Goal: Task Accomplishment & Management: Manage account settings

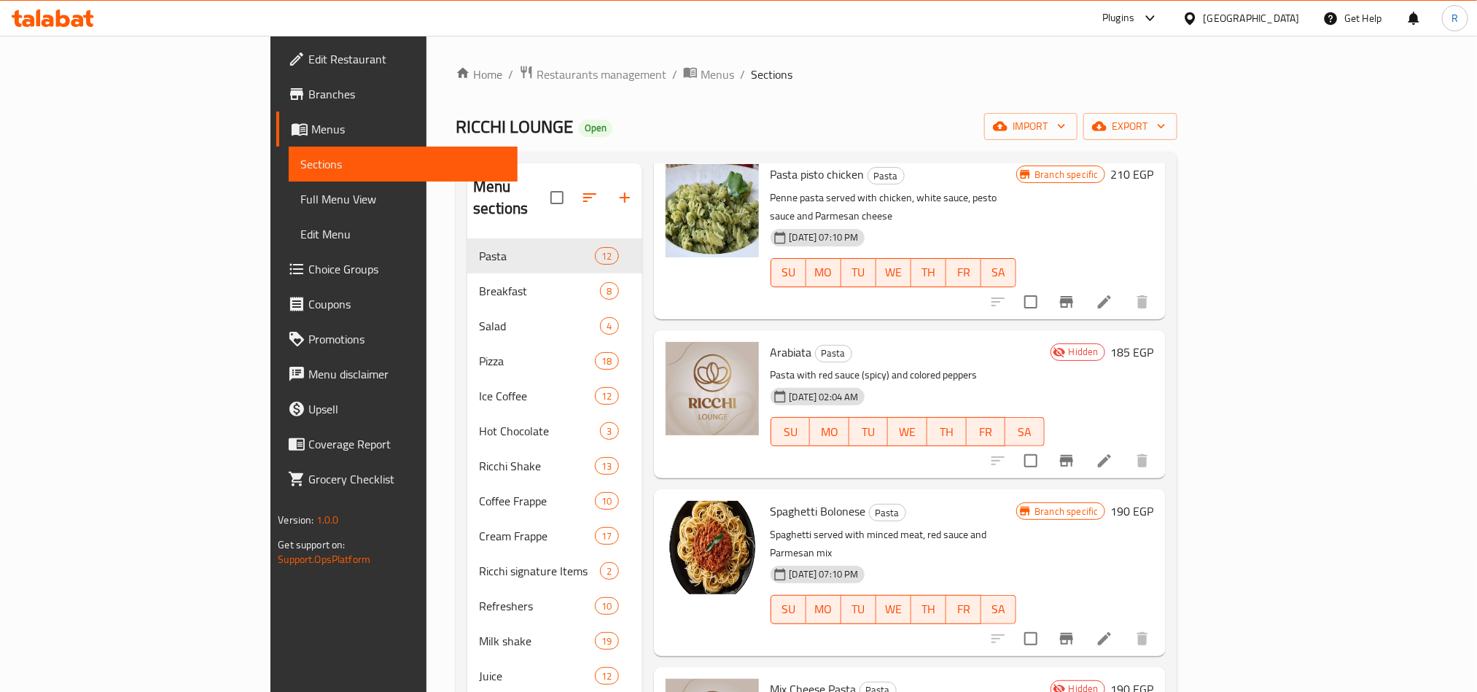
scroll to position [656, 0]
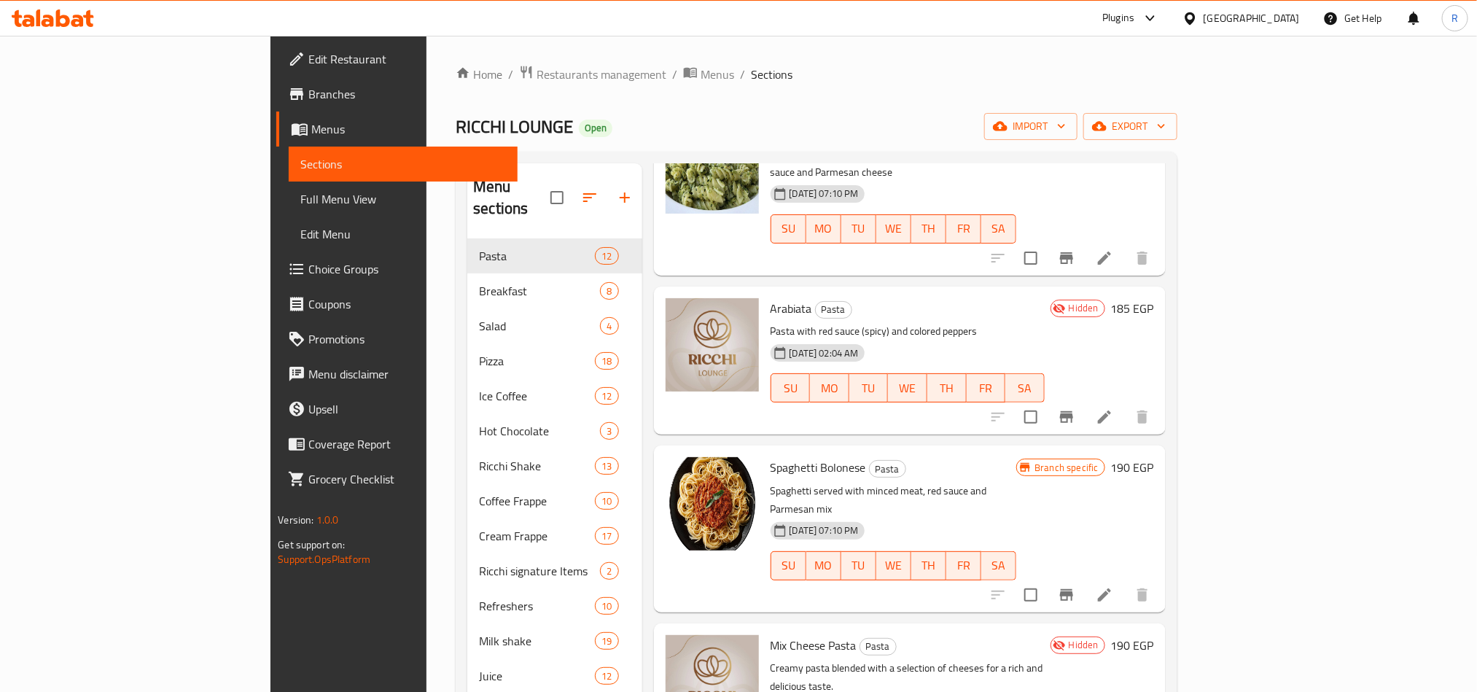
click at [1046, 402] on input "checkbox" at bounding box center [1031, 417] width 31 height 31
click at [1166, 136] on span "export" at bounding box center [1130, 126] width 71 height 18
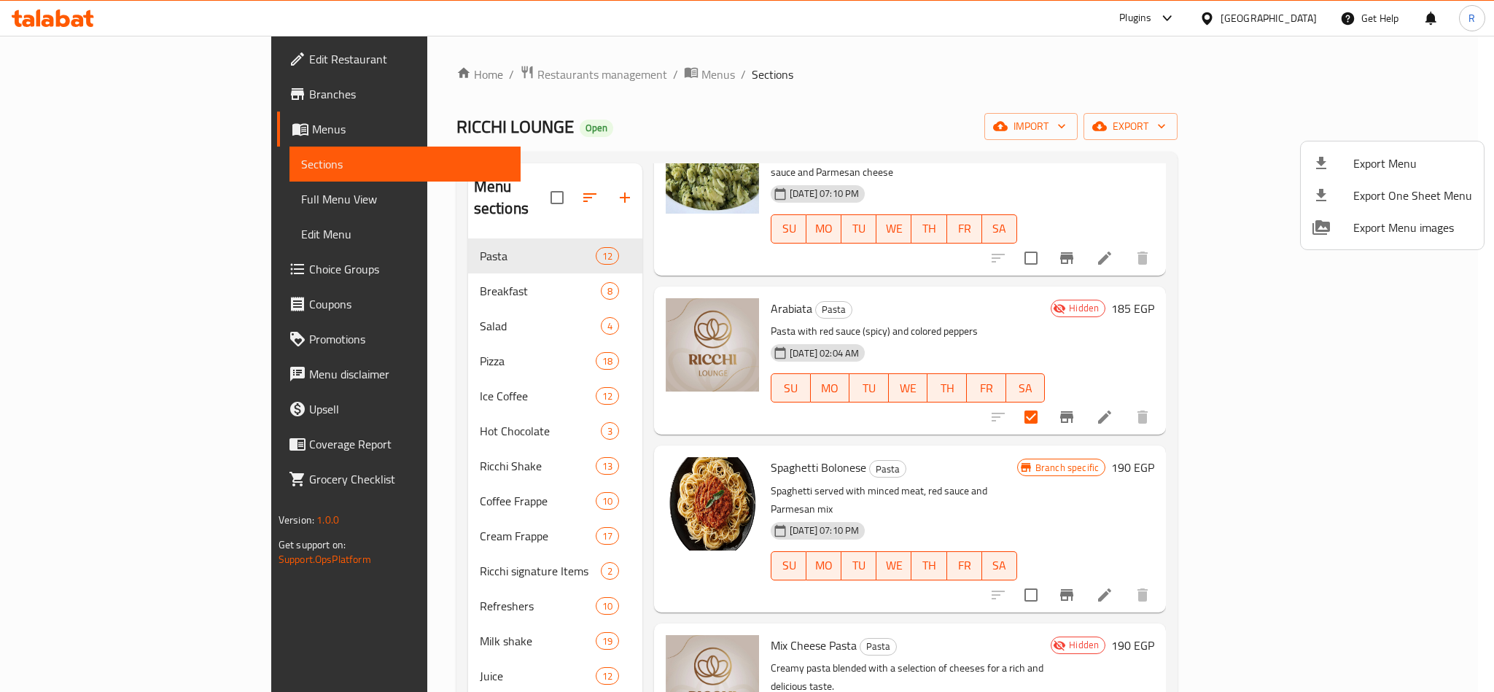
click at [1267, 223] on div at bounding box center [747, 346] width 1494 height 692
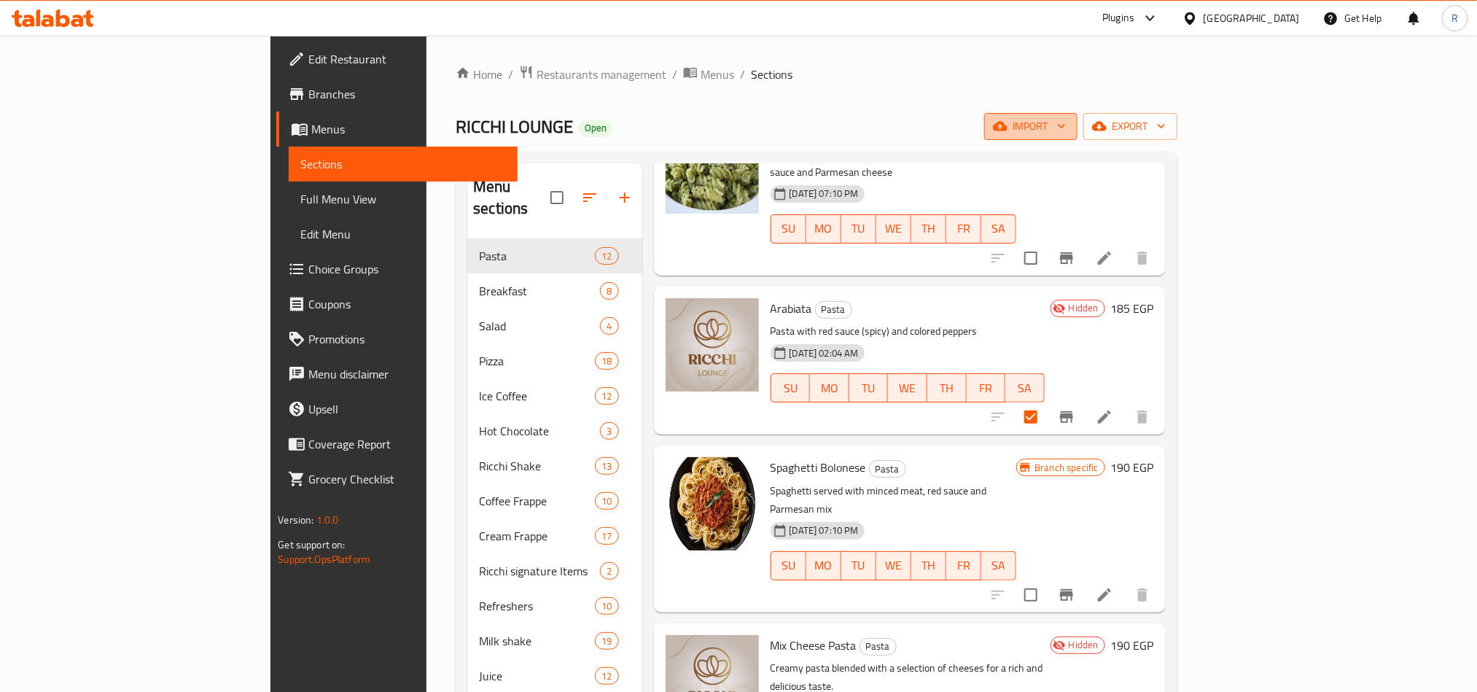
click at [1066, 121] on span "import" at bounding box center [1031, 126] width 70 height 18
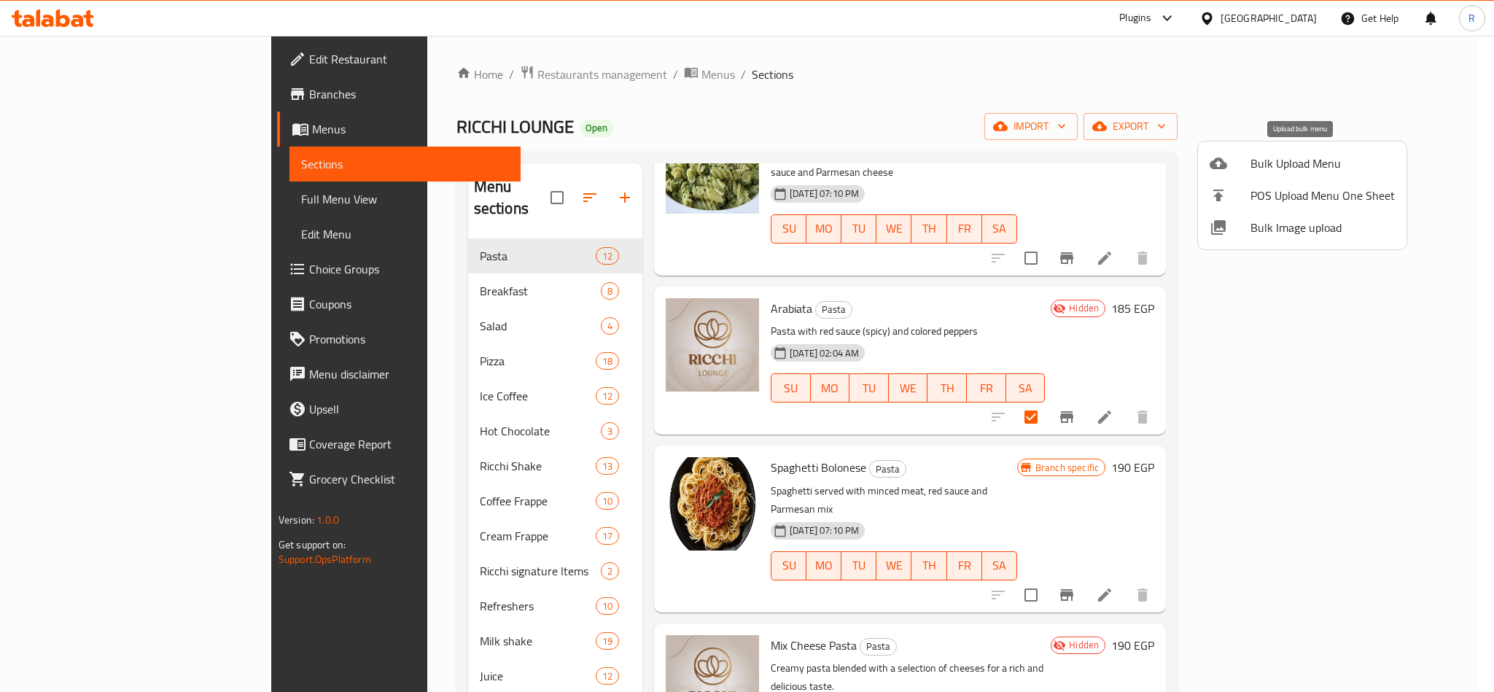
click at [1271, 163] on span "Bulk Upload Menu" at bounding box center [1323, 164] width 144 height 18
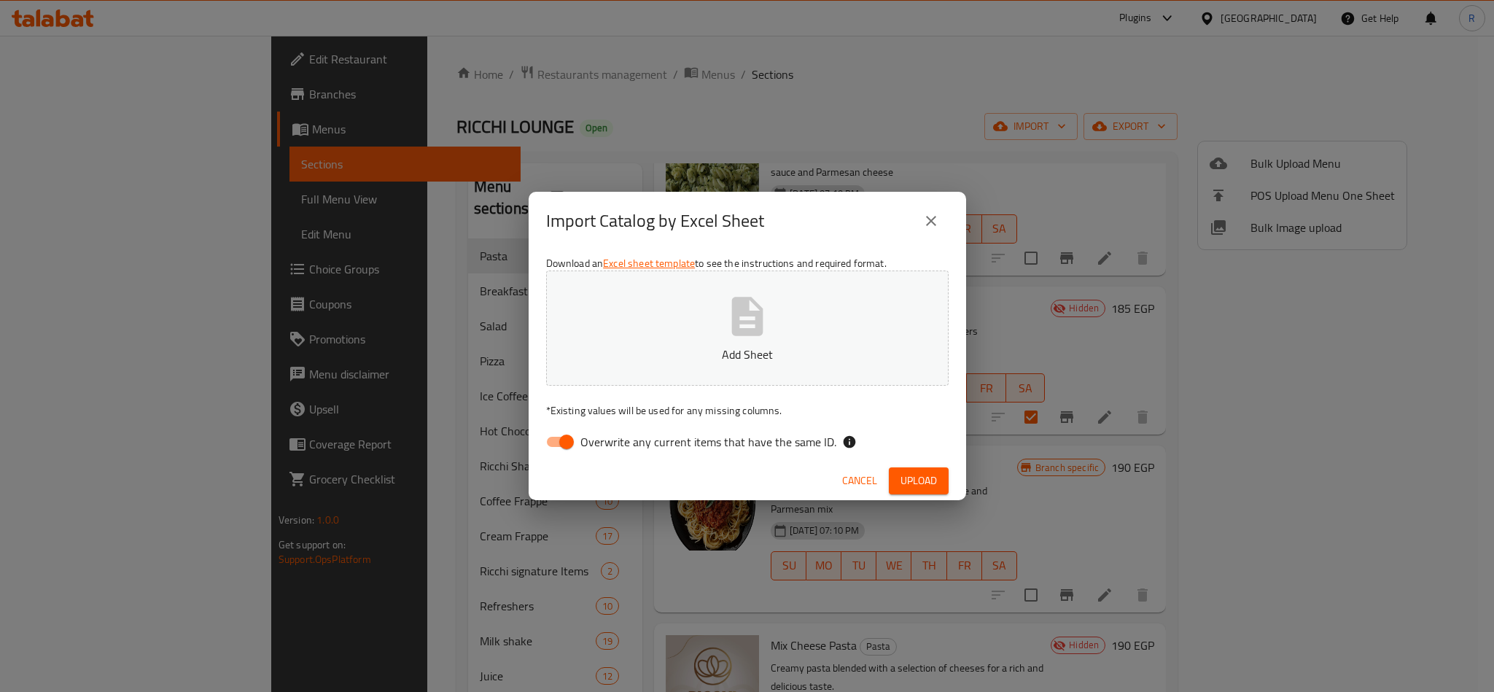
click at [932, 224] on icon "close" at bounding box center [931, 221] width 18 height 18
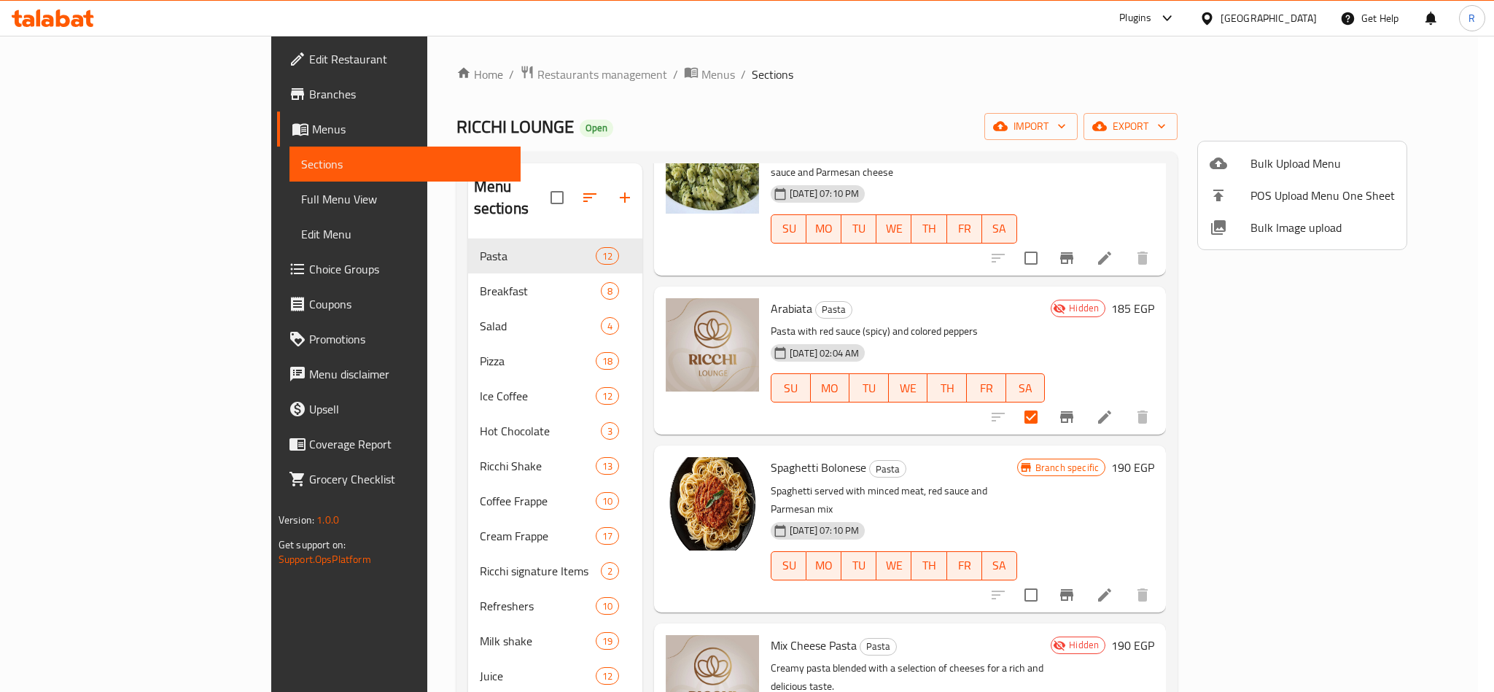
click at [1076, 252] on div at bounding box center [747, 346] width 1494 height 692
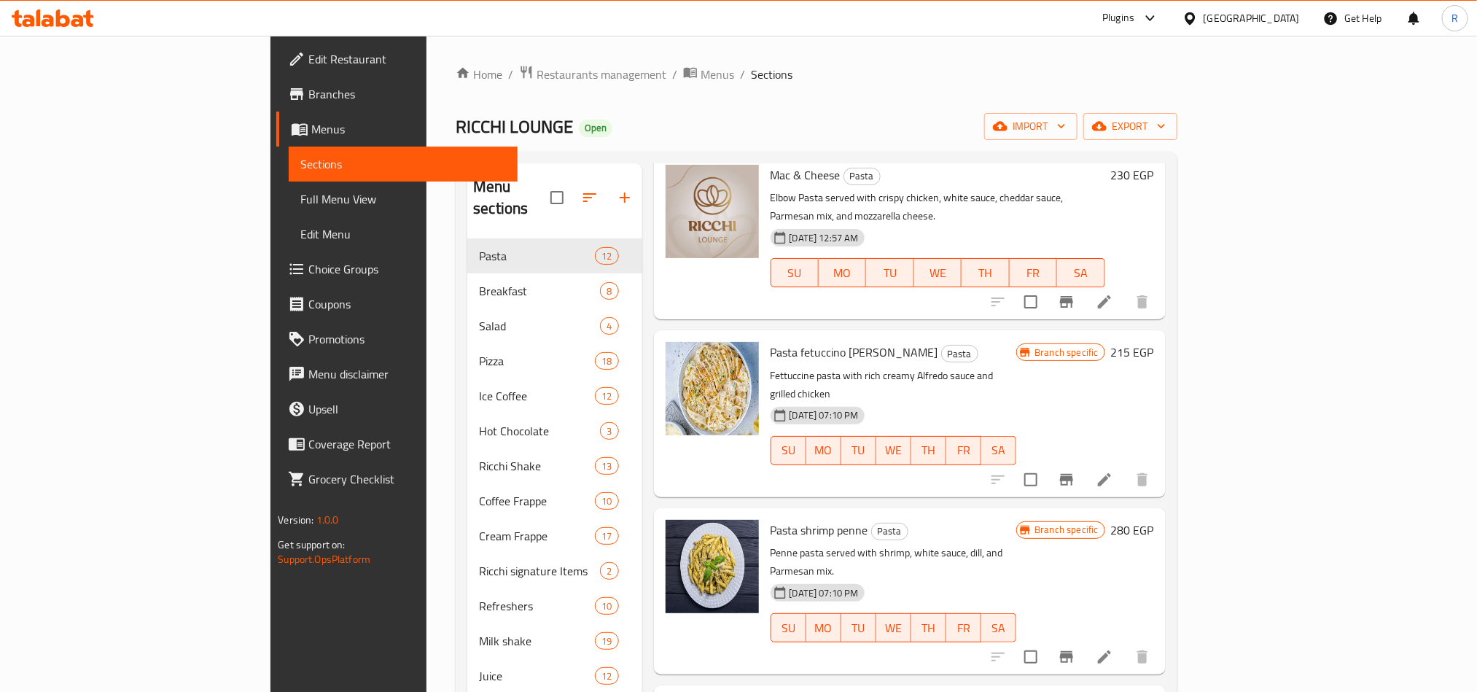
scroll to position [0, 0]
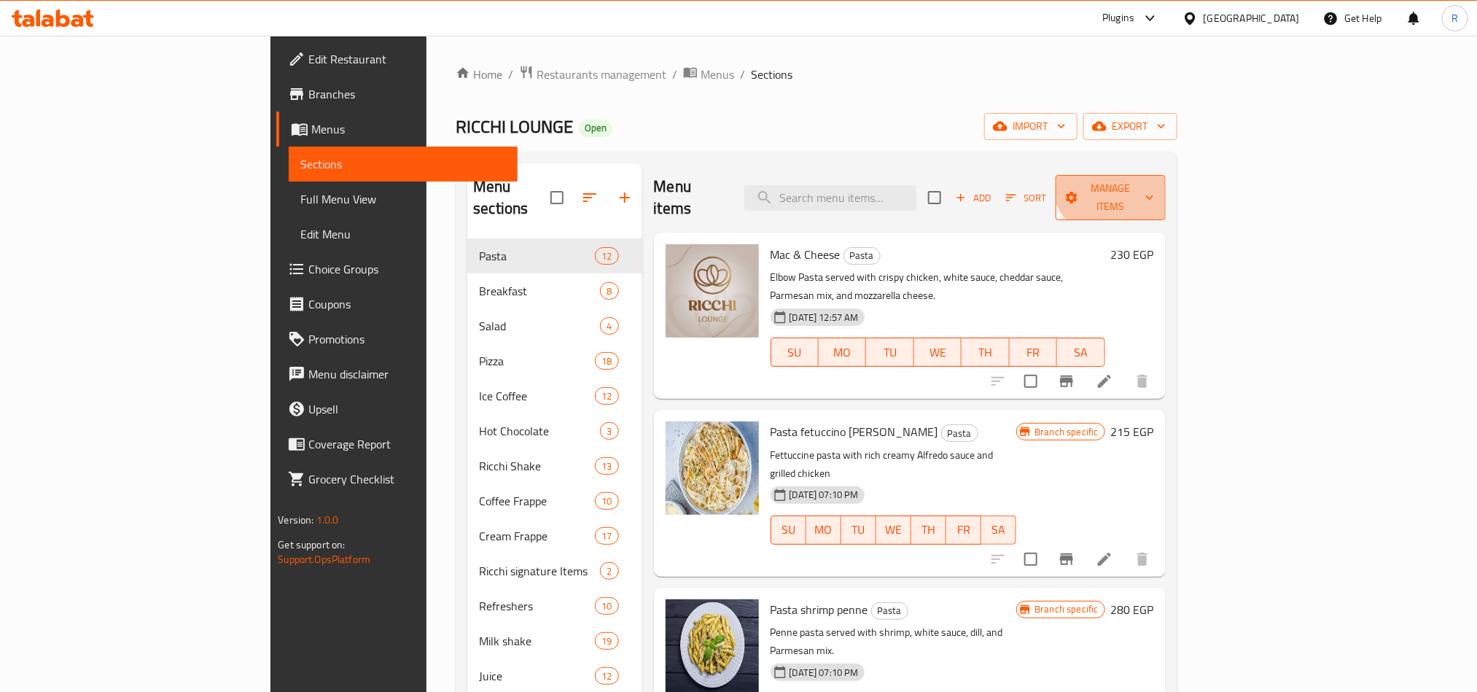
click at [1165, 175] on button "Manage items" at bounding box center [1110, 197] width 109 height 45
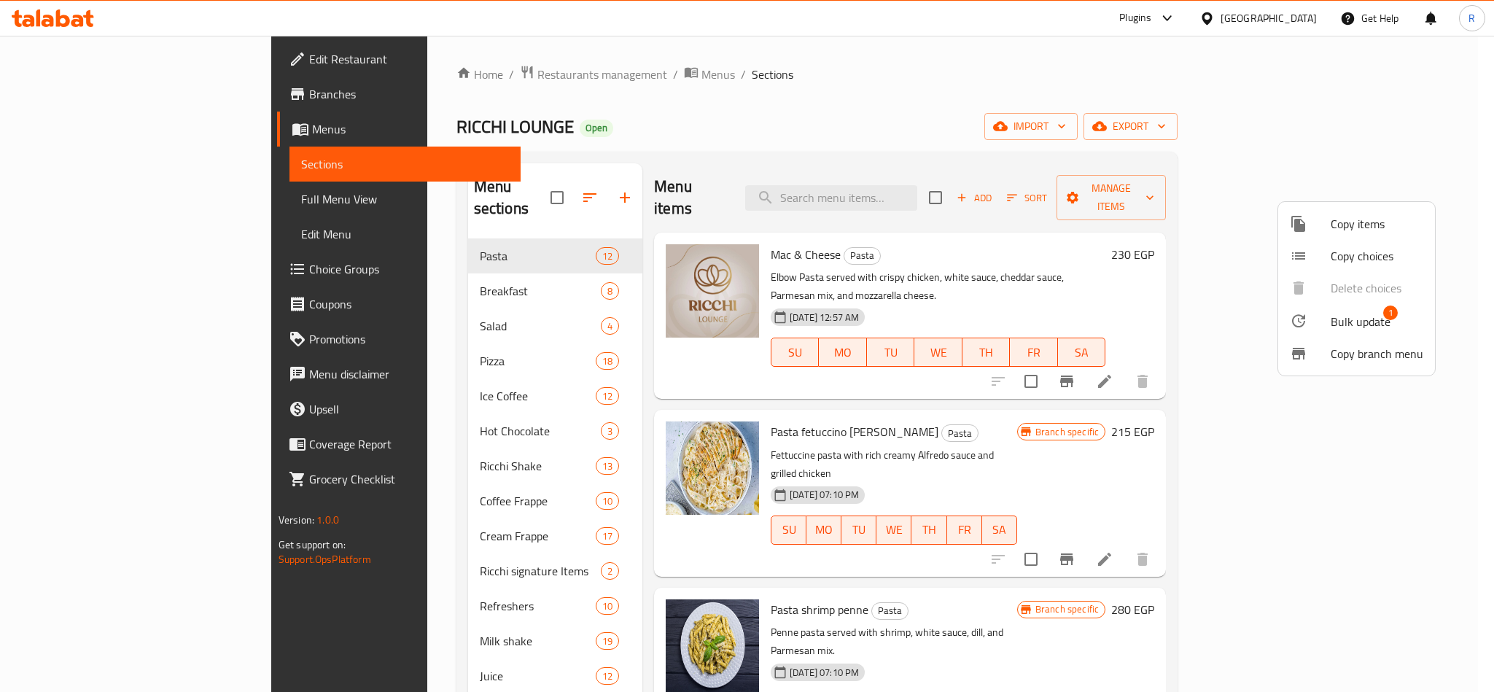
click at [1322, 318] on div at bounding box center [1310, 321] width 41 height 18
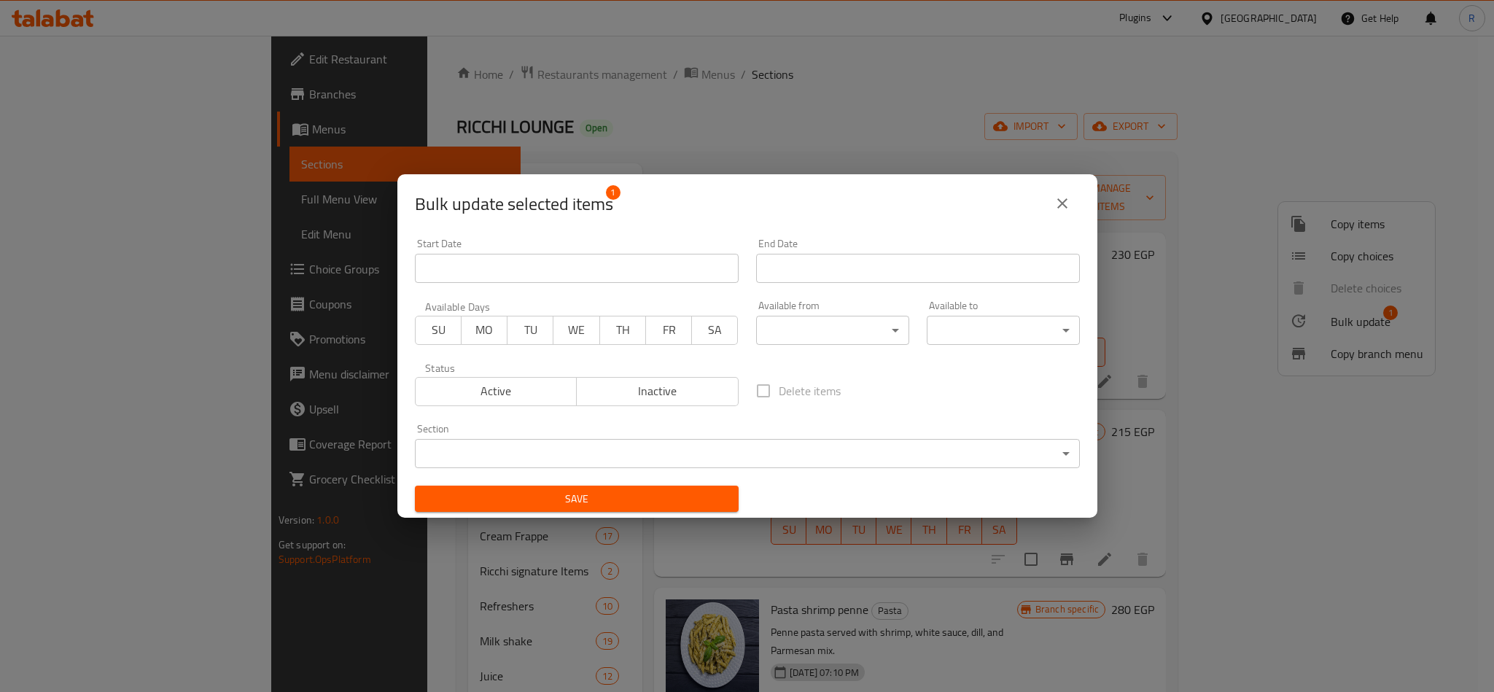
click at [528, 397] on span "Active" at bounding box center [496, 391] width 150 height 21
click at [580, 499] on span "Save" at bounding box center [577, 499] width 300 height 18
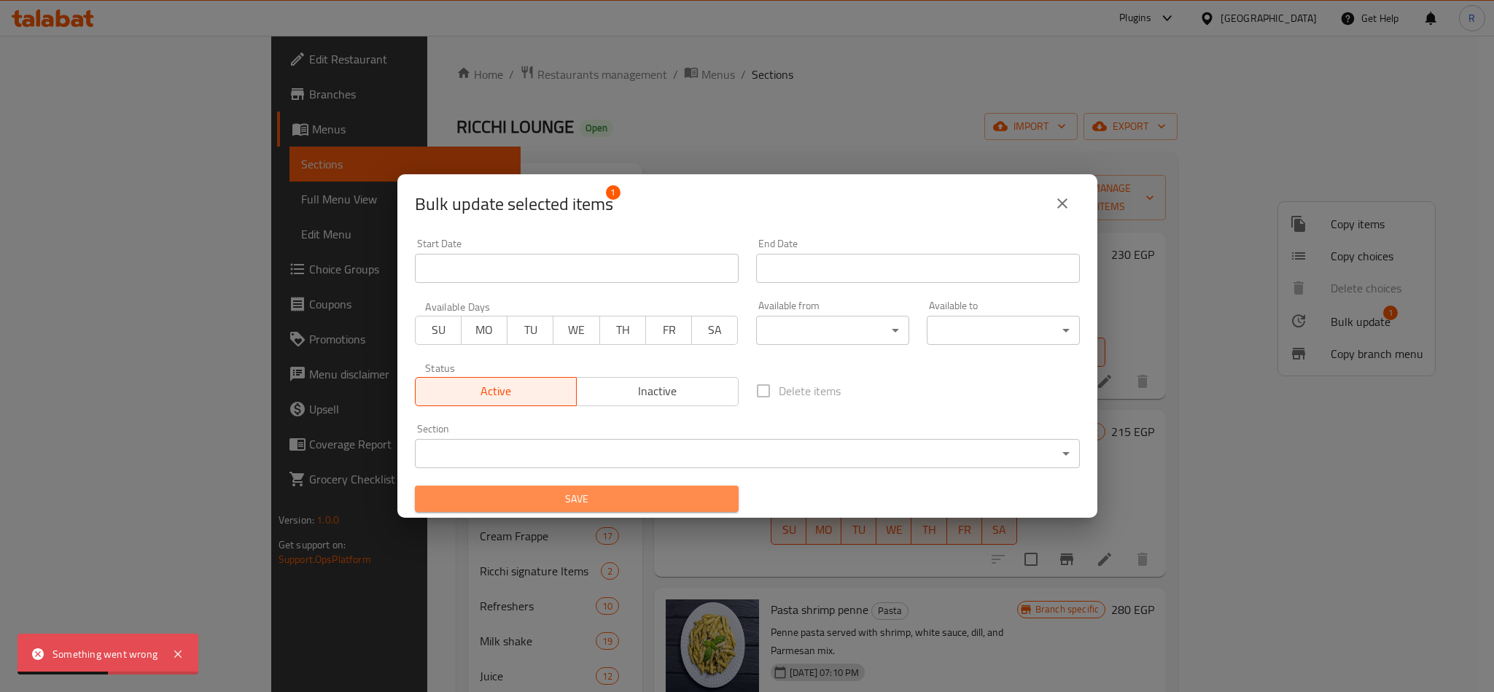
click at [666, 495] on span "Save" at bounding box center [577, 499] width 300 height 18
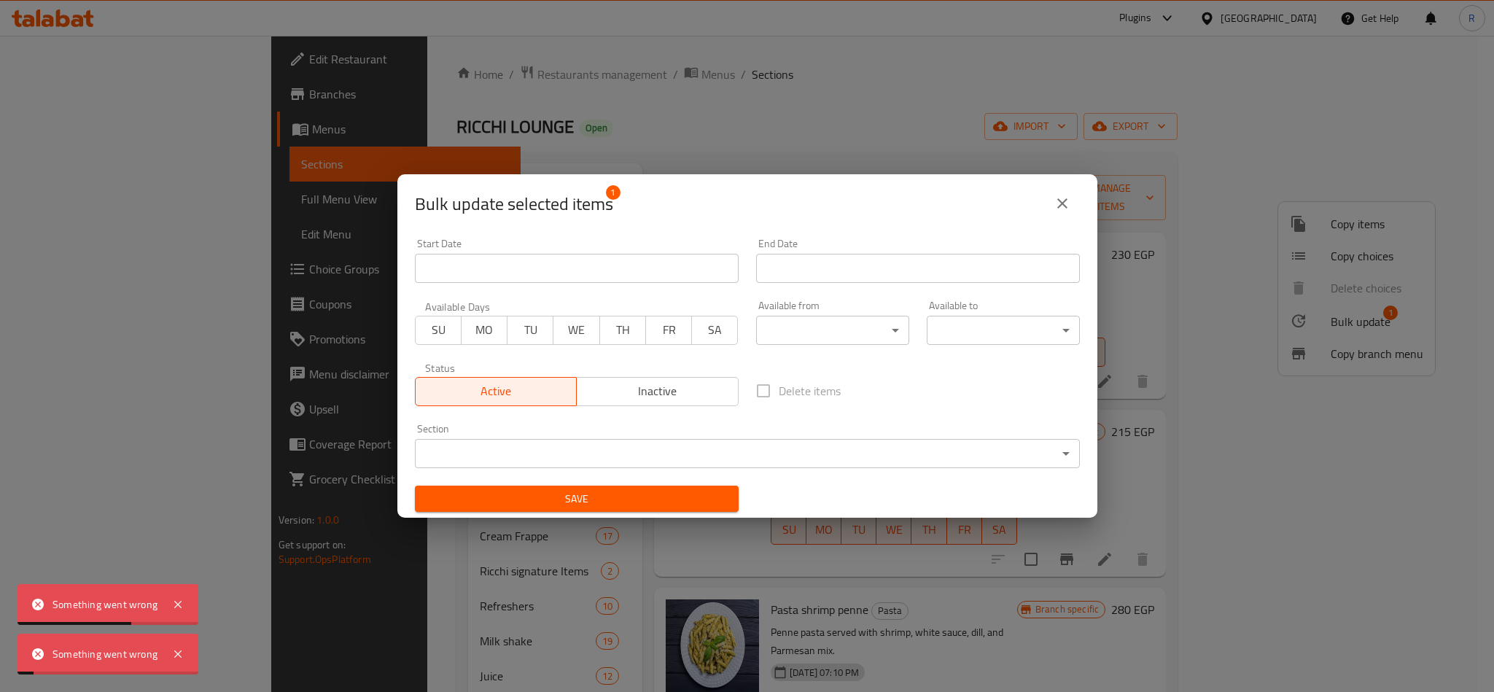
click at [1105, 364] on div "Bulk update selected items 1 Start Date Start Date End Date End Date Available …" at bounding box center [747, 346] width 1494 height 692
click at [1062, 203] on icon "close" at bounding box center [1062, 203] width 10 height 10
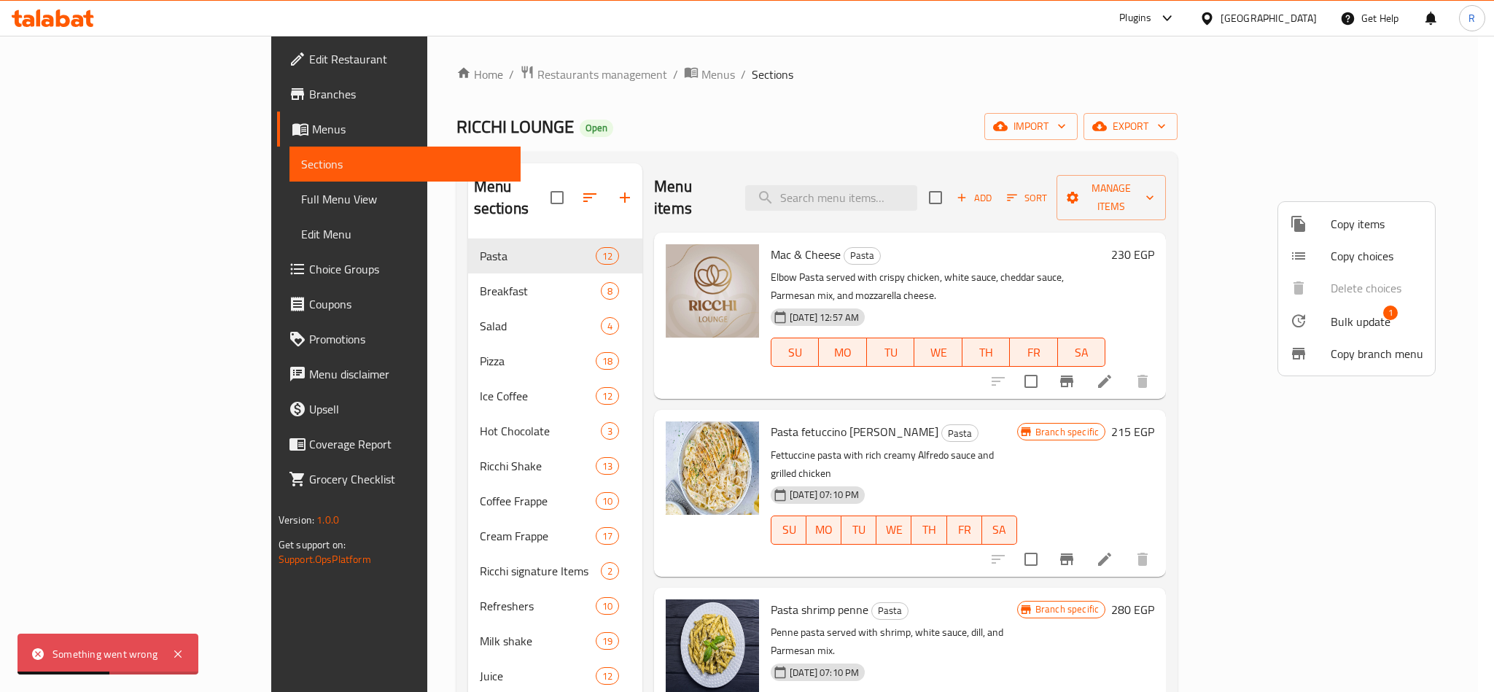
click at [993, 408] on div at bounding box center [747, 346] width 1494 height 692
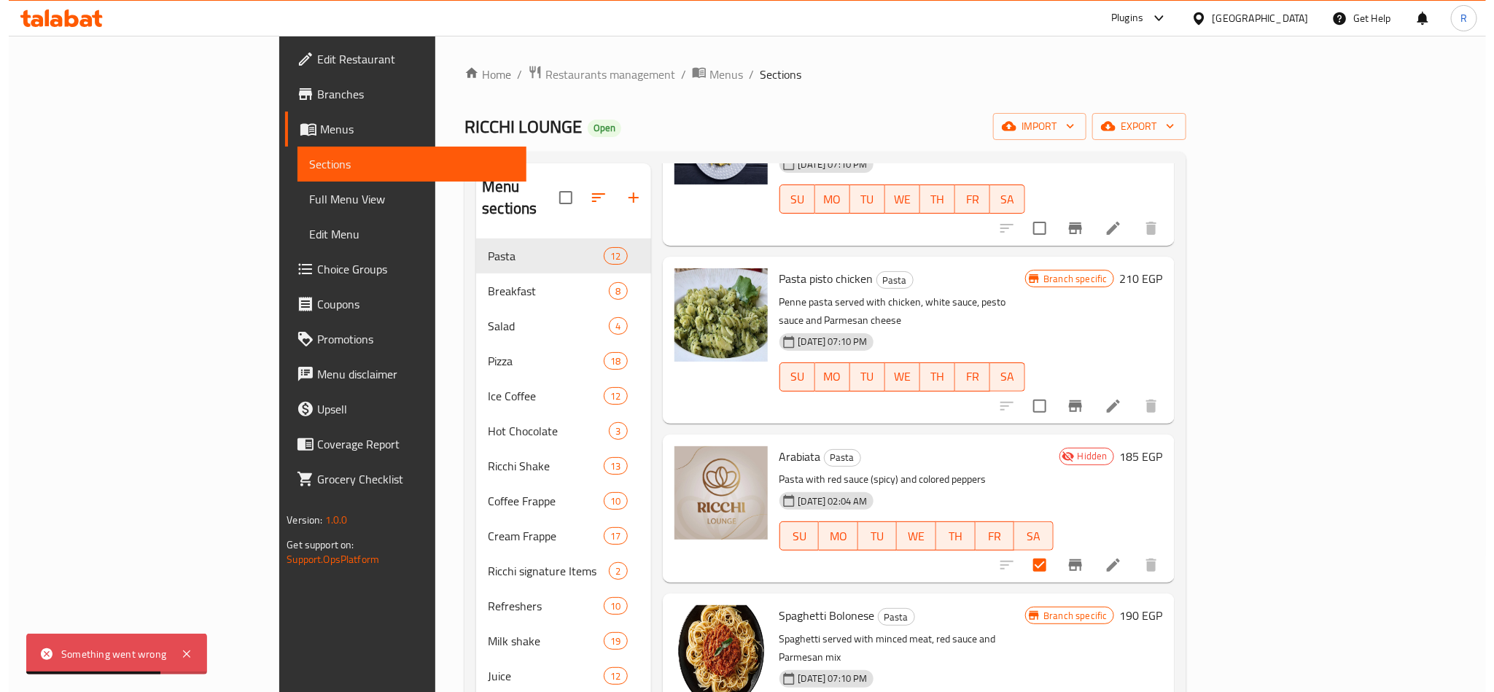
scroll to position [547, 0]
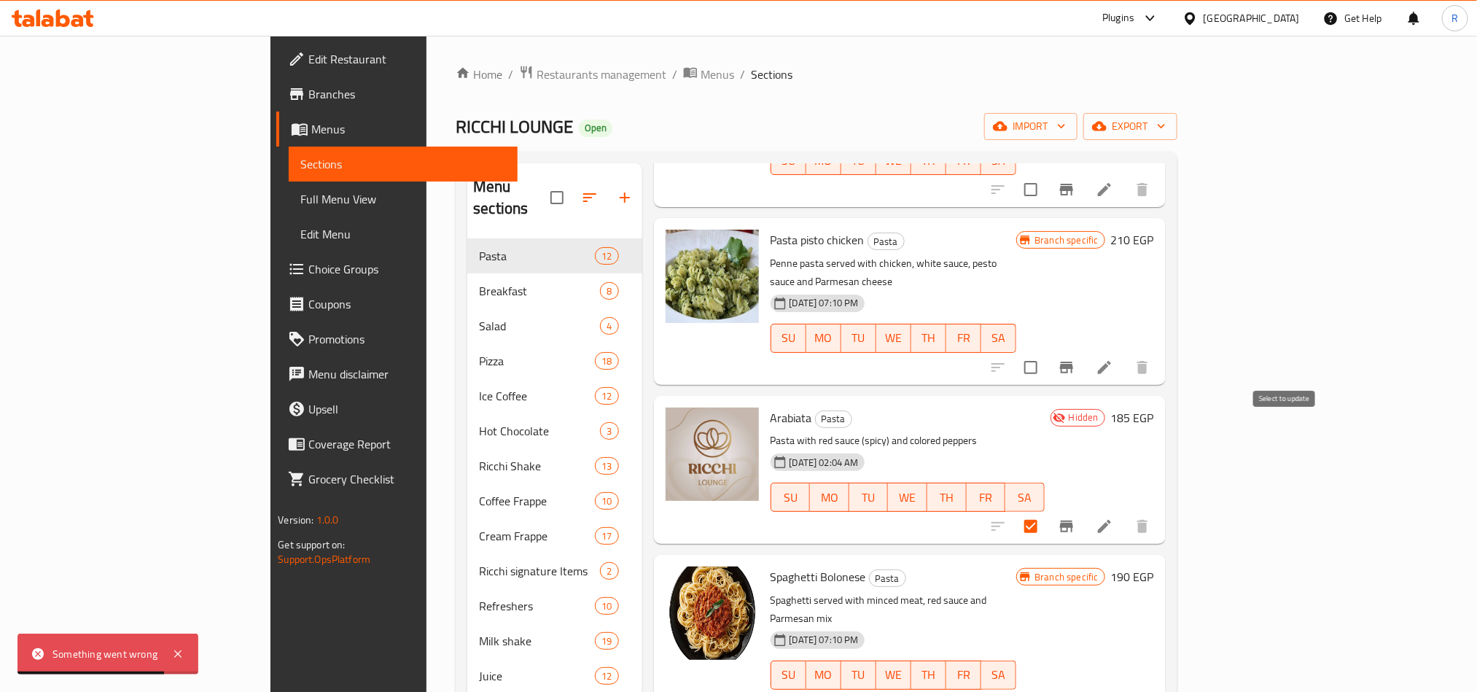
click at [1046, 511] on input "checkbox" at bounding box center [1031, 526] width 31 height 31
checkbox input "false"
click at [1125, 513] on li at bounding box center [1104, 526] width 41 height 26
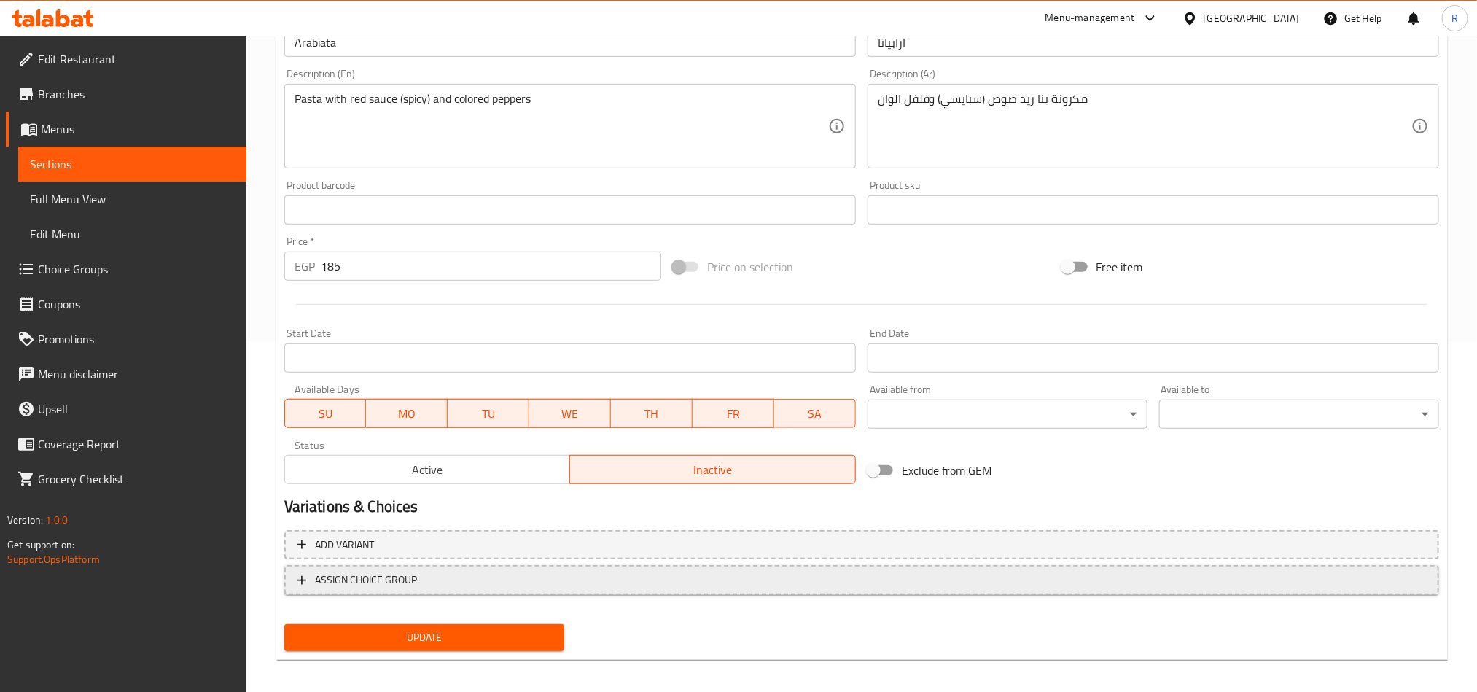
scroll to position [357, 0]
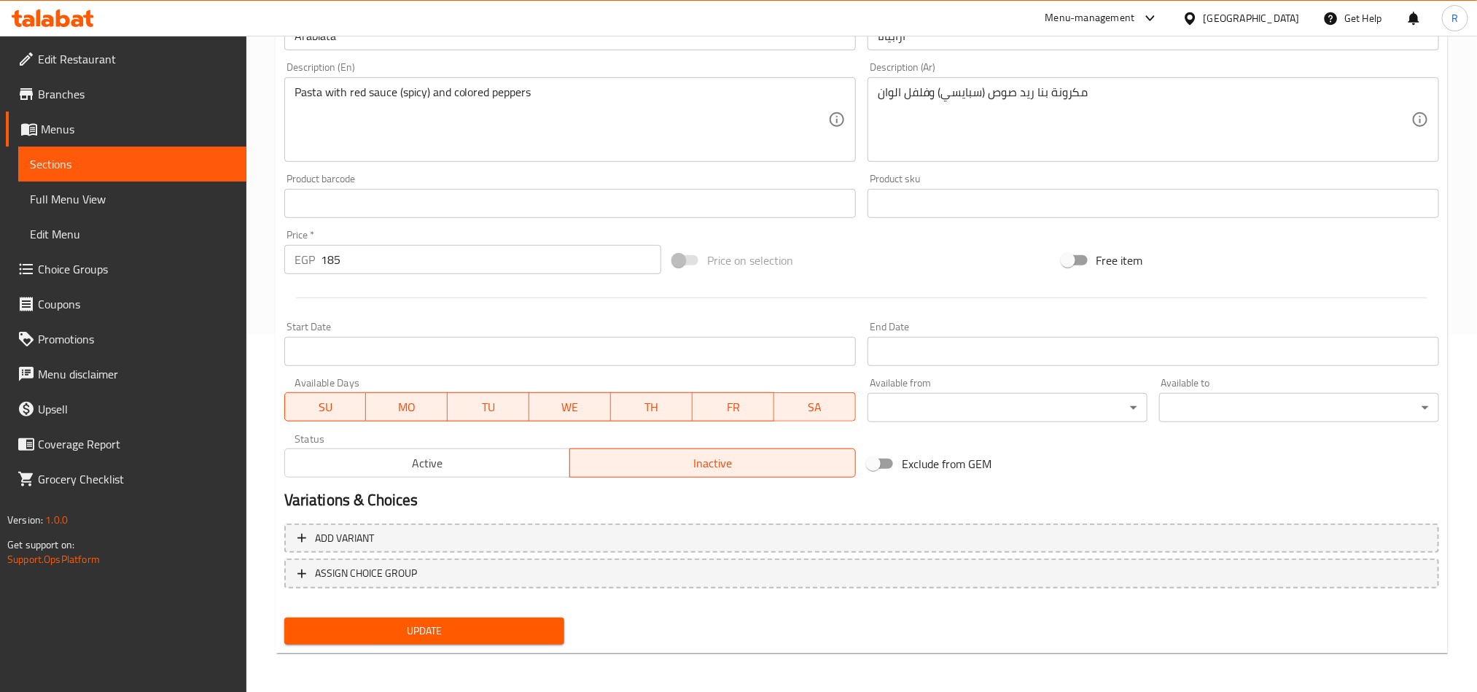
click at [479, 457] on span "Active" at bounding box center [428, 463] width 274 height 21
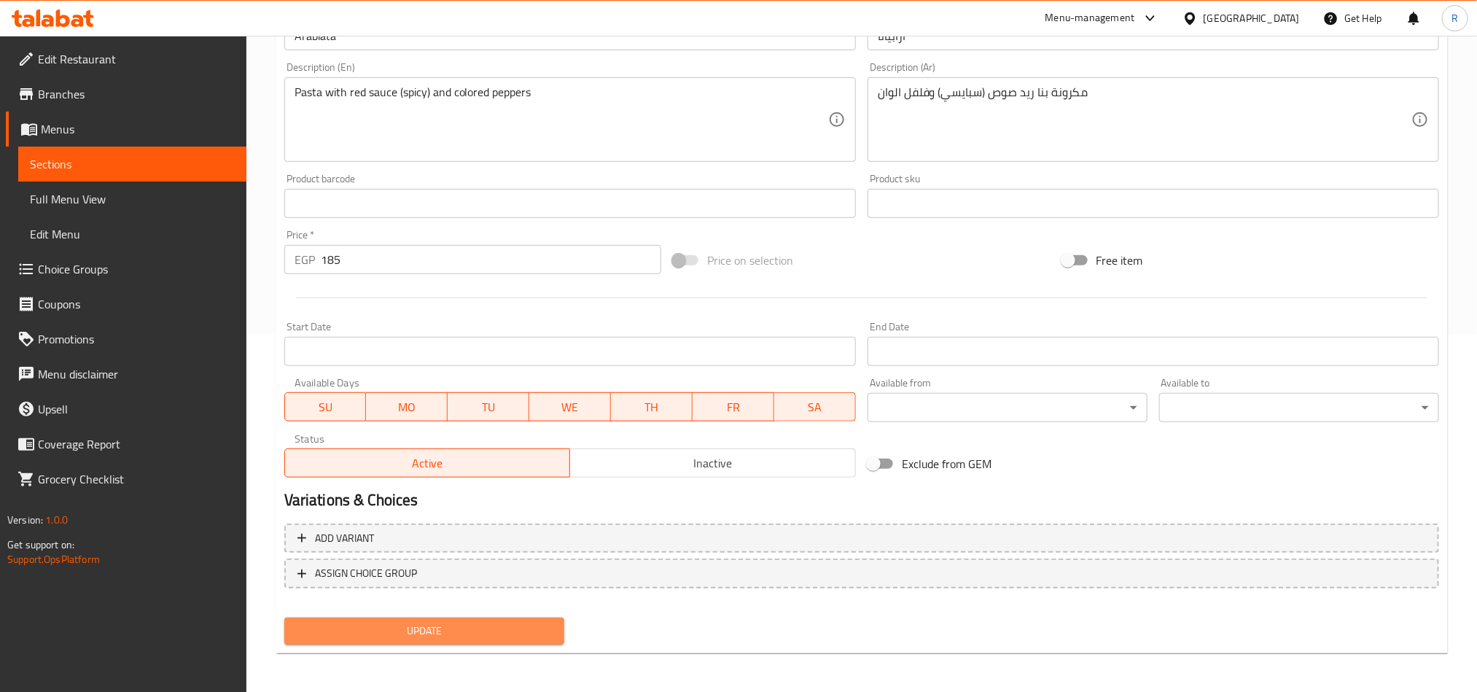
click at [451, 623] on span "Update" at bounding box center [424, 631] width 257 height 18
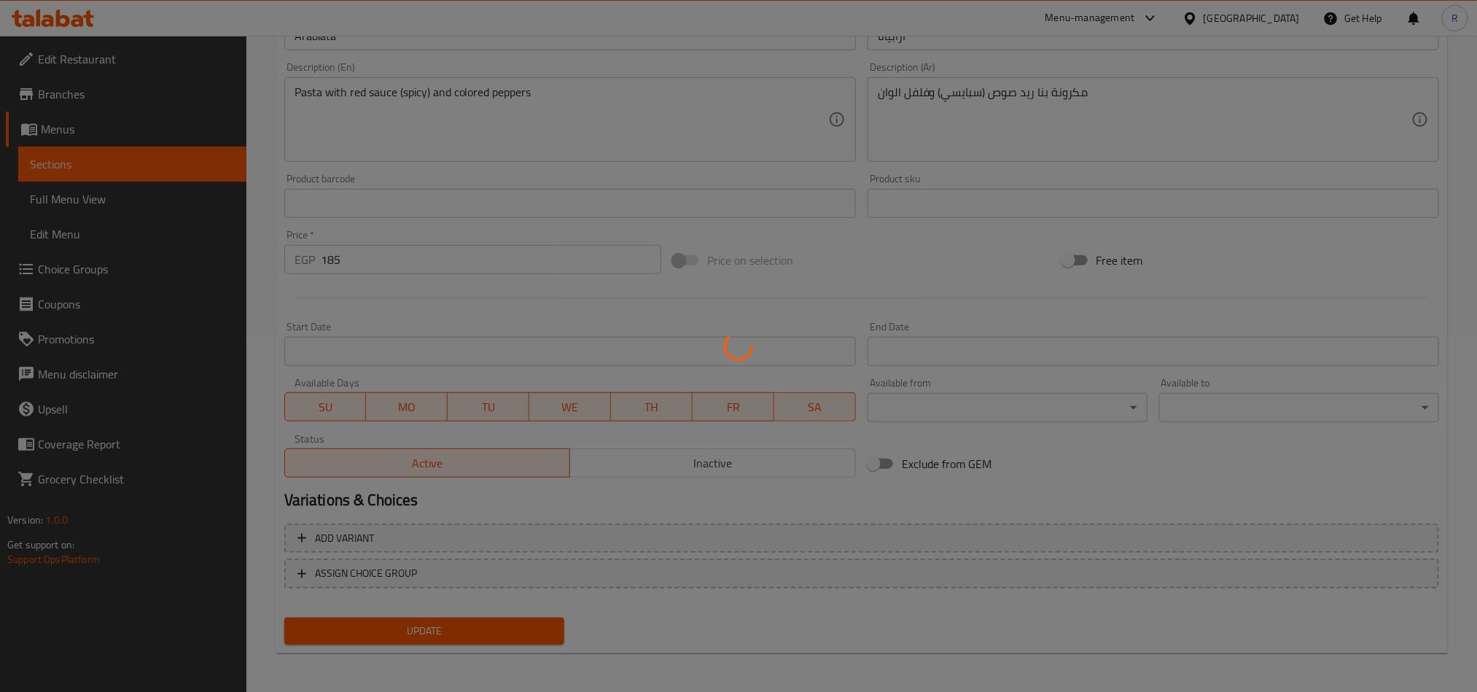
scroll to position [0, 0]
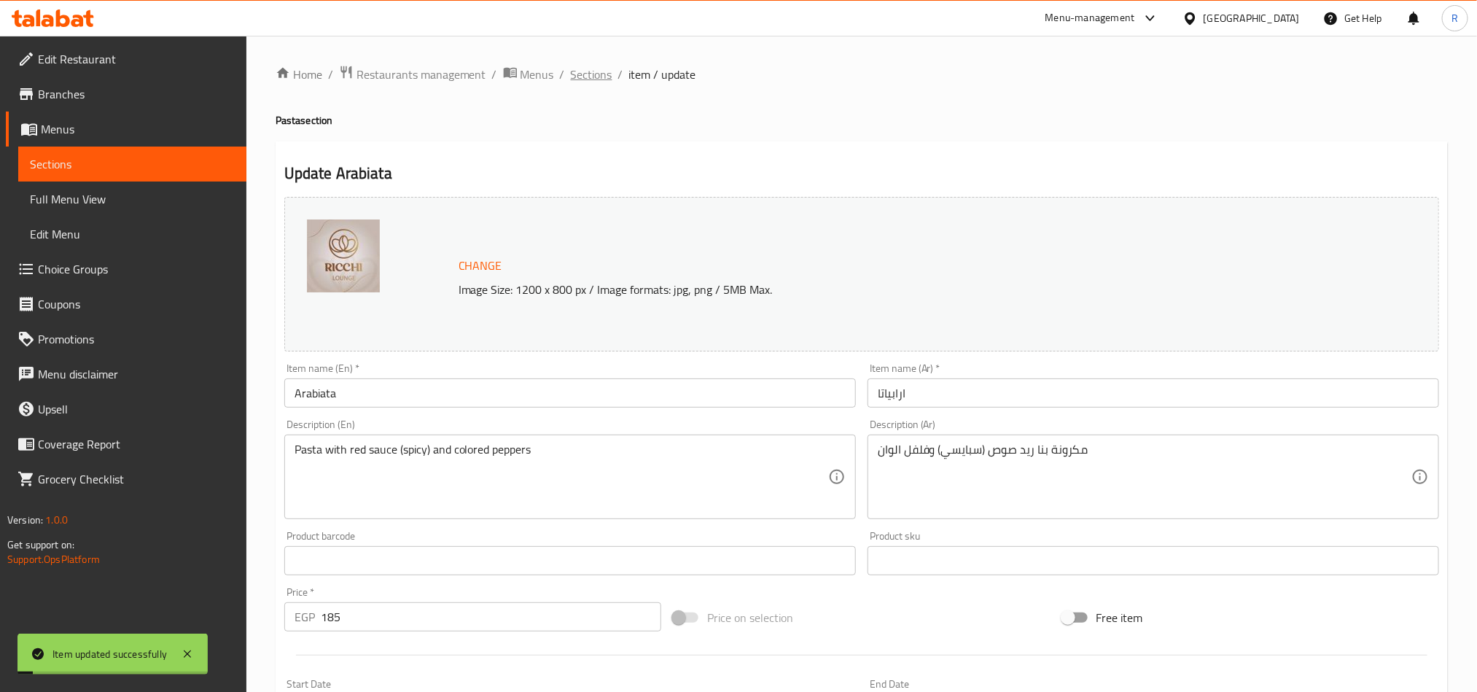
click at [595, 79] on span "Sections" at bounding box center [592, 75] width 42 height 18
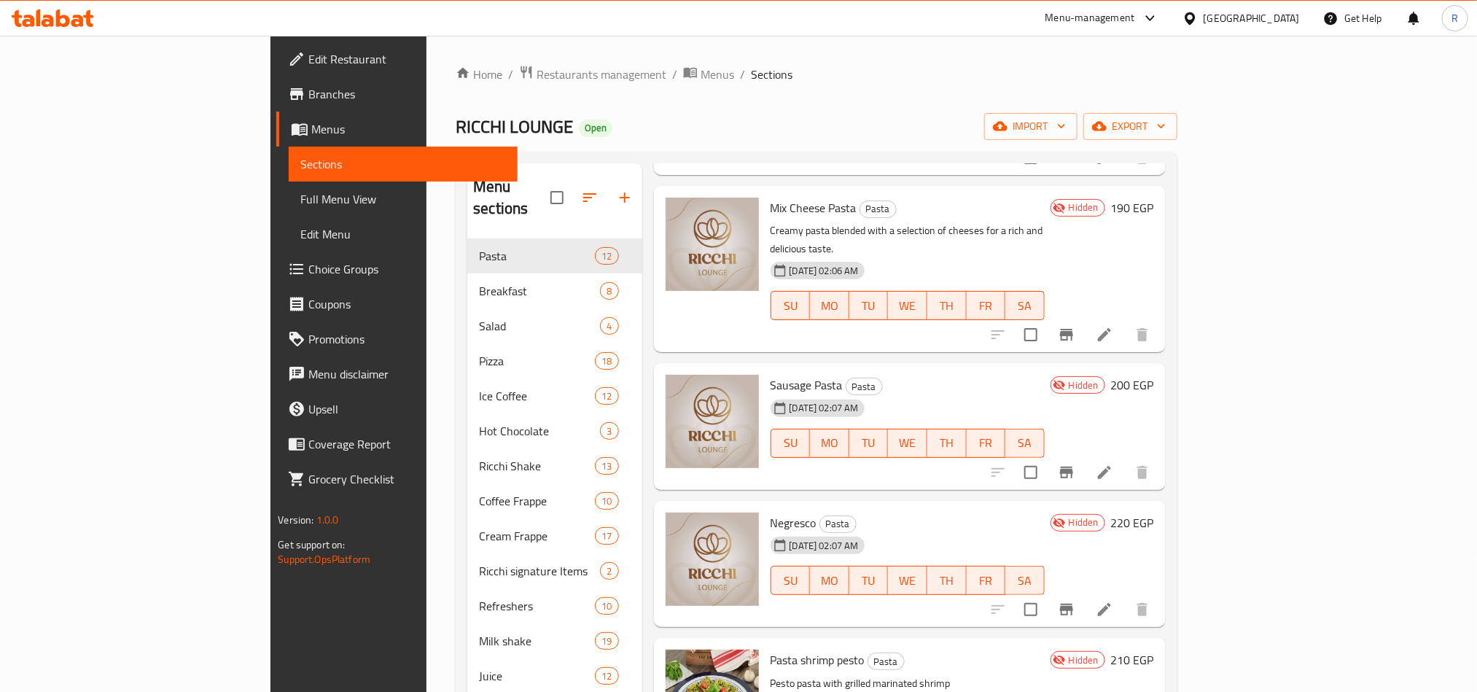
scroll to position [984, 0]
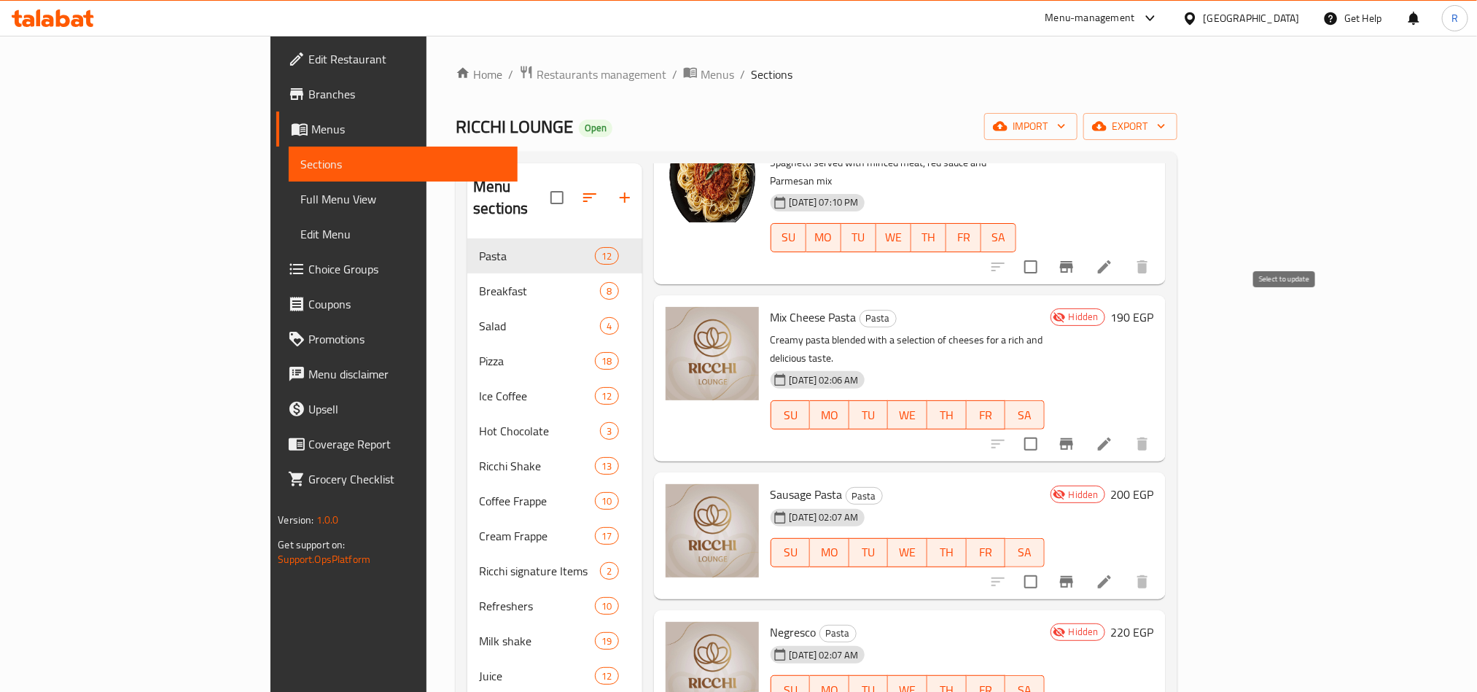
click at [1046, 429] on input "checkbox" at bounding box center [1031, 444] width 31 height 31
checkbox input "true"
click at [1046, 567] on input "checkbox" at bounding box center [1031, 582] width 31 height 31
checkbox input "true"
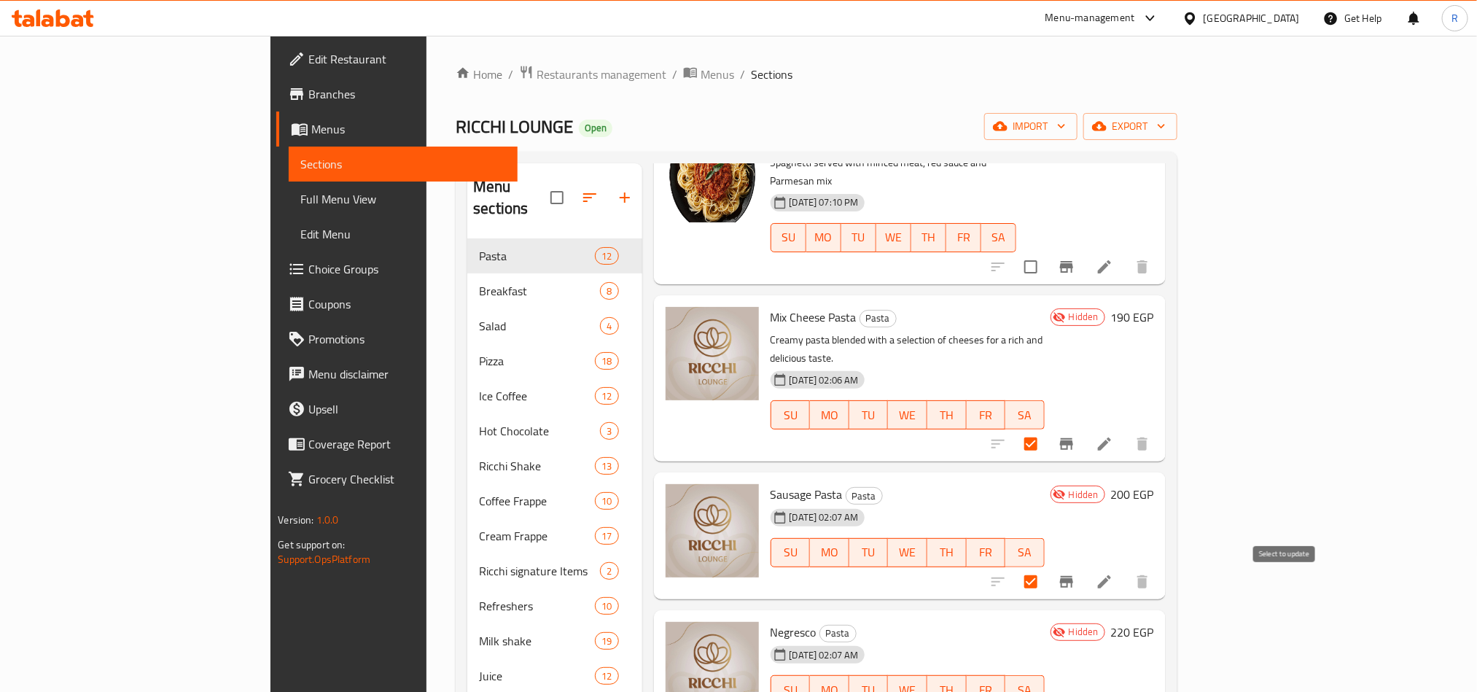
checkbox input "true"
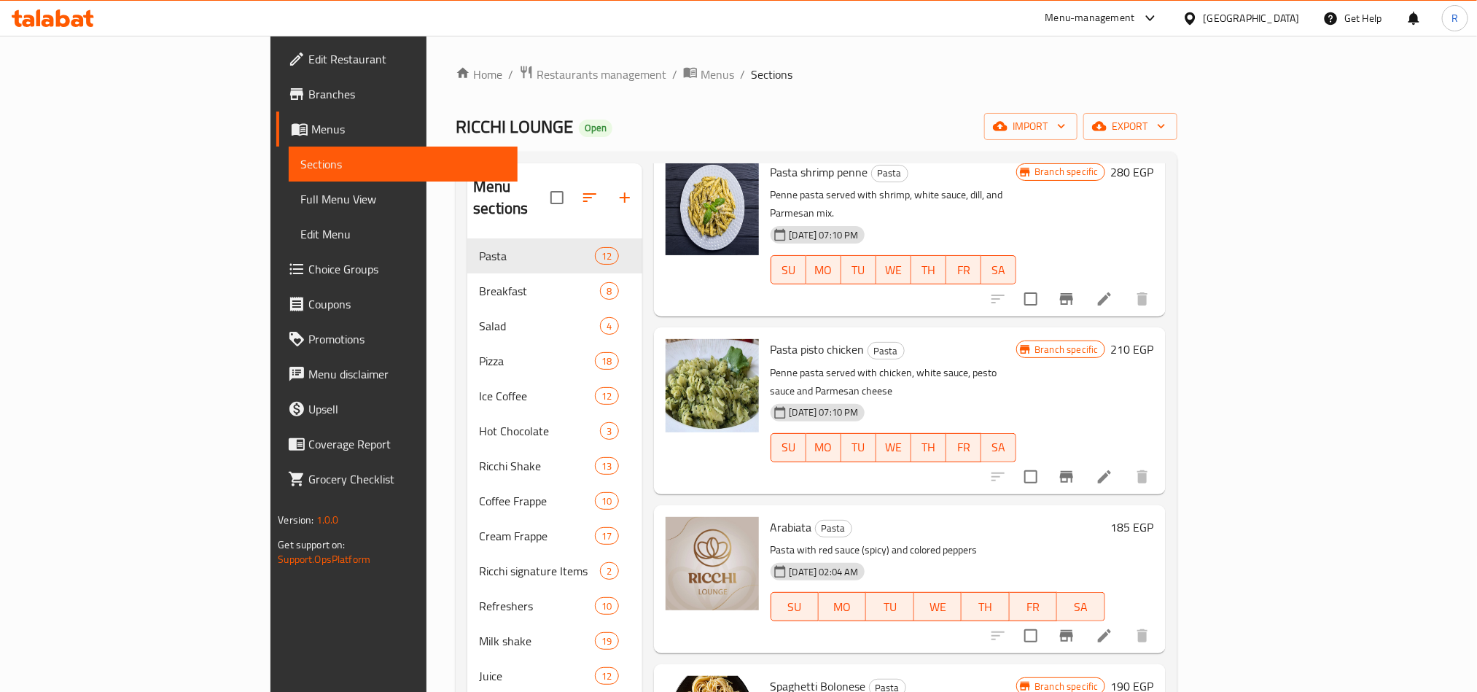
scroll to position [0, 0]
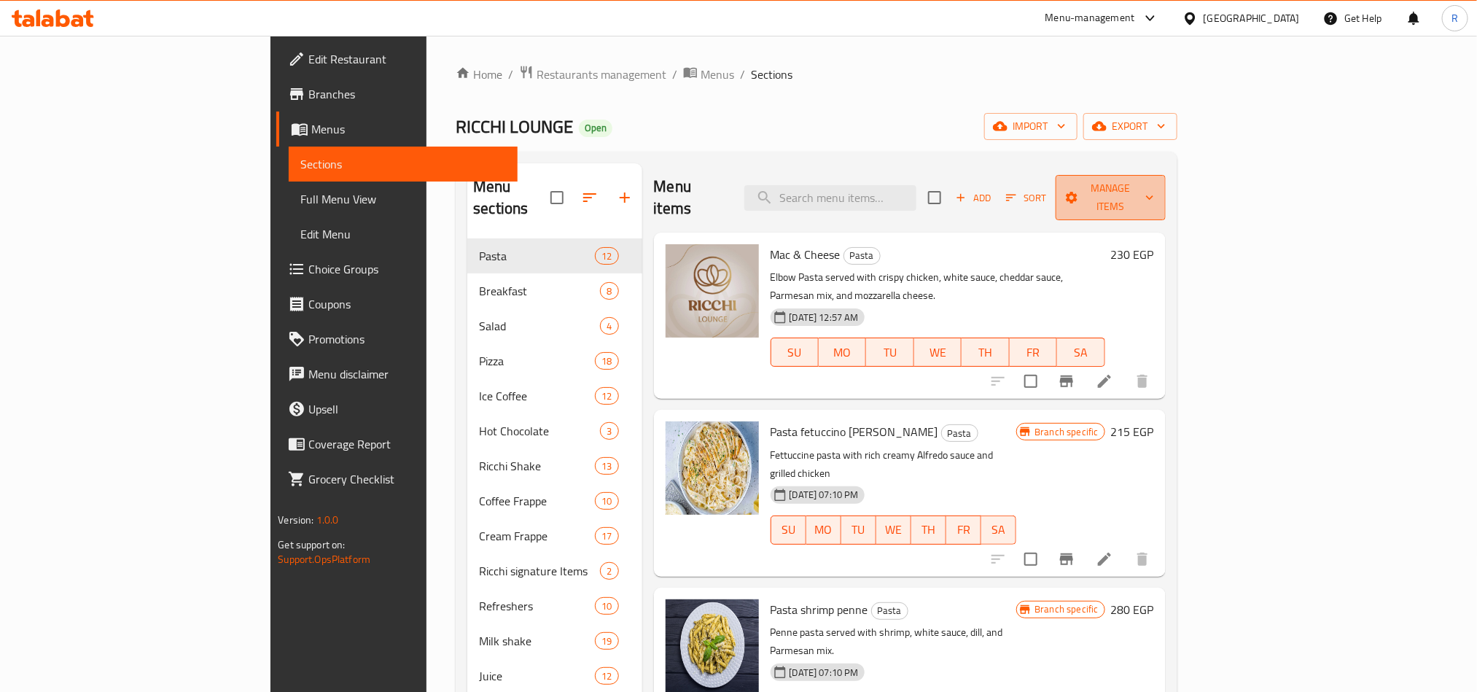
click at [1154, 188] on span "Manage items" at bounding box center [1111, 197] width 86 height 36
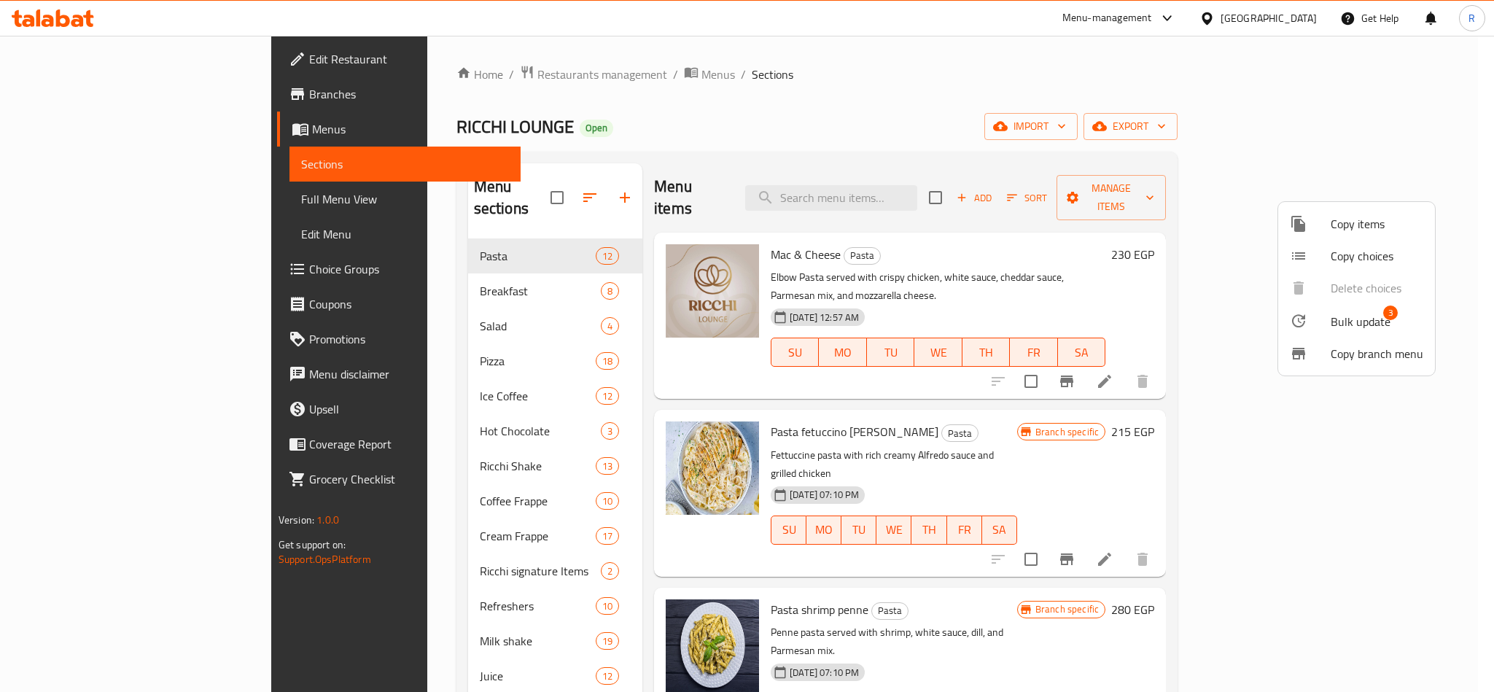
click at [1331, 322] on span "Bulk update" at bounding box center [1361, 322] width 60 height 18
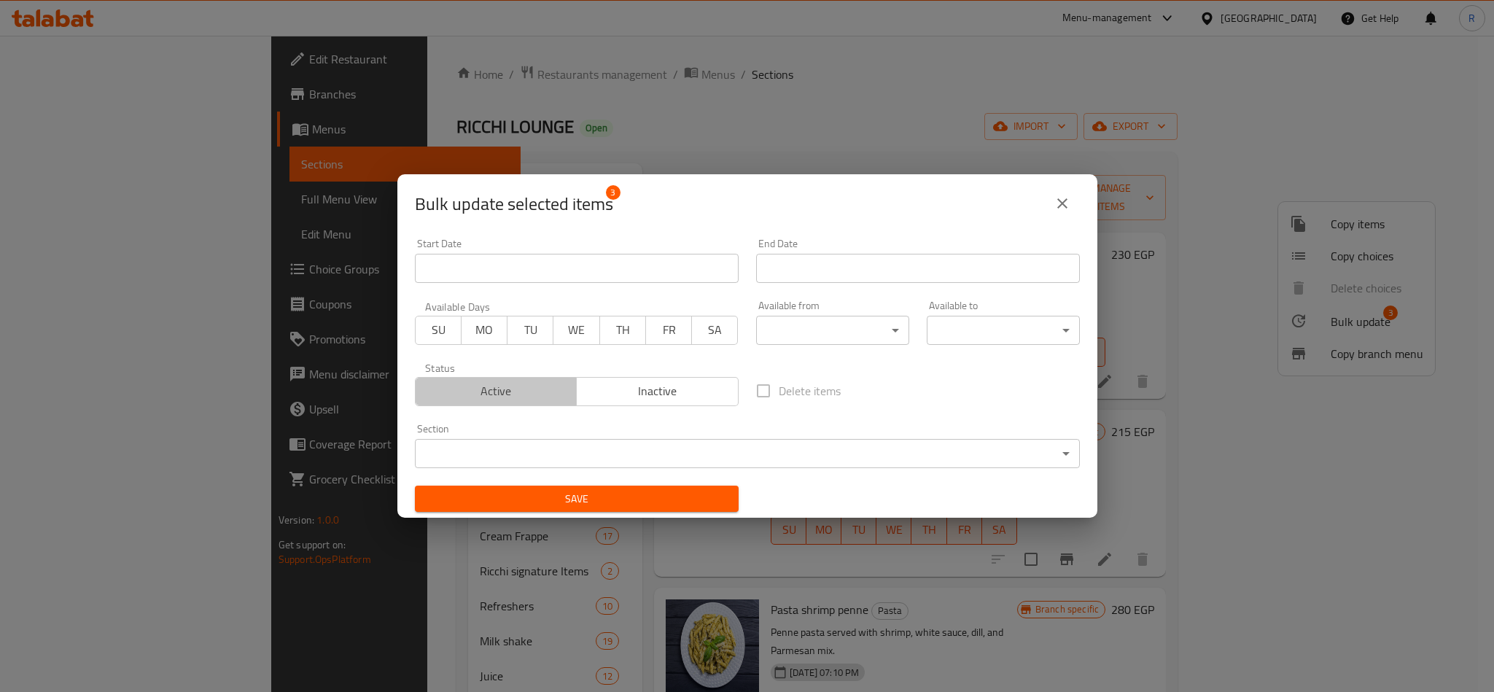
click at [504, 378] on button "Active" at bounding box center [496, 391] width 163 height 29
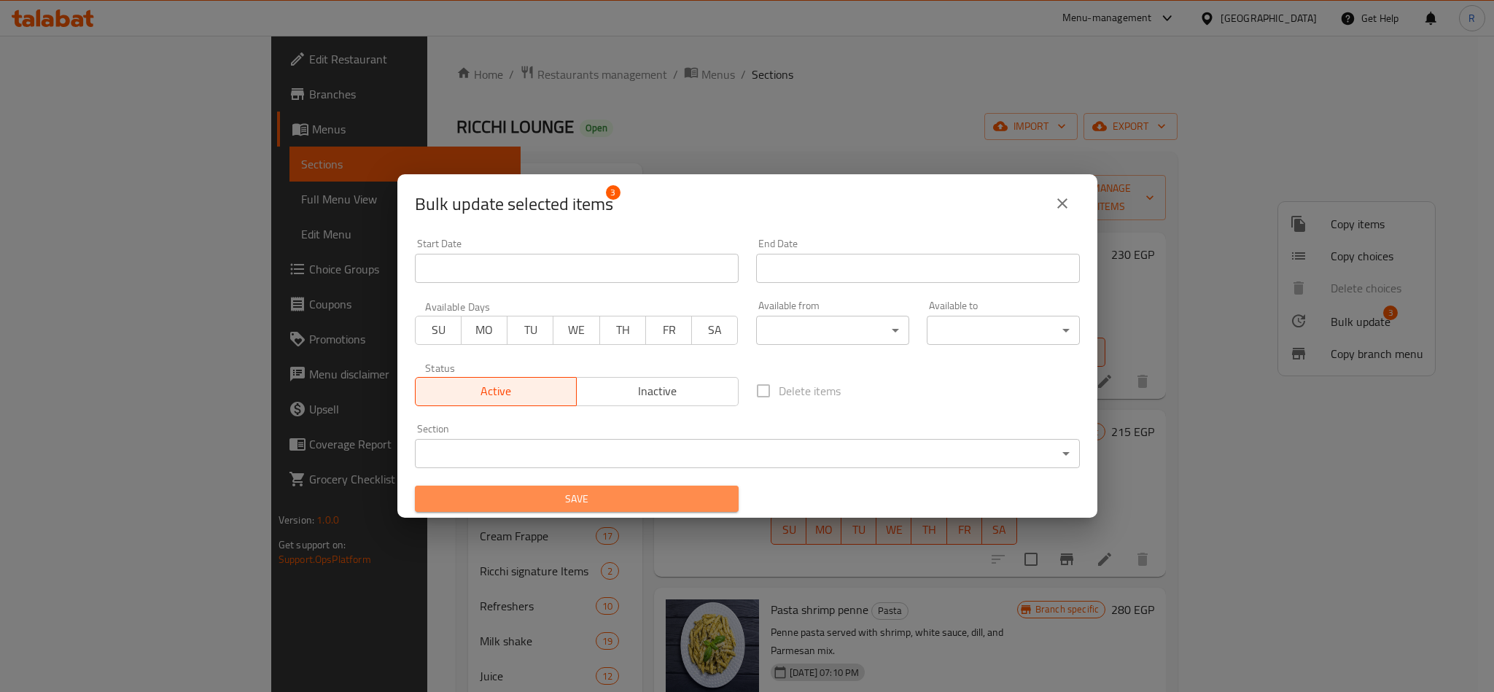
click at [578, 499] on span "Save" at bounding box center [577, 499] width 300 height 18
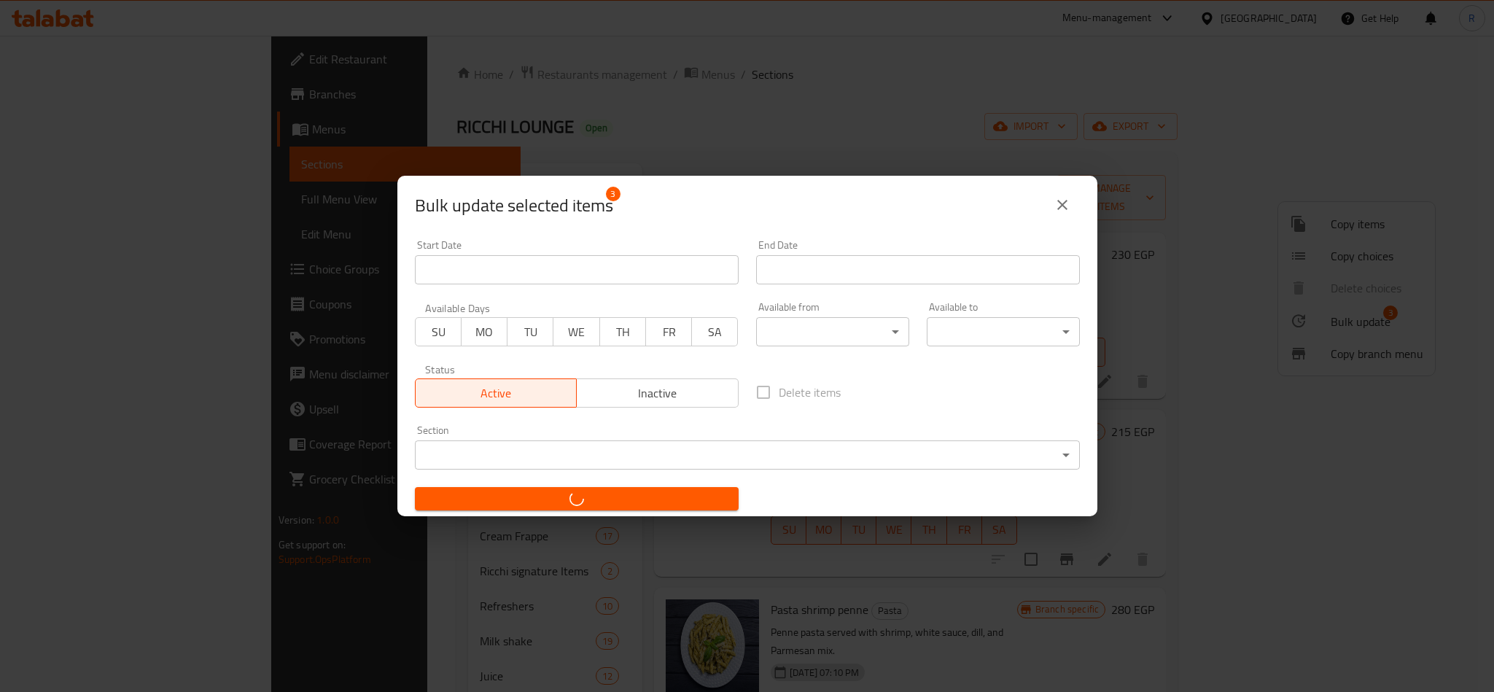
checkbox input "false"
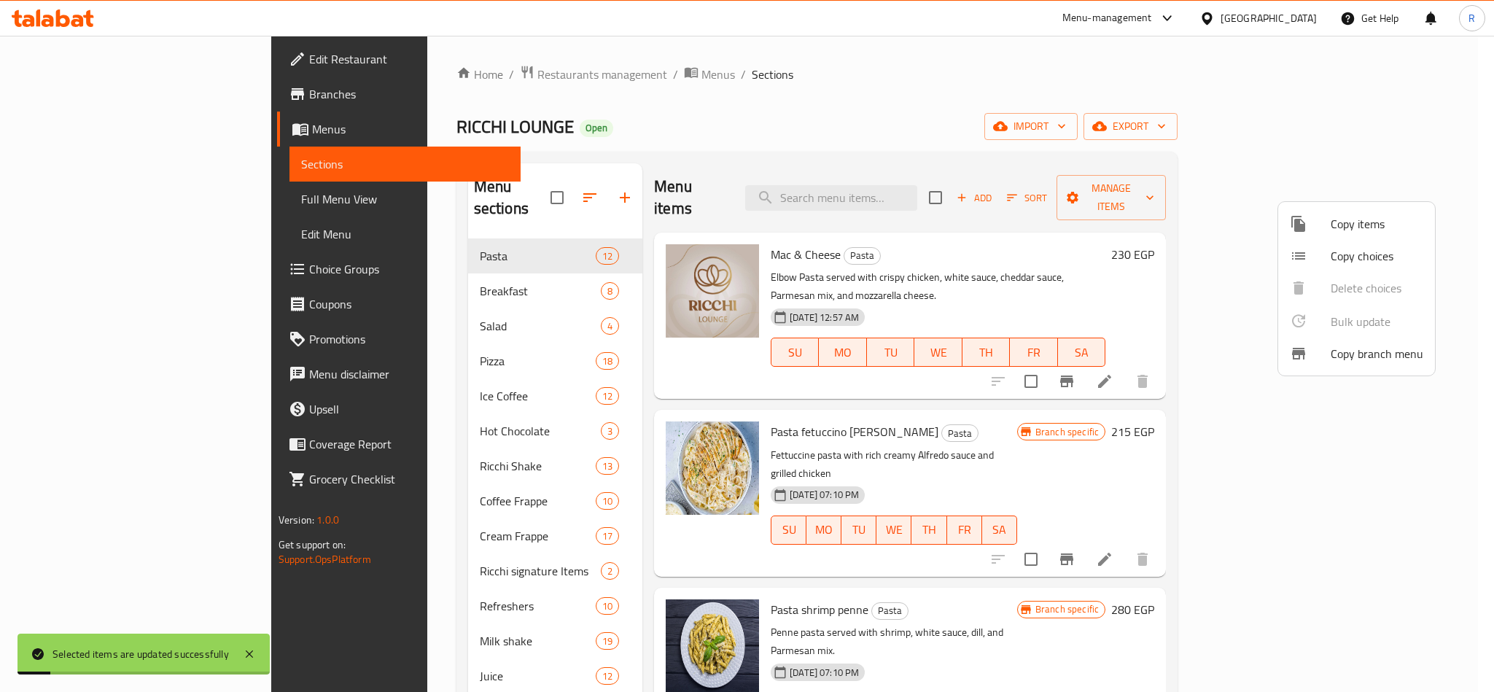
click at [1060, 370] on div at bounding box center [747, 346] width 1494 height 692
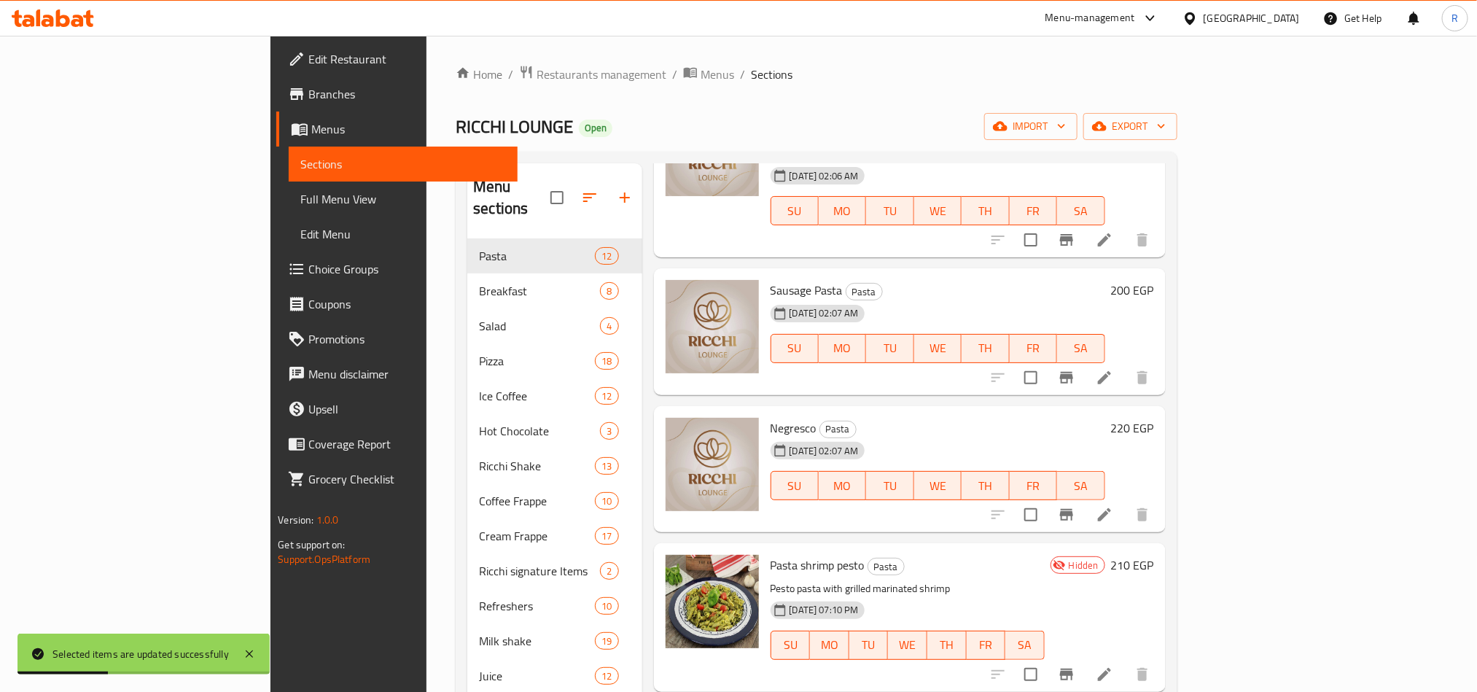
scroll to position [204, 0]
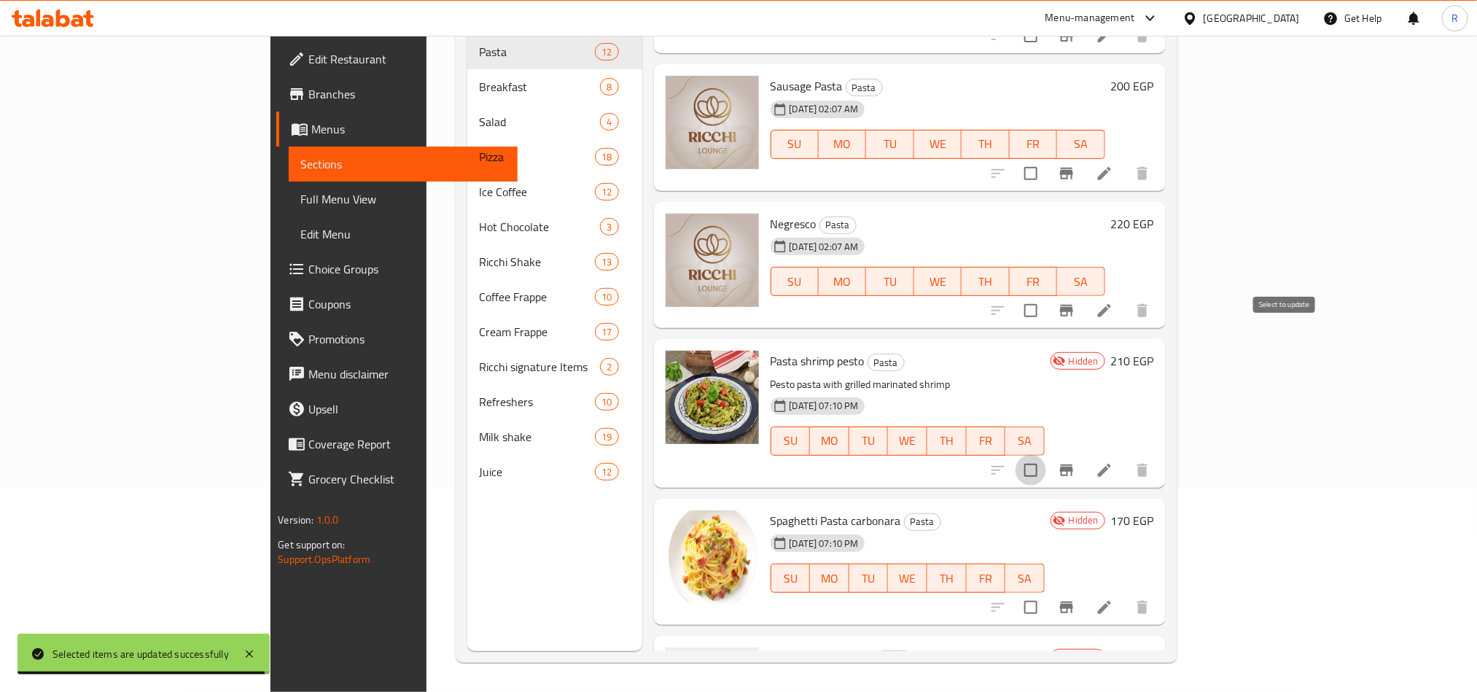
click at [1046, 455] on input "checkbox" at bounding box center [1031, 470] width 31 height 31
checkbox input "true"
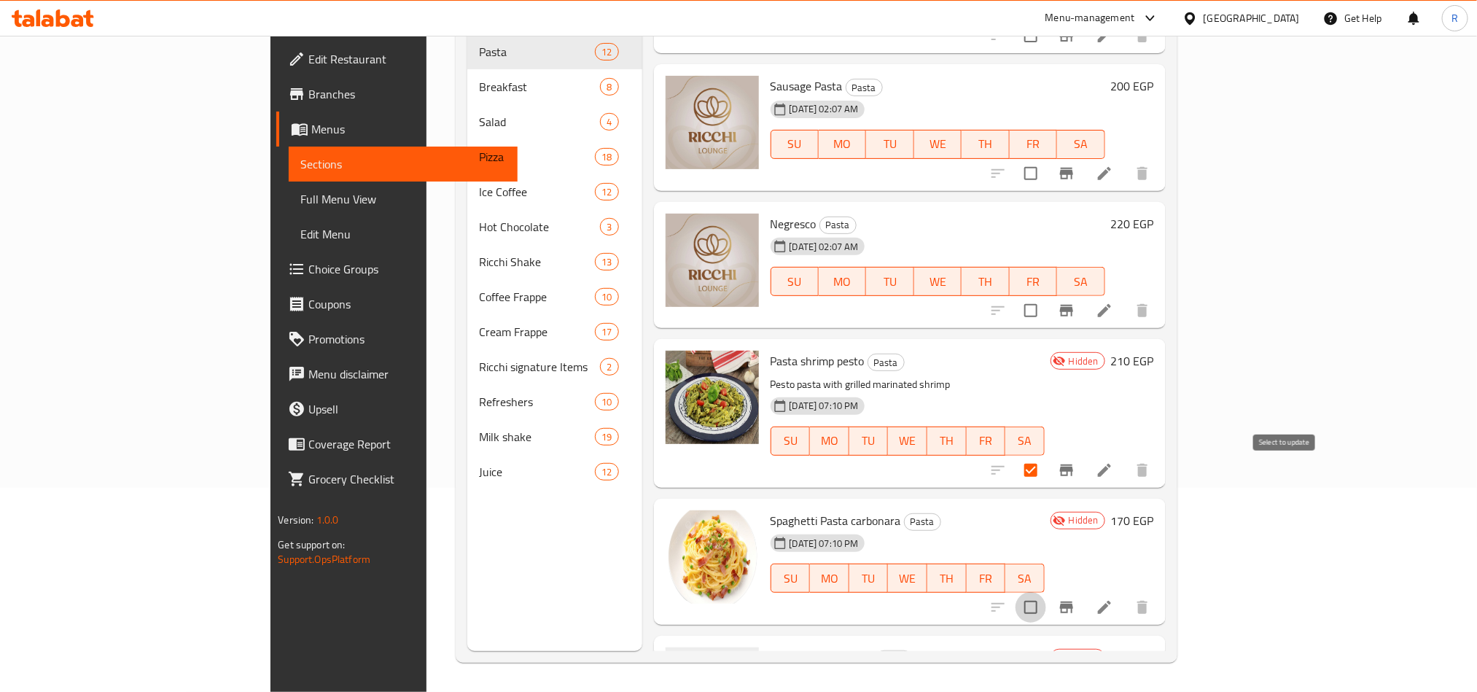
click at [1046, 592] on input "checkbox" at bounding box center [1031, 607] width 31 height 31
checkbox input "true"
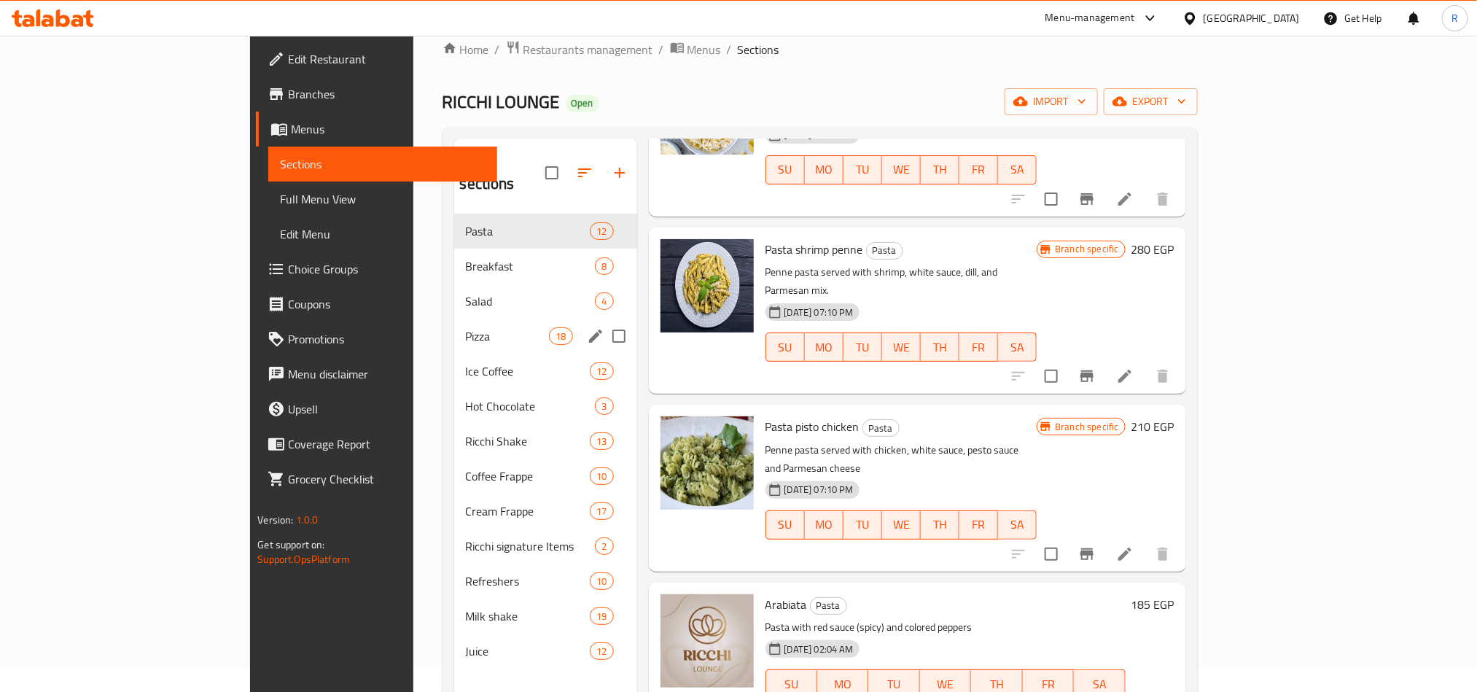
scroll to position [0, 0]
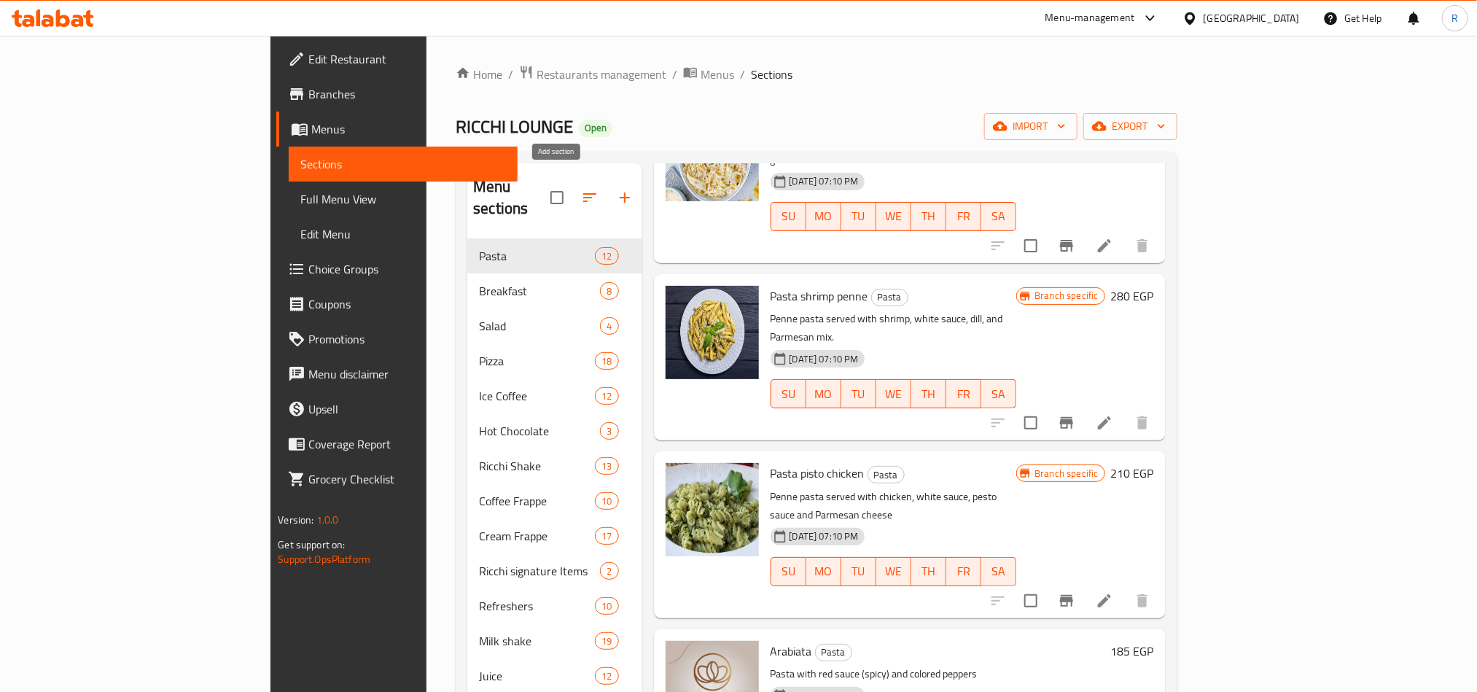
click at [620, 193] on icon "button" at bounding box center [625, 198] width 10 height 10
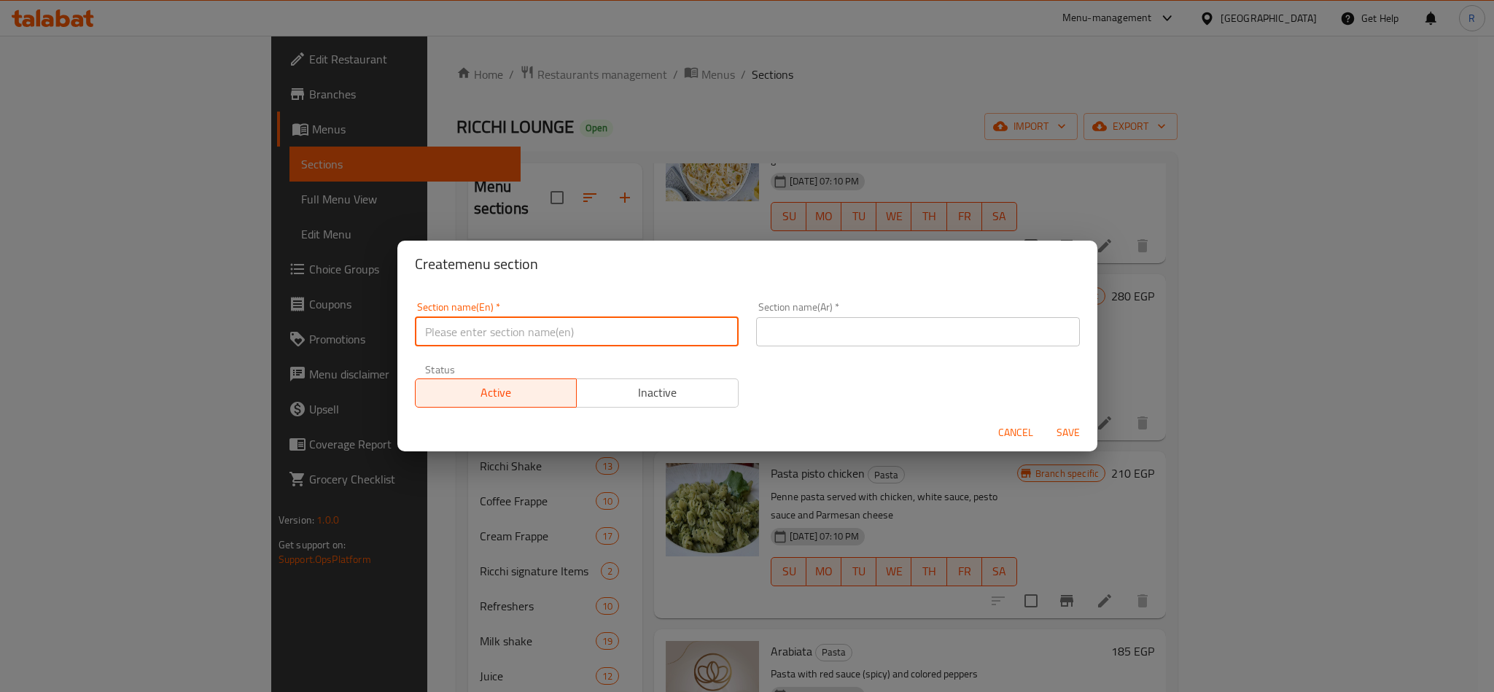
paste input "Appetizers"
type input "Appetizers"
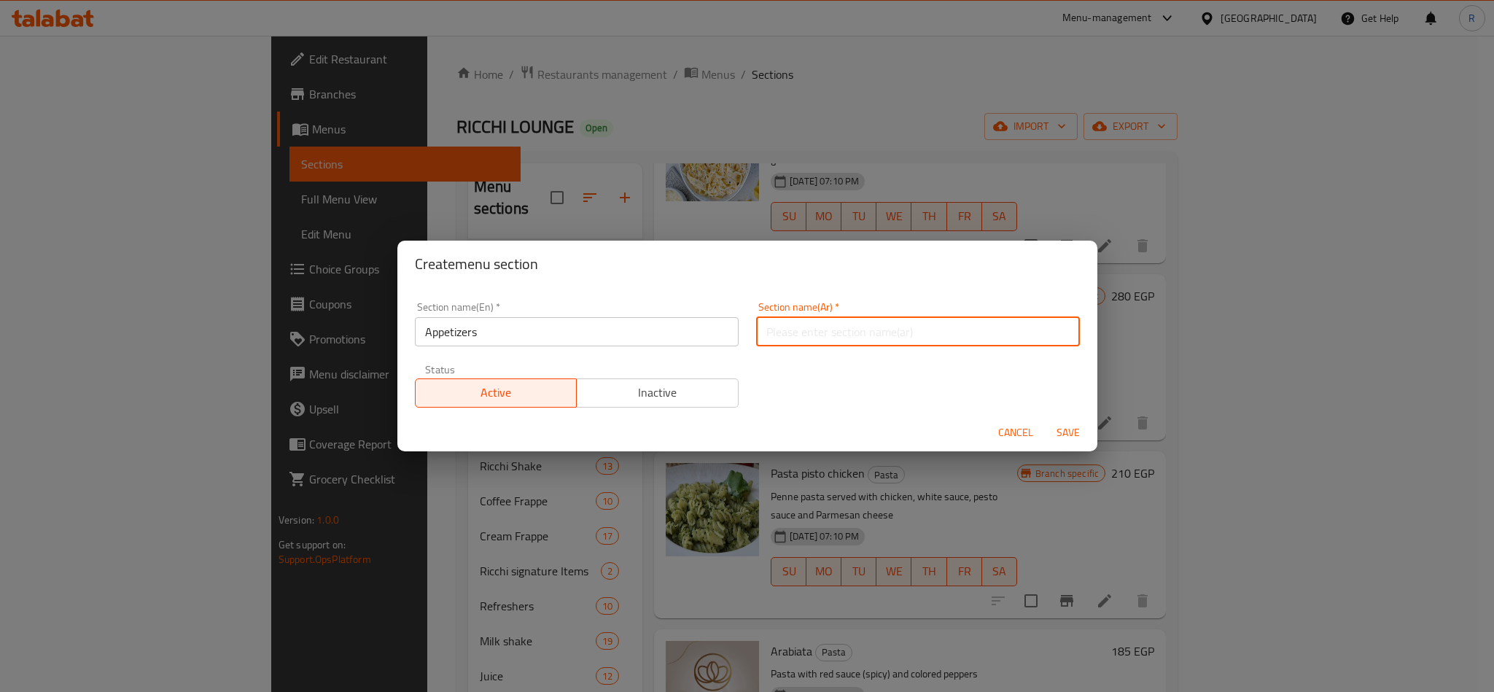
paste input "مقبلات"
type input "مقبلات"
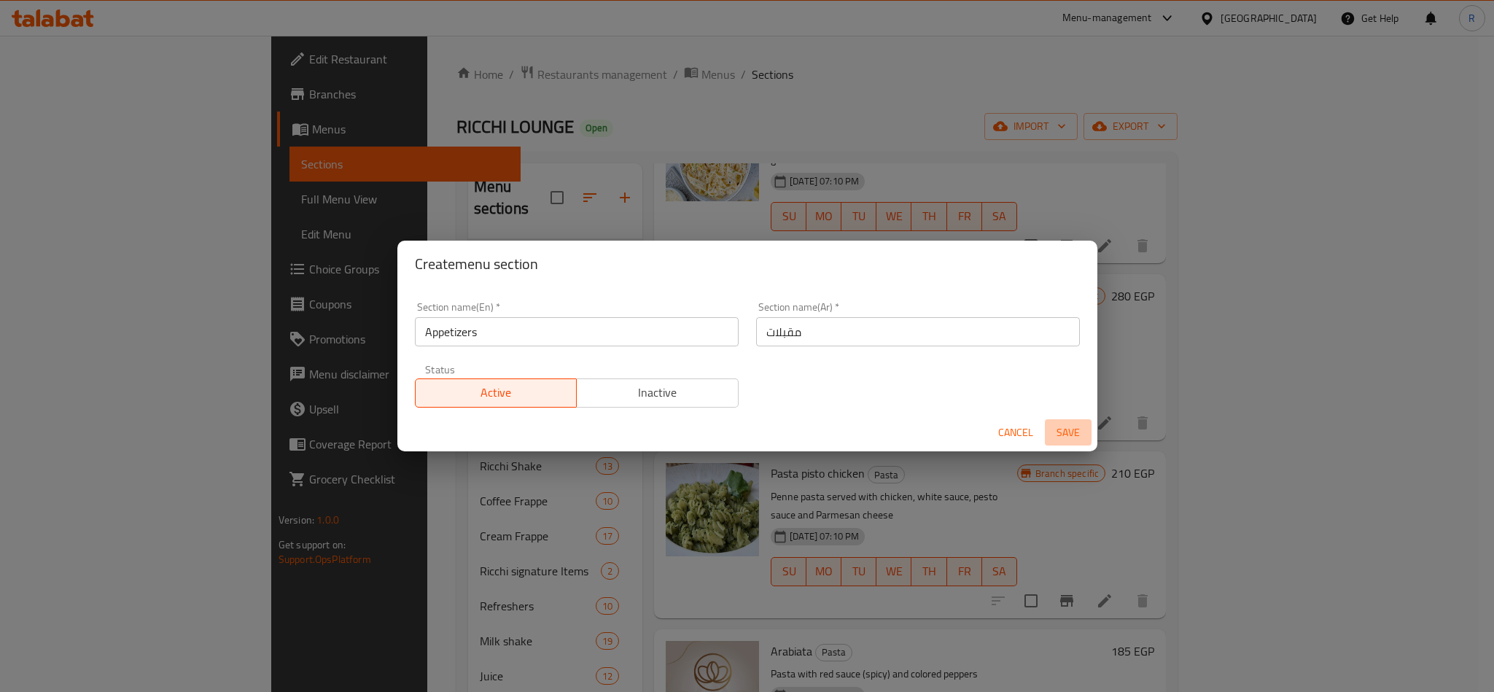
click at [1079, 427] on span "Save" at bounding box center [1068, 433] width 35 height 18
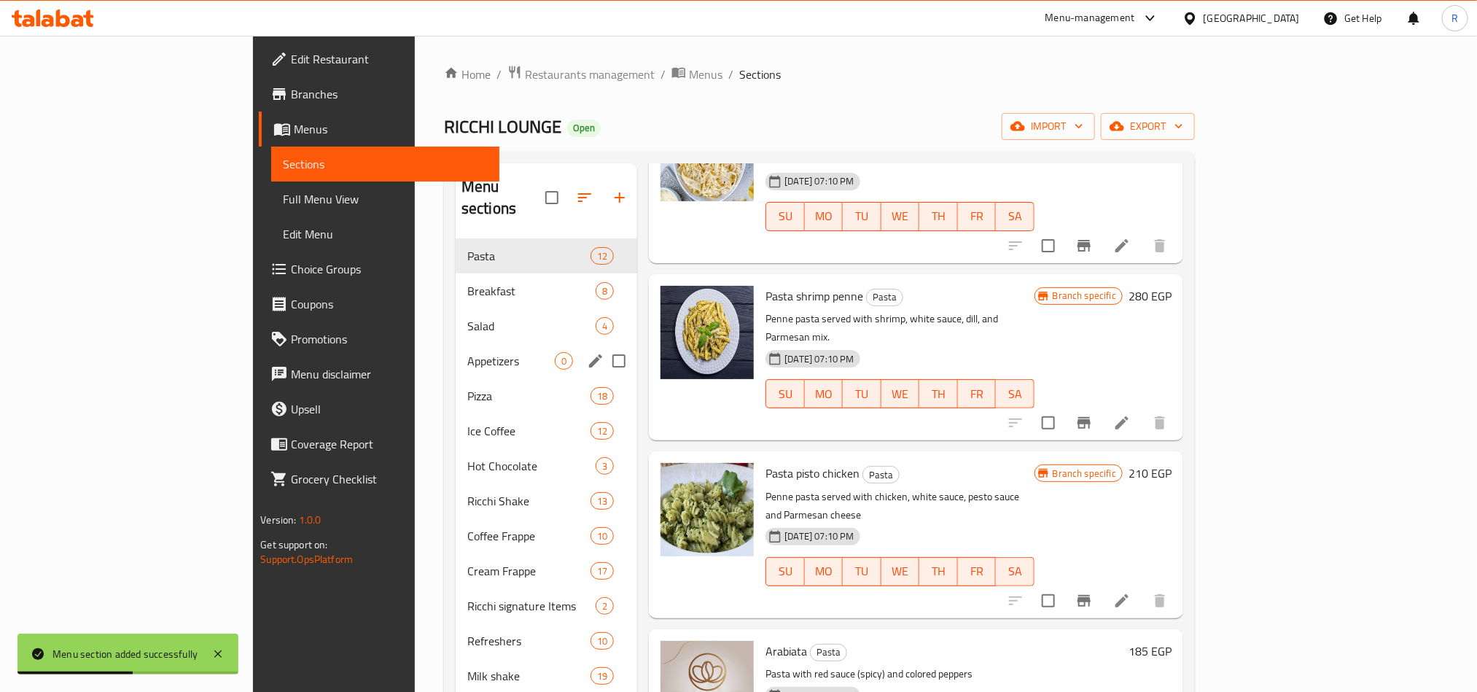
drag, startPoint x: 368, startPoint y: 328, endPoint x: 376, endPoint y: 331, distance: 9.2
click at [456, 343] on div "Appetizers 0" at bounding box center [547, 360] width 182 height 35
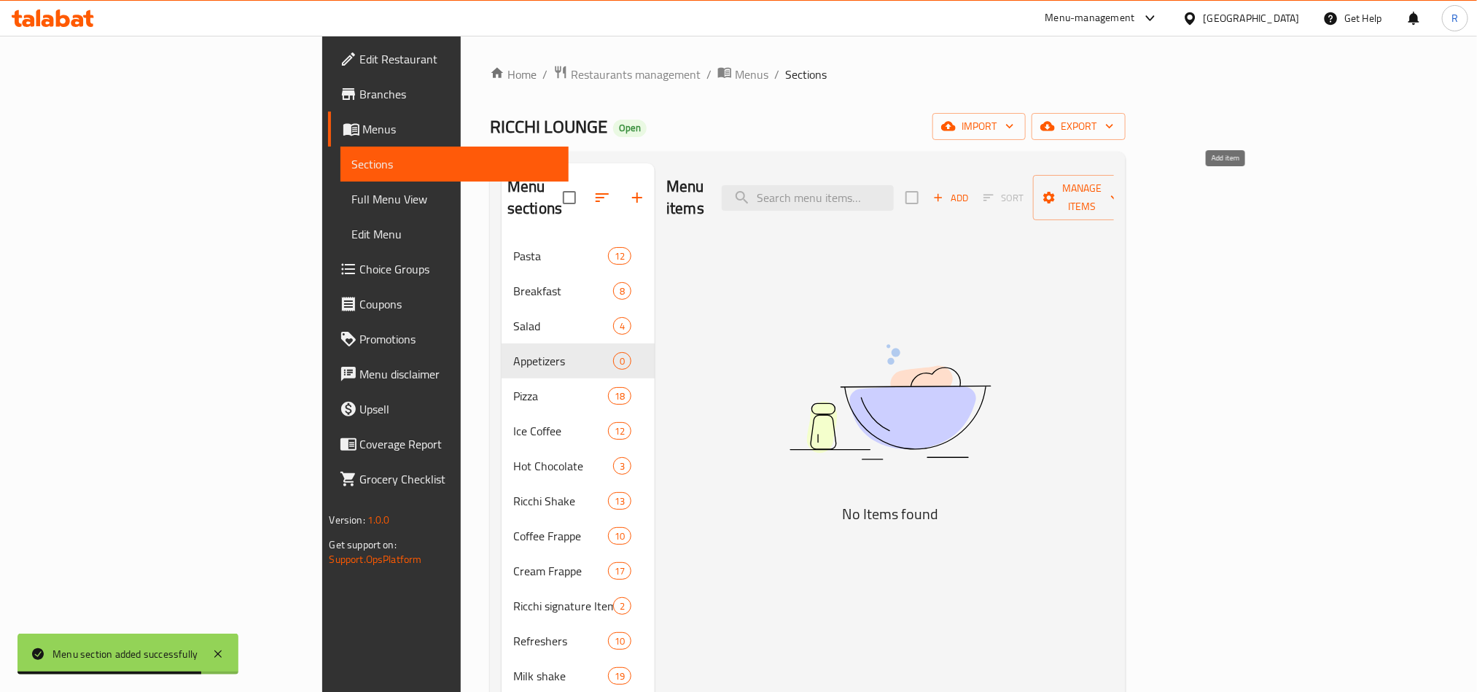
click at [943, 194] on icon "button" at bounding box center [939, 198] width 8 height 8
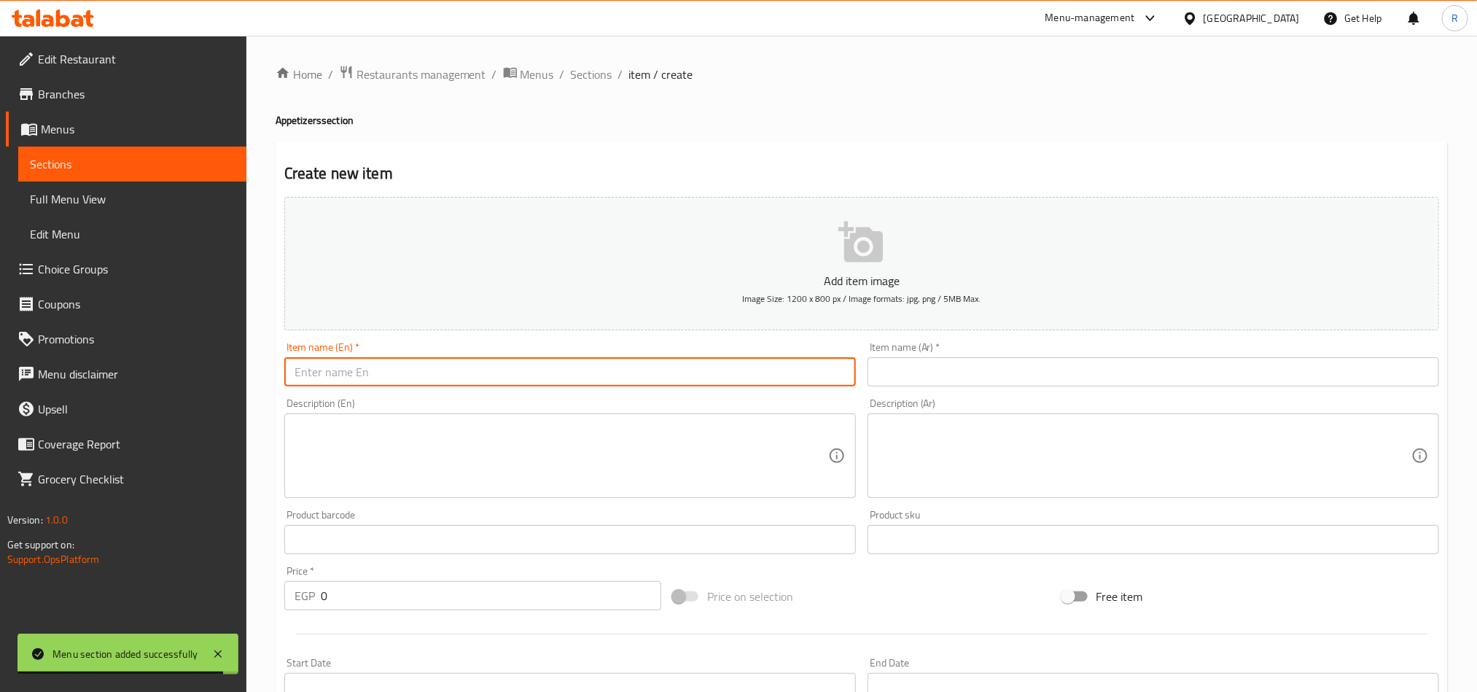
click at [607, 373] on input "text" at bounding box center [570, 371] width 572 height 29
paste input "French Fries فرايز"
drag, startPoint x: 357, startPoint y: 377, endPoint x: 401, endPoint y: 379, distance: 44.5
click at [401, 379] on input "French Fries فرايز" at bounding box center [570, 371] width 572 height 29
type input "French Fries"
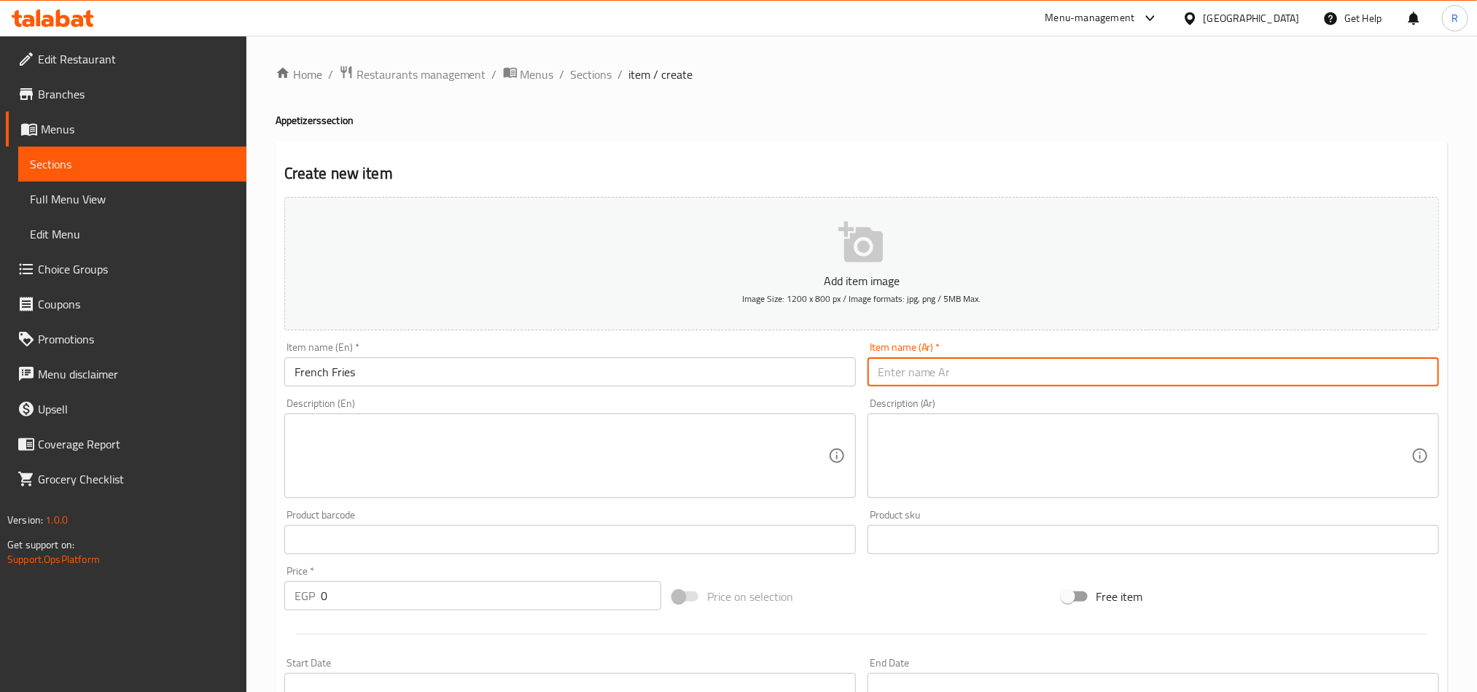
click at [1098, 376] on input "text" at bounding box center [1154, 371] width 572 height 29
paste input "فرايز"
click at [1435, 374] on input "فرايز" at bounding box center [1154, 371] width 572 height 29
click at [1411, 381] on input "فرينش فرايز" at bounding box center [1154, 371] width 572 height 29
type input "فرنش فرايز"
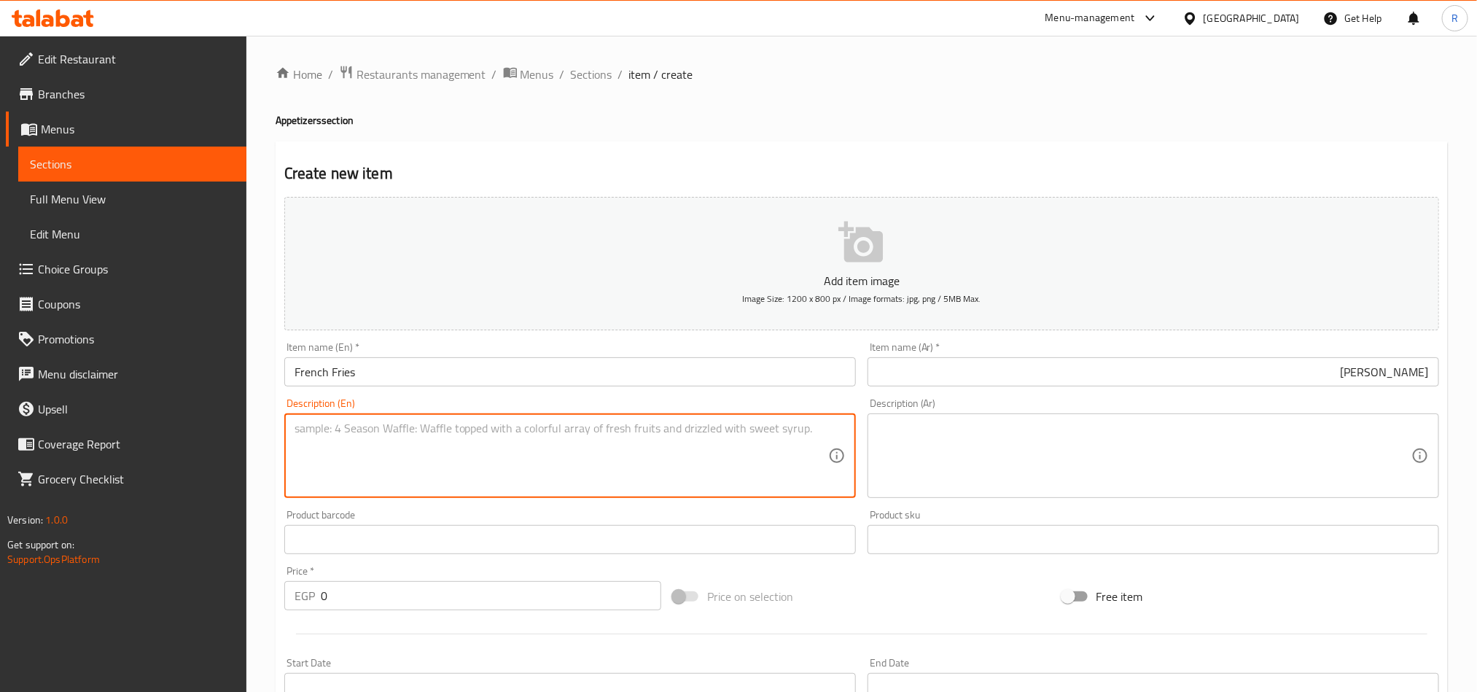
click at [726, 475] on textarea at bounding box center [562, 455] width 534 height 69
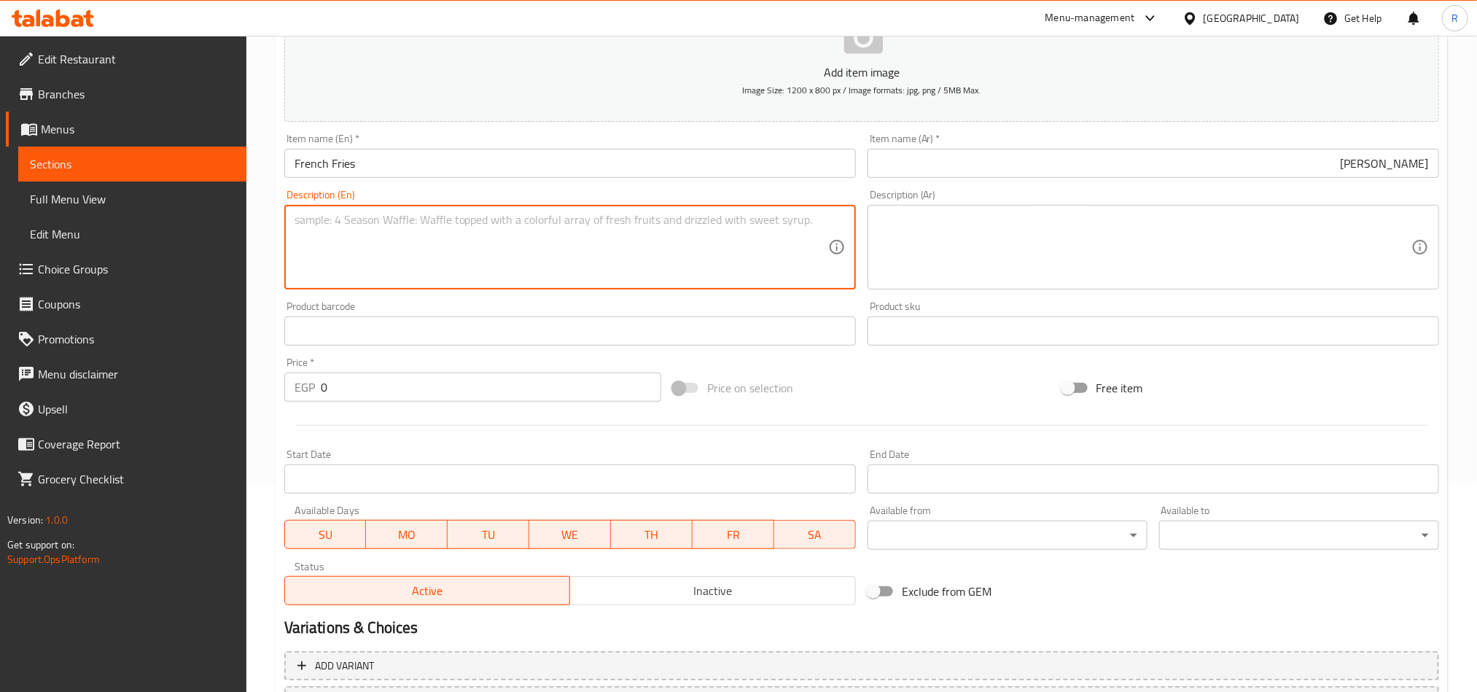
scroll to position [219, 0]
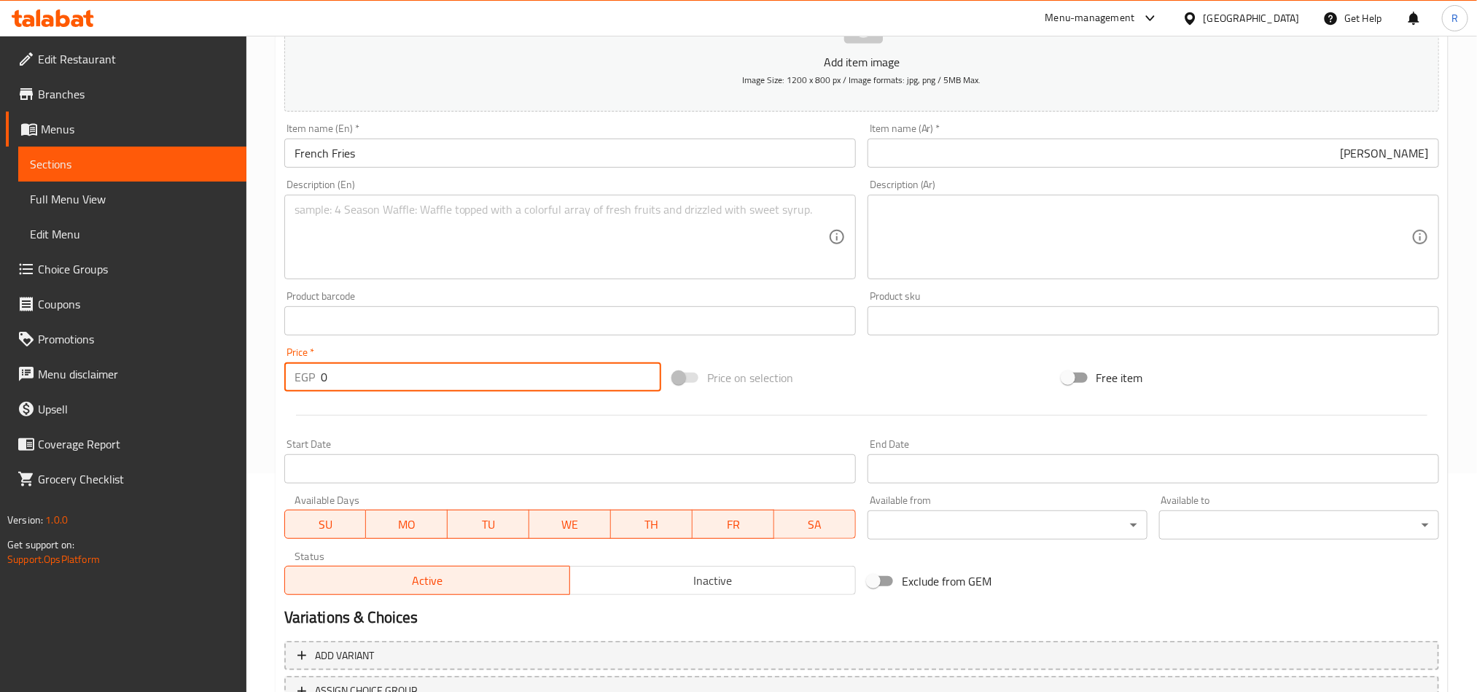
drag, startPoint x: 330, startPoint y: 386, endPoint x: 320, endPoint y: 390, distance: 11.1
click at [321, 390] on input "0" at bounding box center [491, 376] width 341 height 29
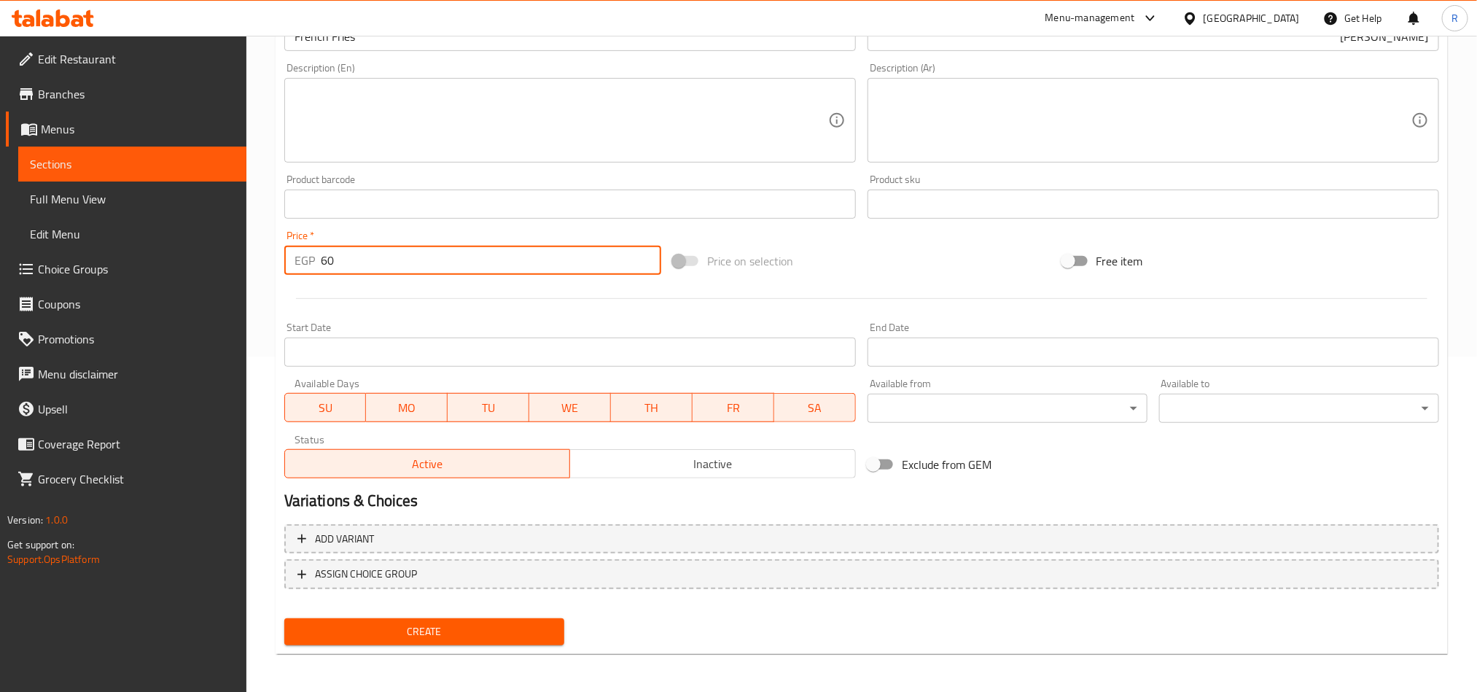
scroll to position [337, 0]
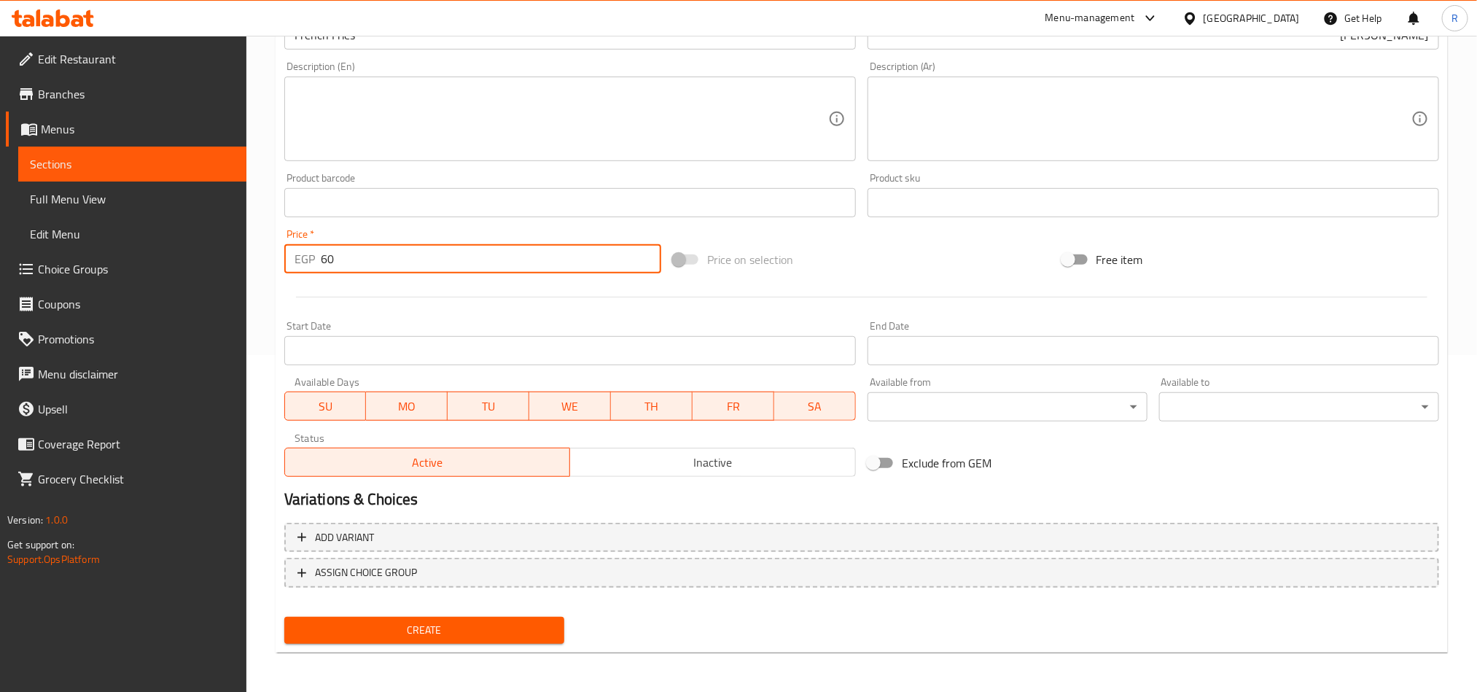
type input "60"
click at [517, 617] on button "Create" at bounding box center [424, 630] width 280 height 27
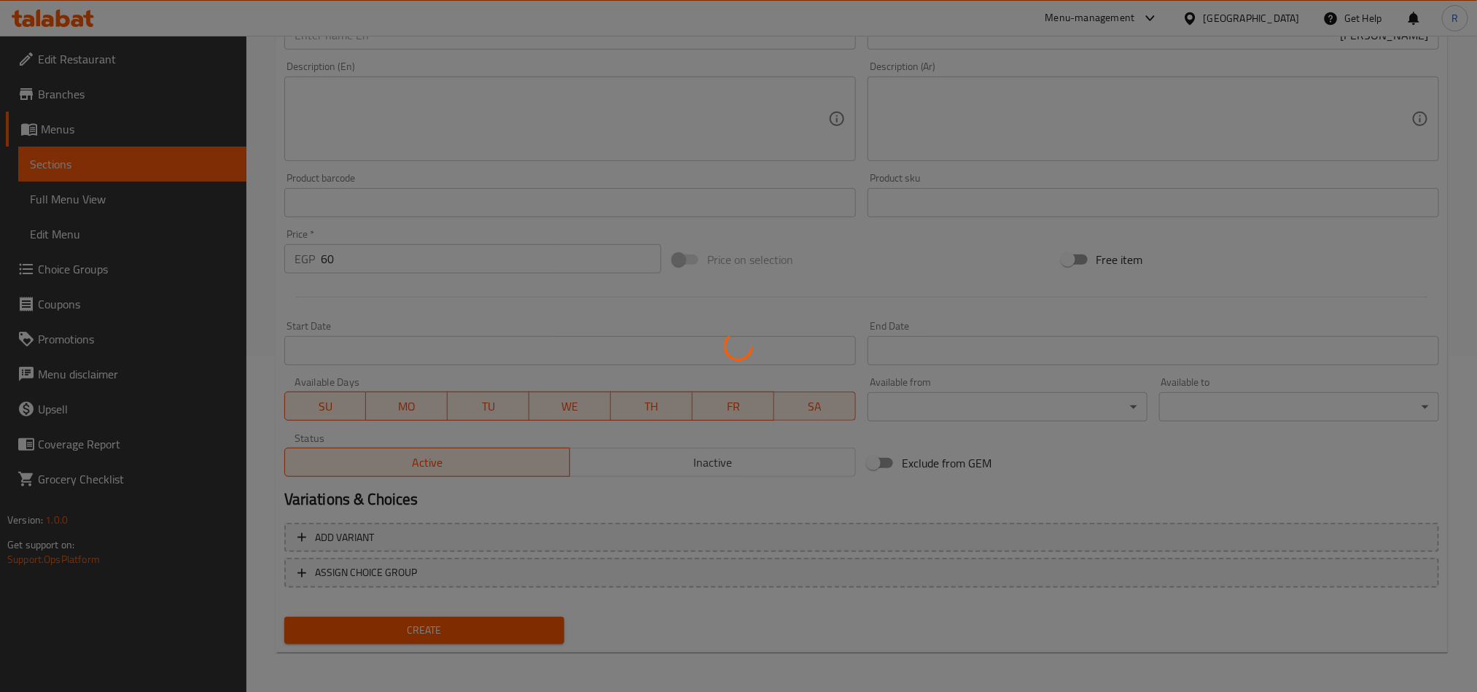
type input "0"
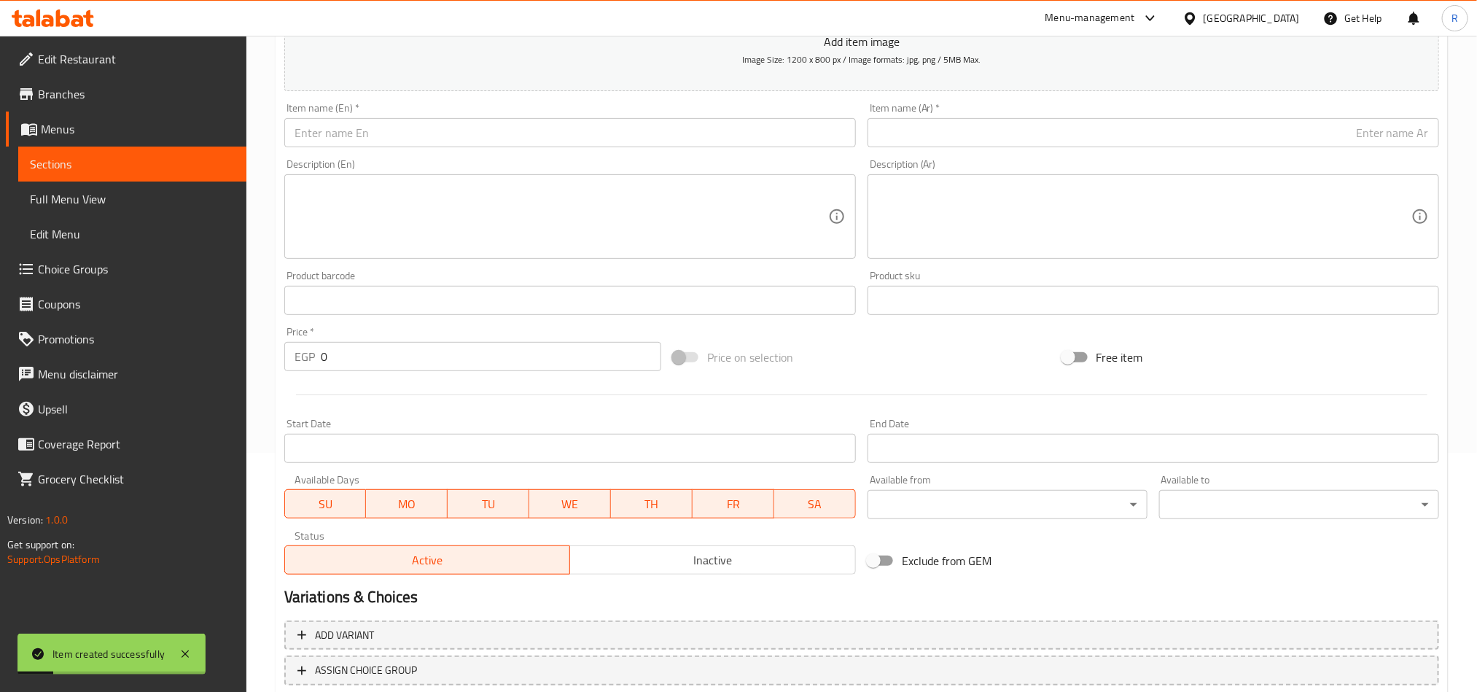
scroll to position [118, 0]
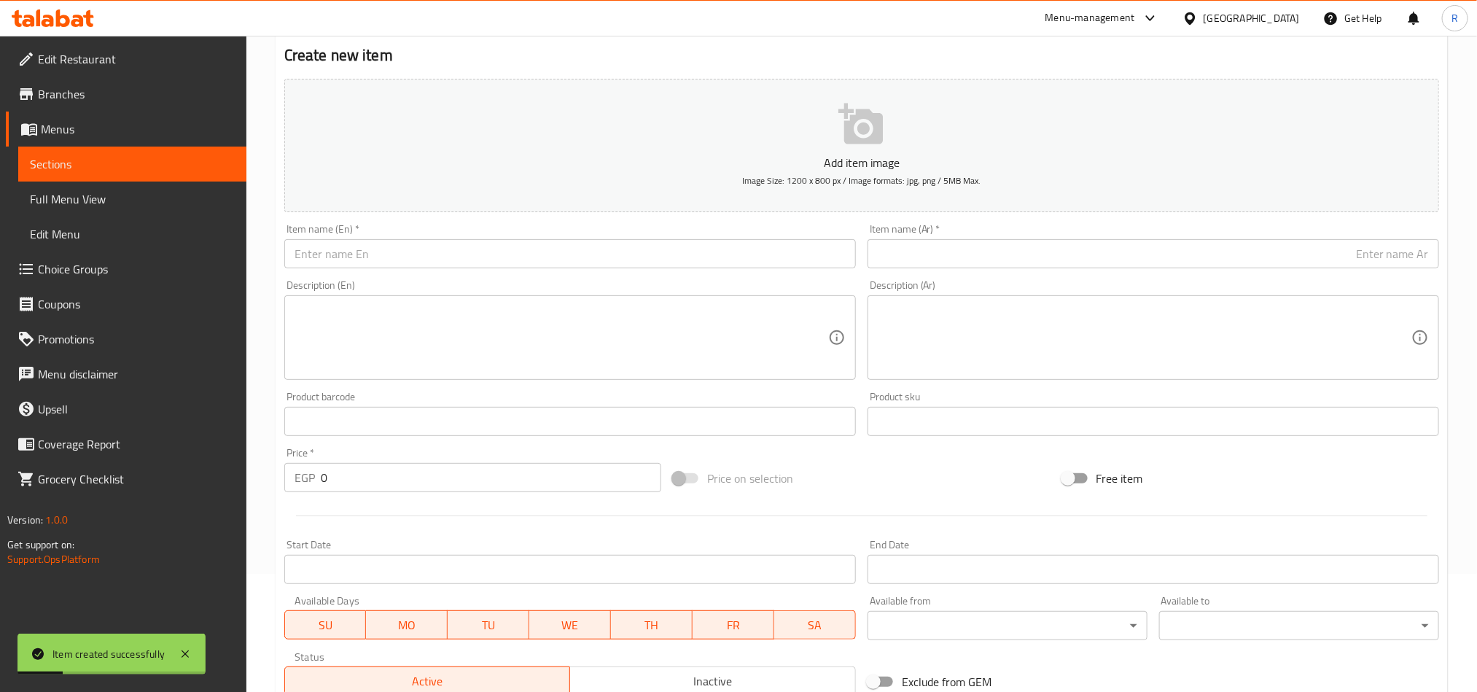
click at [456, 250] on input "text" at bounding box center [570, 253] width 572 height 29
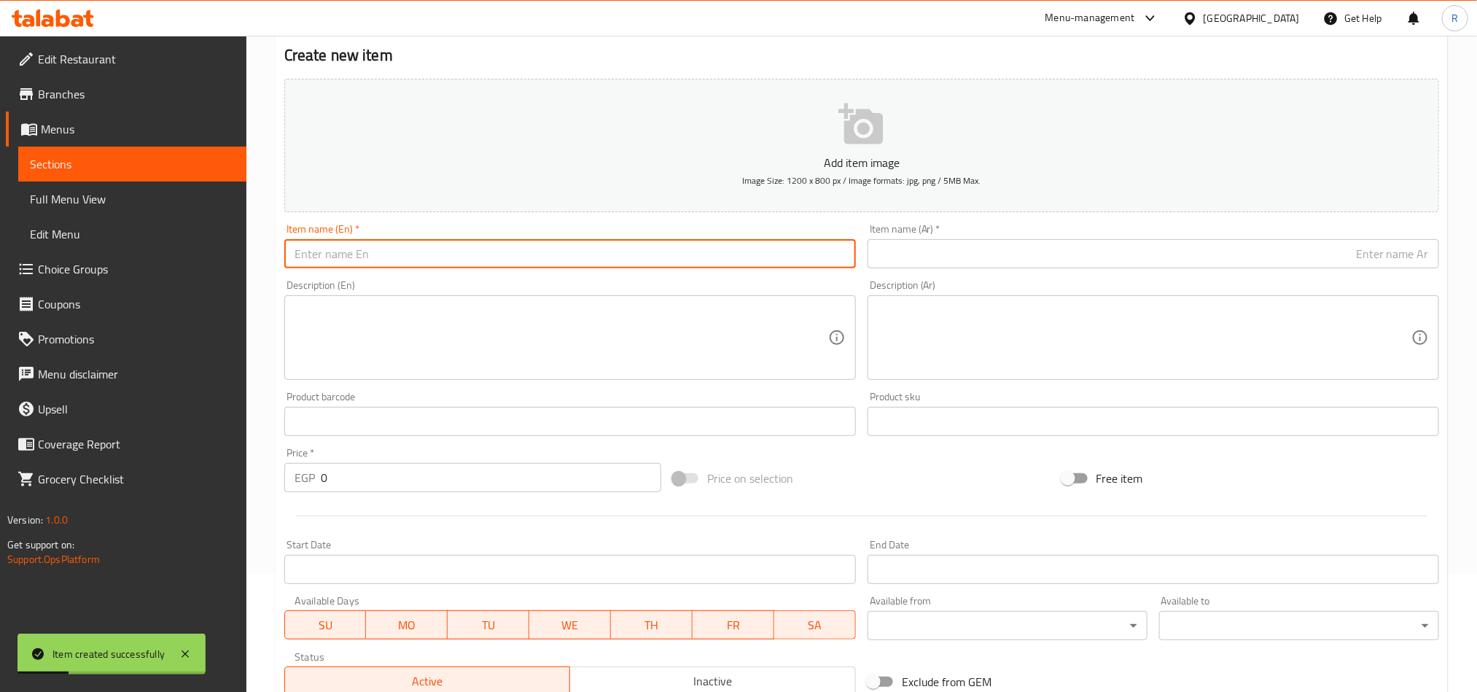
paste input "Cheese French Fries"
type input "Cheese French Fries"
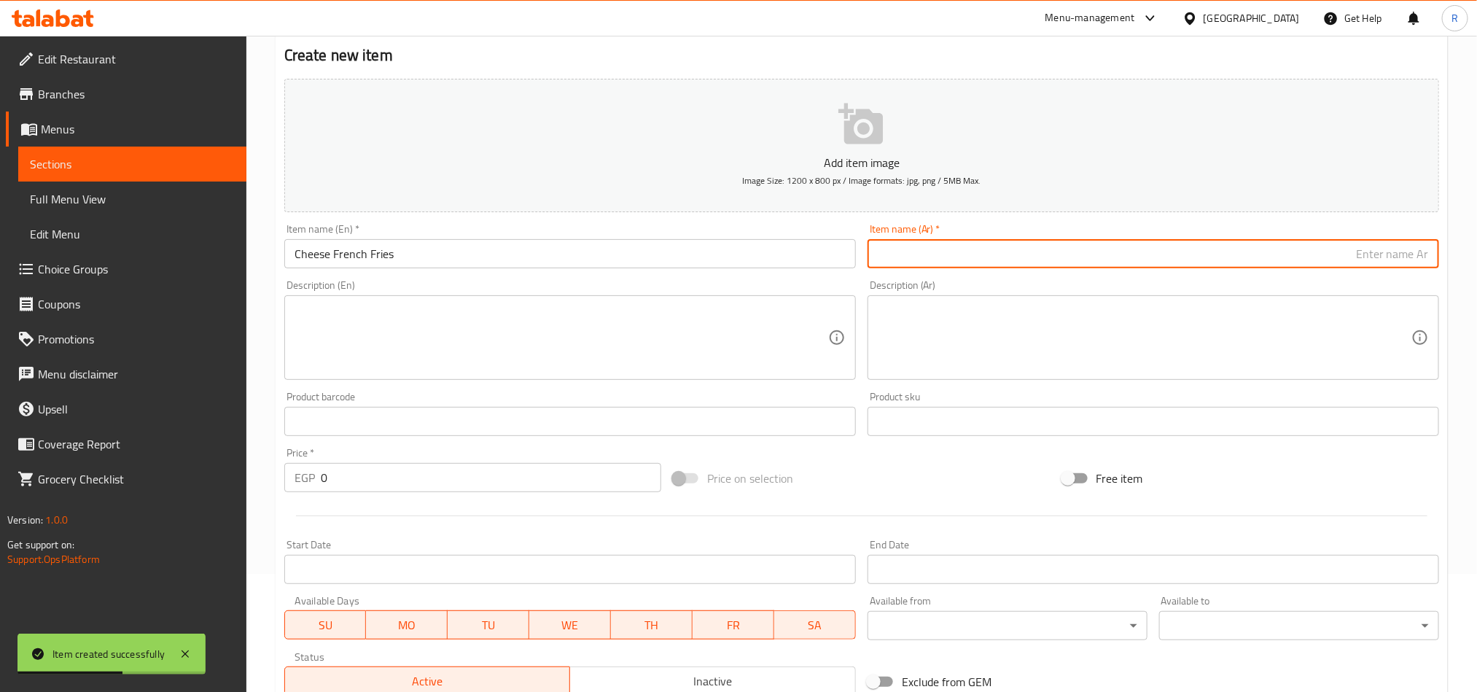
click at [1046, 260] on input "text" at bounding box center [1154, 253] width 572 height 29
paste input "ز تشيز"
click at [1429, 252] on input "ز تشيز" at bounding box center [1154, 253] width 572 height 29
click at [1428, 257] on input "ز تشيز" at bounding box center [1154, 253] width 572 height 29
click at [1404, 249] on input "ز تشيز" at bounding box center [1154, 253] width 572 height 29
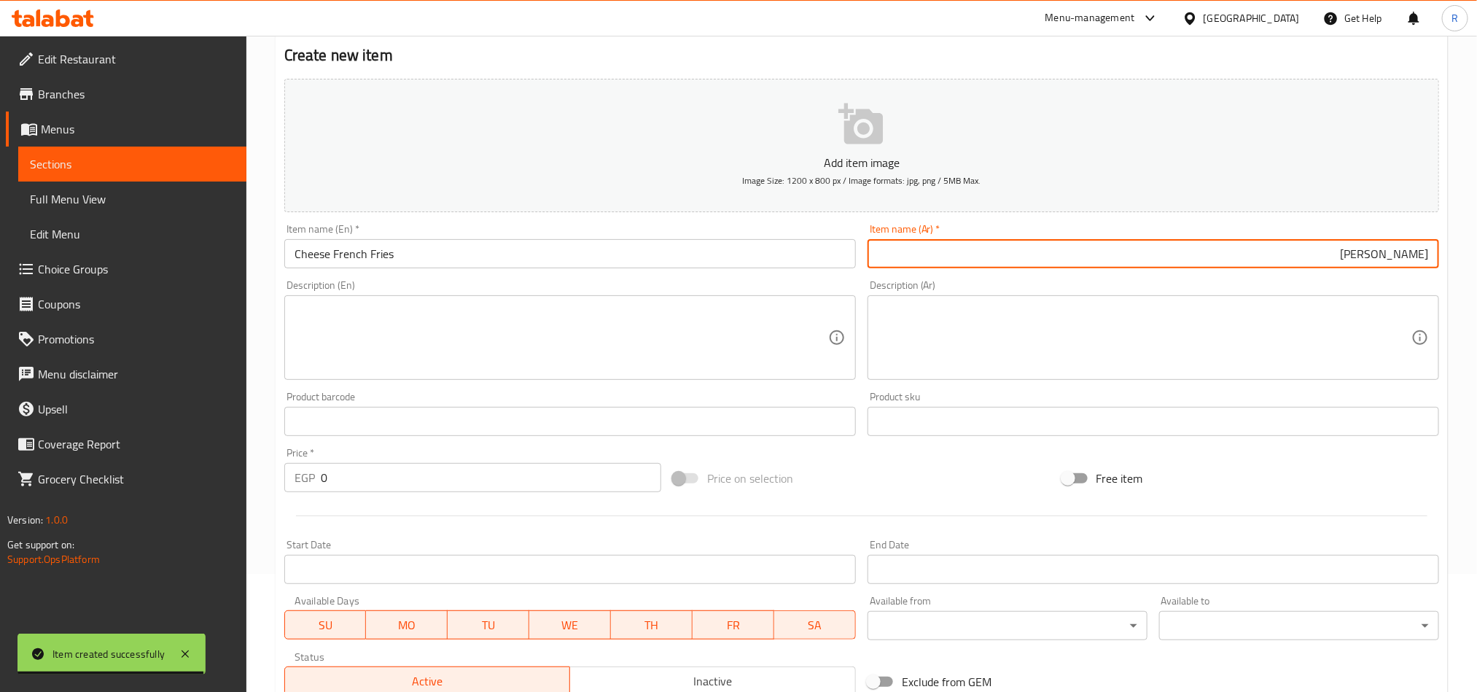
click at [1404, 249] on input "ز تشيز" at bounding box center [1154, 253] width 572 height 29
paste input "text"
drag, startPoint x: 1426, startPoint y: 254, endPoint x: 1438, endPoint y: 263, distance: 14.2
click at [1438, 263] on input "ز تشيز" at bounding box center [1154, 253] width 572 height 29
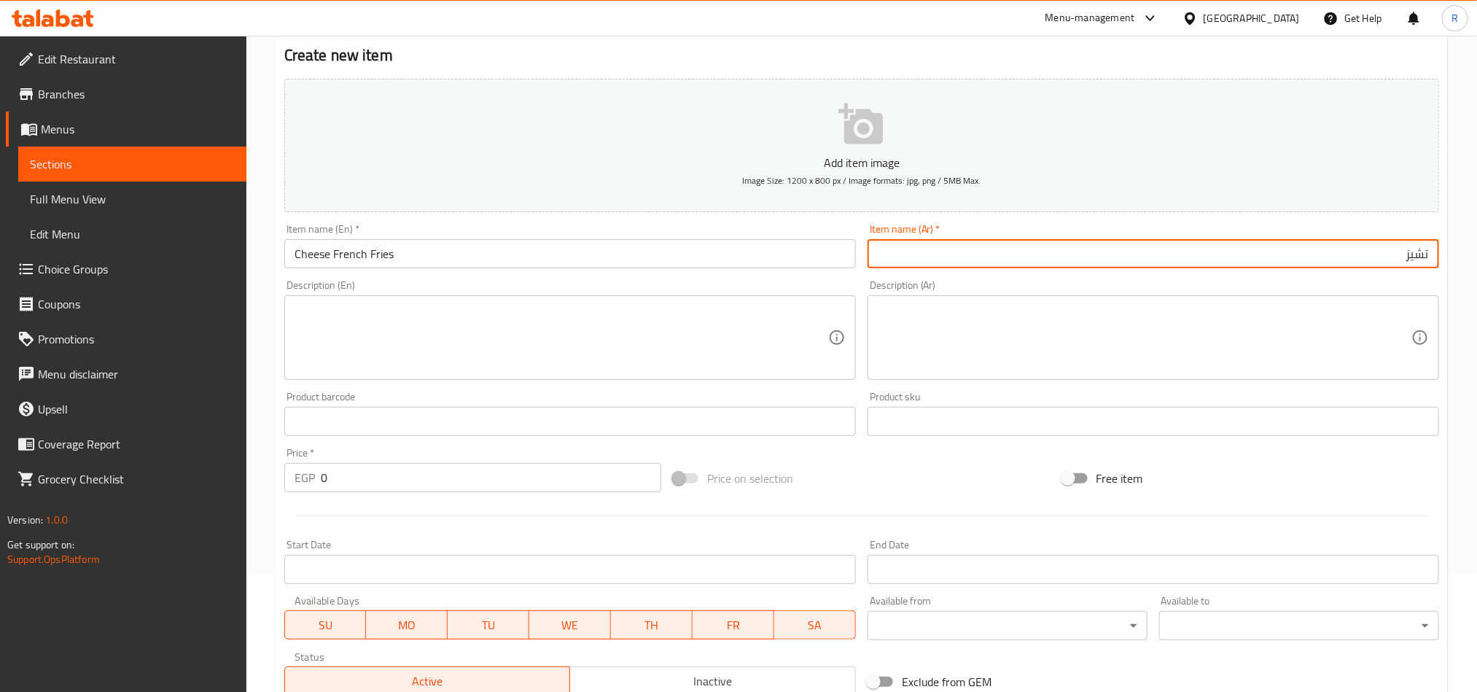
click at [1385, 254] on input "تشيز" at bounding box center [1154, 253] width 572 height 29
click at [1389, 257] on input "تشيز فرانش" at bounding box center [1154, 253] width 572 height 29
click at [1388, 259] on input "تشيز فرانش" at bounding box center [1154, 253] width 572 height 29
click at [1322, 243] on input "تشيز فرنش" at bounding box center [1154, 253] width 572 height 29
type input "تشيز فرنش فرايز"
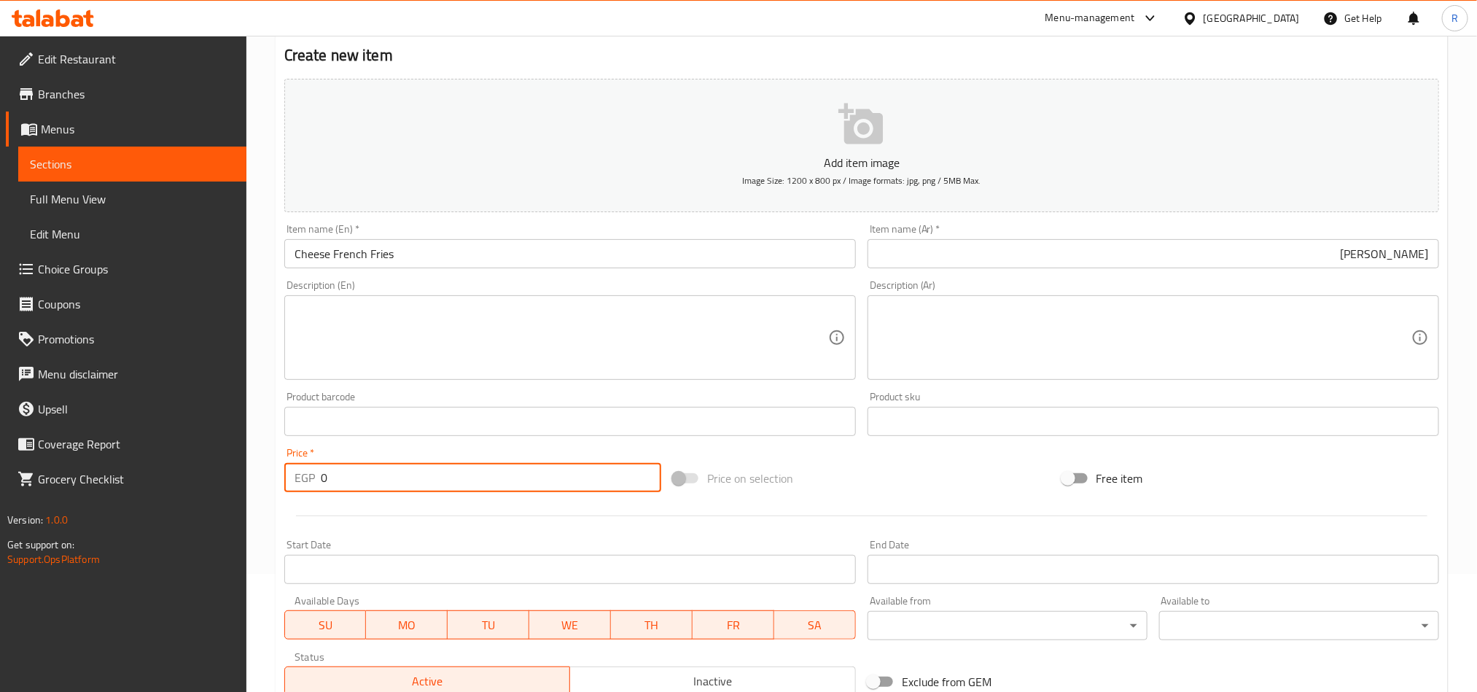
click at [313, 483] on div "EGP 0 Price *" at bounding box center [472, 477] width 377 height 29
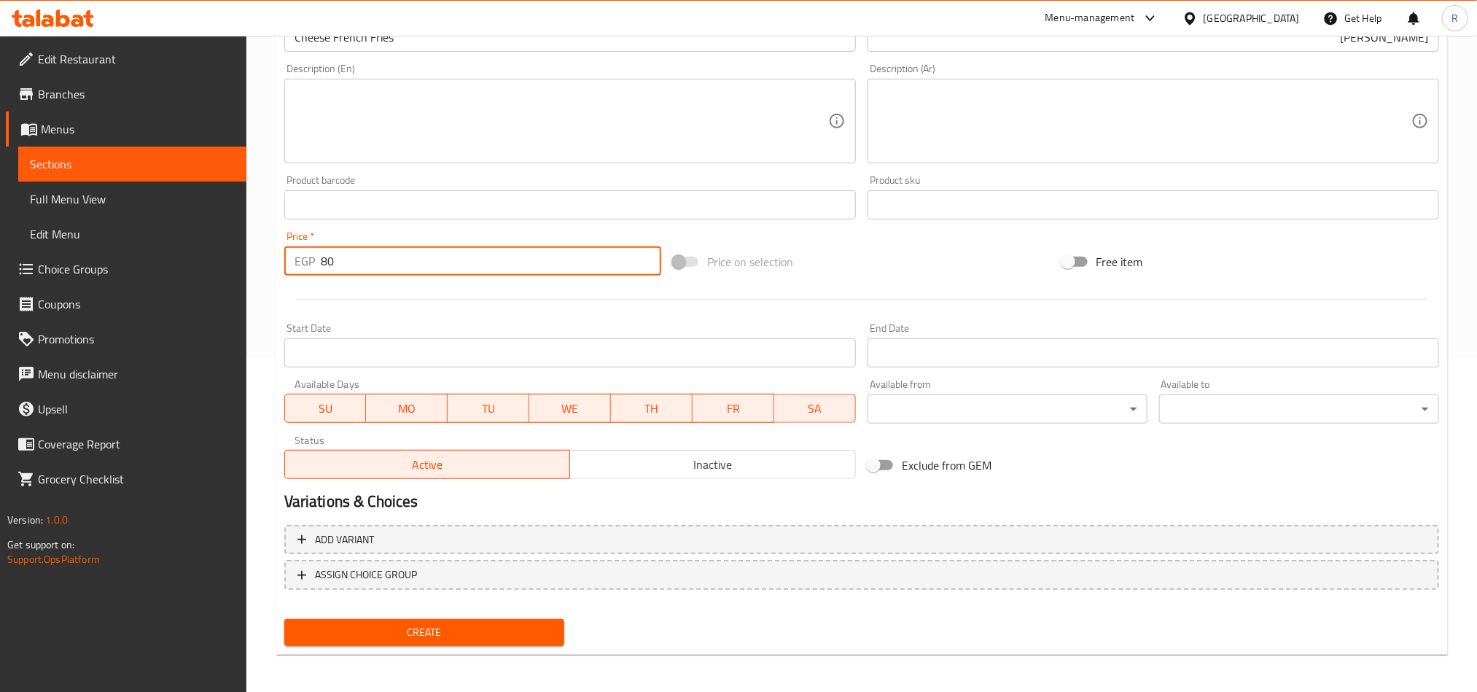
scroll to position [337, 0]
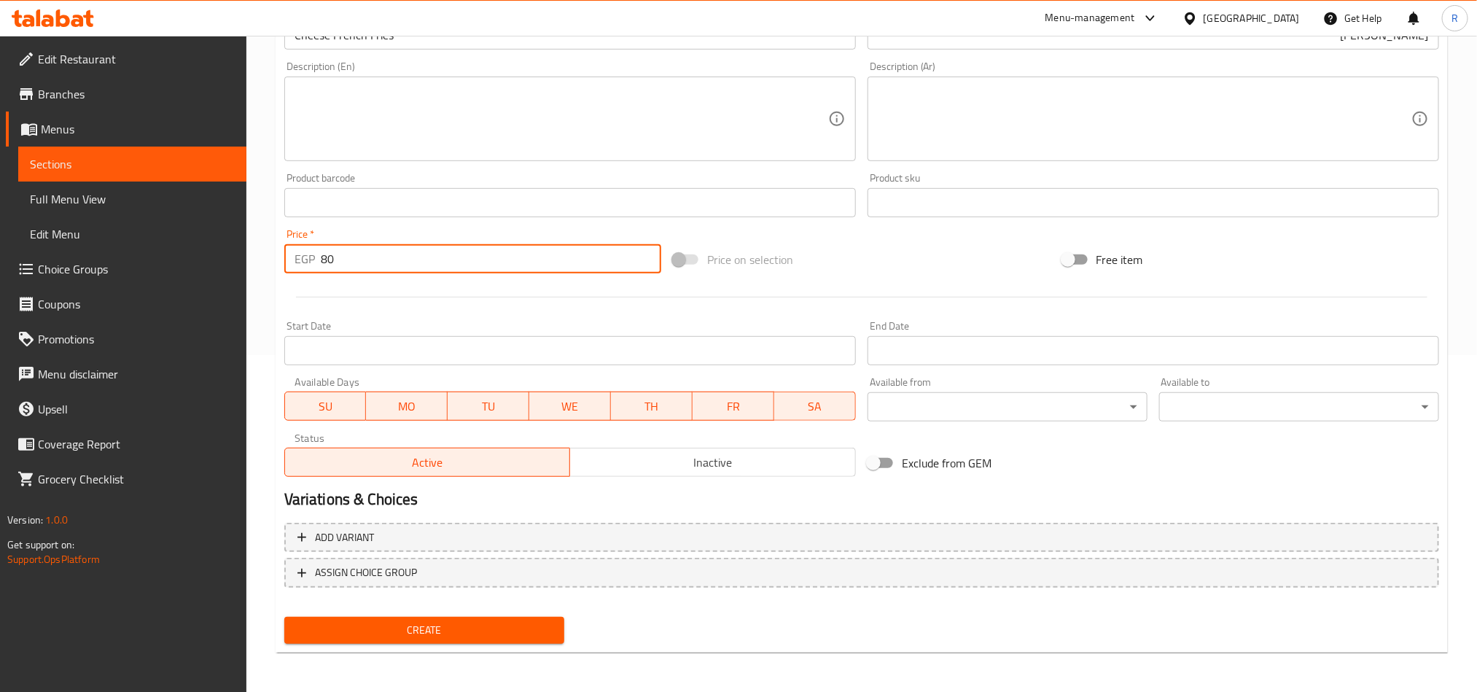
type input "80"
click at [483, 628] on span "Create" at bounding box center [424, 630] width 257 height 18
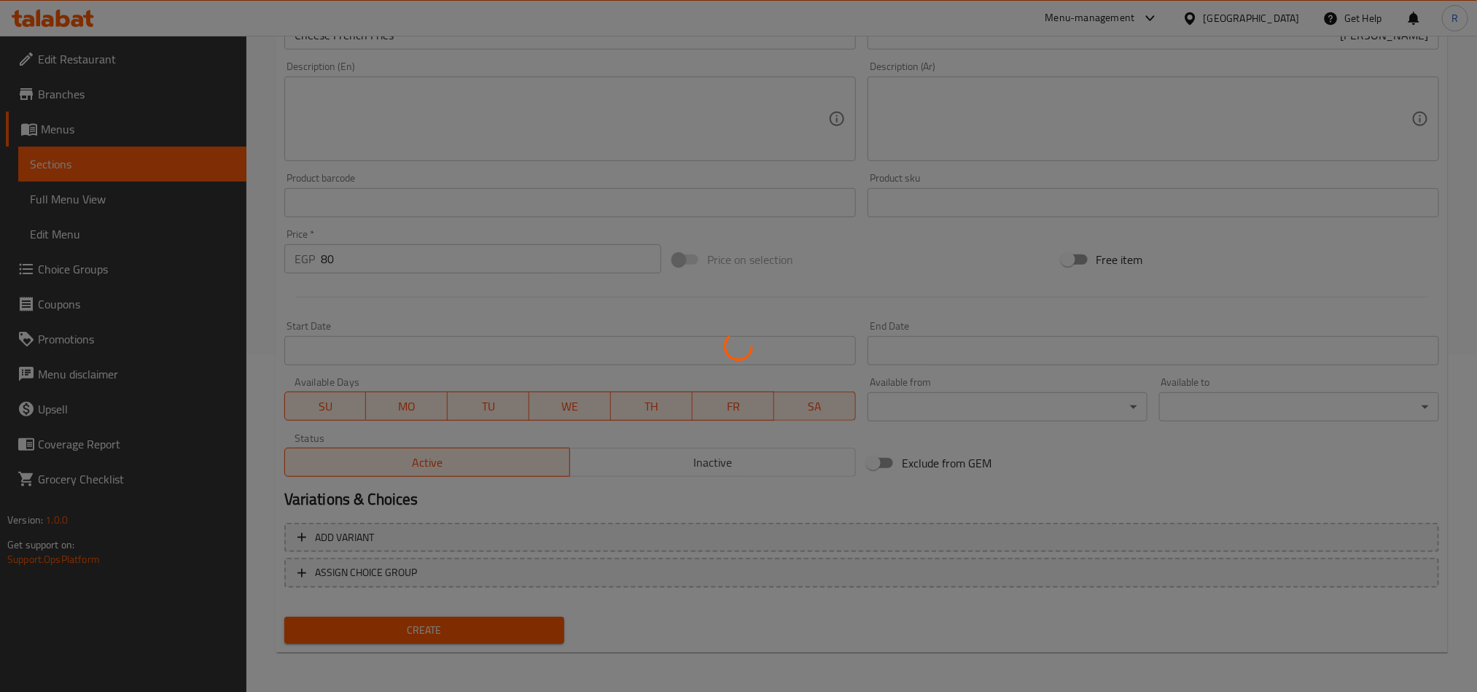
type input "0"
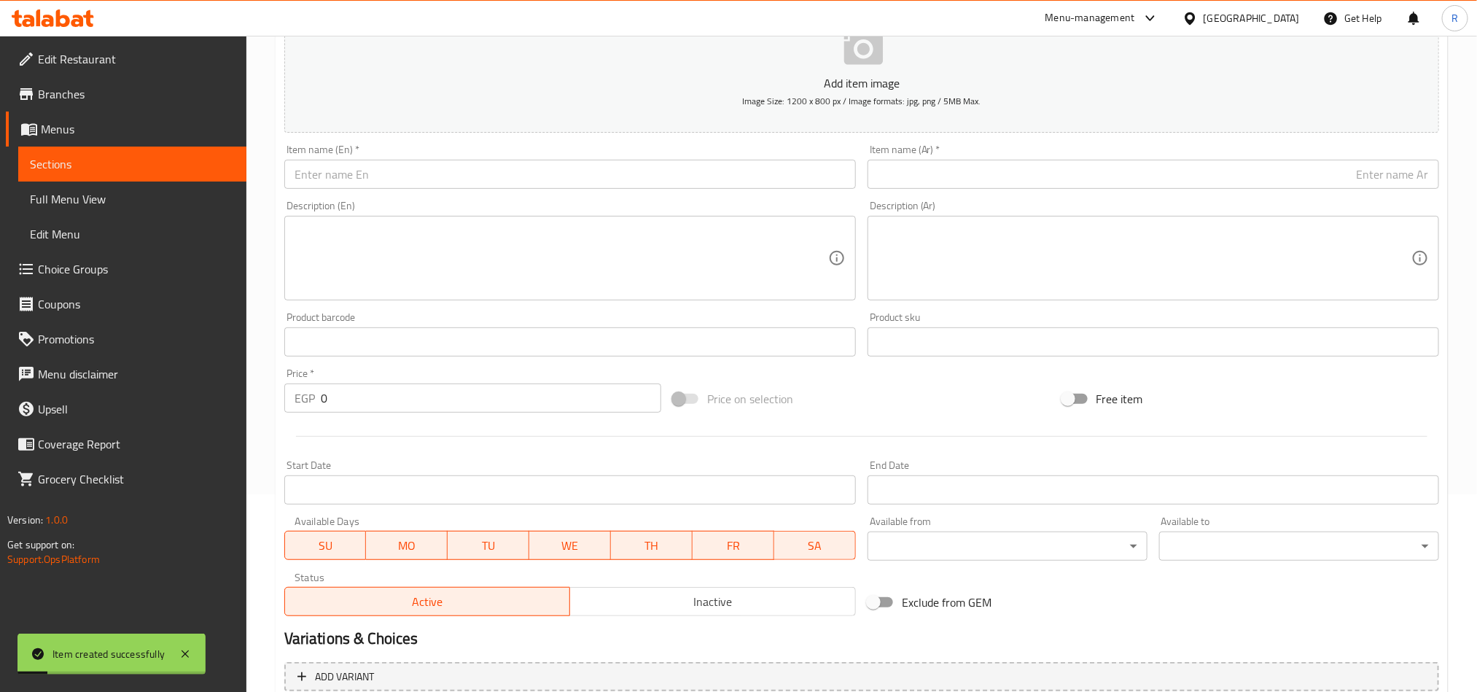
scroll to position [9, 0]
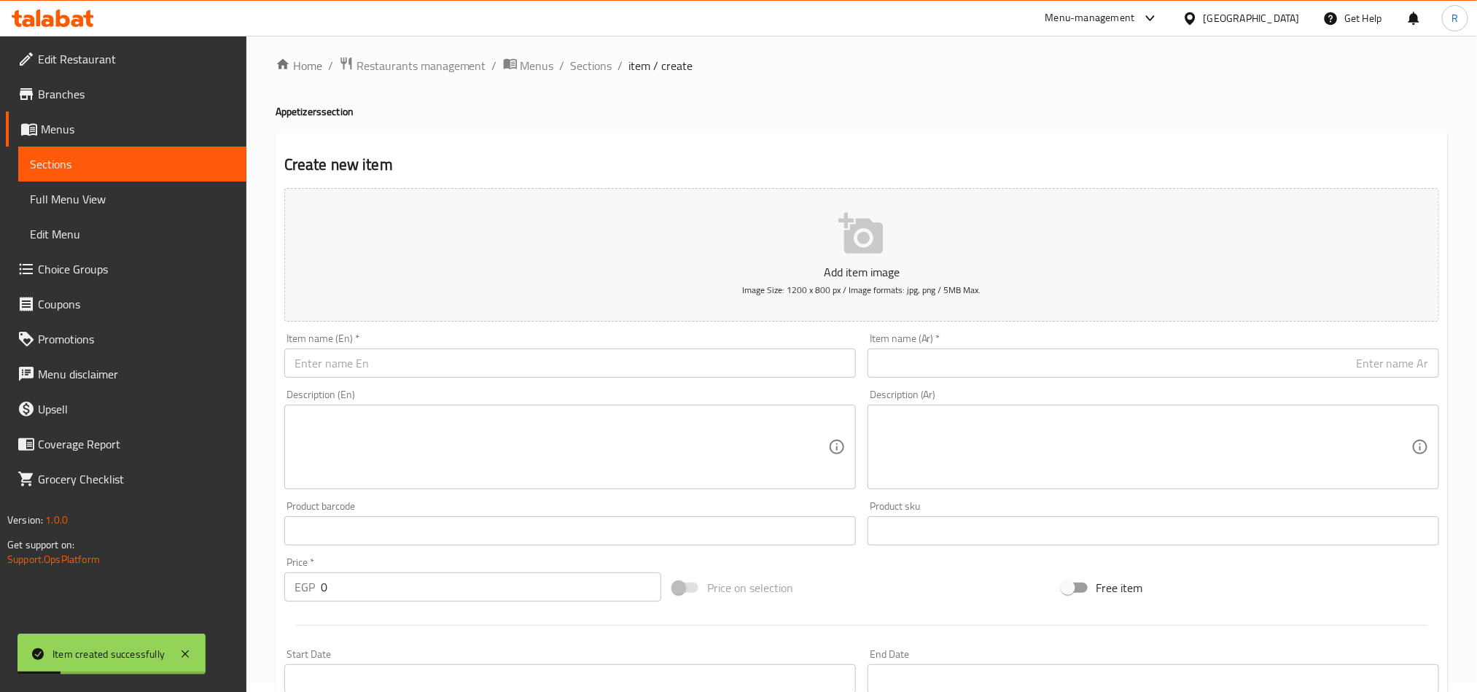
click at [458, 364] on input "text" at bounding box center [570, 363] width 572 height 29
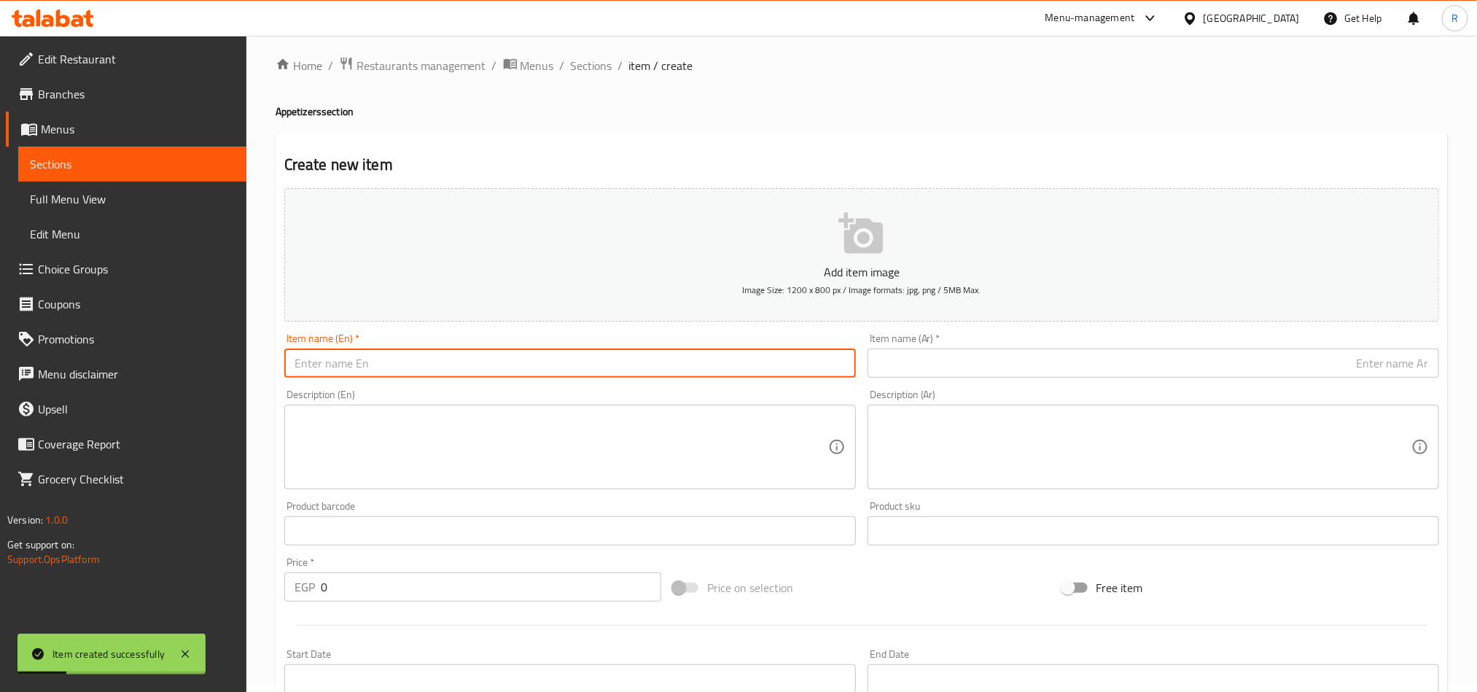
paste input "موزاريلا ستيكس 105 Stickes Mozzarella"
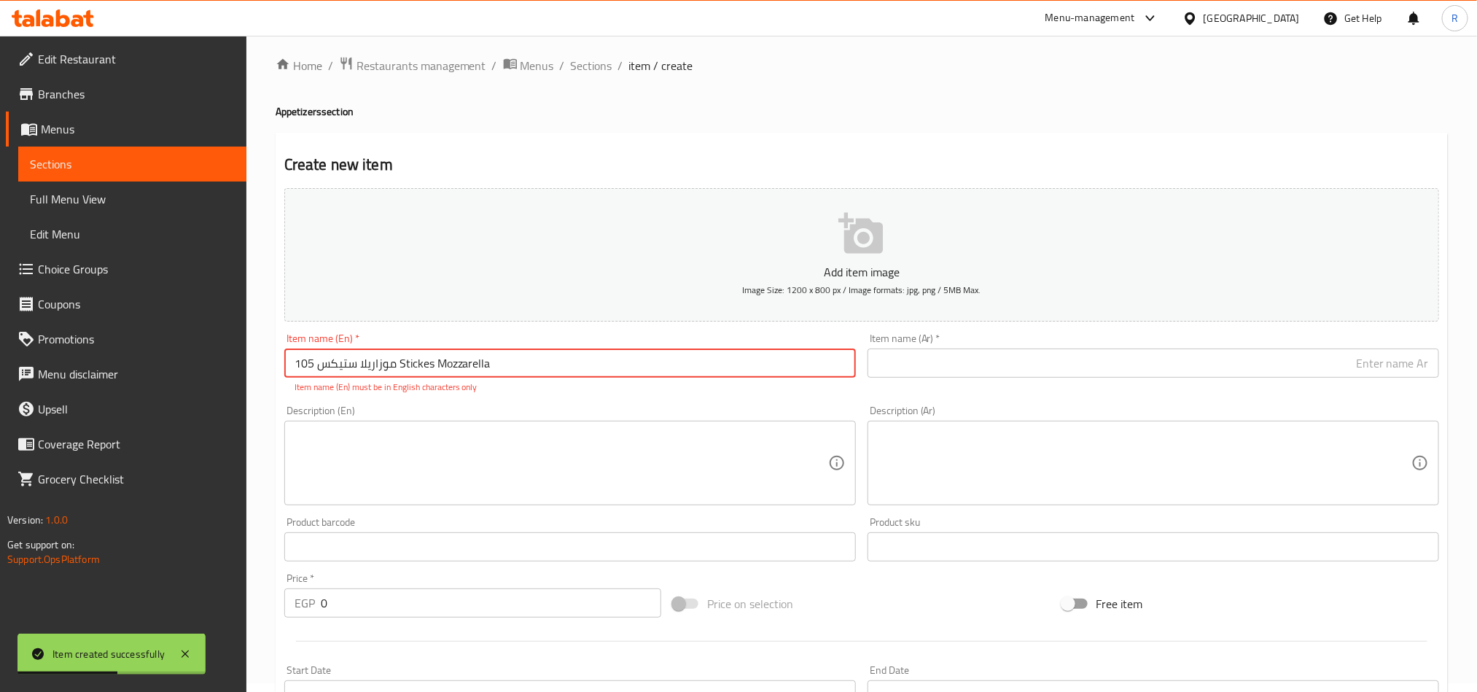
drag, startPoint x: 396, startPoint y: 362, endPoint x: 322, endPoint y: 376, distance: 75.8
click at [322, 376] on input "موزاريلا ستيكس 105 Stickes Mozzarella" at bounding box center [570, 363] width 572 height 29
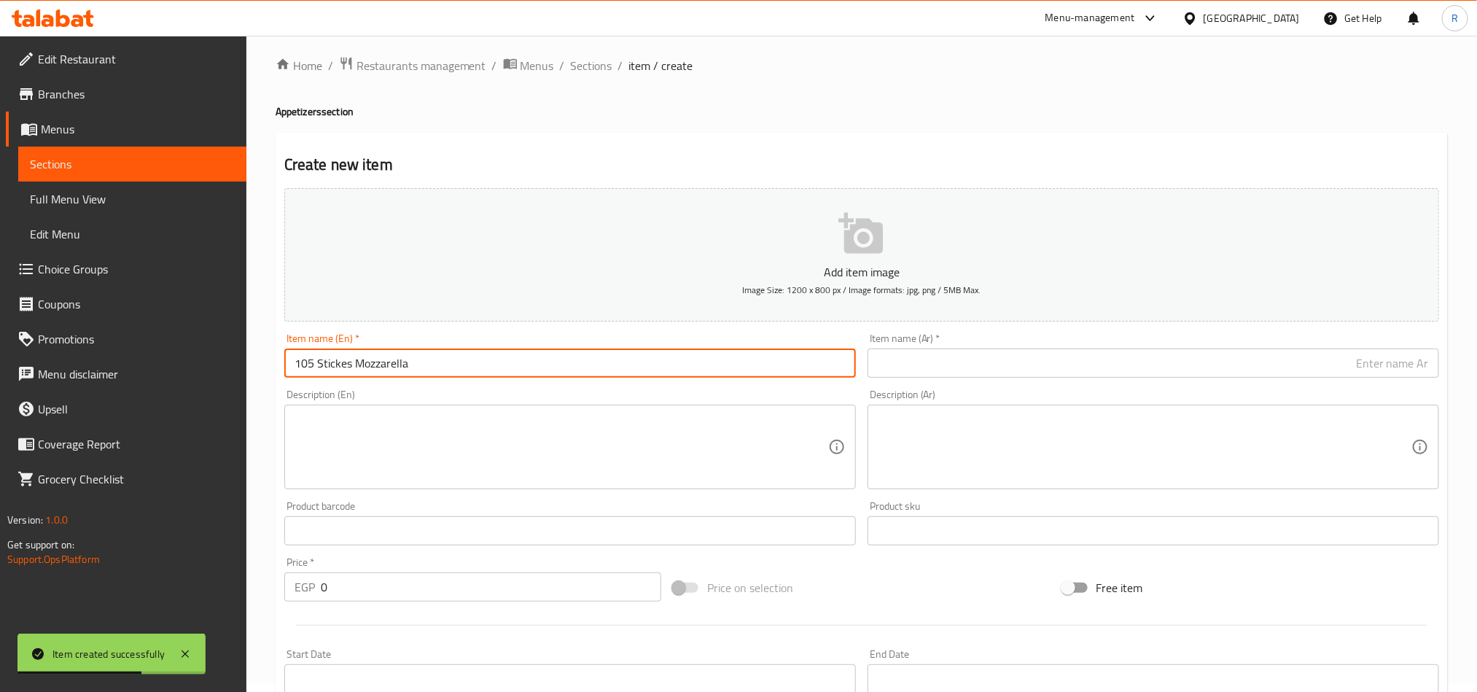
type input "105 Stickes Mozzarella"
click at [1057, 359] on input "text" at bounding box center [1154, 363] width 572 height 29
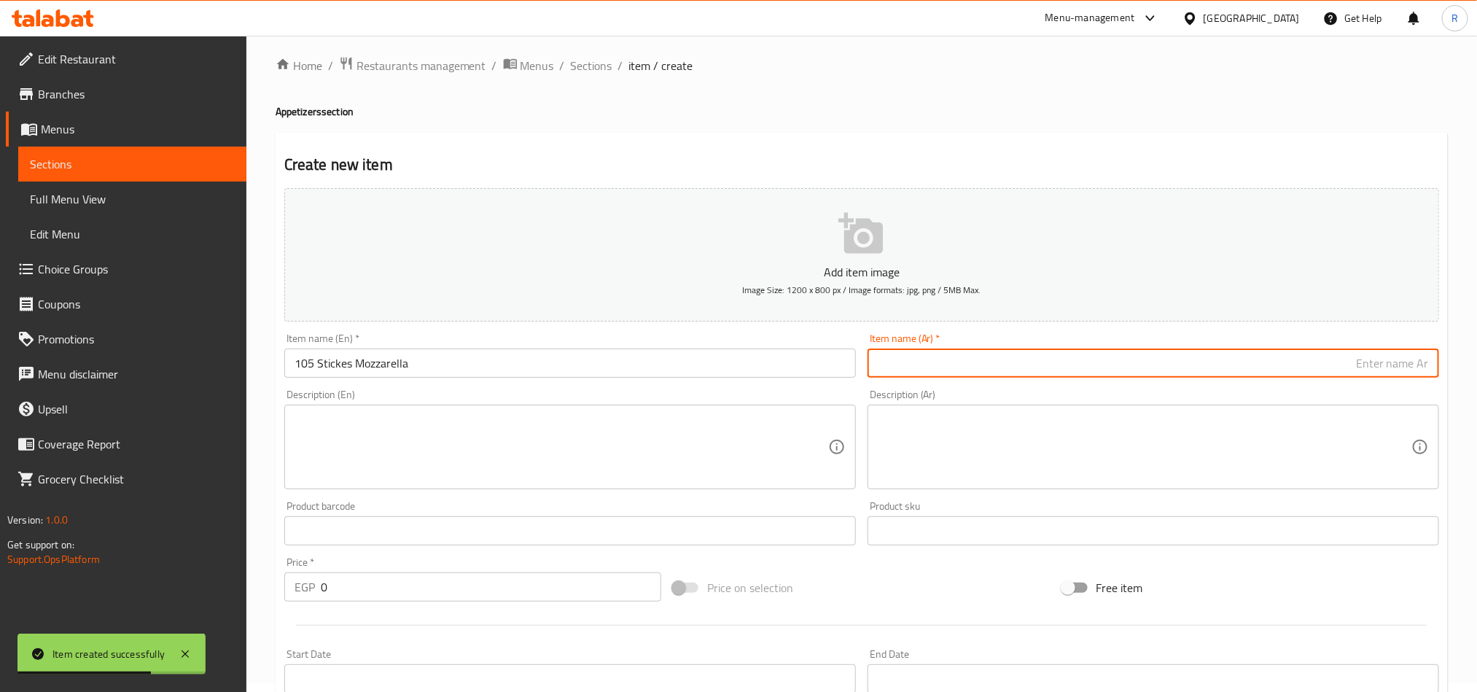
paste input "موزاريلا ستيكس"
type input "موزاريلا ستيكس"
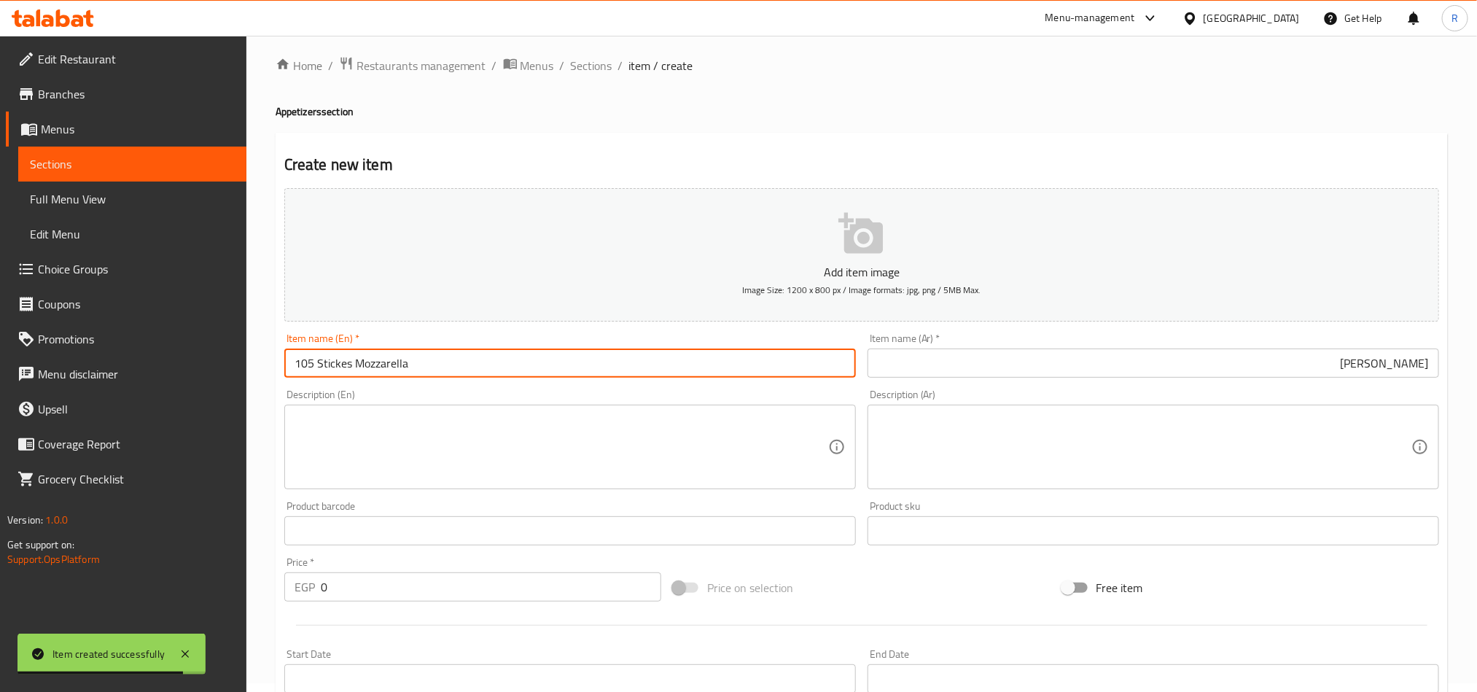
drag, startPoint x: 322, startPoint y: 366, endPoint x: 294, endPoint y: 370, distance: 28.8
click at [294, 370] on input "105 Stickes Mozzarella" at bounding box center [570, 363] width 572 height 29
click at [311, 364] on input "105 Stickes Mozzarella" at bounding box center [570, 363] width 572 height 29
drag, startPoint x: 317, startPoint y: 364, endPoint x: 289, endPoint y: 368, distance: 28.8
click at [289, 368] on input "105 Stickes Mozzarella" at bounding box center [570, 363] width 572 height 29
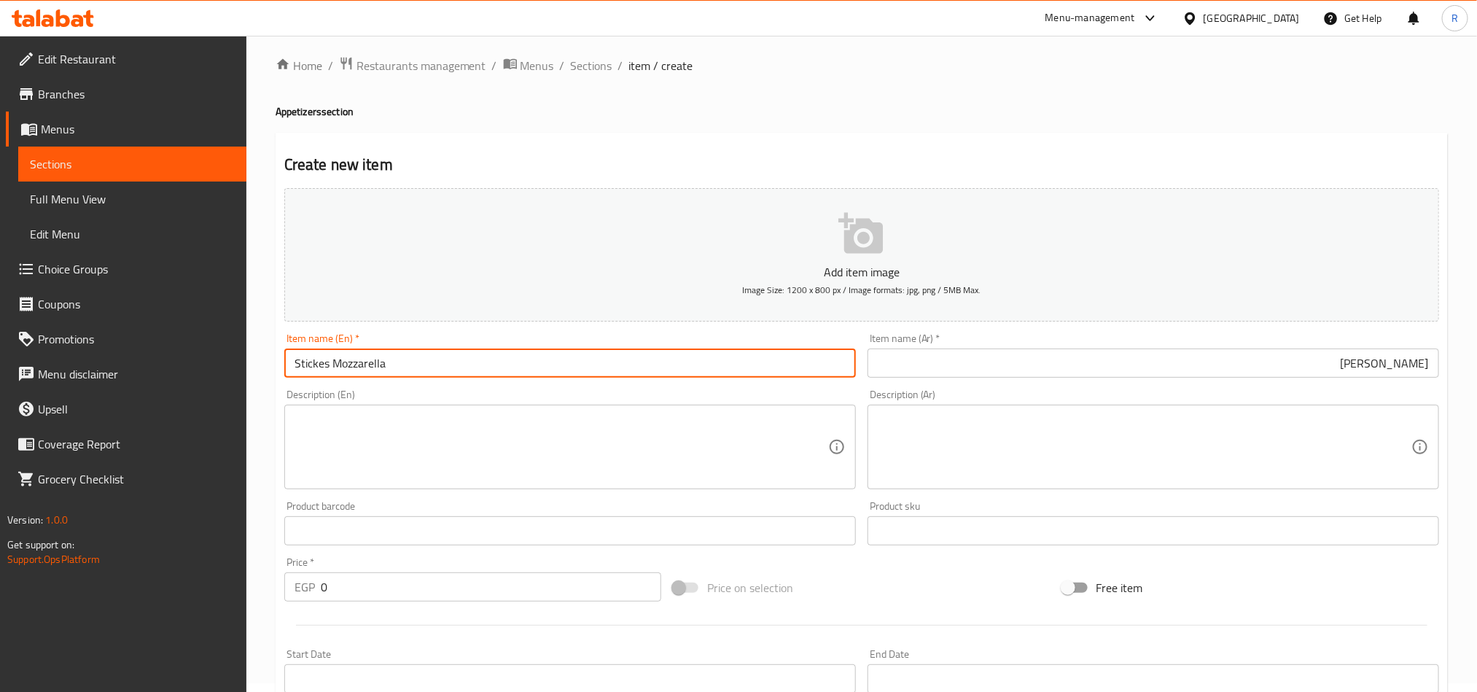
click at [355, 368] on input "Stickes Mozzarella" at bounding box center [570, 363] width 572 height 29
click at [357, 368] on input "Stickes Mozzarella" at bounding box center [570, 363] width 572 height 29
click at [292, 359] on input "Stickes" at bounding box center [570, 363] width 572 height 29
paste input "Mozzarella"
click at [403, 364] on input "Mozzarella Stickes" at bounding box center [570, 363] width 572 height 29
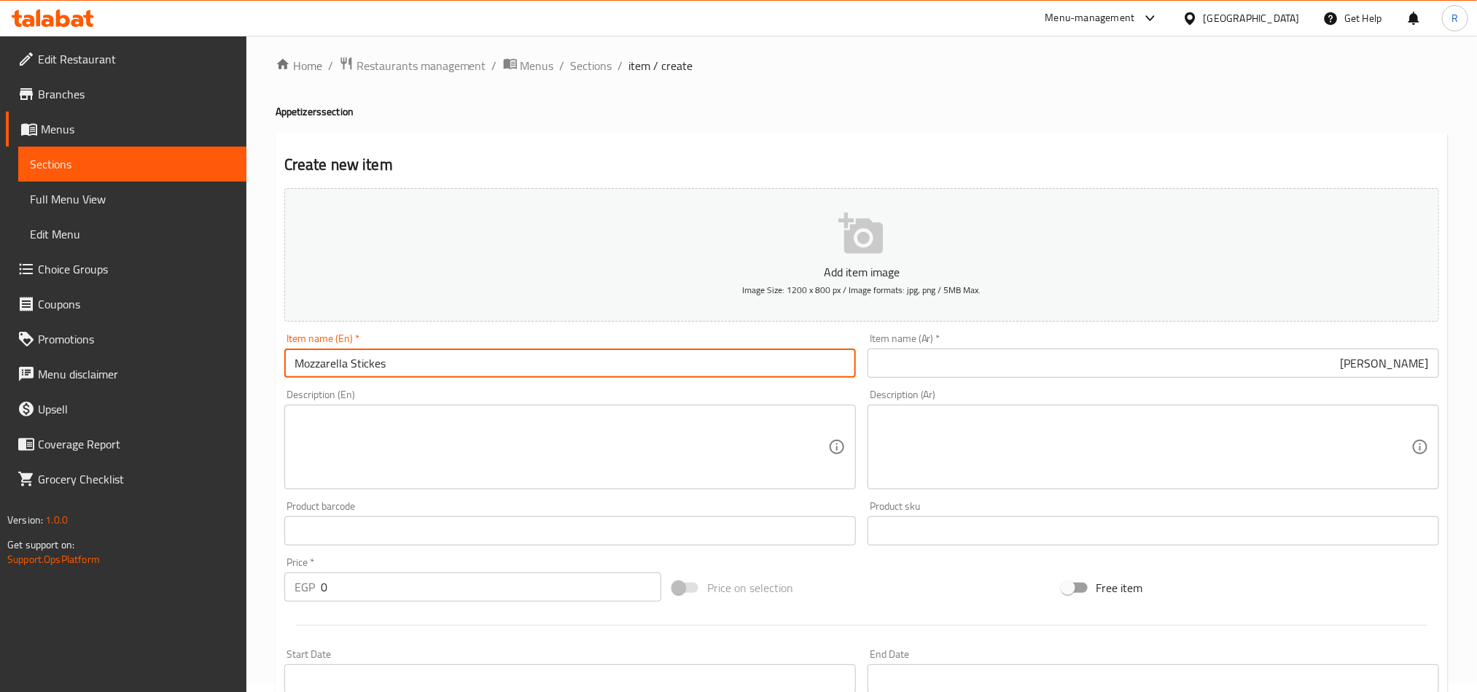
type input "Mozzarella Stickes"
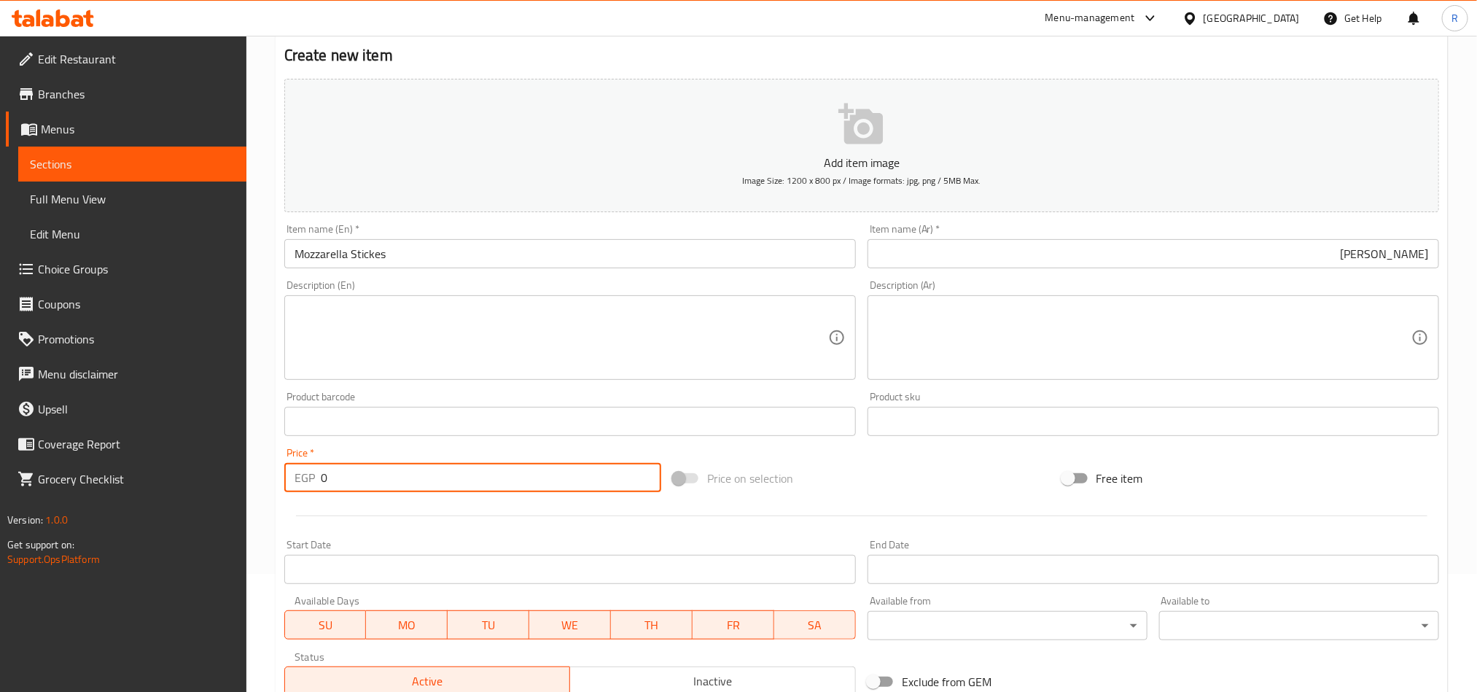
click at [306, 486] on div "EGP 0 Price *" at bounding box center [472, 477] width 377 height 29
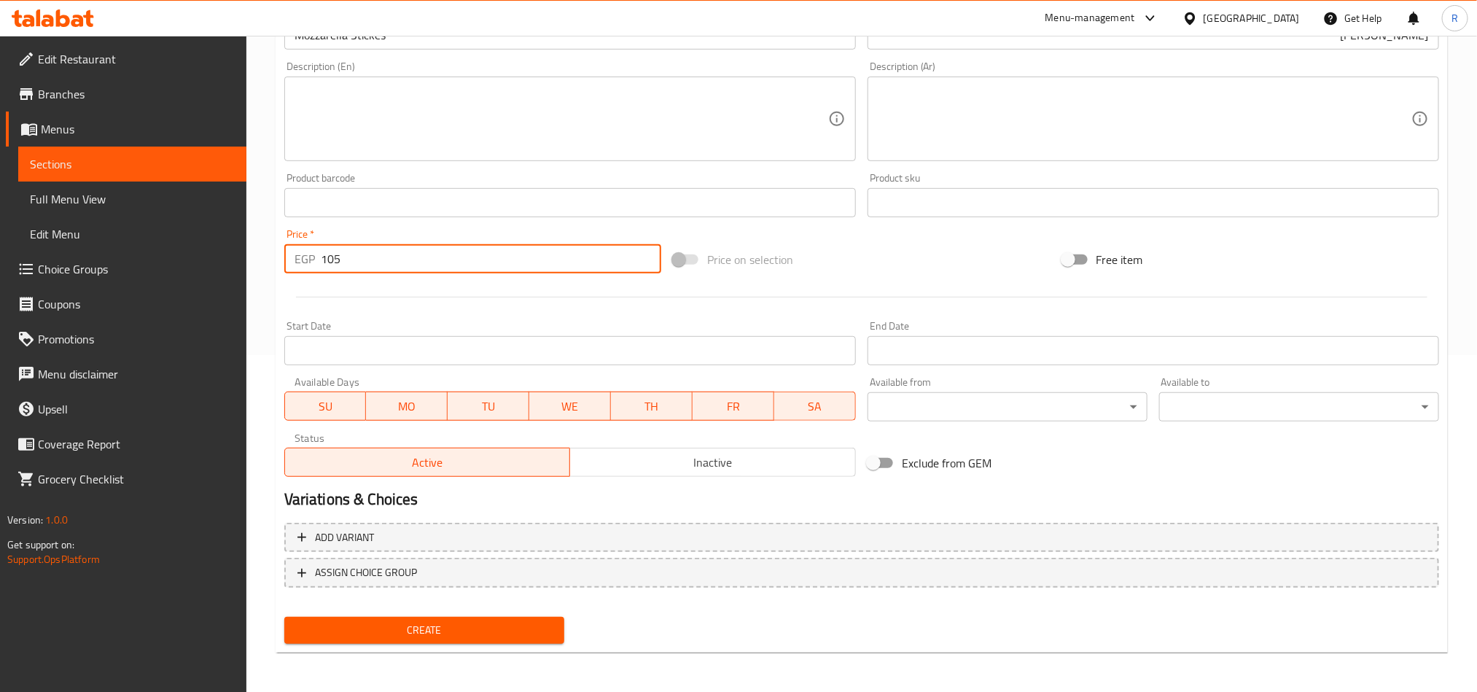
type input "105"
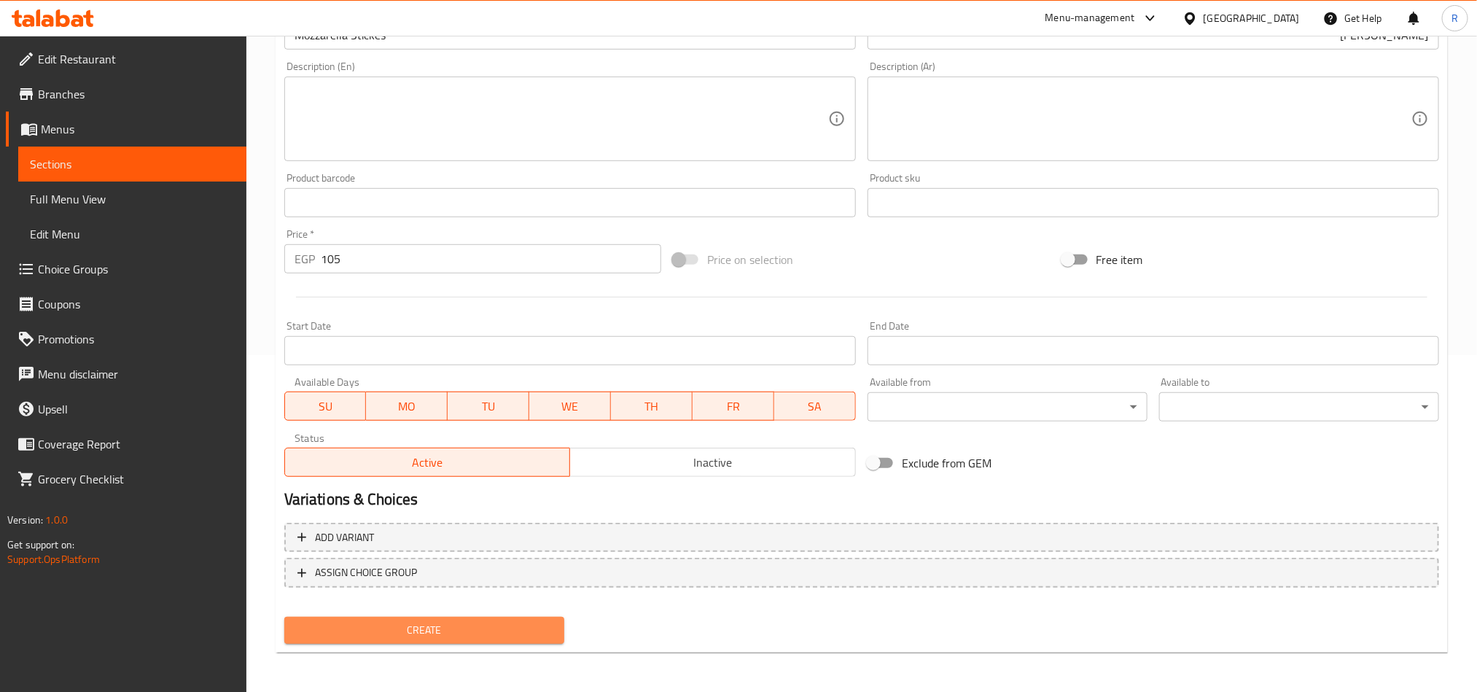
click at [502, 634] on span "Create" at bounding box center [424, 630] width 257 height 18
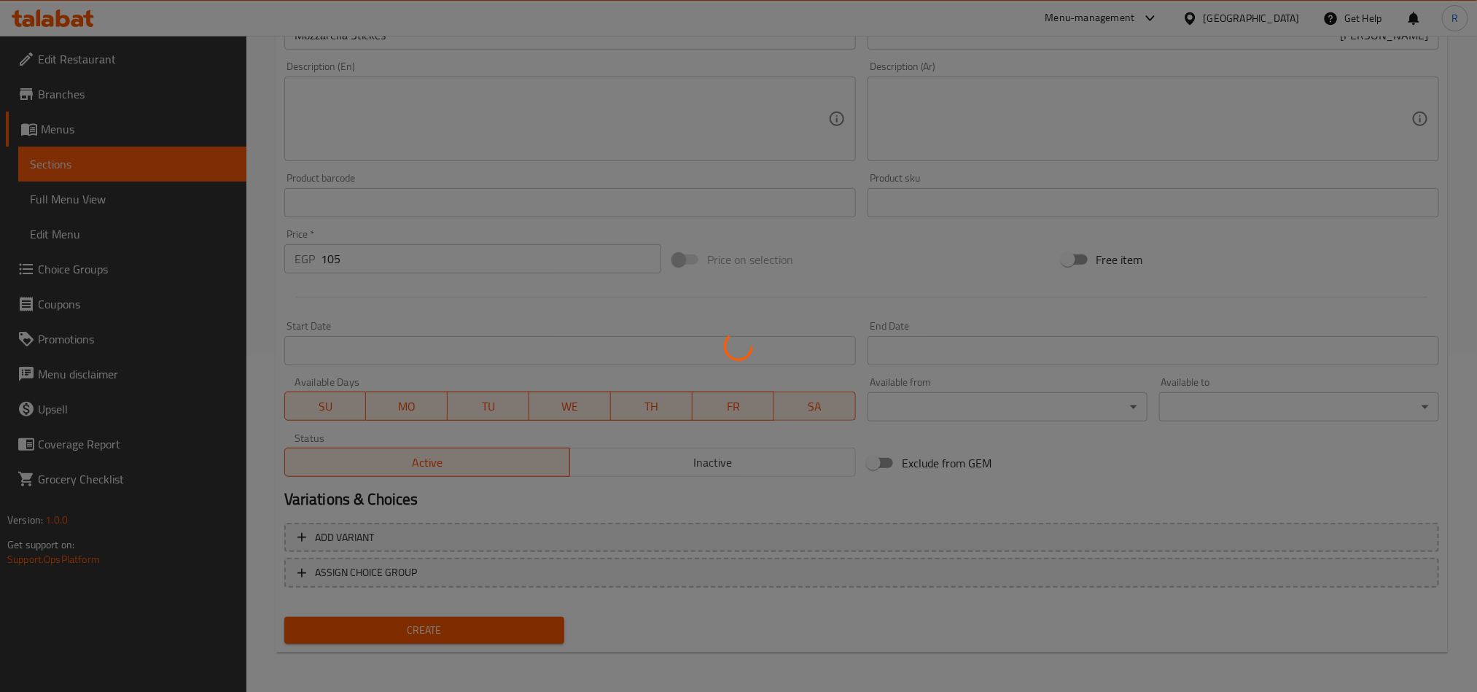
type input "0"
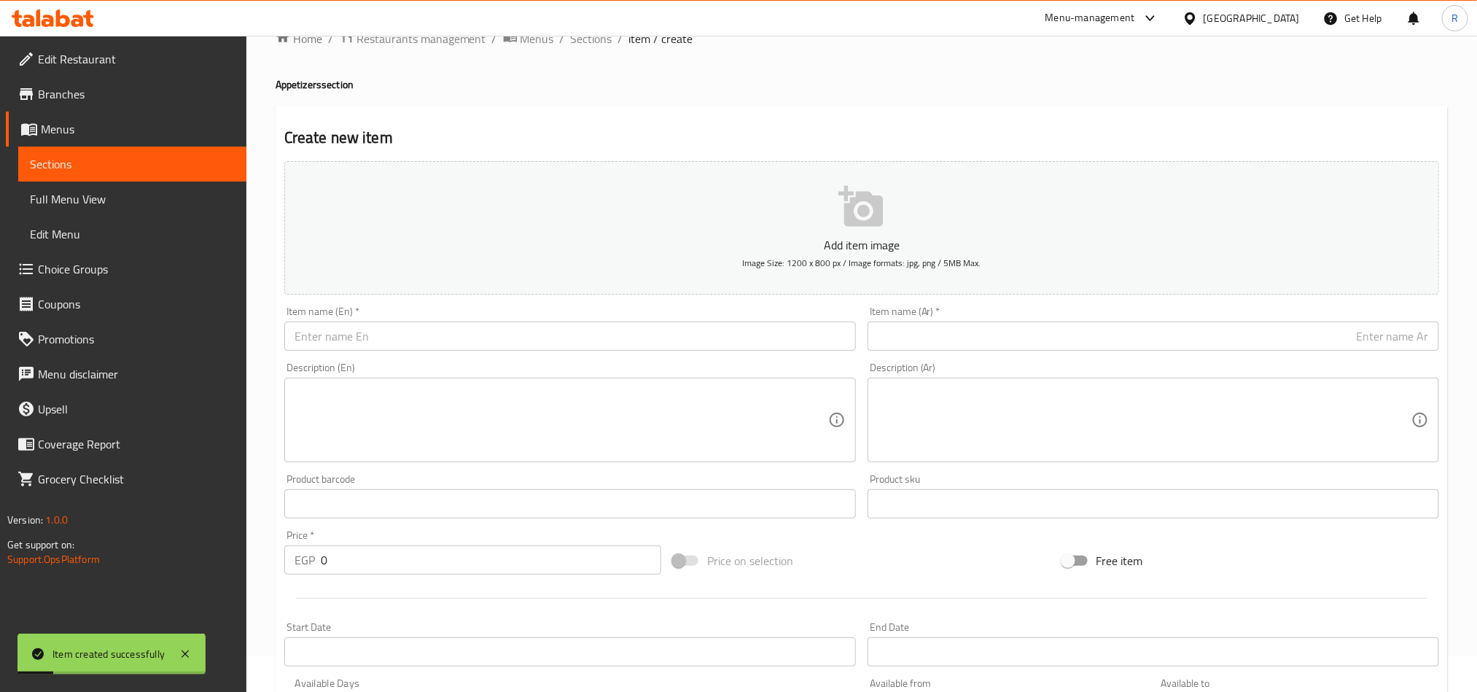
scroll to position [9, 0]
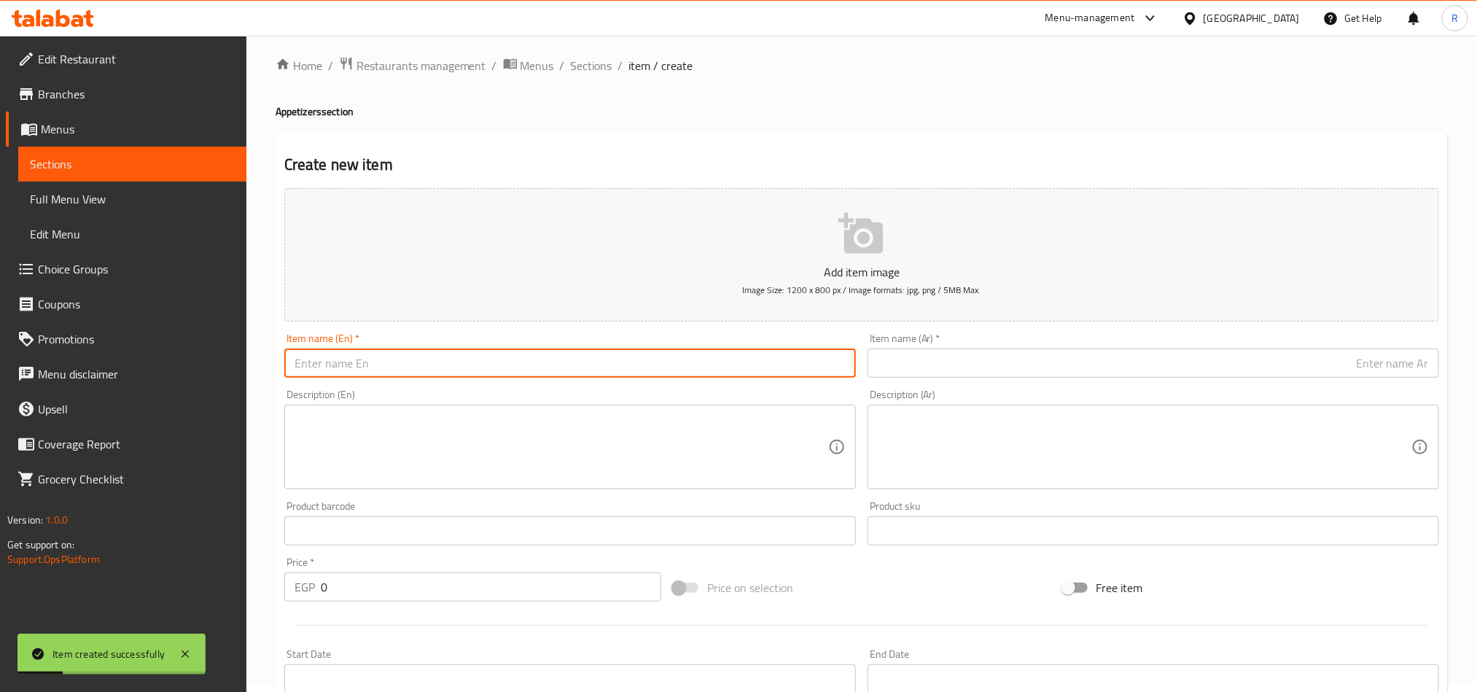
click at [419, 359] on input "text" at bounding box center [570, 363] width 572 height 29
paste input "Chicken Strips"
type input "Chicken Strips"
click at [1144, 359] on input "text" at bounding box center [1154, 363] width 572 height 29
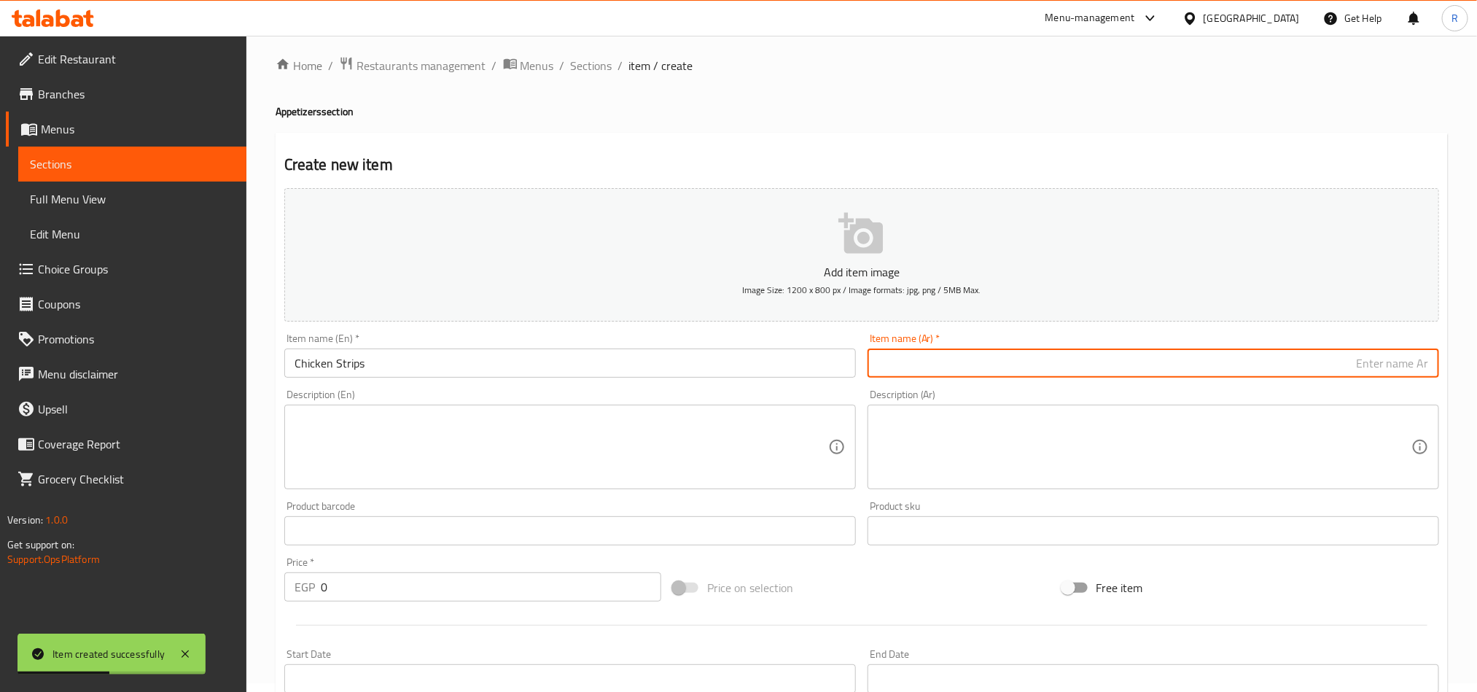
paste input "تشيكن"
click at [1134, 376] on input "تشيكن" at bounding box center [1154, 363] width 572 height 29
paste input "ستربس"
type input "تشيكن ستربس"
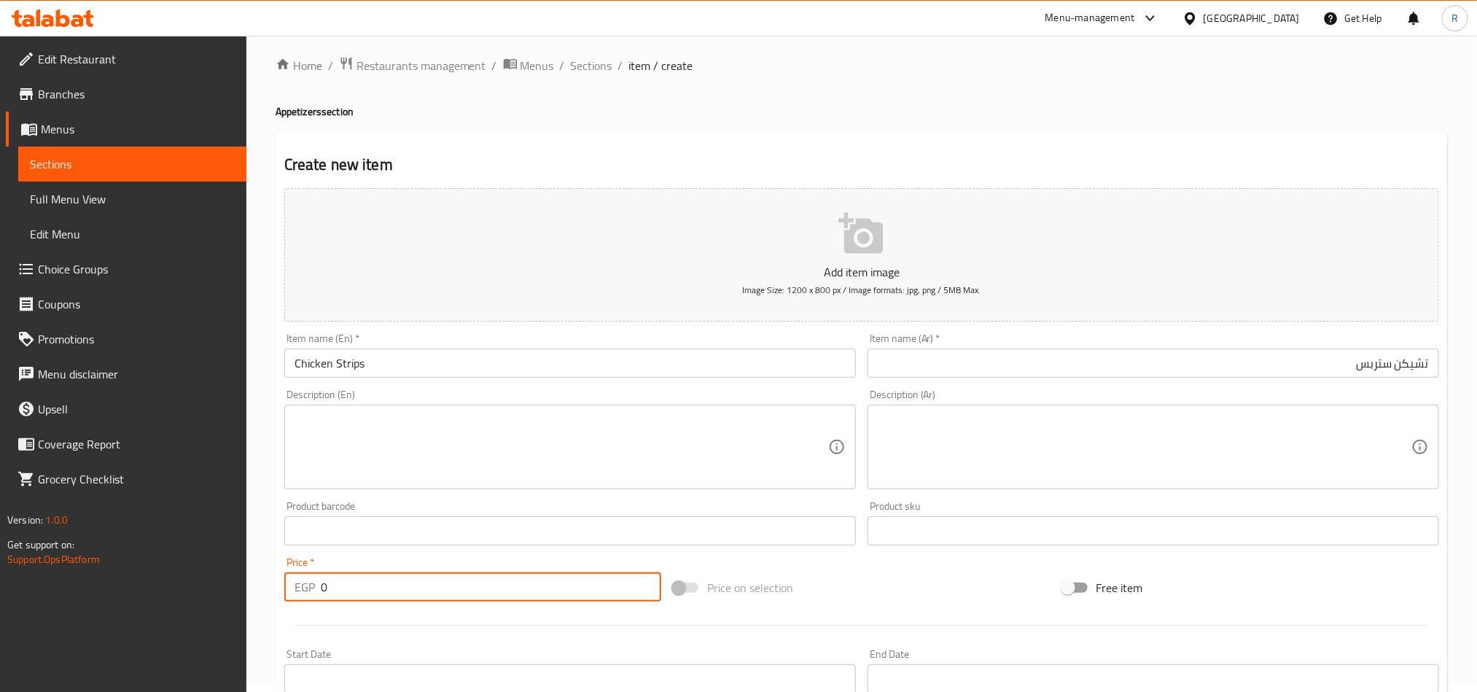
drag, startPoint x: 318, startPoint y: 591, endPoint x: 340, endPoint y: 593, distance: 21.9
click at [340, 593] on div "EGP 0 Price *" at bounding box center [472, 586] width 377 height 29
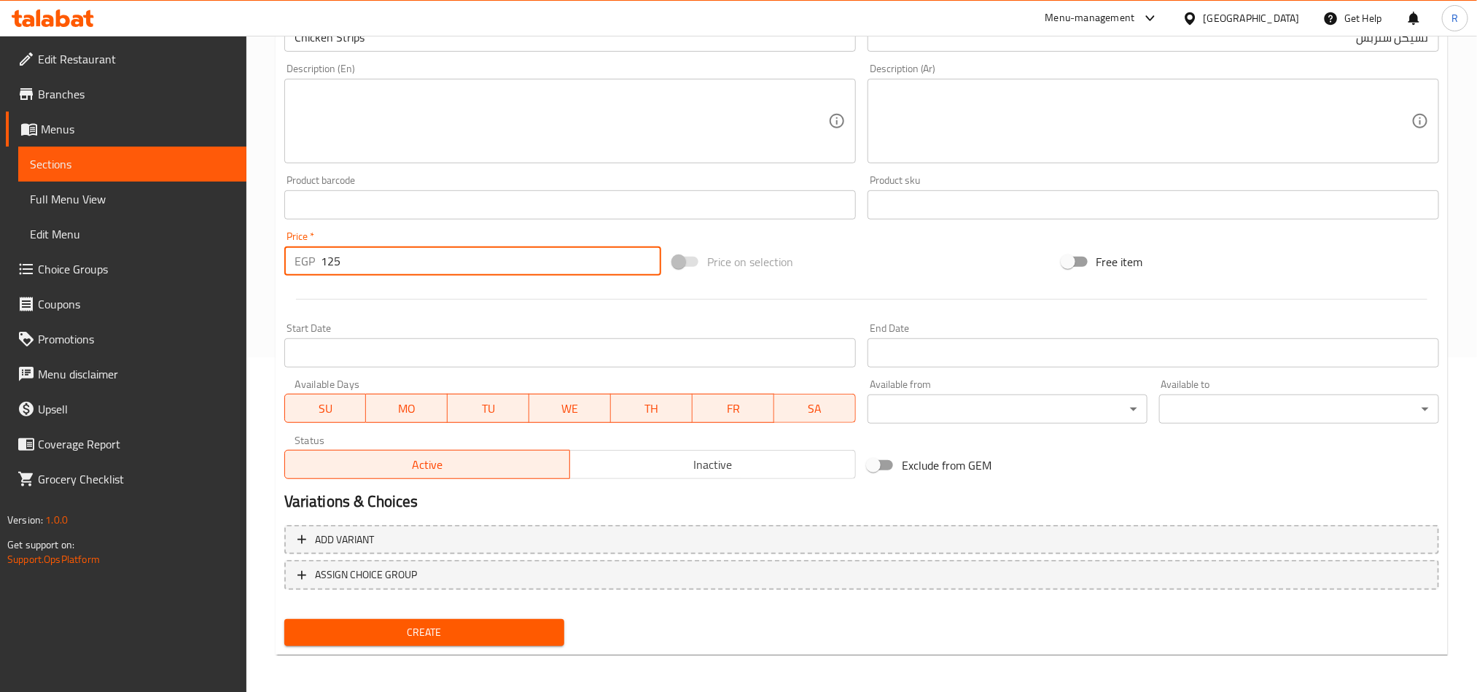
scroll to position [337, 0]
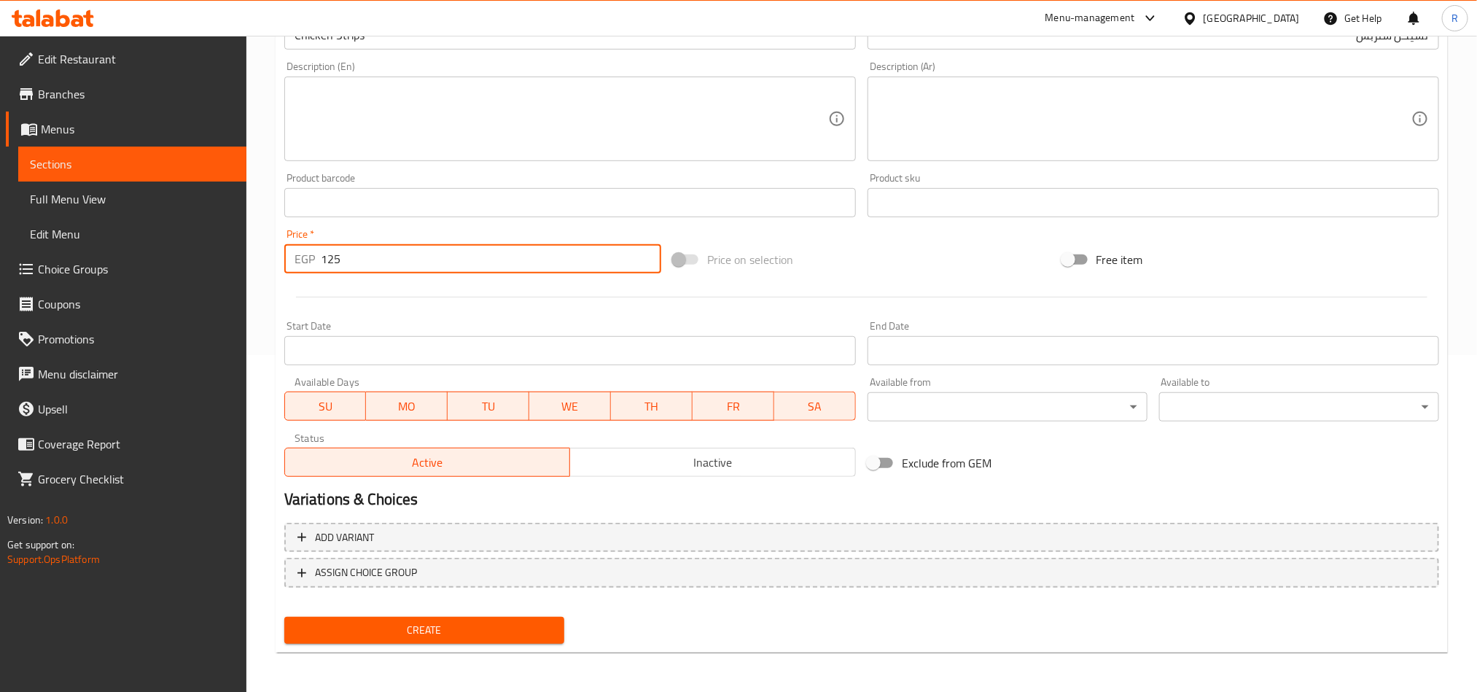
type input "125"
click at [508, 632] on span "Create" at bounding box center [424, 630] width 257 height 18
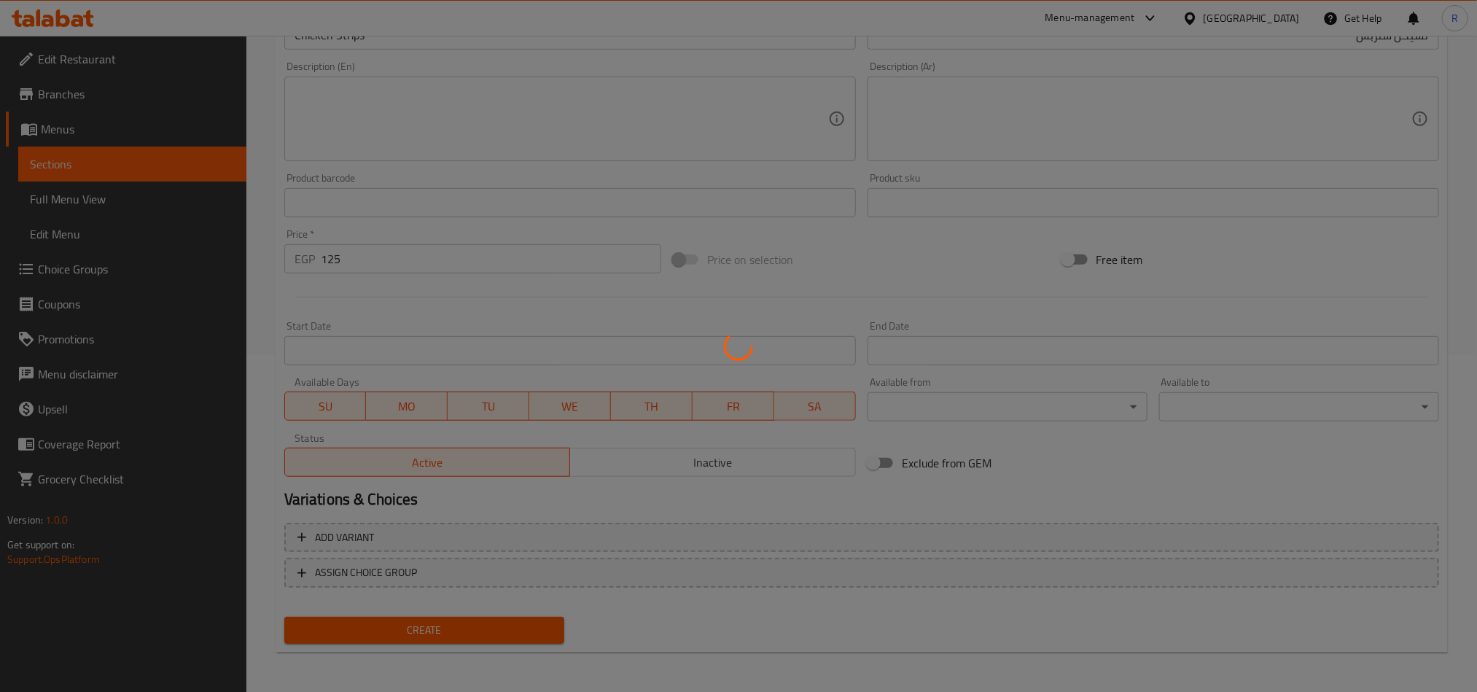
type input "0"
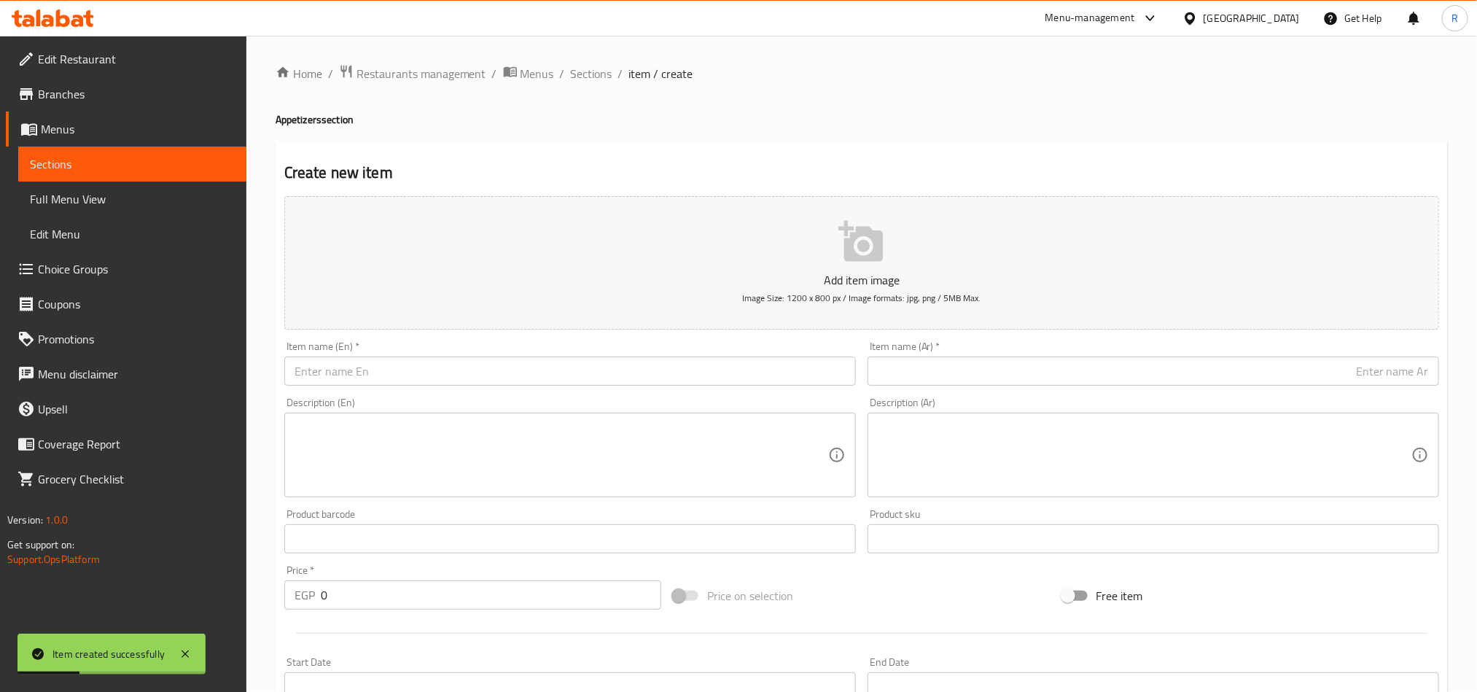
scroll to position [0, 0]
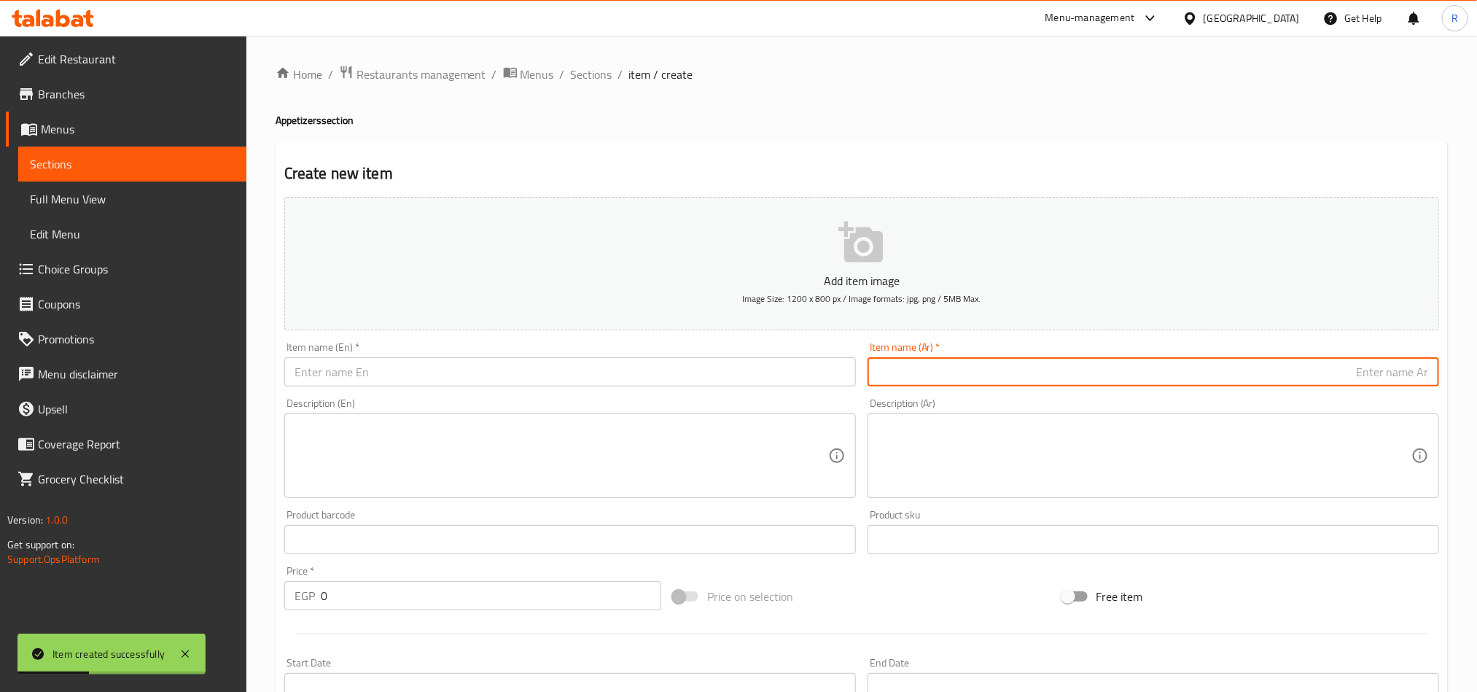
click at [1035, 368] on input "text" at bounding box center [1154, 371] width 572 height 29
paste input "تيكساس"
click at [1160, 364] on input "تيكساس" at bounding box center [1154, 371] width 572 height 29
paste input "ديب"
type input "تيكساس ديب"
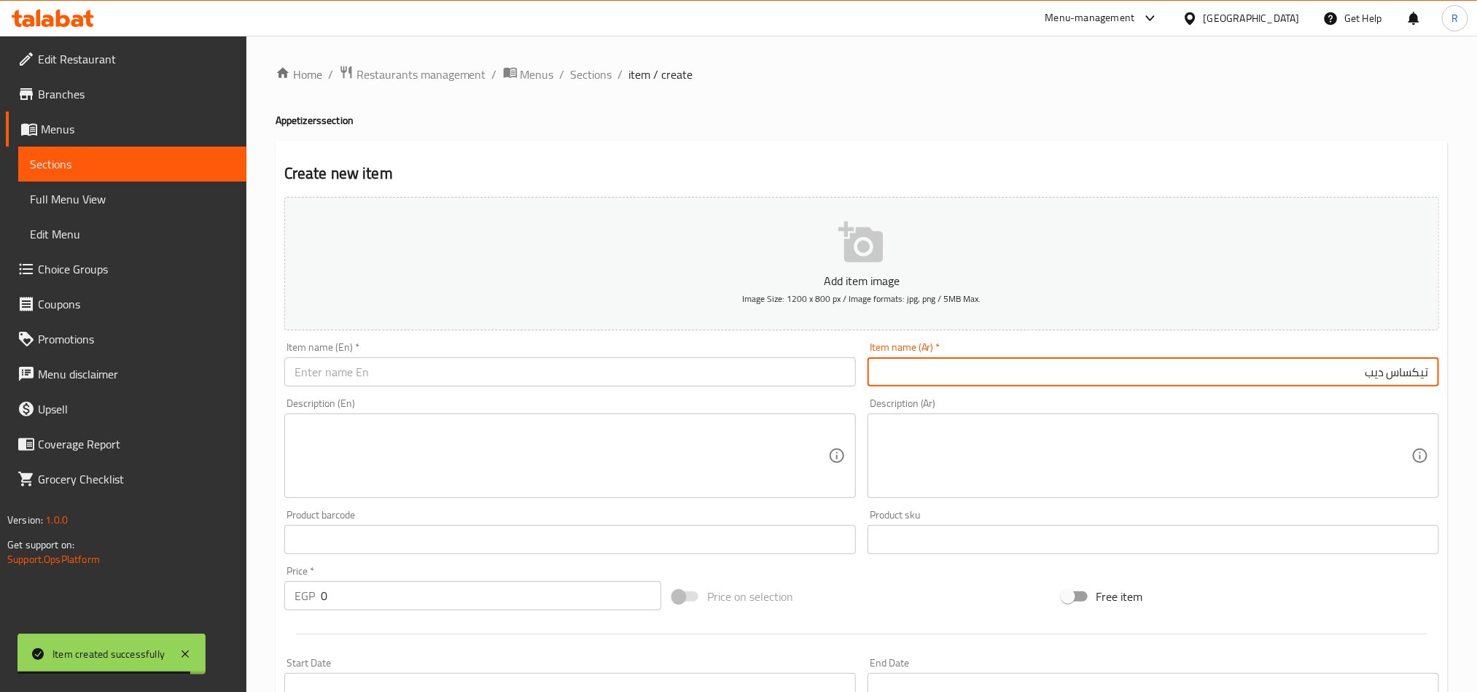
click at [499, 362] on input "text" at bounding box center [570, 371] width 572 height 29
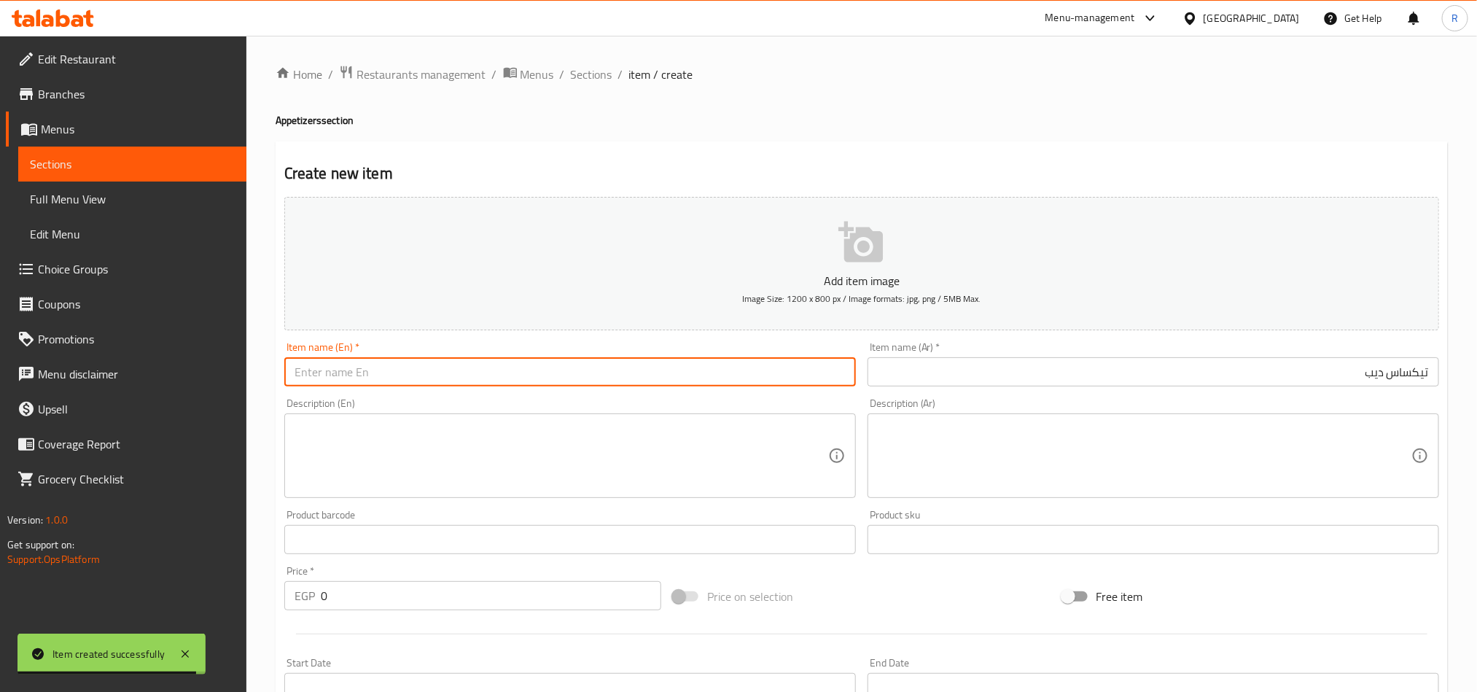
paste input "Texas"
paste input "Dip"
type input "Texas Dip"
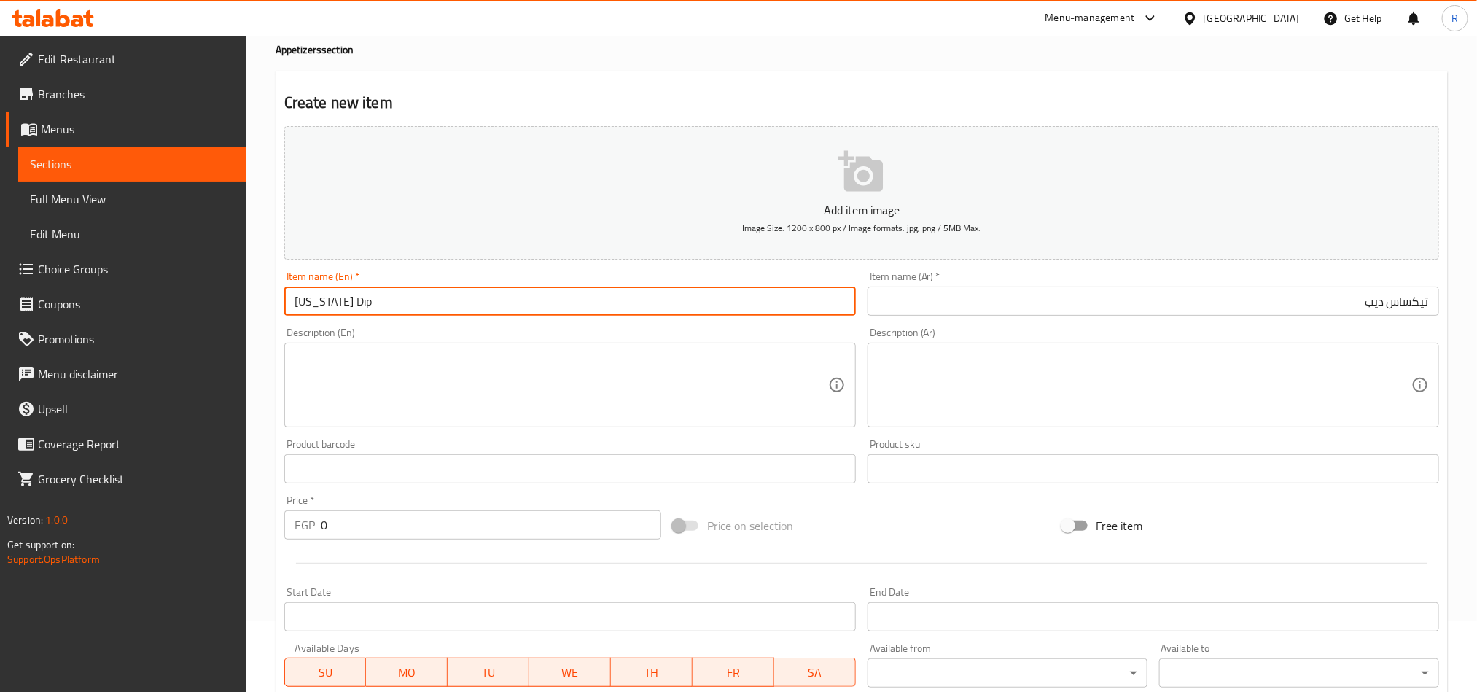
scroll to position [109, 0]
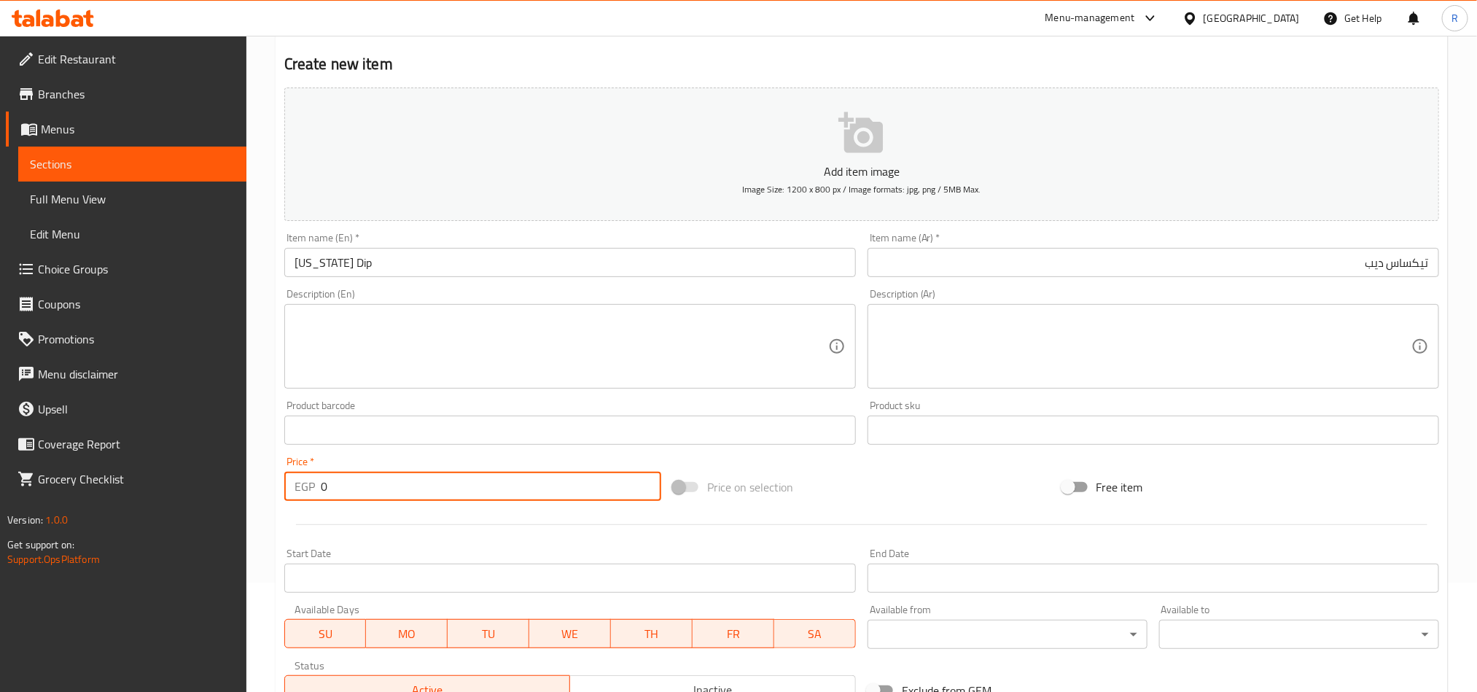
drag, startPoint x: 333, startPoint y: 486, endPoint x: 318, endPoint y: 488, distance: 15.5
click at [318, 488] on div "EGP 0 Price *" at bounding box center [472, 486] width 377 height 29
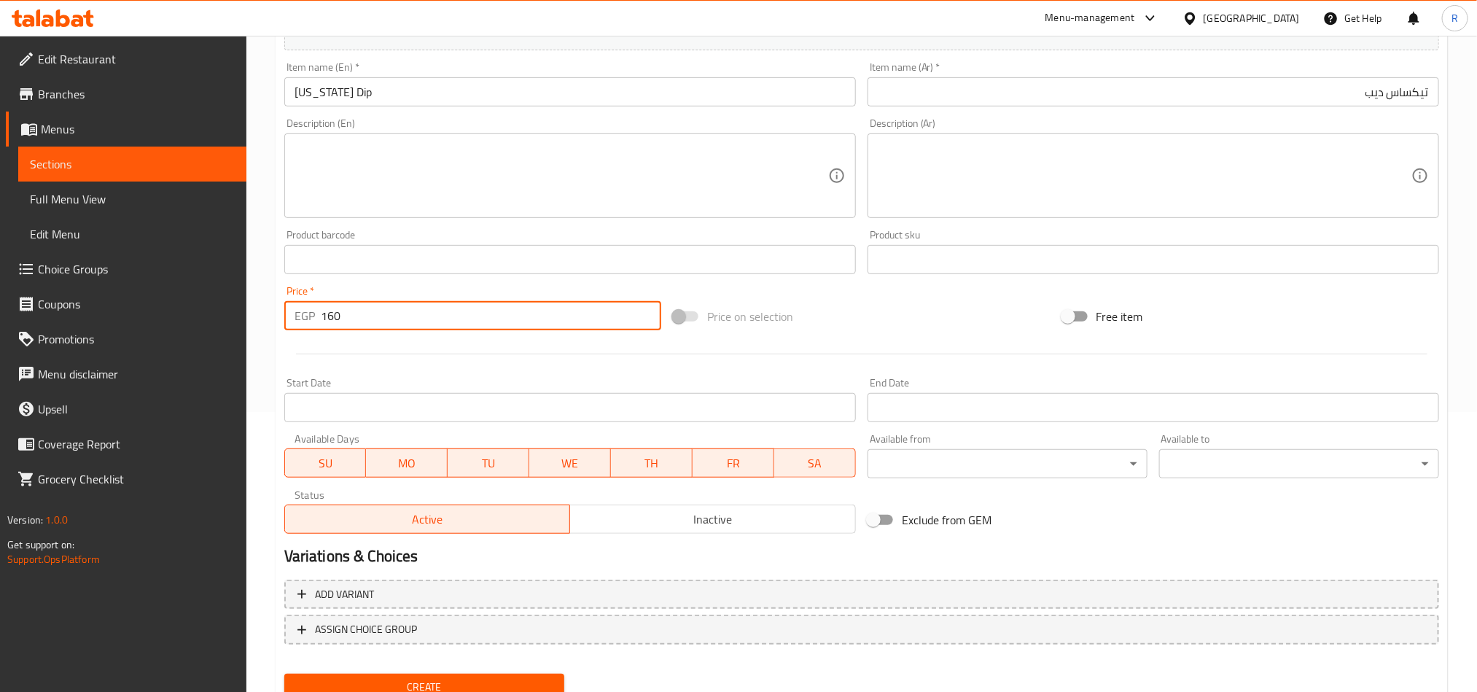
scroll to position [328, 0]
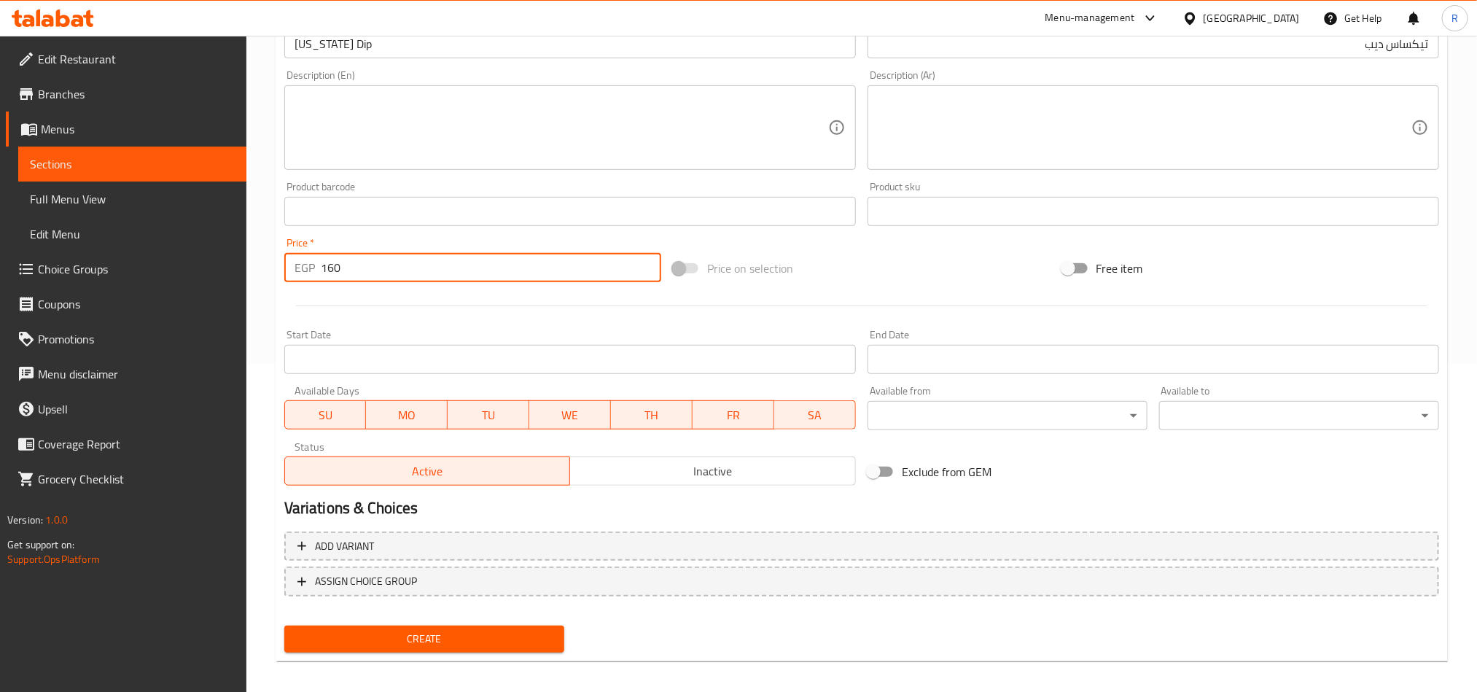
type input "160"
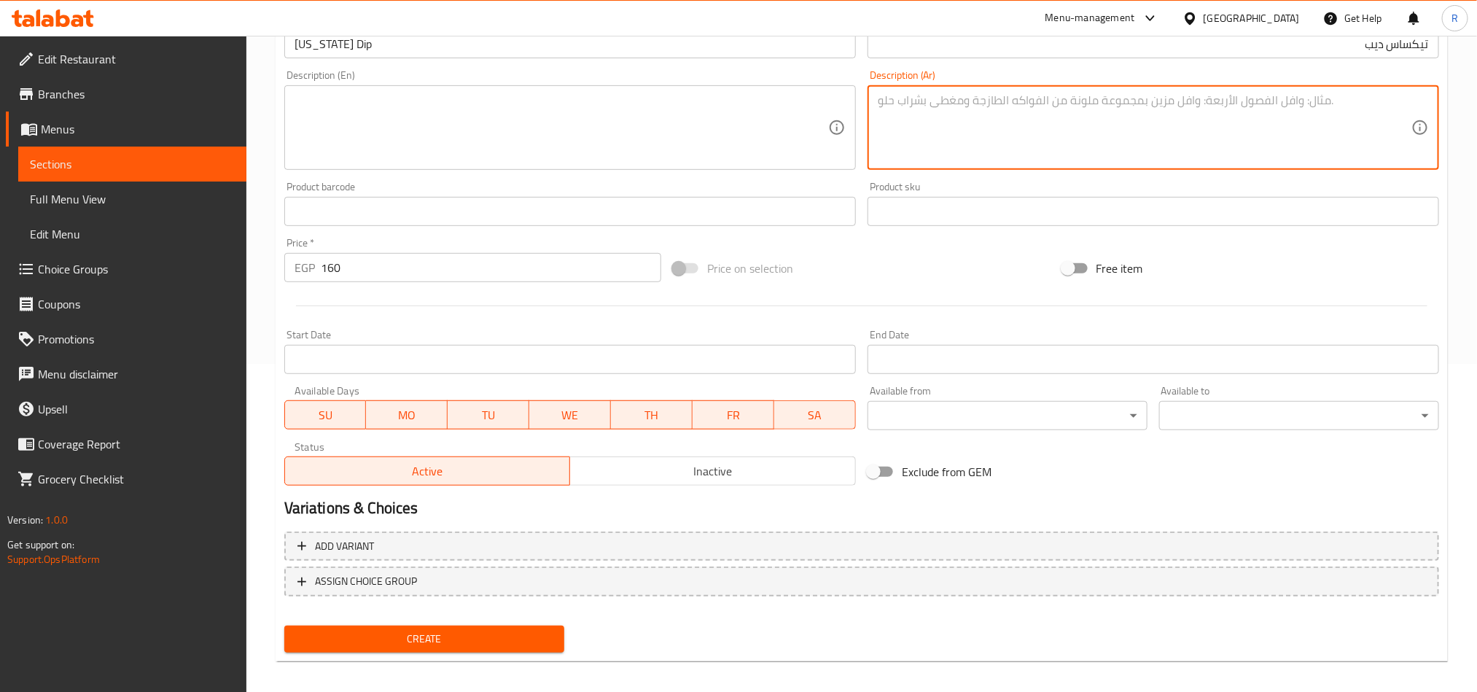
click at [970, 151] on textarea at bounding box center [1145, 127] width 534 height 69
paste textarea "فرايز تقدم مع بولونيز وهالبينو وصوص شيدر ودوريتس وصوص تيكساس"
type textarea "فرايز تقدم مع بولونيز وهالبينو وصوص شيدر ودوريتس وصوص تيكساس"
click at [1024, 123] on textarea "فرايز تقدم مع بولونيز وهالبينو وصوص شيدر ودوريتس وصوص تيكساس" at bounding box center [1145, 127] width 534 height 69
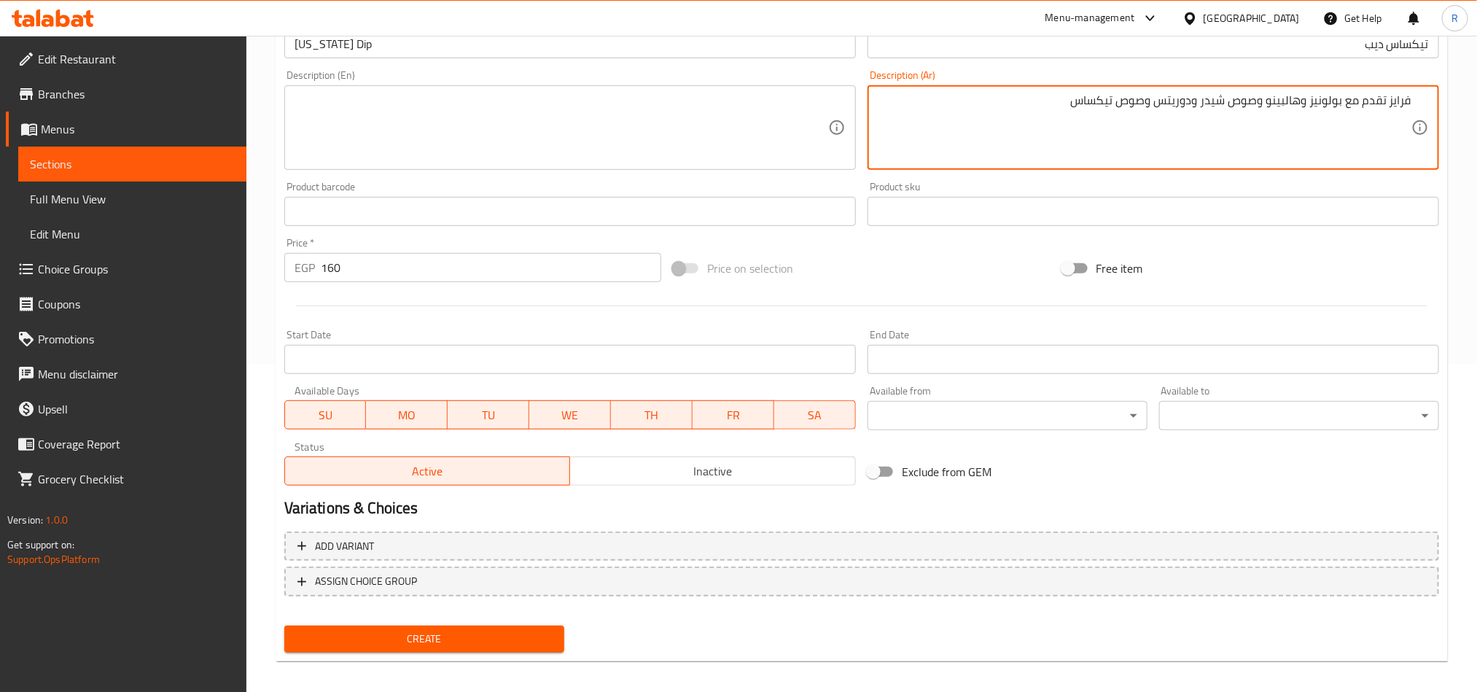
click at [1024, 123] on textarea "فرايز تقدم مع بولونيز وهالبينو وصوص شيدر ودوريتس وصوص تيكساس" at bounding box center [1145, 127] width 534 height 69
click at [438, 152] on textarea at bounding box center [562, 127] width 534 height 69
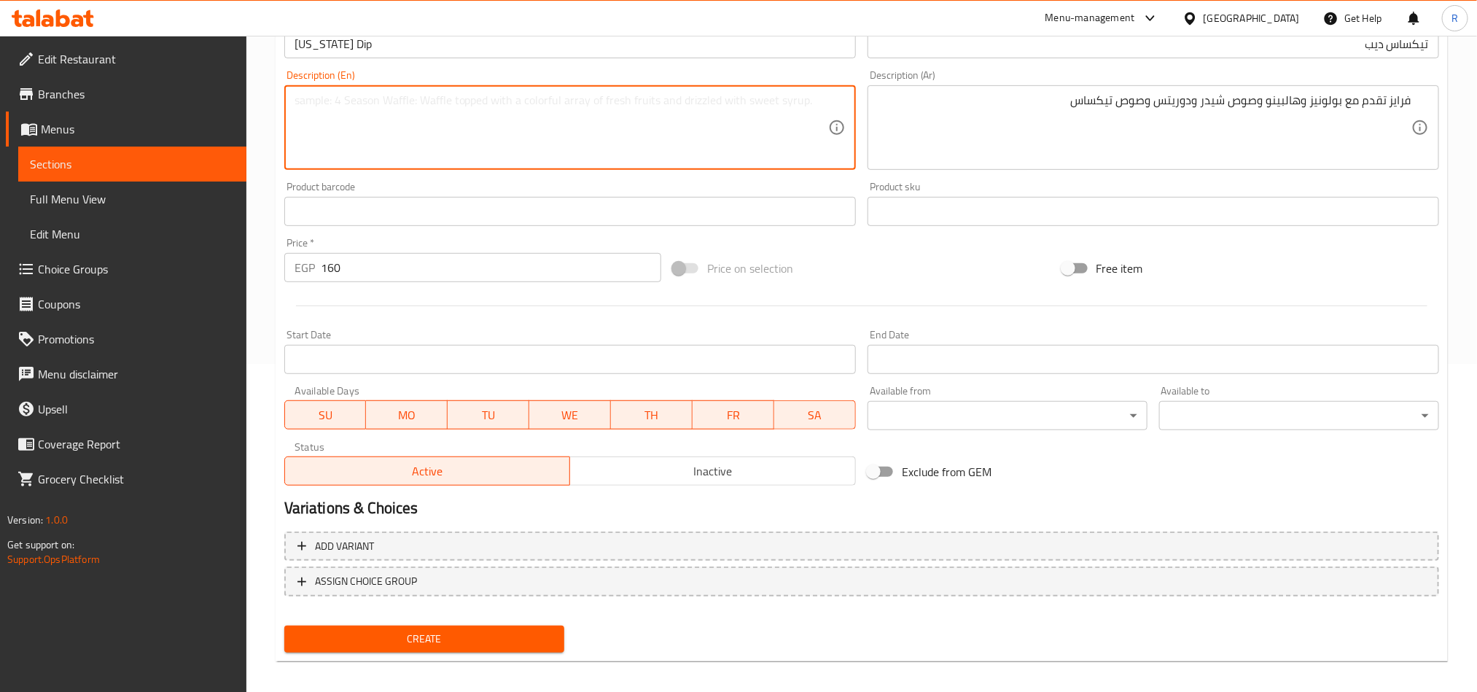
paste textarea "Fries served with Bolognese, jalapenos, cheddar sauce, Doritos, and Texas sauce."
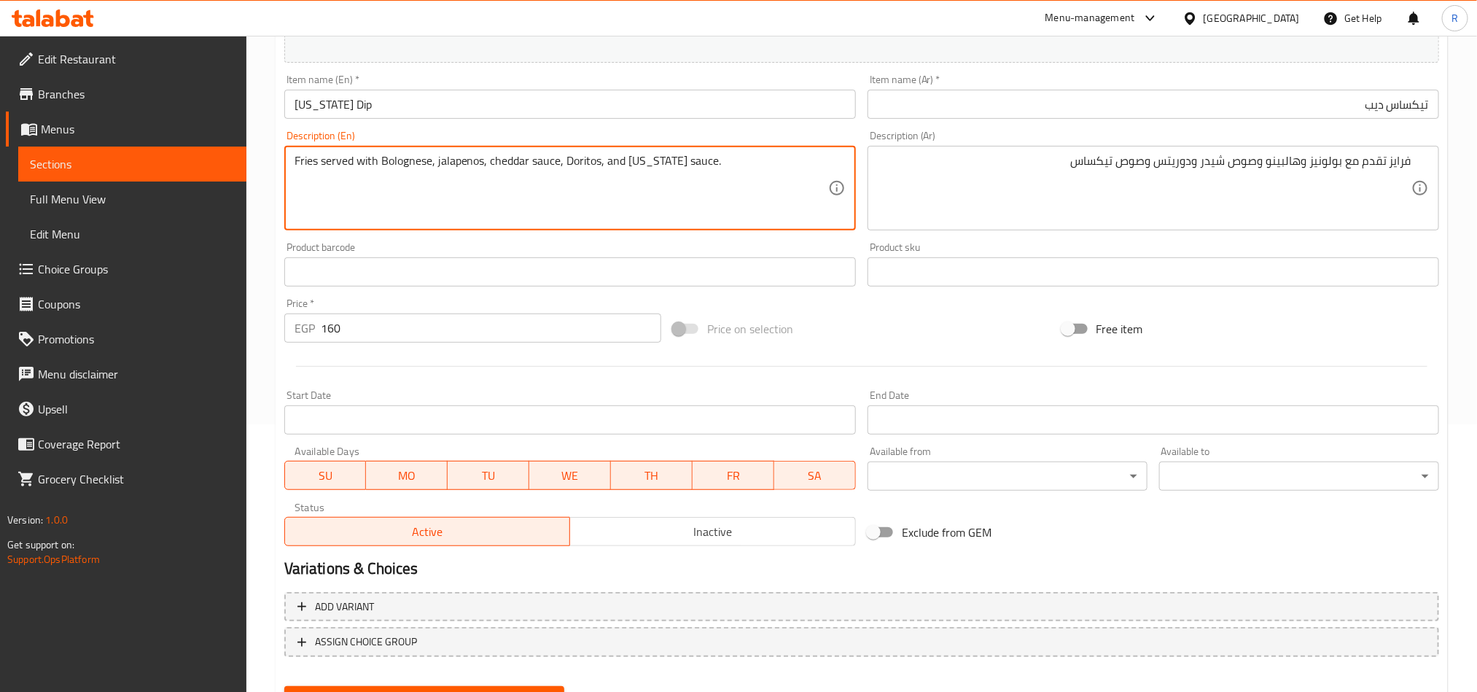
scroll to position [219, 0]
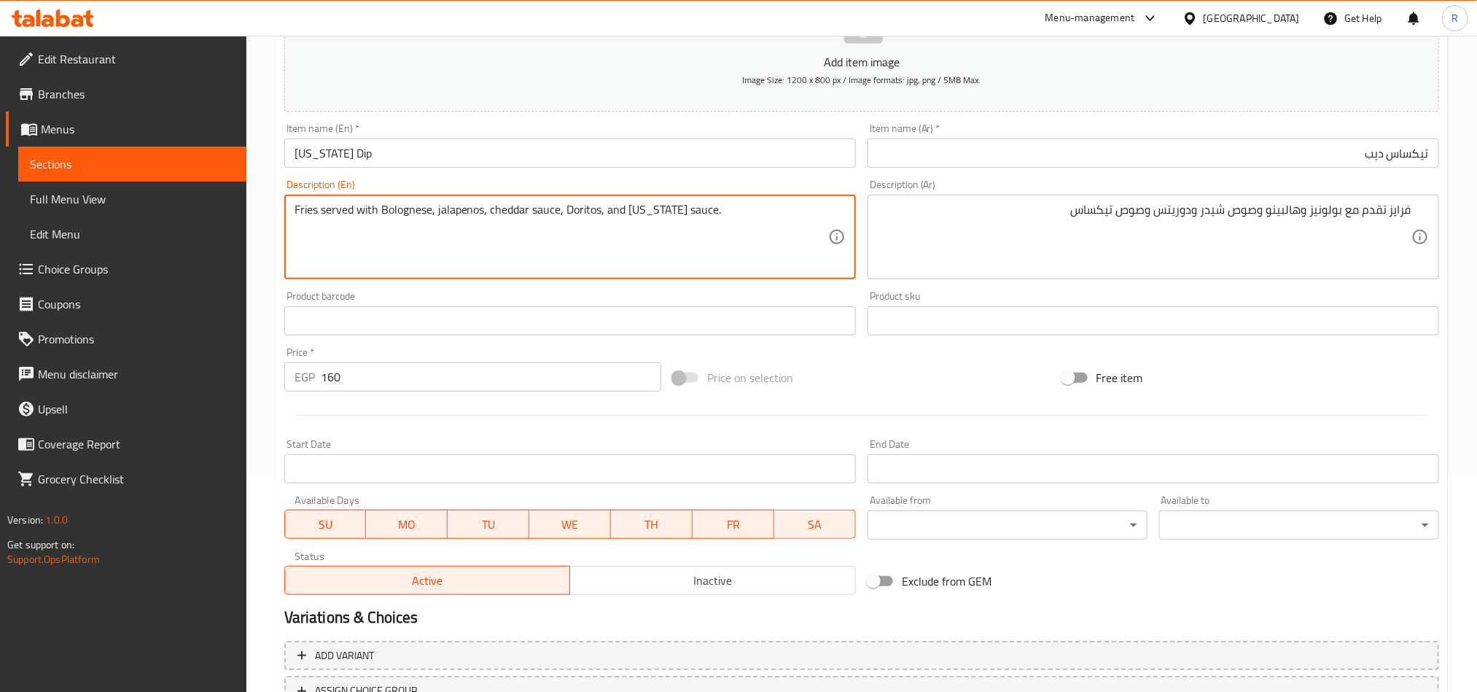
type textarea "Fries served with Bolognese, jalapenos, cheddar sauce, Doritos, and Texas sauce."
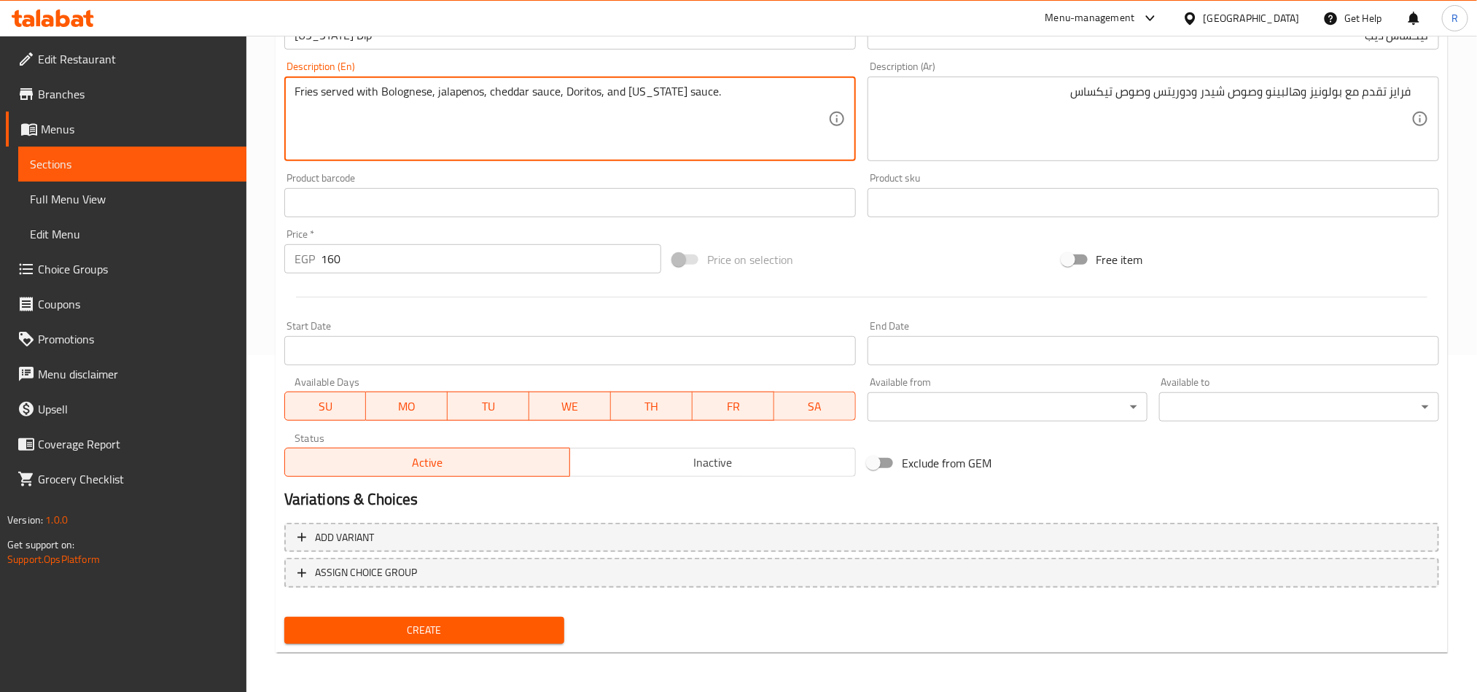
click at [473, 633] on span "Create" at bounding box center [424, 630] width 257 height 18
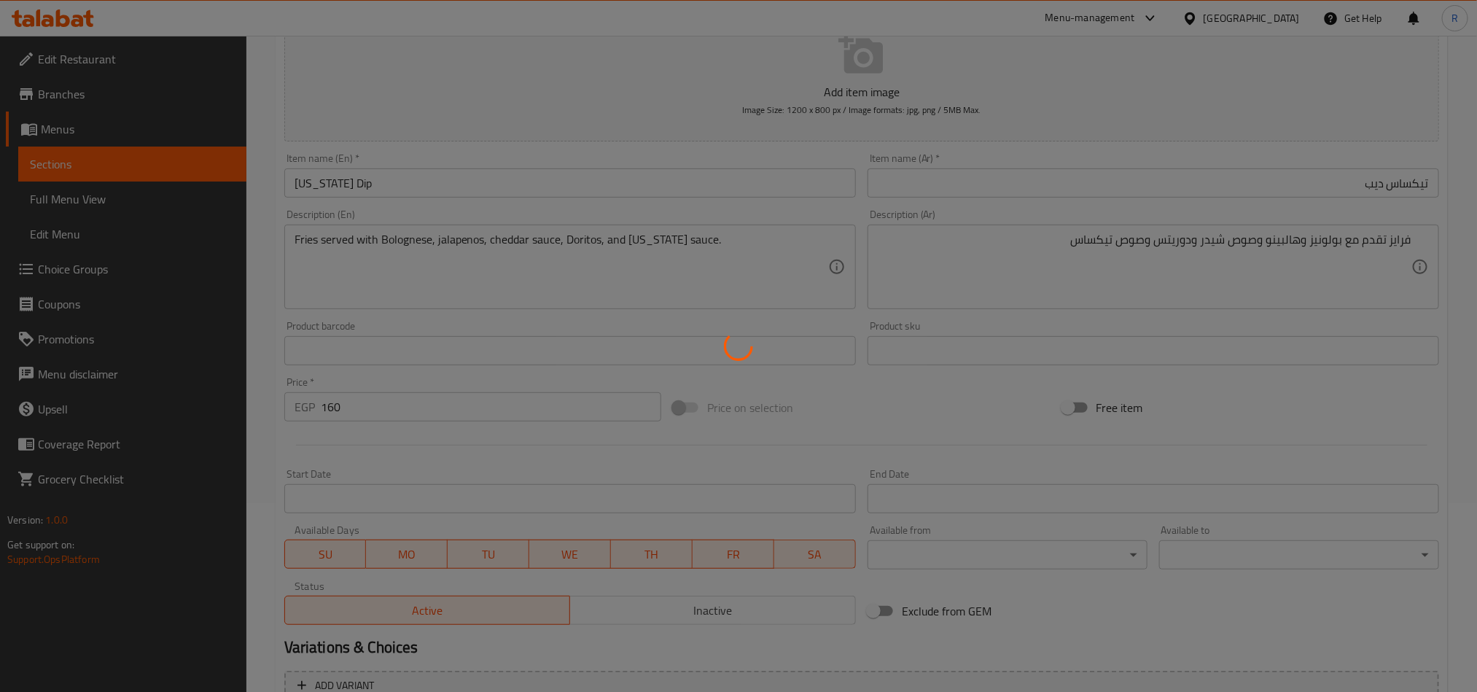
scroll to position [0, 0]
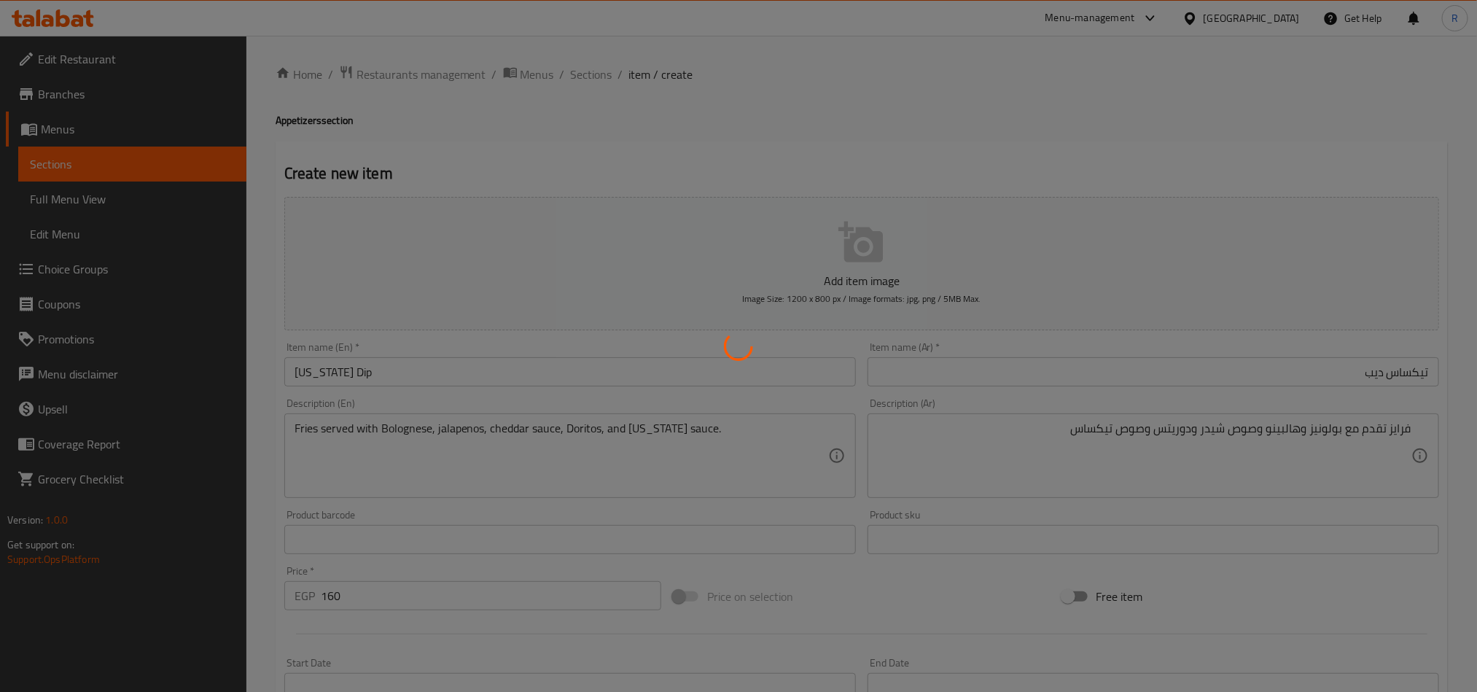
type input "0"
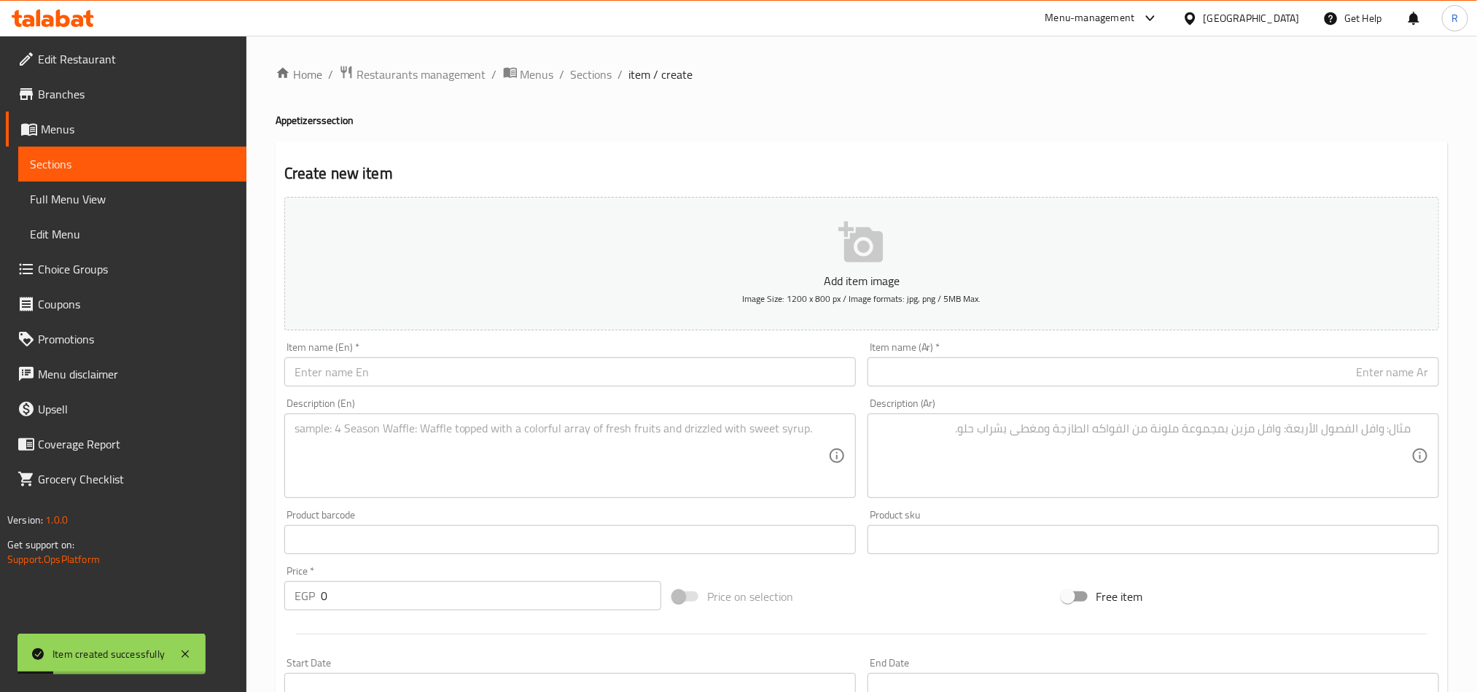
click at [1026, 373] on input "text" at bounding box center [1154, 371] width 572 height 29
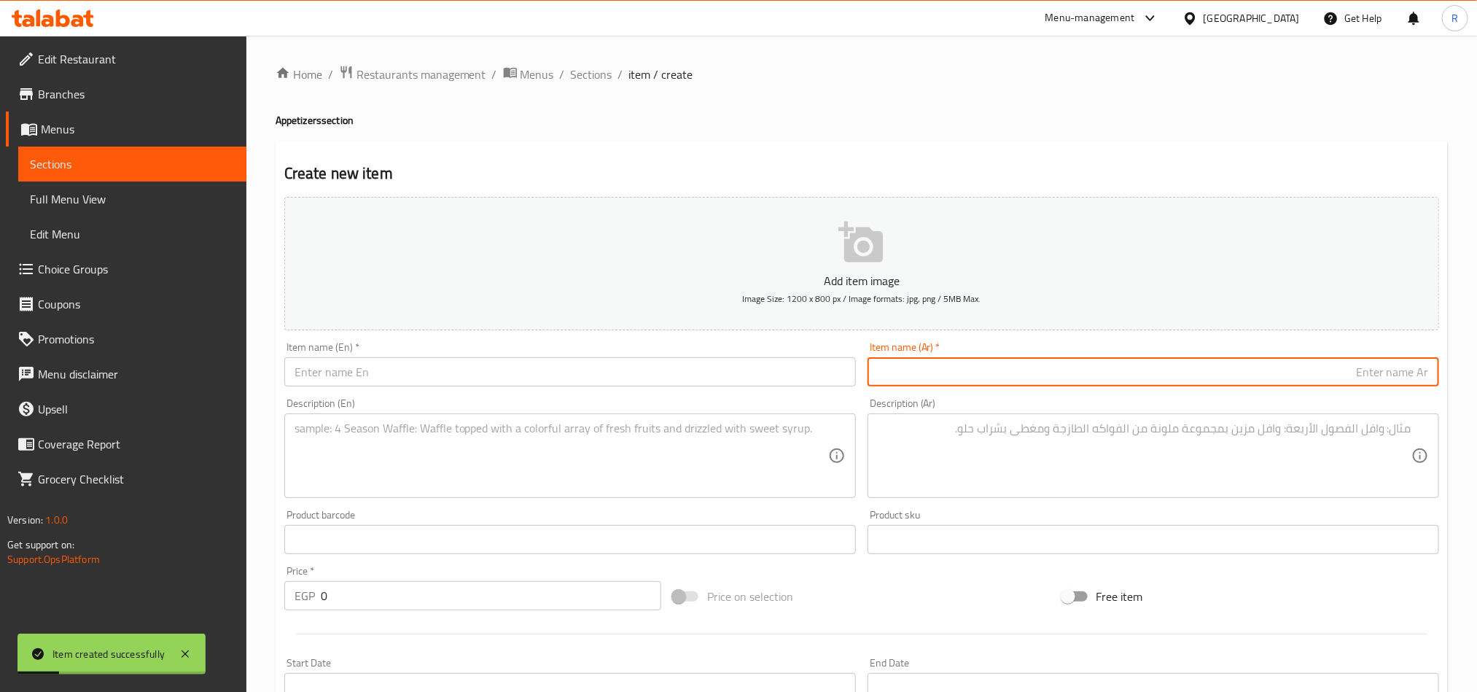
paste input "كاساديا فراخ"
type input "كاساديا فراخ"
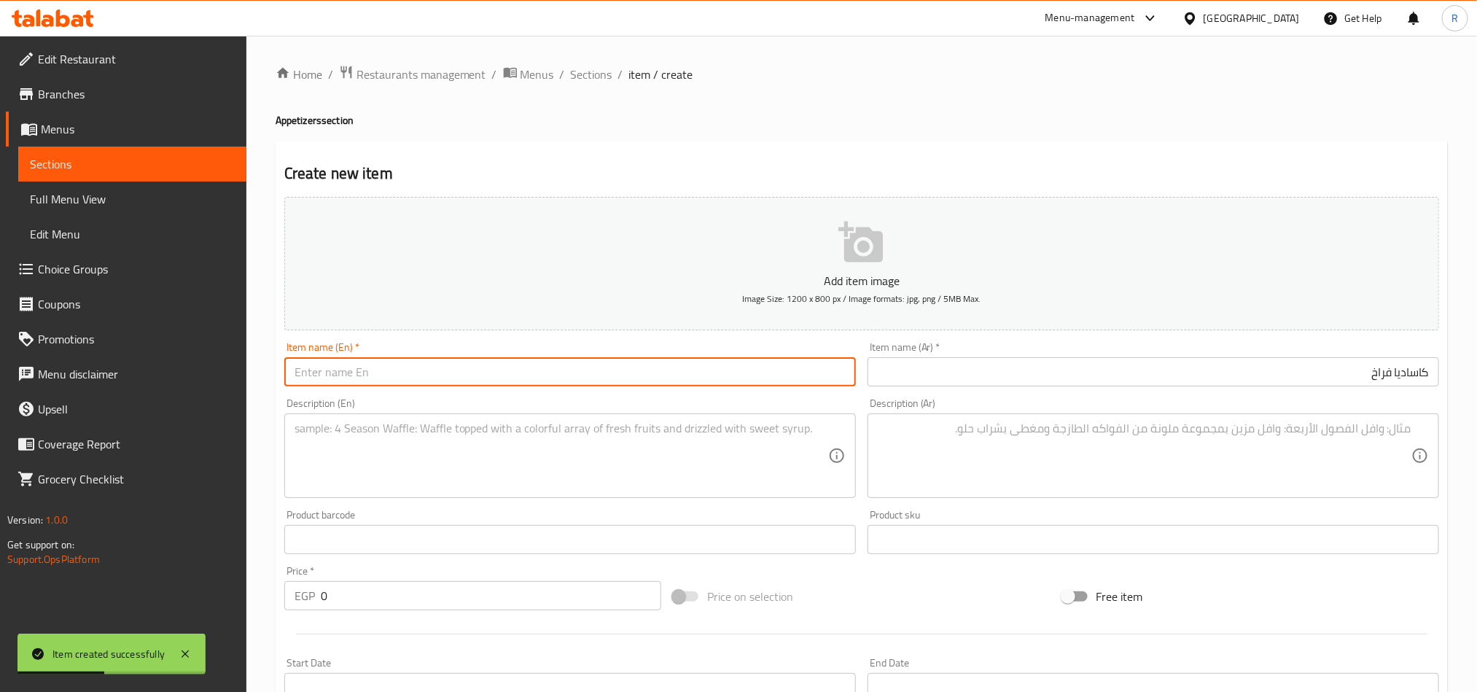
click at [497, 384] on input "text" at bounding box center [570, 371] width 572 height 29
paste input "Chicken Quesadilla"
type input "Chicken Quesadilla"
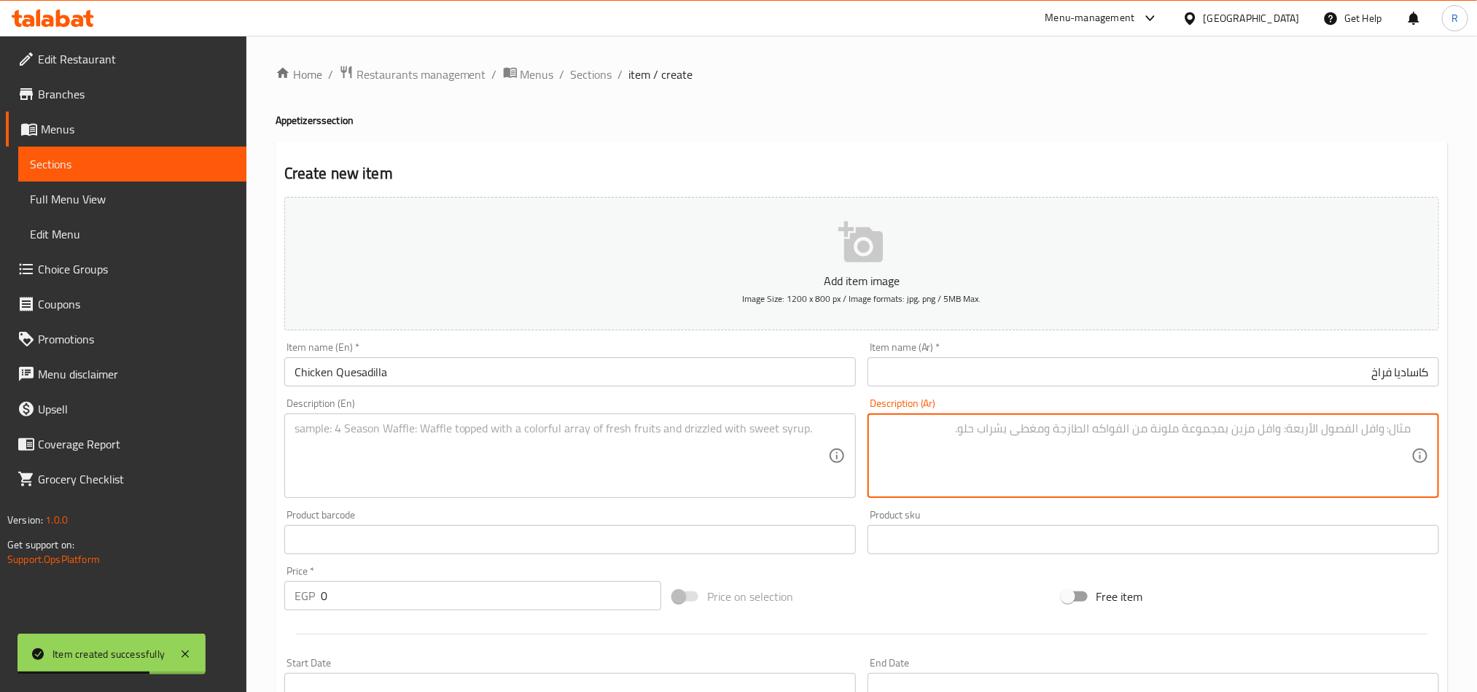
click at [950, 460] on textarea at bounding box center [1145, 455] width 534 height 69
paste textarea "عيش تورتي�� يقدم مع فراخ وجبنة موزاري�� وفلفل الوان"
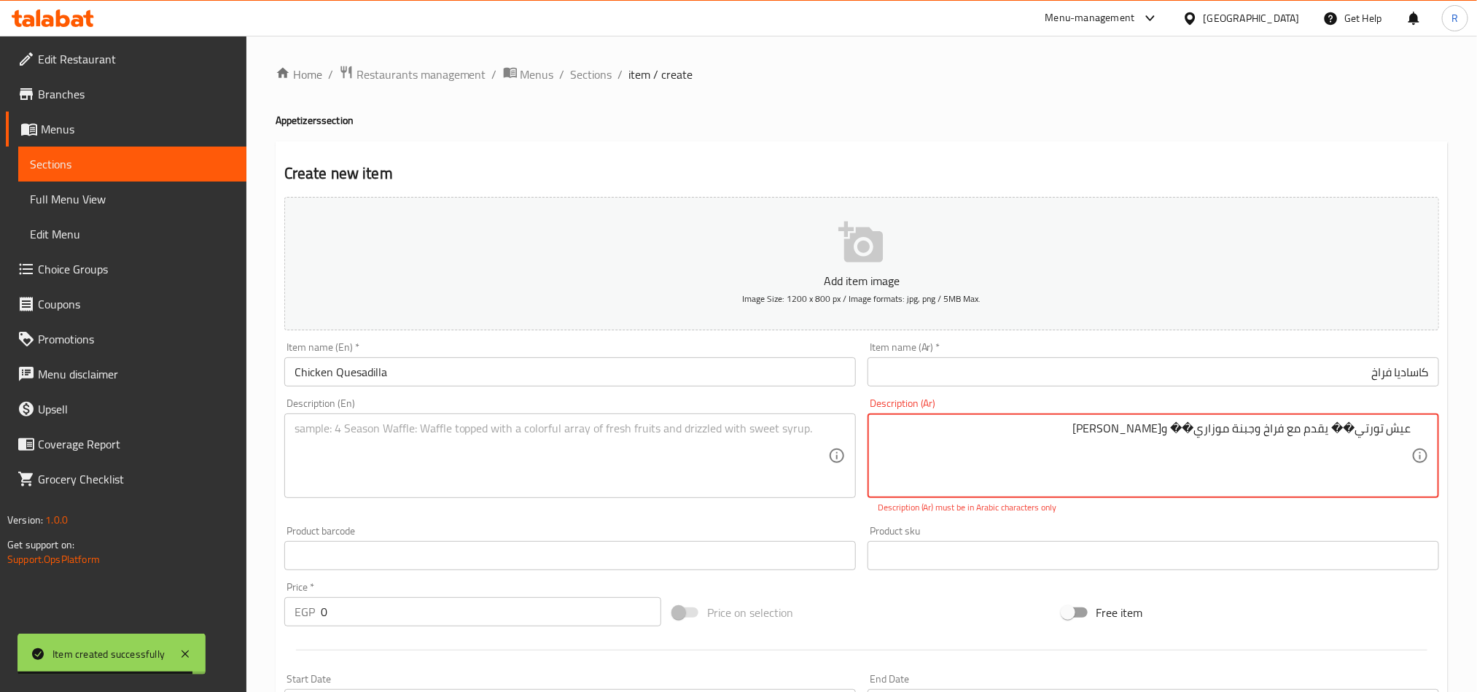
click at [1339, 432] on textarea "عيش تورتي�� يقدم مع فراخ وجبنة موزاري�� وفلفل الوان" at bounding box center [1145, 455] width 534 height 69
click at [1201, 427] on textarea "عيش تورتيلا يقدم مع فراخ وجبنة موزاري�� وفلفل الوان" at bounding box center [1145, 455] width 534 height 69
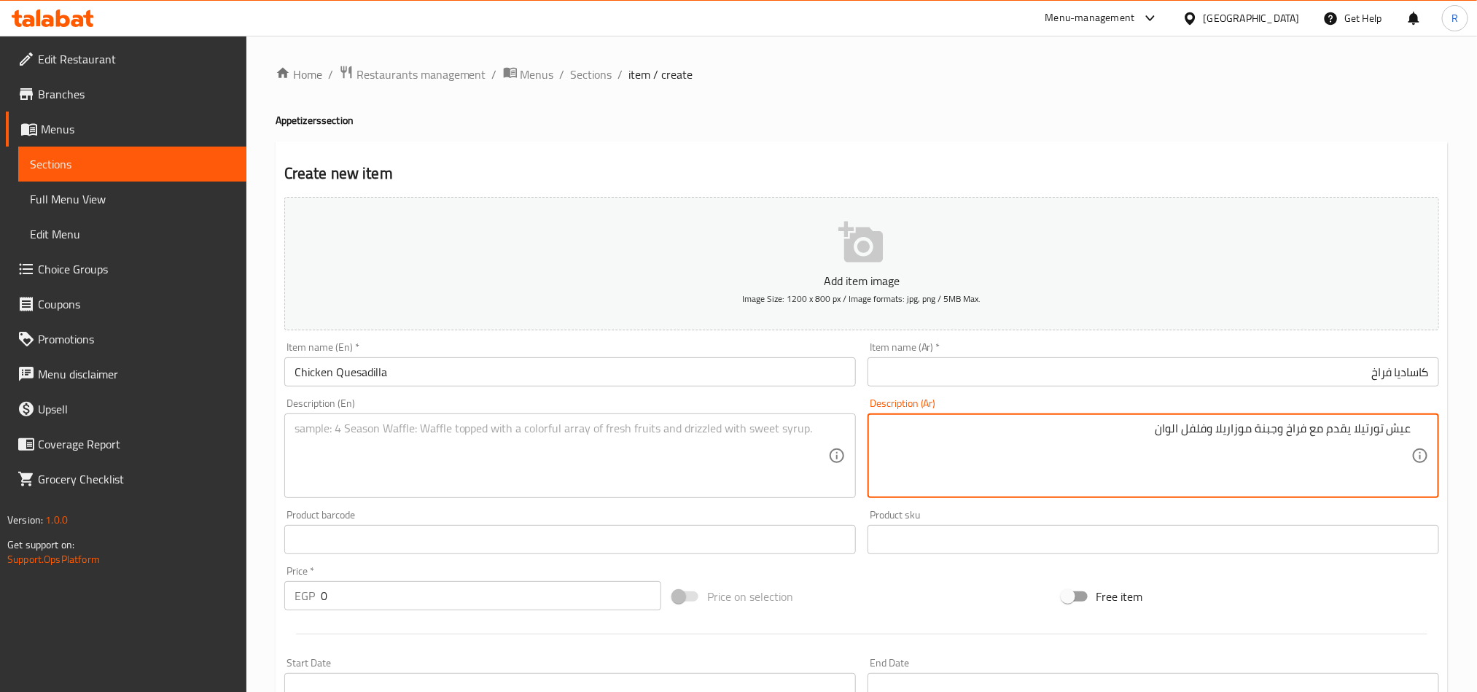
click at [1240, 434] on textarea "عيش تورتيلا يقدم مع فراخ وجبنة موزاريلا وفلفل الوان" at bounding box center [1145, 455] width 534 height 69
type textarea "عيش تورتيلا يقدم مع فراخ وجبنة موزاريلا وفلفل الوان"
click at [634, 468] on textarea at bounding box center [562, 455] width 534 height 69
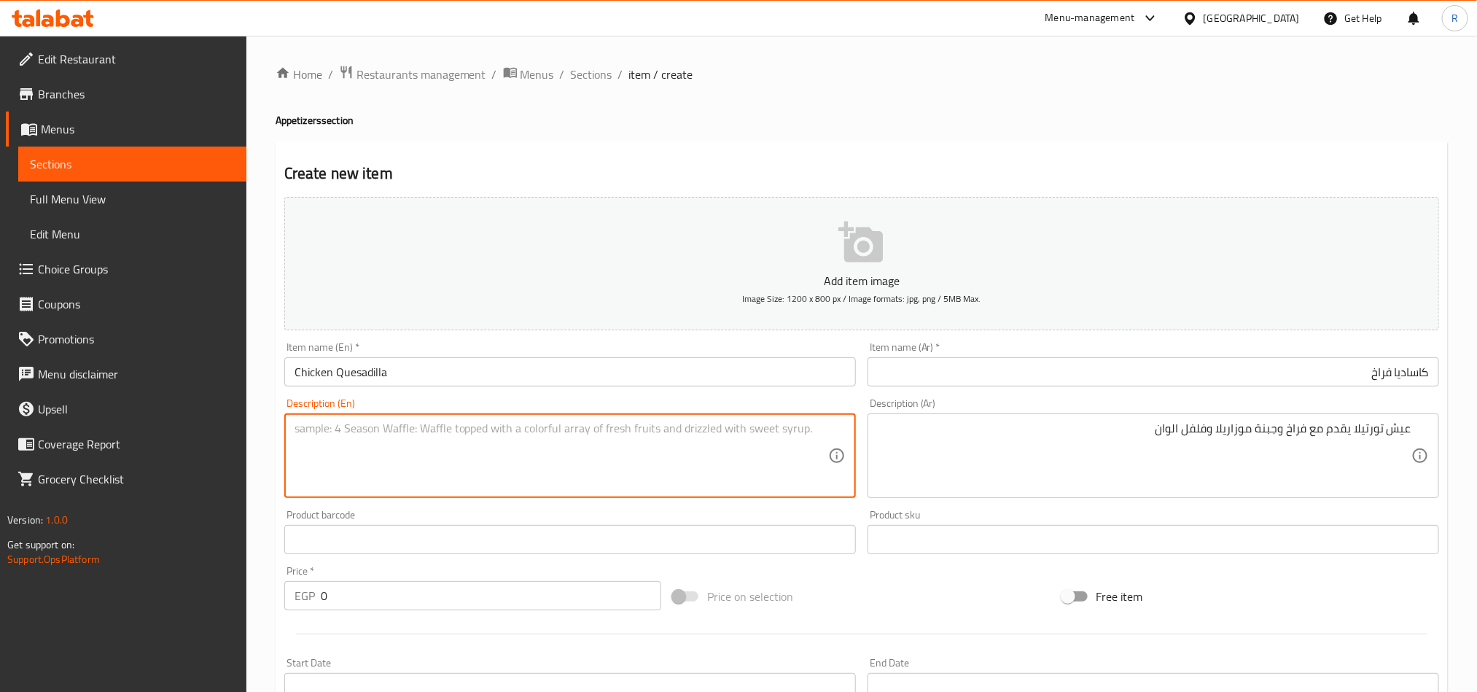
paste textarea "Tortilla bread served with chicken, mozzarella cheese and colored peppers"
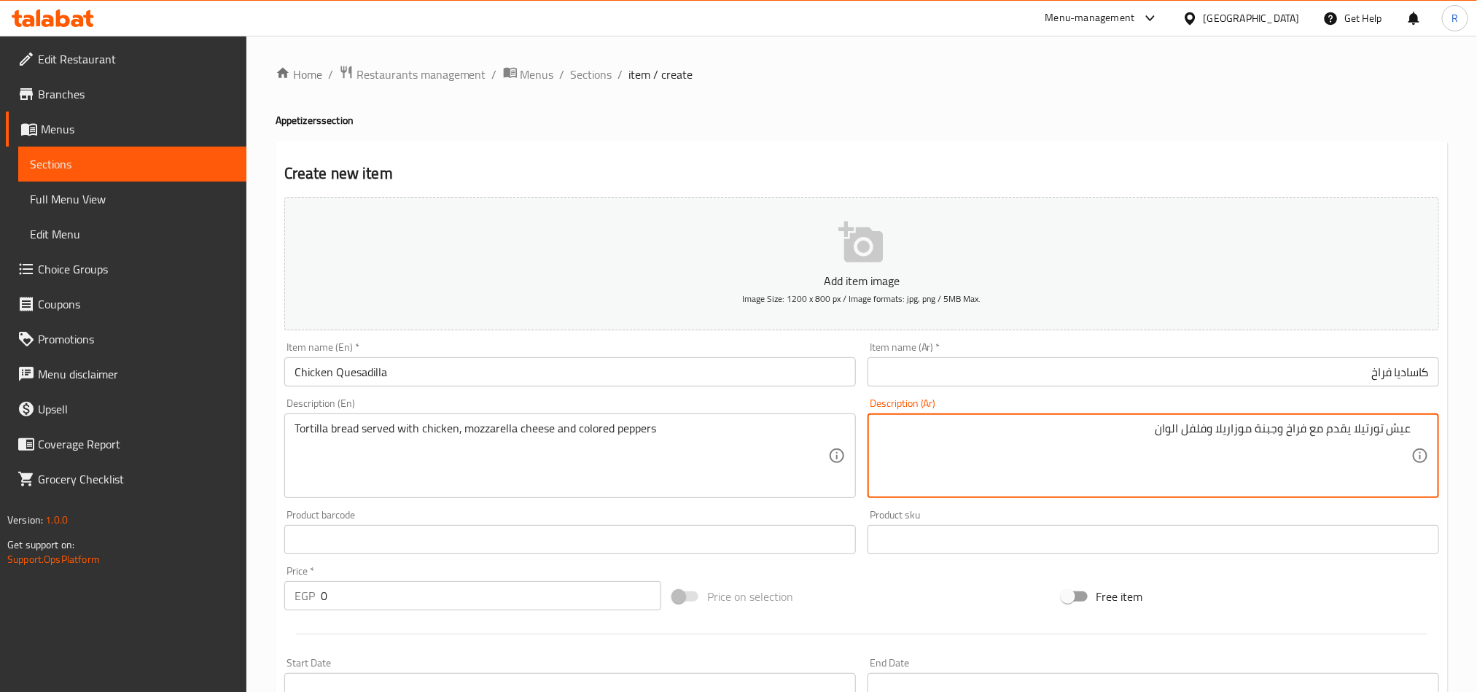
click at [1197, 432] on textarea "عيش تورتيلا يقدم مع فراخ وجبنة موزاريلا وفلفل الوان" at bounding box center [1145, 455] width 534 height 69
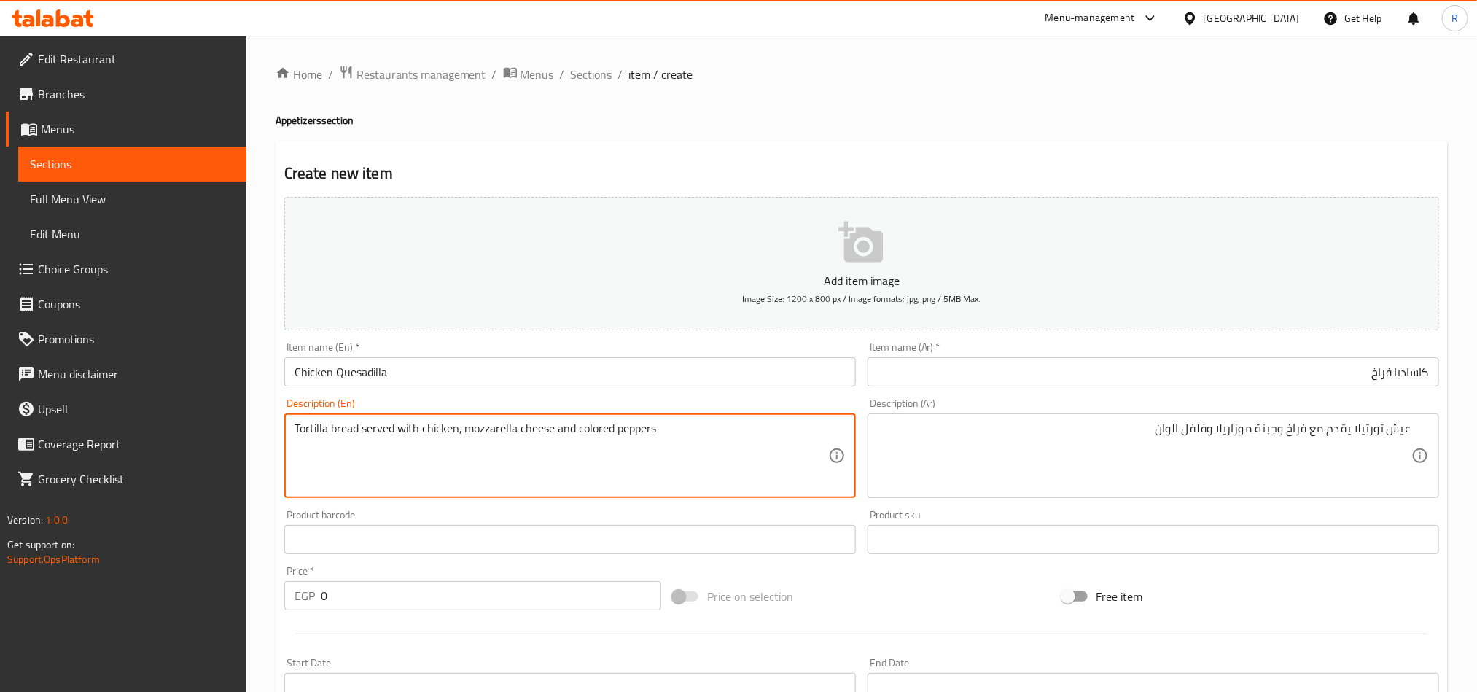
click at [591, 432] on textarea "Tortilla bread served with chicken, mozzarella cheese and colored peppers" at bounding box center [562, 455] width 534 height 69
type textarea "Tortilla bread served with chicken, mozzarella cheese and bell peppers"
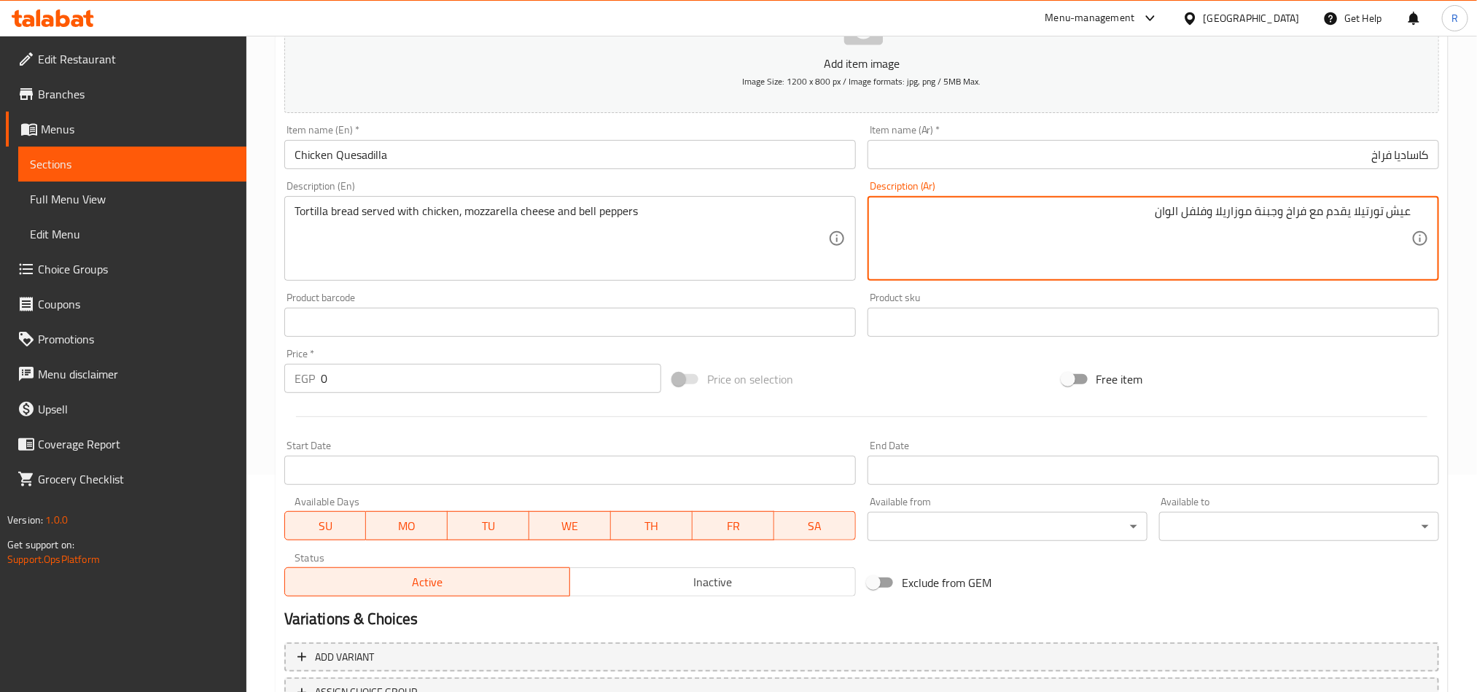
scroll to position [219, 0]
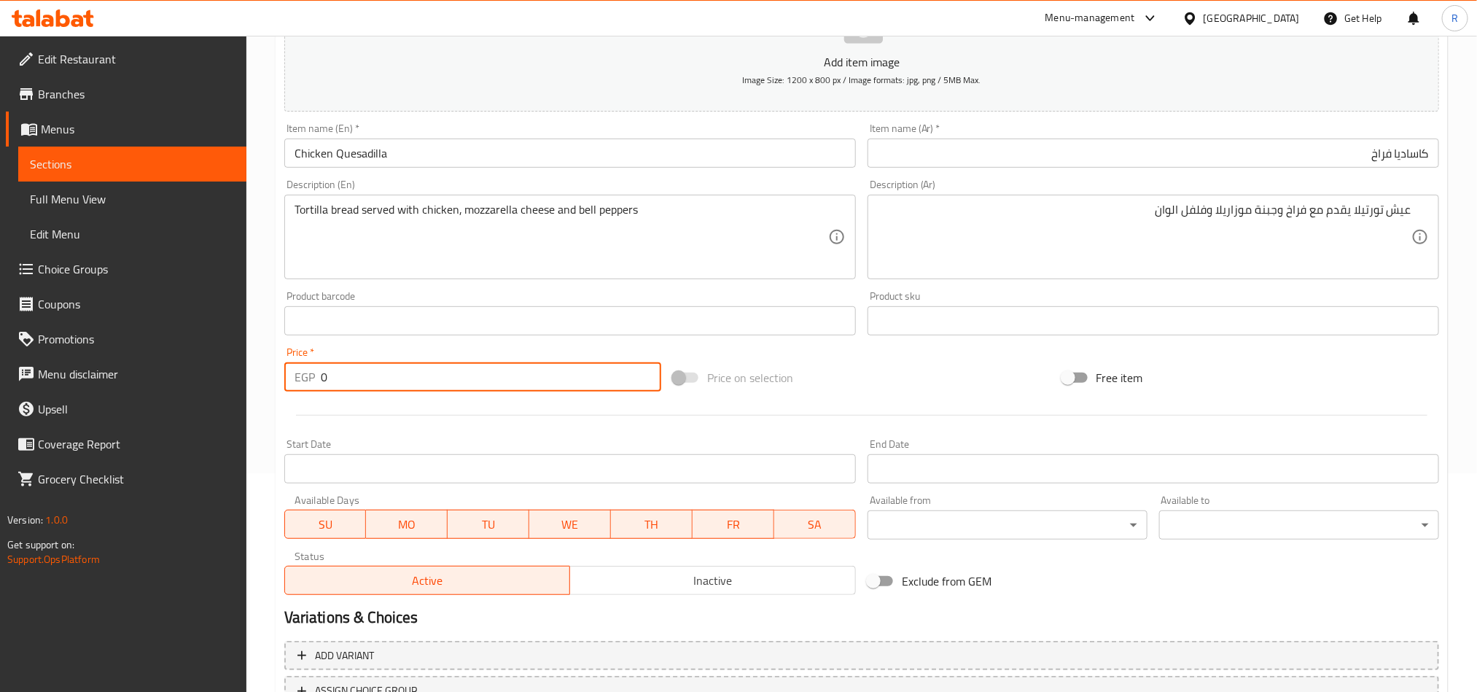
drag, startPoint x: 330, startPoint y: 373, endPoint x: 298, endPoint y: 381, distance: 34.0
click at [298, 381] on div "EGP 0 Price *" at bounding box center [472, 376] width 377 height 29
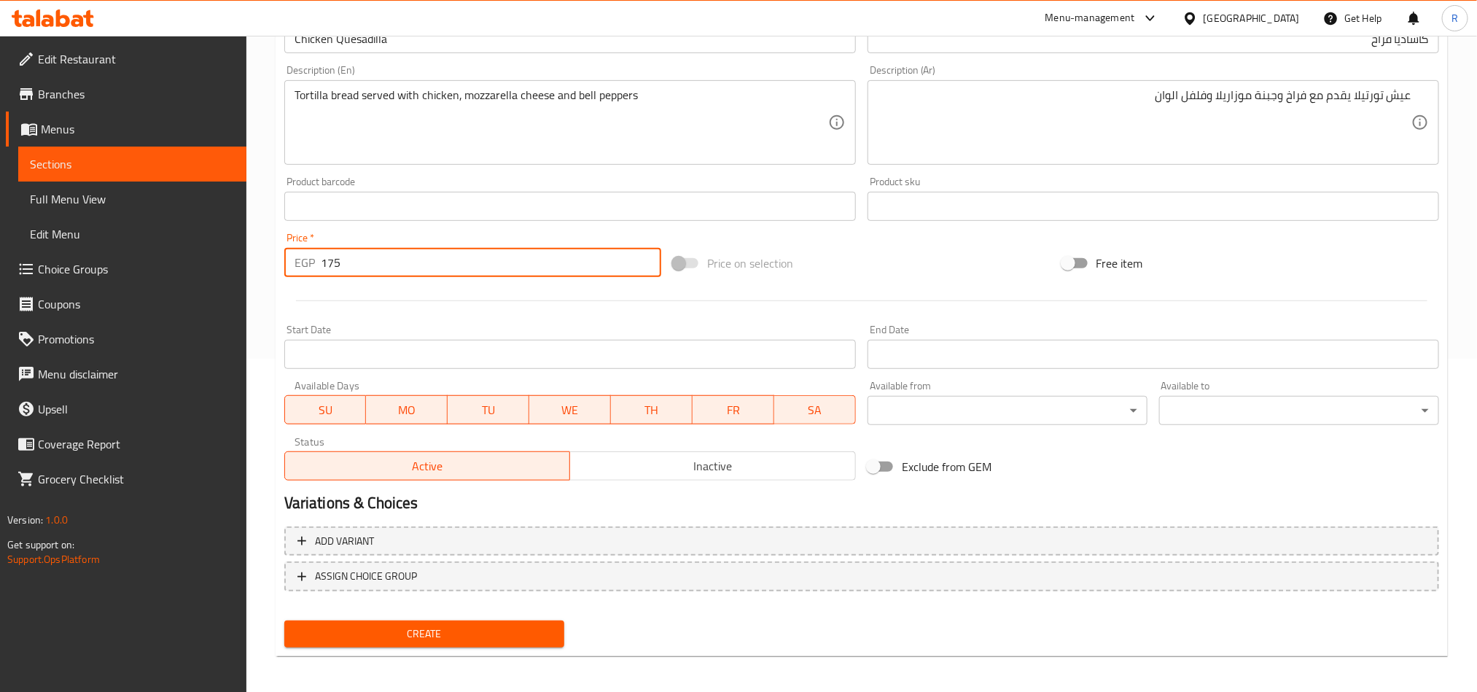
scroll to position [337, 0]
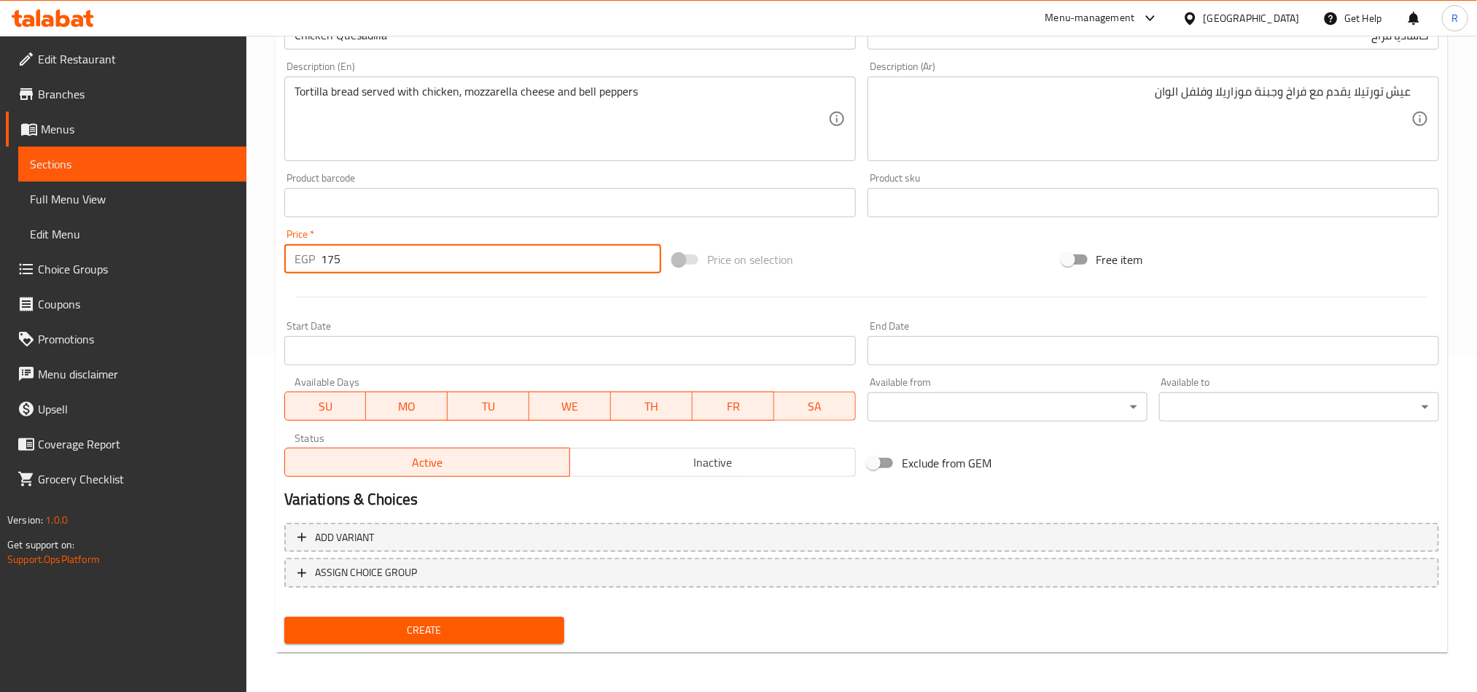
type input "175"
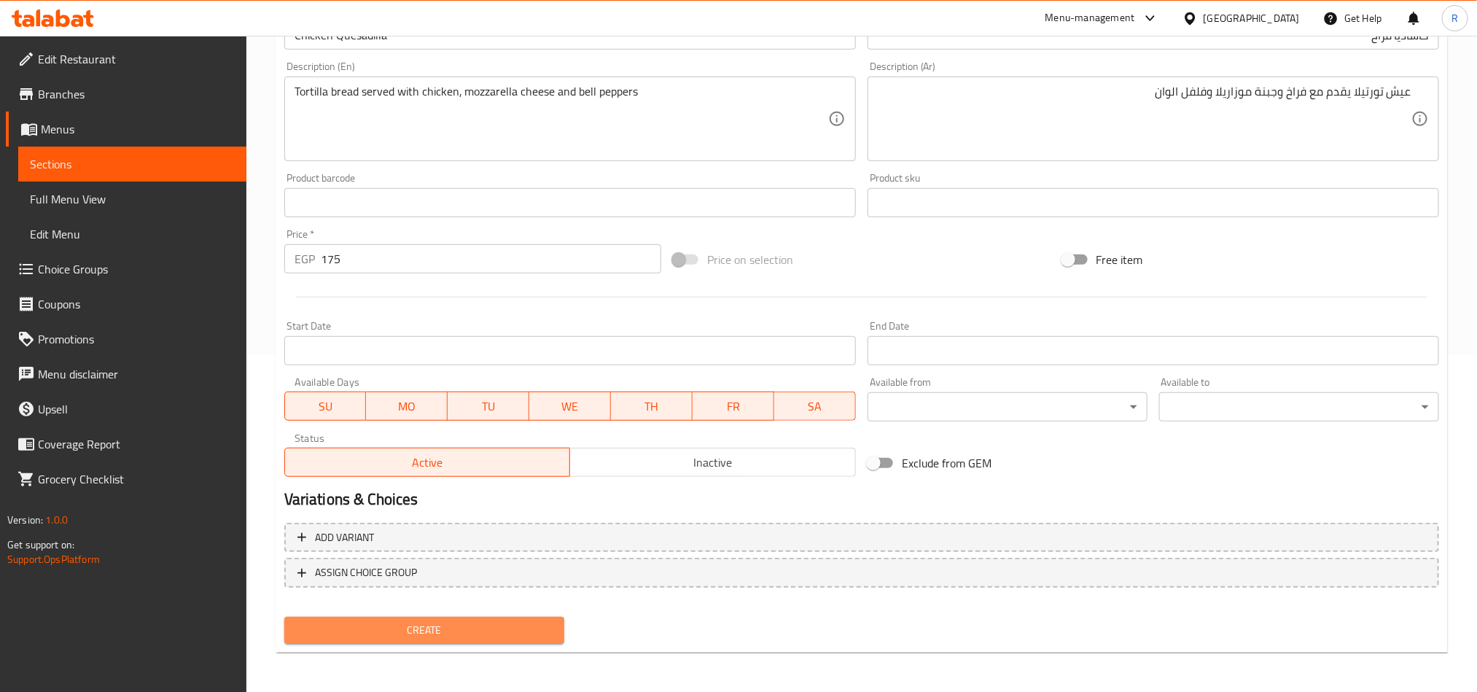
click at [483, 622] on span "Create" at bounding box center [424, 630] width 257 height 18
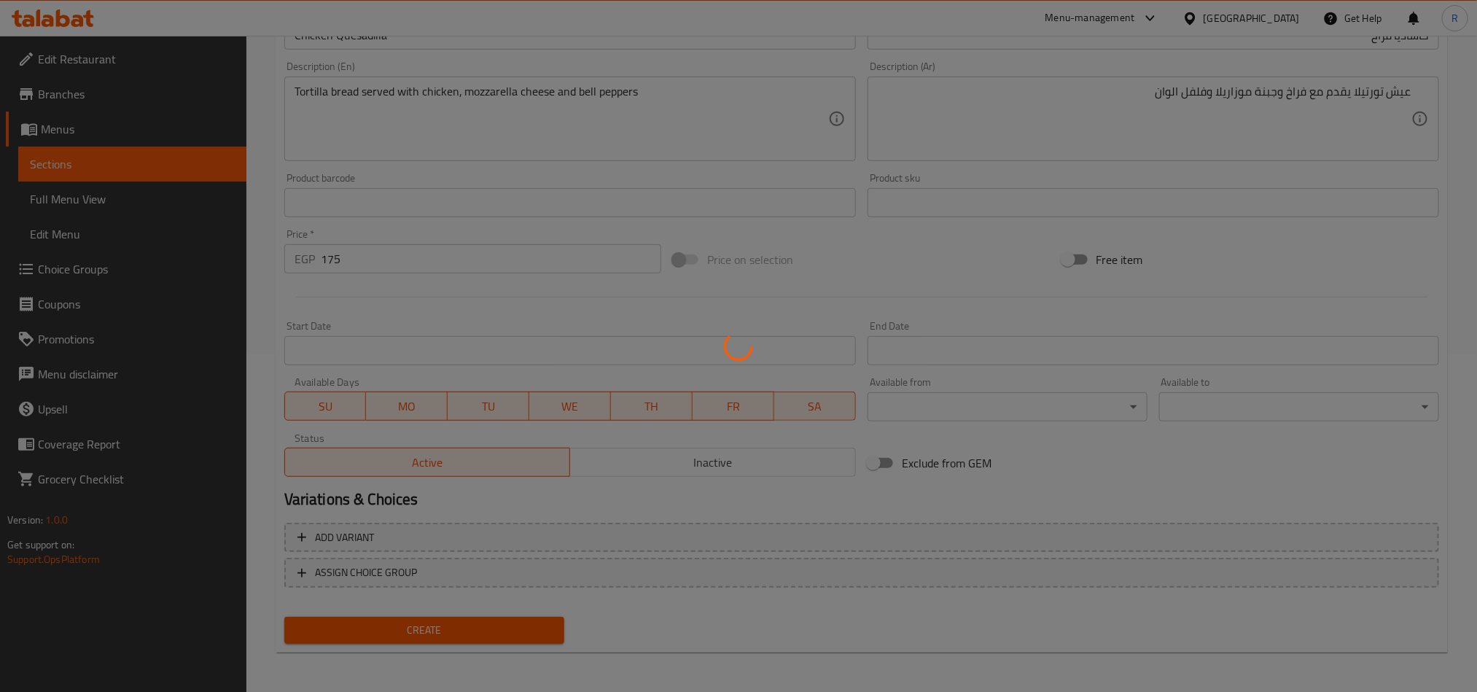
type input "0"
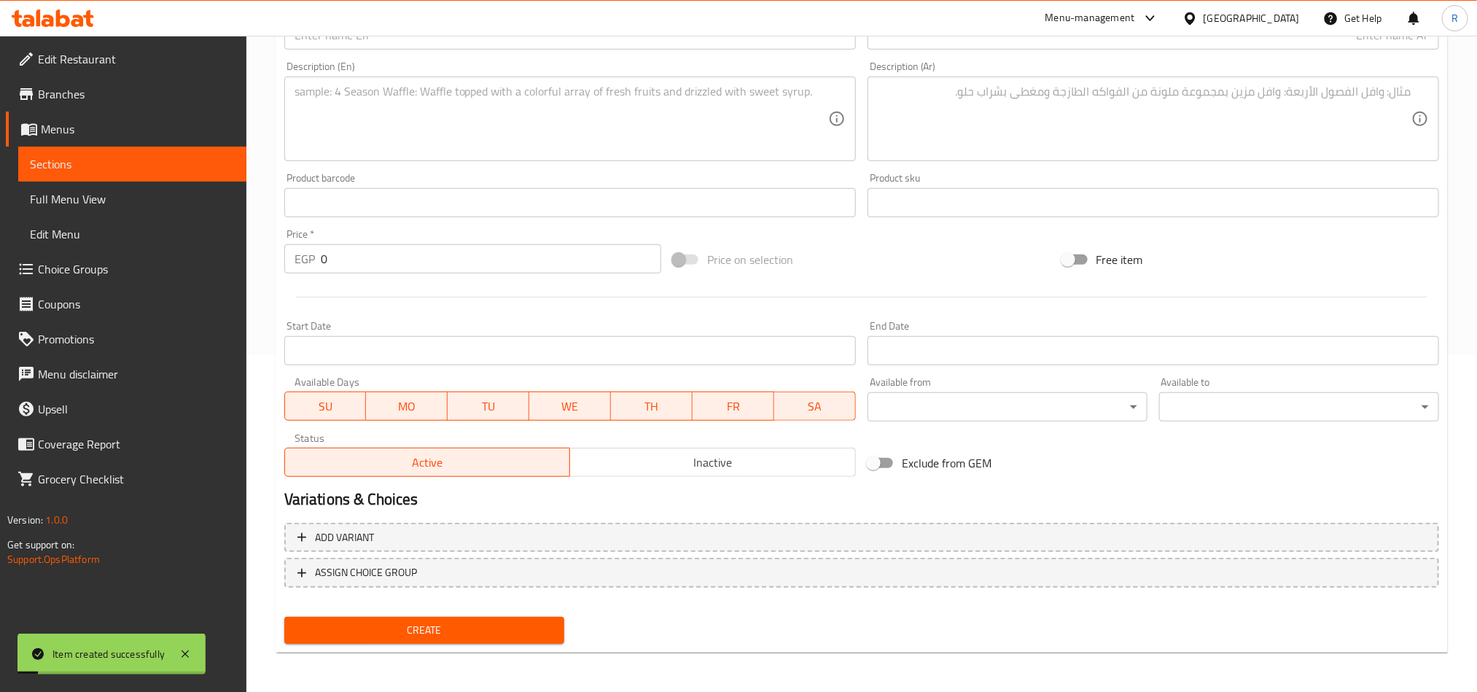
scroll to position [0, 0]
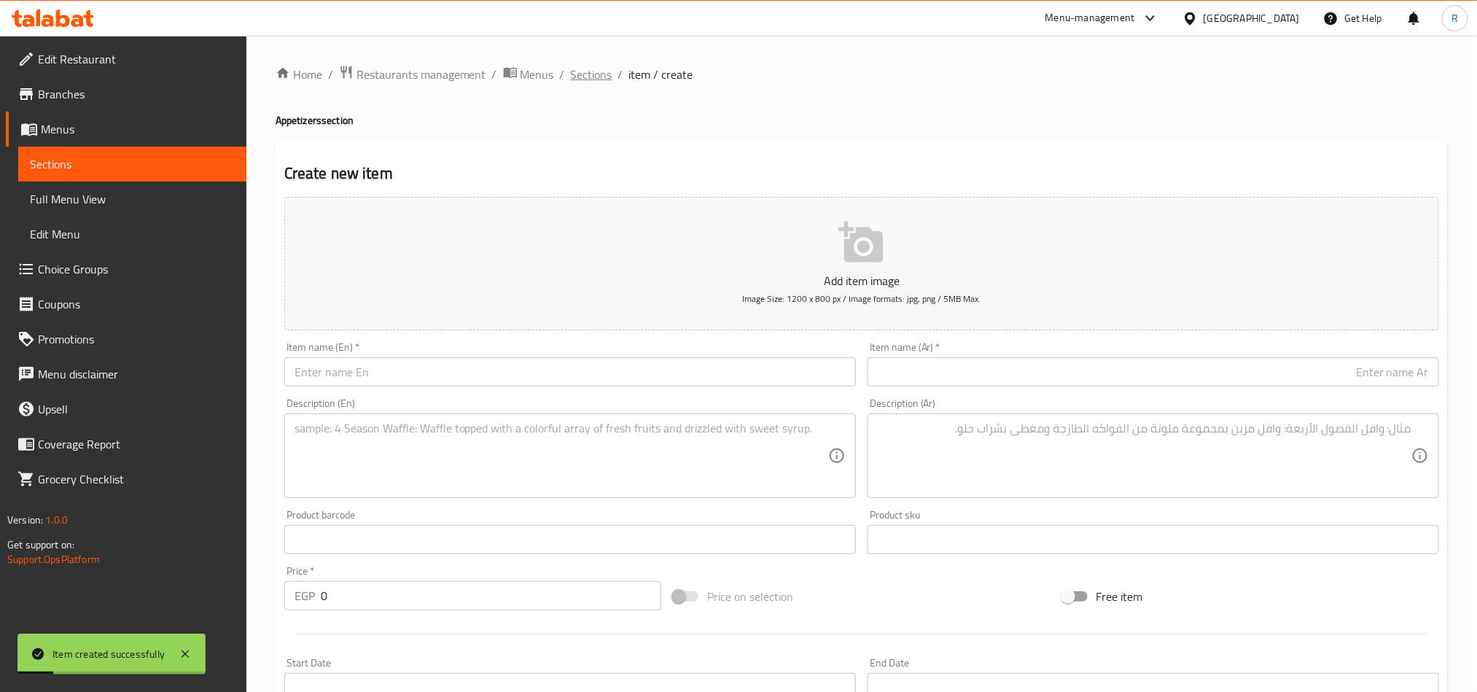
click at [602, 79] on span "Sections" at bounding box center [592, 75] width 42 height 18
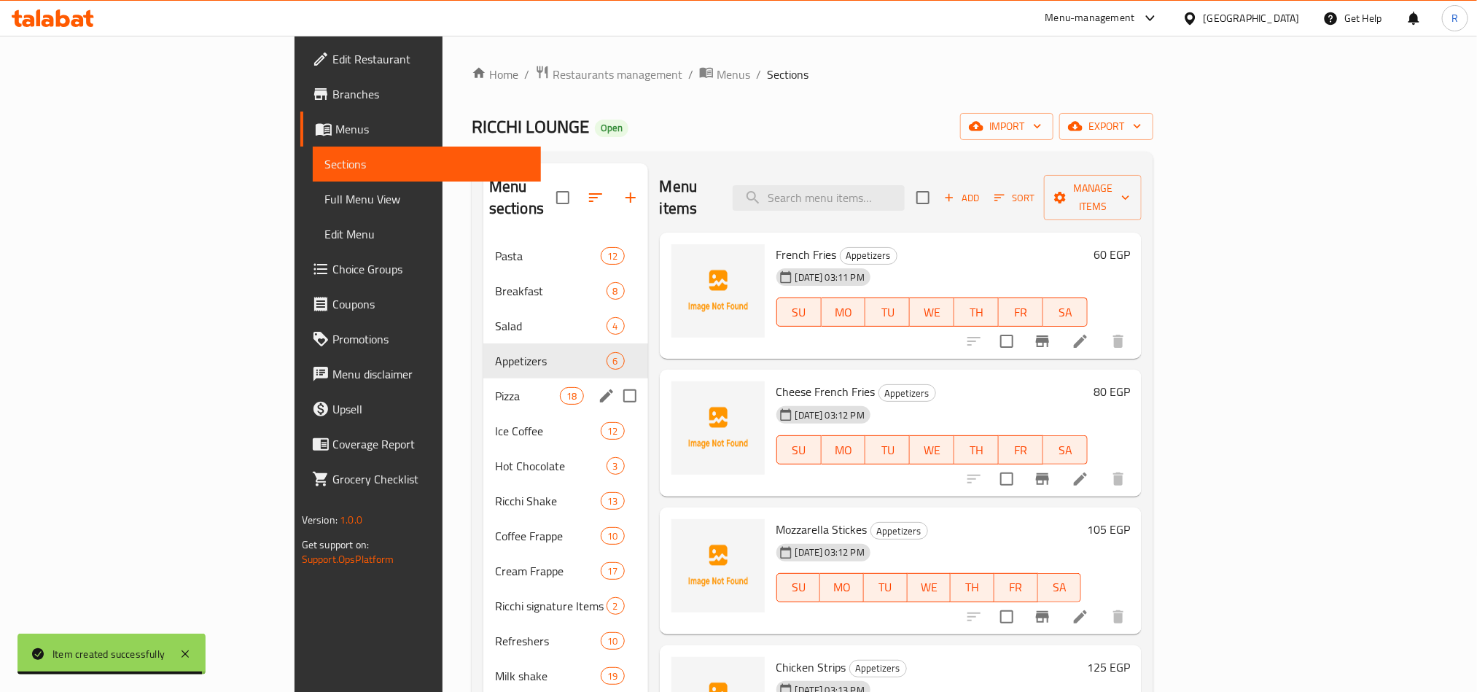
click at [483, 378] on div "Pizza 18" at bounding box center [565, 395] width 165 height 35
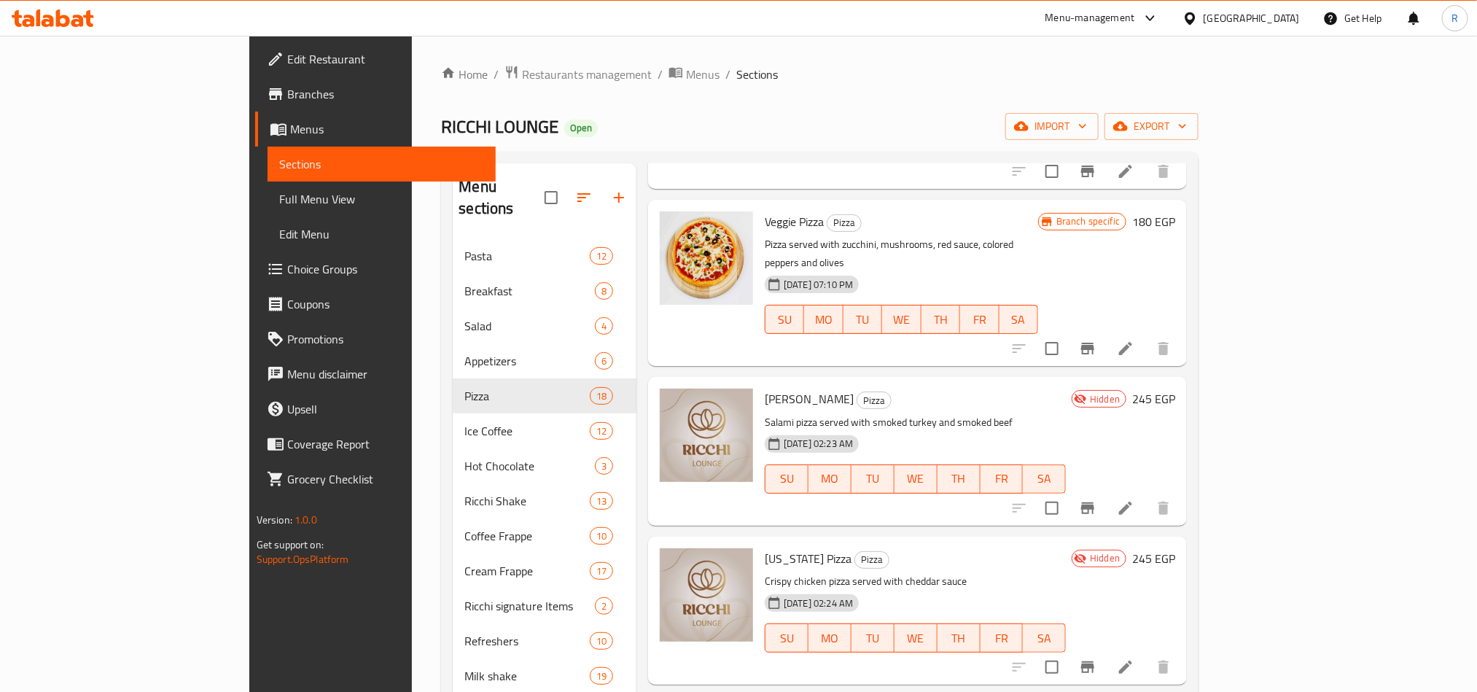
scroll to position [1094, 0]
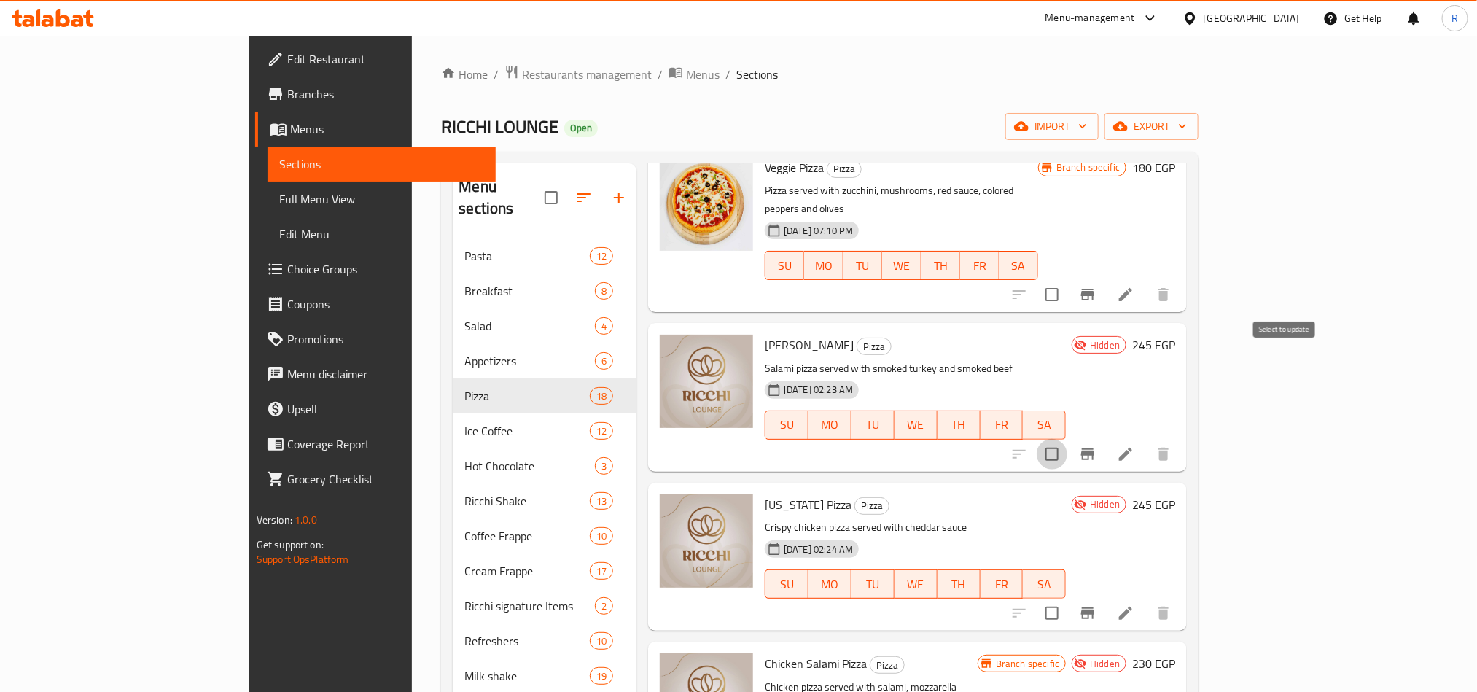
click at [1068, 439] on input "checkbox" at bounding box center [1052, 454] width 31 height 31
checkbox input "true"
click at [1068, 598] on input "checkbox" at bounding box center [1052, 613] width 31 height 31
checkbox input "true"
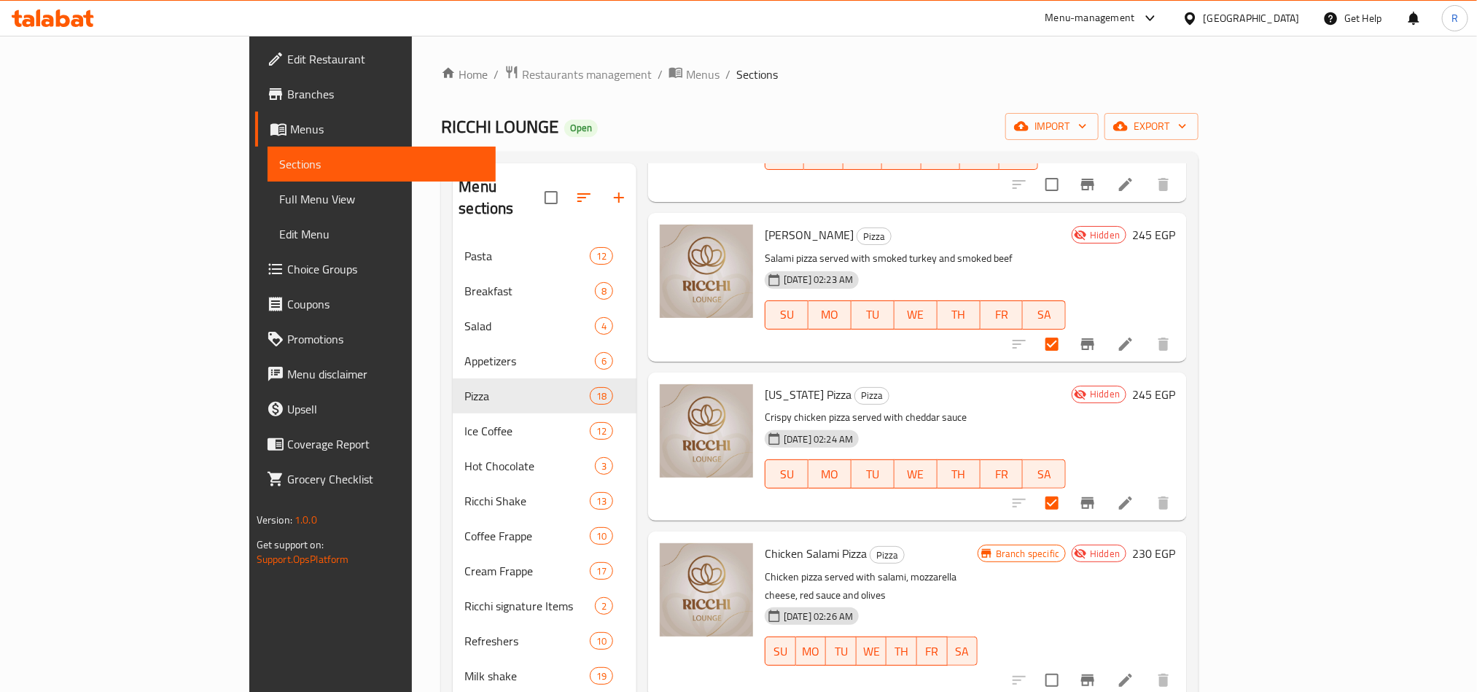
scroll to position [1313, 0]
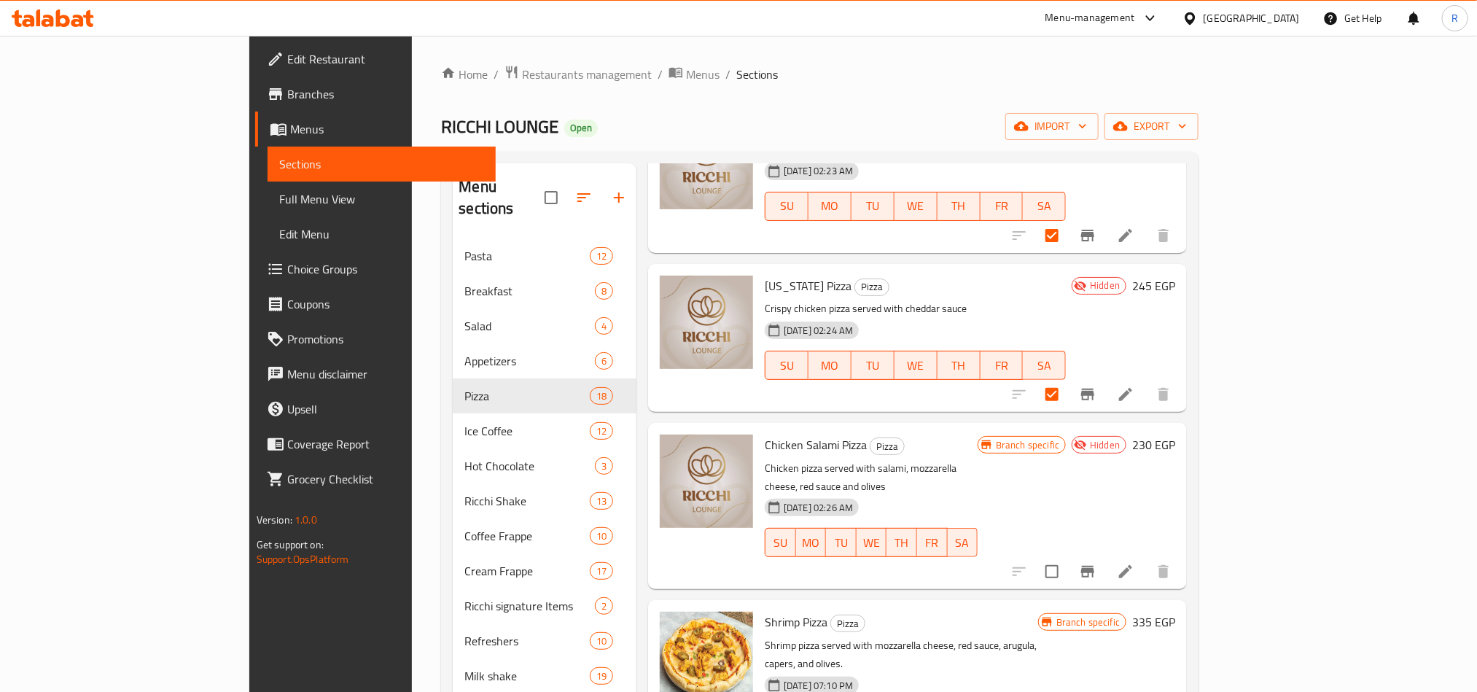
click at [1068, 556] on input "checkbox" at bounding box center [1052, 571] width 31 height 31
checkbox input "true"
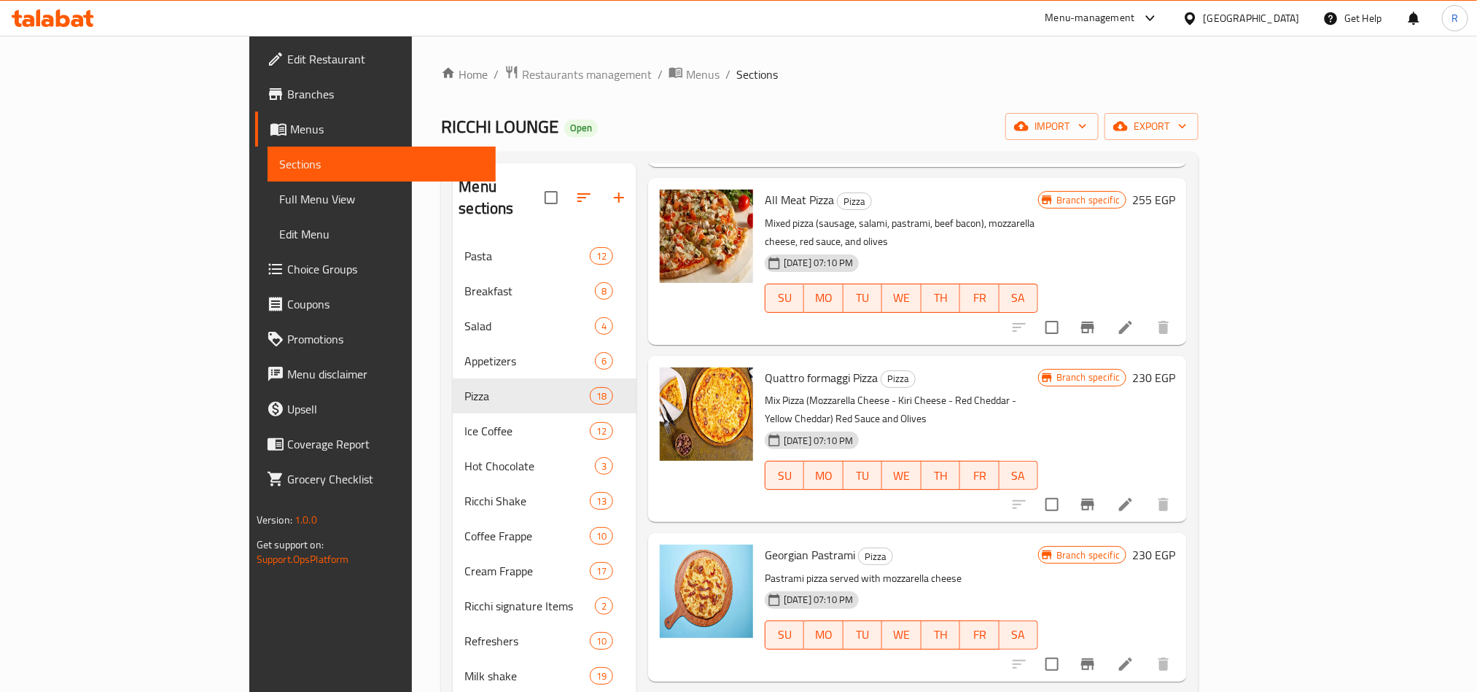
scroll to position [0, 0]
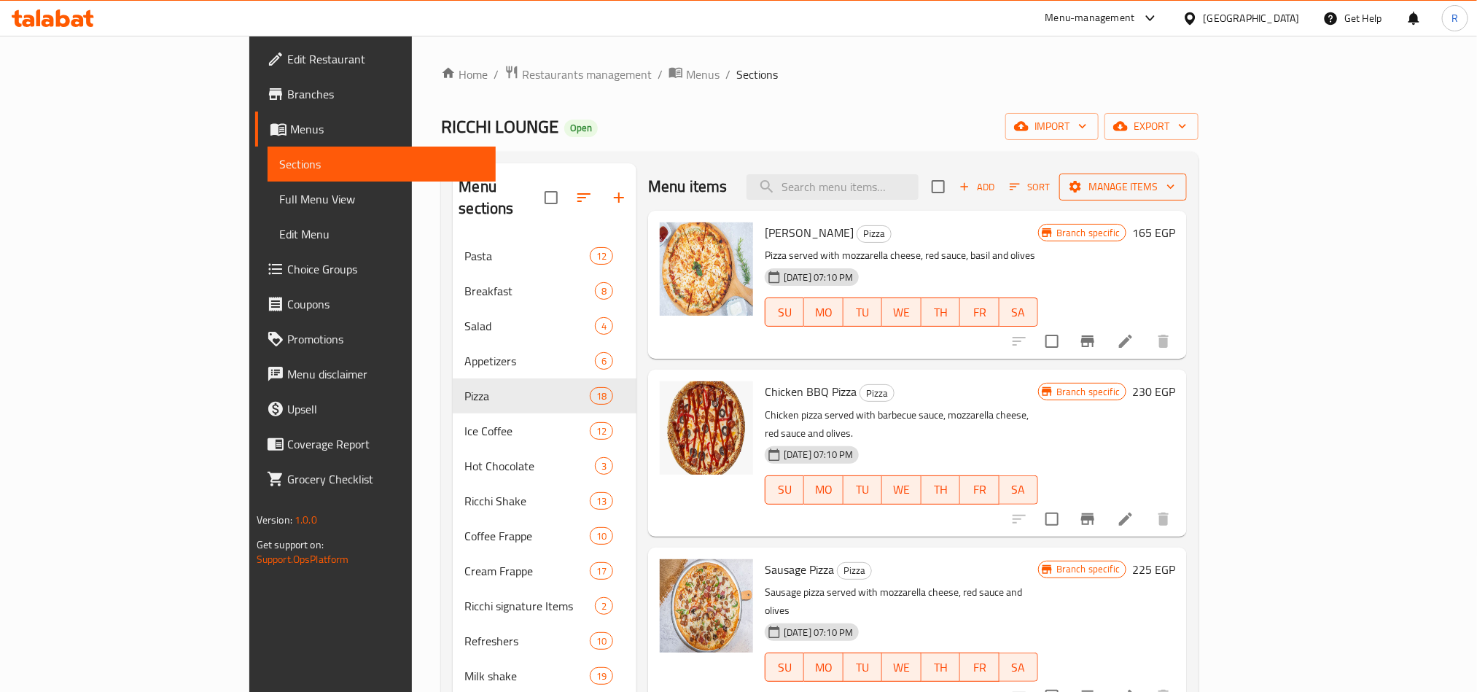
click at [1187, 197] on button "Manage items" at bounding box center [1124, 187] width 128 height 27
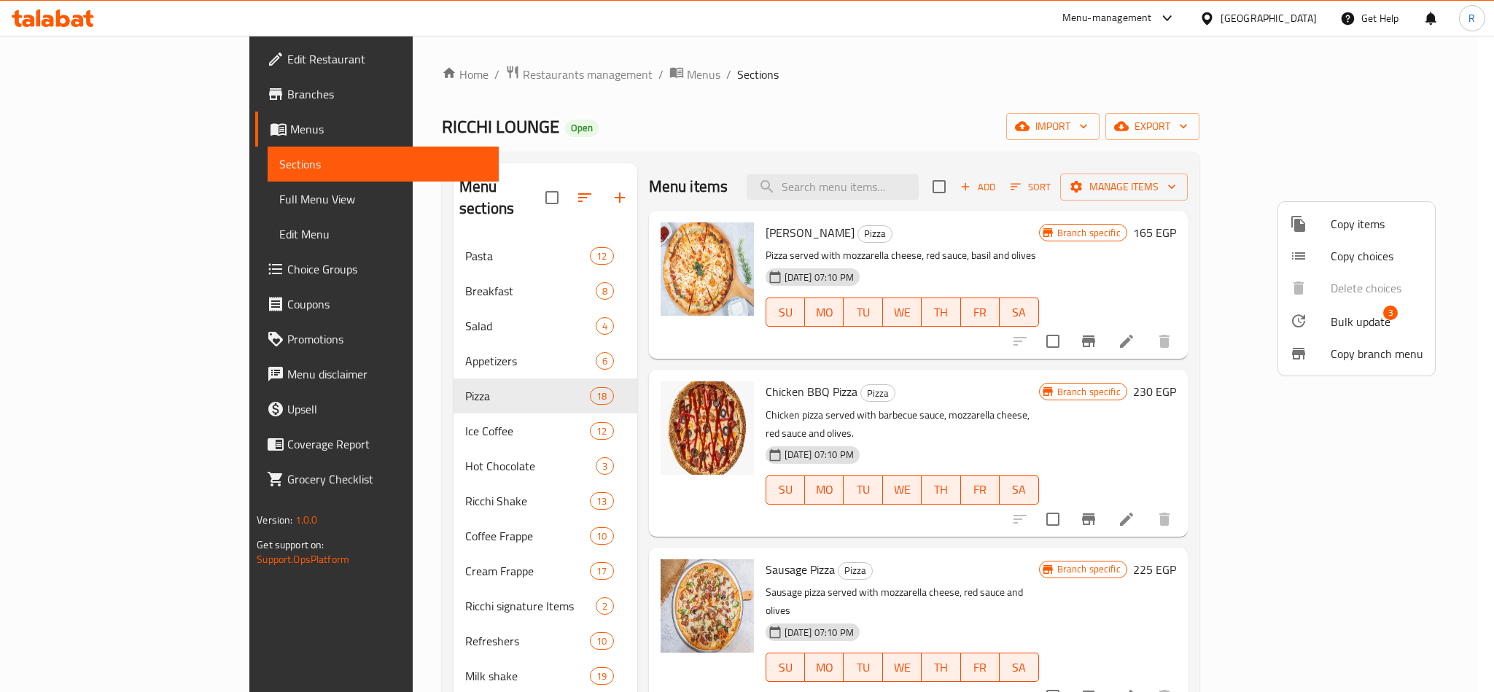
click at [1381, 319] on span "Bulk update" at bounding box center [1361, 322] width 60 height 18
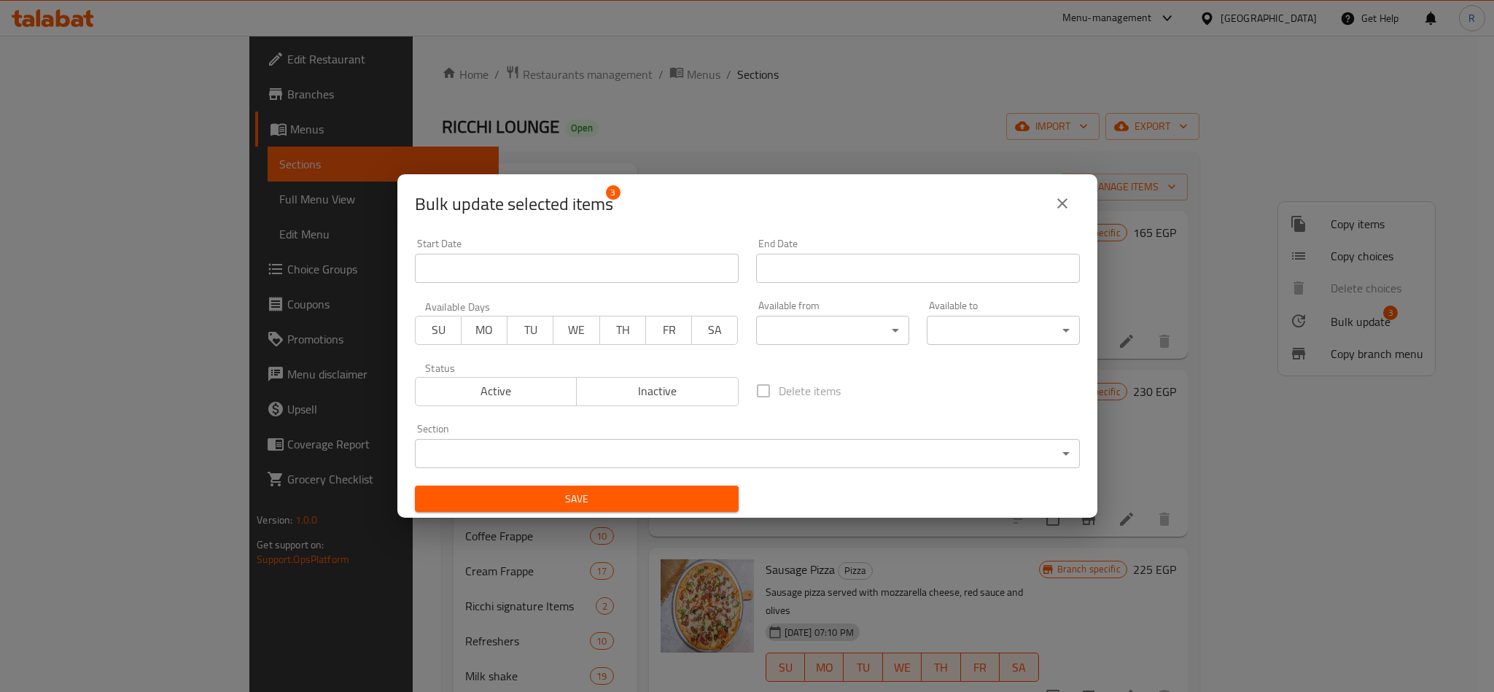
click at [536, 394] on span "Active" at bounding box center [496, 391] width 150 height 21
click at [600, 503] on span "Save" at bounding box center [577, 499] width 300 height 18
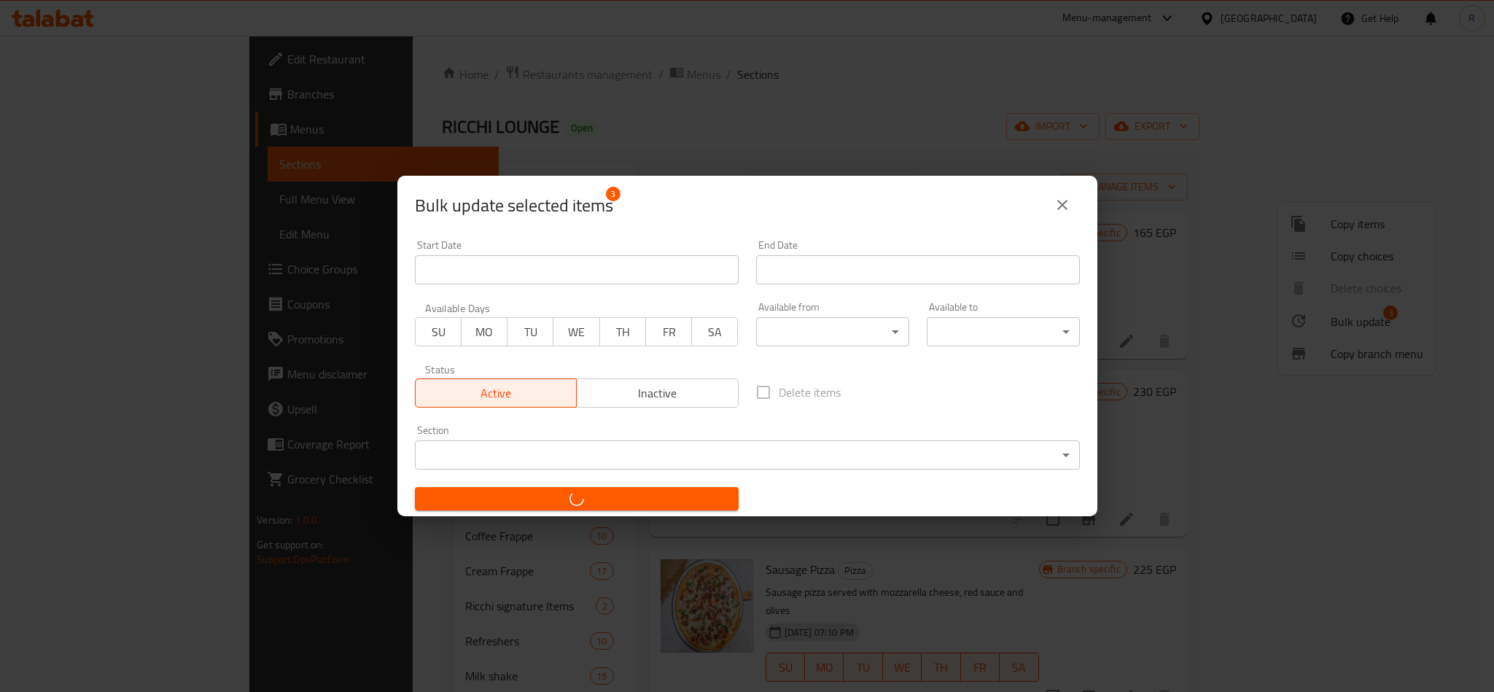
checkbox input "false"
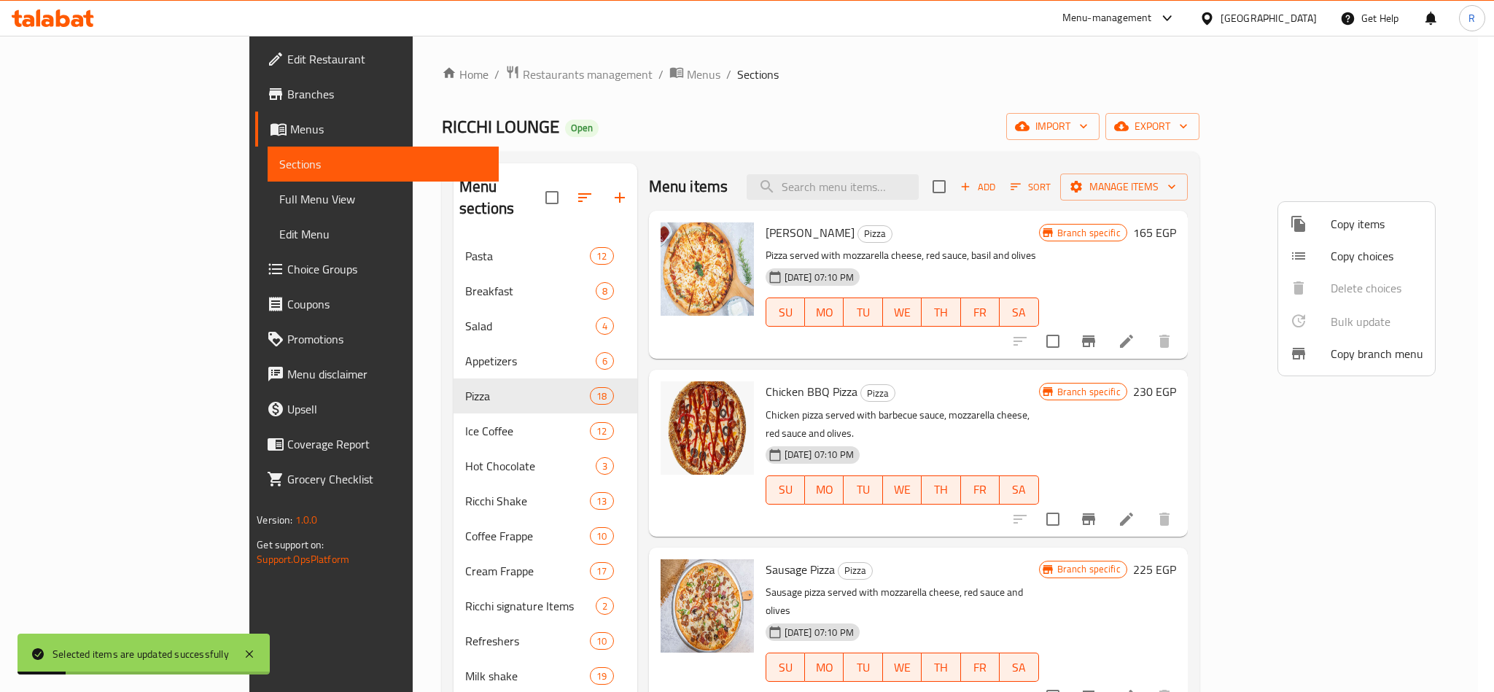
click at [1087, 370] on div at bounding box center [747, 346] width 1494 height 692
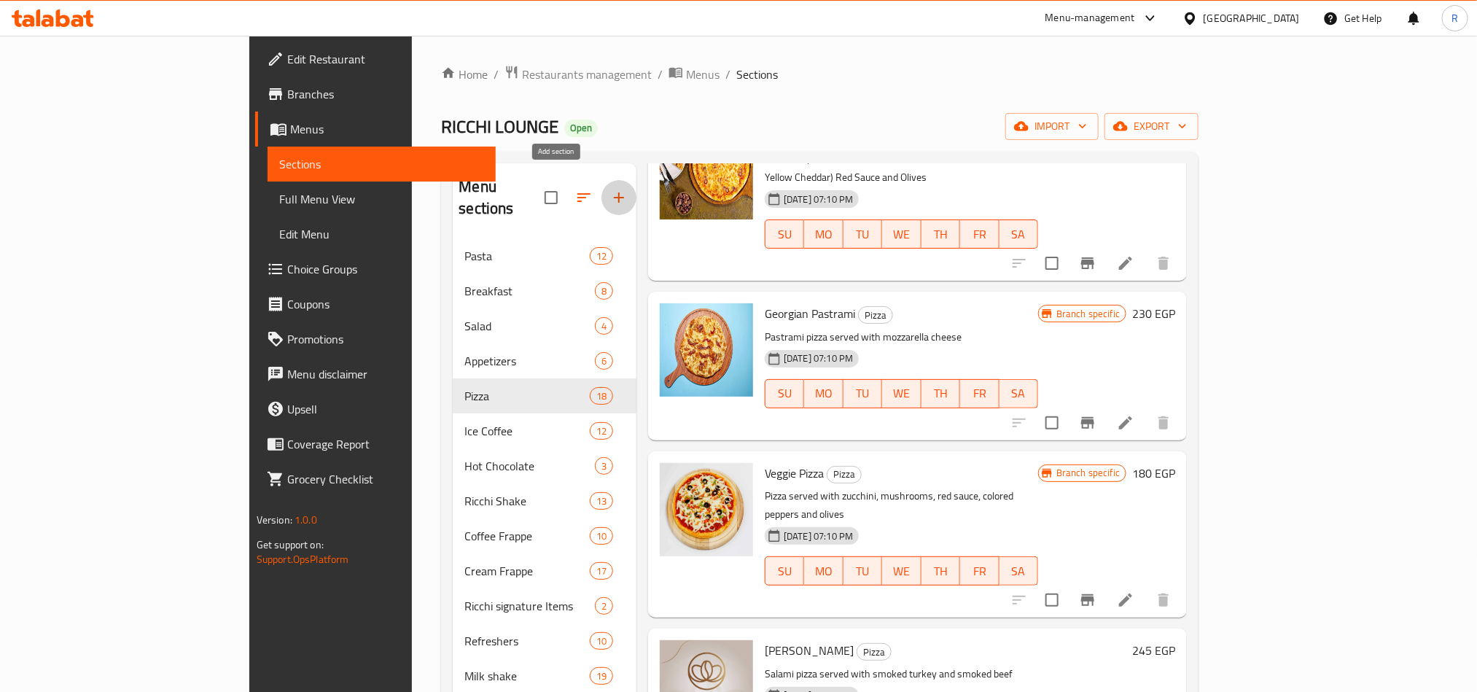
click at [610, 189] on icon "button" at bounding box center [619, 198] width 18 height 18
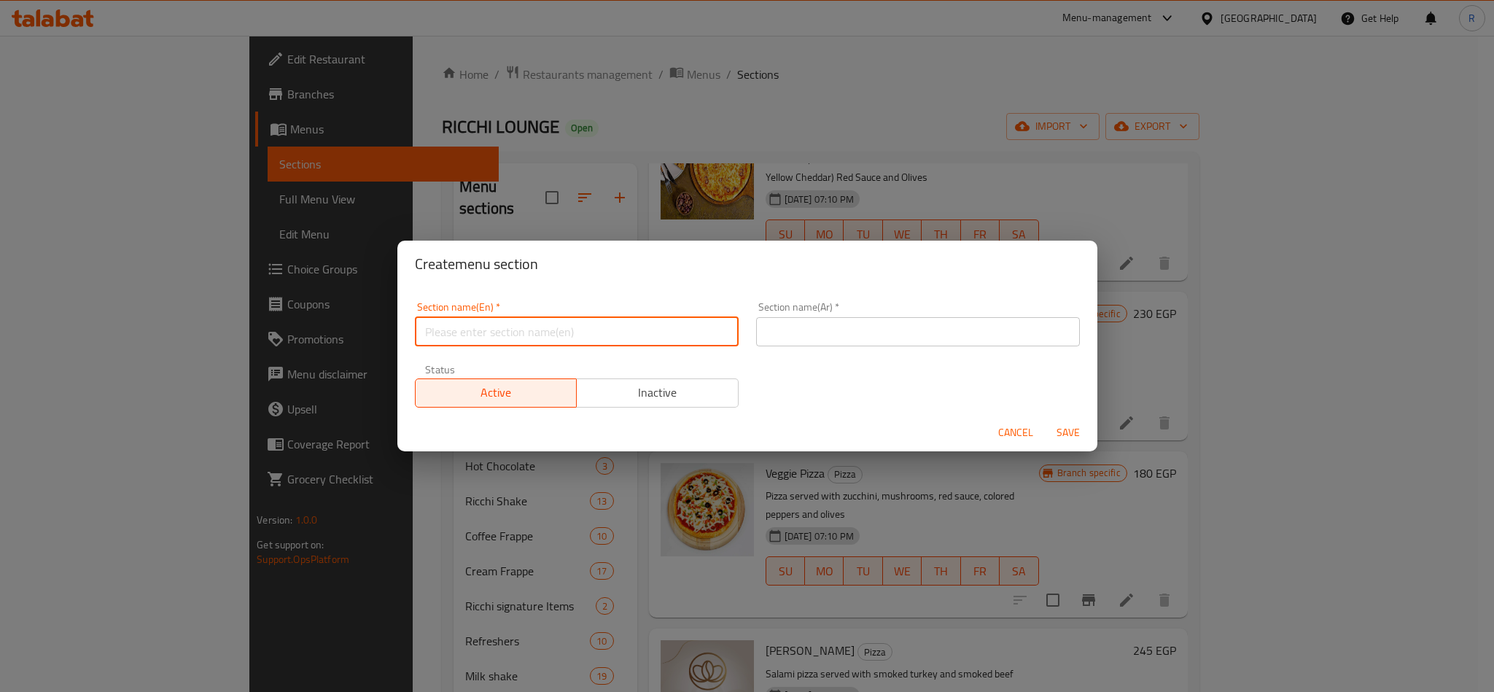
paste input "Sandwich"
type input "Sandwich"
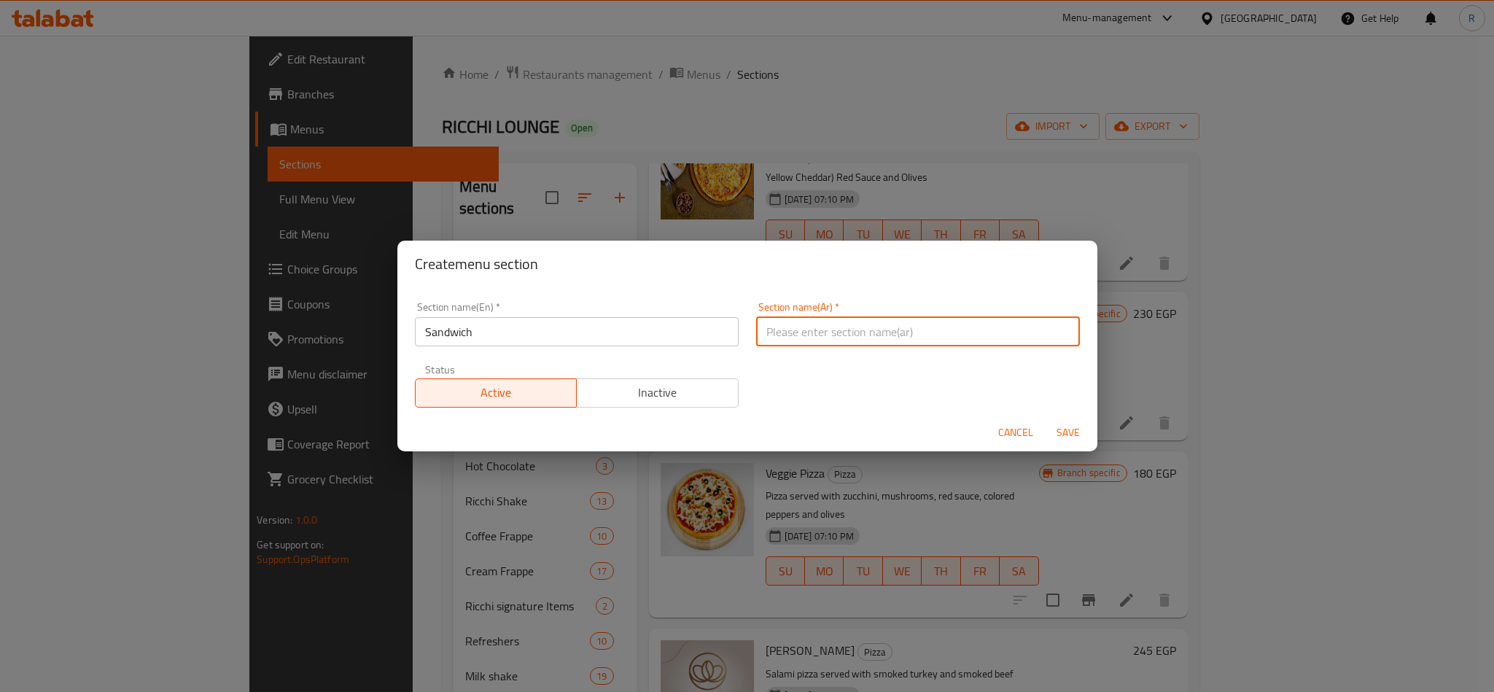
paste input "سندوتش"
type input "سندوتش"
click at [1065, 431] on span "Save" at bounding box center [1068, 433] width 35 height 18
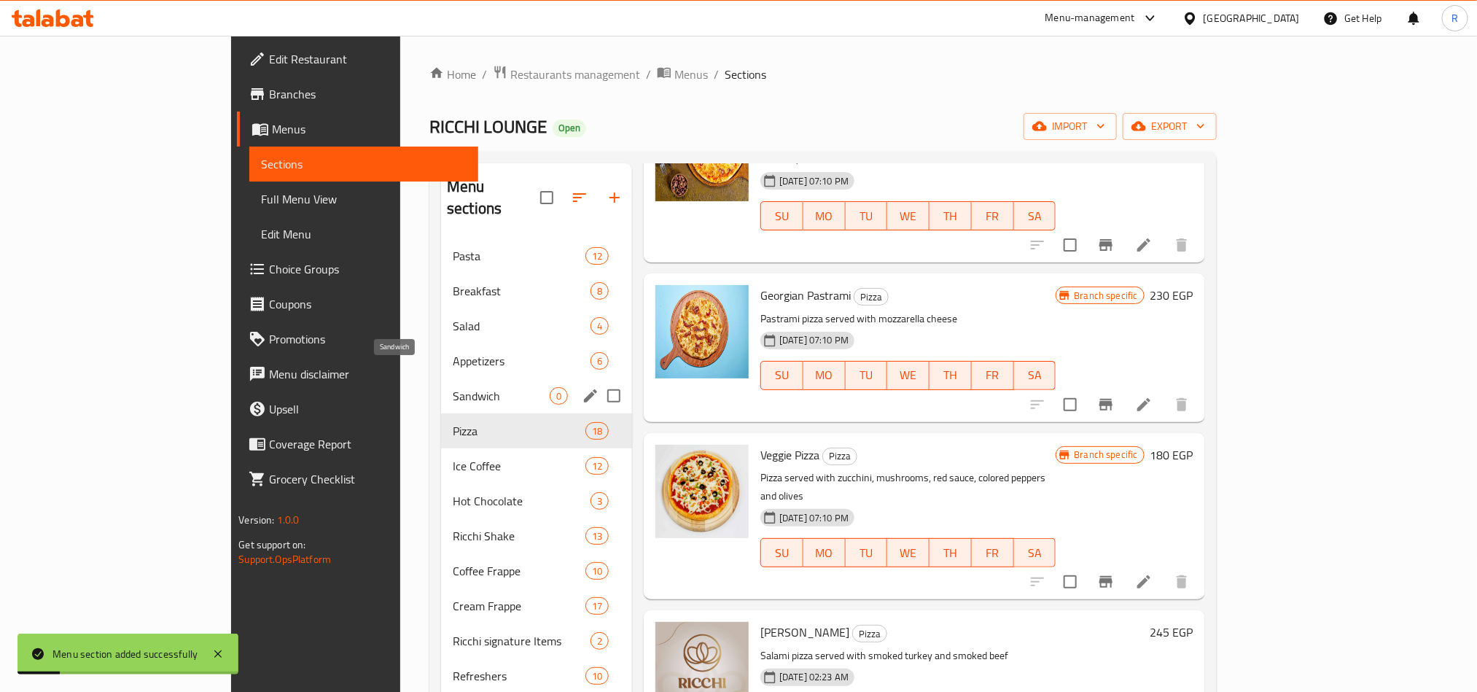
click at [453, 387] on span "Sandwich" at bounding box center [501, 396] width 97 height 18
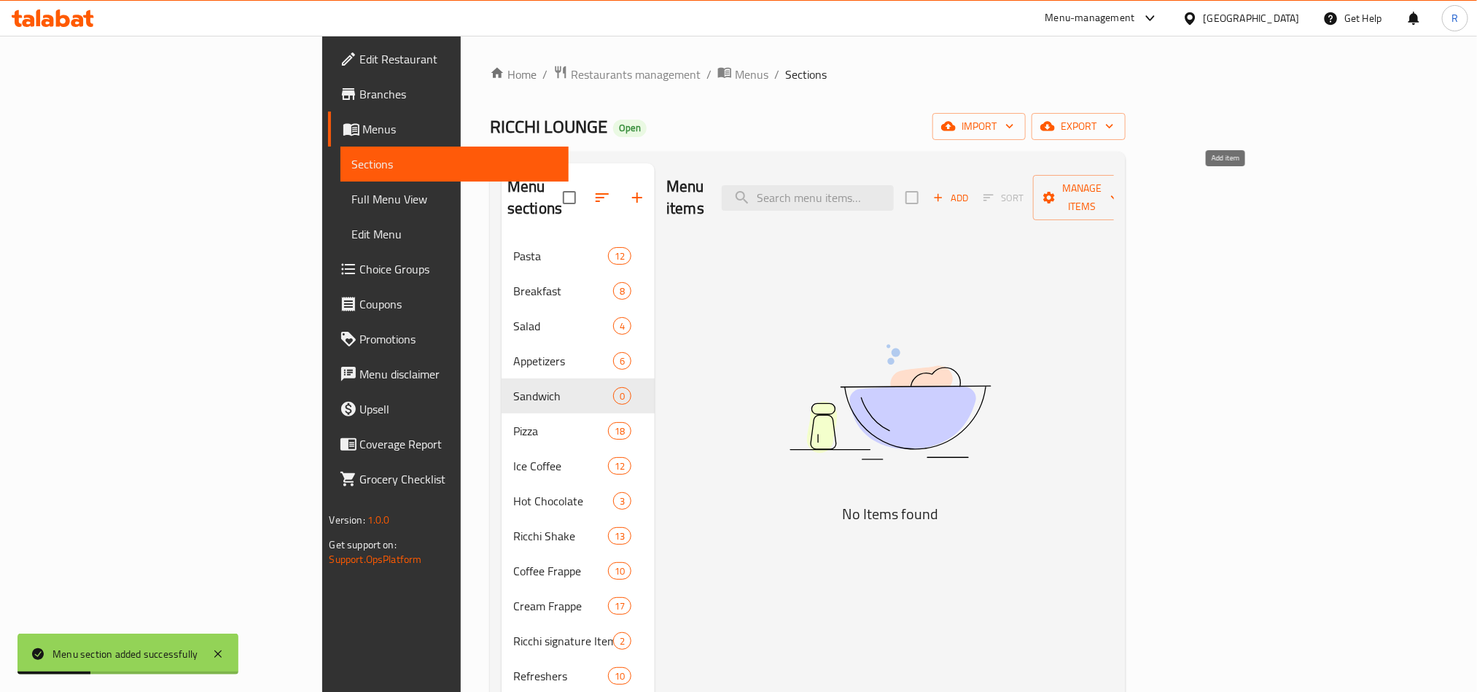
click at [971, 190] on span "Add" at bounding box center [950, 198] width 39 height 17
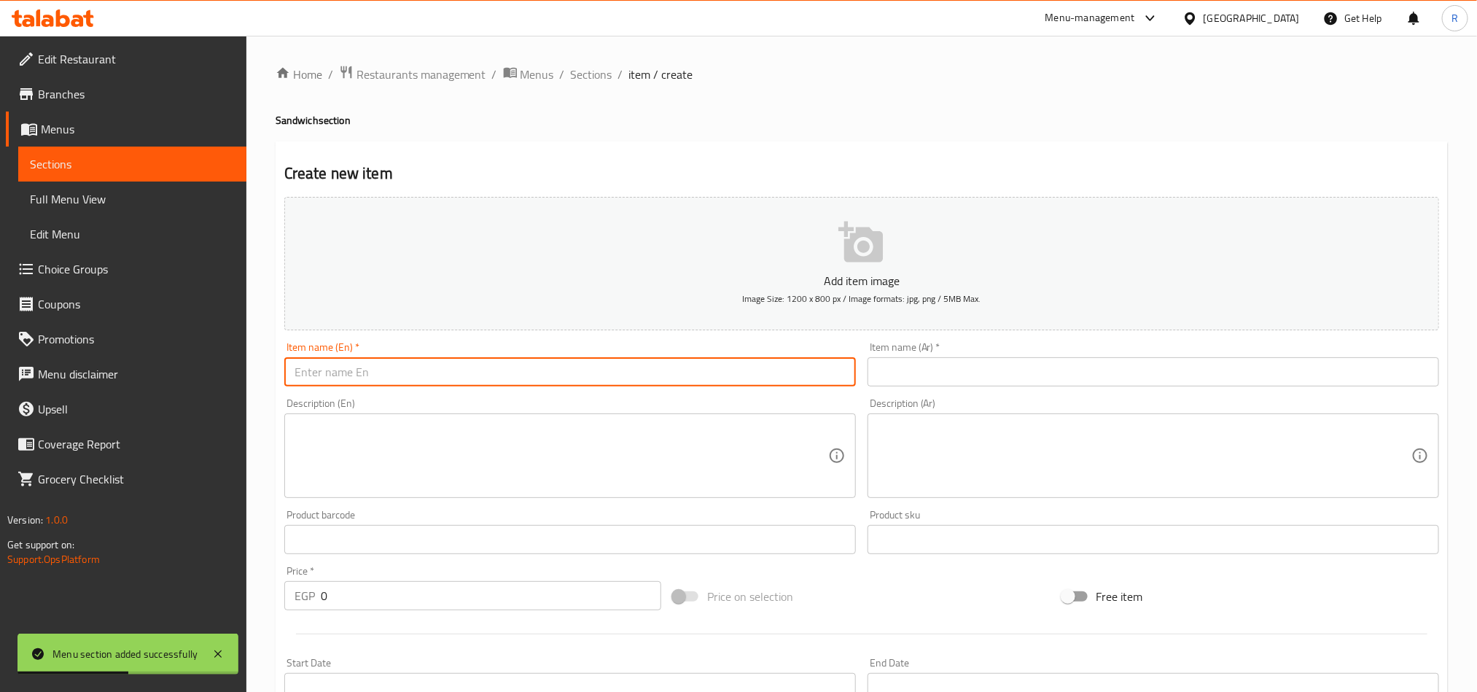
paste input "Burger Classic"
type input "Burger Classic"
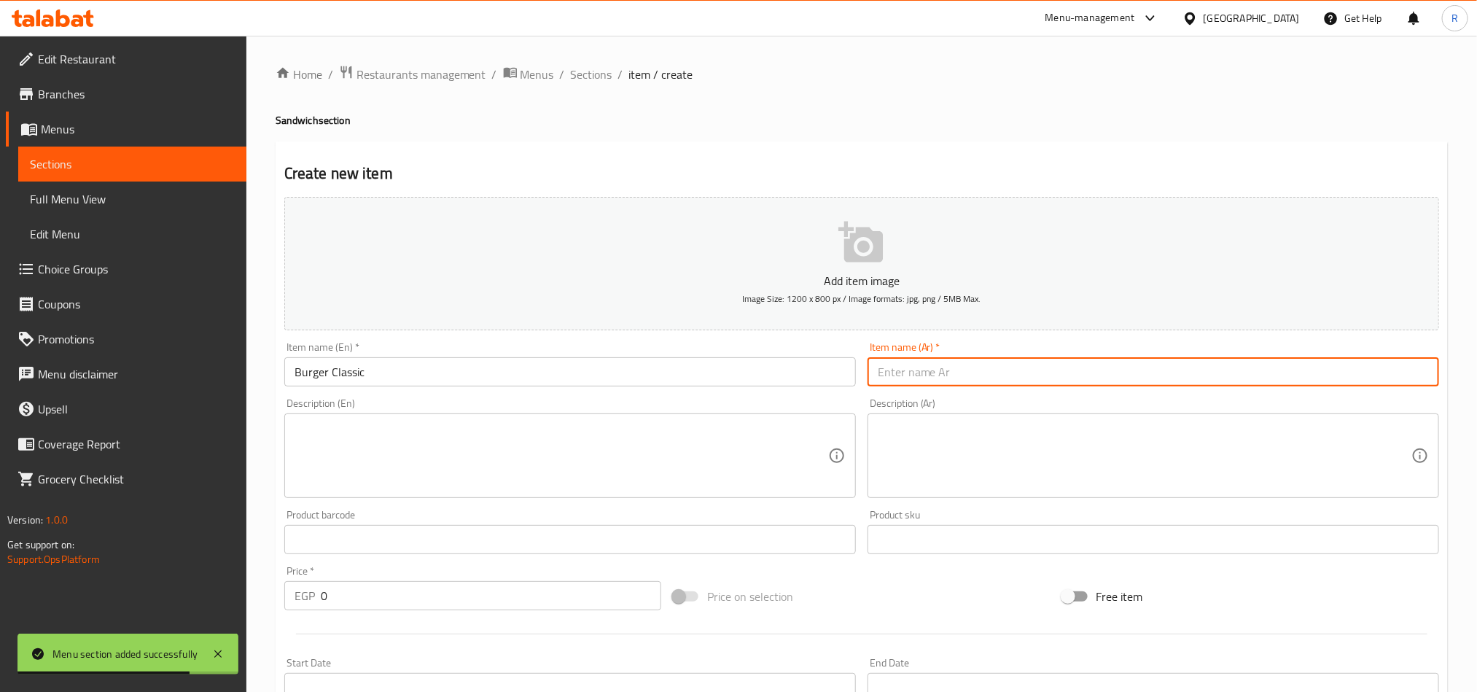
paste input "كلاسيك برجر"
type input "كلاسيك برجر"
click at [629, 436] on textarea at bounding box center [562, 455] width 534 height 69
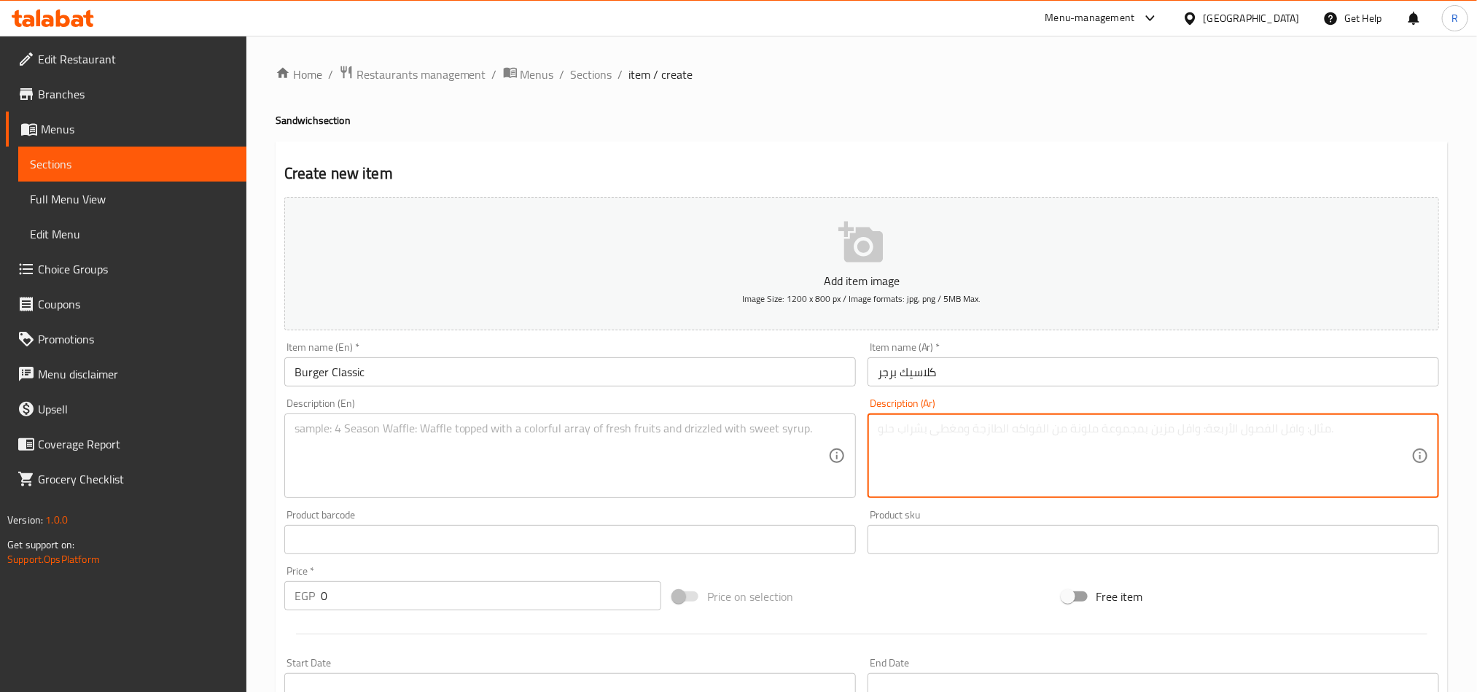
paste textarea "برجر وطماطم وخس يقدم في عيش كيزر مع فرايز ومخلل"
type textarea "برجر وطماطم وخس يقدم في عيش كيزر مع فرايز ومخلل"
click at [1170, 440] on textarea "برجر وطماطم وخس يقدم في عيش كيزر مع فرايز ومخلل" at bounding box center [1145, 455] width 534 height 69
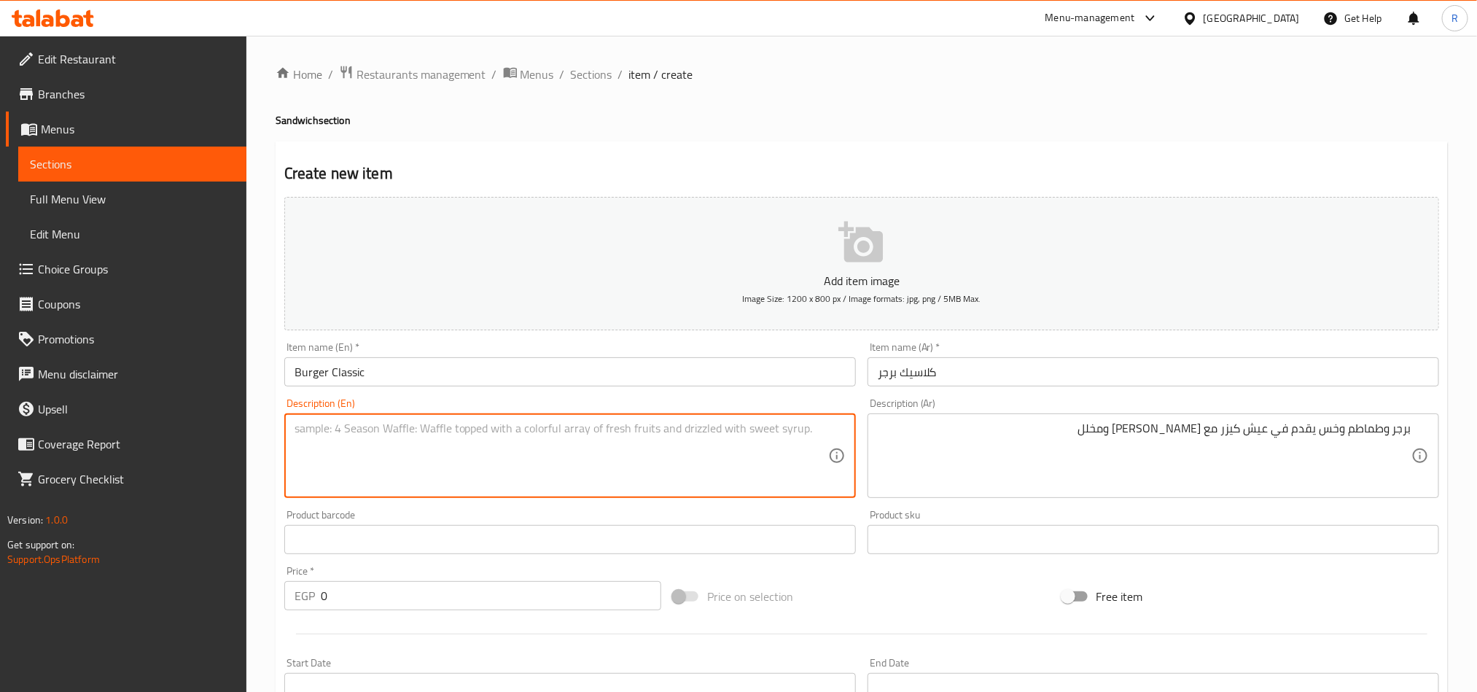
paste textarea "Burger, tomato, and lettuce served in a bun with fries and pickles."
type textarea "Burger, tomato, and lettuce served in a bun with fries and pickles."
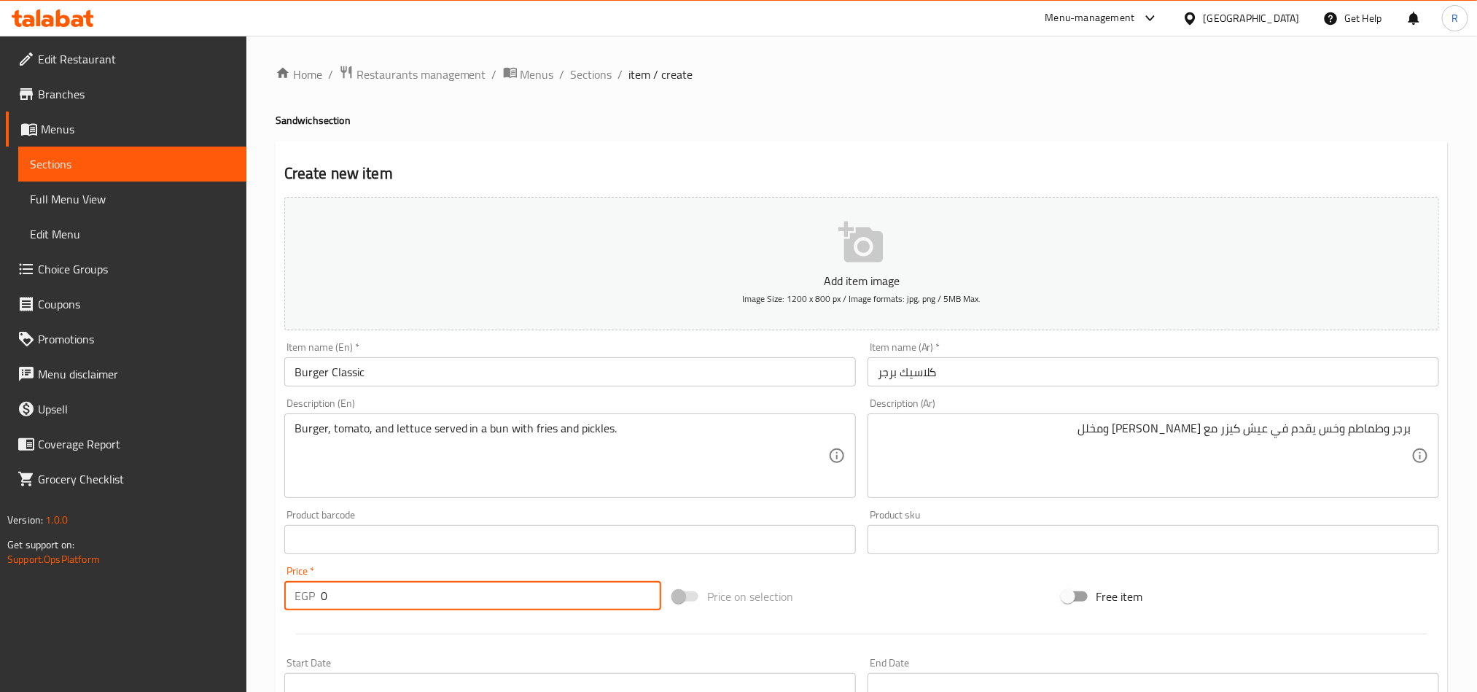
drag, startPoint x: 302, startPoint y: 607, endPoint x: 294, endPoint y: 607, distance: 8.0
click at [294, 607] on div "EGP 0 Price *" at bounding box center [472, 595] width 377 height 29
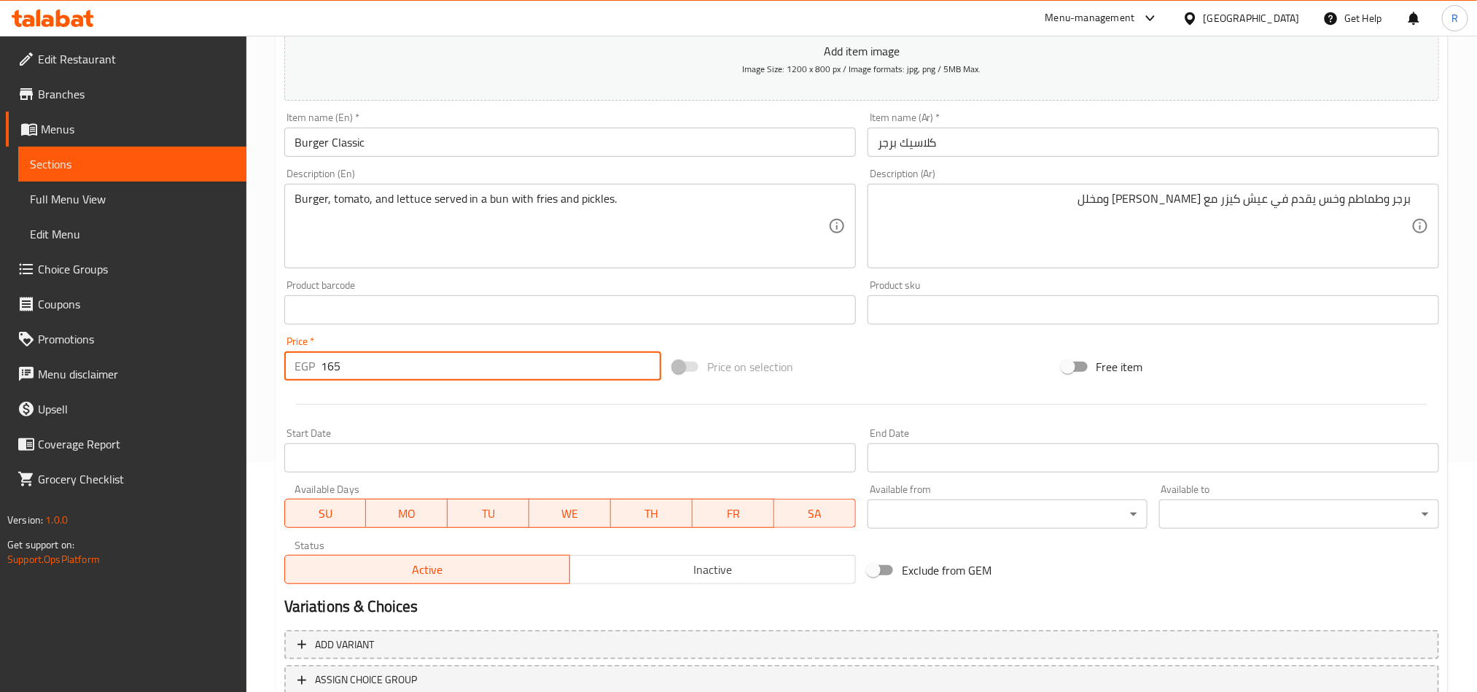
scroll to position [328, 0]
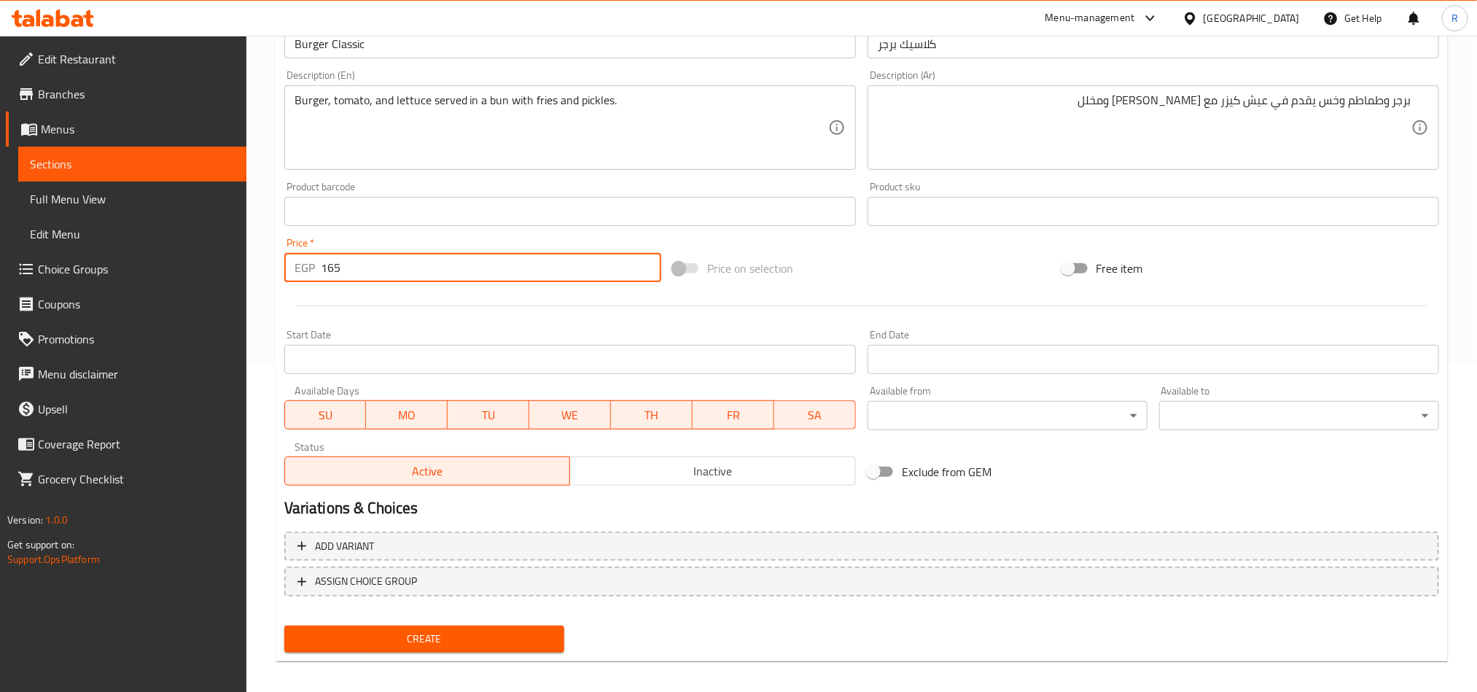
type input "165"
click at [513, 635] on span "Create" at bounding box center [424, 639] width 257 height 18
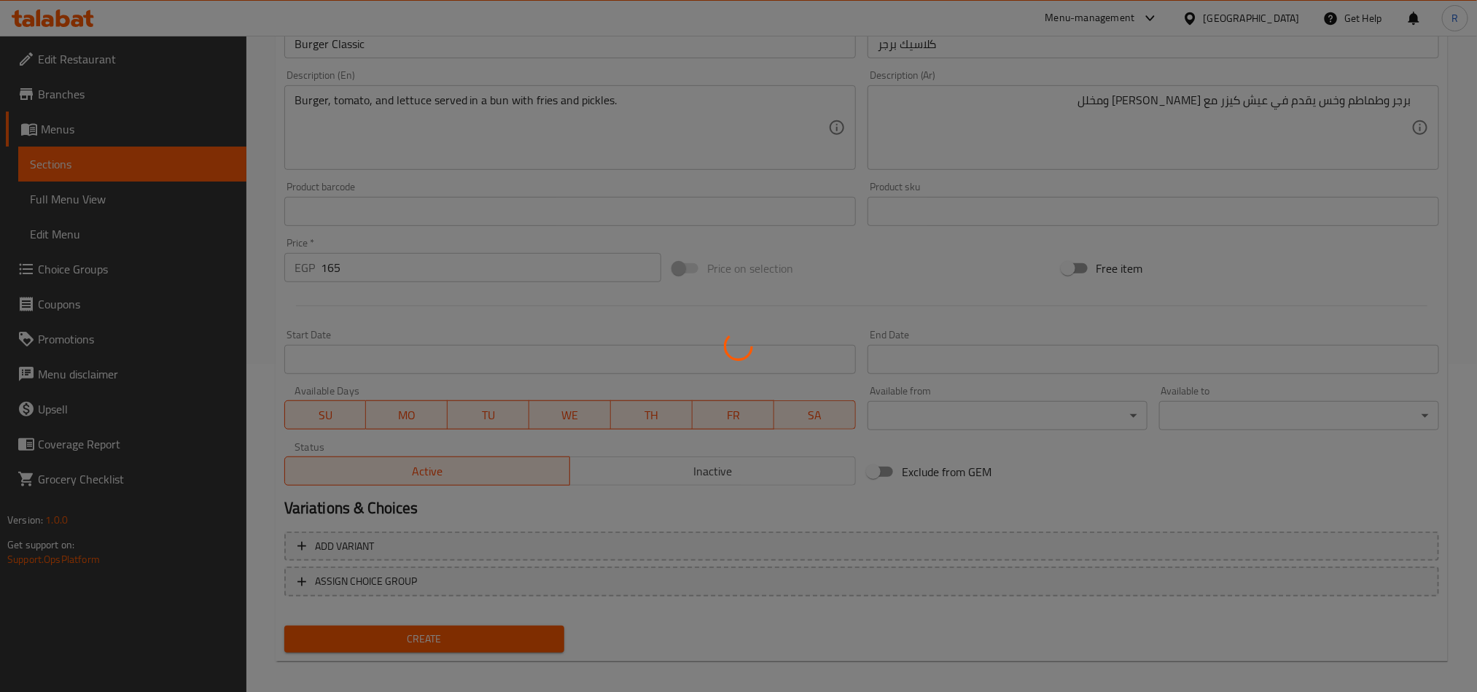
type input "0"
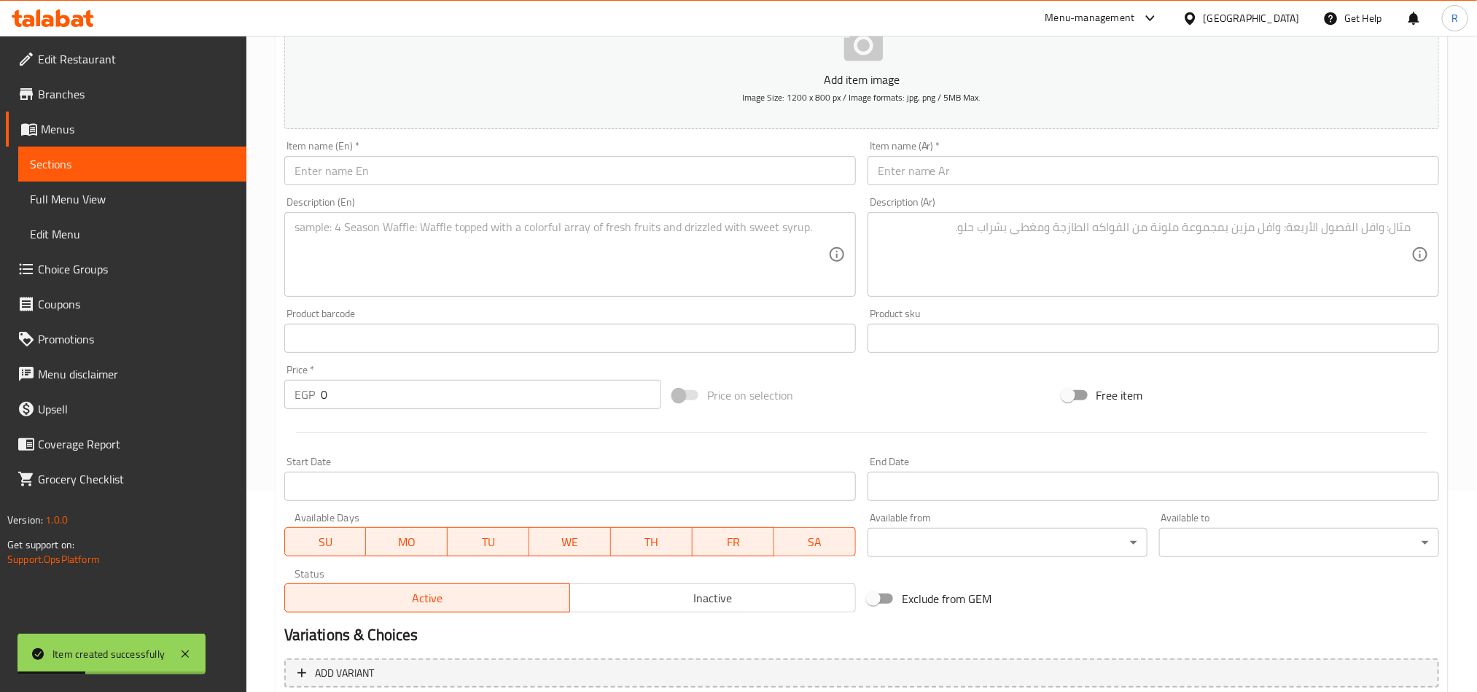
scroll to position [0, 0]
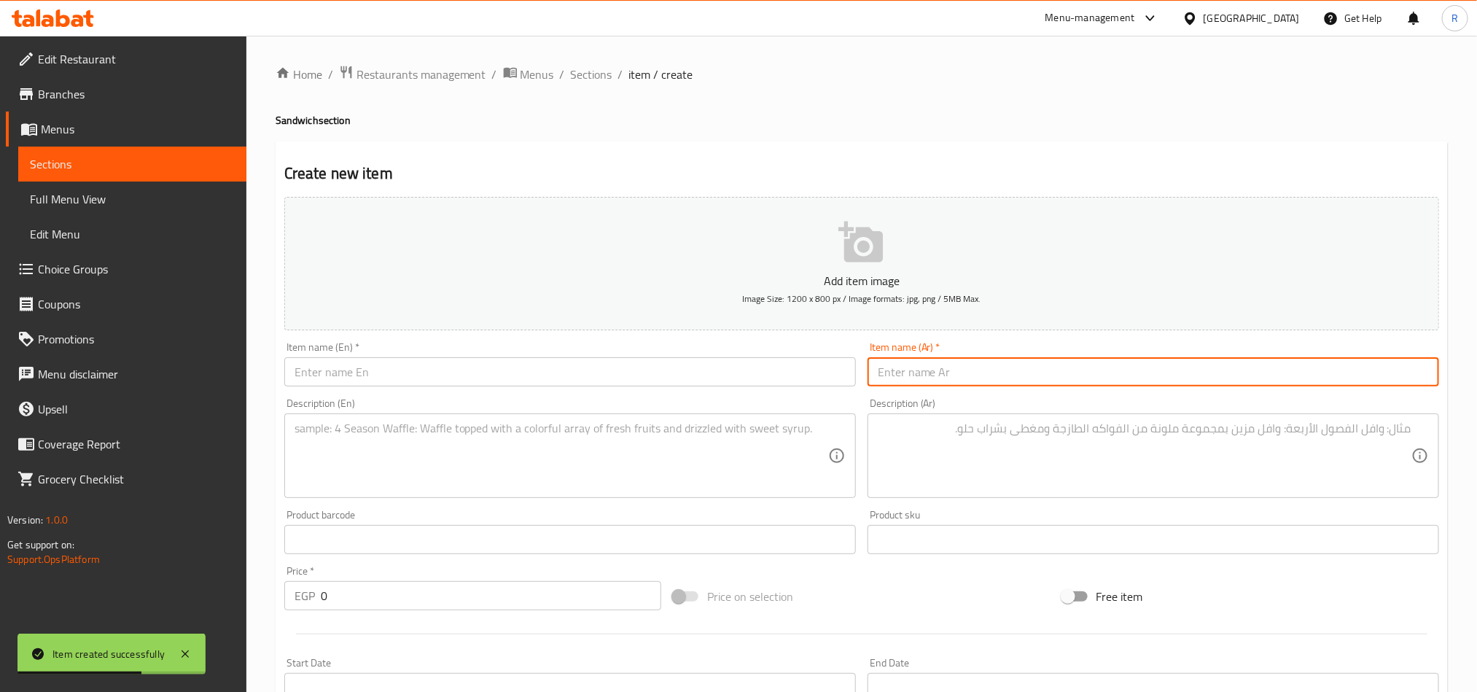
paste input "برجر دجاج كرسبي"
type input "برجر دجاج كرسبي"
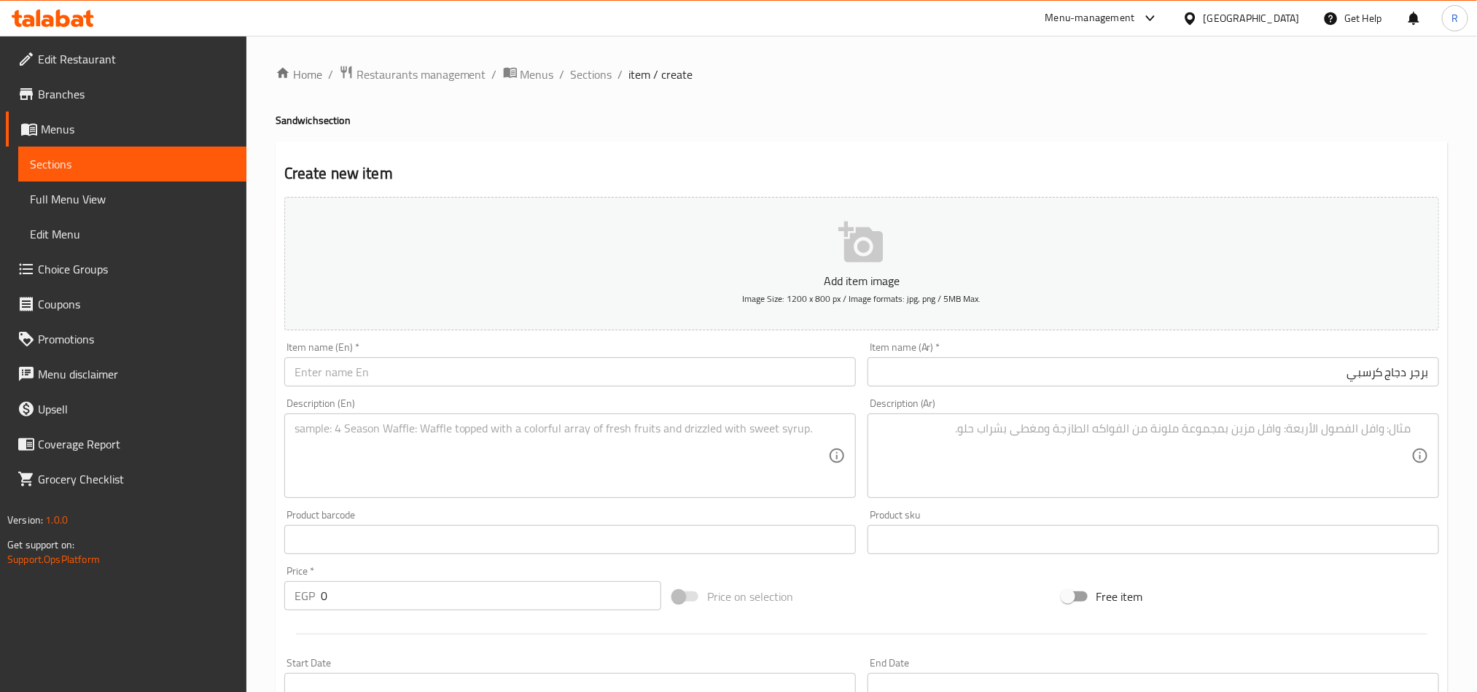
click at [608, 353] on div "Item name (En)   * Item name (En) *" at bounding box center [570, 364] width 572 height 44
click at [609, 372] on input "text" at bounding box center [570, 371] width 572 height 29
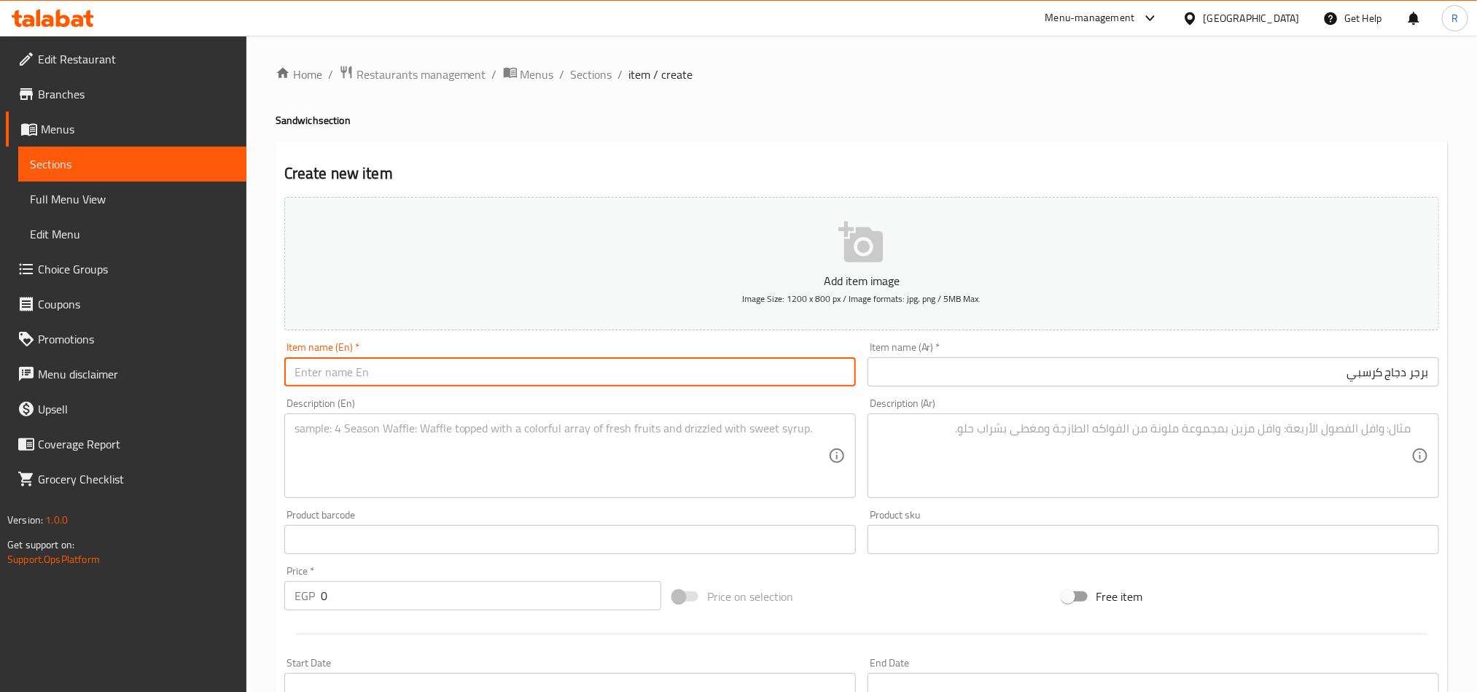
paste input "Crispy Chicken Burger"
type input "Crispy Chicken Burger"
click at [379, 460] on textarea at bounding box center [562, 455] width 534 height 69
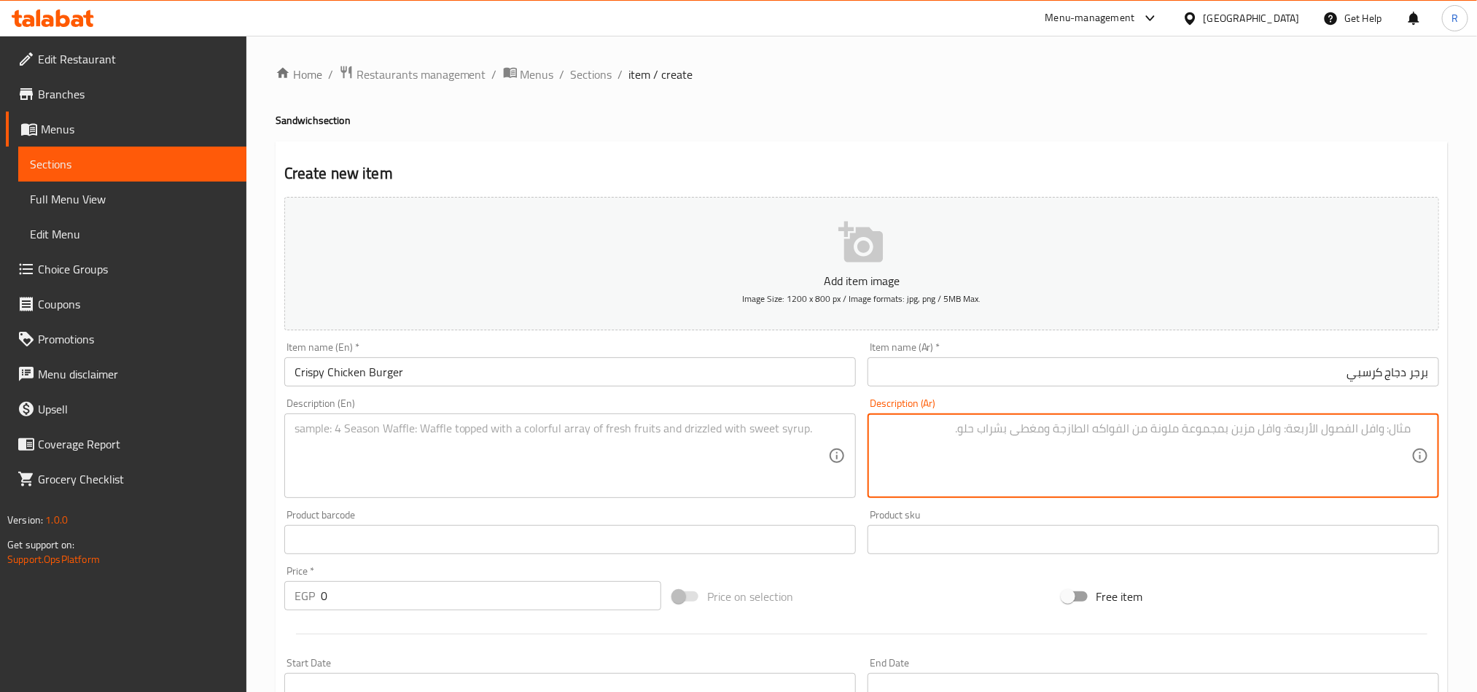
paste textarea "فراخ كرسبي وطماطم وخس وتركي مدخن ورانش صوص وشيدر صوص يقدم في عيش كيزر مع فرايز …"
type textarea "فراخ كرسبي وطماطم وخس وتركي مدخن ورانش صوص وشيدر صوص يقدم في عيش كيزر مع فرايز …"
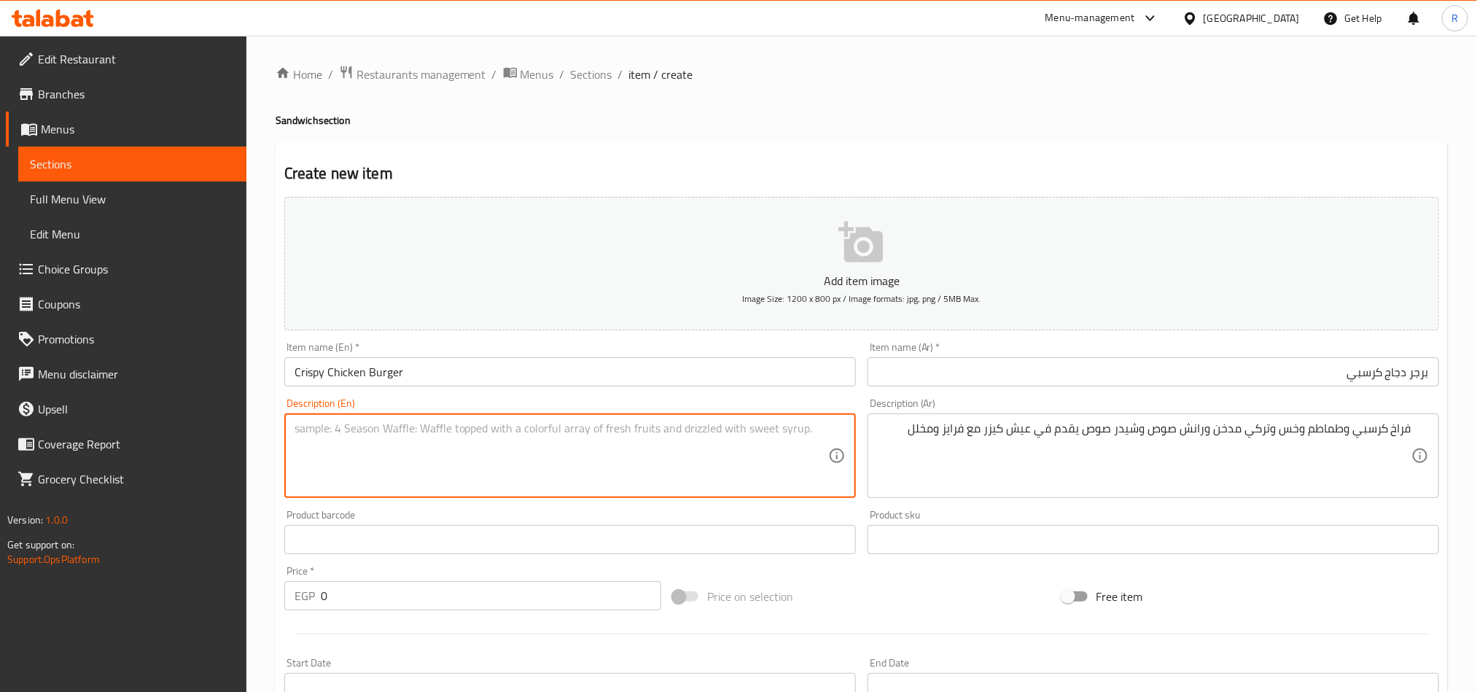
paste textarea "Crispy chicken, tomatoes, lettuce, smoked turkey, ranch sauce, and cheddar sauc…"
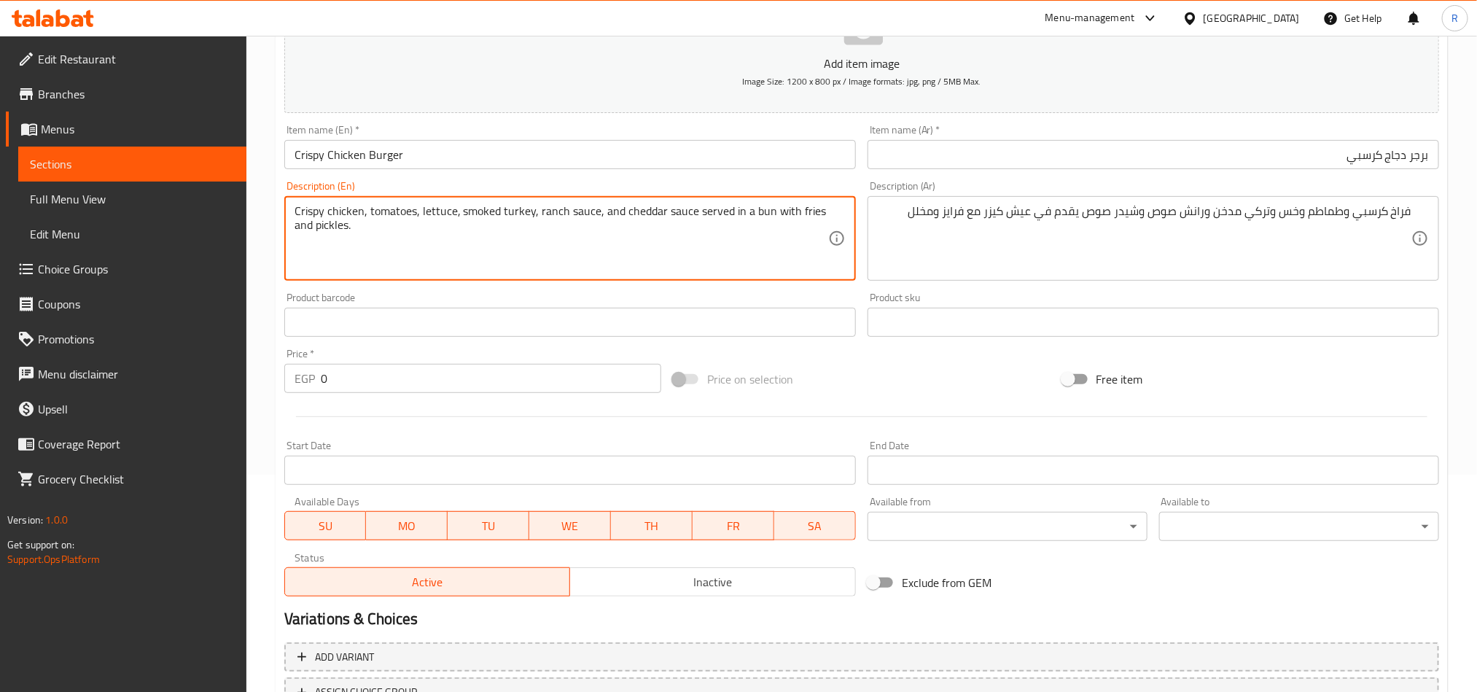
scroll to position [219, 0]
type textarea "Crispy chicken, tomatoes, lettuce, smoked turkey, ranch sauce, and cheddar sauc…"
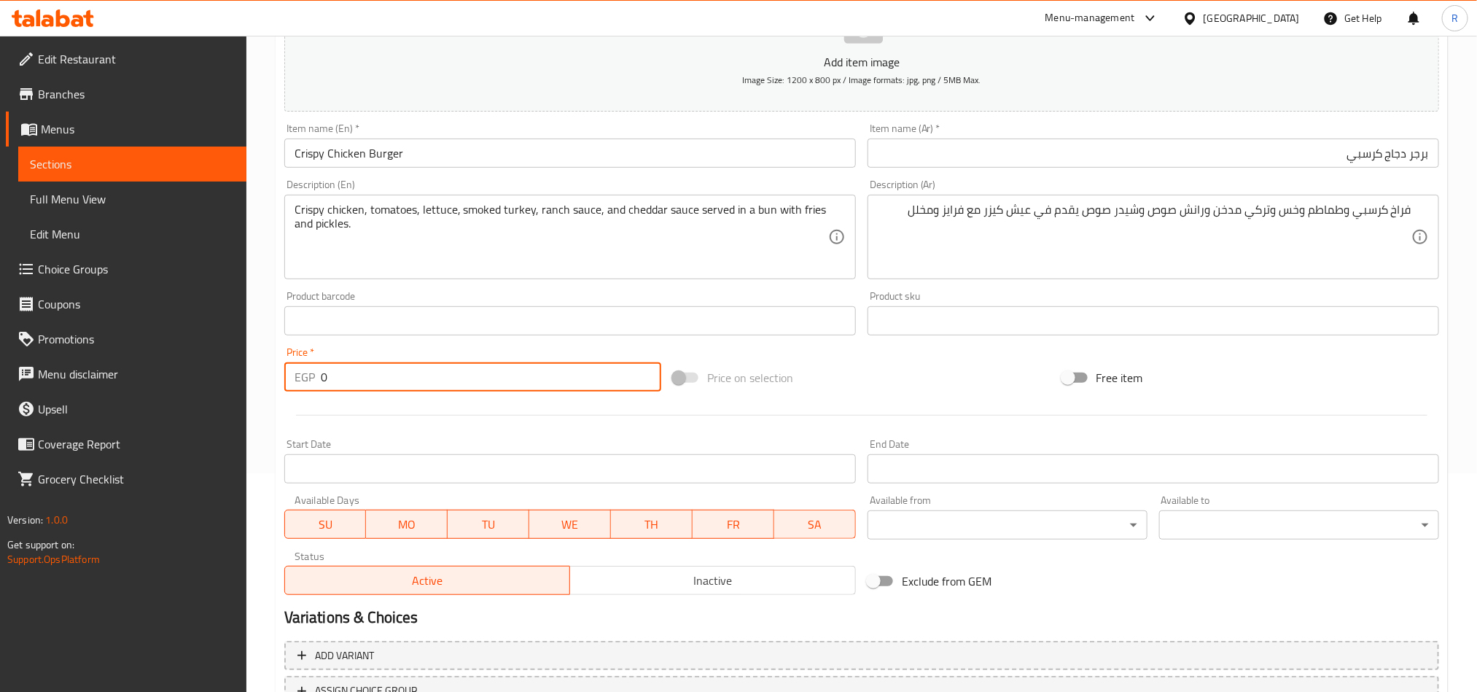
drag, startPoint x: 330, startPoint y: 386, endPoint x: 311, endPoint y: 386, distance: 19.0
click at [311, 386] on div "EGP 0 Price *" at bounding box center [472, 376] width 377 height 29
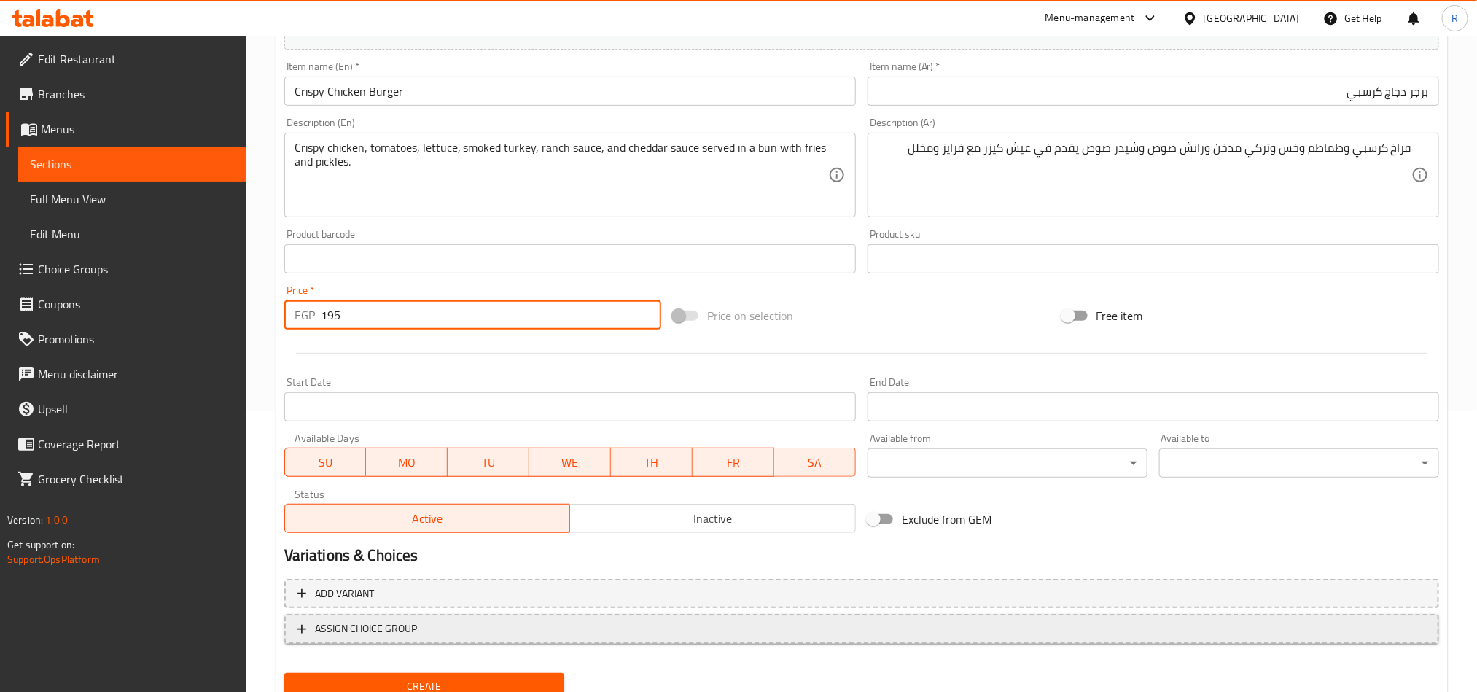
scroll to position [337, 0]
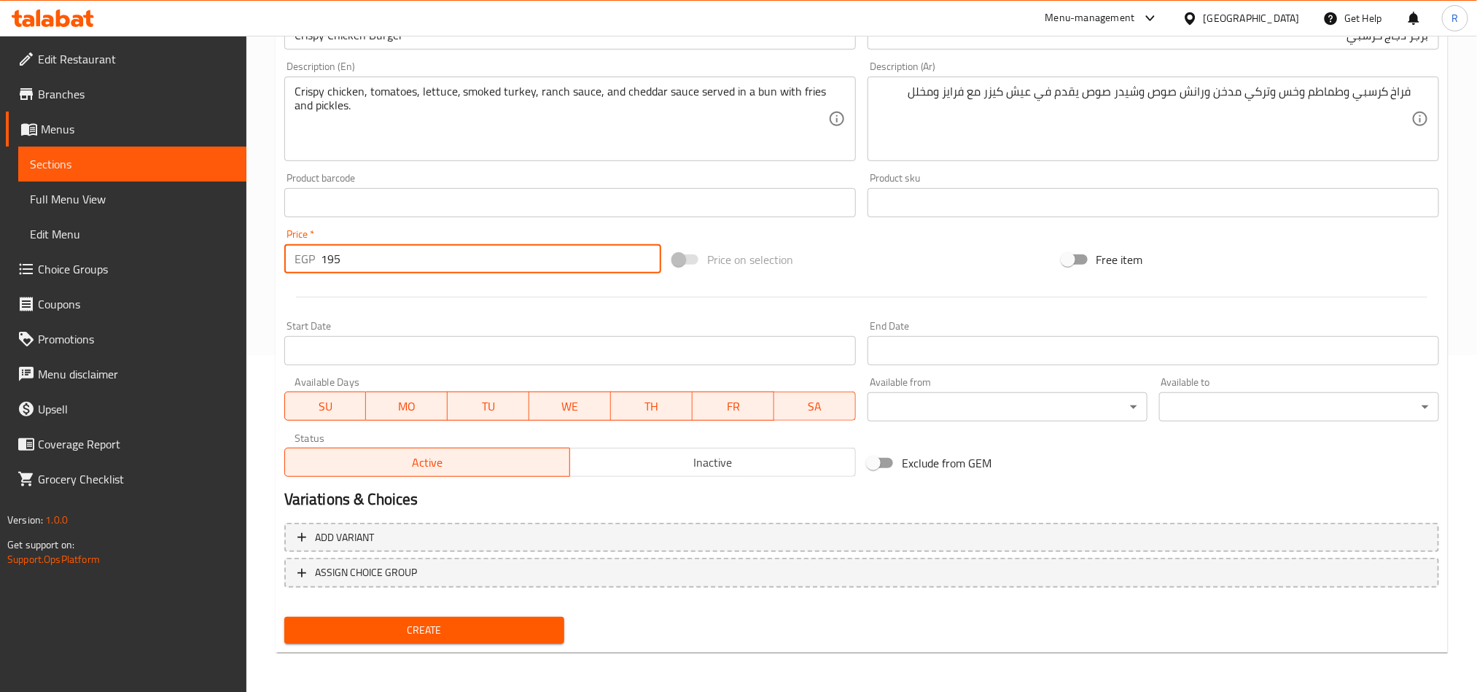
type input "195"
click at [438, 640] on button "Create" at bounding box center [424, 630] width 280 height 27
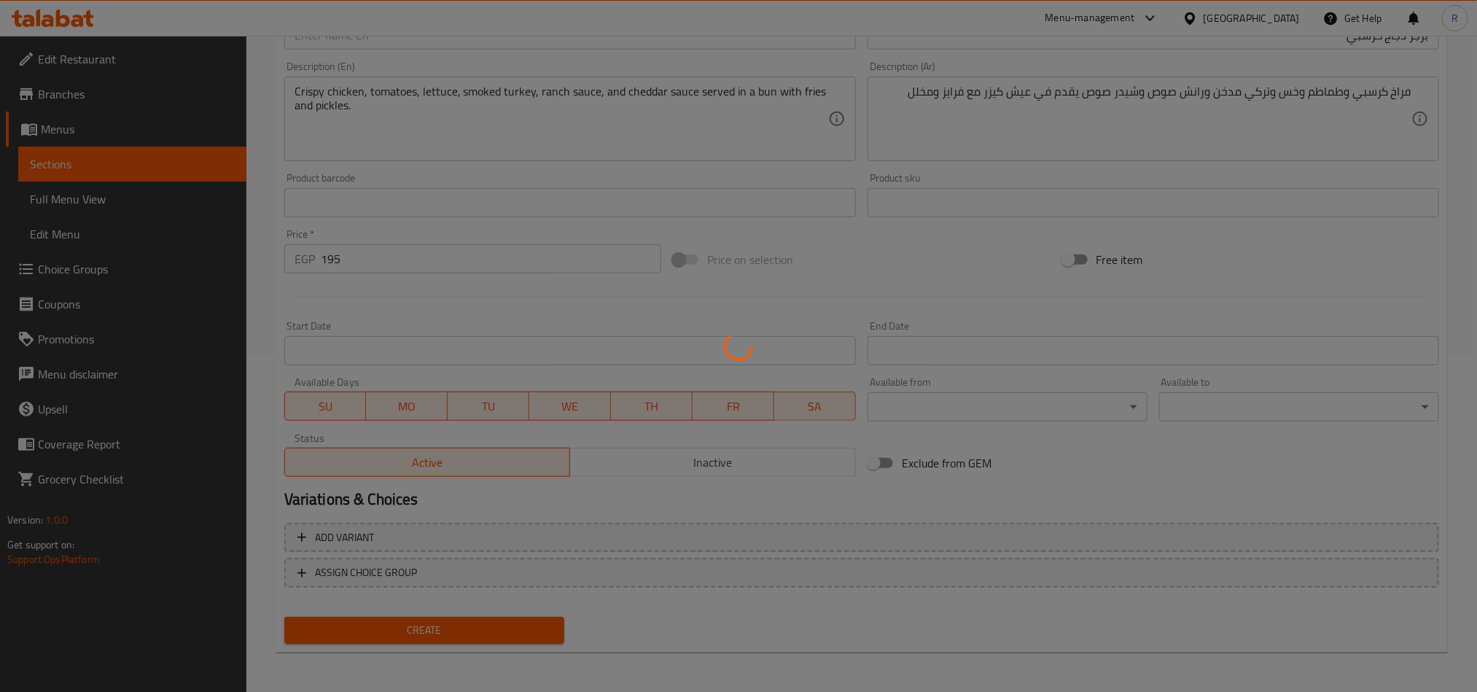
type input "0"
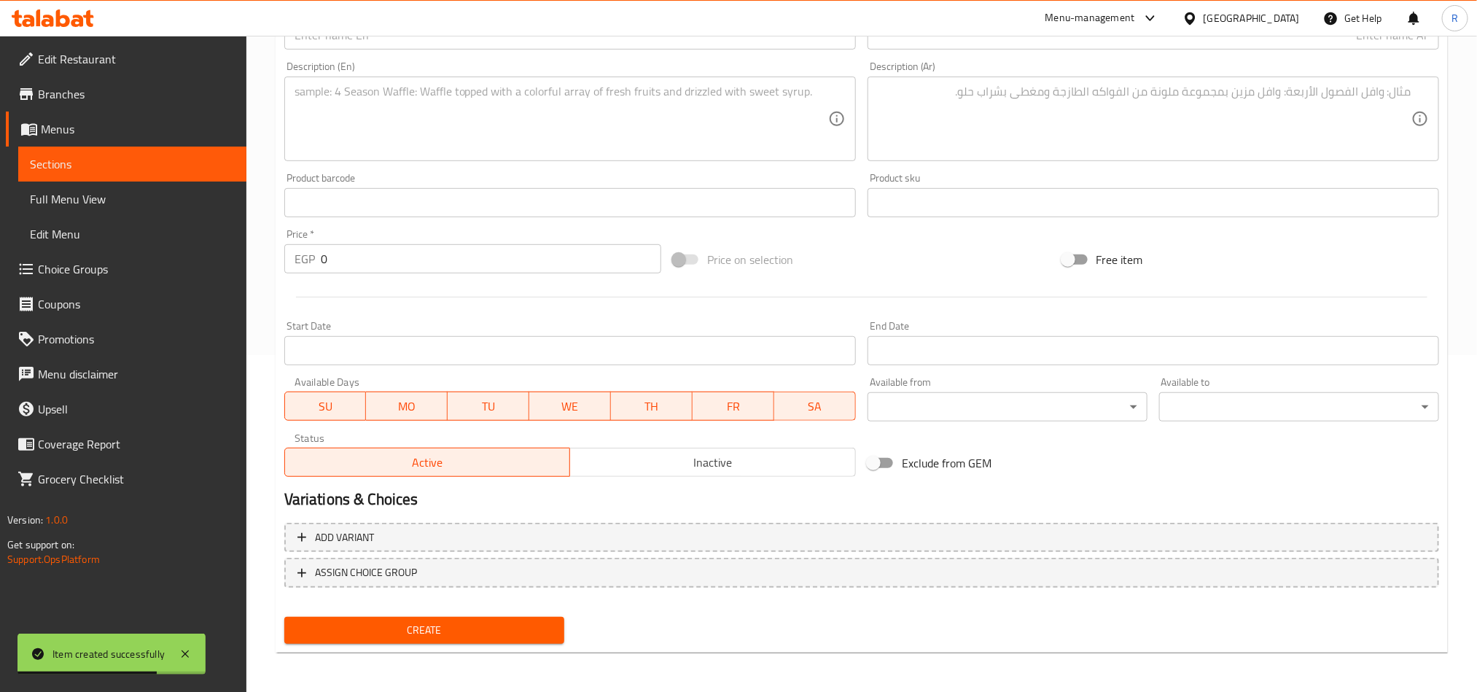
scroll to position [118, 0]
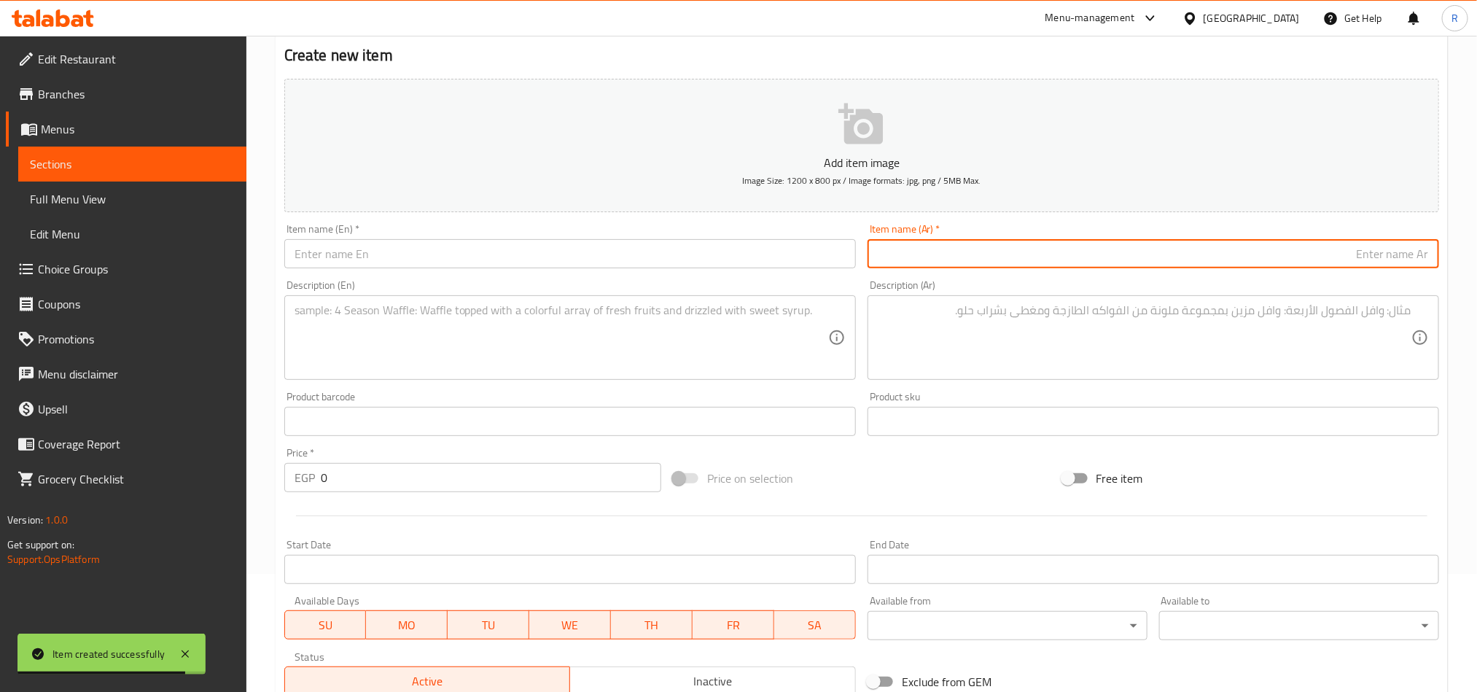
paste input "تشيز برجر"
type input "تشيز برجر"
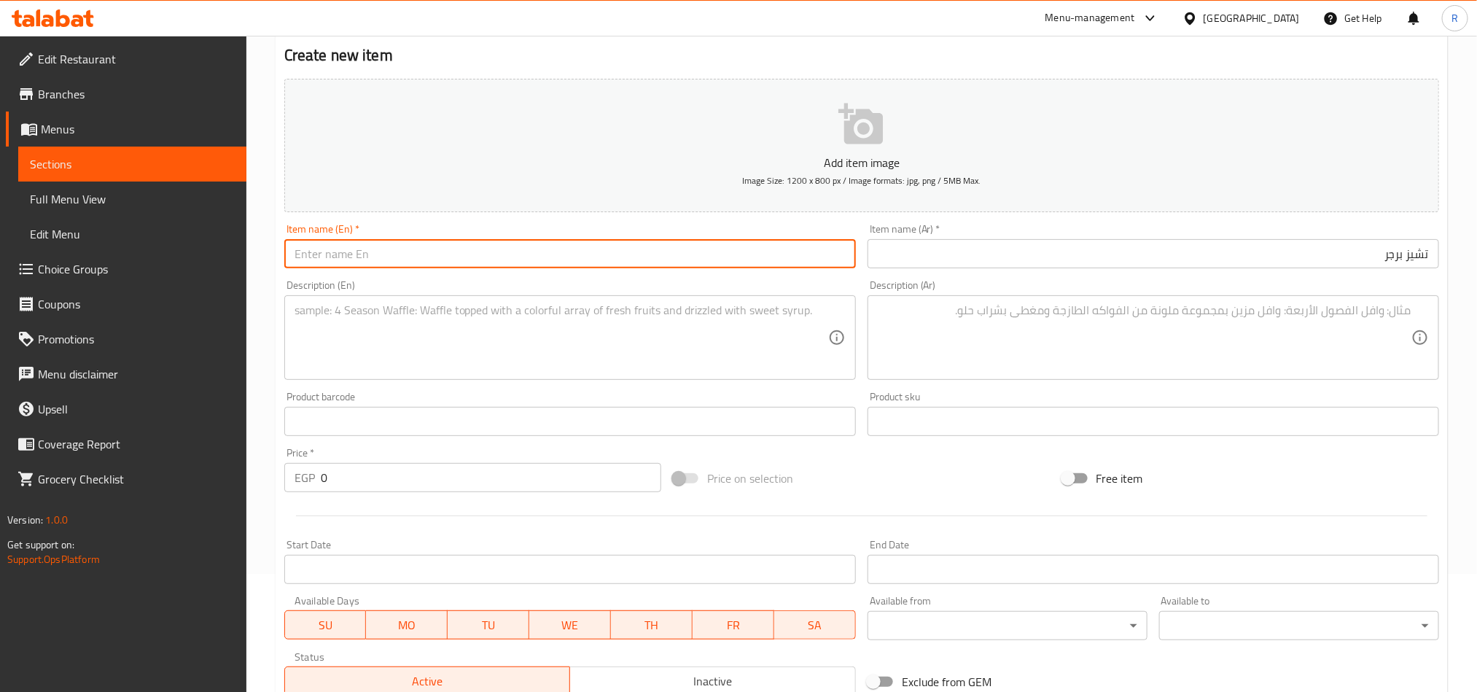
paste input "Burger Cheese"
type input "Burger Cheese"
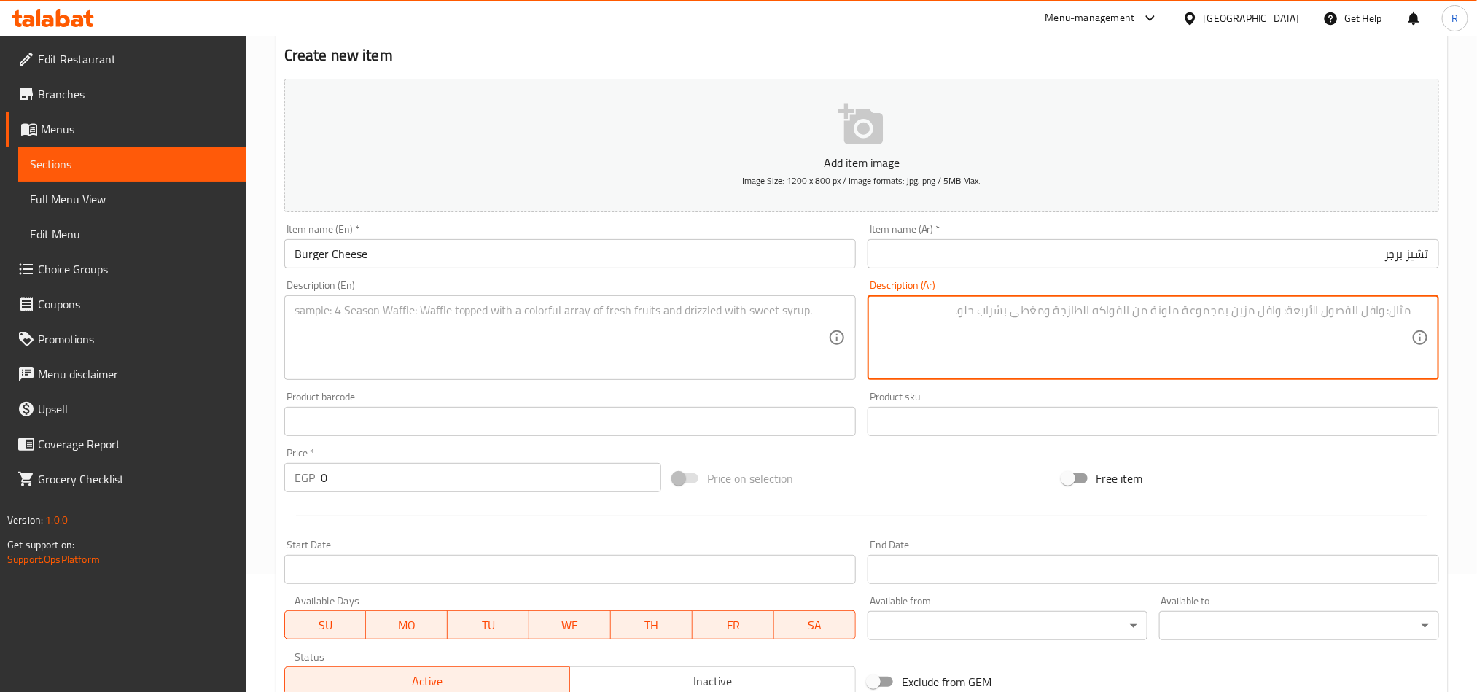
paste textarea "برجر وطماطم وخس وخيار مخلل وجبنة امريكان وتيكساس صوص وشيدر صوص يقدم في عيش كيزر…"
type textarea "برجر وطماطم وخس وخيار مخلل وجبنة امريكان وتيكساس صوص وشيدر صوص يقدم في عيش كيزر…"
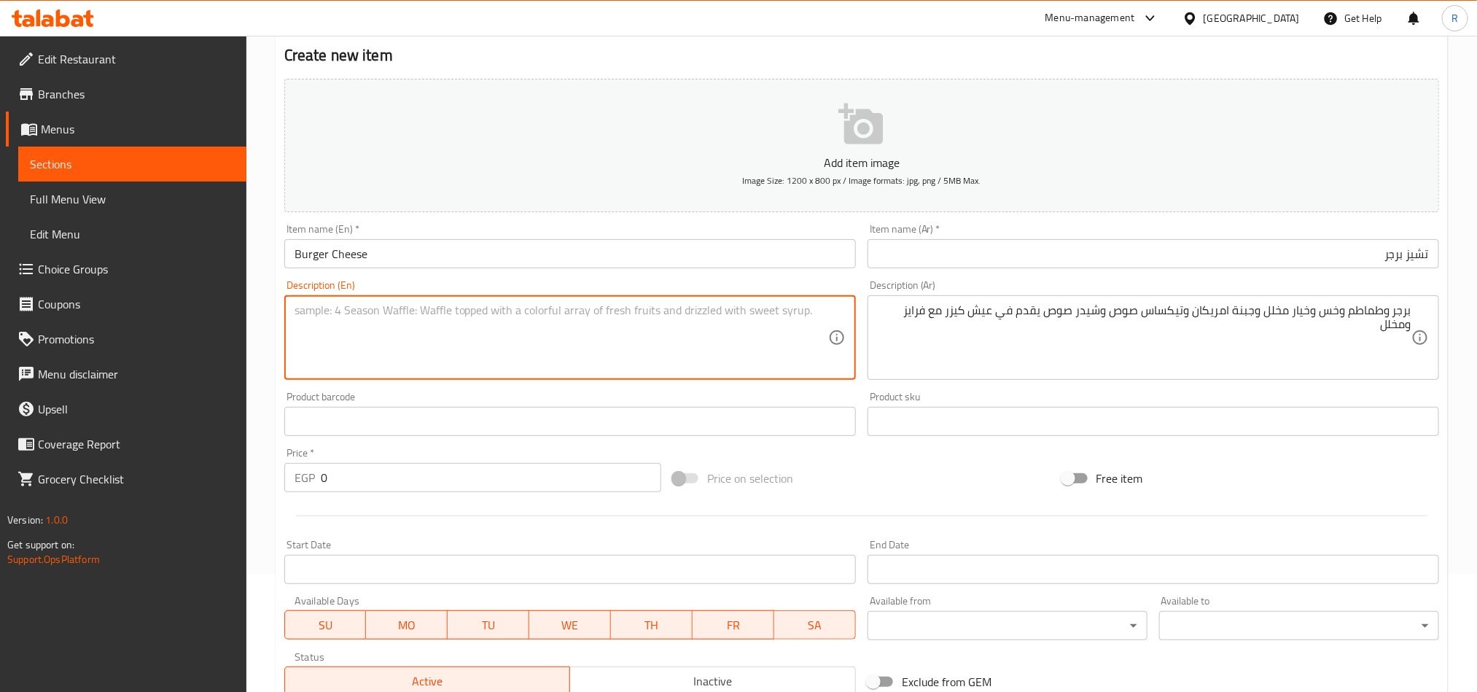
paste textarea "Burger, tomatoes, lettuce, pickles, American cheese, Texas sauce, and cheddar s…"
type textarea "Burger, tomatoes, lettuce, pickles, American cheese, Texas sauce, and cheddar s…"
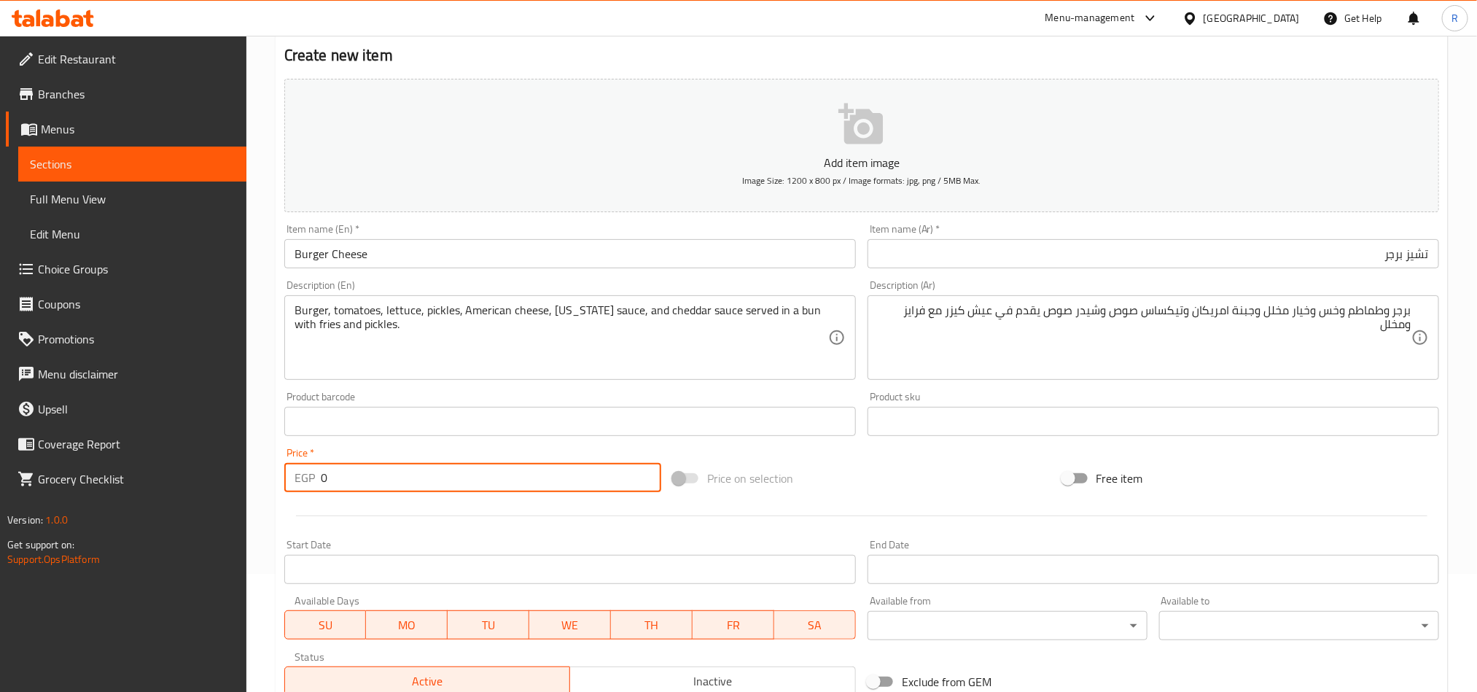
drag, startPoint x: 329, startPoint y: 482, endPoint x: 298, endPoint y: 480, distance: 31.4
click at [298, 481] on div "EGP 0 Price *" at bounding box center [472, 477] width 377 height 29
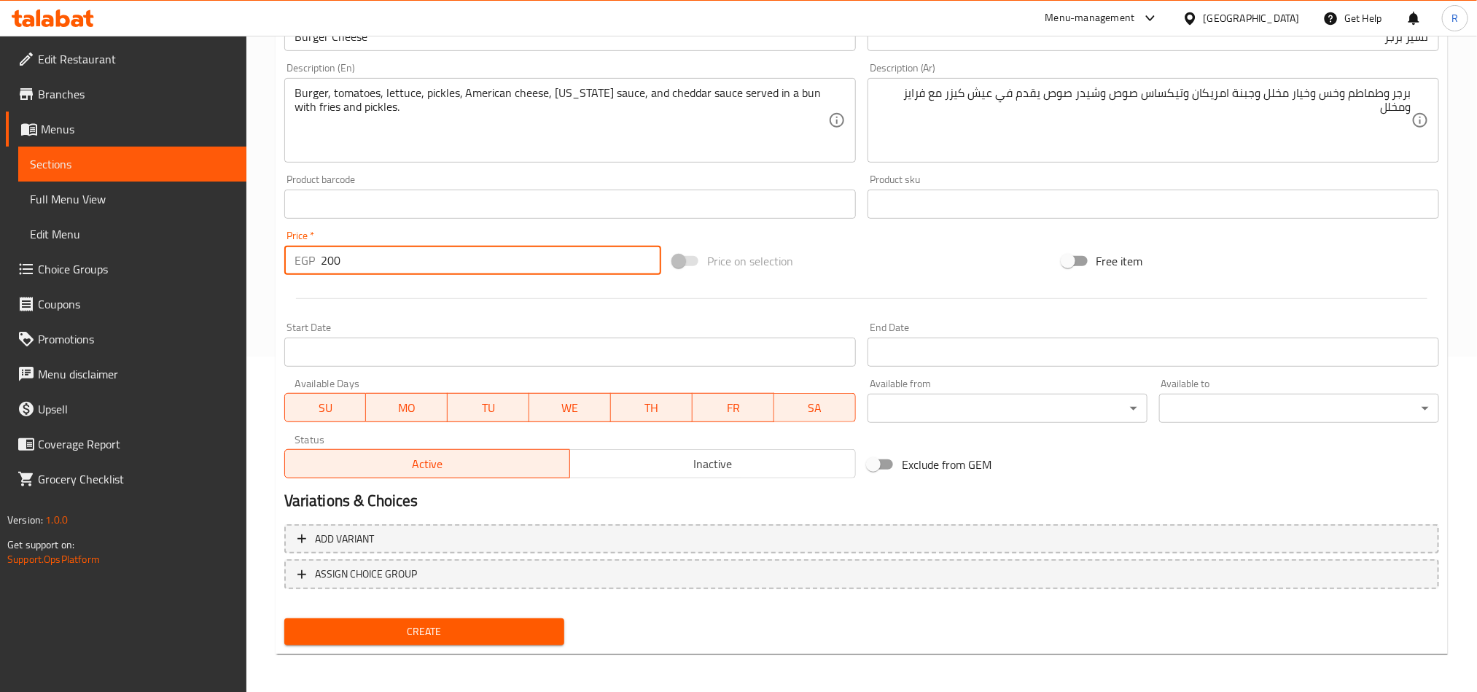
scroll to position [337, 0]
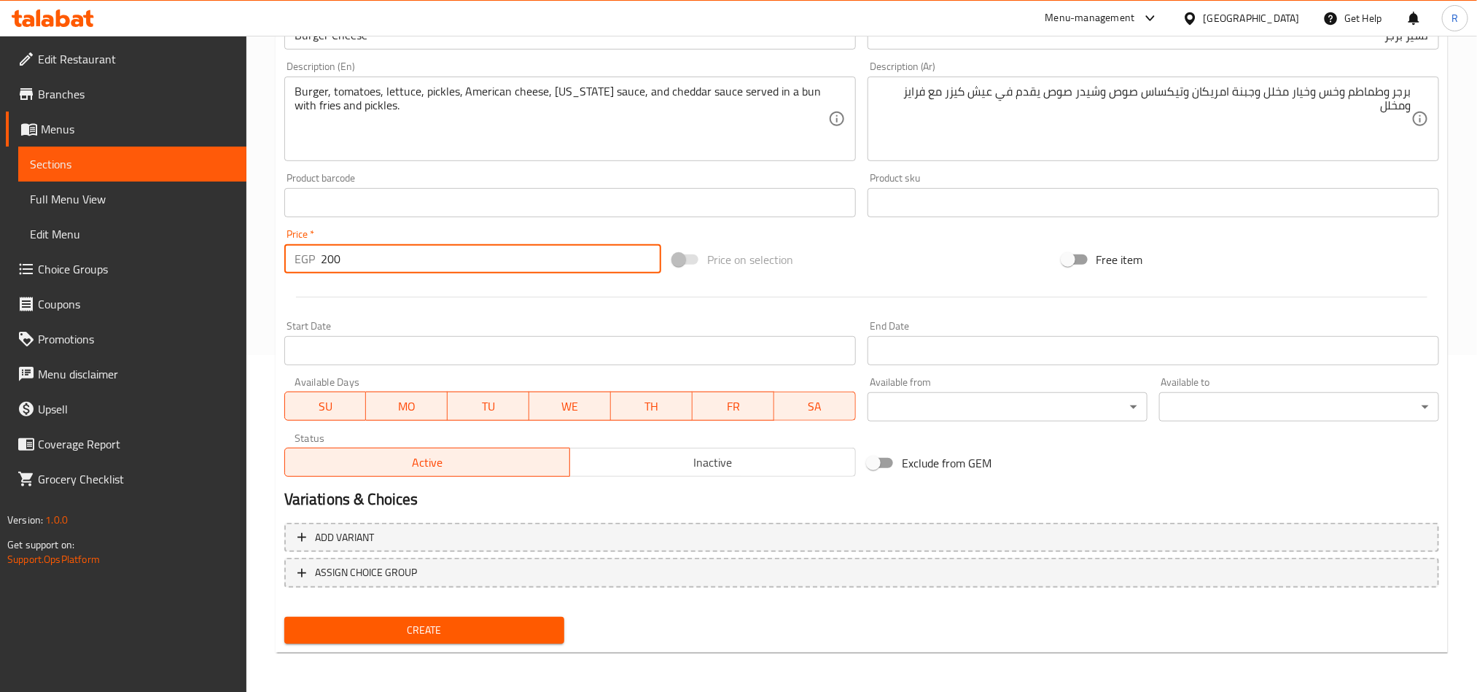
type input "200"
click at [519, 618] on button "Create" at bounding box center [424, 630] width 280 height 27
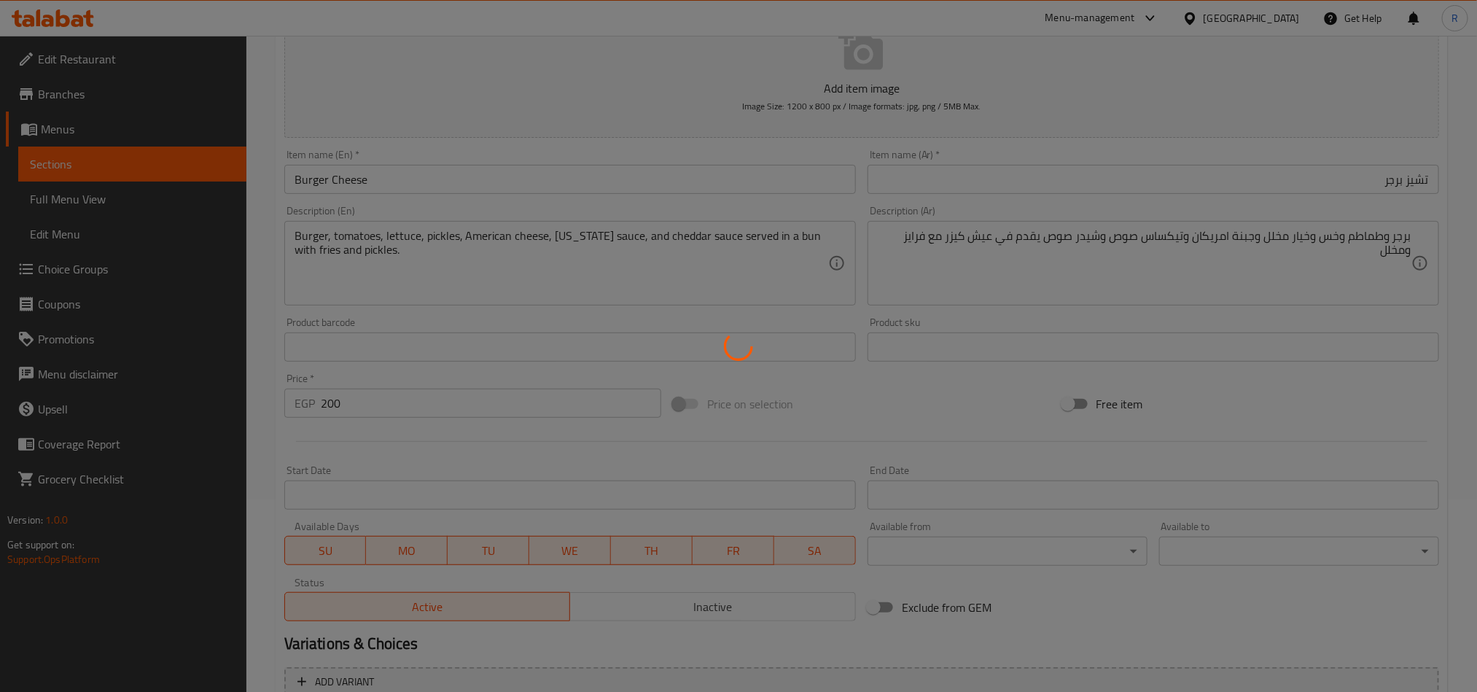
scroll to position [0, 0]
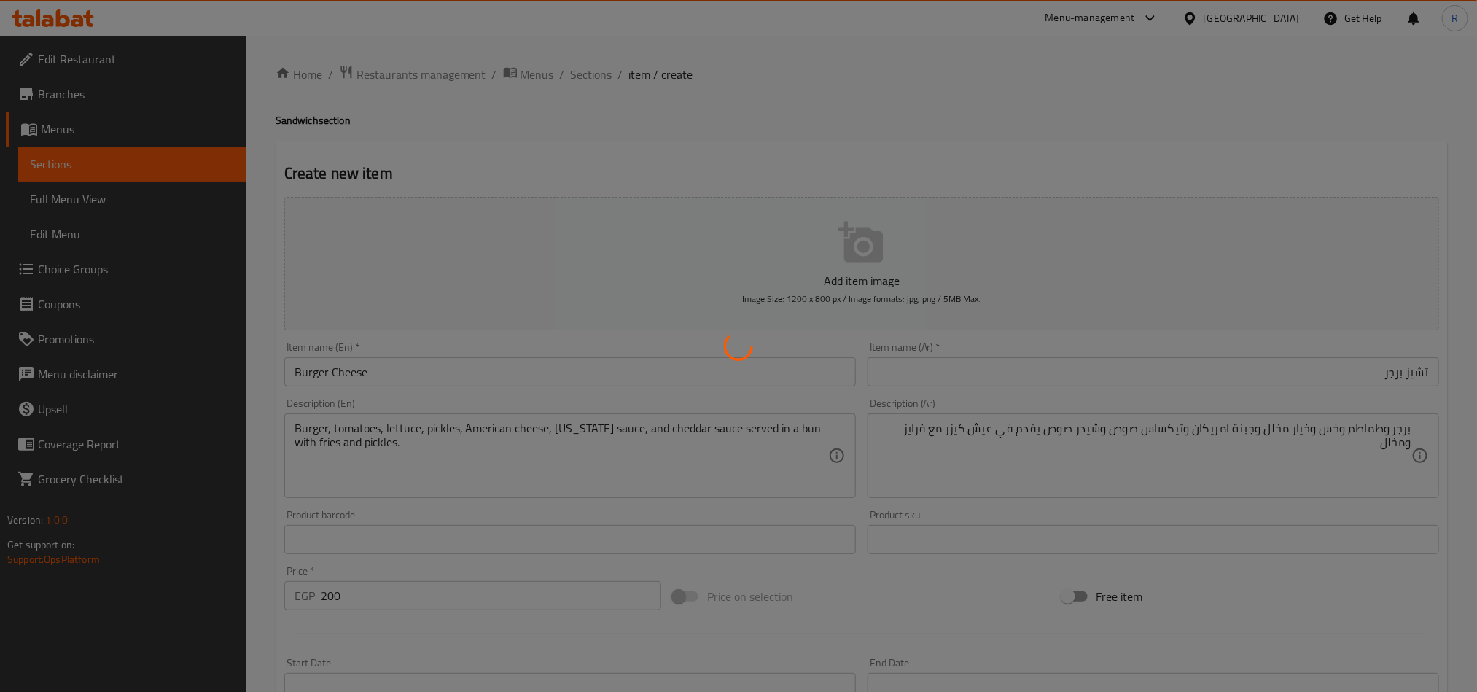
type input "0"
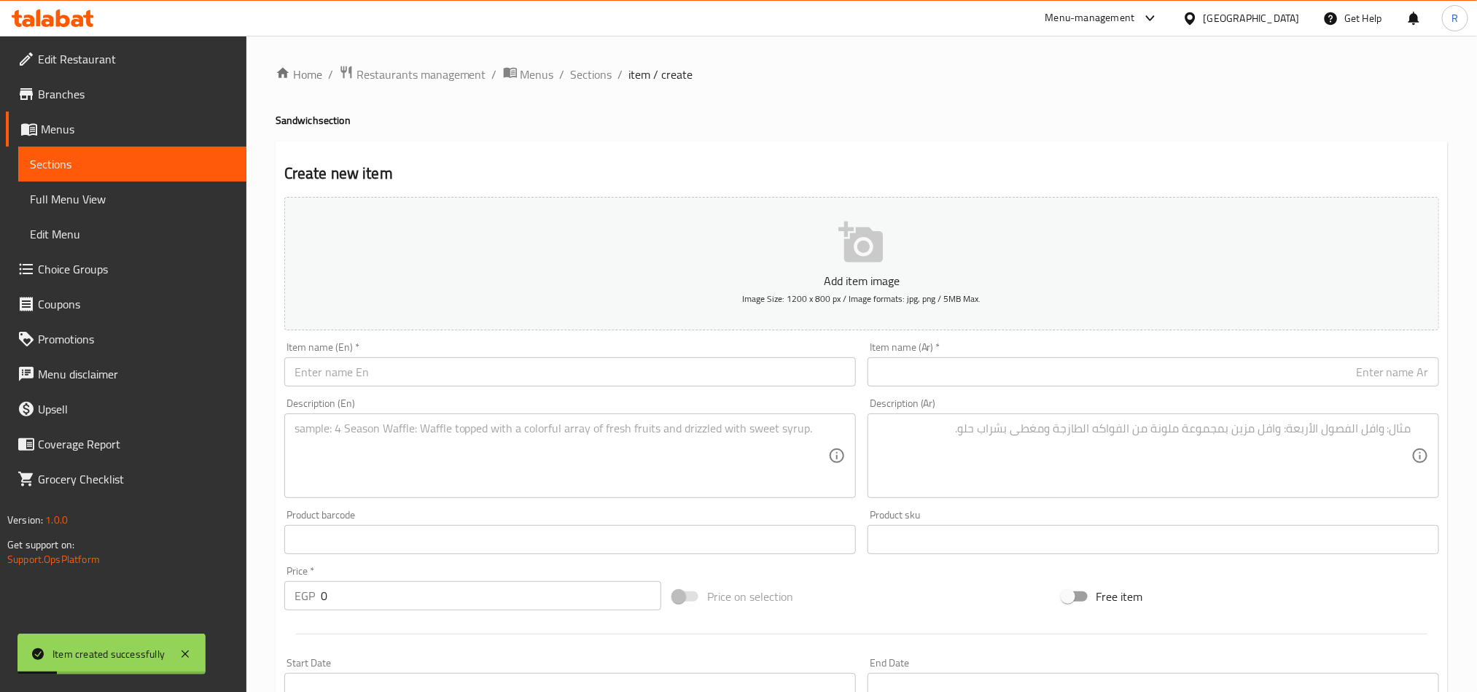
drag, startPoint x: 1003, startPoint y: 388, endPoint x: 998, endPoint y: 376, distance: 12.7
click at [1000, 377] on input "text" at bounding box center [1154, 371] width 572 height 29
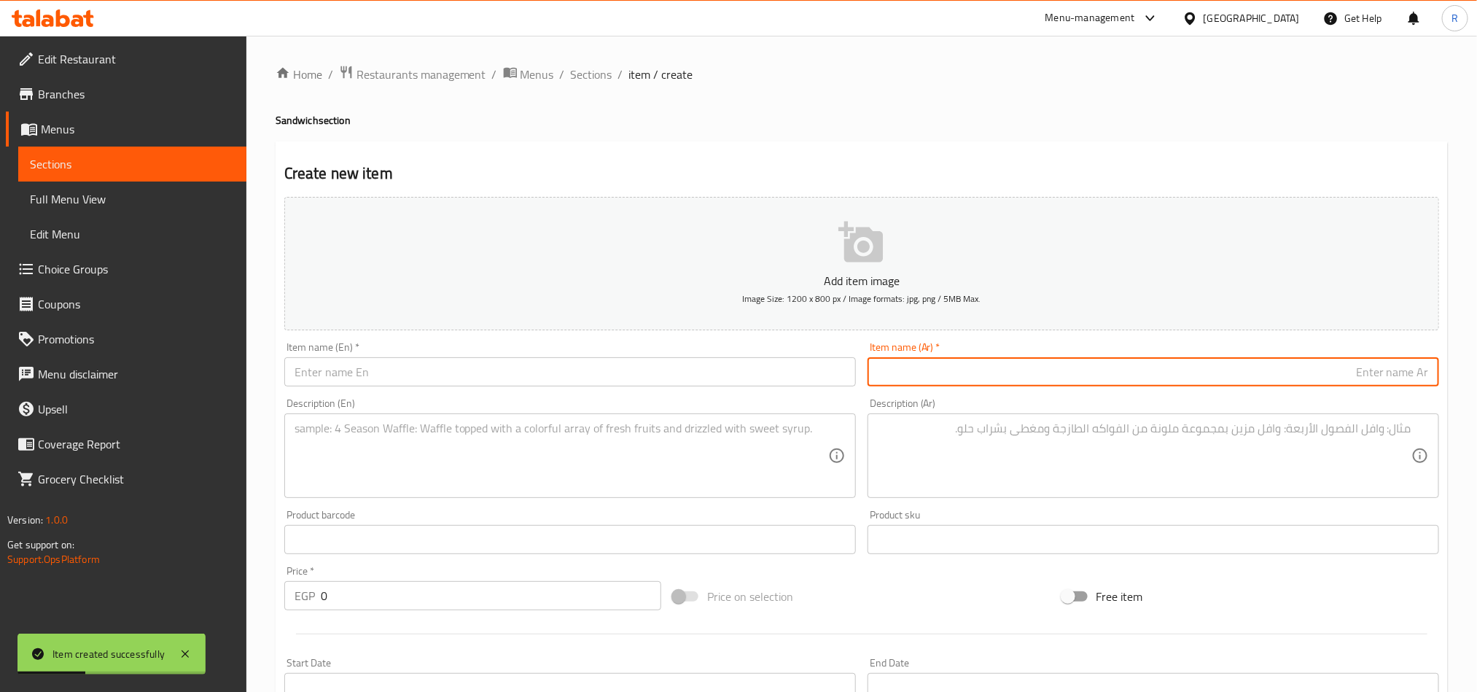
paste input "فرايد شريمب"
type input "فرايد شريمب"
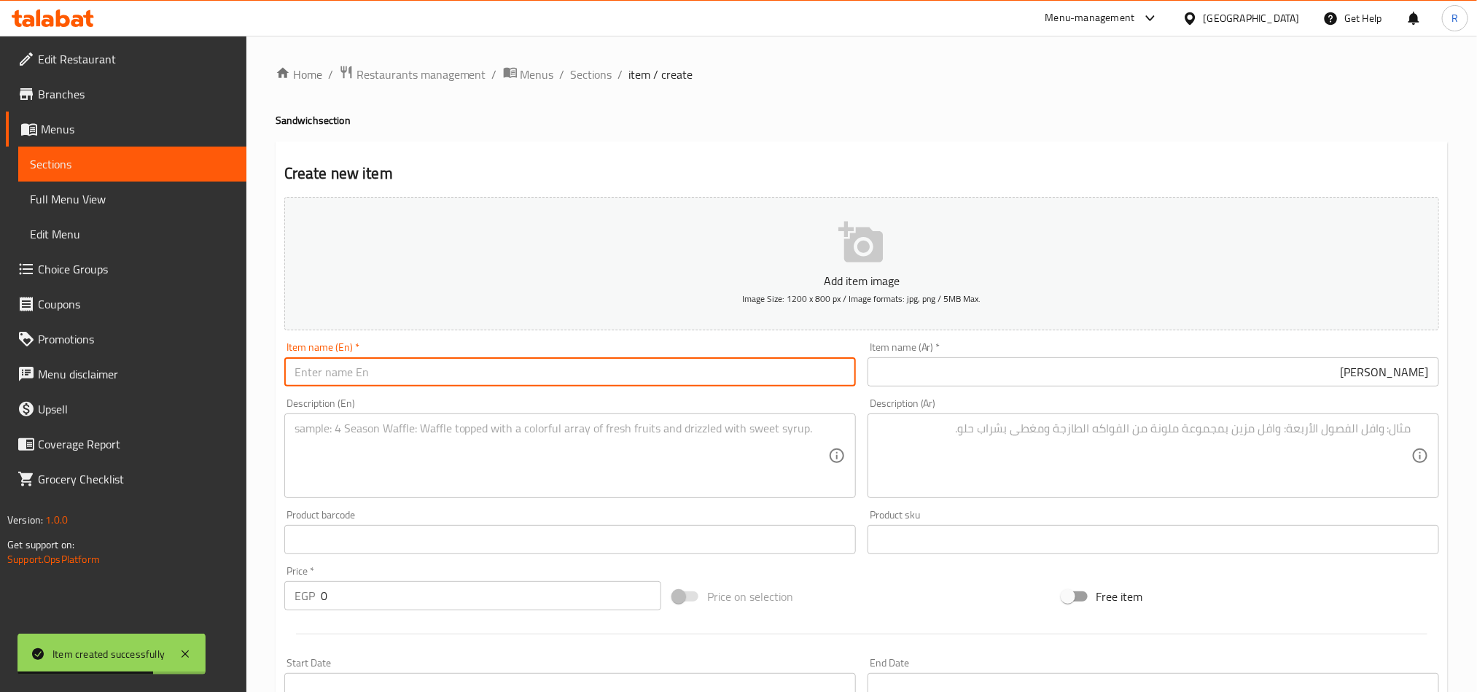
paste input "Fried Shrimp"
type input "Fried Shrimp"
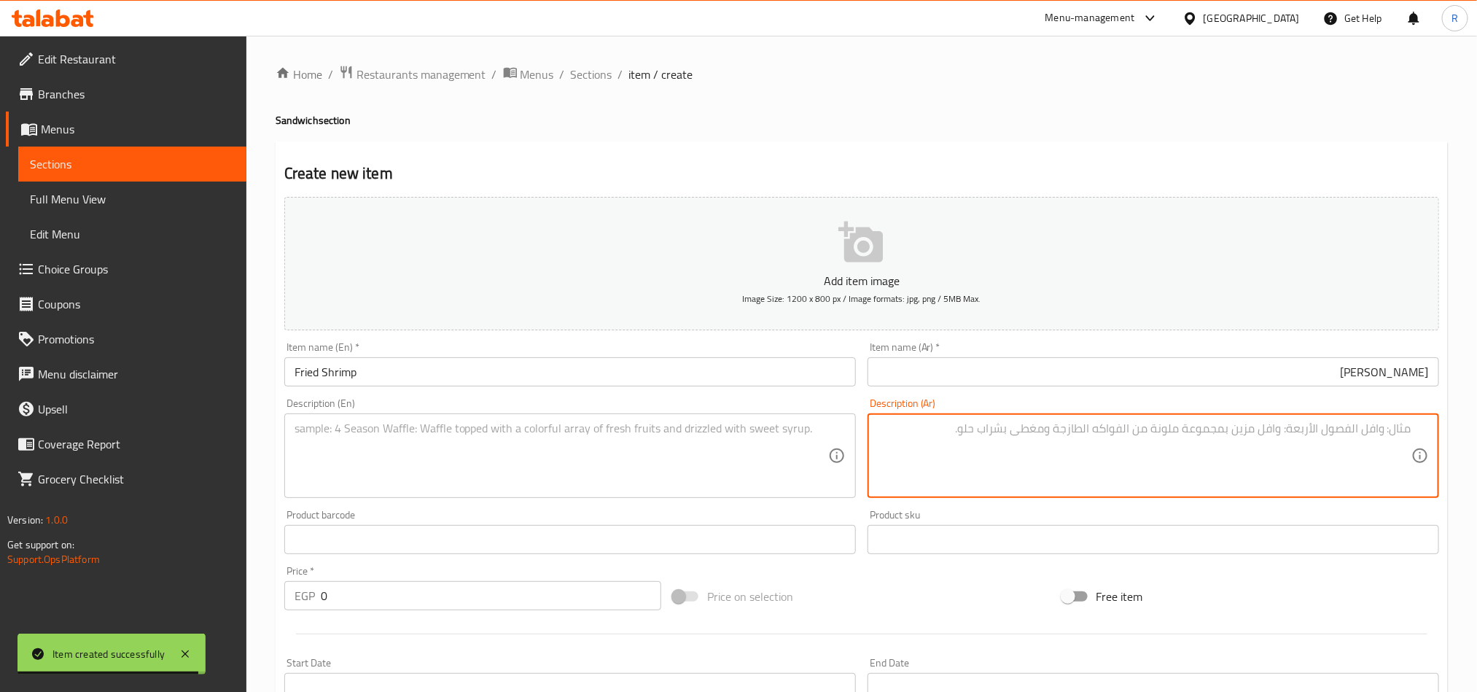
click at [1063, 475] on textarea at bounding box center [1145, 455] width 534 height 69
paste textarea "جمبري وتارتار صوص وخس وكلوسلو يقدم في عيش فيينا مع فرايز ومخلل"
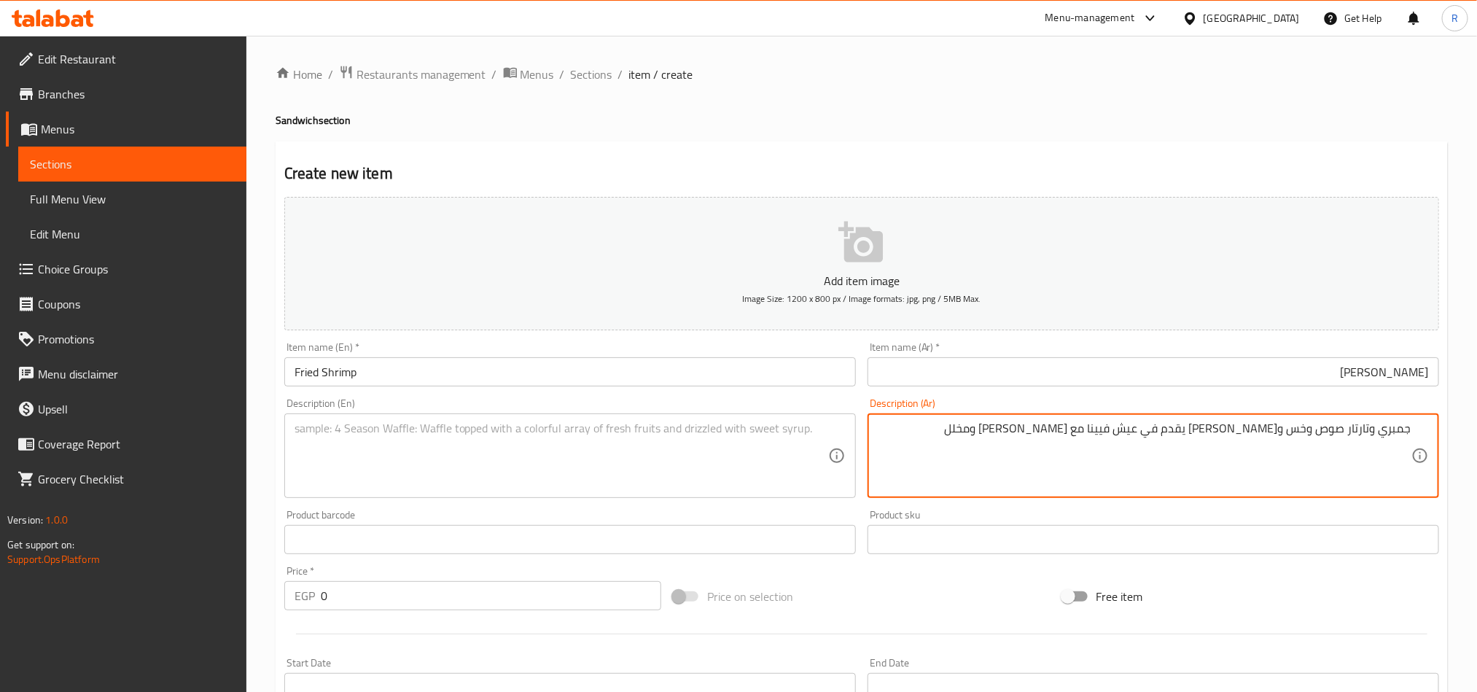
type textarea "جمبري وتارتار صوص وخس وكلوسلو يقدم في عيش فيينا مع فرايز ومخلل"
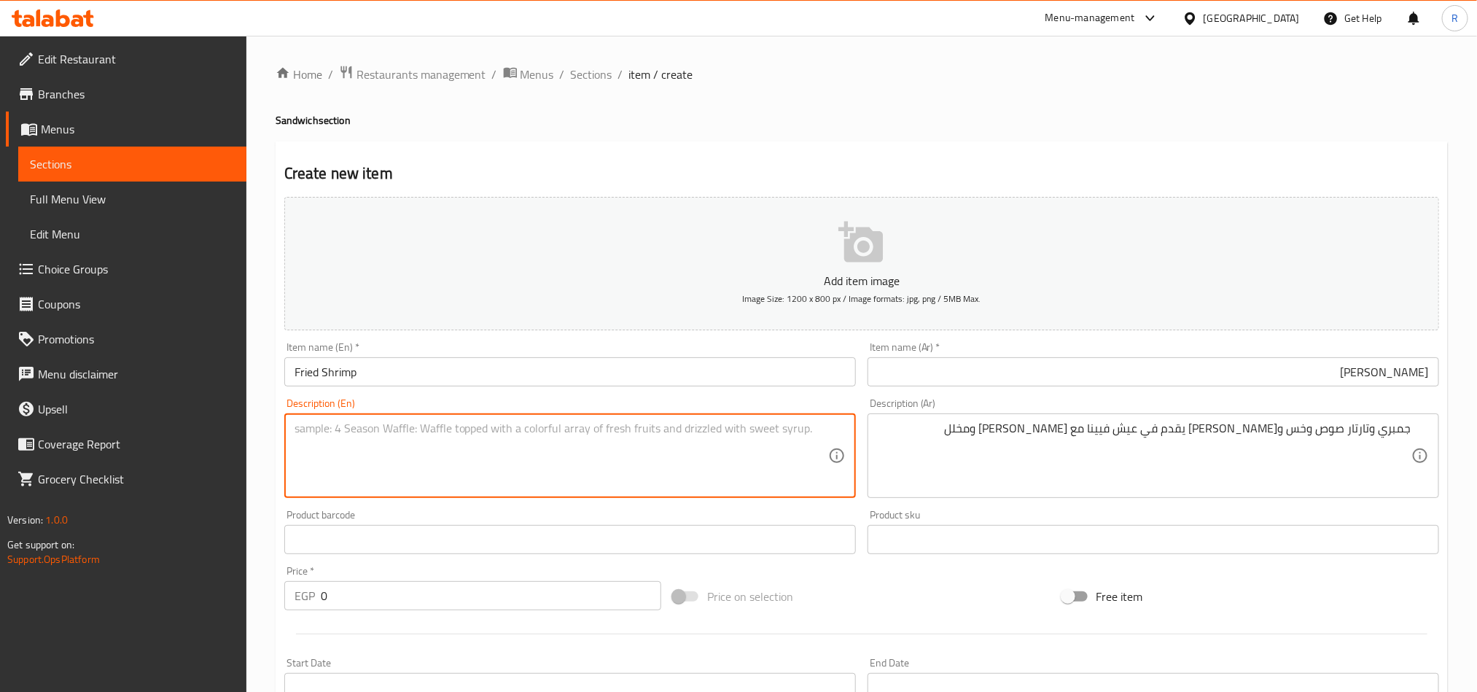
paste textarea "Shrimp tartar sauce, lettuce, and coleslaw served in Vienna bread with fries an…"
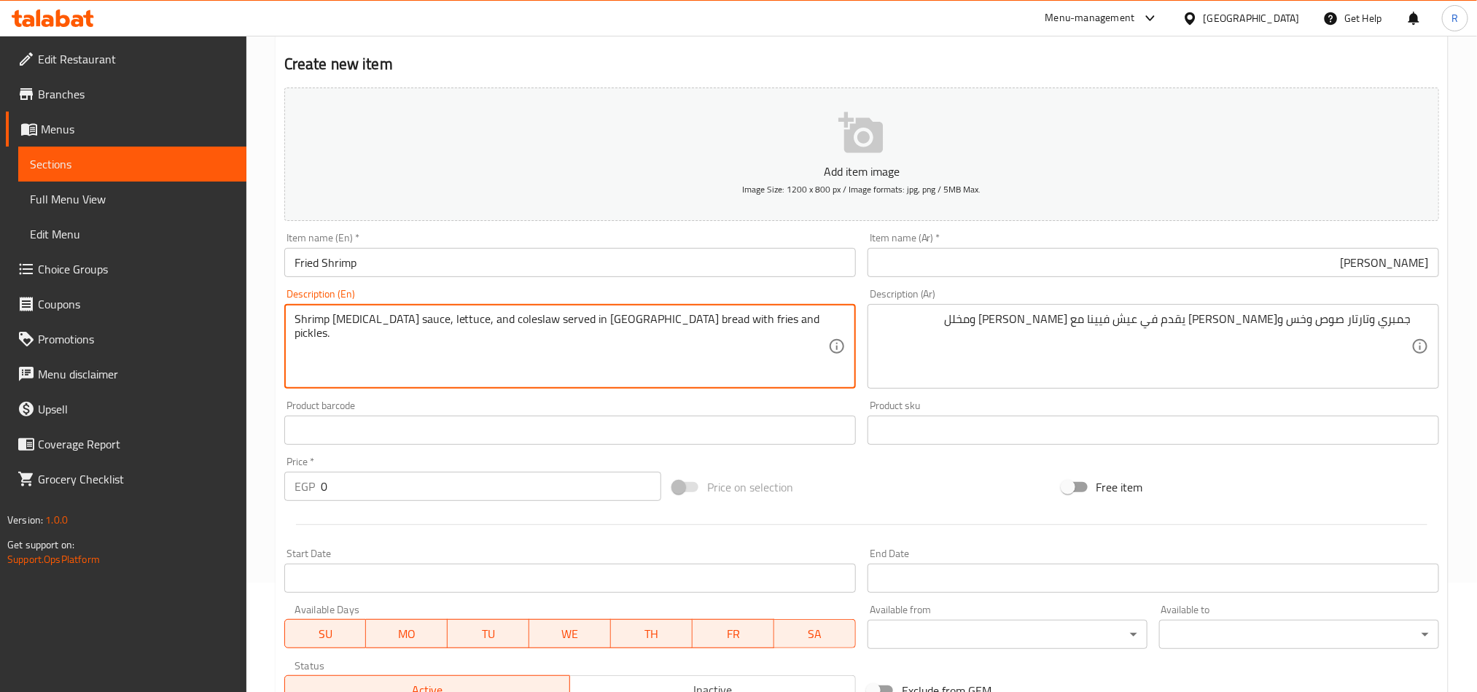
type textarea "Shrimp tartar sauce, lettuce, and coleslaw served in Vienna bread with fries an…"
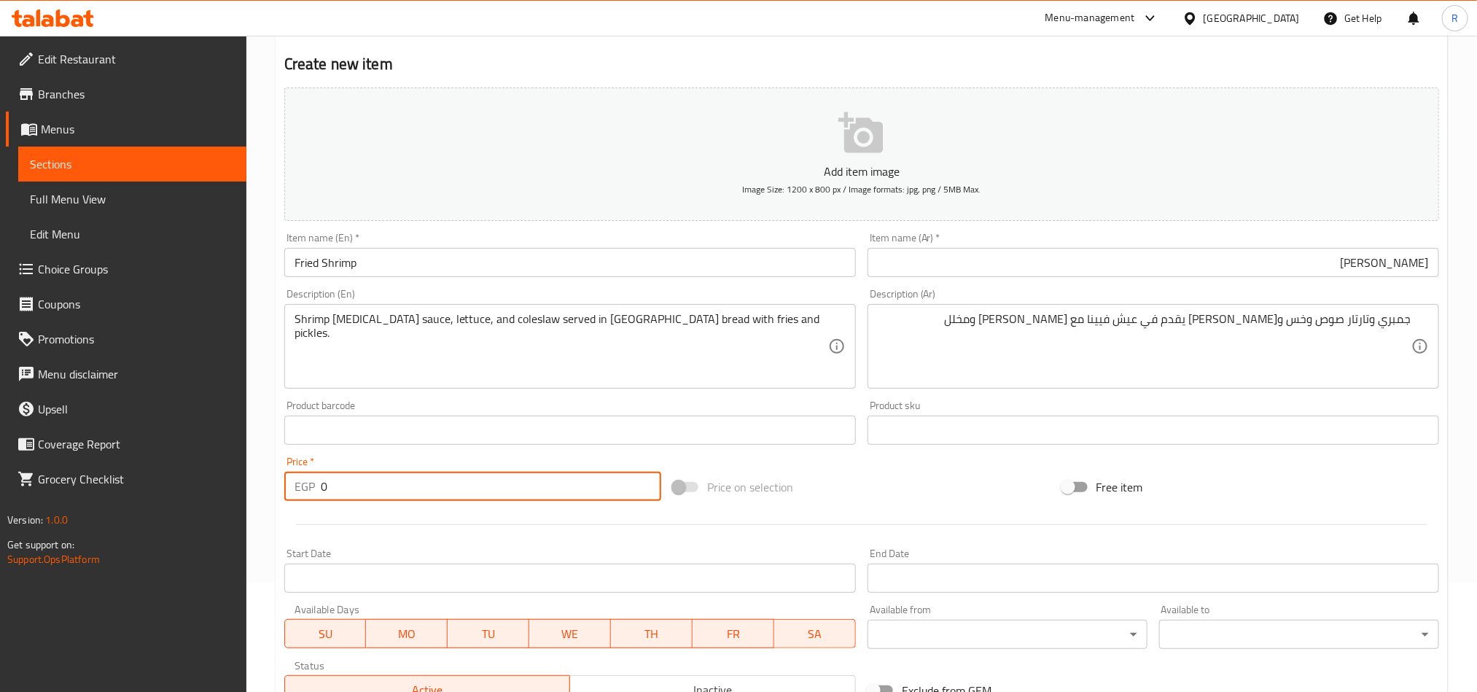
drag, startPoint x: 333, startPoint y: 497, endPoint x: 300, endPoint y: 497, distance: 32.8
click at [300, 497] on div "EGP 0 Price *" at bounding box center [472, 486] width 377 height 29
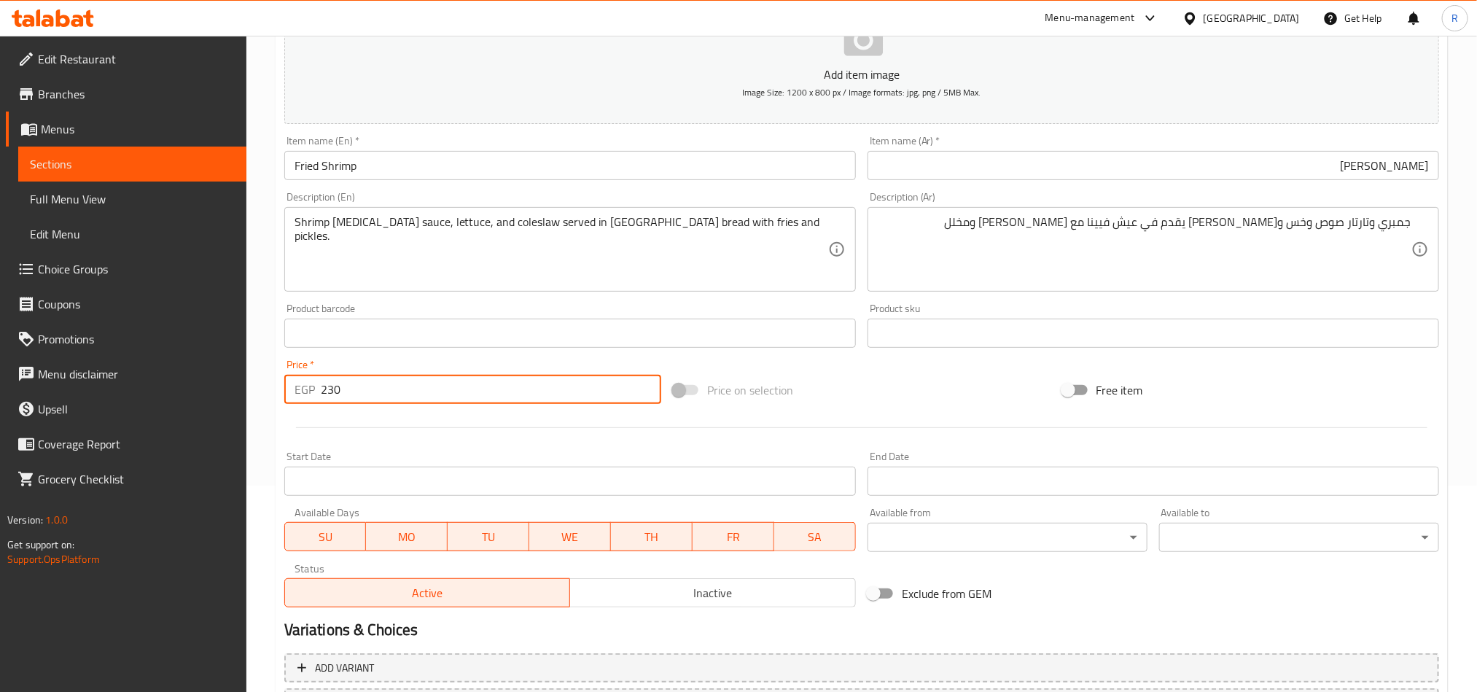
scroll to position [337, 0]
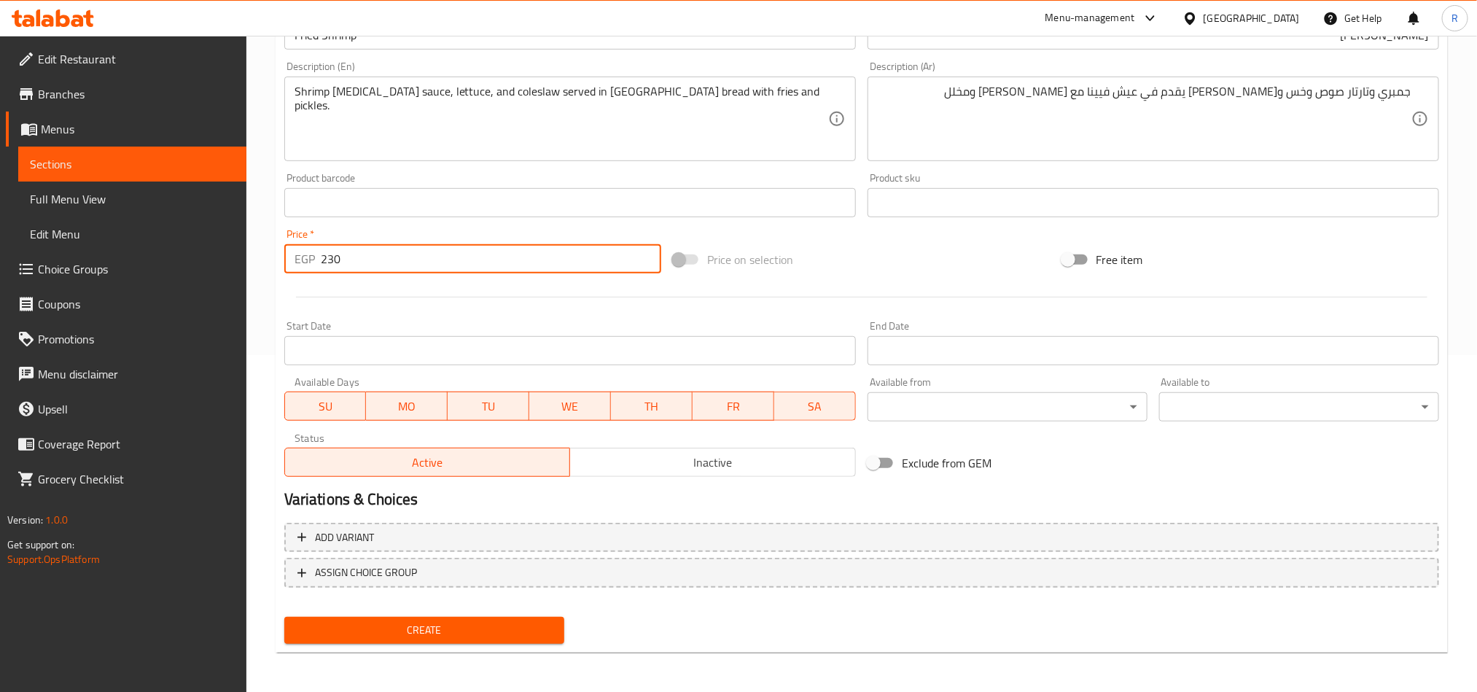
type input "230"
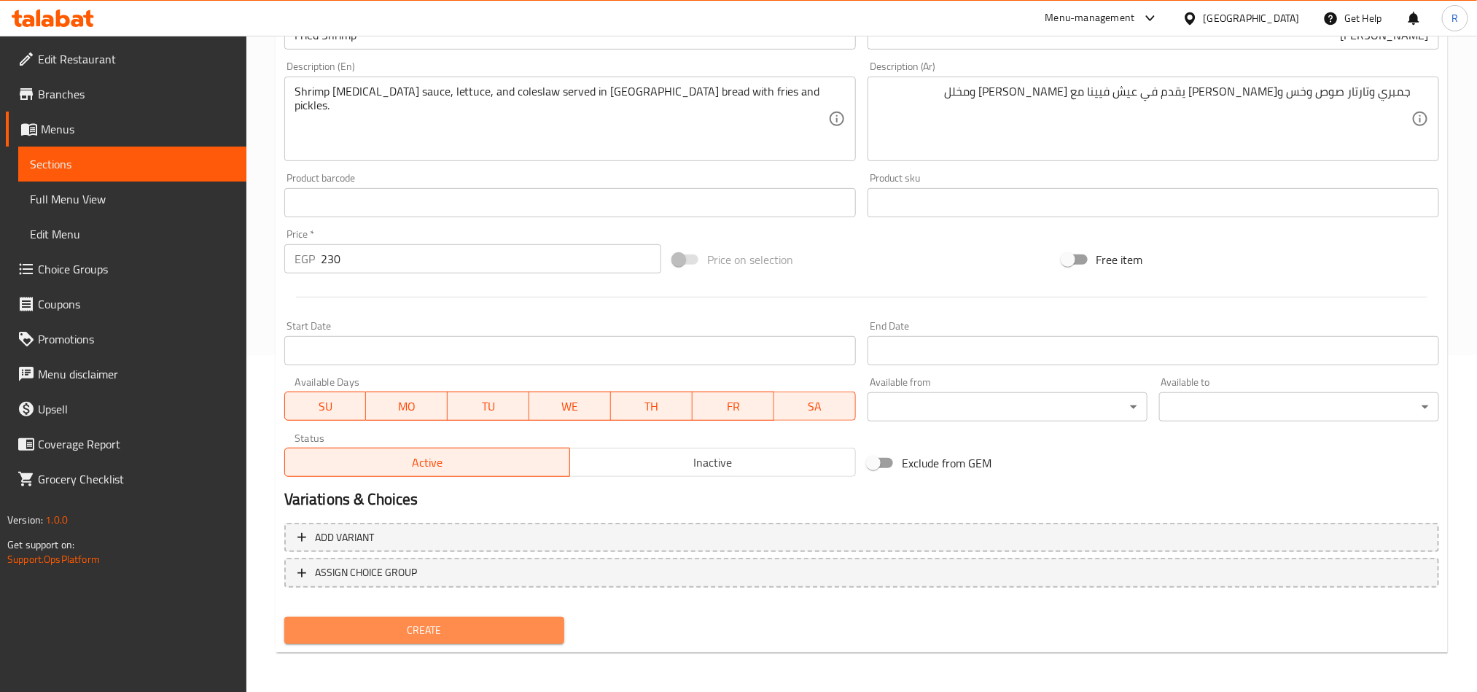
click at [529, 628] on span "Create" at bounding box center [424, 630] width 257 height 18
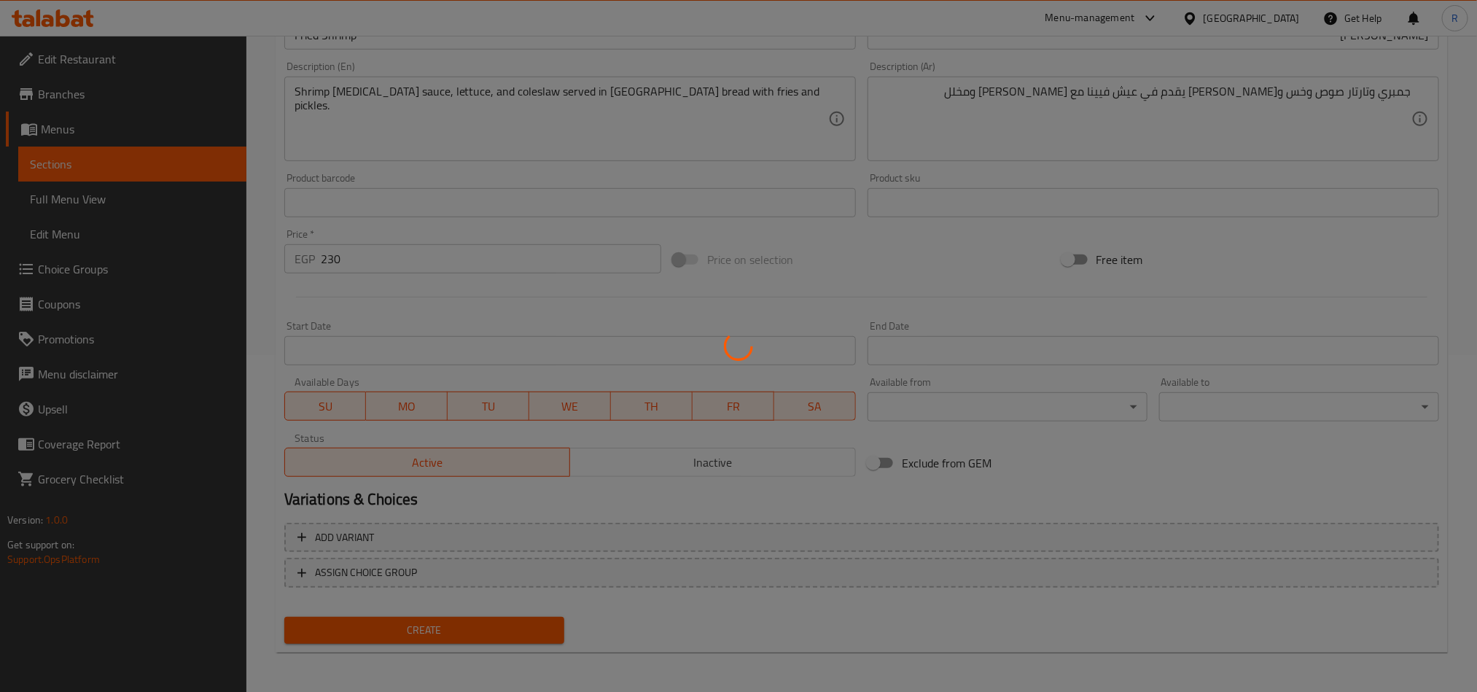
type input "0"
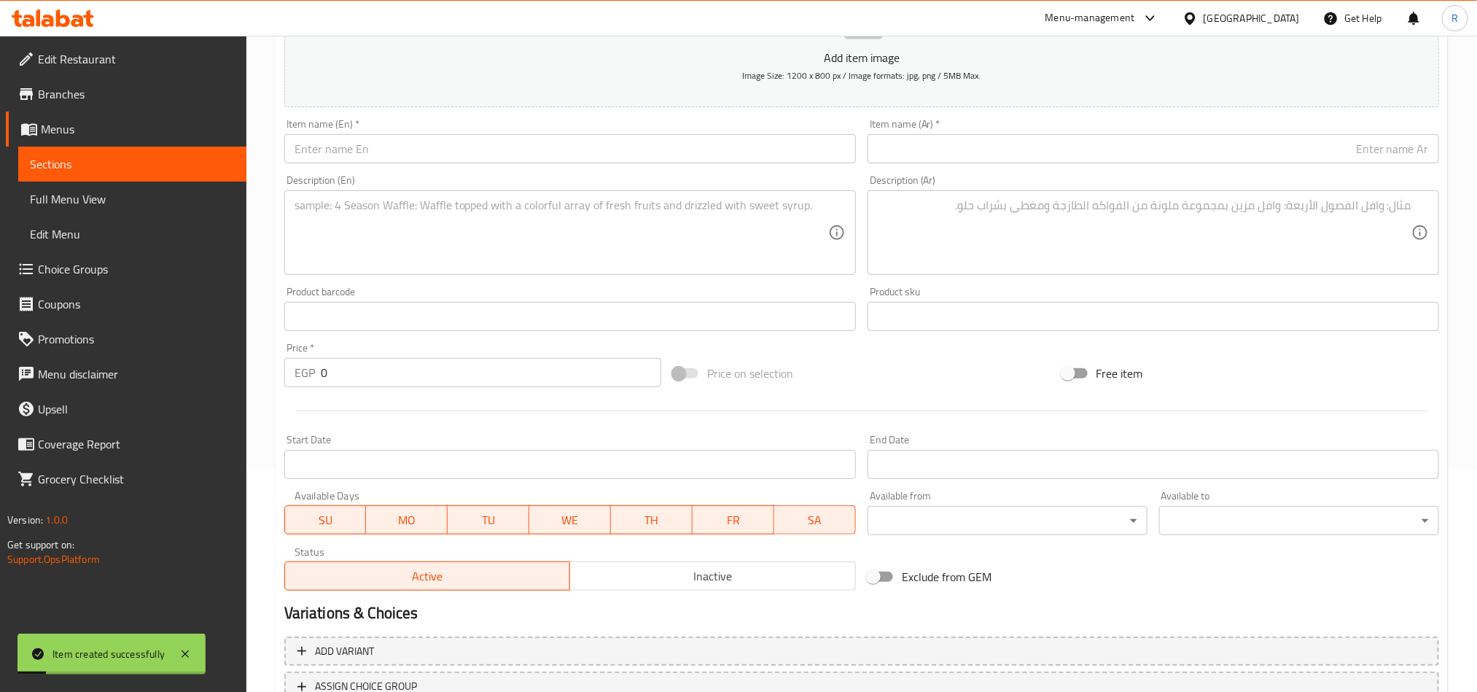
scroll to position [118, 0]
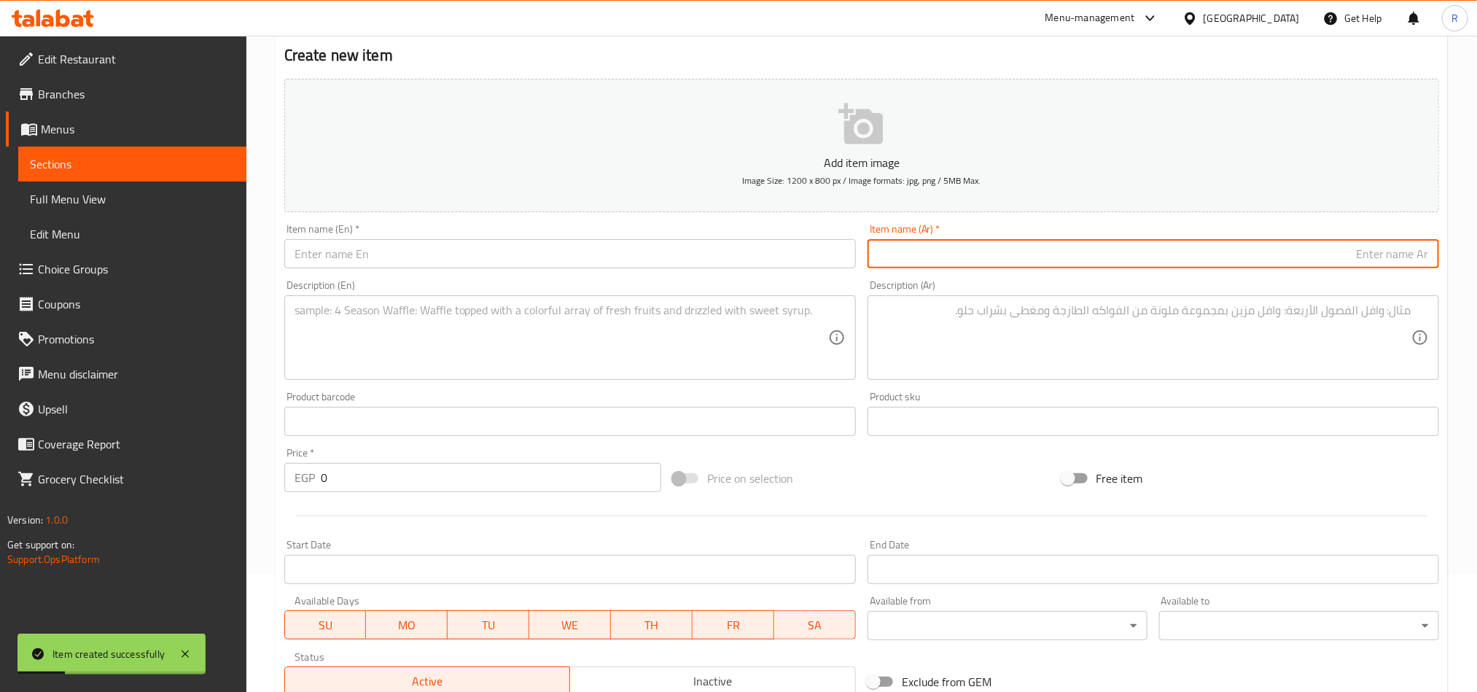
paste input "ماك رويال"
type input "ماك رويال"
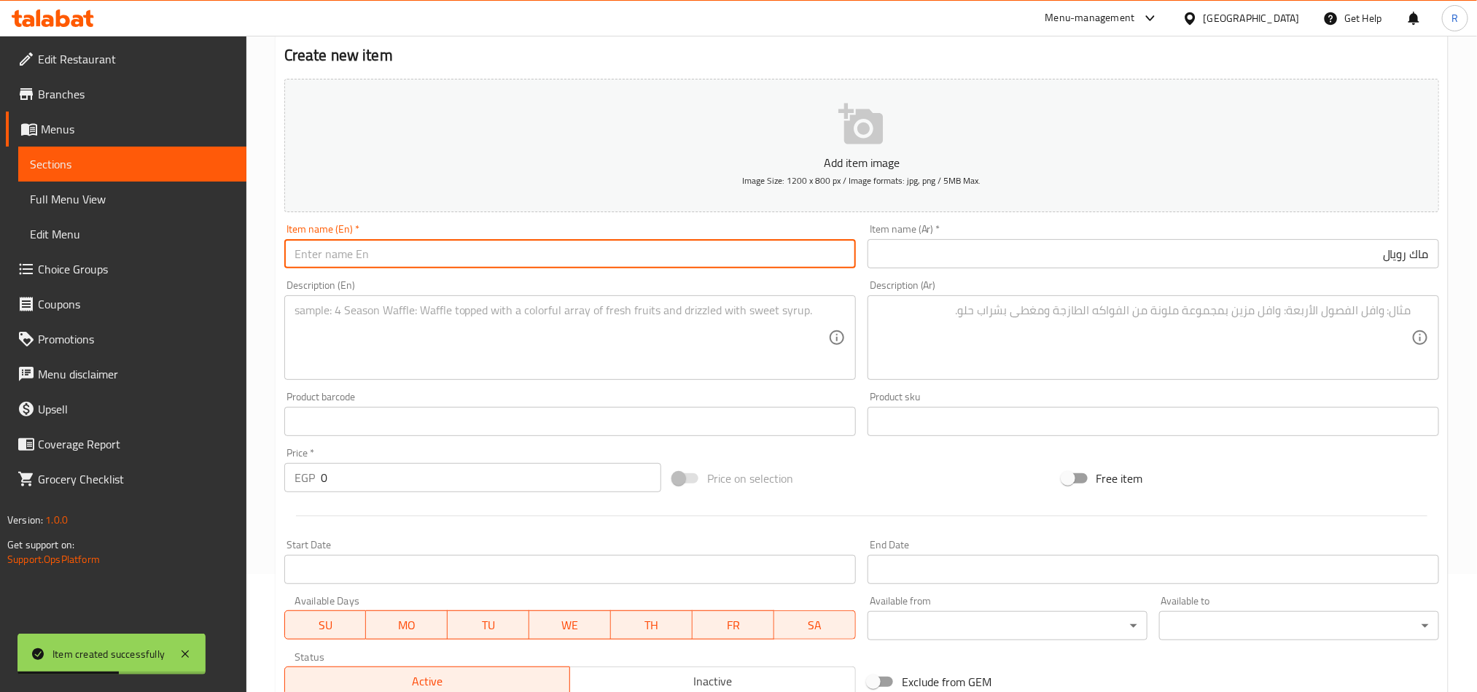
paste input "Mac Royal"
type input "Mac Royal"
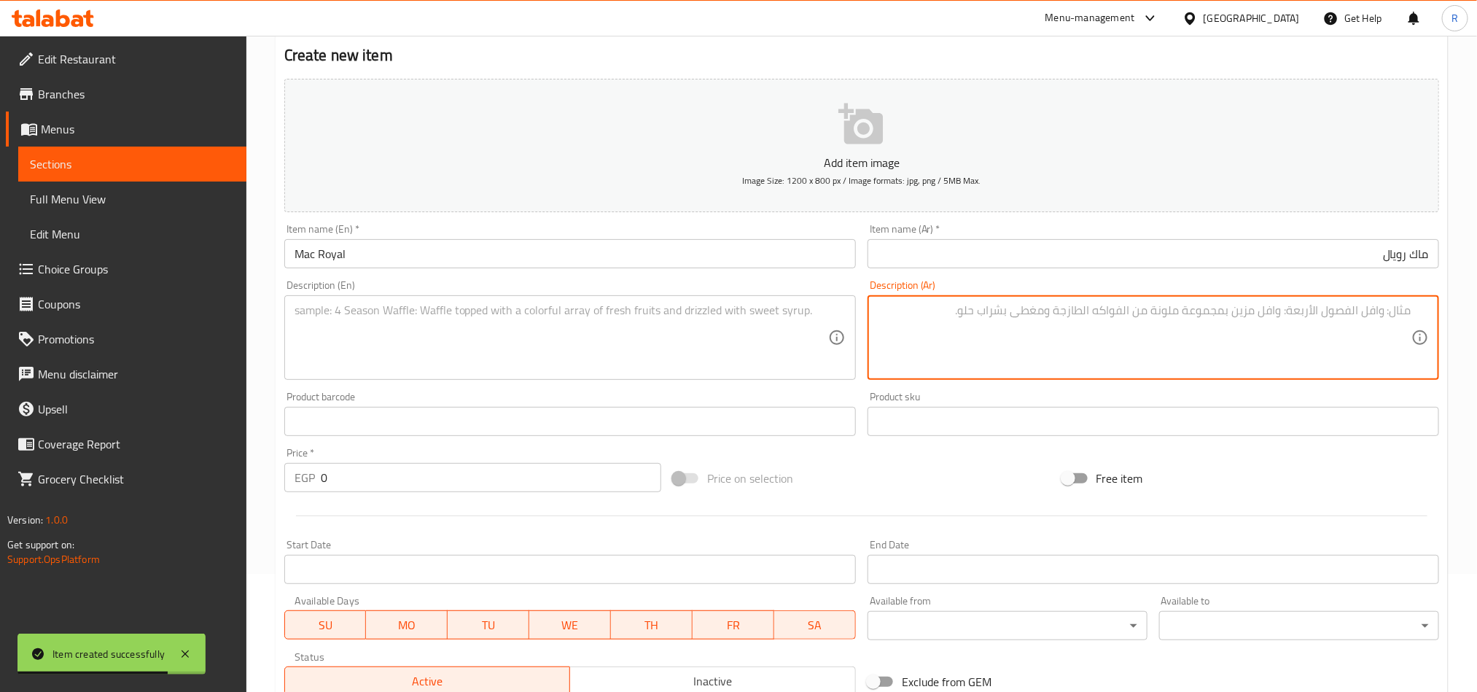
paste textarea "فراخ كوردن بلو تقدم في عيش فيينا مع فرايز ومخلل"
type textarea "فراخ كوردن بلو تقدم في عيش فيينا مع فرايز ومخلل"
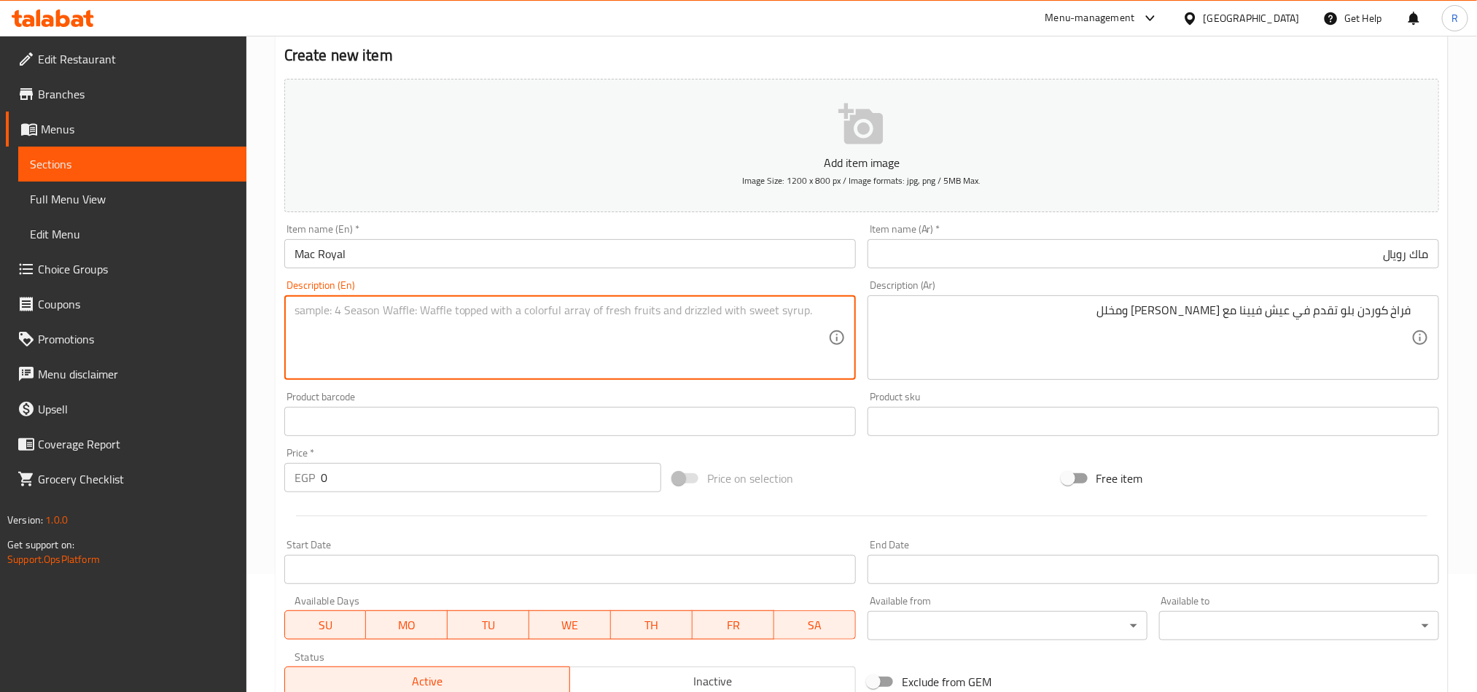
paste textarea "Chicken Cordon Bleu served in Vienna bread with fries and pickles"
type textarea "Chicken Cordon Bleu served in Vienna bread with fries and pickles"
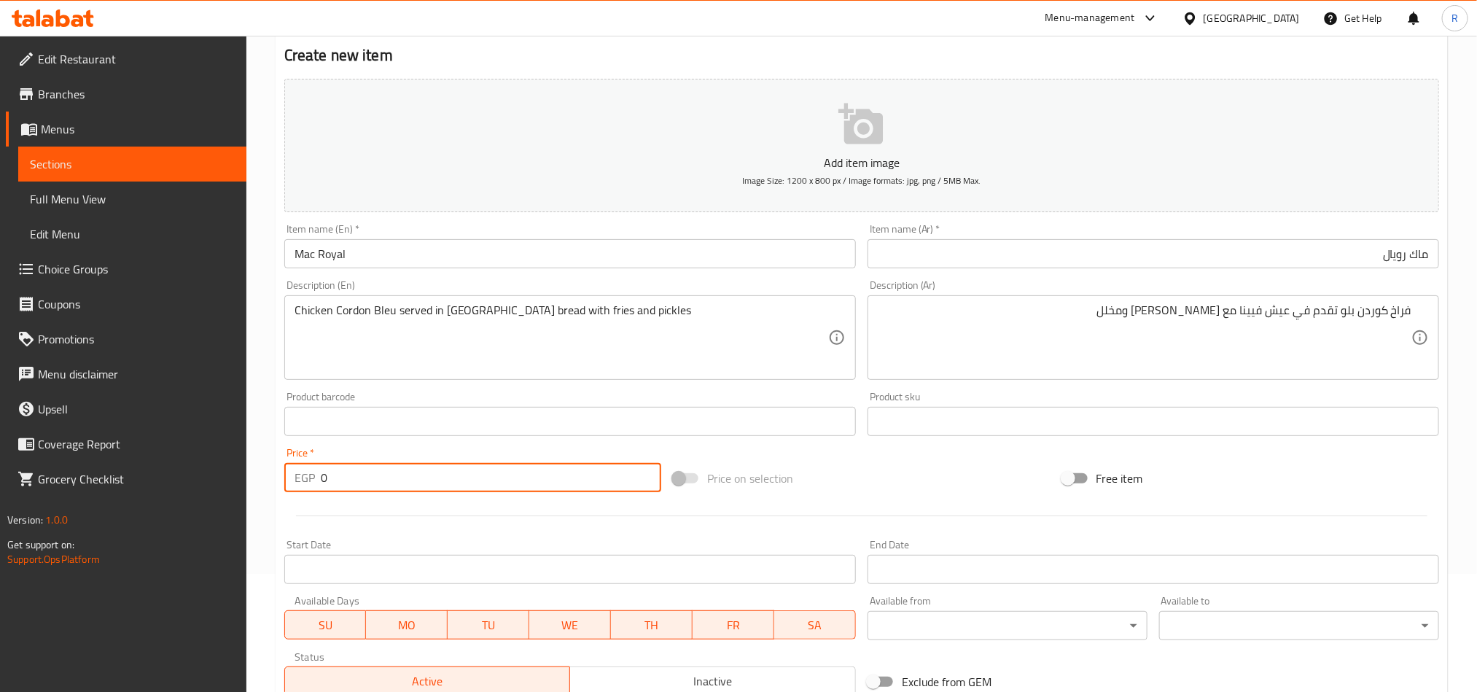
drag, startPoint x: 306, startPoint y: 481, endPoint x: 295, endPoint y: 481, distance: 10.9
click at [295, 481] on div "EGP 0 Price *" at bounding box center [472, 477] width 377 height 29
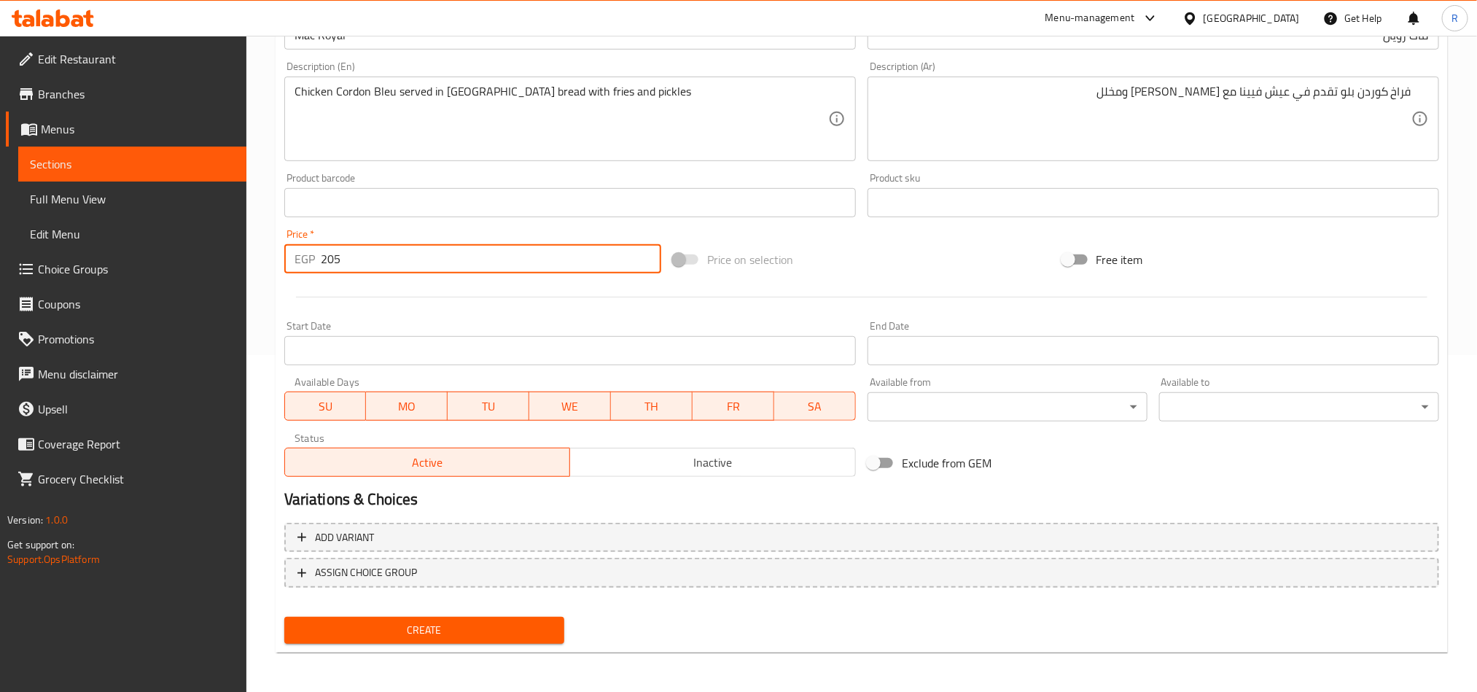
type input "205"
click at [457, 626] on span "Create" at bounding box center [424, 630] width 257 height 18
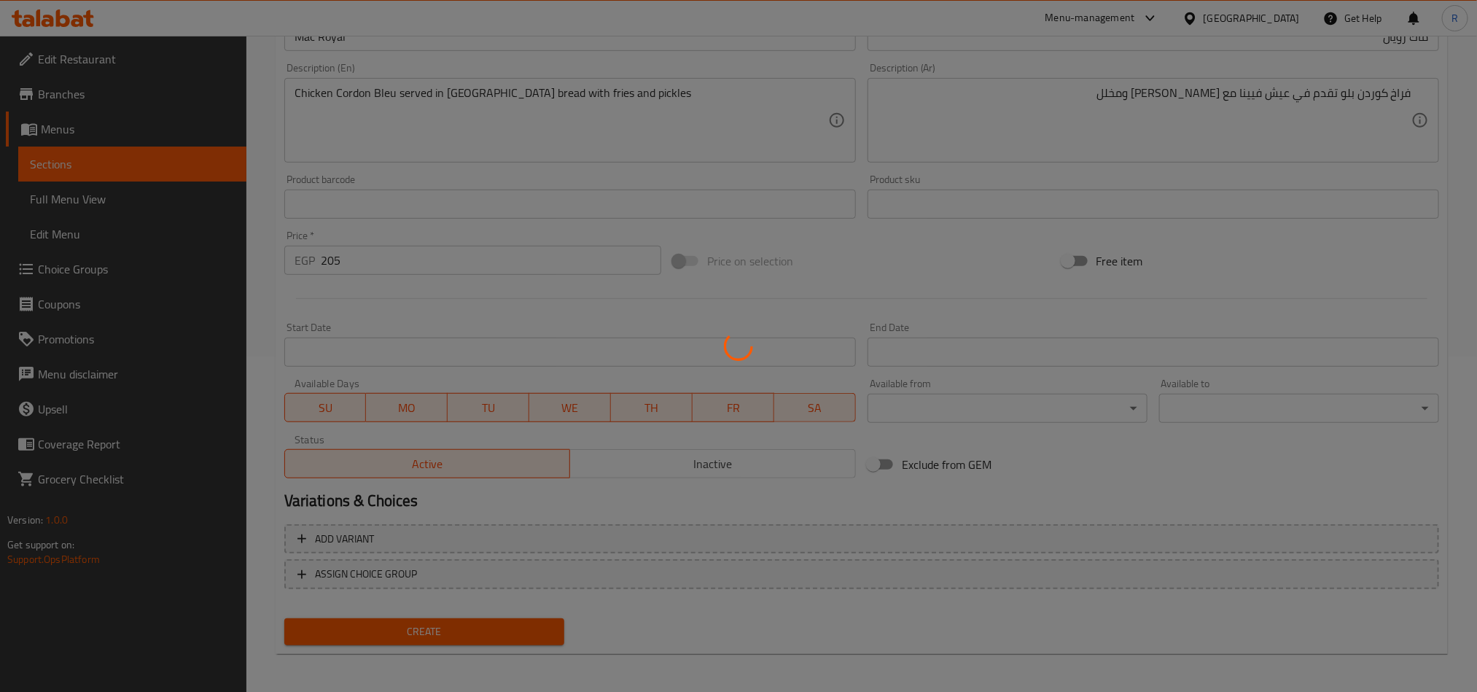
scroll to position [186, 0]
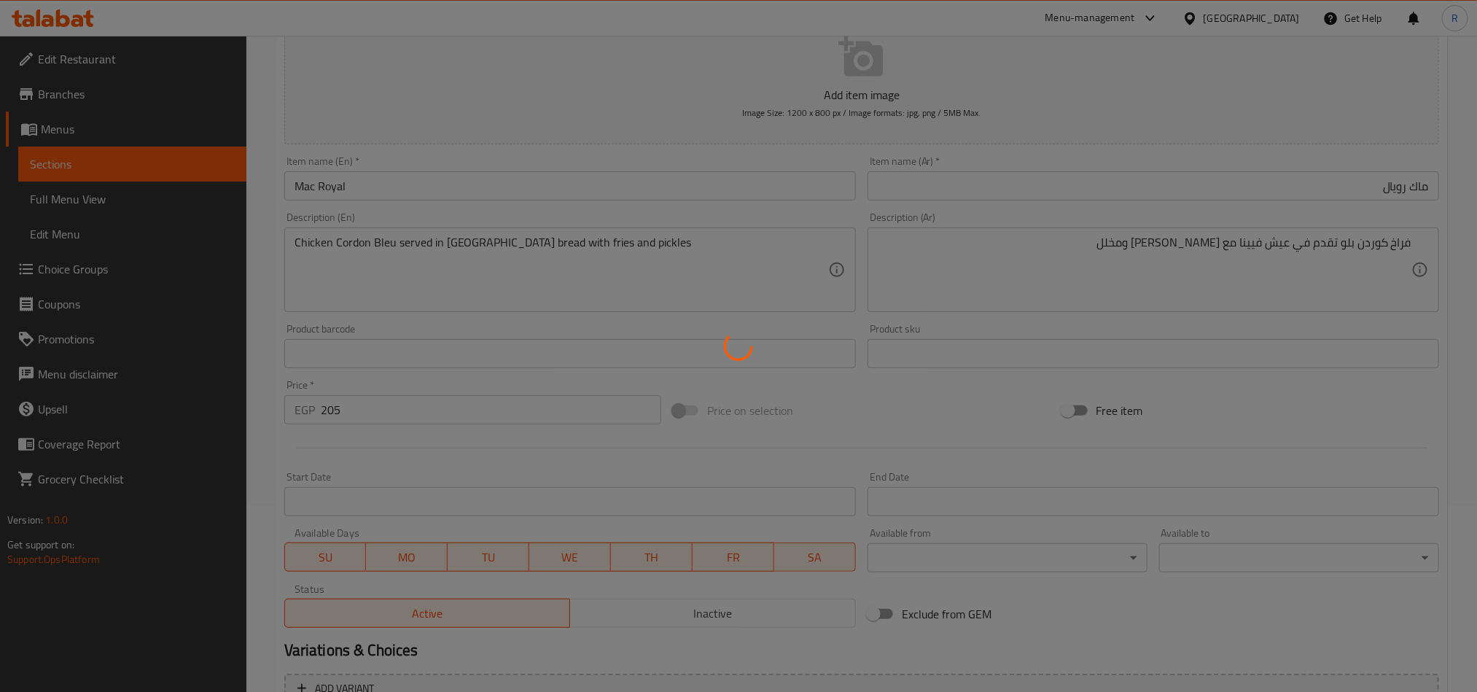
type input "0"
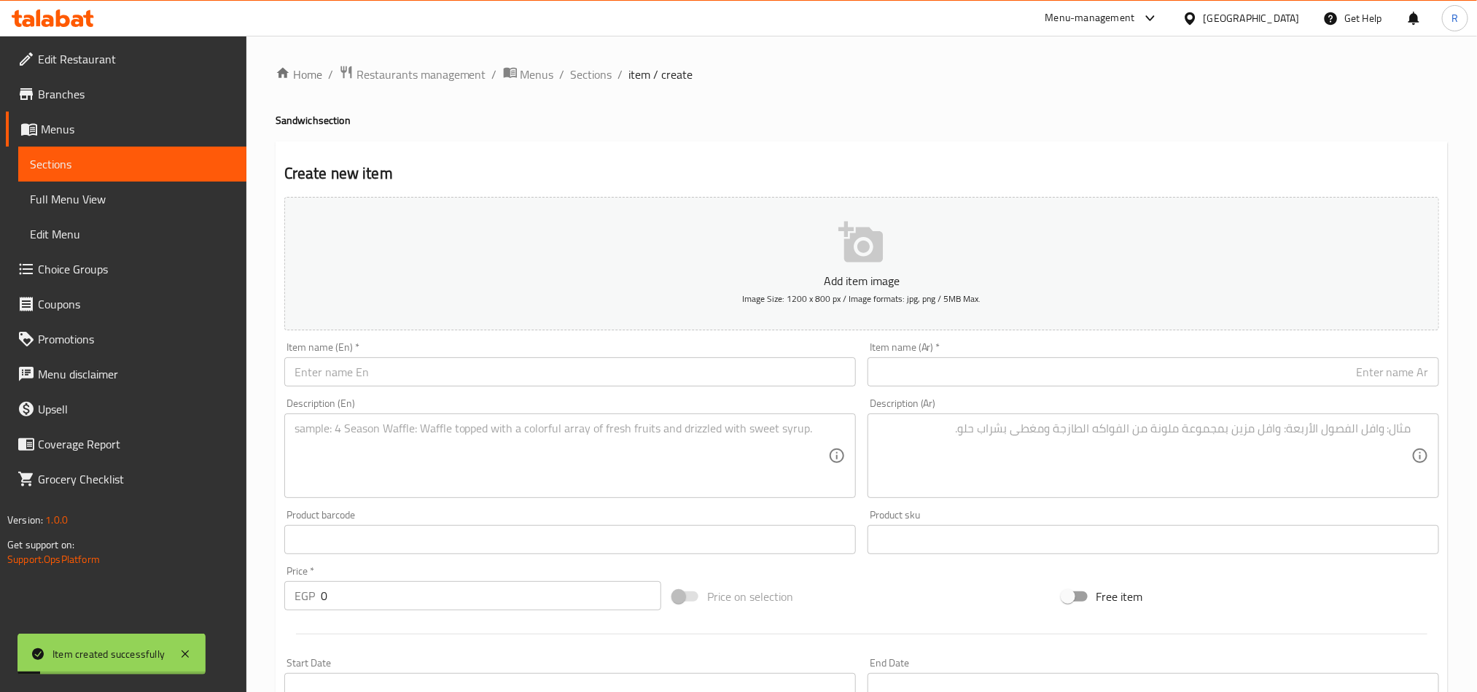
drag, startPoint x: 605, startPoint y: 70, endPoint x: 688, endPoint y: 15, distance: 99.5
click at [605, 70] on span "Sections" at bounding box center [592, 75] width 42 height 18
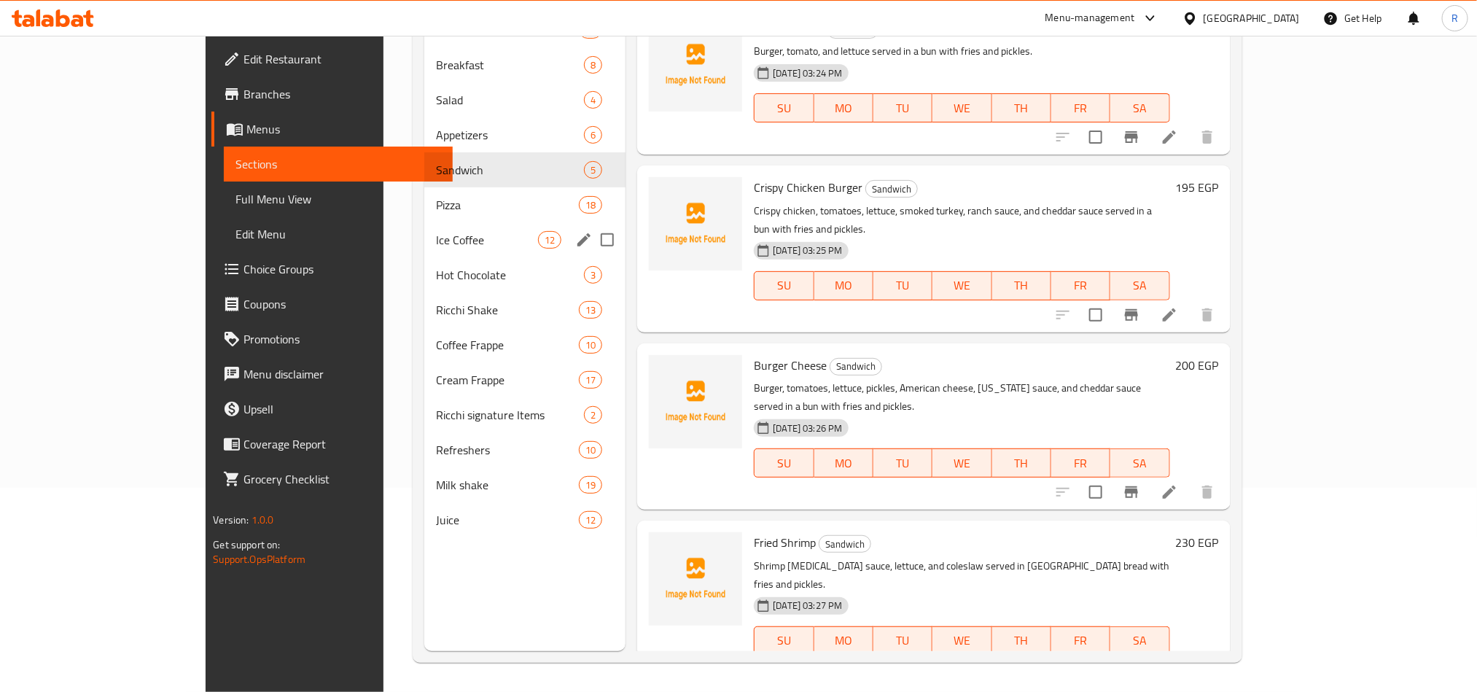
scroll to position [95, 0]
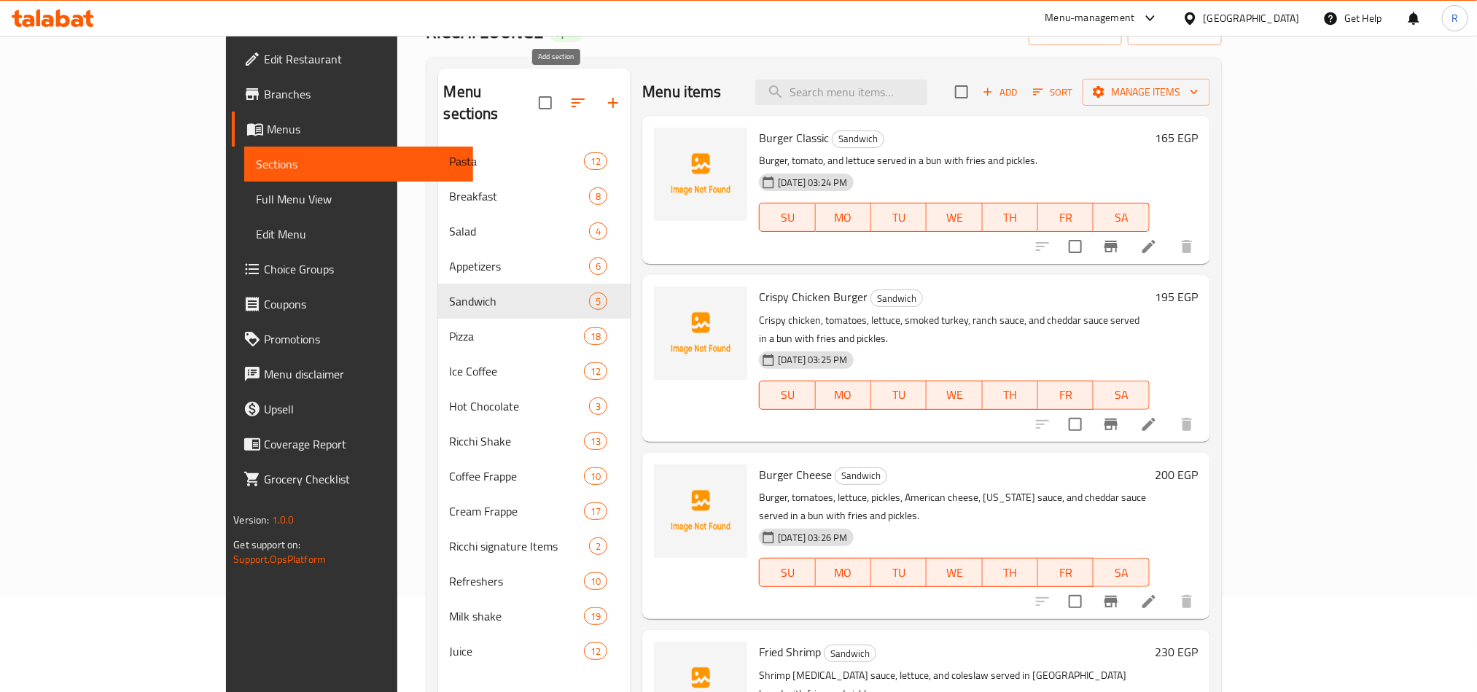
click at [596, 94] on button "button" at bounding box center [613, 102] width 35 height 35
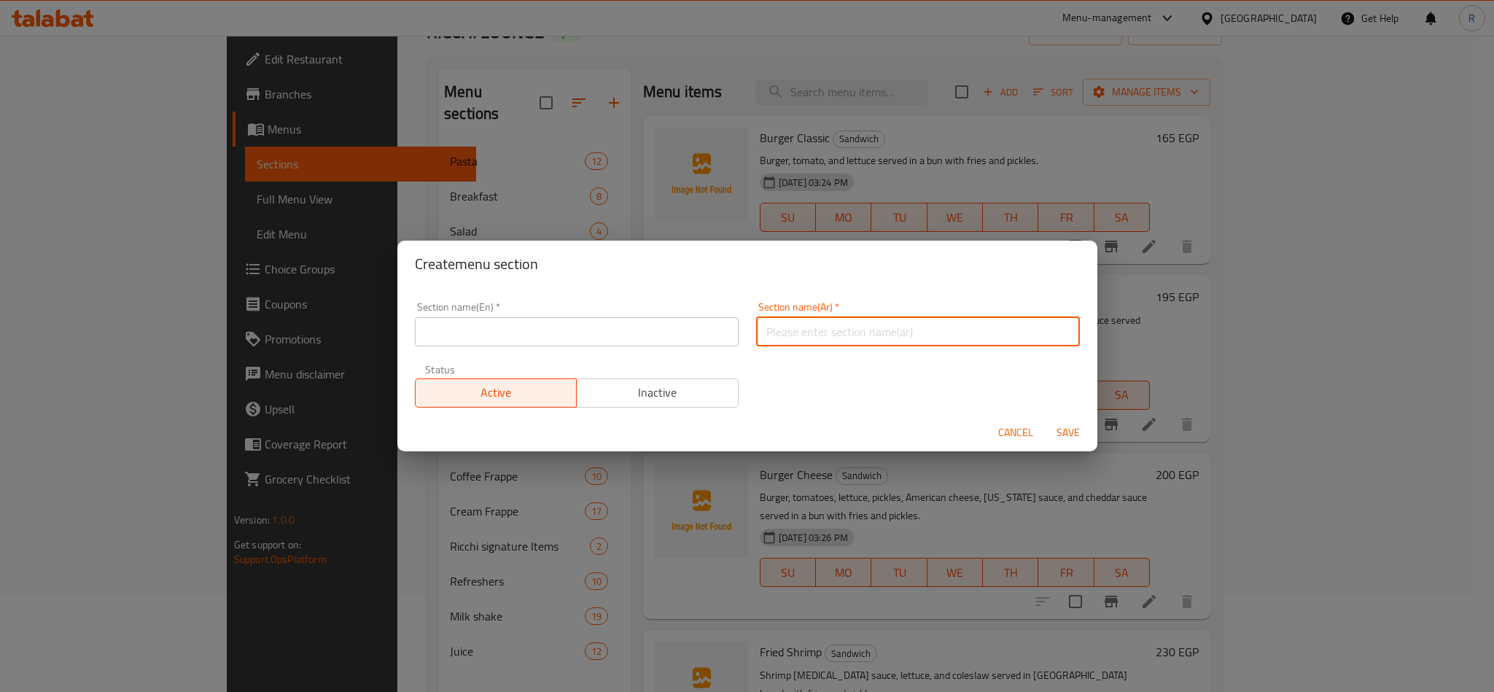
paste input "وجبۀ الاطفال"
click at [798, 329] on input "وجبۀ الاطفال" at bounding box center [918, 331] width 324 height 29
type input "وجبة الاطفال"
click at [494, 333] on input "text" at bounding box center [577, 331] width 324 height 29
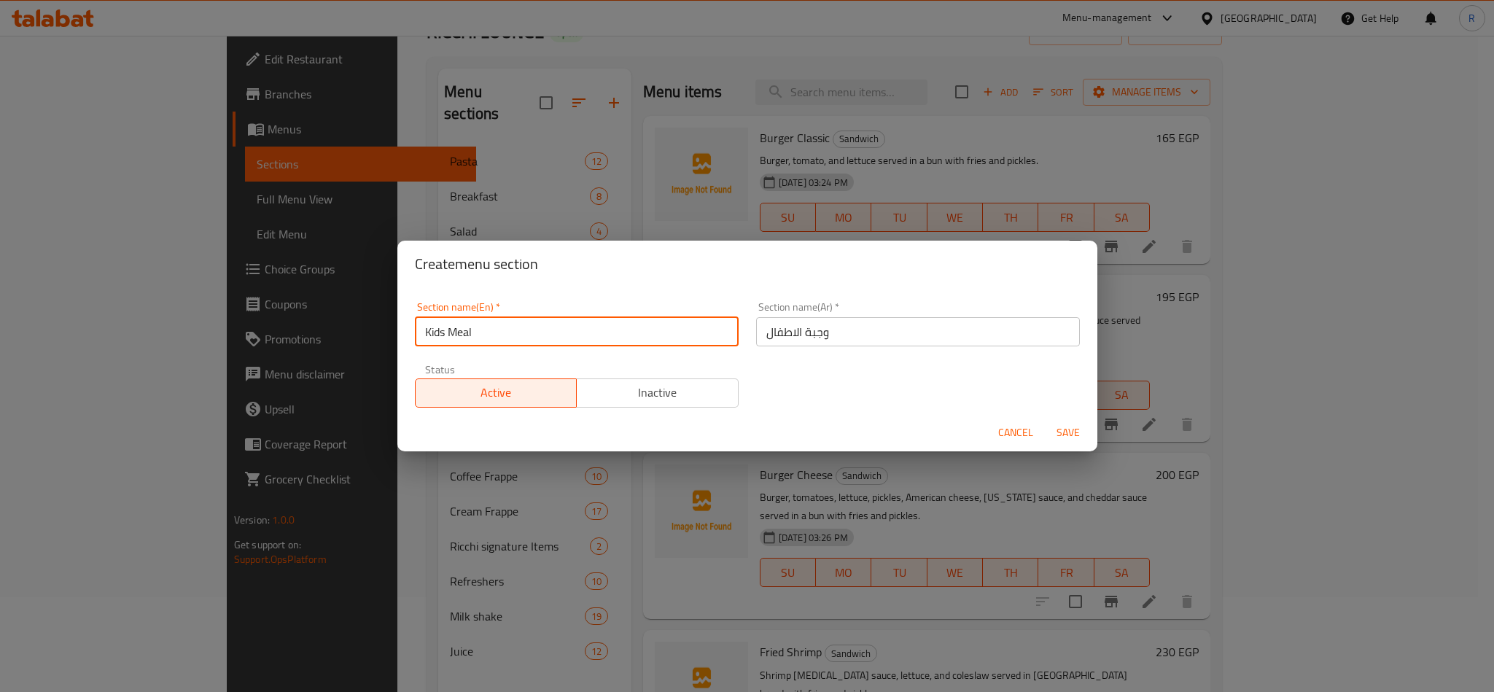
type input "Kids Meal"
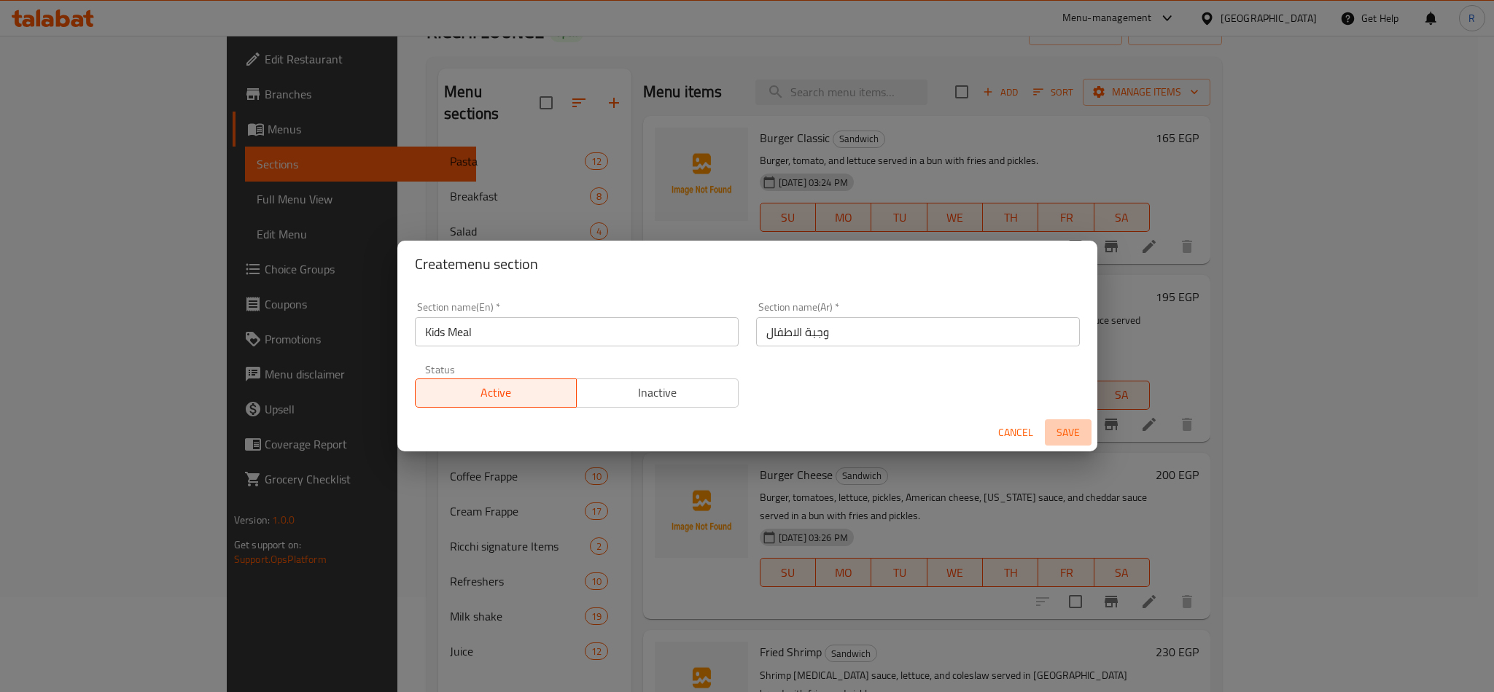
click at [1061, 440] on span "Save" at bounding box center [1068, 433] width 35 height 18
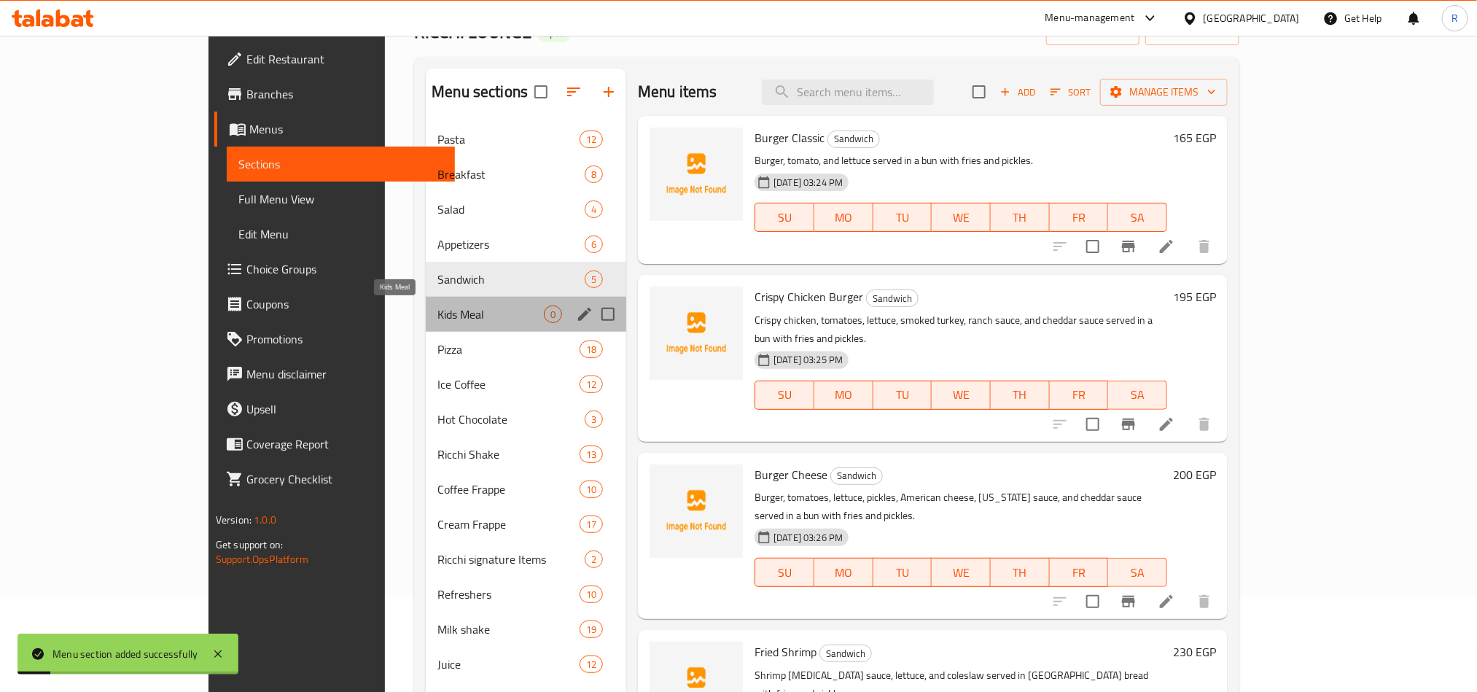
click at [438, 313] on span "Kids Meal" at bounding box center [491, 315] width 106 height 18
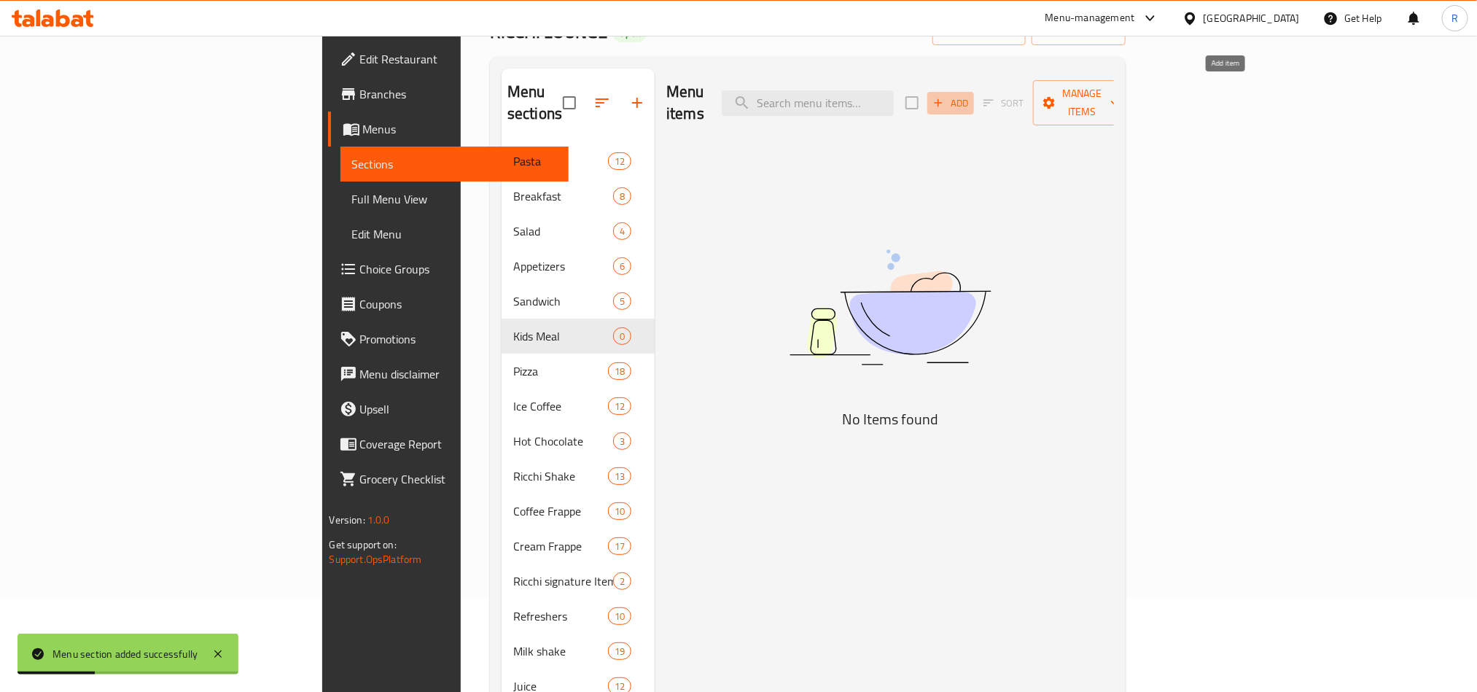
click at [974, 92] on button "Add" at bounding box center [951, 103] width 47 height 23
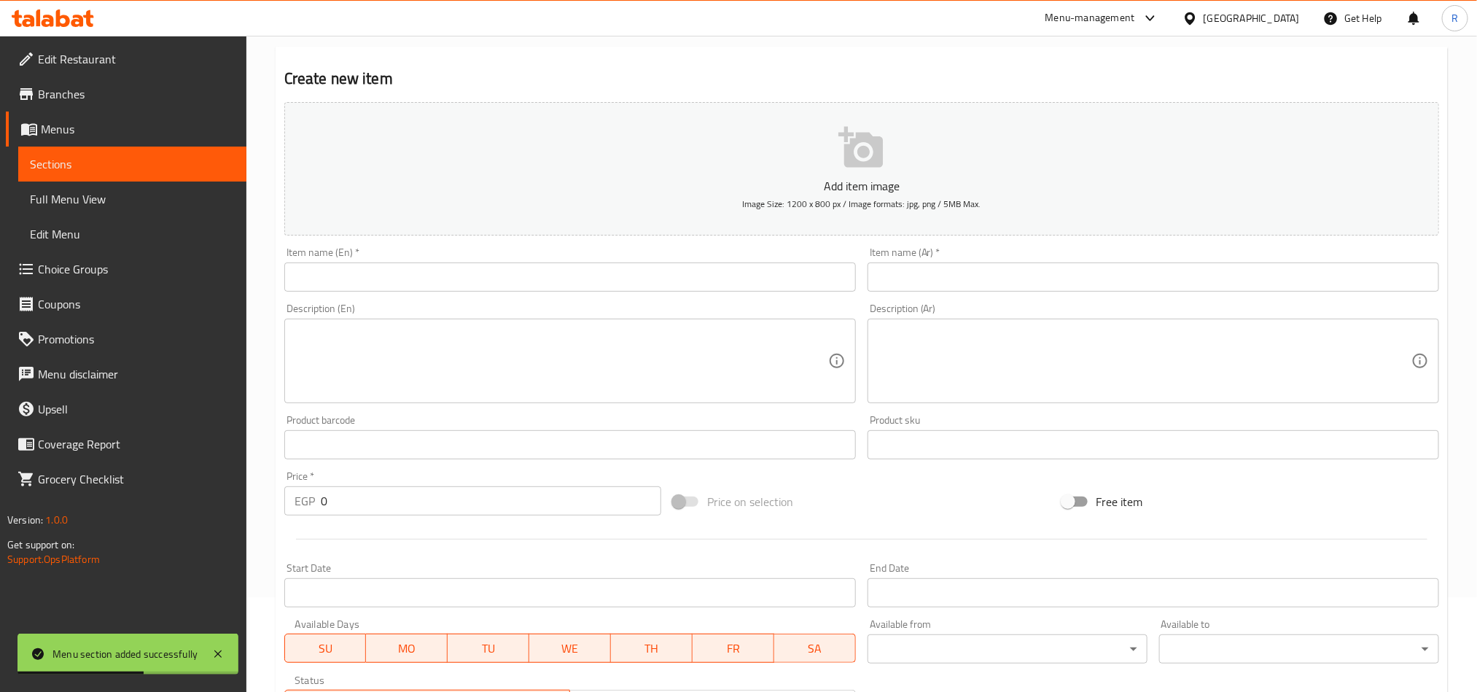
click at [960, 283] on input "text" at bounding box center [1154, 277] width 572 height 29
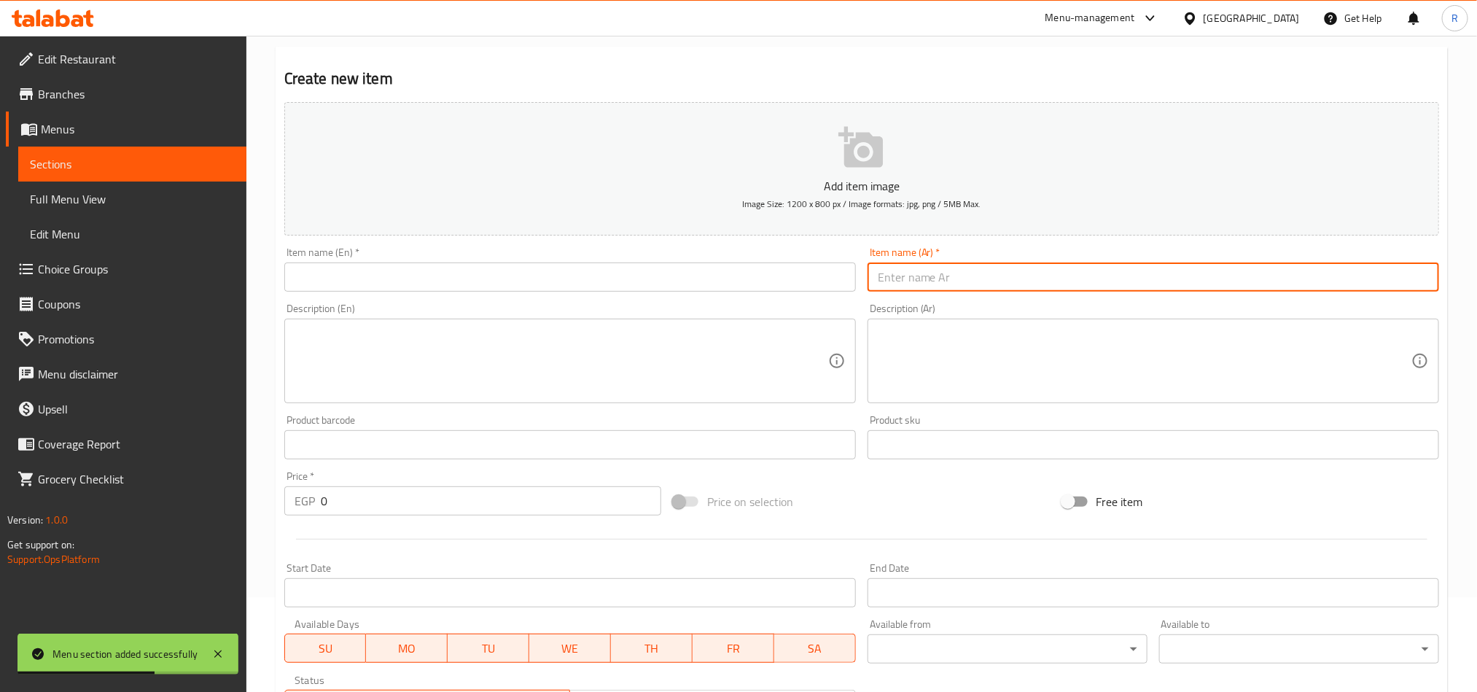
paste input "سوبر كيدز"
type input "سوبر كيدز"
drag, startPoint x: 596, startPoint y: 295, endPoint x: 588, endPoint y: 280, distance: 17.0
click at [596, 294] on div "Item name (En)   * Item name (En) *" at bounding box center [570, 269] width 583 height 56
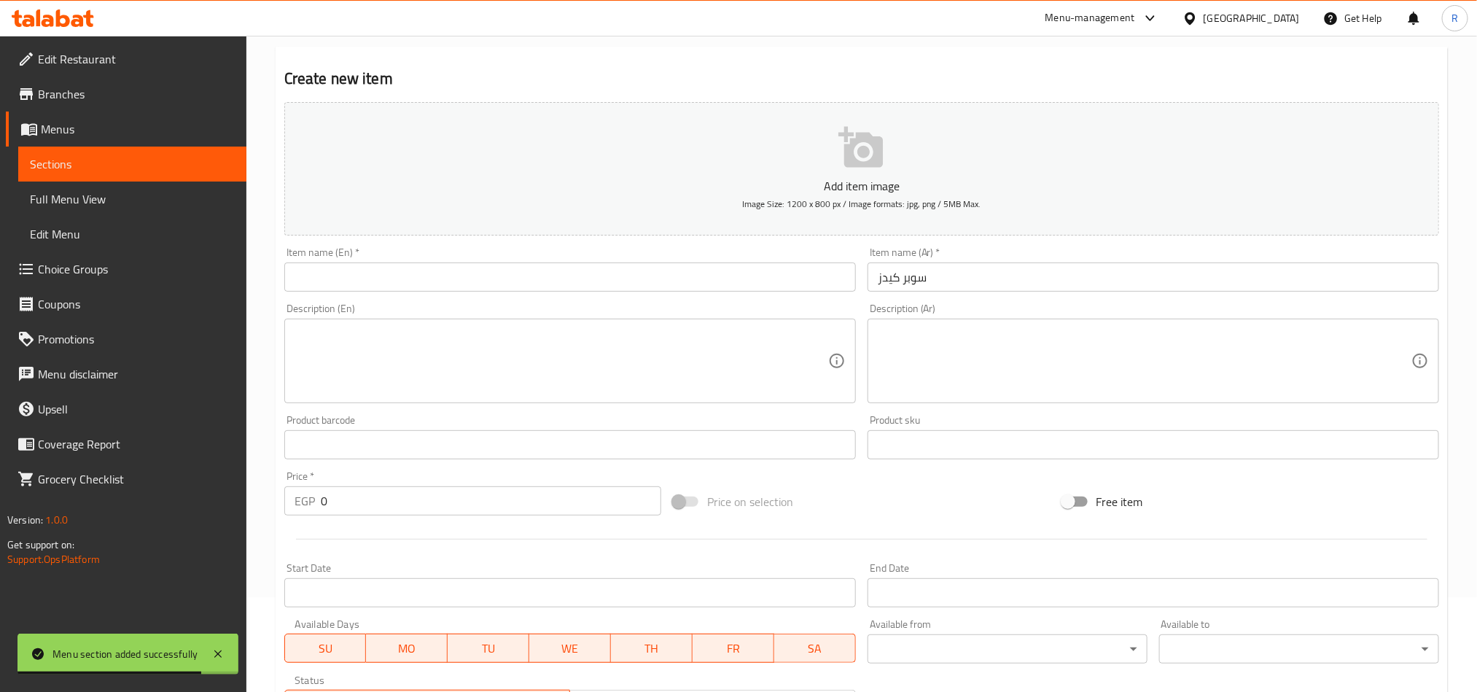
click at [588, 279] on input "text" at bounding box center [570, 277] width 572 height 29
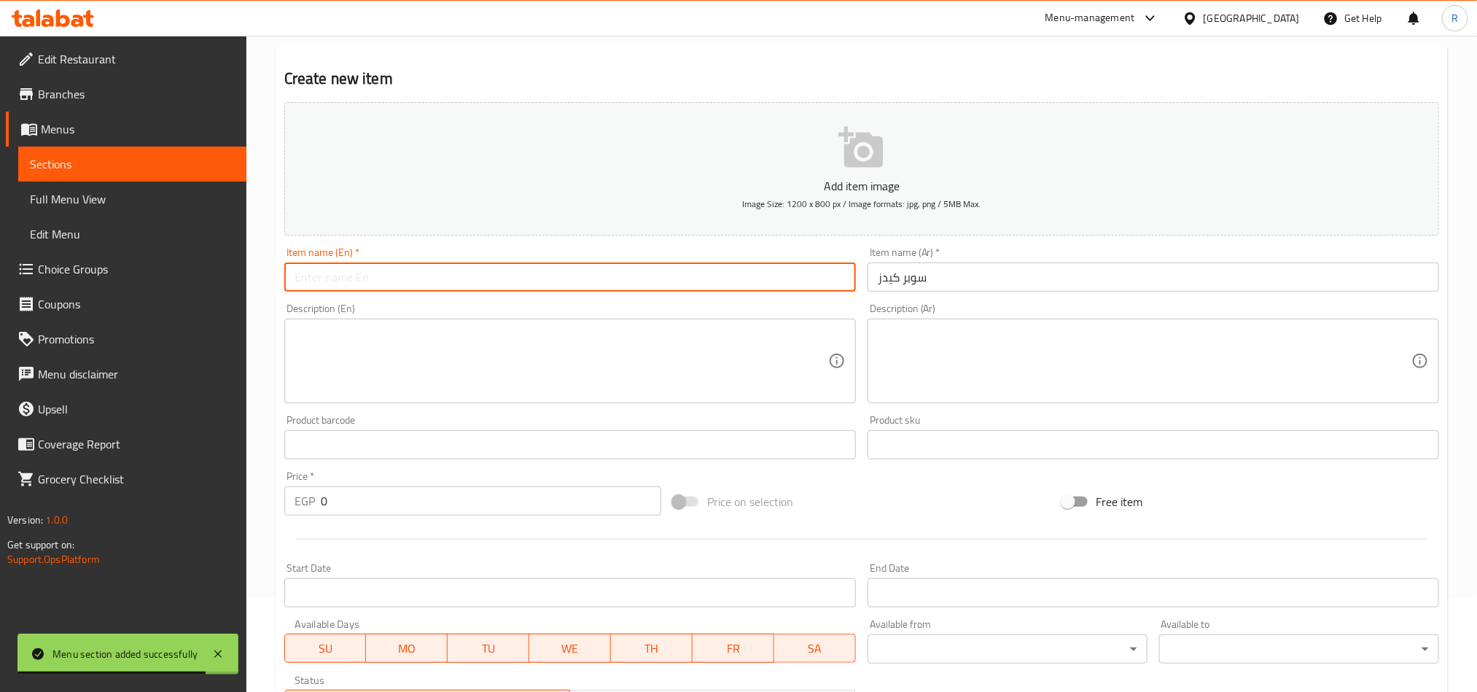
paste input "Super Kids"
type input "Super Kids"
click at [1003, 379] on textarea at bounding box center [1145, 361] width 534 height 69
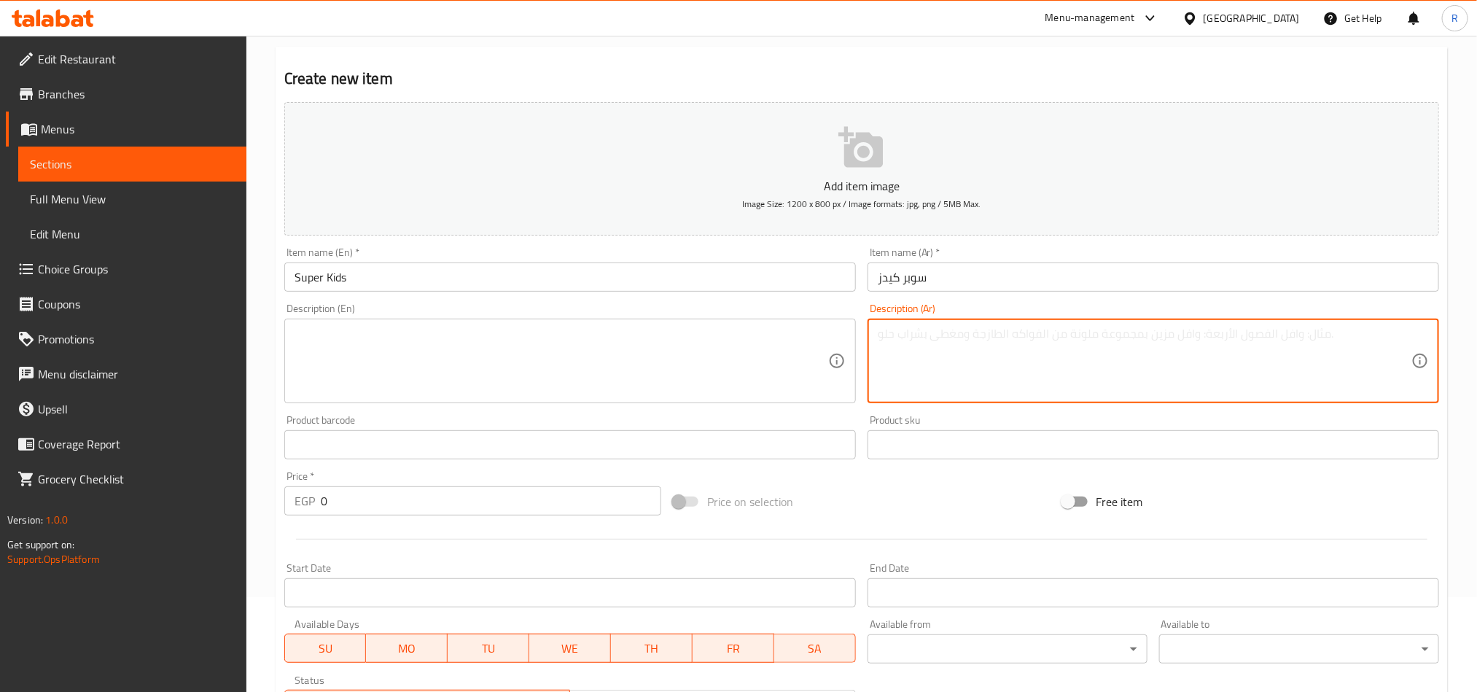
paste textarea "مكرونة فرن بالحمة المفرومة مغطاه بجبنة موزاري�� وبطاطس وشيدر صوص"
click at [1022, 270] on input "سوبر كيدز" at bounding box center [1154, 277] width 572 height 29
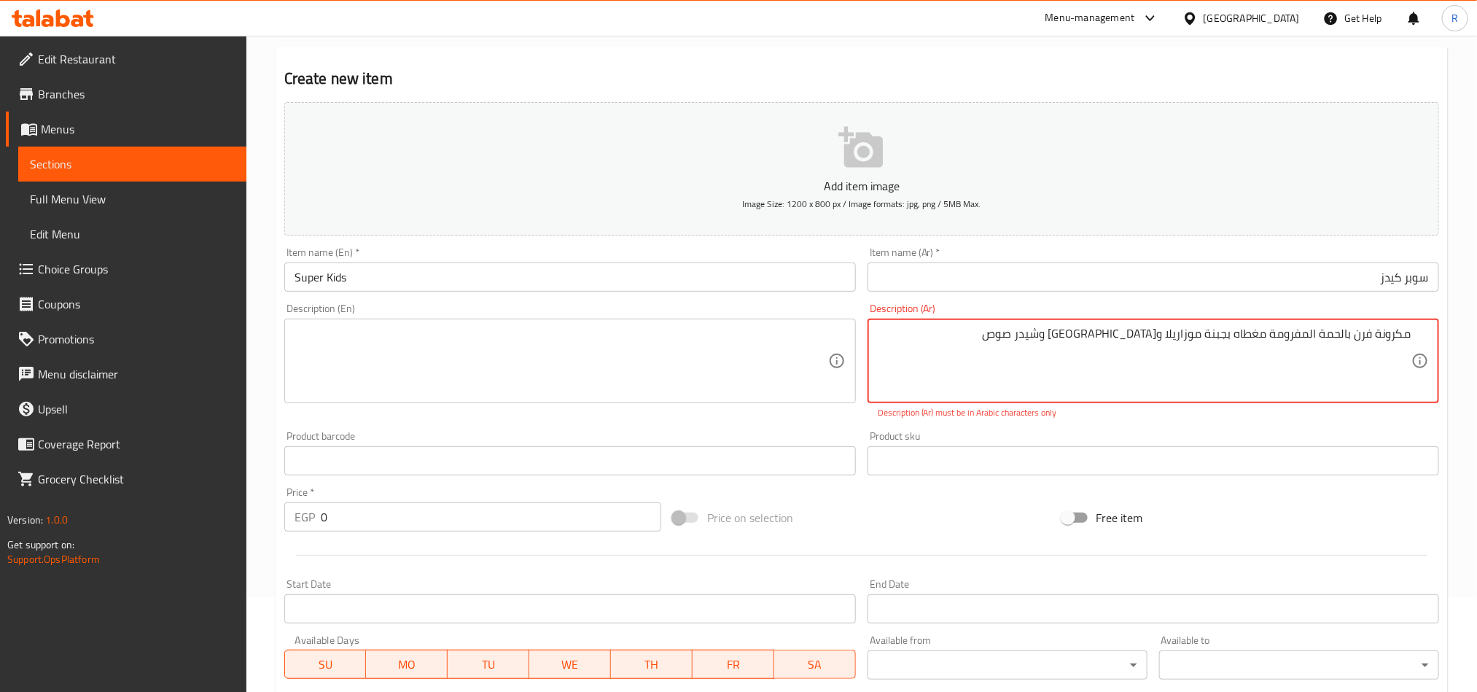
click at [1085, 335] on textarea "مكرونة فرن بالحمة المفرومة مغطاه بجبنة موزاريلا وبطاطس وشيدر صوص" at bounding box center [1145, 361] width 534 height 69
type textarea "مكرونة فرن بالحمة المفرومة مغطاه بجبنة موزاريلا وبطاطس وشيدر صوص"
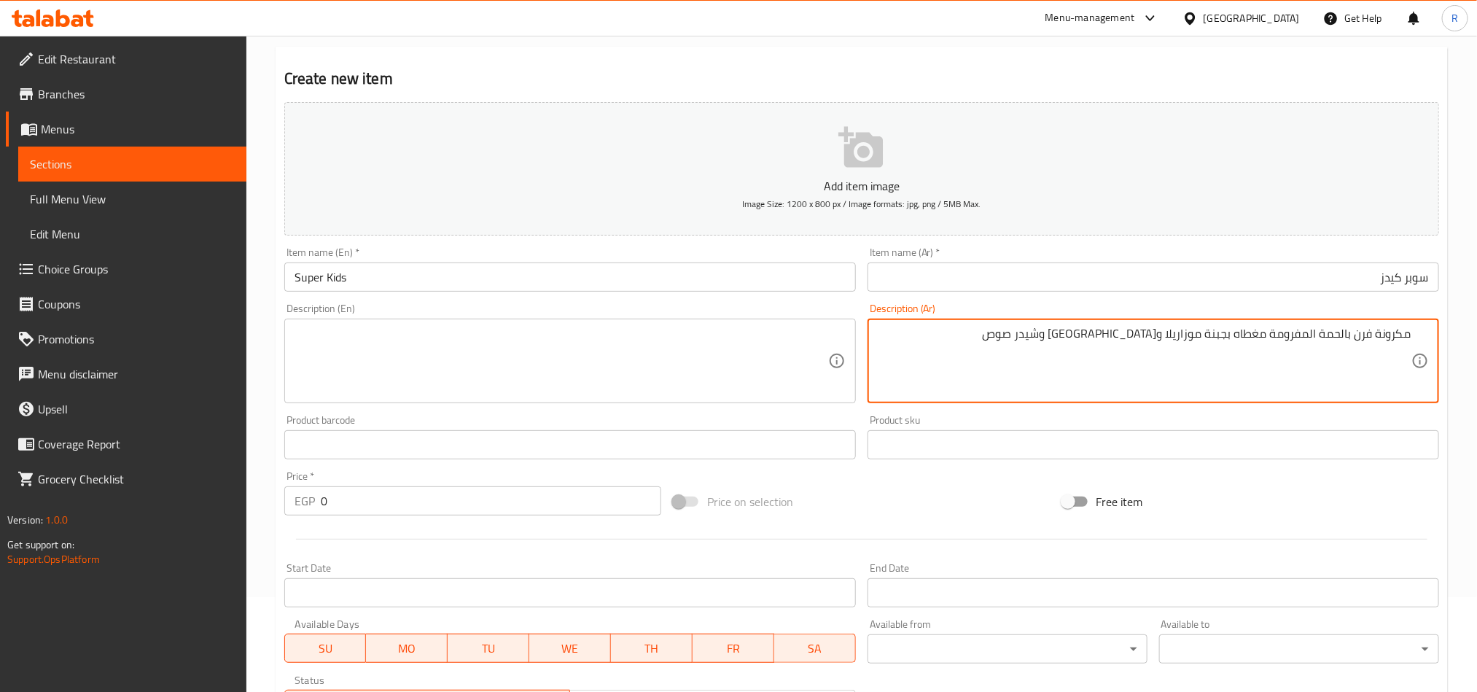
click at [550, 340] on textarea at bounding box center [562, 361] width 534 height 69
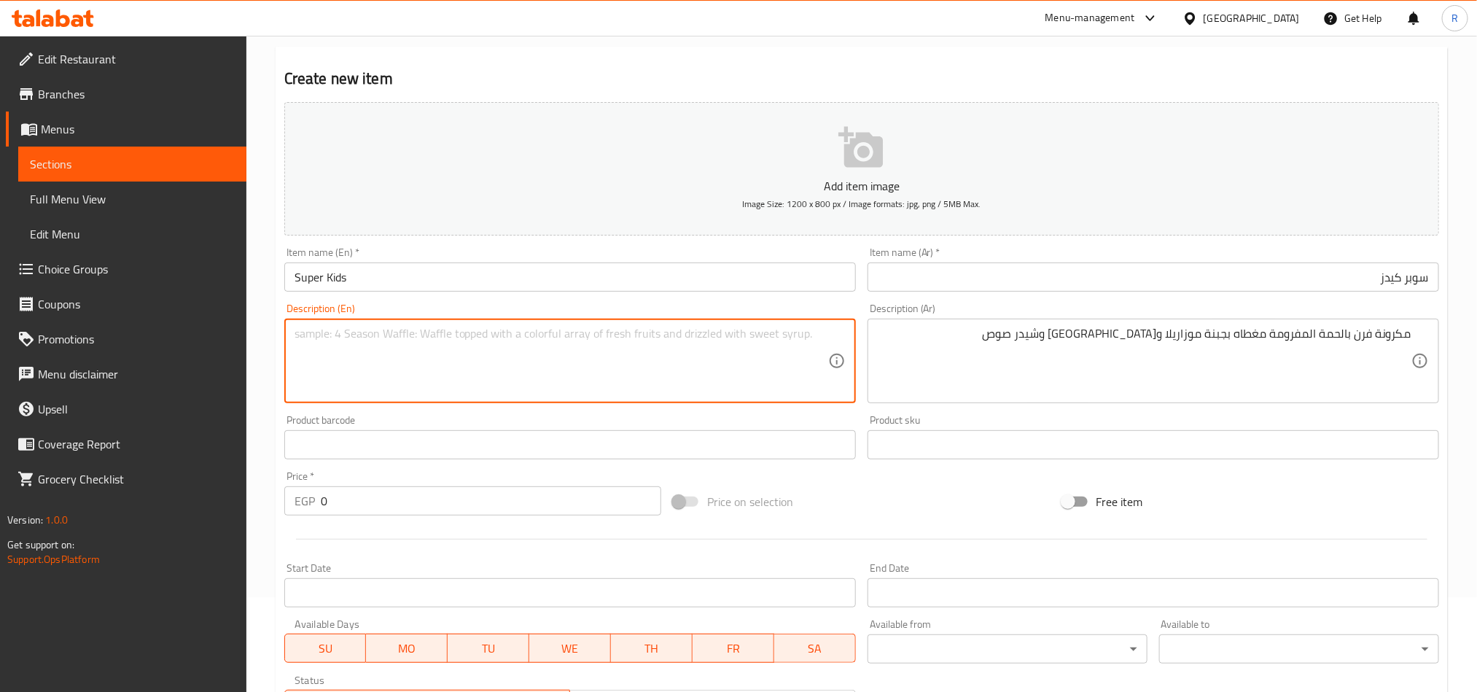
paste textarea "Oven-baked pasta with minced meat, topped with mozzarella cheese, potatoes and …"
type textarea "Oven-baked pasta with minced meat, topped with mozzarella cheese, potatoes and …"
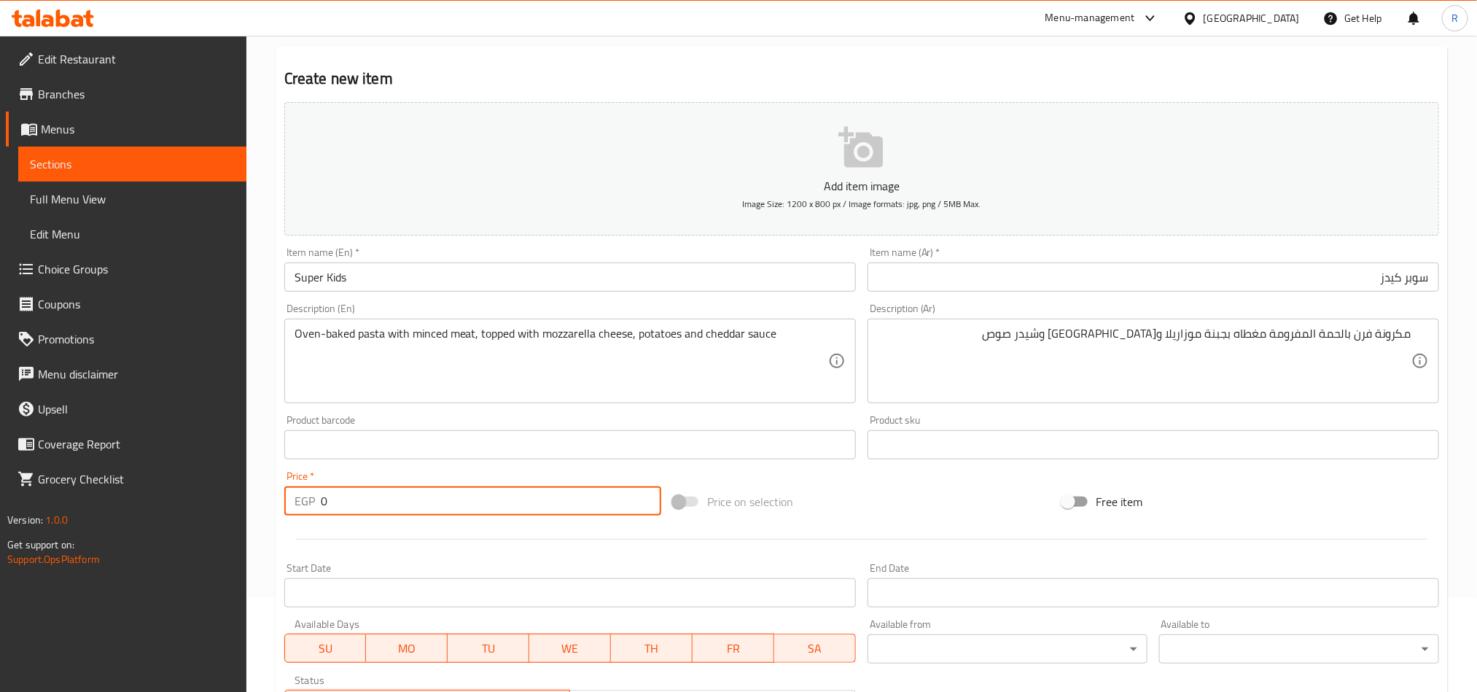
drag, startPoint x: 335, startPoint y: 501, endPoint x: 311, endPoint y: 499, distance: 23.4
click at [313, 503] on div "EGP 0 Price *" at bounding box center [472, 500] width 377 height 29
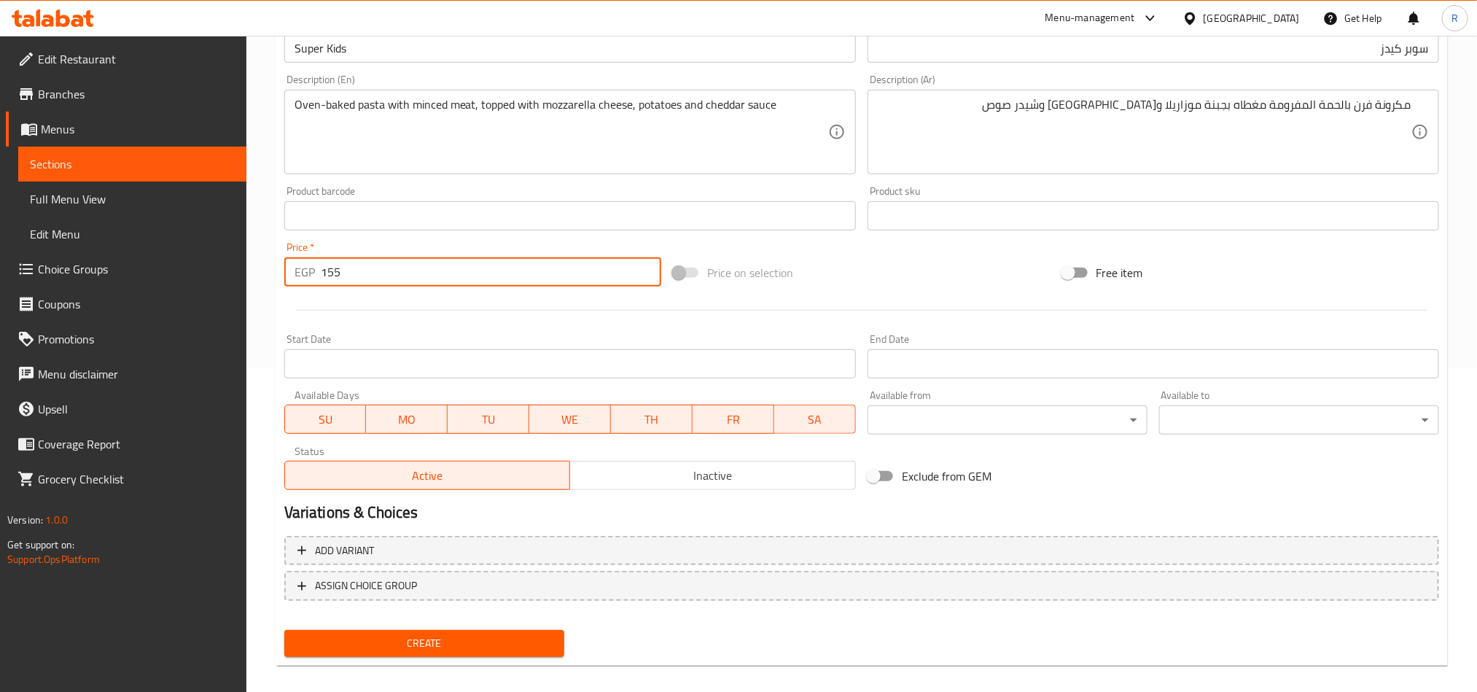
scroll to position [337, 0]
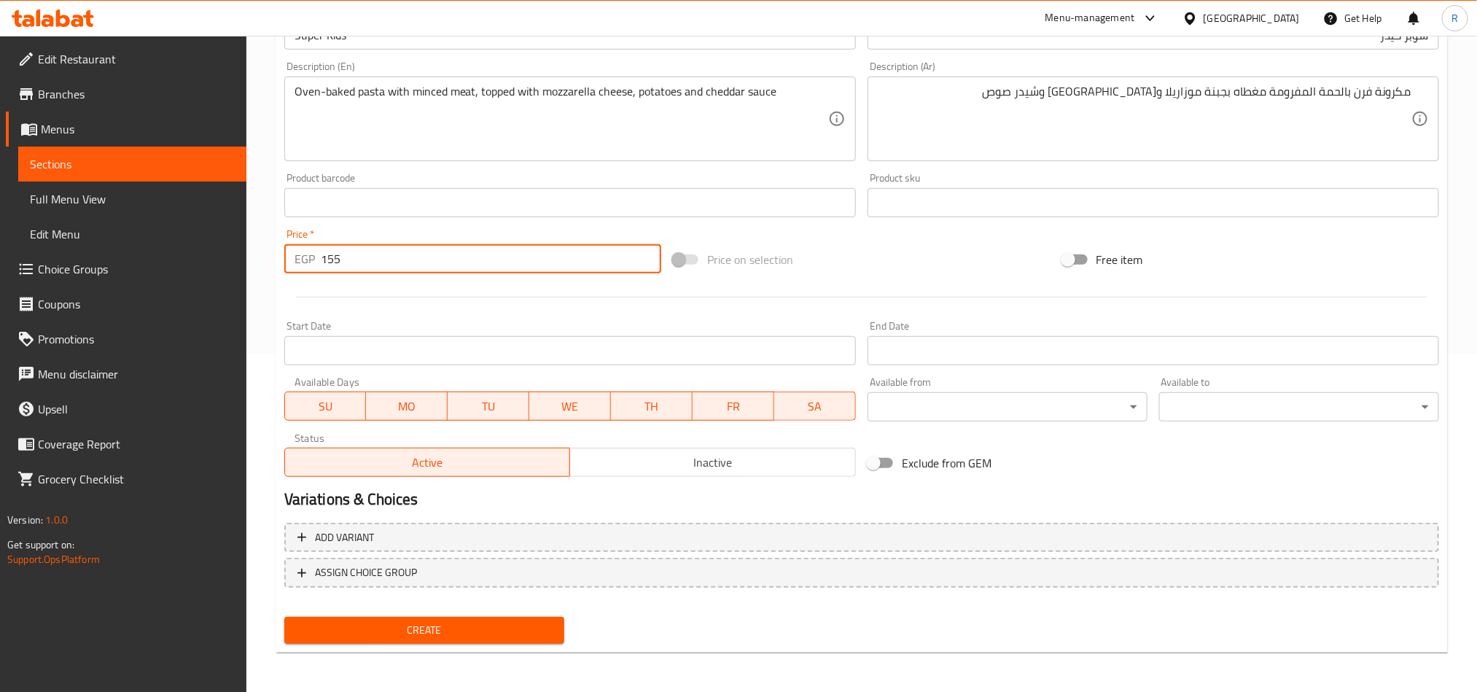
type input "155"
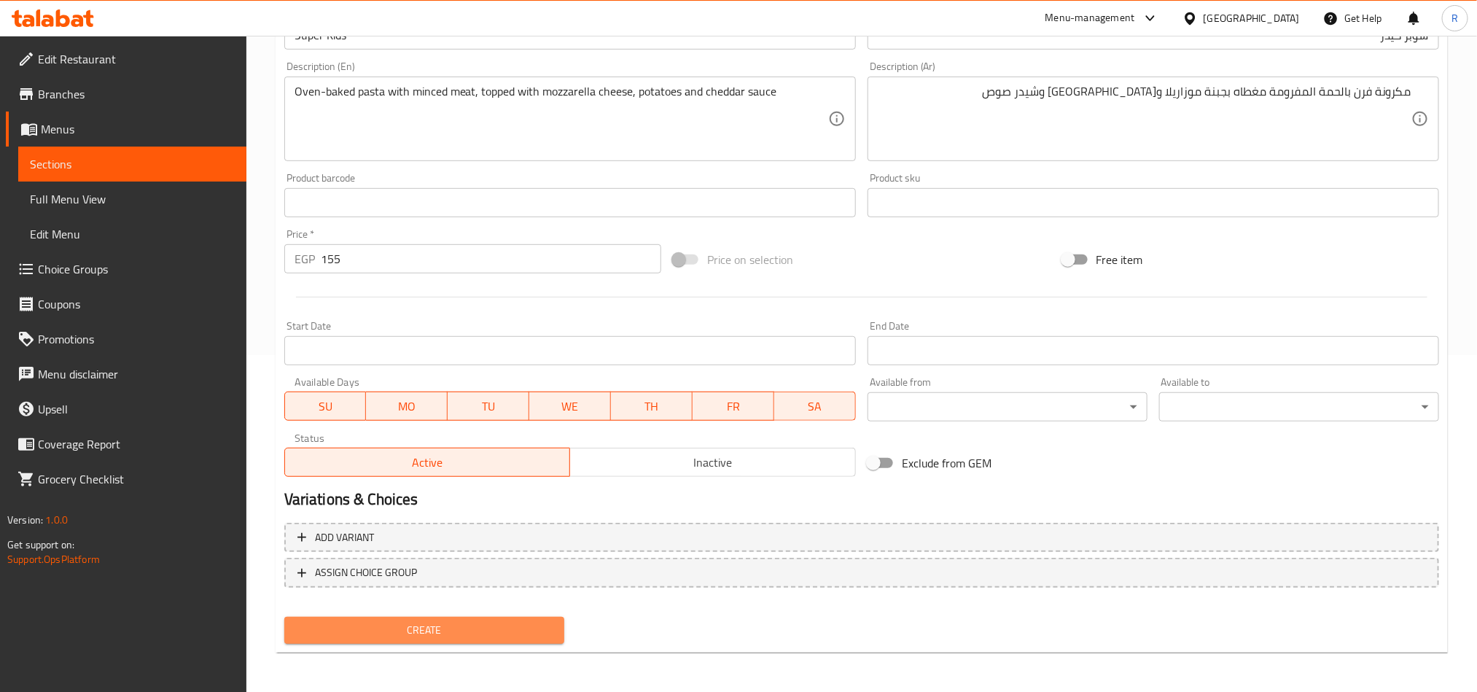
click at [479, 618] on button "Create" at bounding box center [424, 630] width 280 height 27
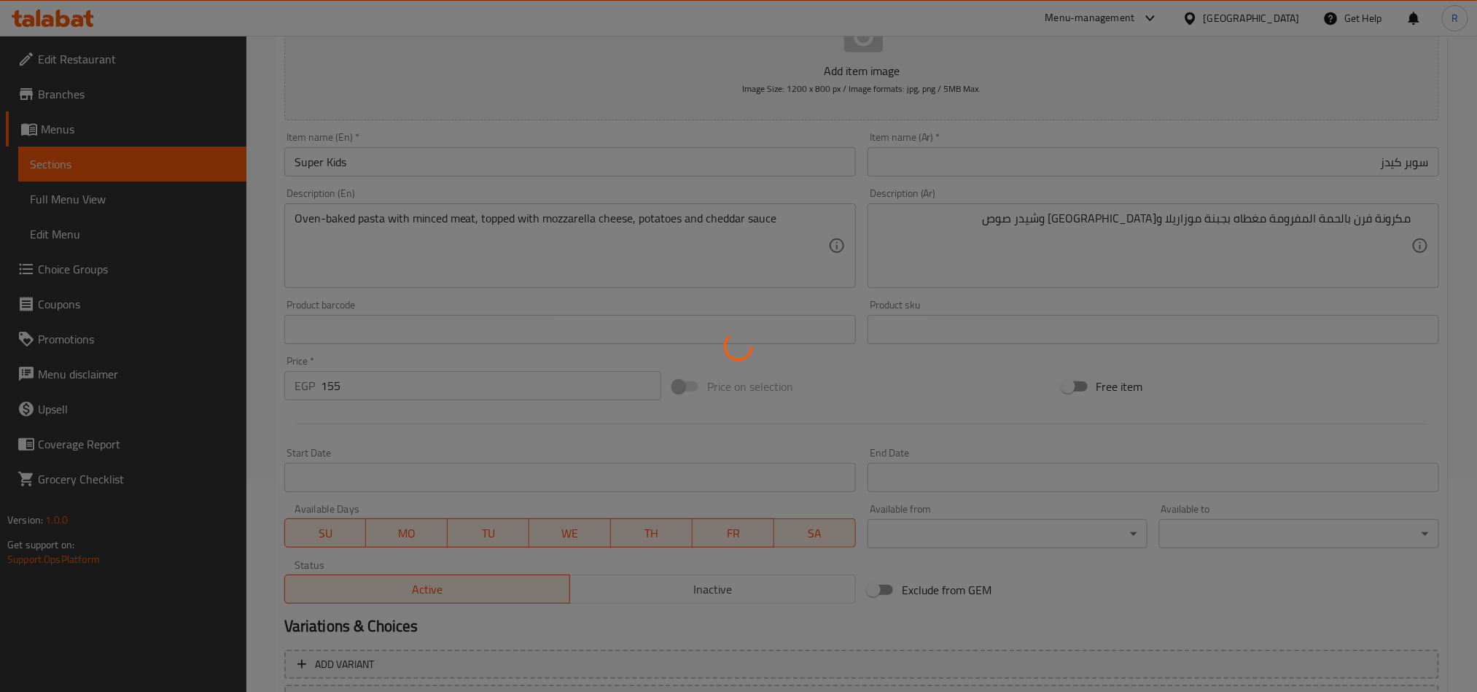
scroll to position [26, 0]
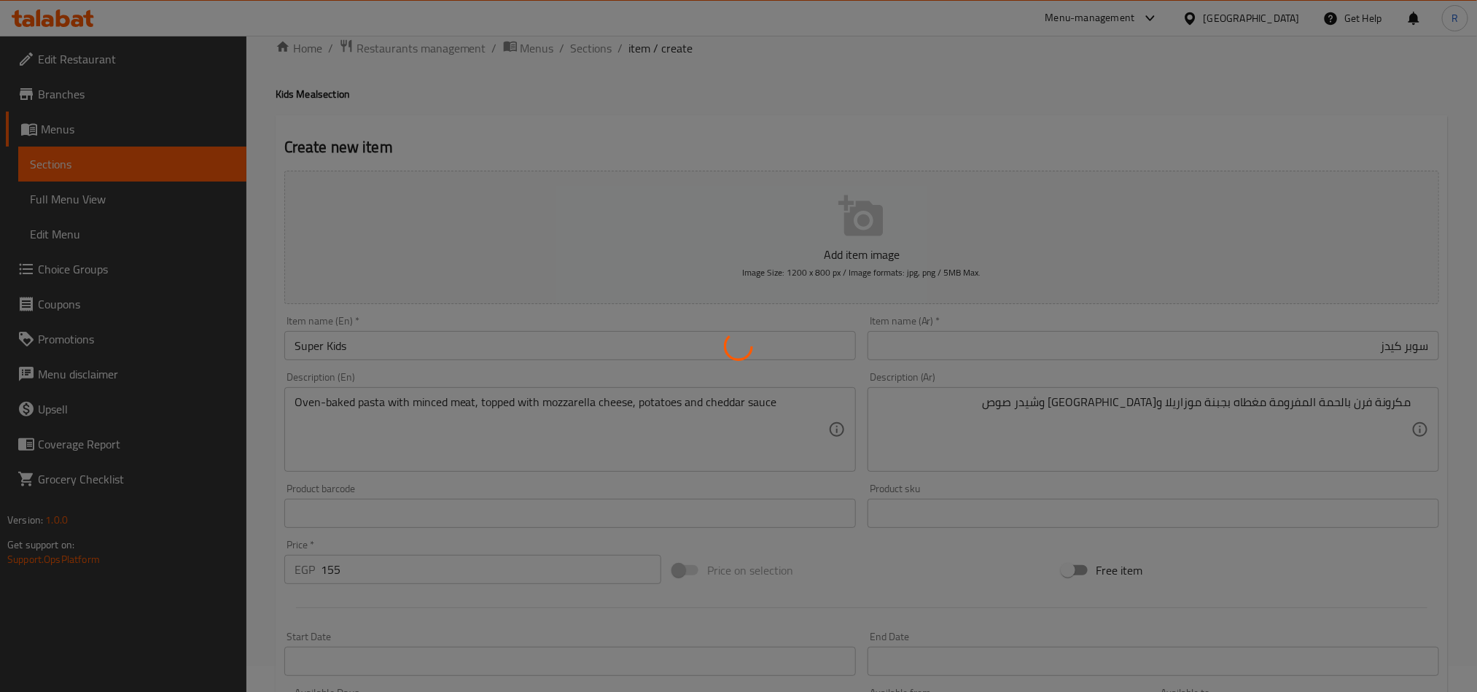
type input "0"
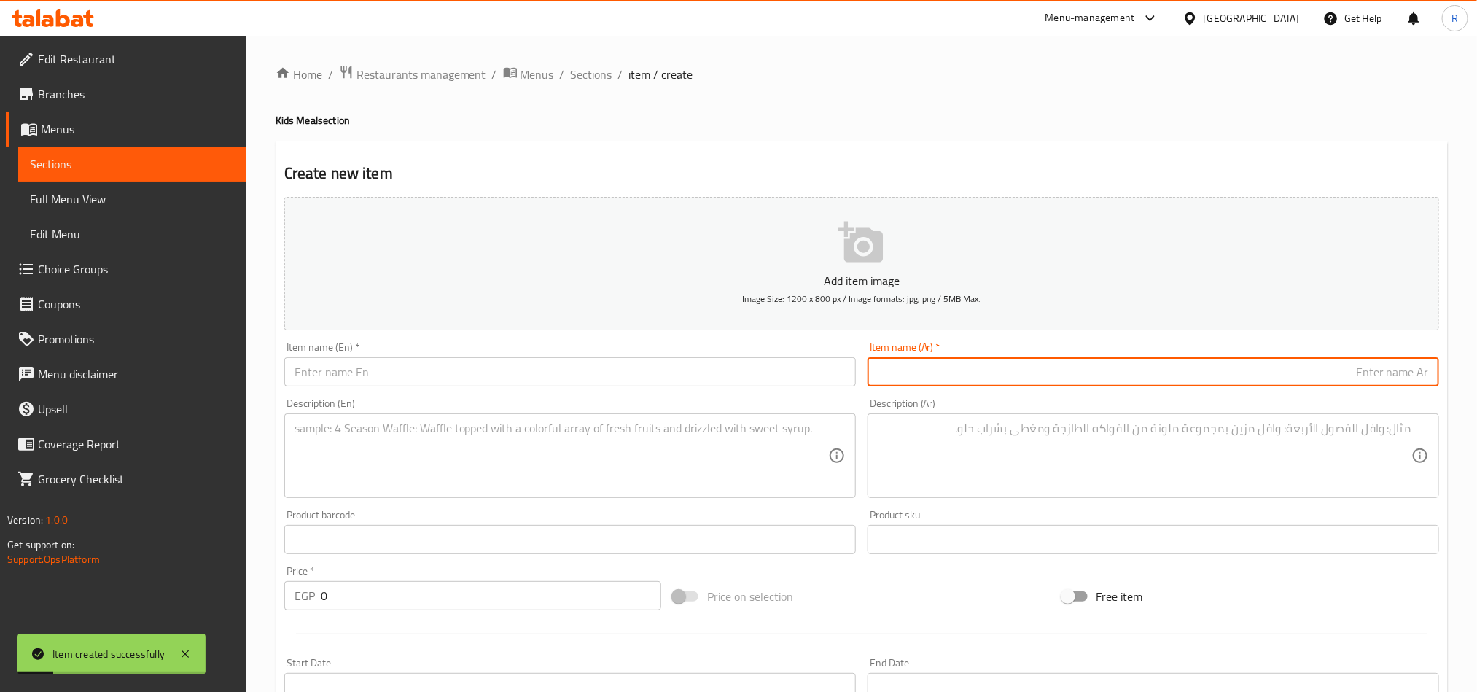
click at [965, 374] on input "text" at bounding box center [1154, 371] width 572 height 29
paste input "ناجتس بوكس"
type input "ناجتس بوكس"
click at [497, 373] on input "text" at bounding box center [570, 371] width 572 height 29
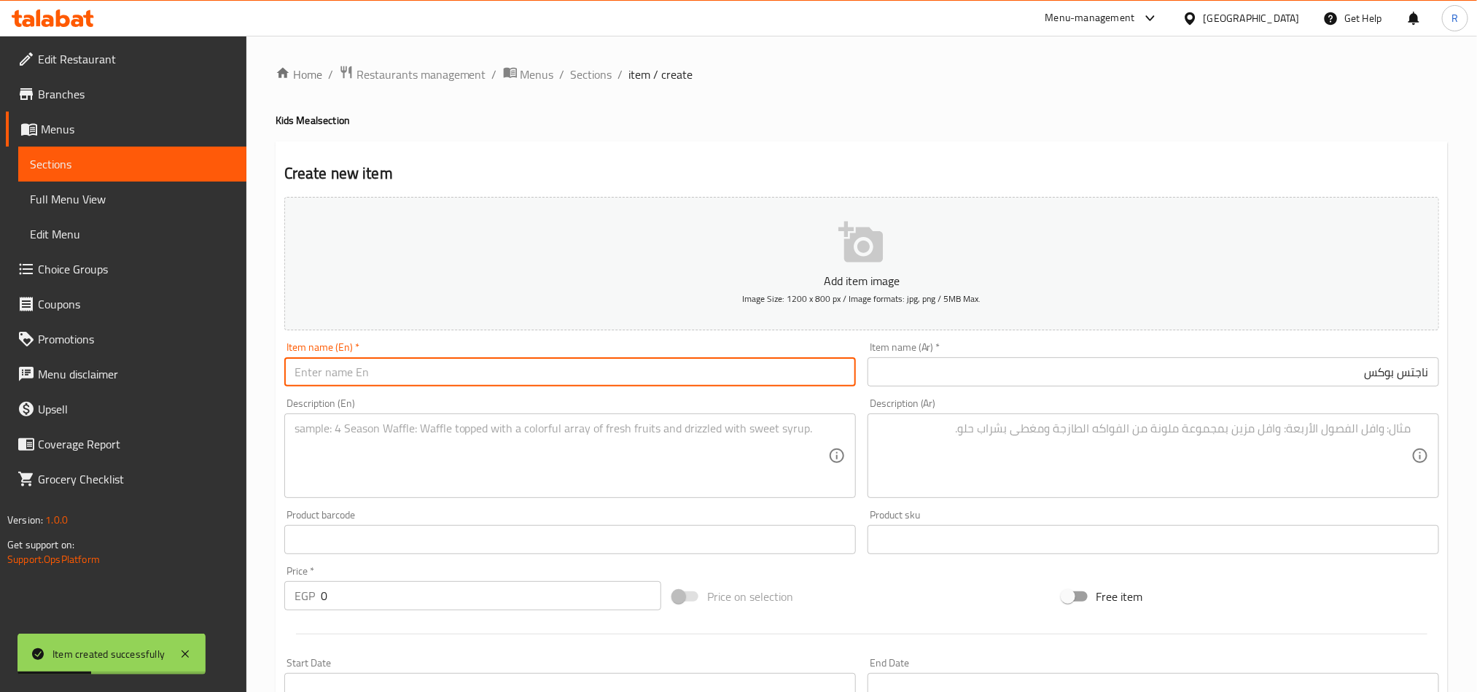
paste input "Nuggets Box"
type input "Nuggets Box"
click at [1003, 442] on textarea at bounding box center [1145, 455] width 534 height 69
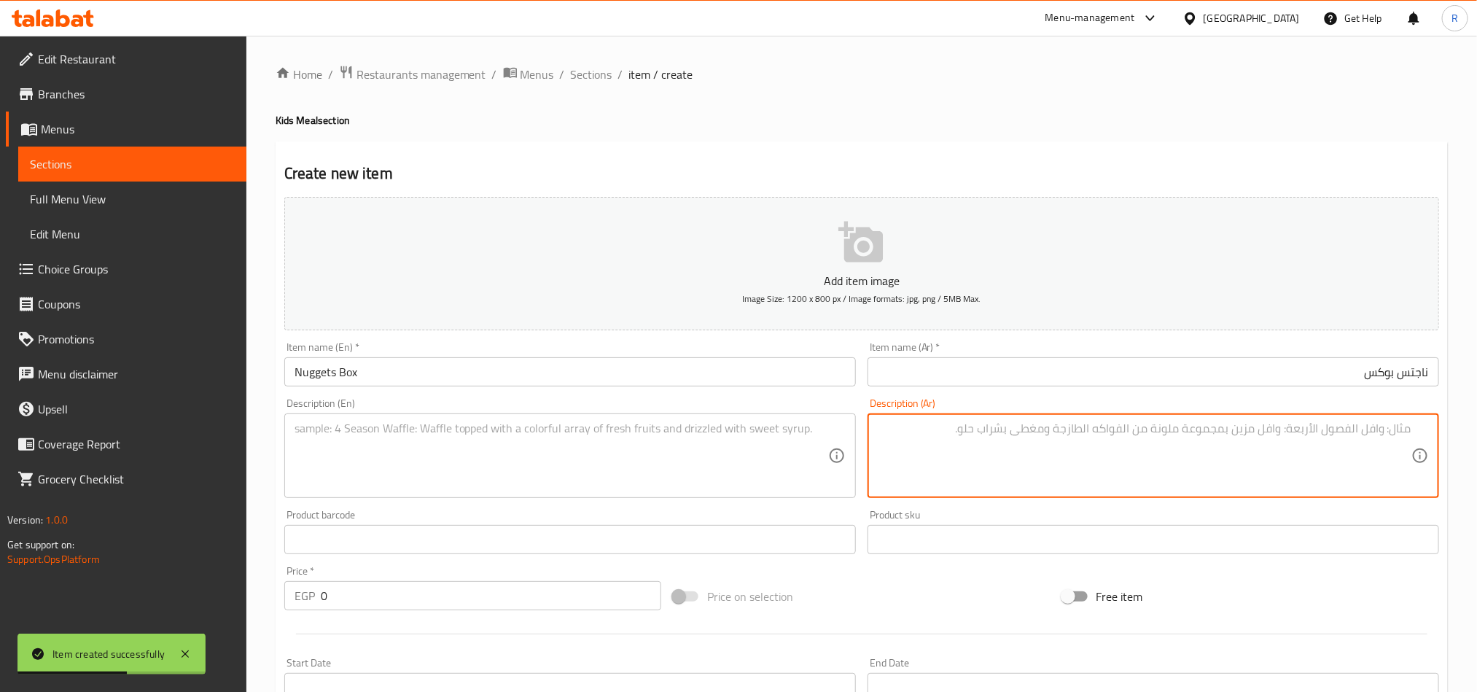
paste textarea "ناجتس وشيدر صوص وفرايز وعصير برتقال"
type textarea "ناجتس وشيدر صوص وفرايز وعصير برتقال"
click at [584, 425] on textarea at bounding box center [562, 455] width 534 height 69
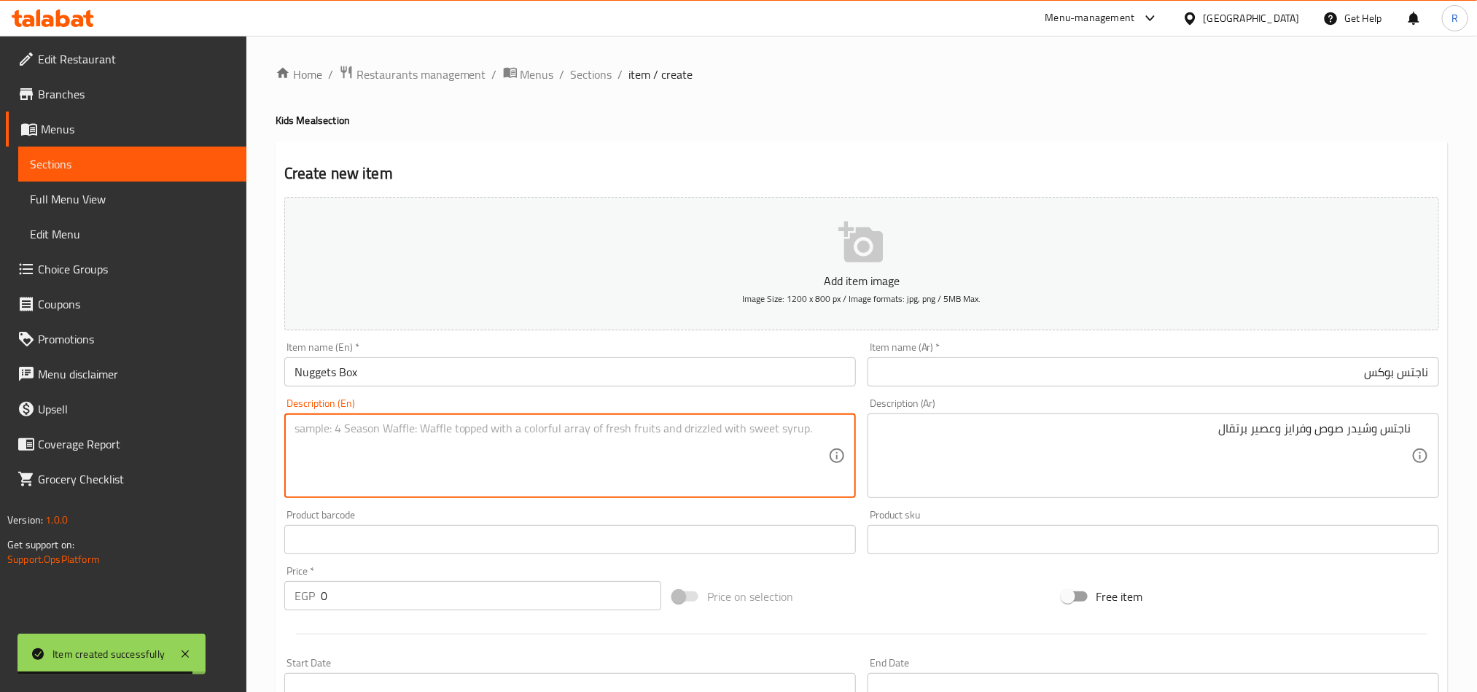
paste textarea "Nuggets, cheddar sauce, fries, and orange juice"
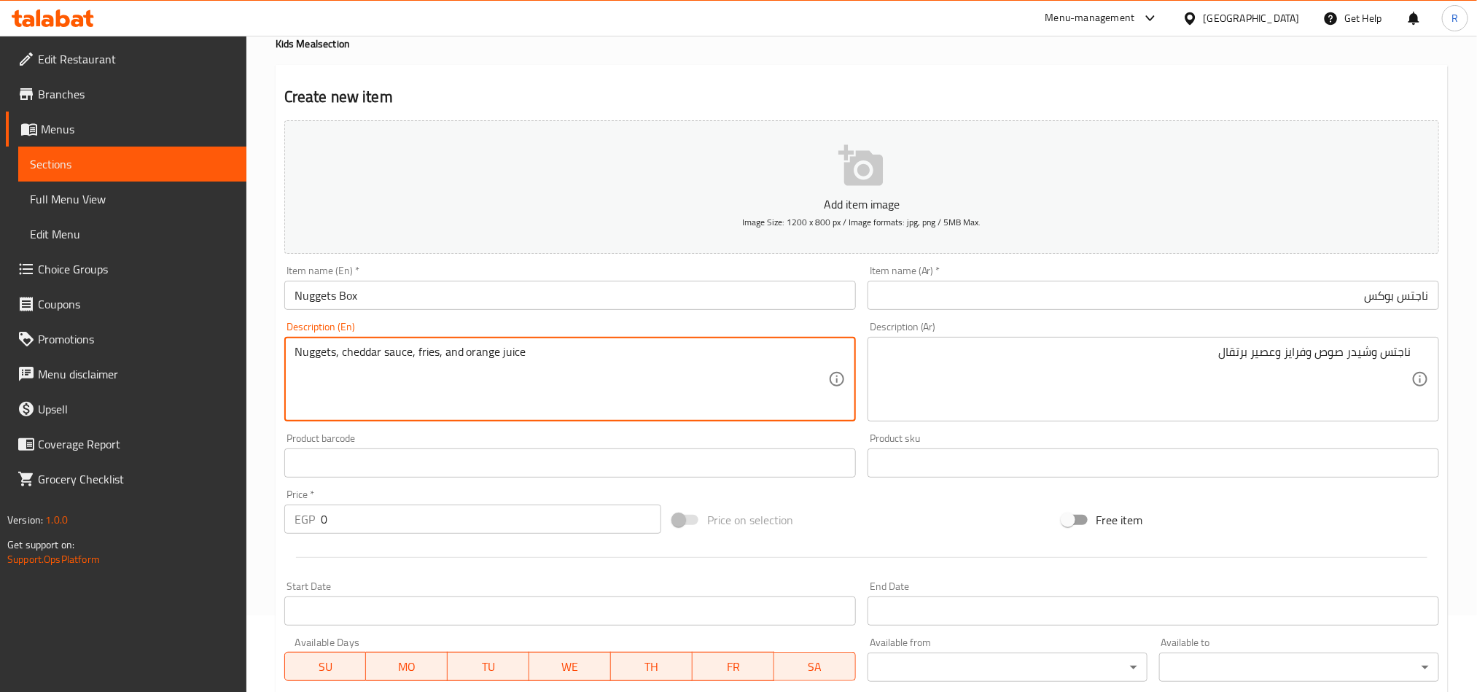
scroll to position [109, 0]
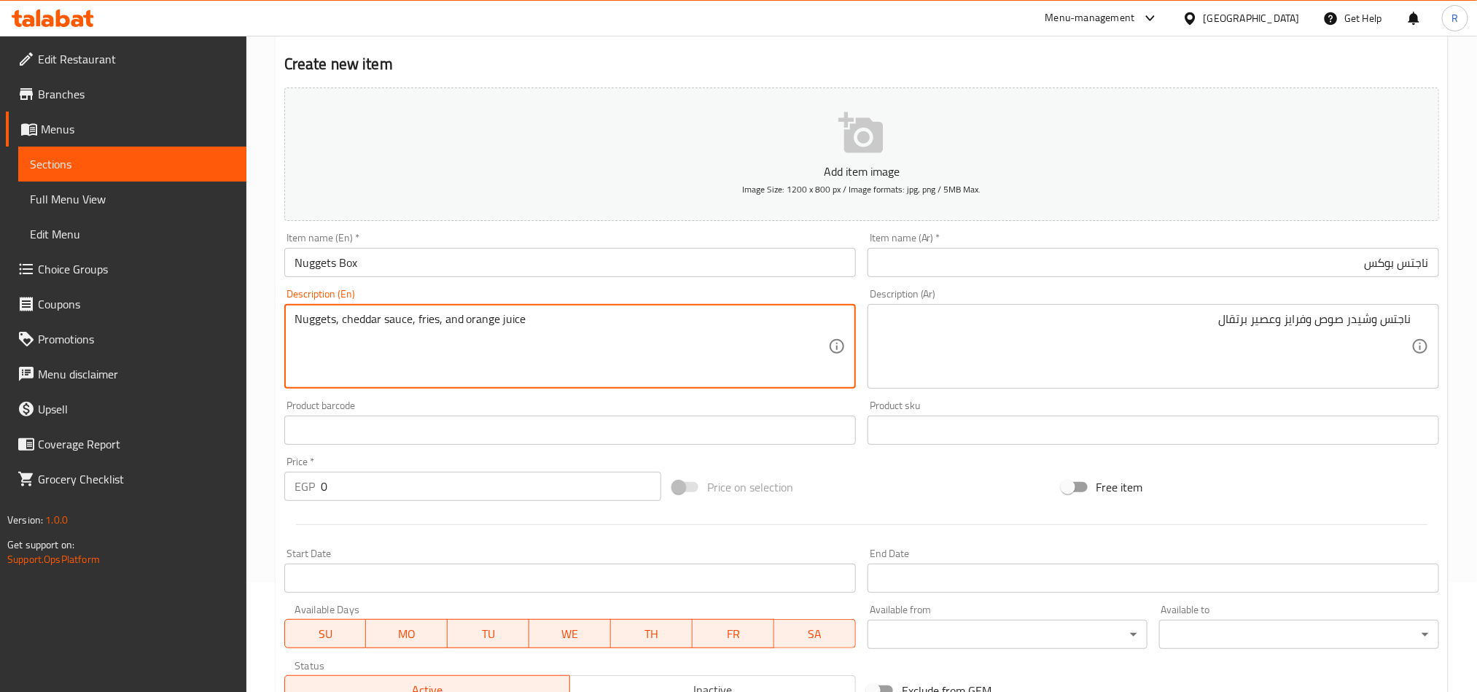
type textarea "Nuggets, cheddar sauce, fries, and orange juice"
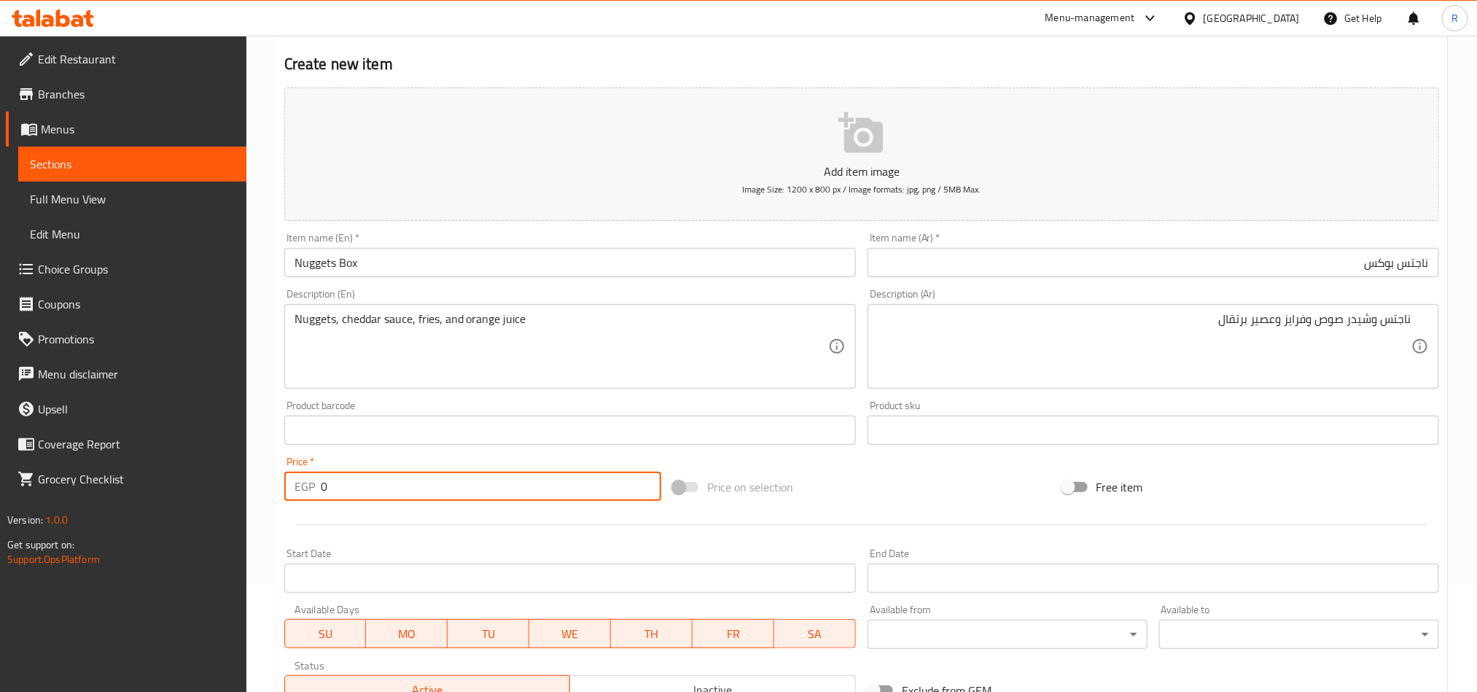
drag, startPoint x: 335, startPoint y: 489, endPoint x: 292, endPoint y: 490, distance: 43.0
click at [292, 490] on div "EGP 0 Price *" at bounding box center [472, 486] width 377 height 29
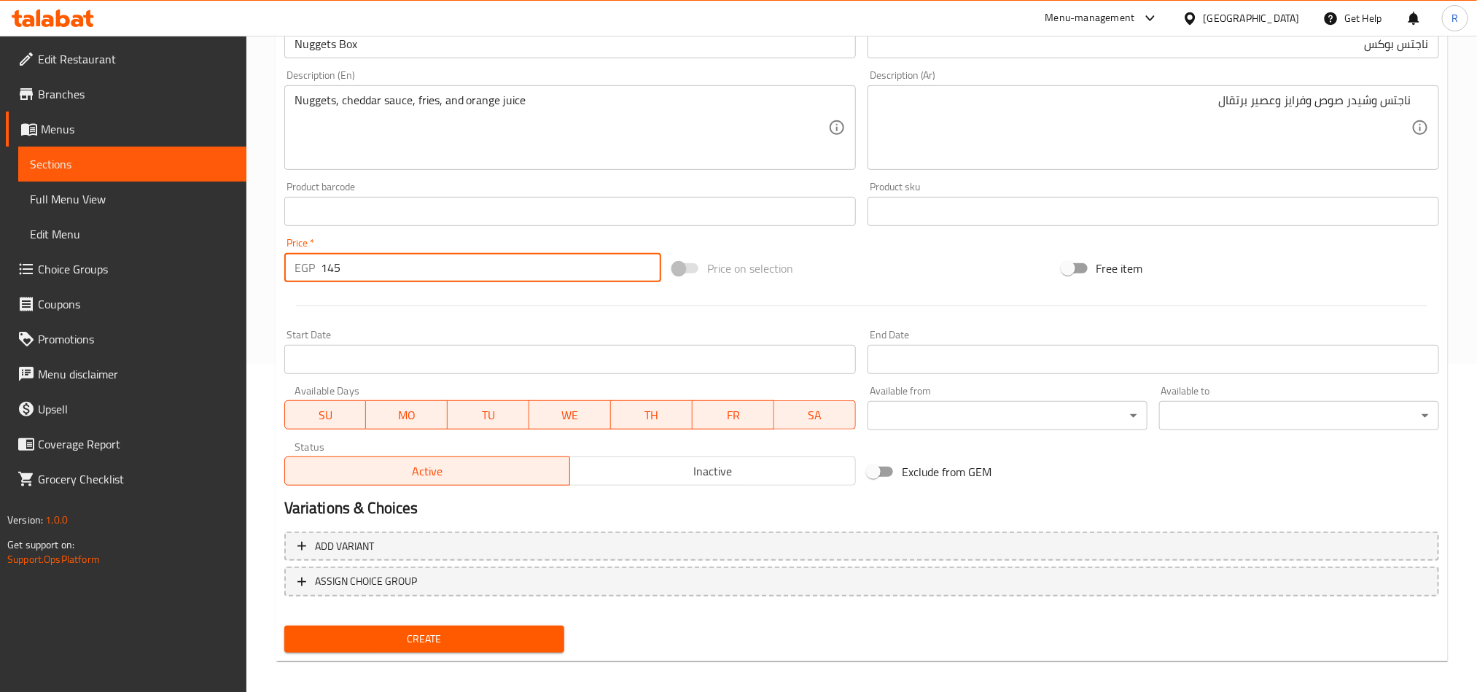
scroll to position [337, 0]
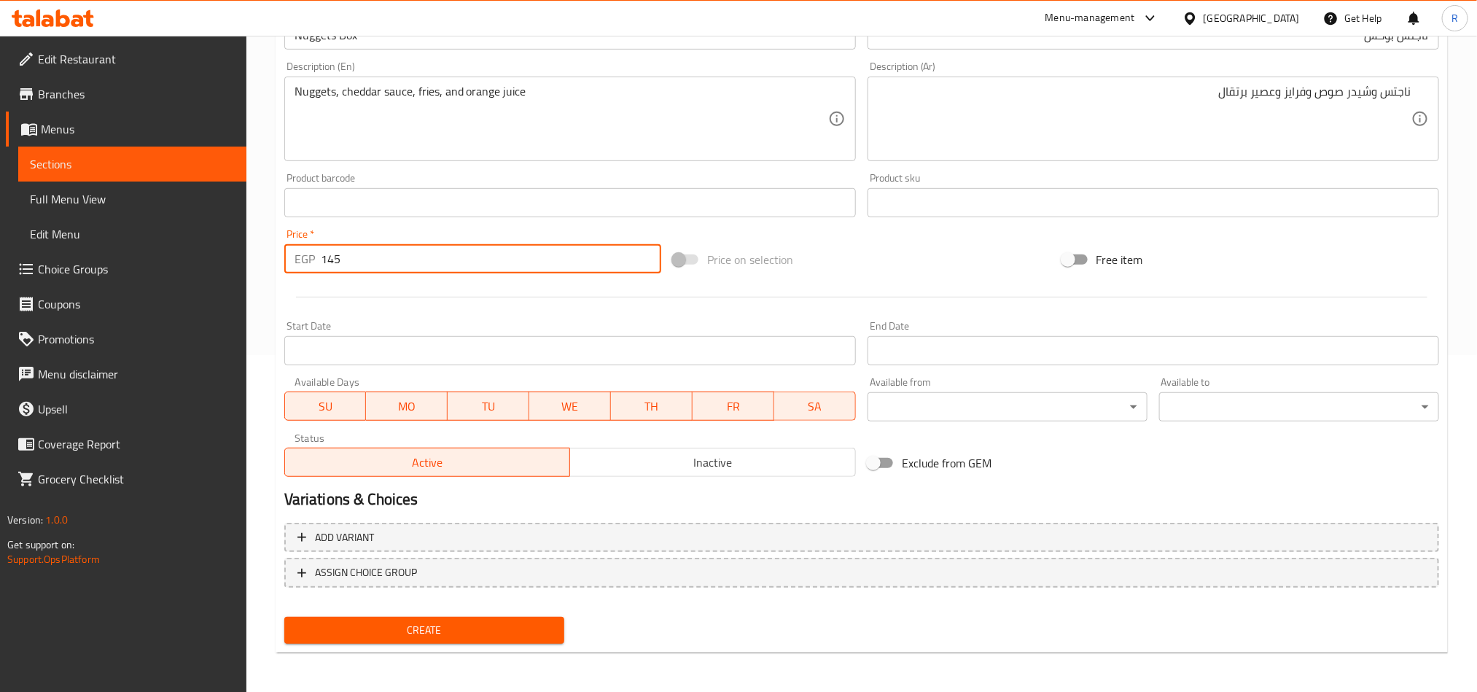
type input "145"
click at [470, 634] on span "Create" at bounding box center [424, 630] width 257 height 18
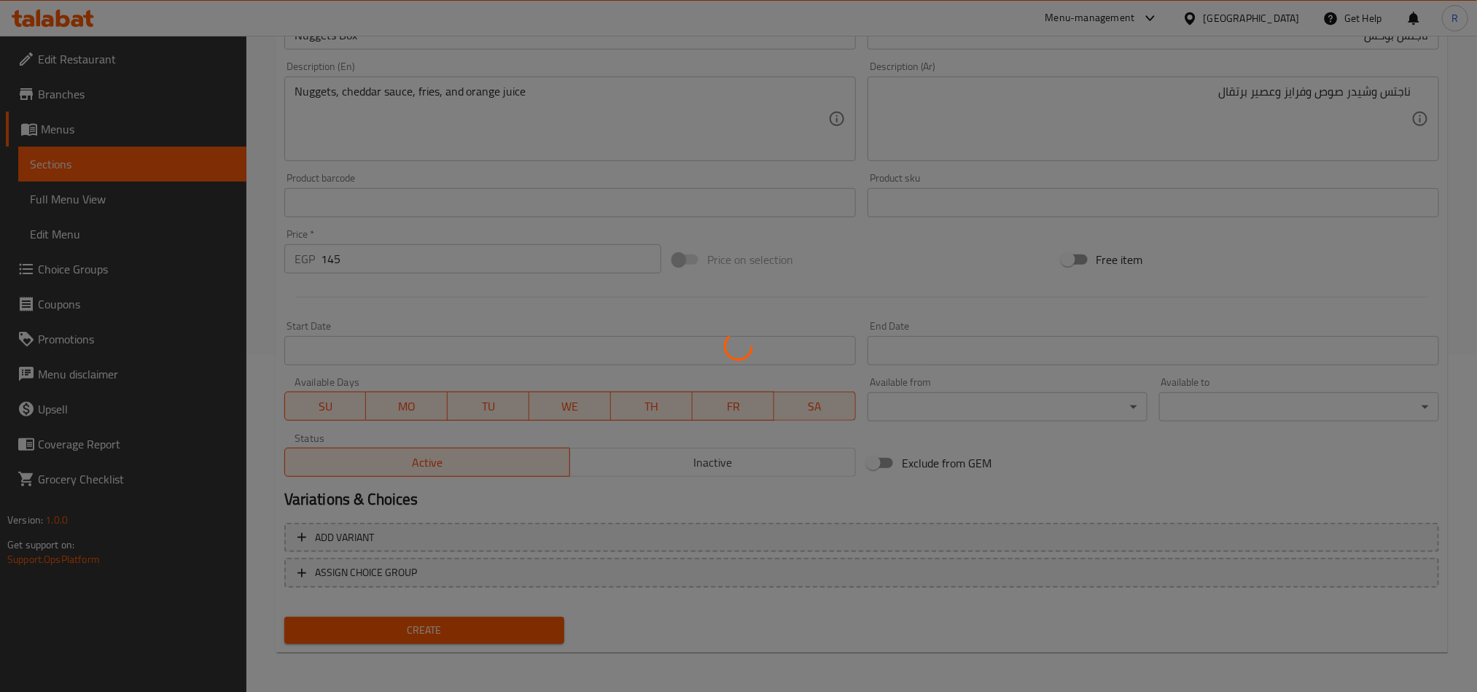
type input "0"
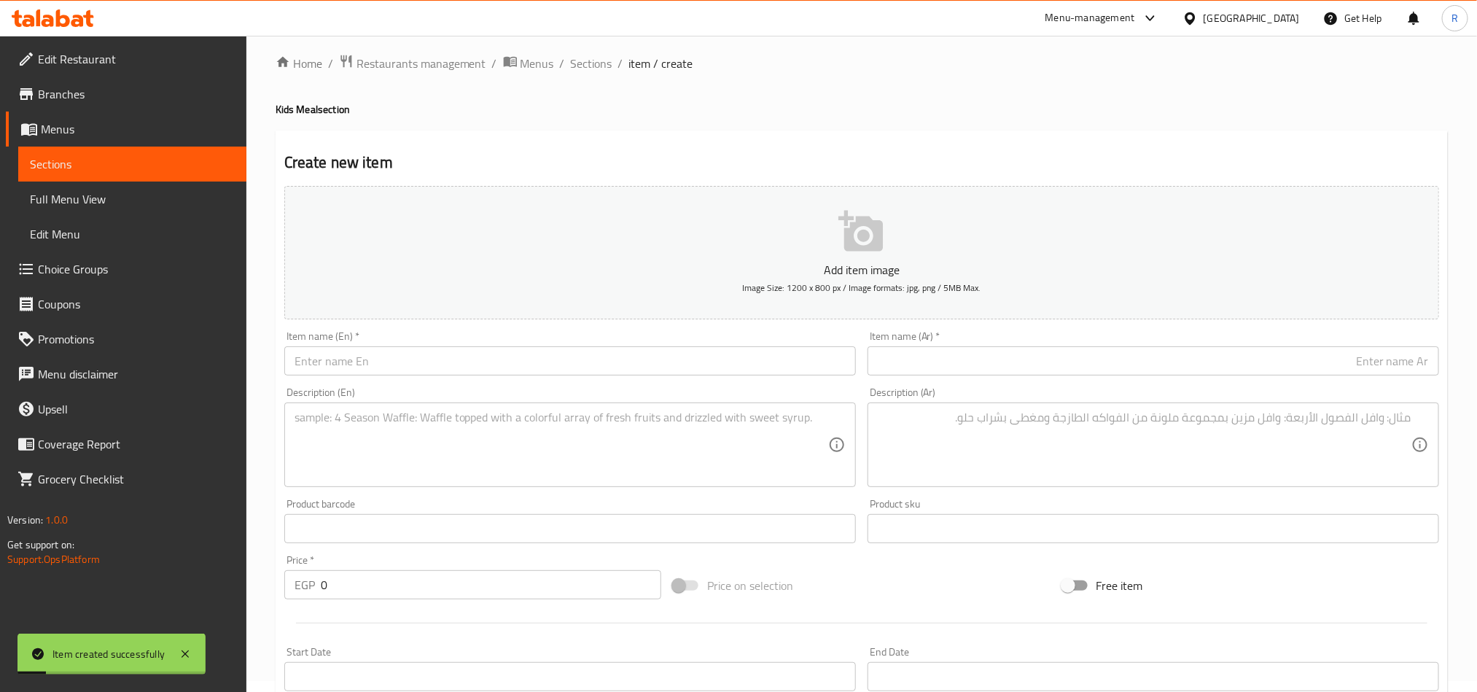
scroll to position [9, 0]
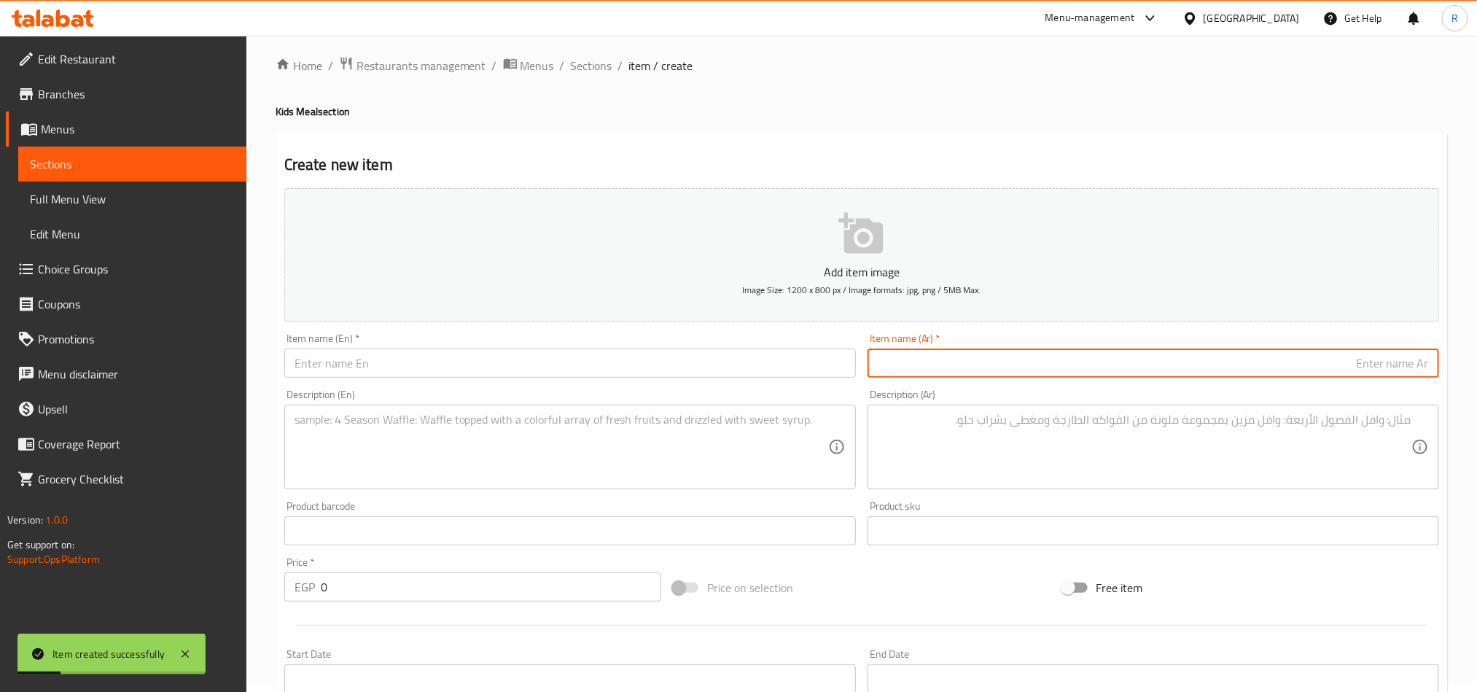
click at [1004, 376] on input "text" at bounding box center [1154, 363] width 572 height 29
paste input "هابي ميل"
type input "هابي ميل"
click at [451, 353] on input "text" at bounding box center [570, 363] width 572 height 29
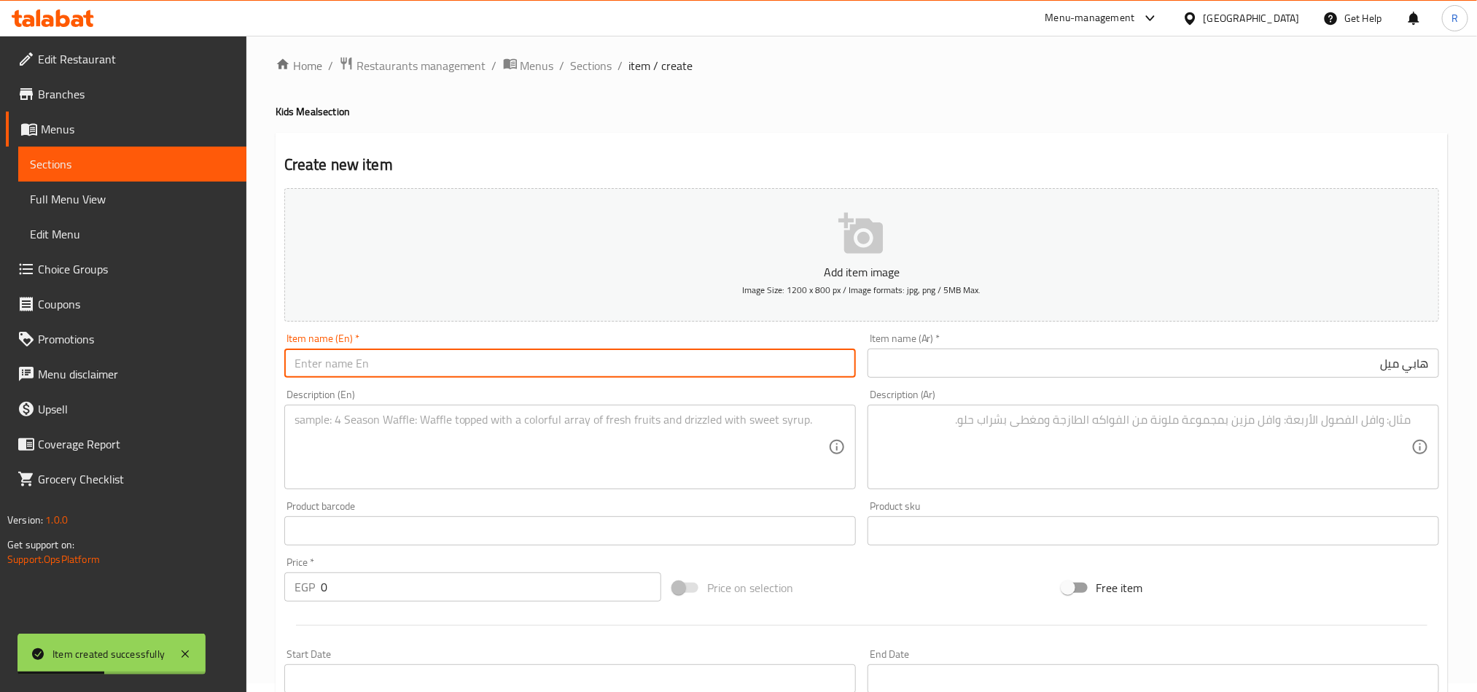
paste input "Happy Meal"
type input "Happy Meal"
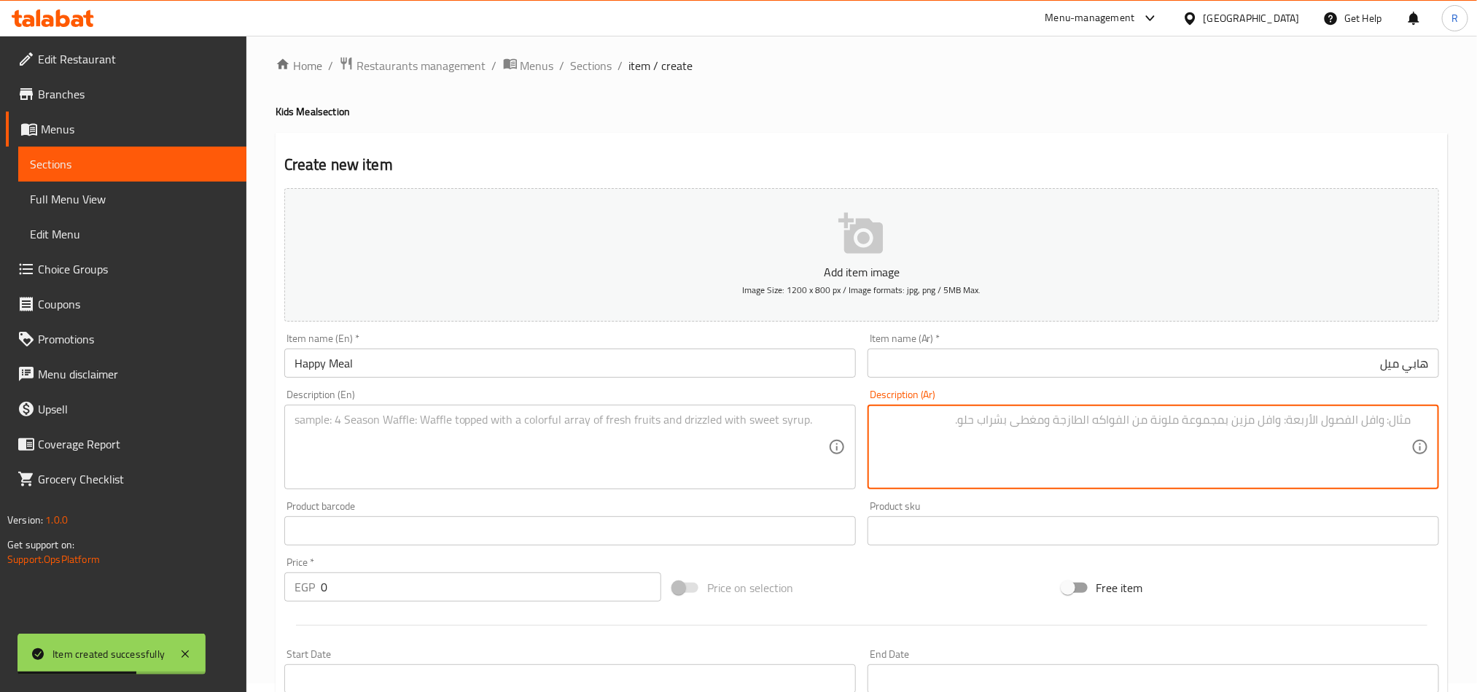
click at [922, 442] on textarea at bounding box center [1145, 447] width 534 height 69
paste textarea "مكرونة ماك اند تشيز وفراخ كرسبي و شيدر صوص"
type textarea "مكرونة ماك اند تشيز وفراخ كرسبي و شيدر صوص"
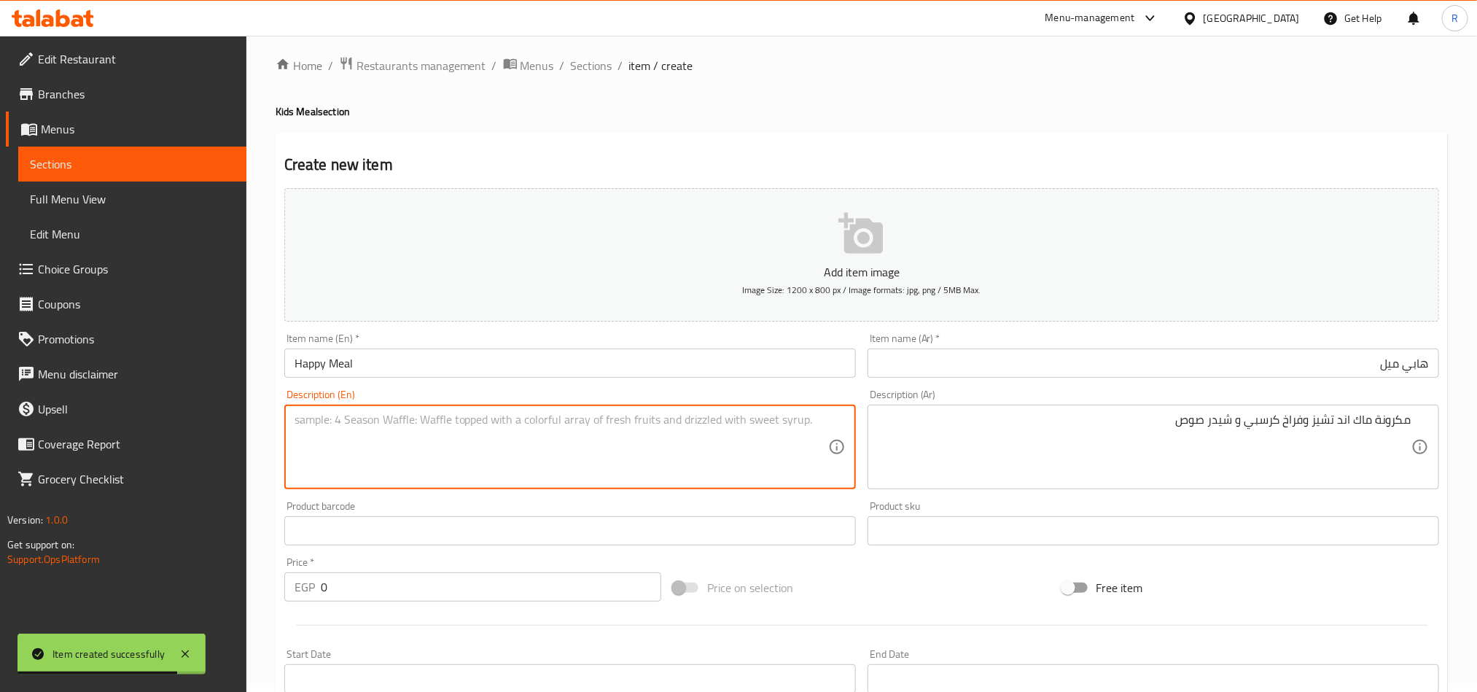
click at [604, 424] on textarea at bounding box center [562, 447] width 534 height 69
paste textarea "Mac and cheese, crispy chicken, and cheddar sauce"
type textarea "Mac and cheese, crispy chicken, and cheddar sauce"
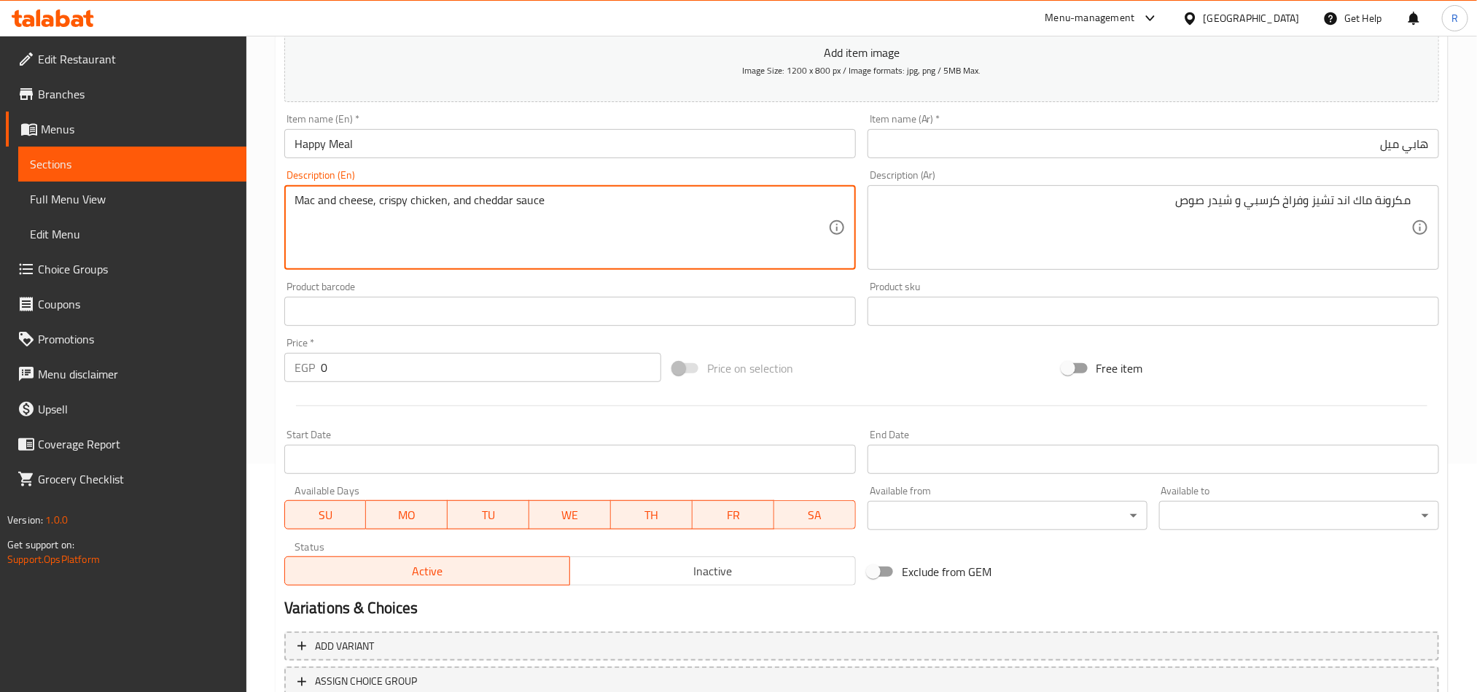
scroll to position [228, 0]
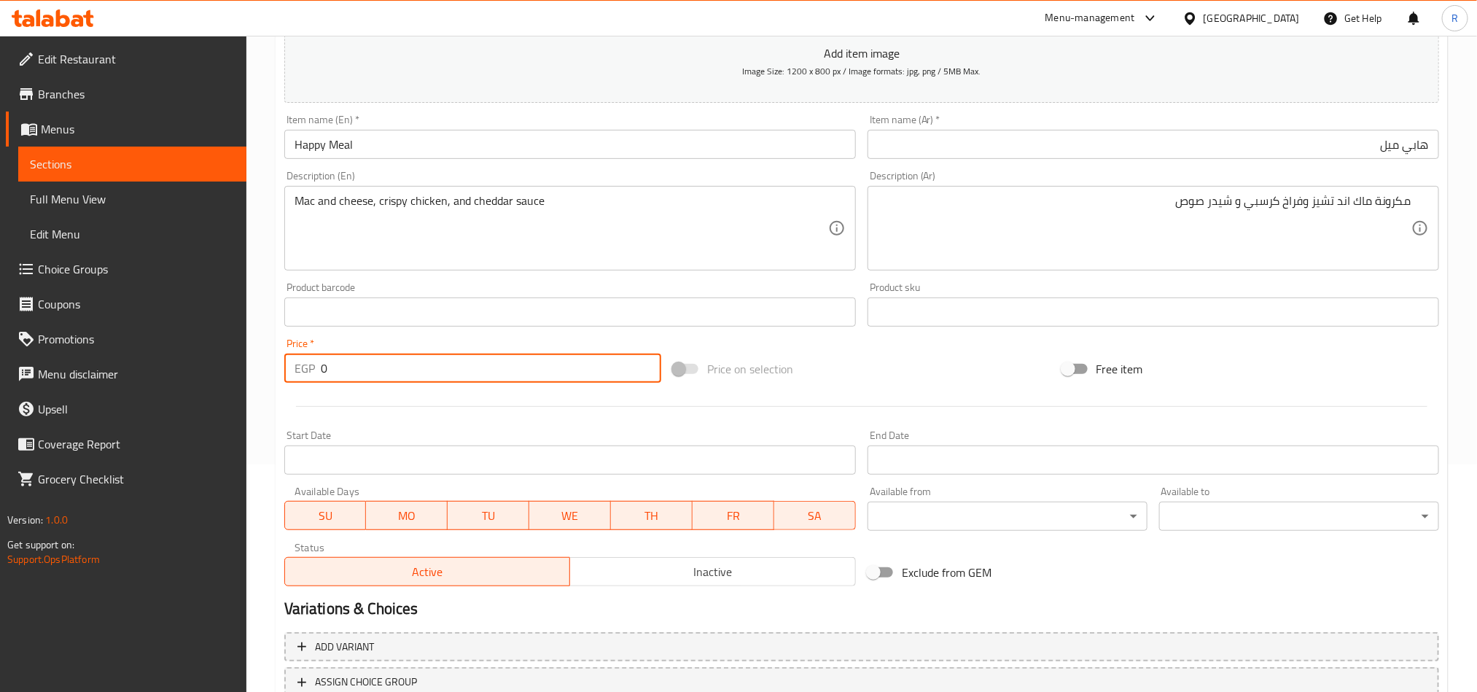
drag, startPoint x: 327, startPoint y: 370, endPoint x: 303, endPoint y: 373, distance: 24.2
click at [303, 373] on div "EGP 0 Price *" at bounding box center [472, 368] width 377 height 29
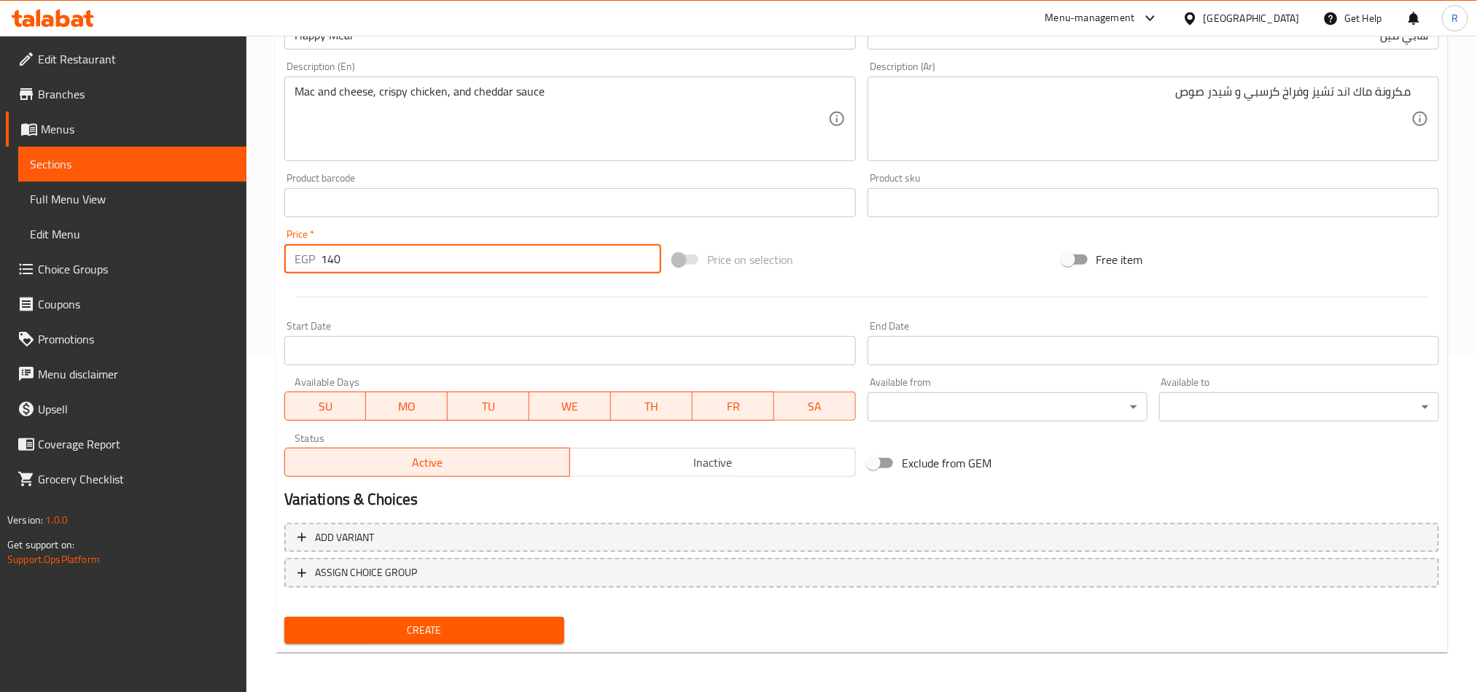
type input "140"
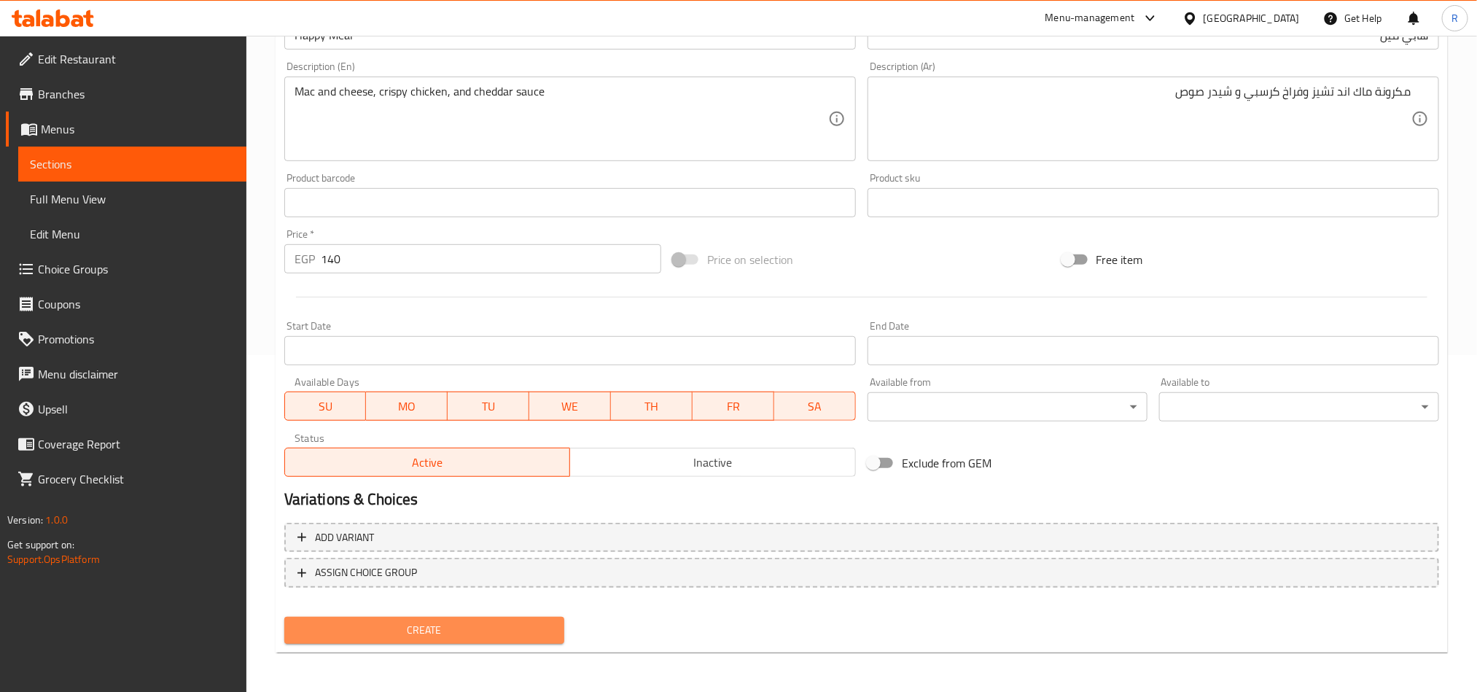
click at [491, 628] on span "Create" at bounding box center [424, 630] width 257 height 18
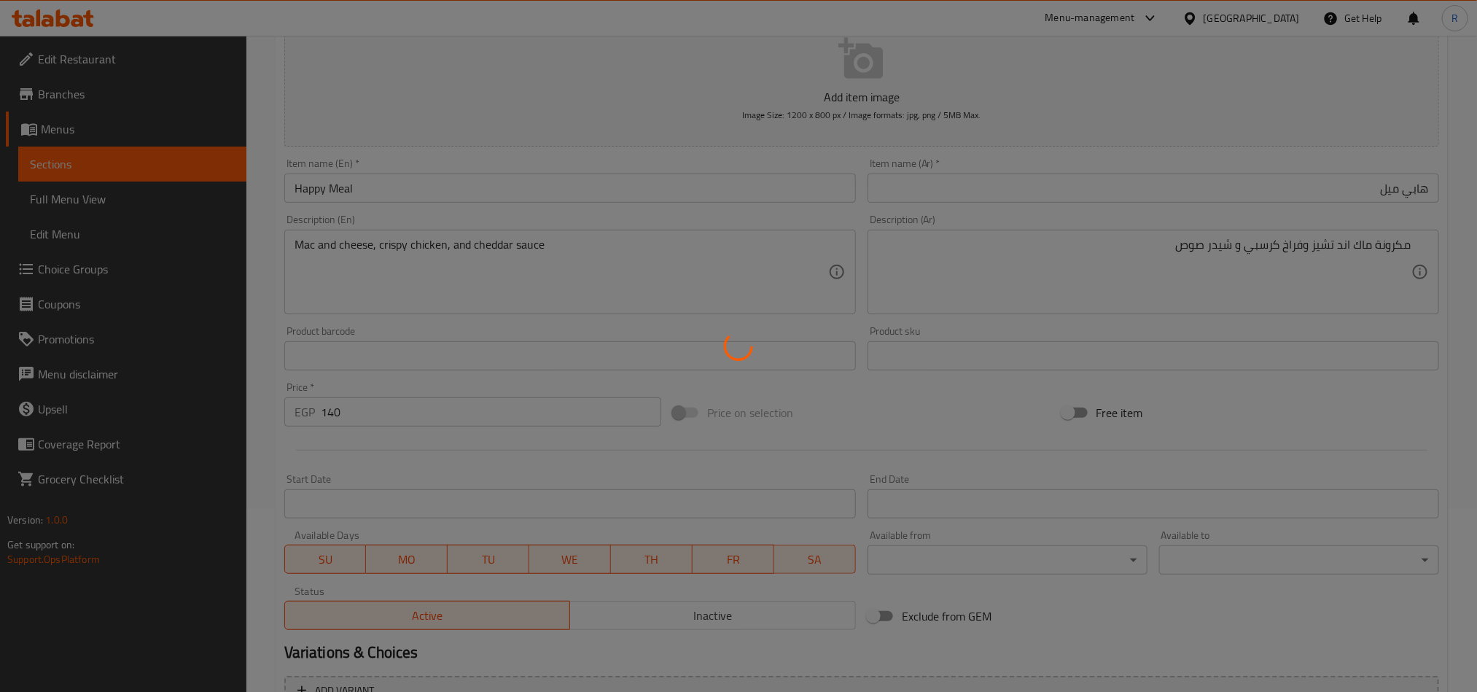
scroll to position [0, 0]
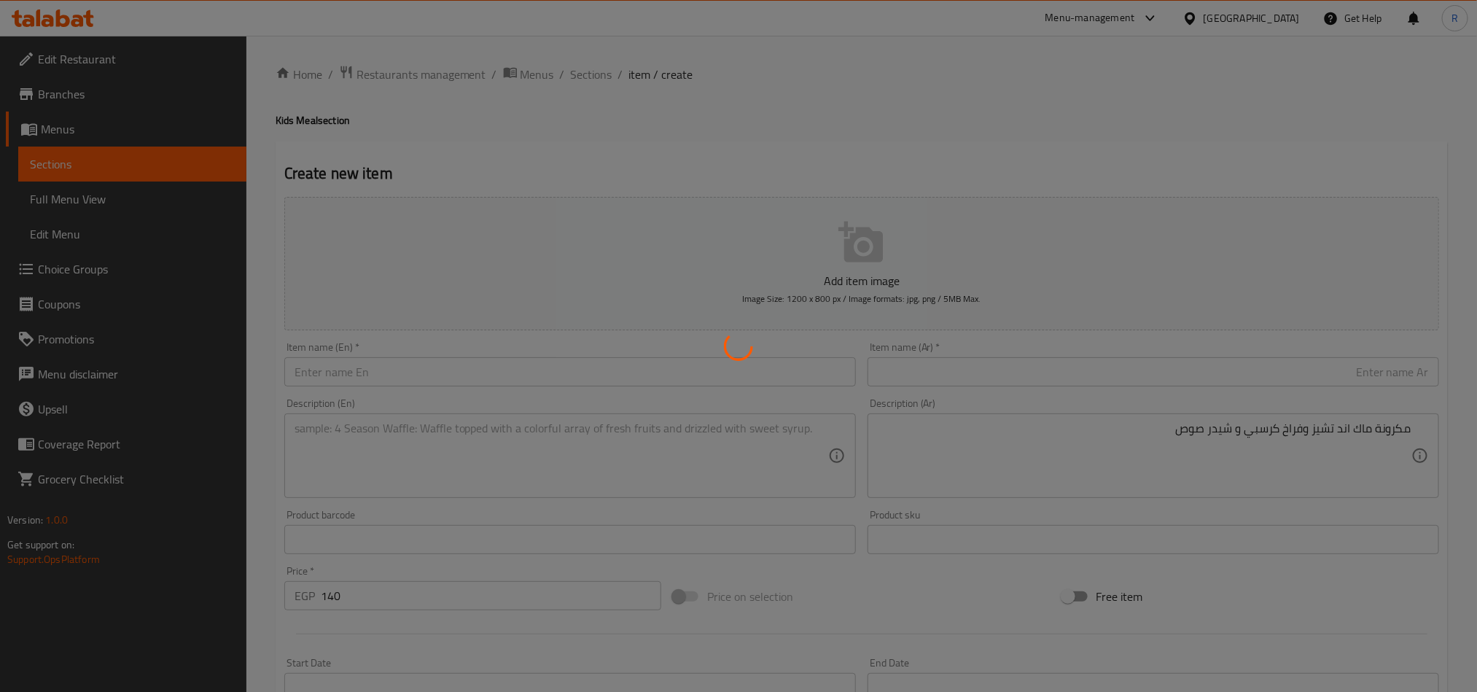
type input "0"
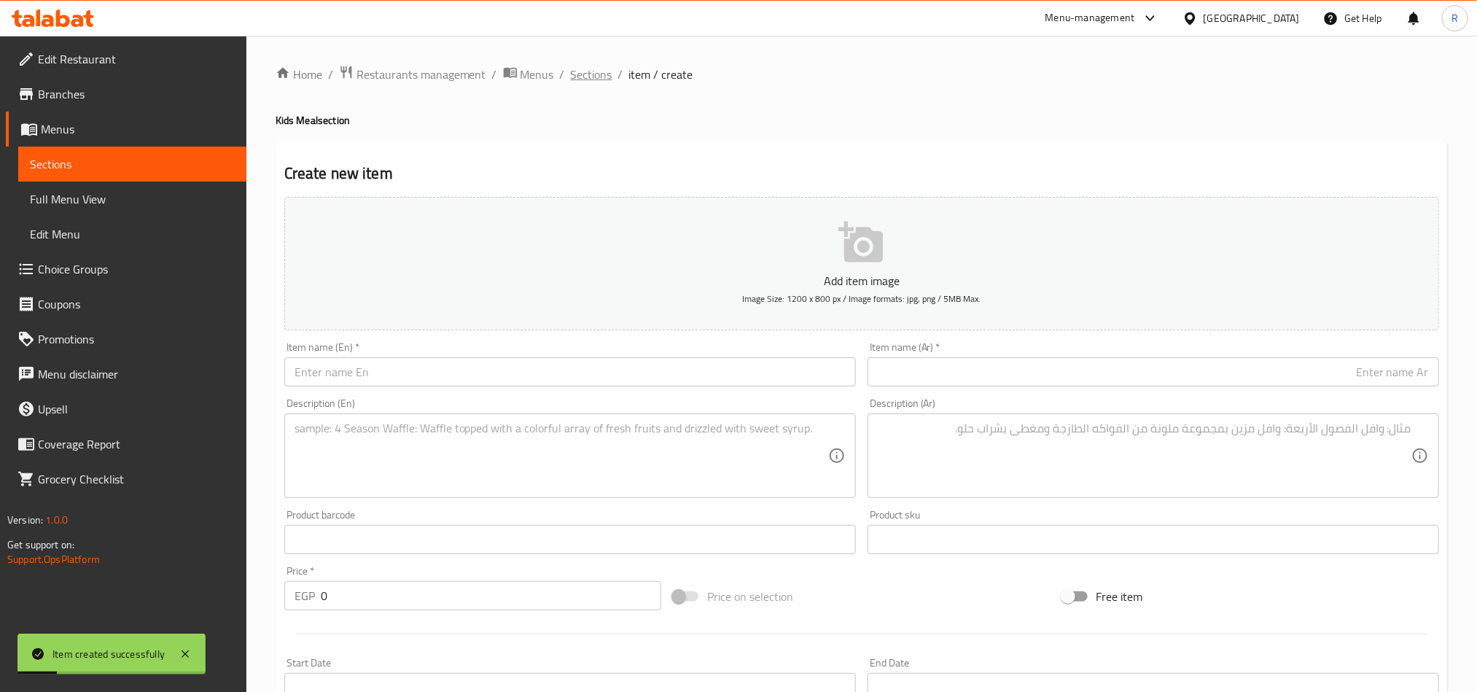
click at [585, 79] on span "Sections" at bounding box center [592, 75] width 42 height 18
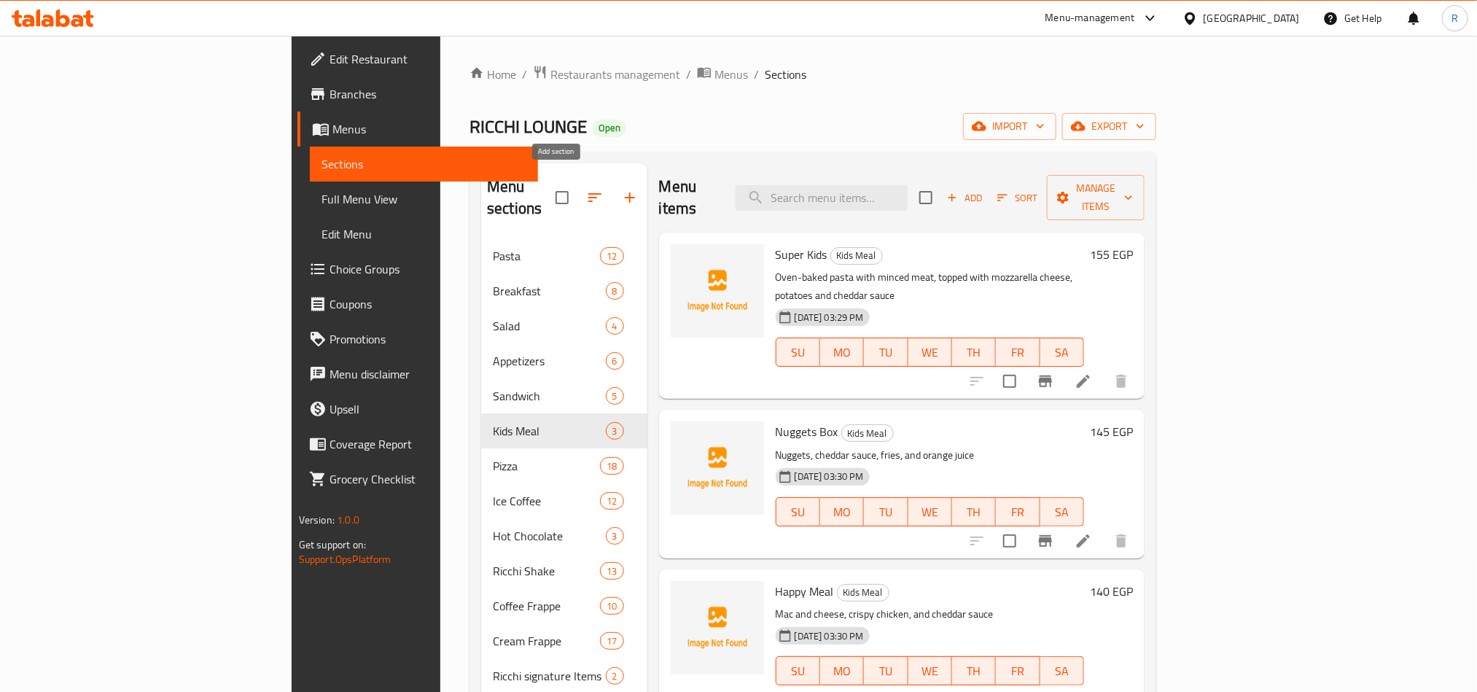
click at [613, 188] on button "button" at bounding box center [630, 197] width 35 height 35
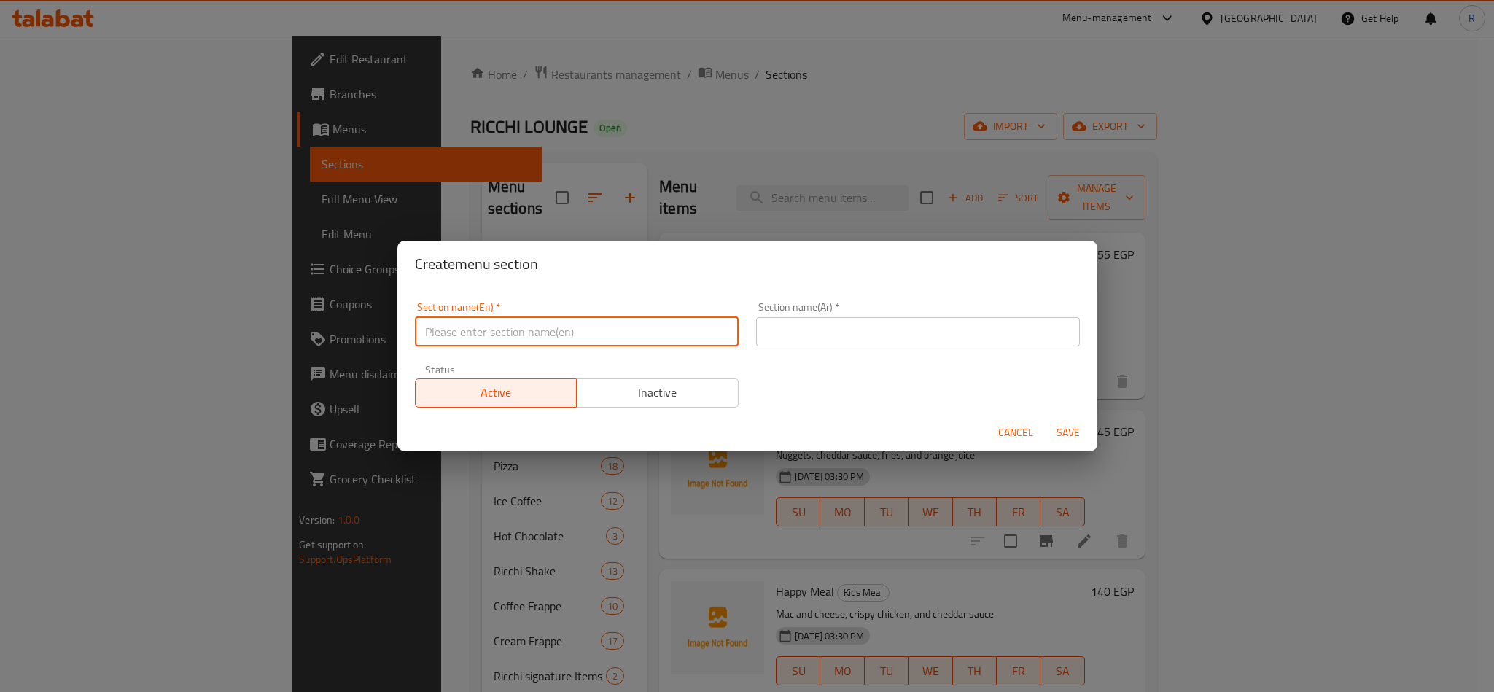
click at [503, 335] on input "text" at bounding box center [577, 331] width 324 height 29
paste input "Bakery"
type input "Bakery"
click at [1029, 327] on input "text" at bounding box center [918, 331] width 324 height 29
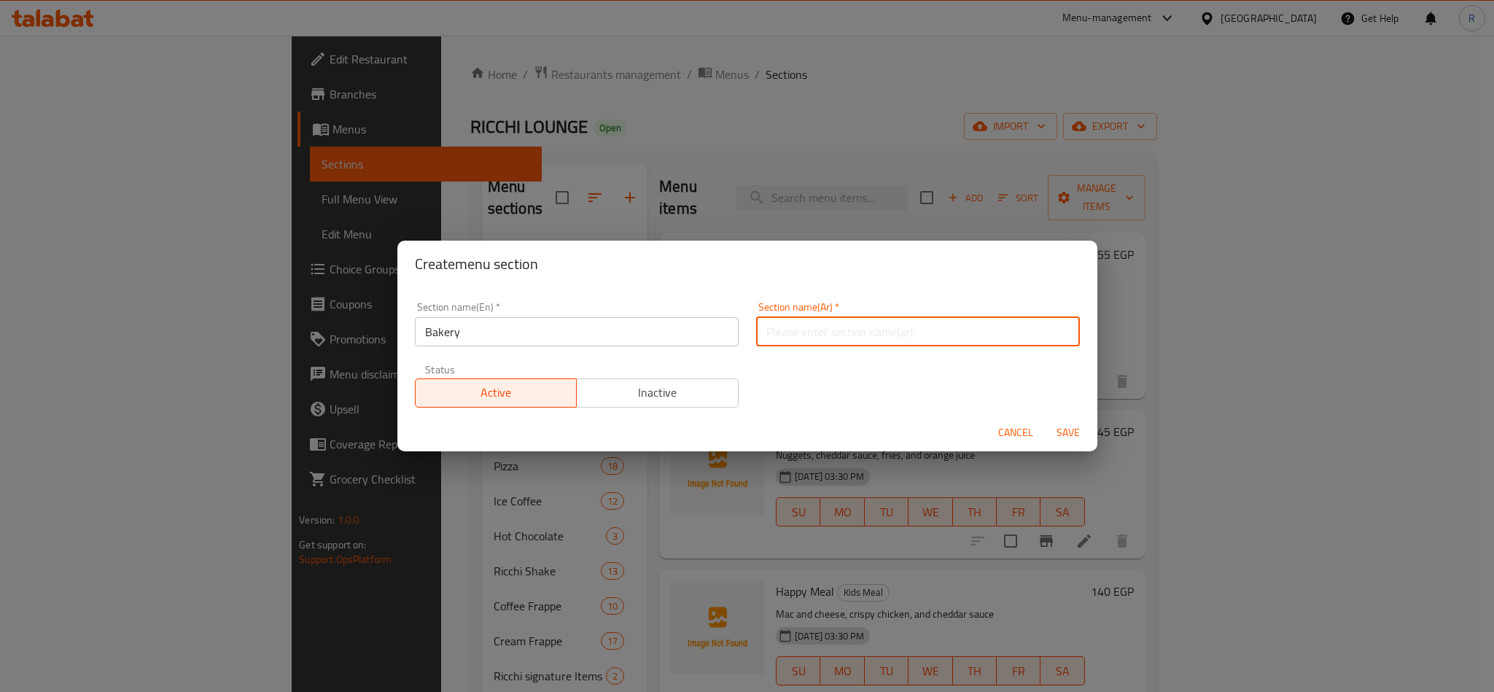
paste input "مخبوزات"
type input "مخبوزات"
click at [1077, 429] on span "Save" at bounding box center [1068, 433] width 35 height 18
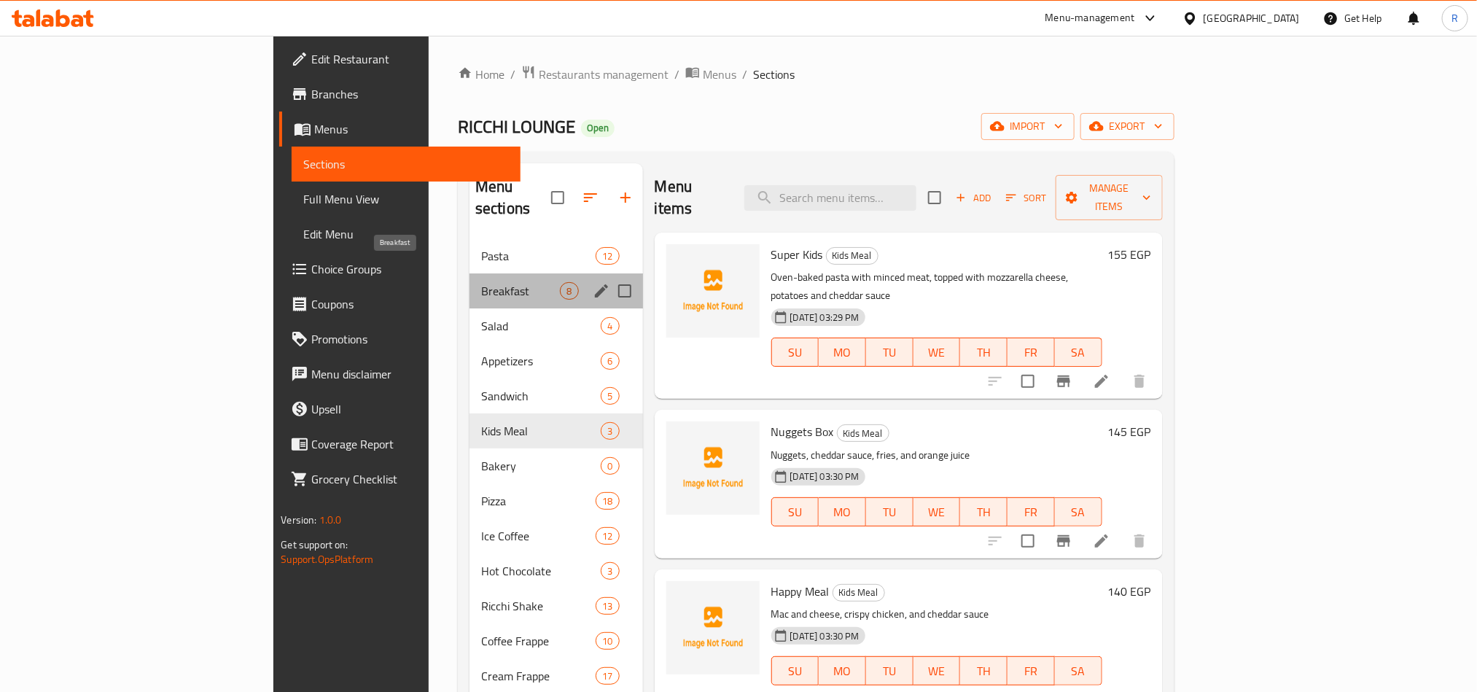
click at [481, 282] on span "Breakfast" at bounding box center [520, 291] width 79 height 18
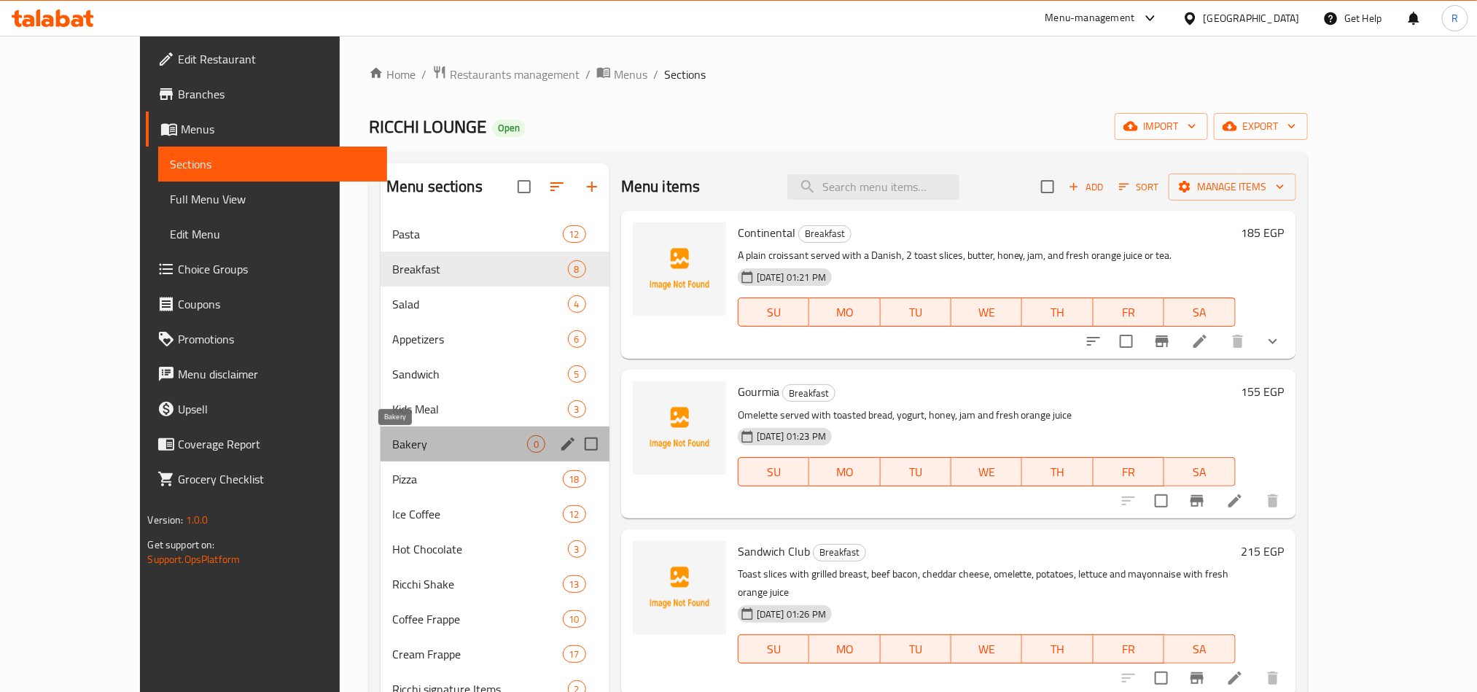
click at [392, 446] on span "Bakery" at bounding box center [459, 444] width 135 height 18
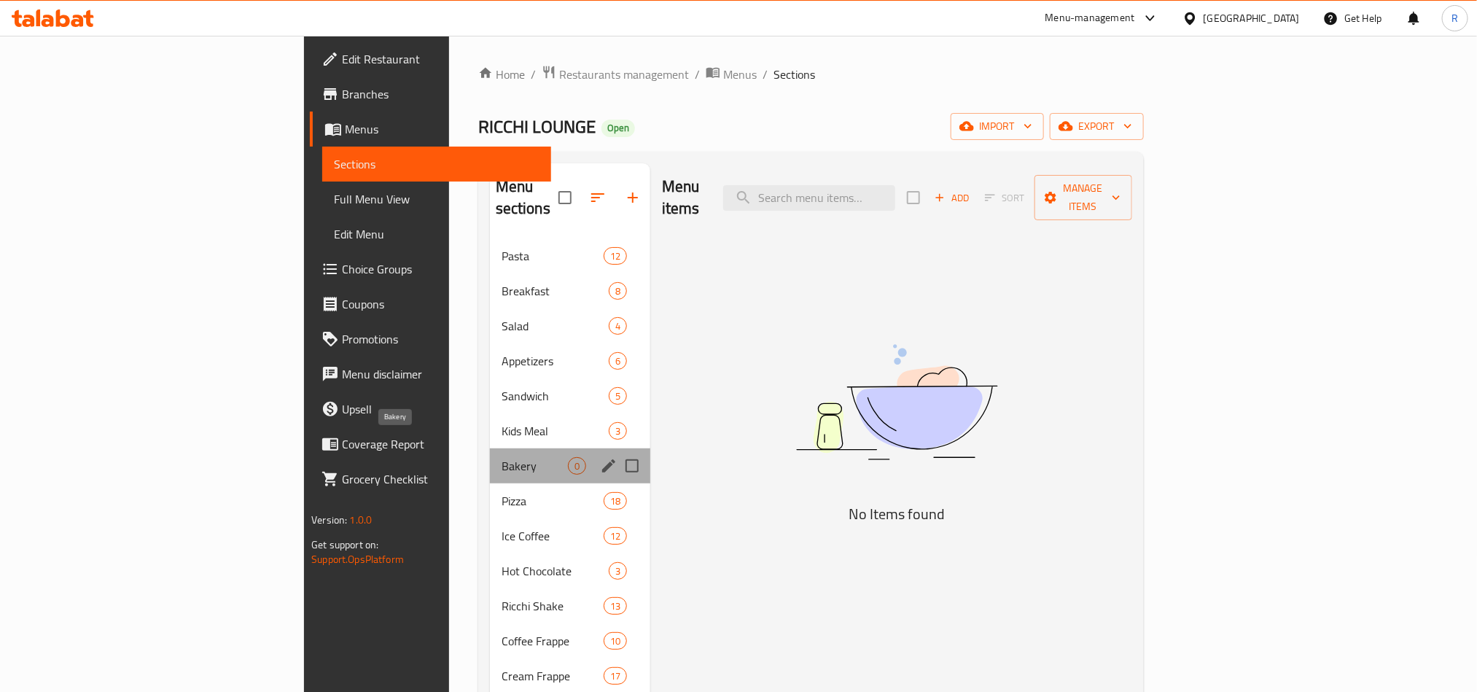
click at [502, 457] on span "Bakery" at bounding box center [535, 466] width 66 height 18
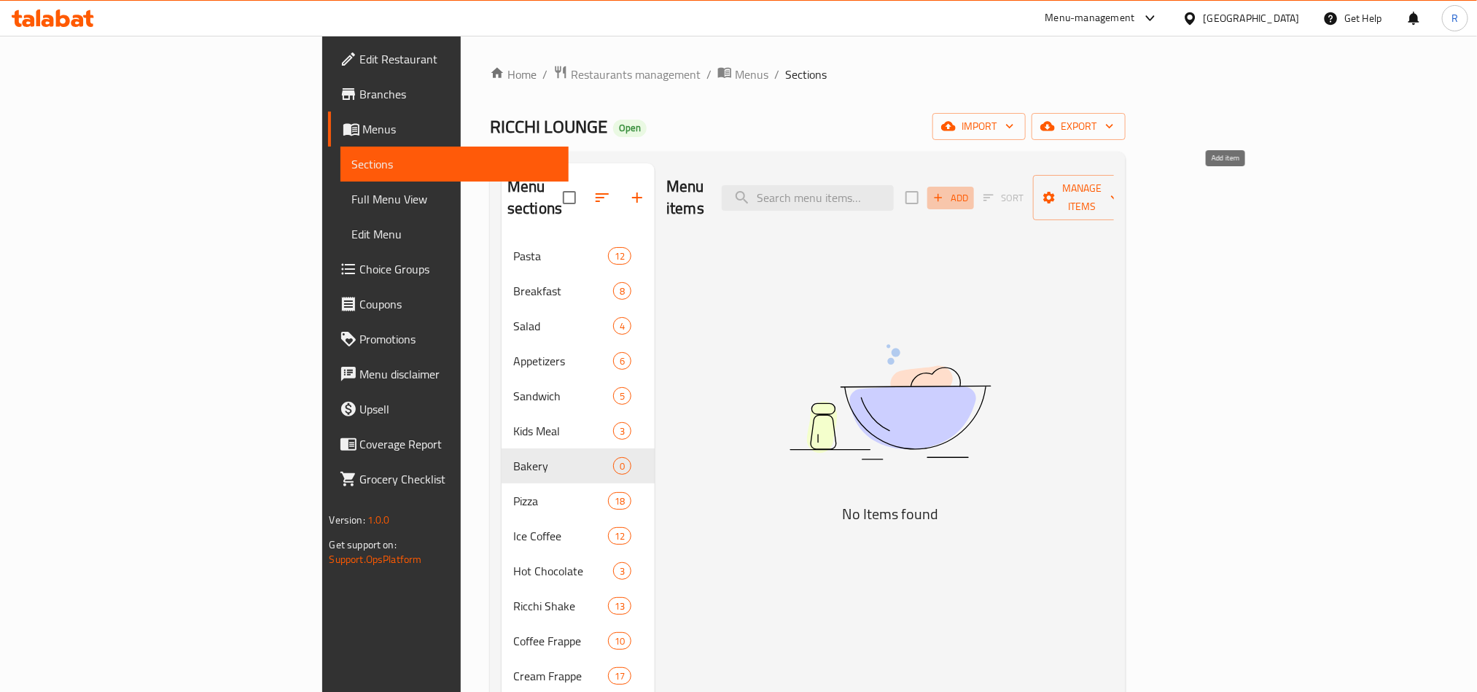
click at [945, 191] on icon "button" at bounding box center [938, 197] width 13 height 13
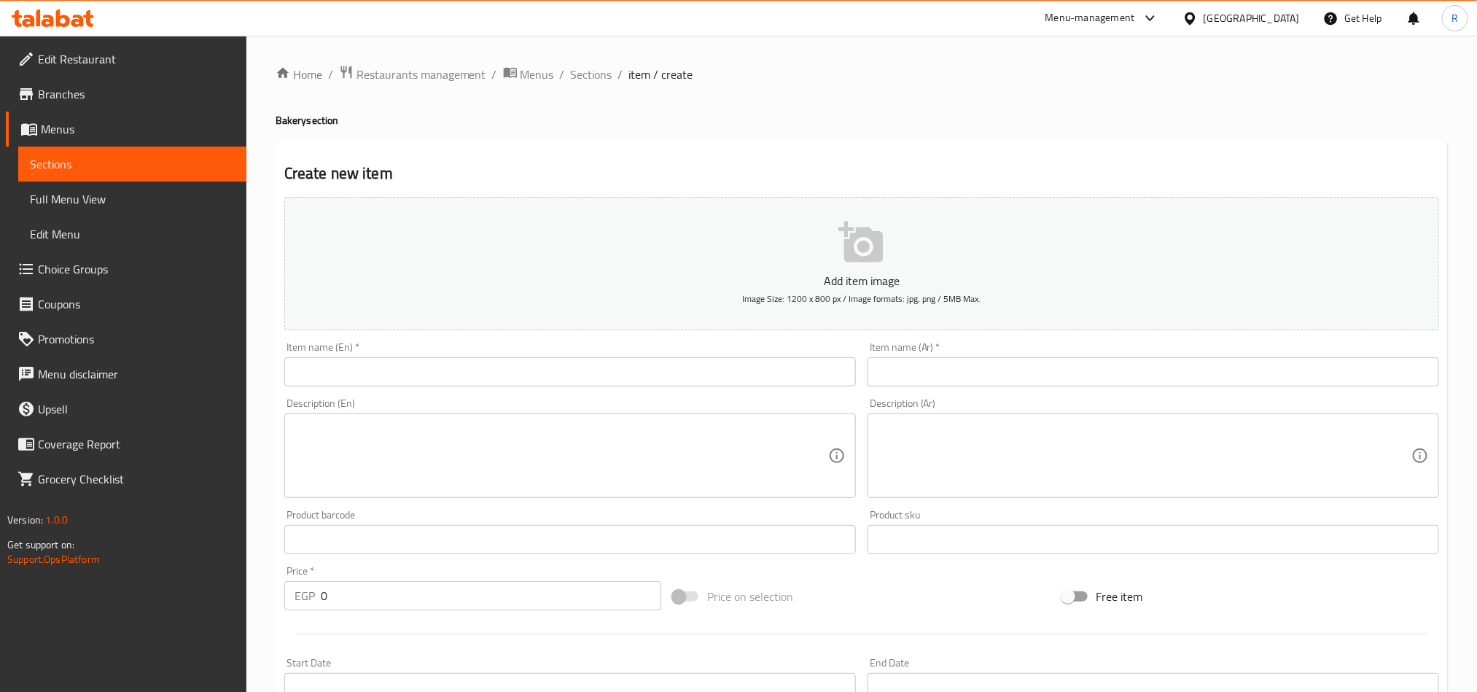
click at [491, 355] on div "Item name (En)   * Item name (En) *" at bounding box center [570, 364] width 572 height 44
click at [486, 377] on input "text" at bounding box center [570, 371] width 572 height 29
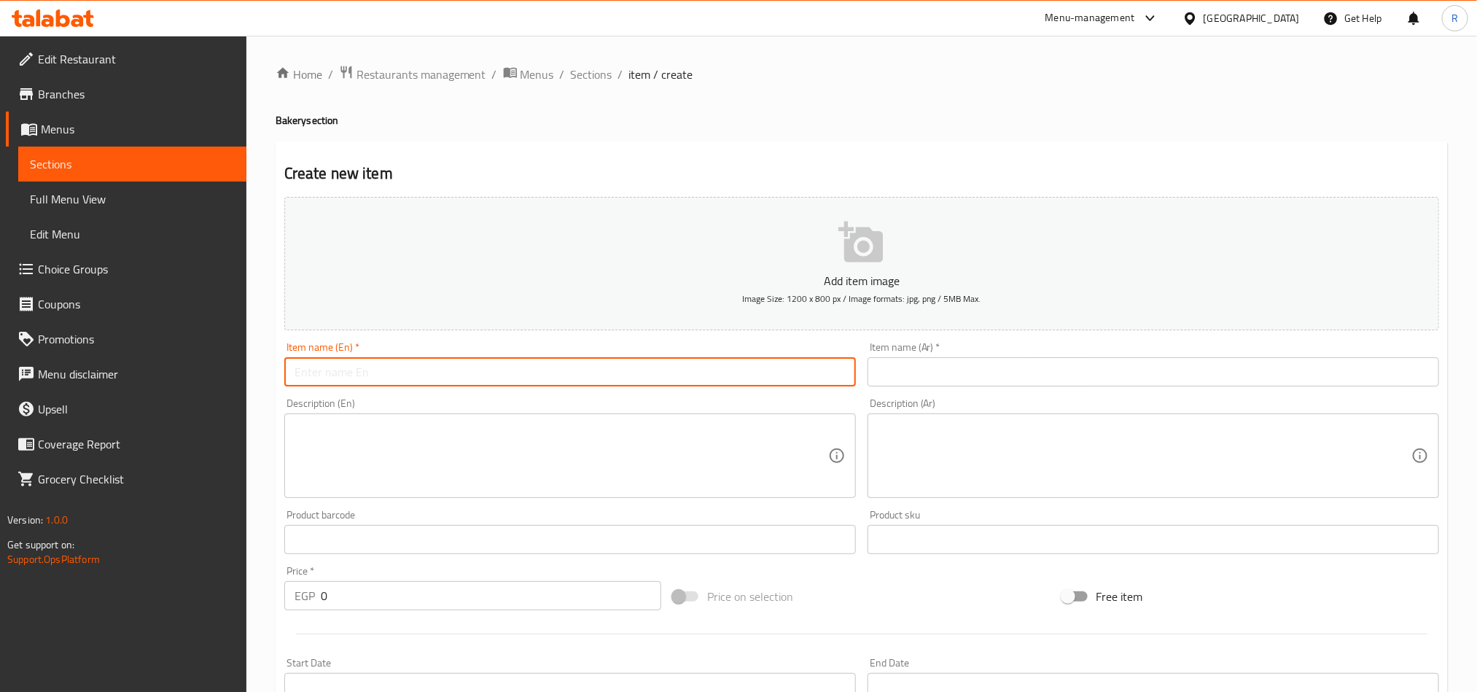
paste input "Plain Croissant"
type input "Plain Croissant"
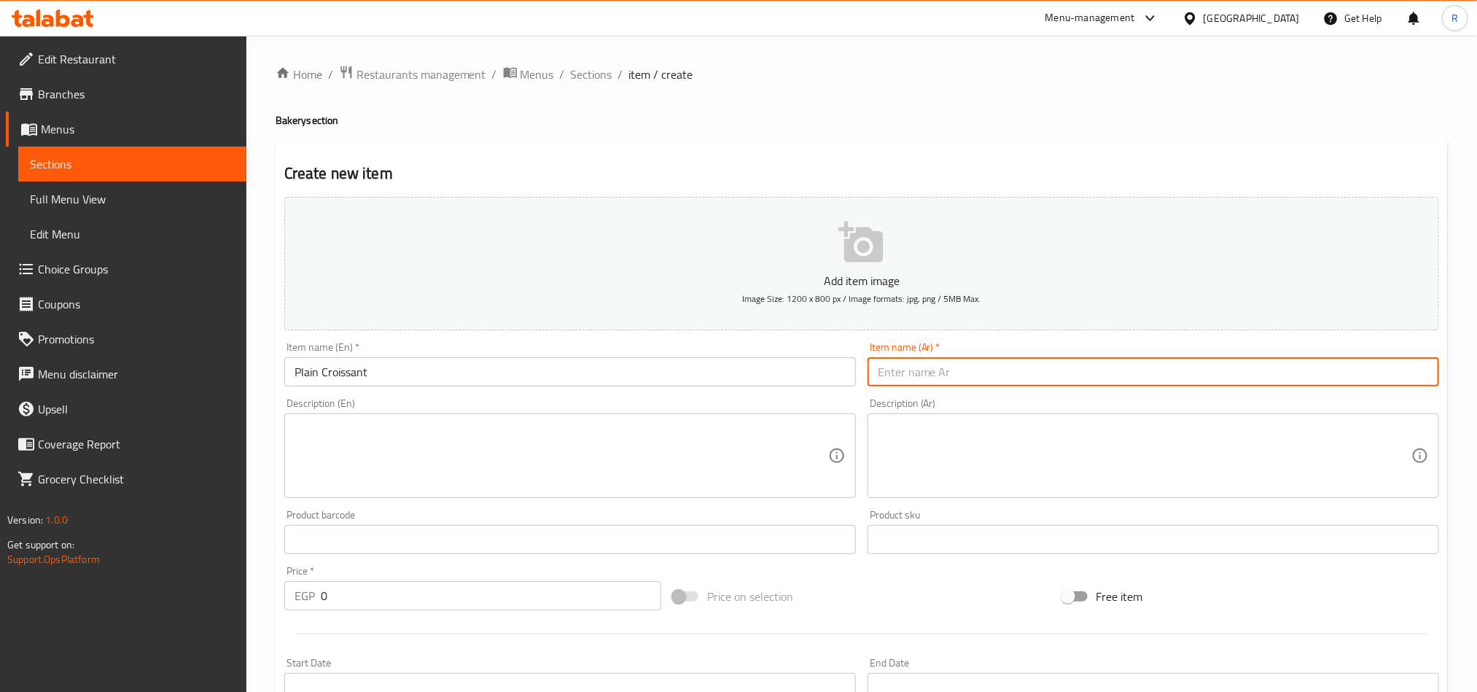
click at [926, 361] on input "text" at bounding box center [1154, 371] width 572 height 29
paste input "كرواسون سادة"
type input "كرواسون سادة"
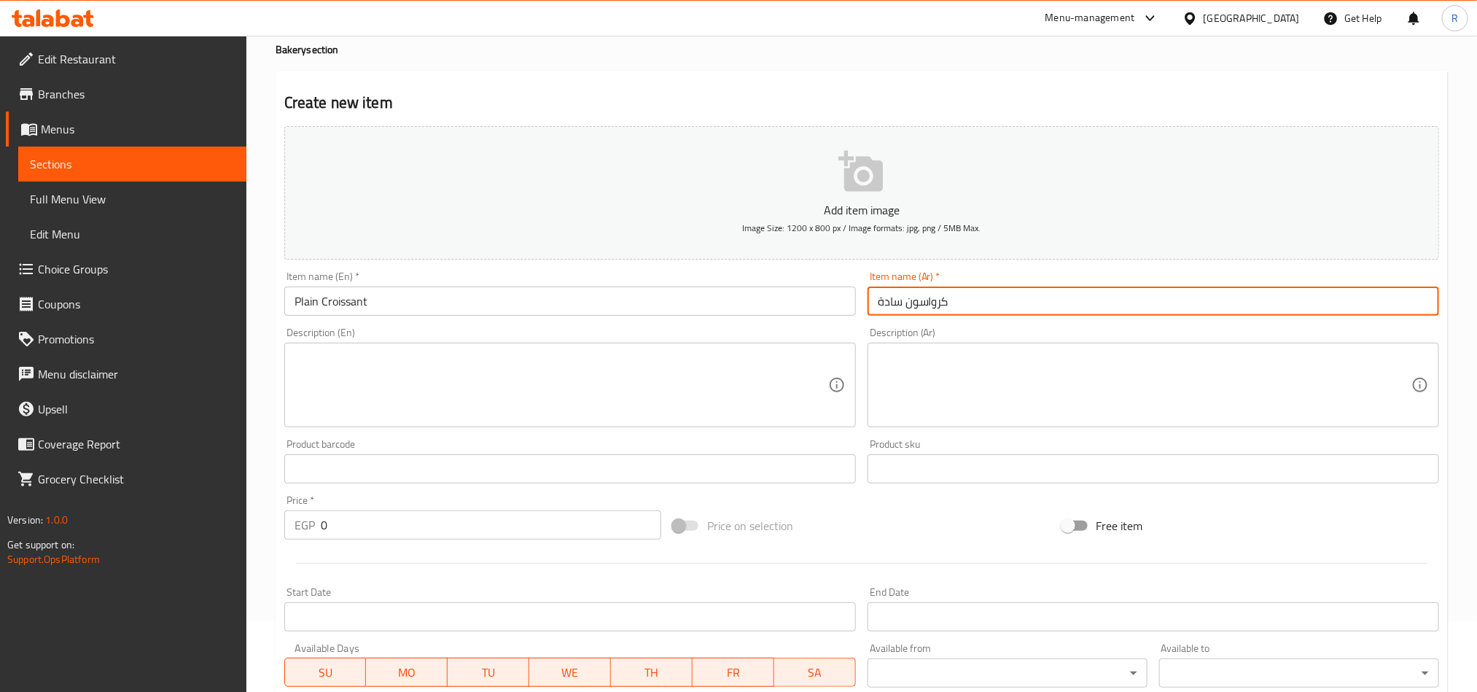
scroll to position [109, 0]
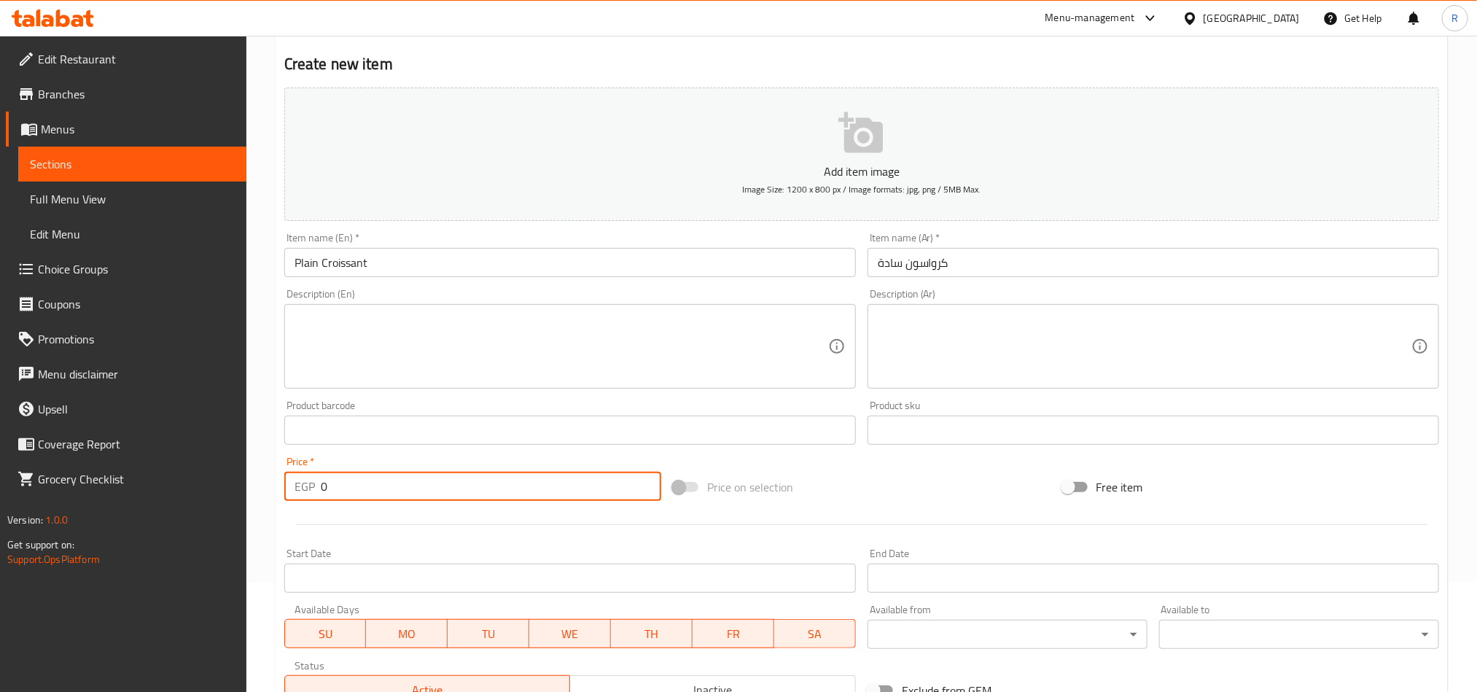
click at [313, 492] on div "EGP 0 Price *" at bounding box center [472, 486] width 377 height 29
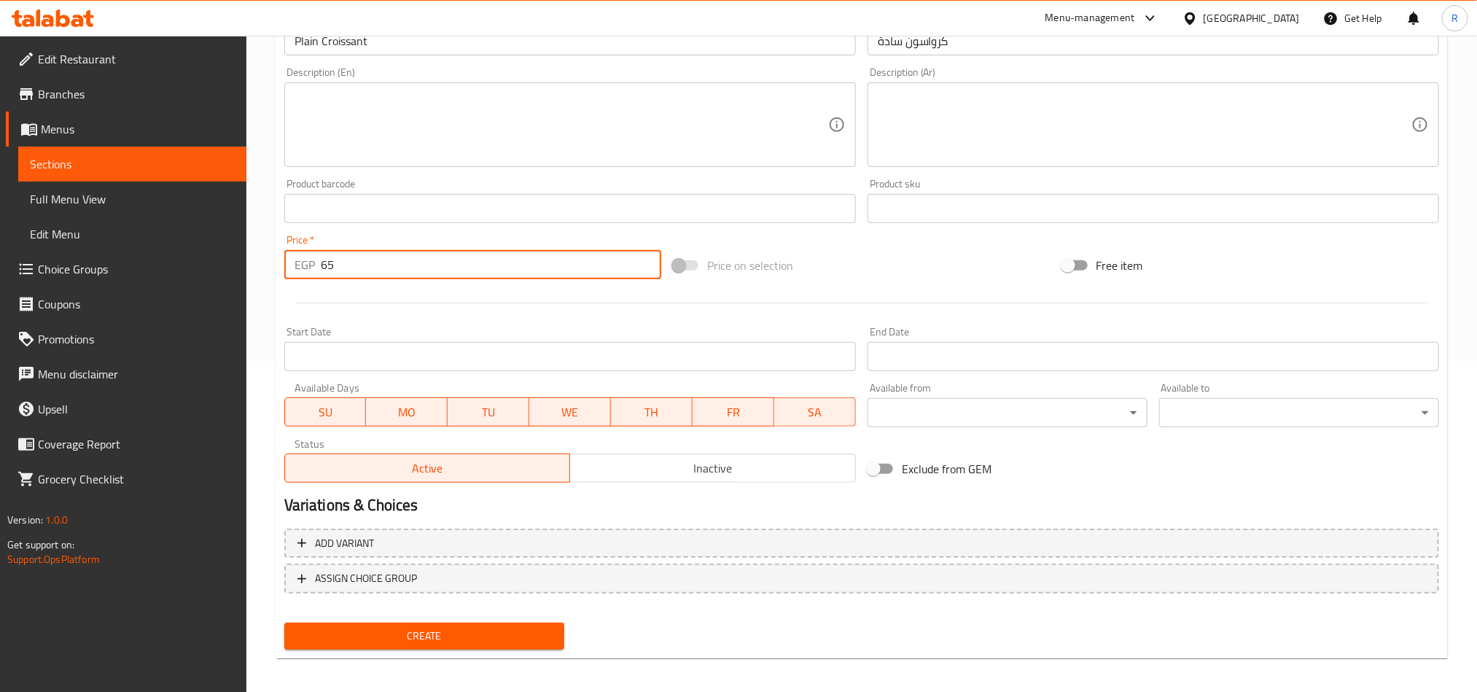
scroll to position [337, 0]
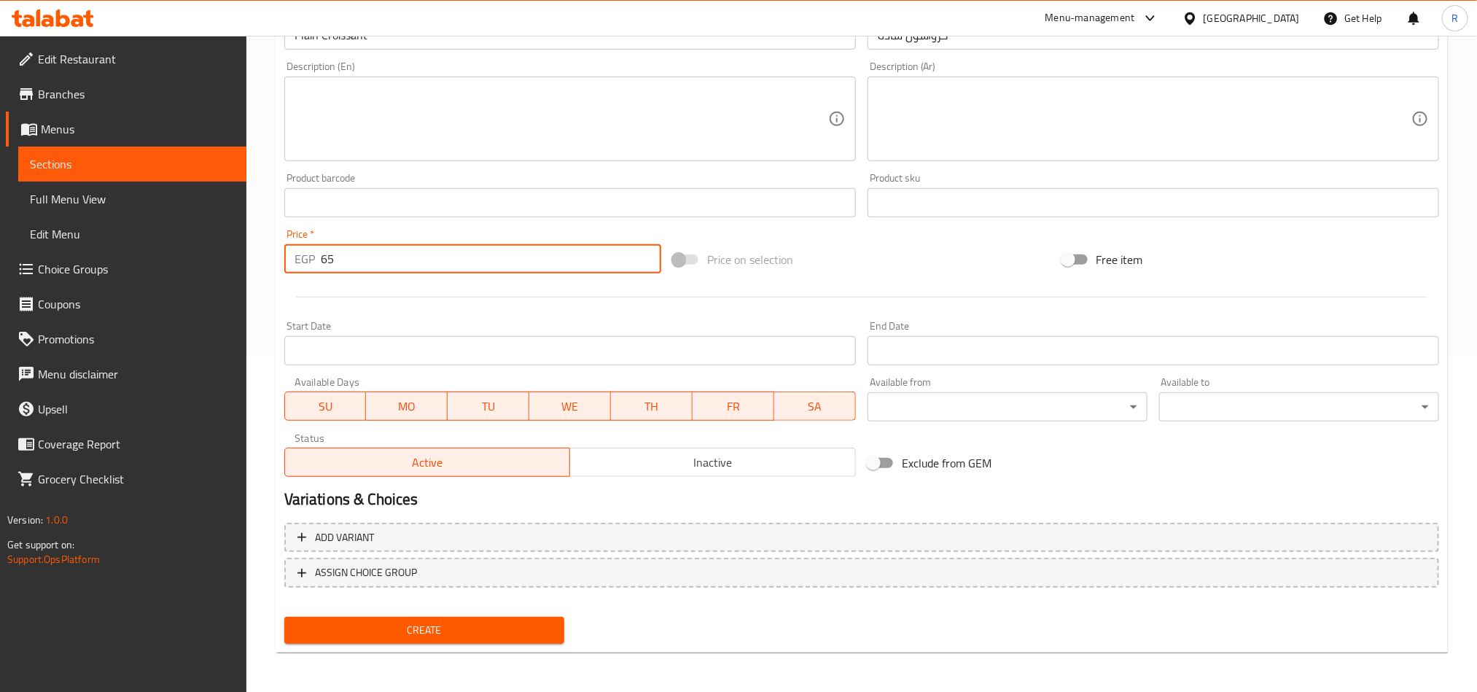
type input "65"
click at [438, 613] on div "Create" at bounding box center [425, 630] width 292 height 39
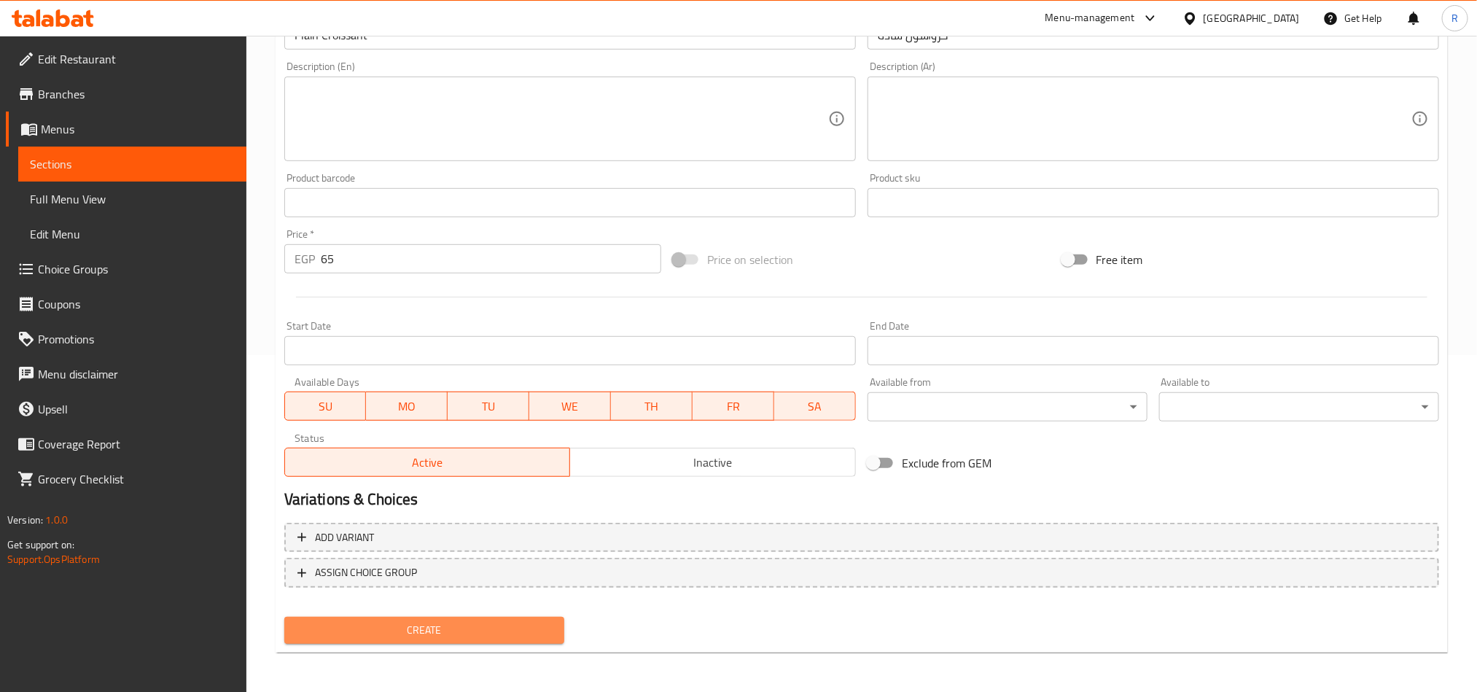
click at [442, 629] on span "Create" at bounding box center [424, 630] width 257 height 18
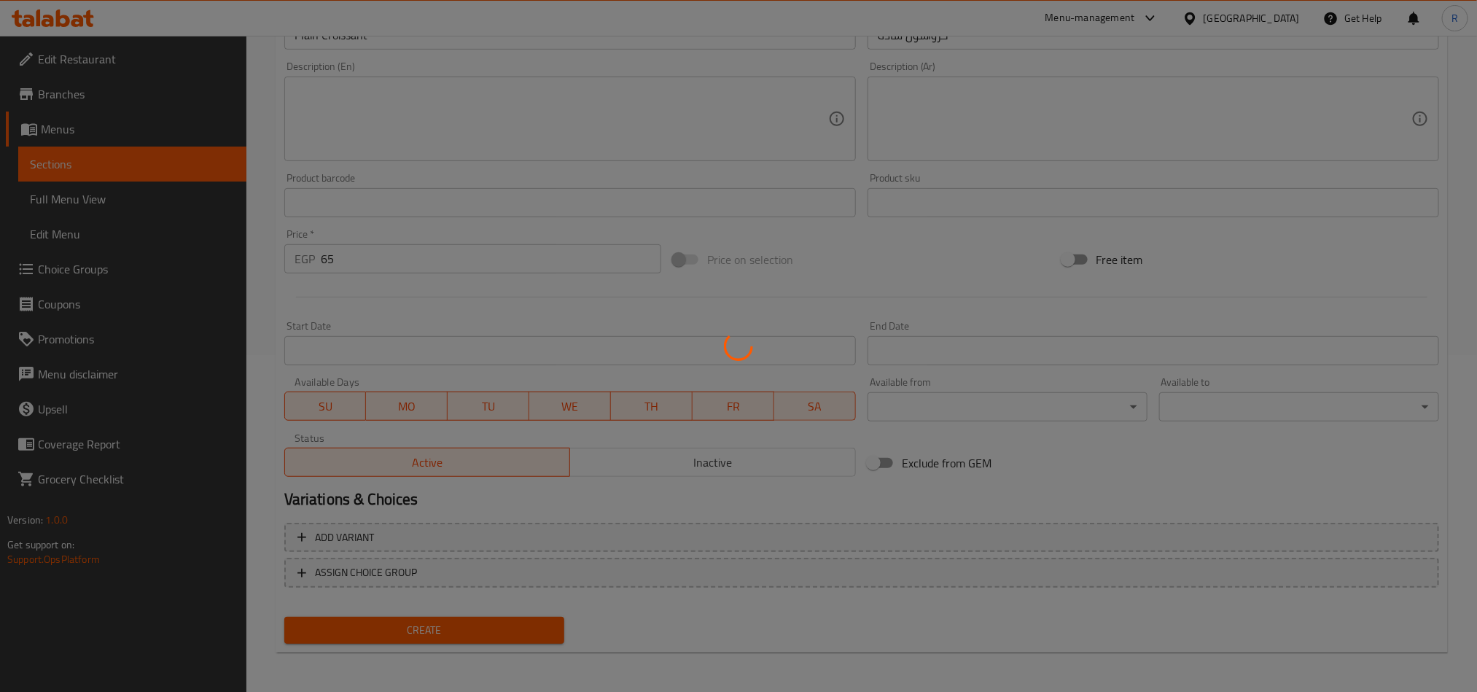
type input "0"
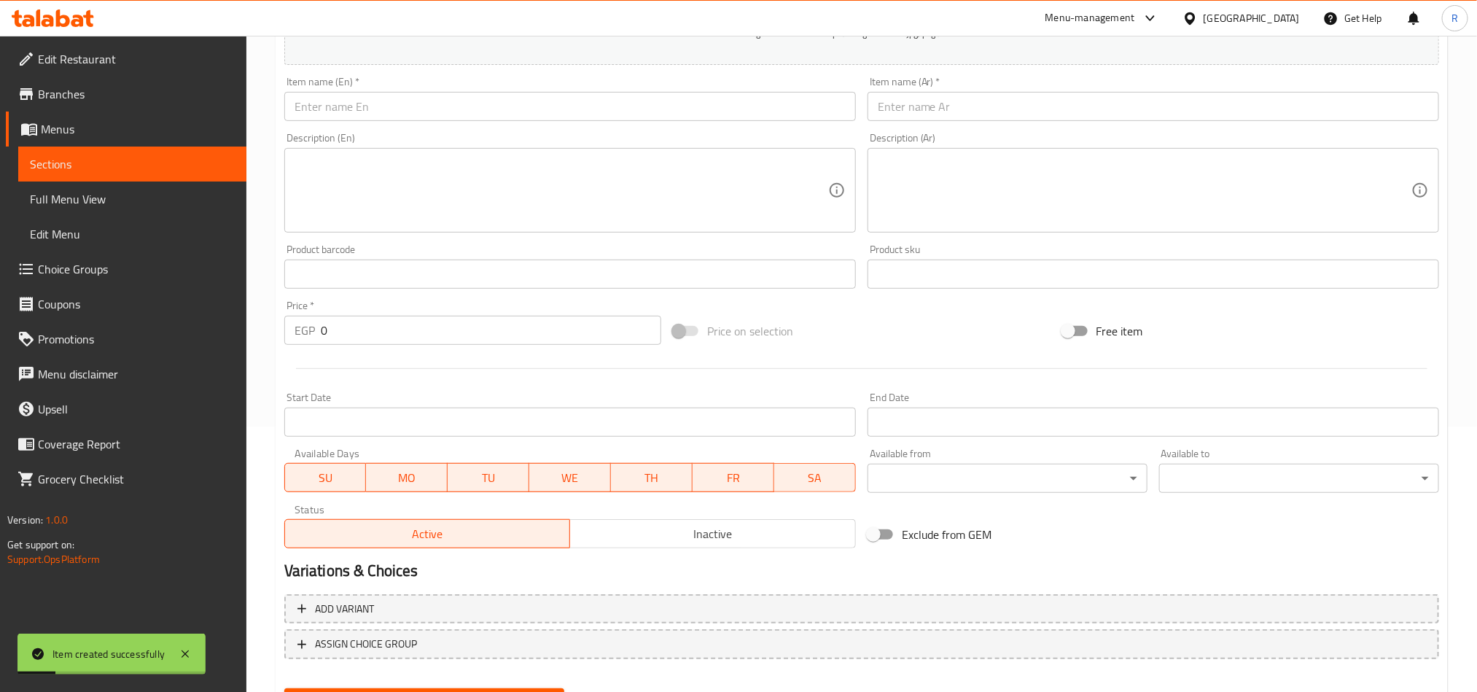
scroll to position [228, 0]
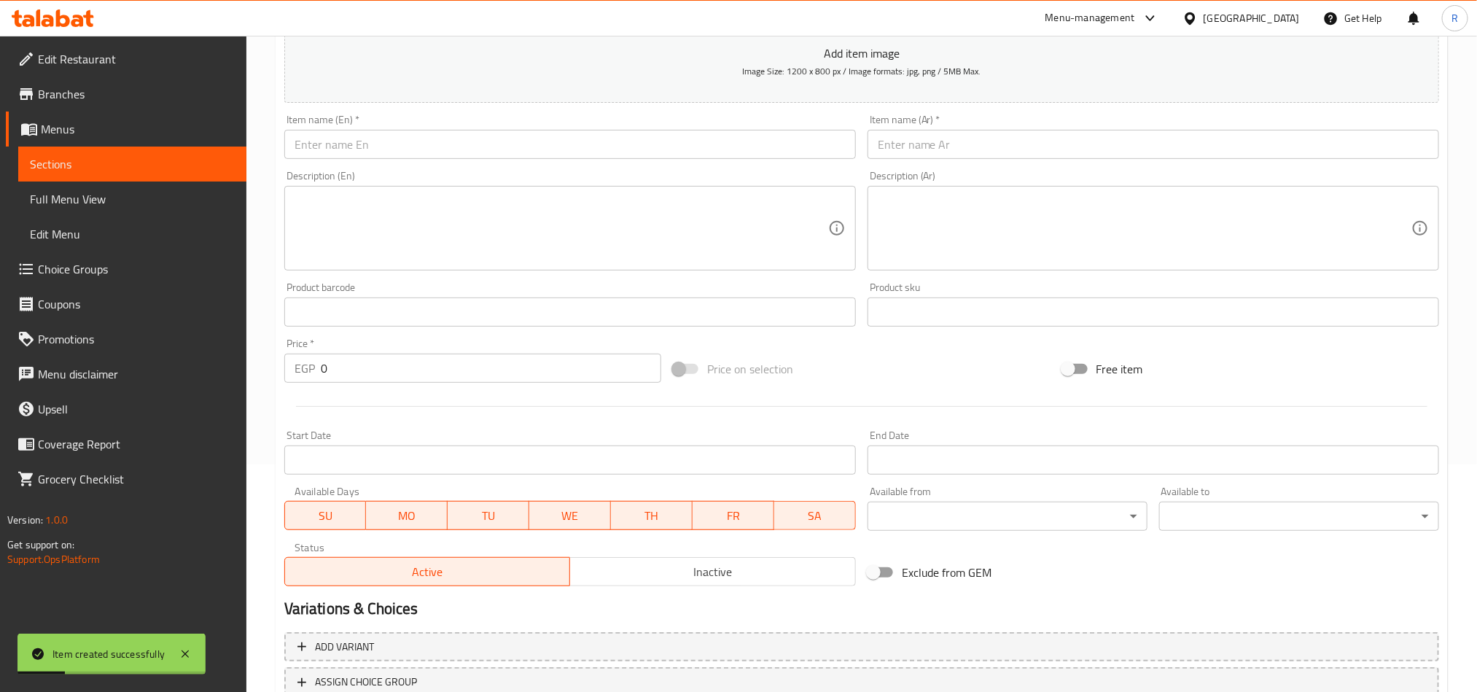
click at [479, 158] on input "text" at bounding box center [570, 144] width 572 height 29
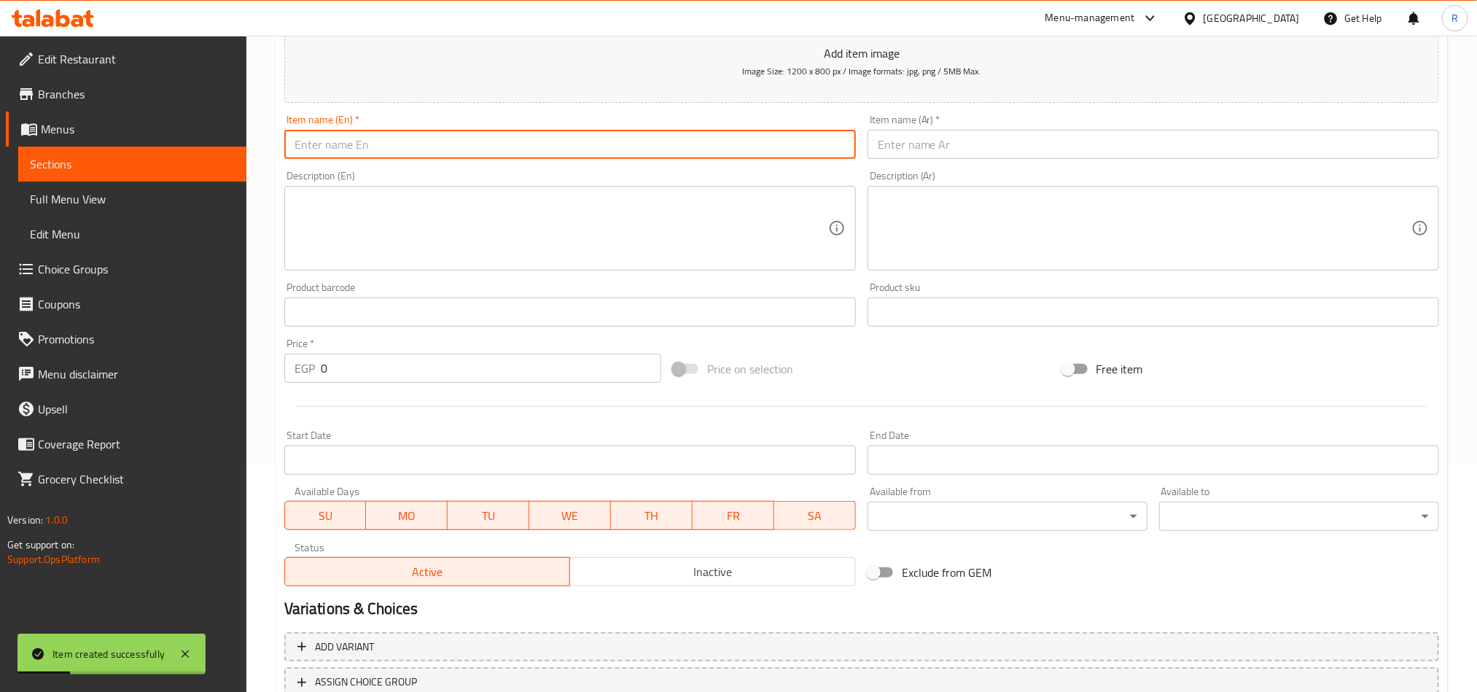
paste input "Feta & Olives Puff Pastry"
type input "Feta & Olives Puff Pastry"
click at [982, 117] on div "Item name (Ar)   * Item name (Ar) *" at bounding box center [1154, 136] width 572 height 44
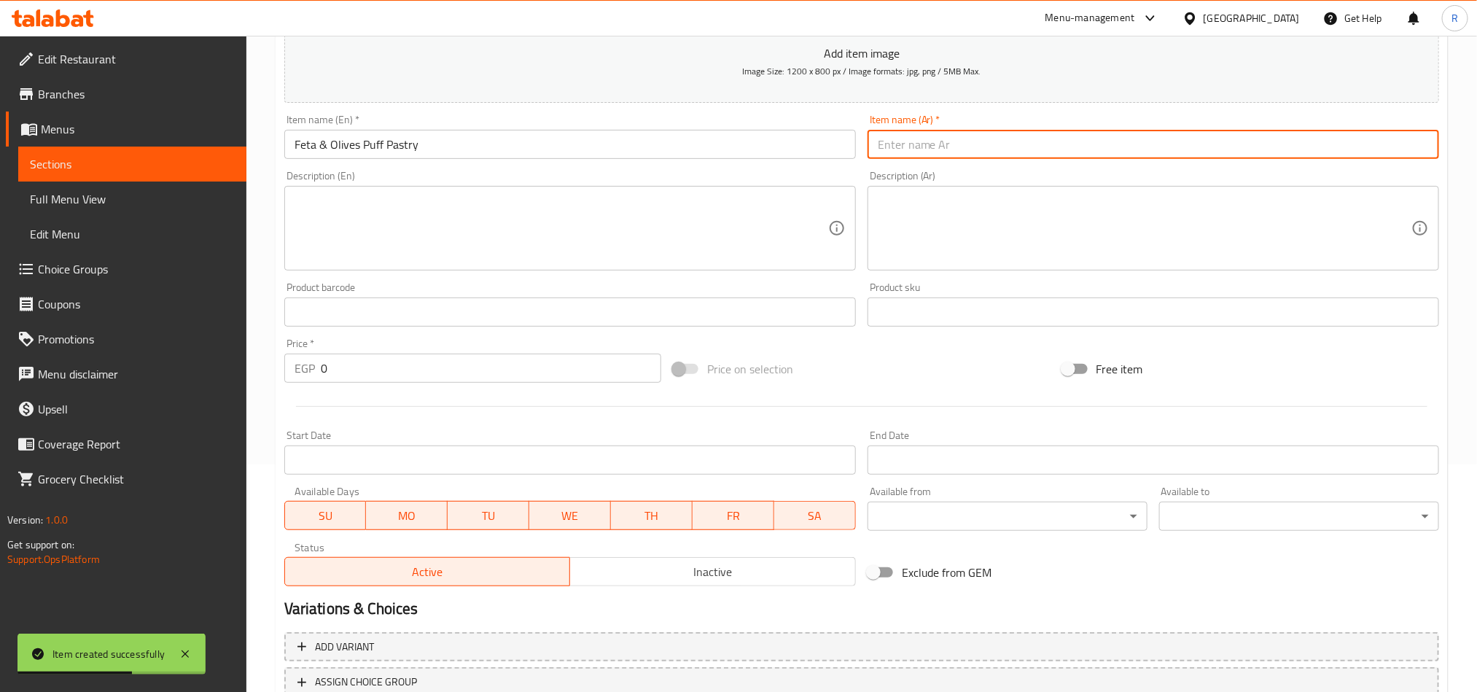
click at [976, 130] on input "text" at bounding box center [1154, 144] width 572 height 29
paste input "كرواسون فيتا زيتون"
type input "كرواسون فيتا زيتون"
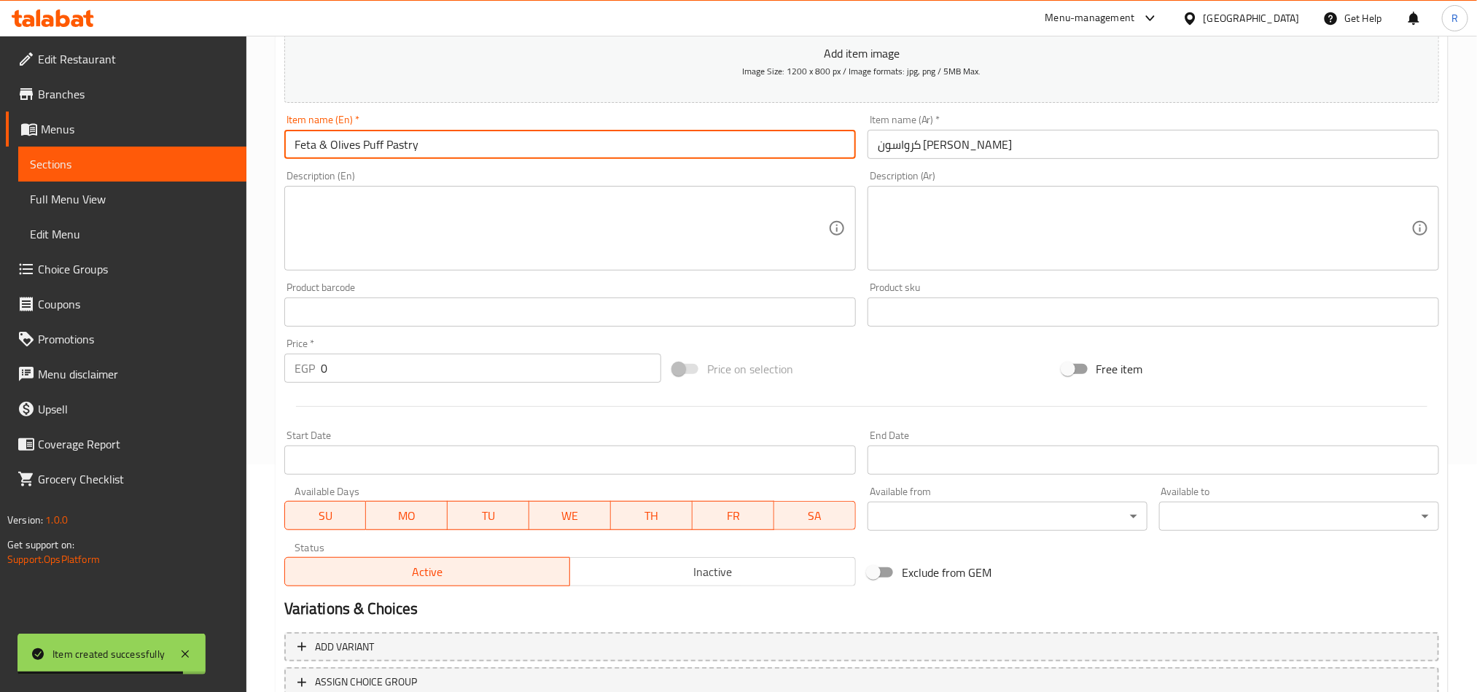
click at [322, 143] on input "Feta & Olives Puff Pastry" at bounding box center [570, 144] width 572 height 29
type input "Feta and Olives Puff Pastry"
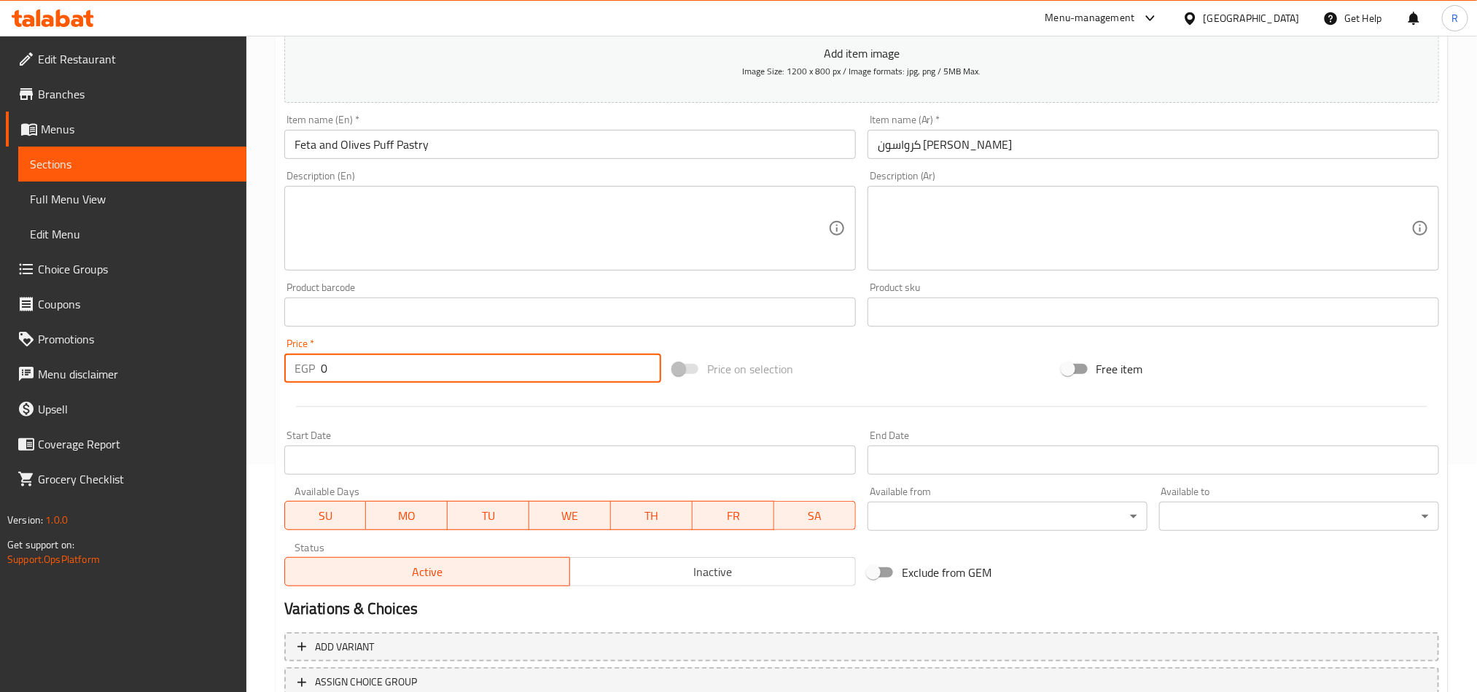
drag, startPoint x: 313, startPoint y: 372, endPoint x: 302, endPoint y: 372, distance: 10.9
click at [302, 372] on div "EGP 0 Price *" at bounding box center [472, 368] width 377 height 29
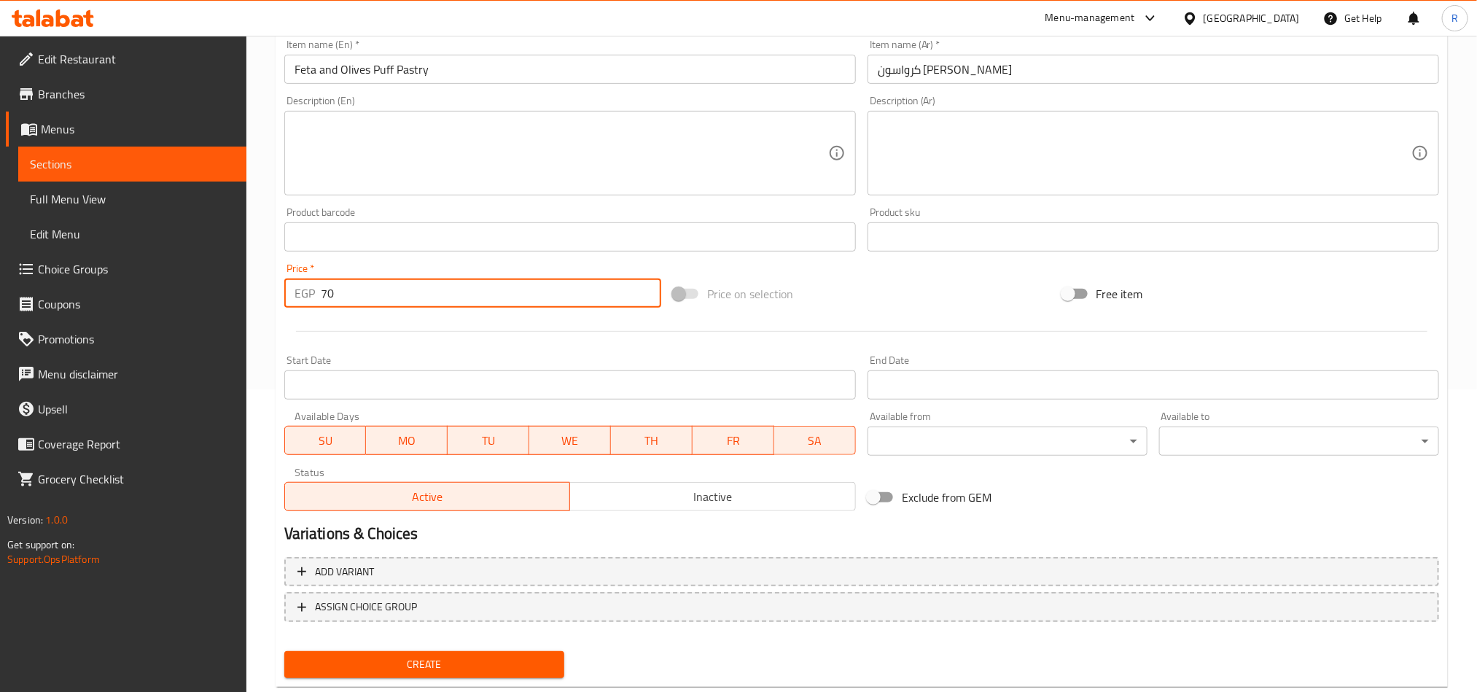
scroll to position [337, 0]
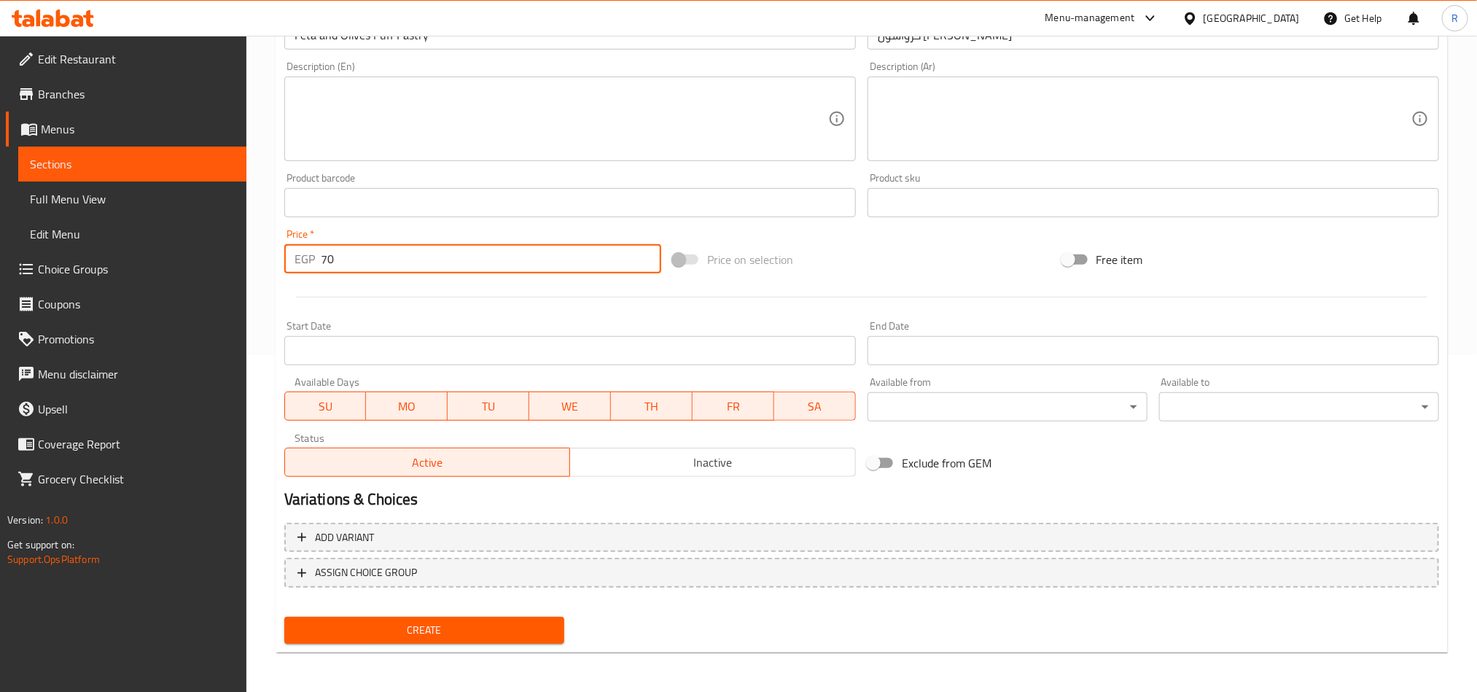
type input "70"
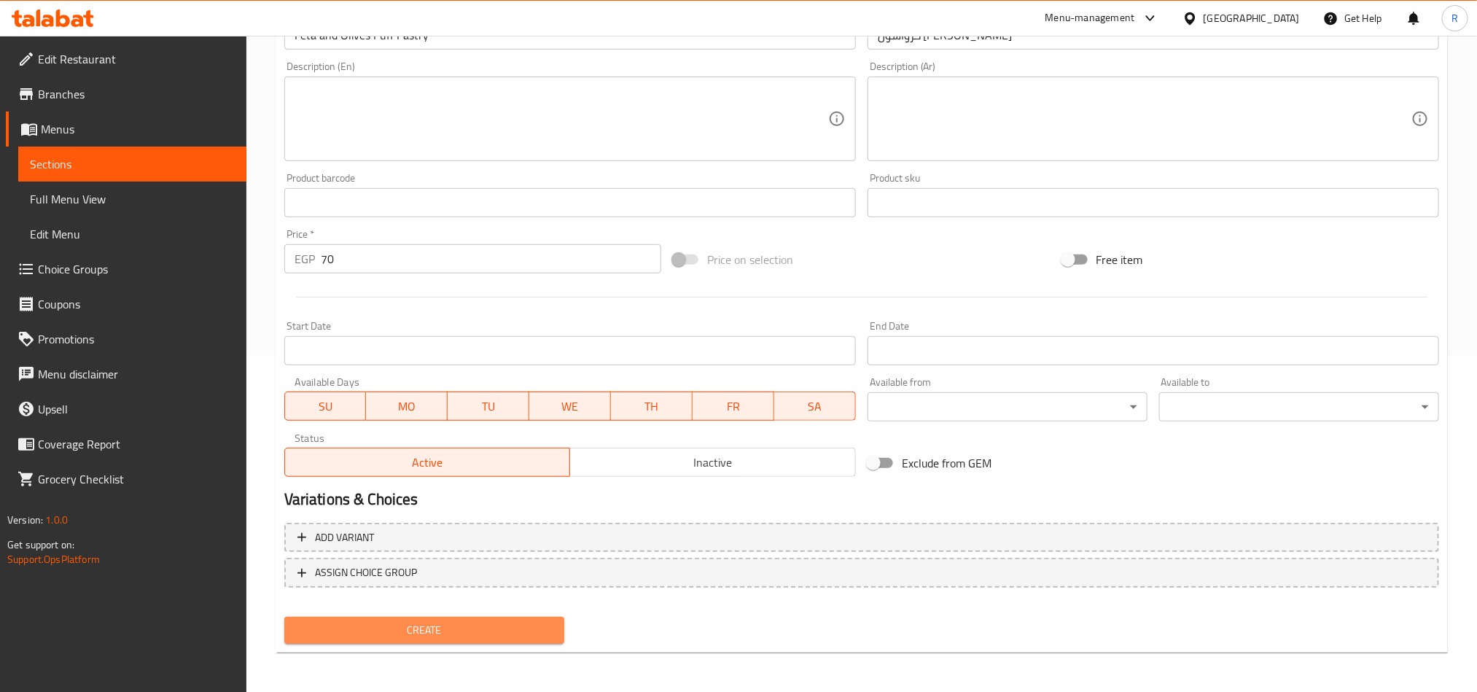
click at [436, 635] on span "Create" at bounding box center [424, 630] width 257 height 18
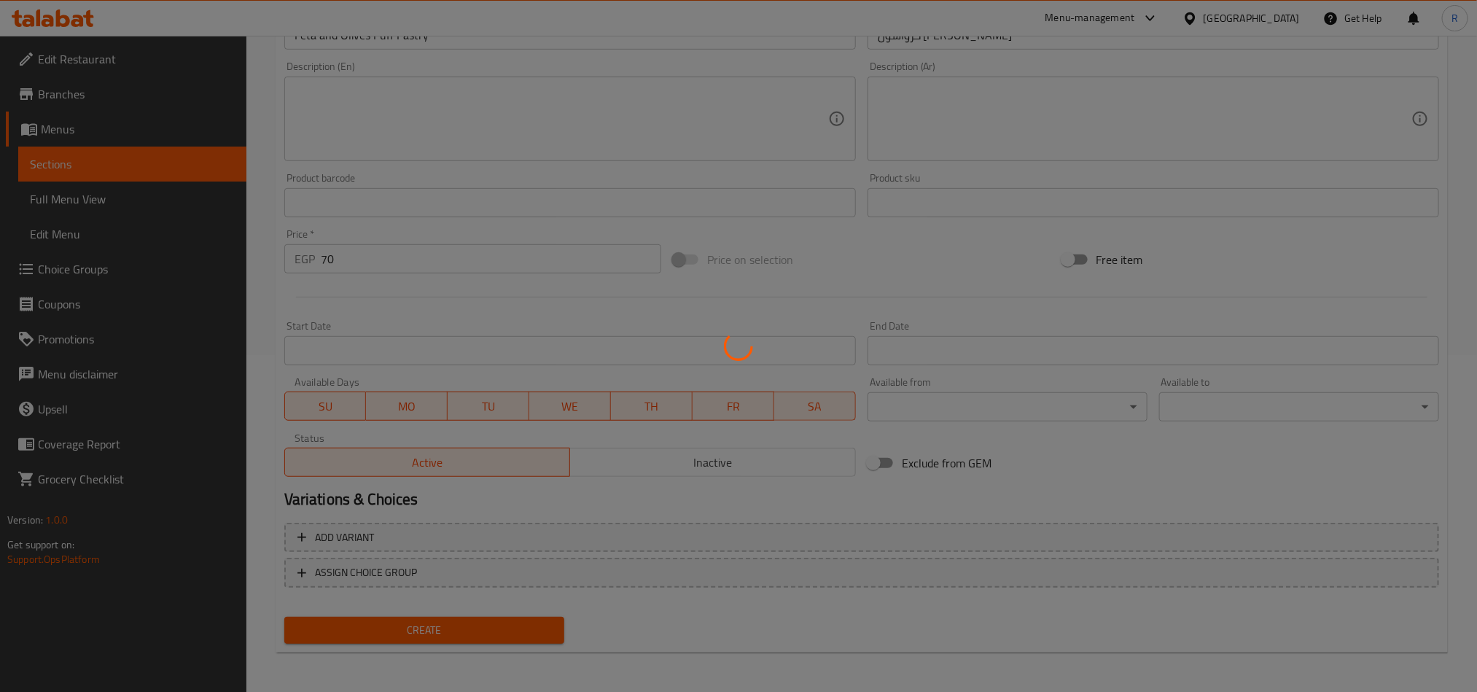
type input "0"
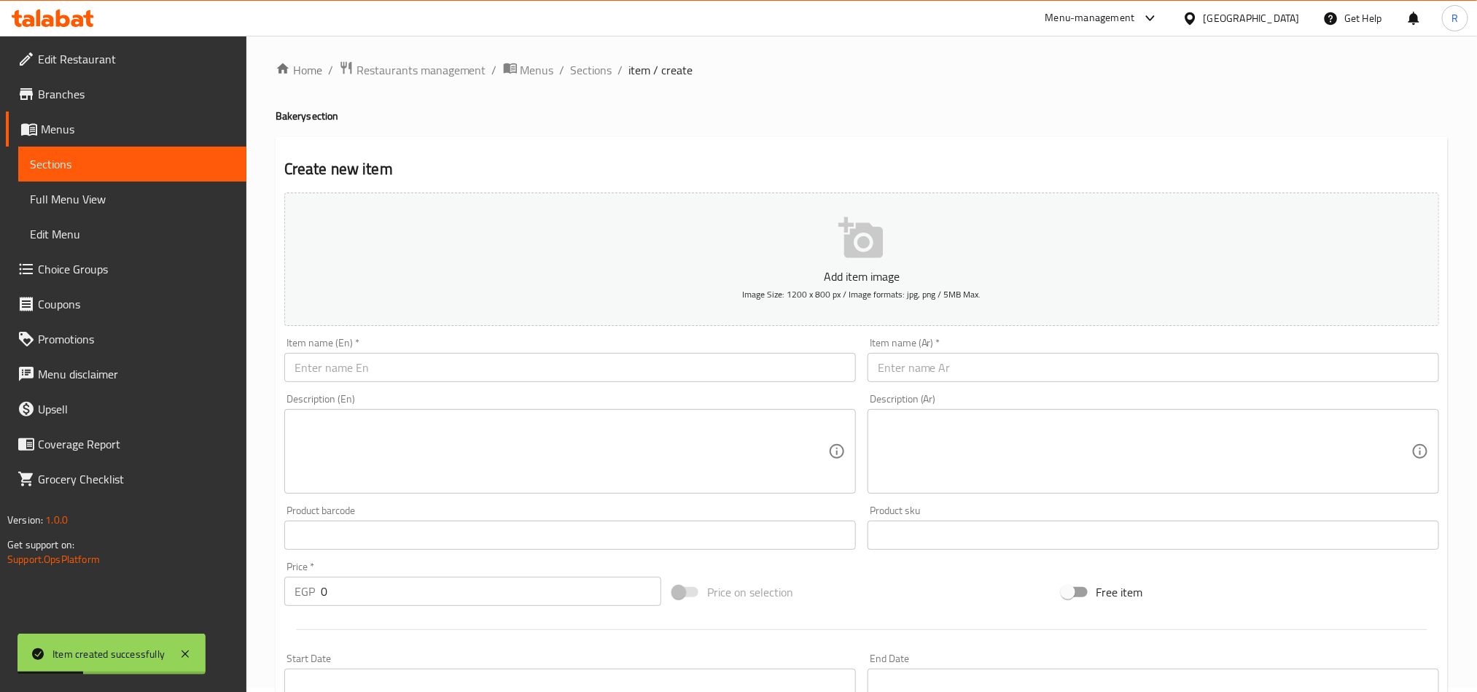
scroll to position [0, 0]
click at [410, 353] on div "Item name (En)   * Item name (En) *" at bounding box center [570, 364] width 572 height 44
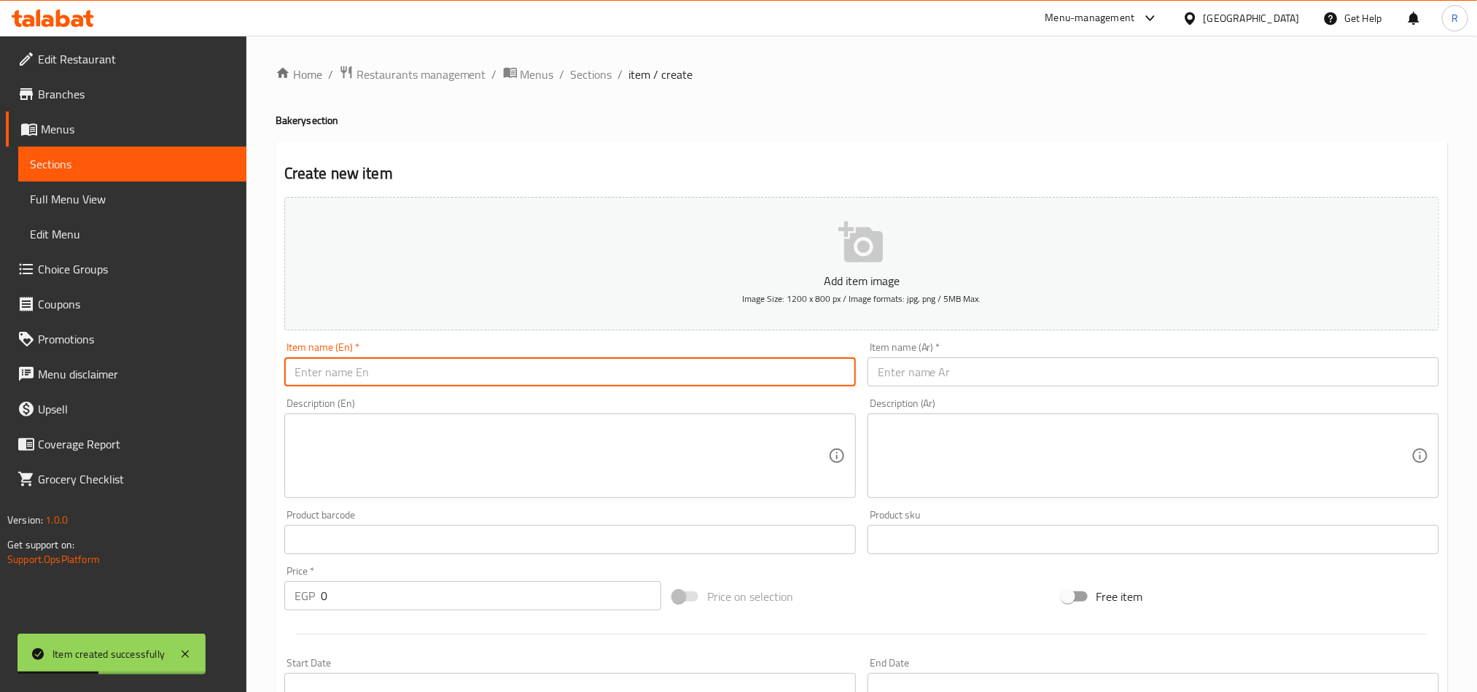
click at [413, 370] on input "text" at bounding box center [570, 371] width 572 height 29
paste input "Cream Cheese Croissant"
type input "Cream Cheese Croissant"
click at [893, 362] on input "text" at bounding box center [1154, 371] width 572 height 29
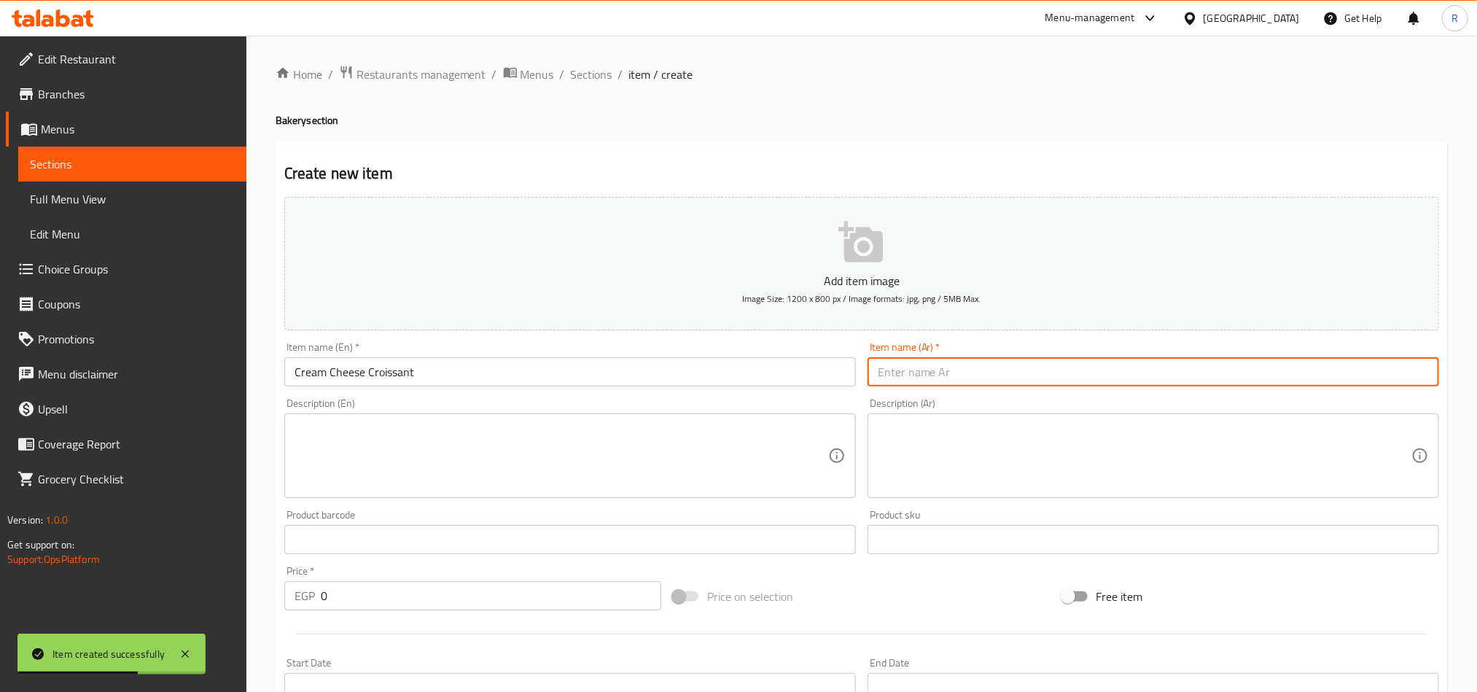
paste input "كرواسون كريم تشيز"
type input "كرواسون كريم تشيز"
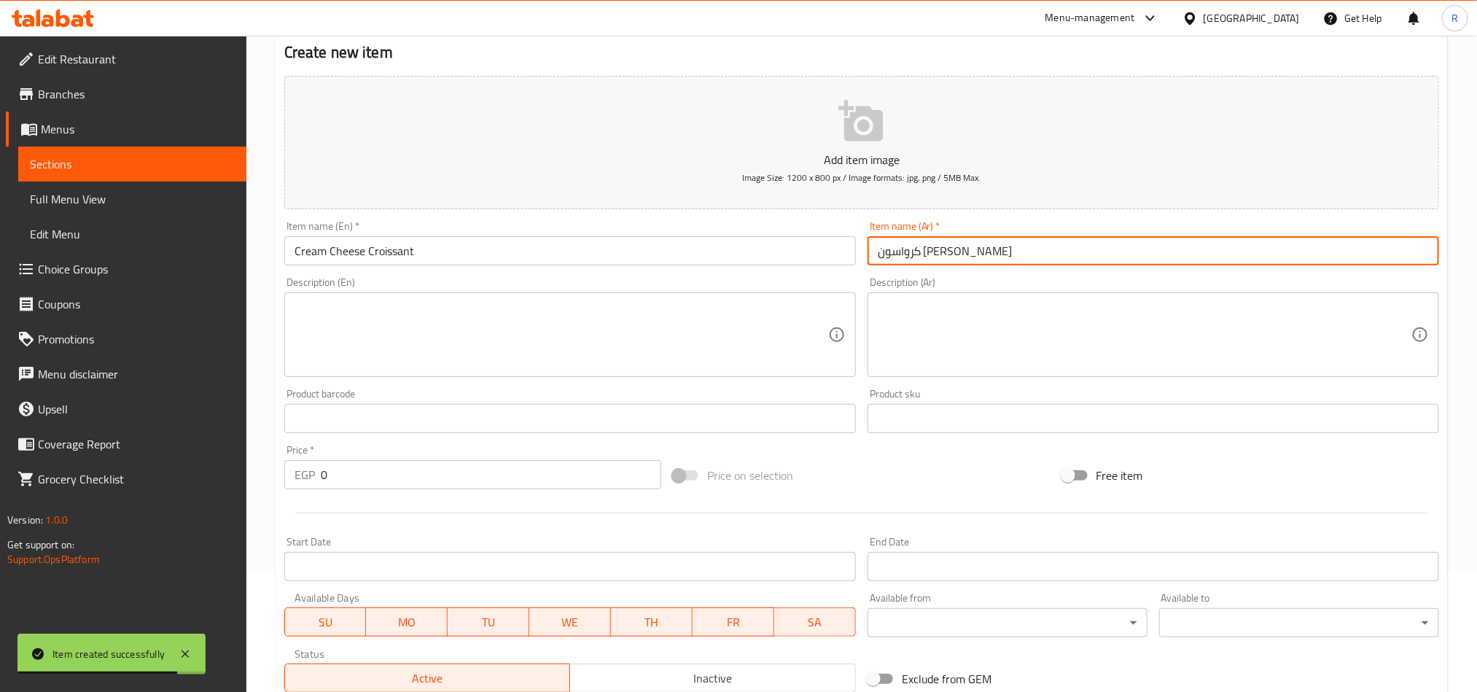
scroll to position [219, 0]
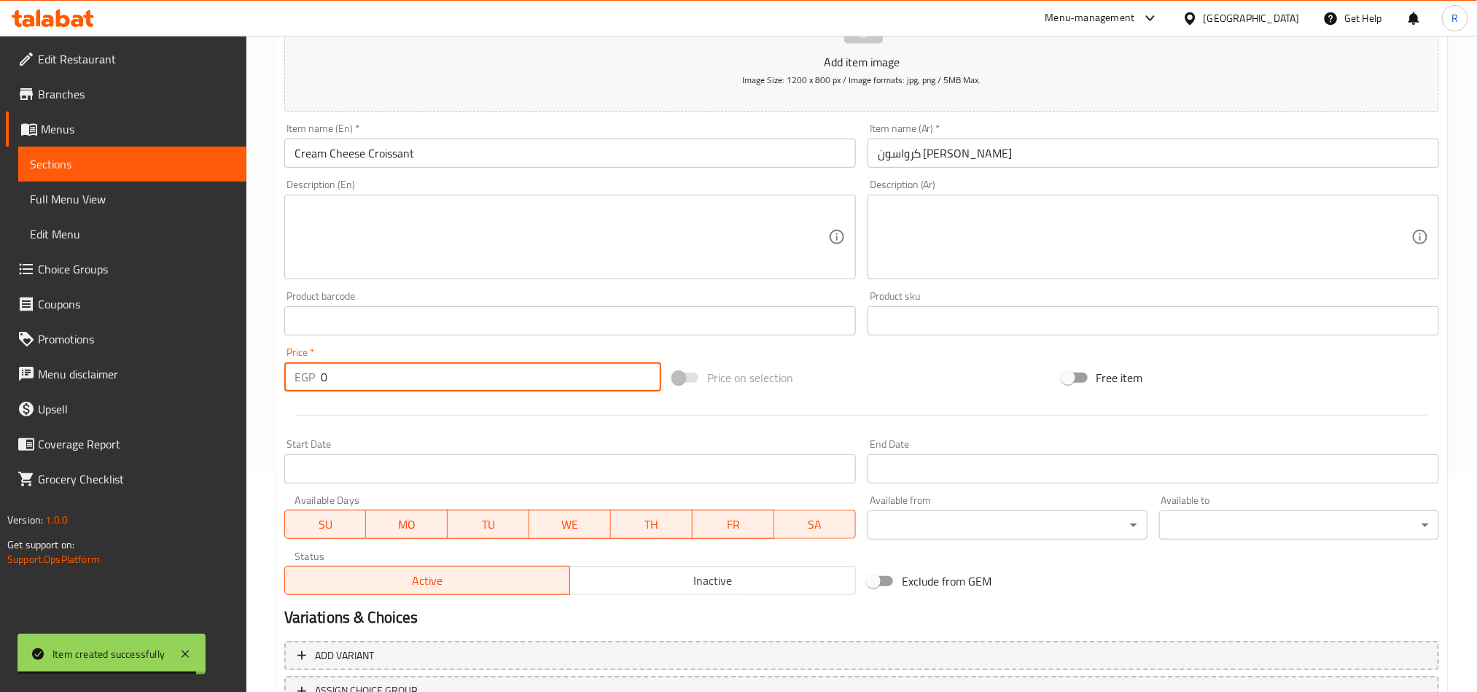
drag, startPoint x: 335, startPoint y: 378, endPoint x: 304, endPoint y: 374, distance: 30.9
click at [304, 374] on div "EGP 0 Price *" at bounding box center [472, 376] width 377 height 29
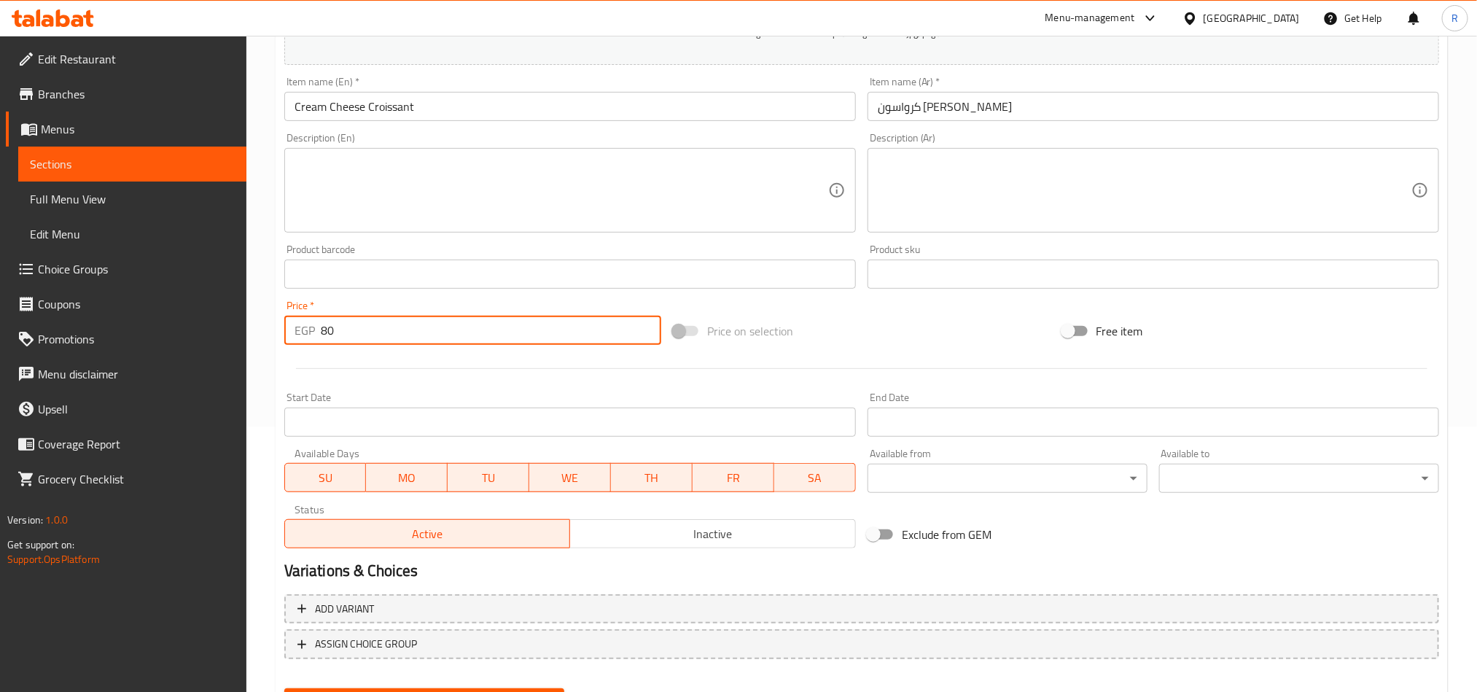
scroll to position [337, 0]
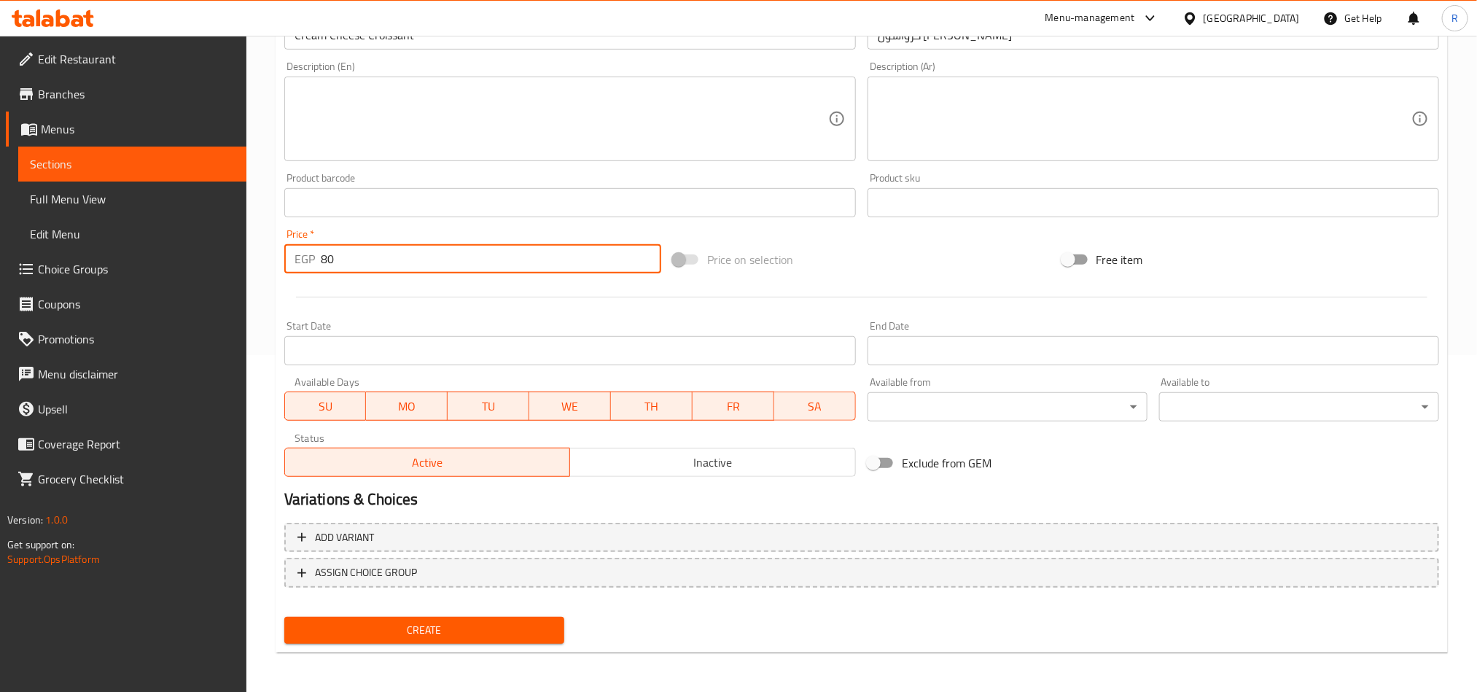
type input "80"
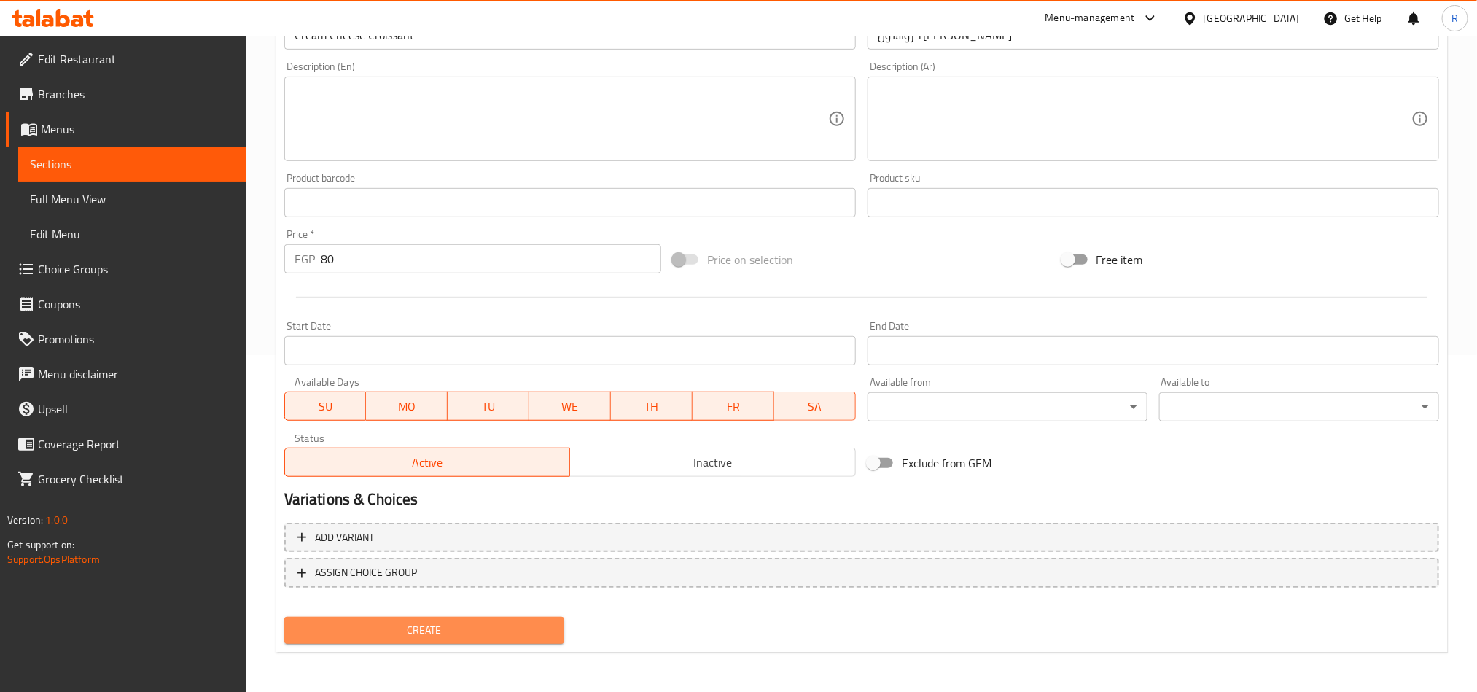
drag, startPoint x: 424, startPoint y: 621, endPoint x: 444, endPoint y: 585, distance: 41.4
click at [424, 621] on span "Create" at bounding box center [424, 630] width 257 height 18
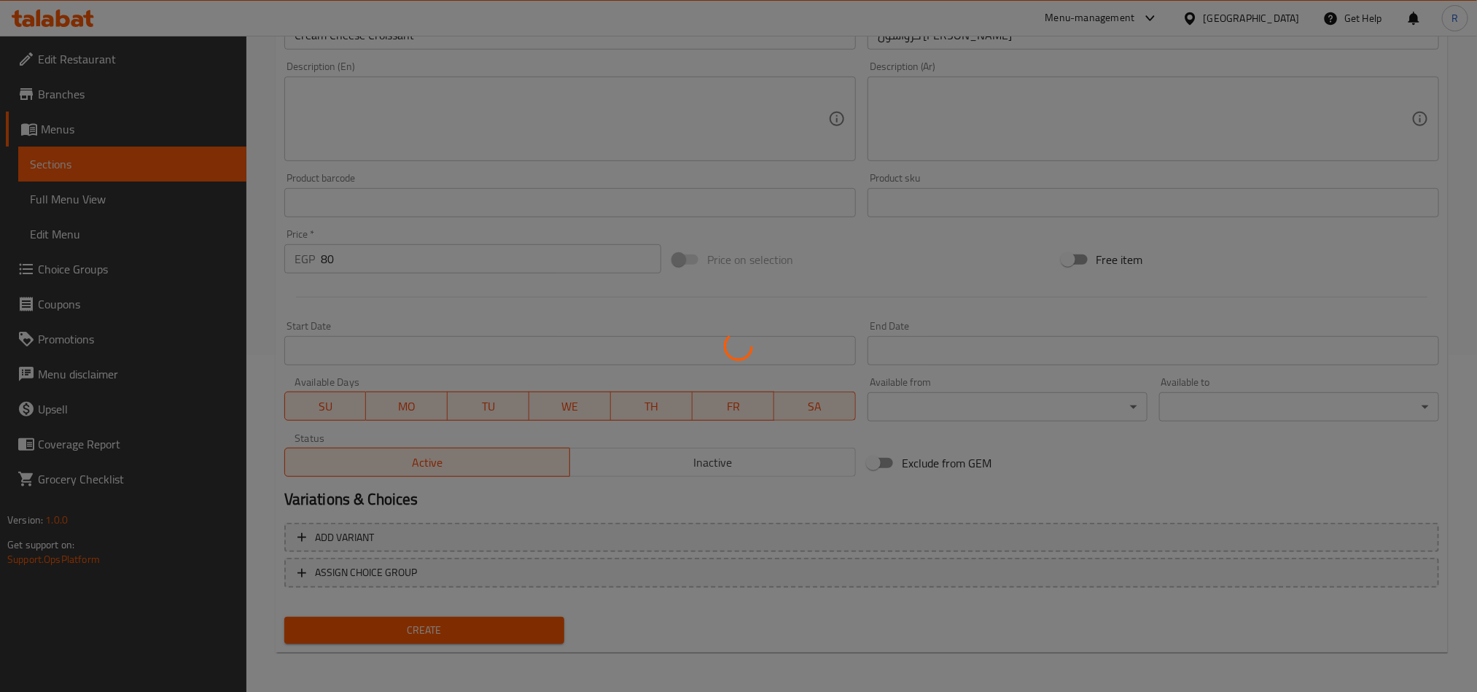
type input "0"
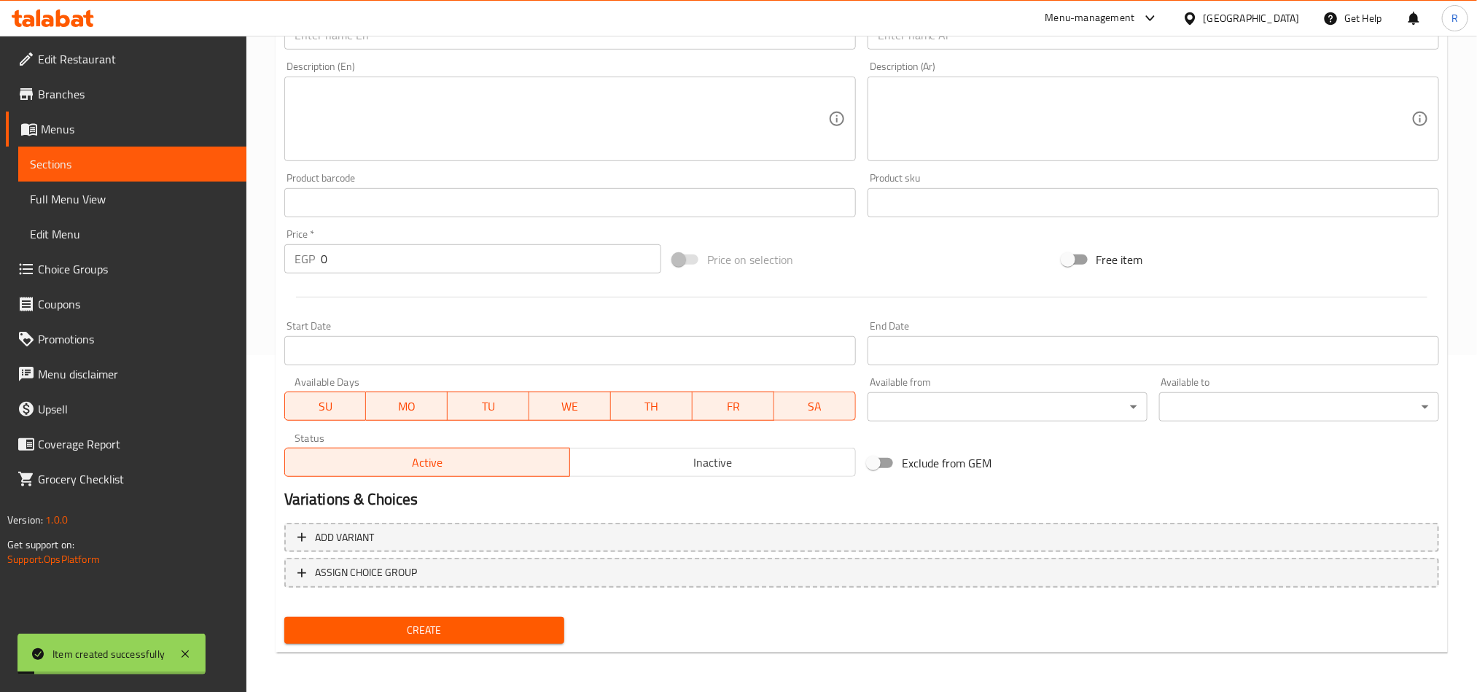
scroll to position [228, 0]
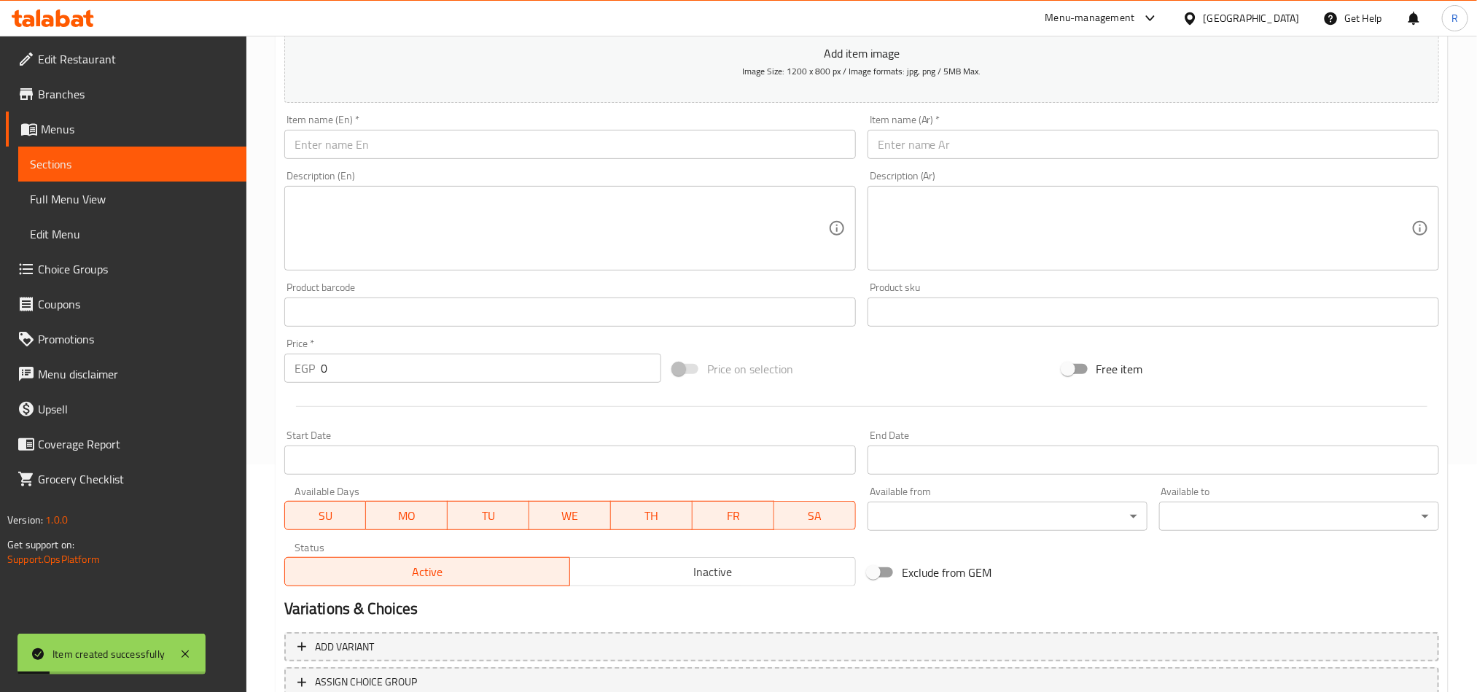
click at [502, 144] on input "text" at bounding box center [570, 144] width 572 height 29
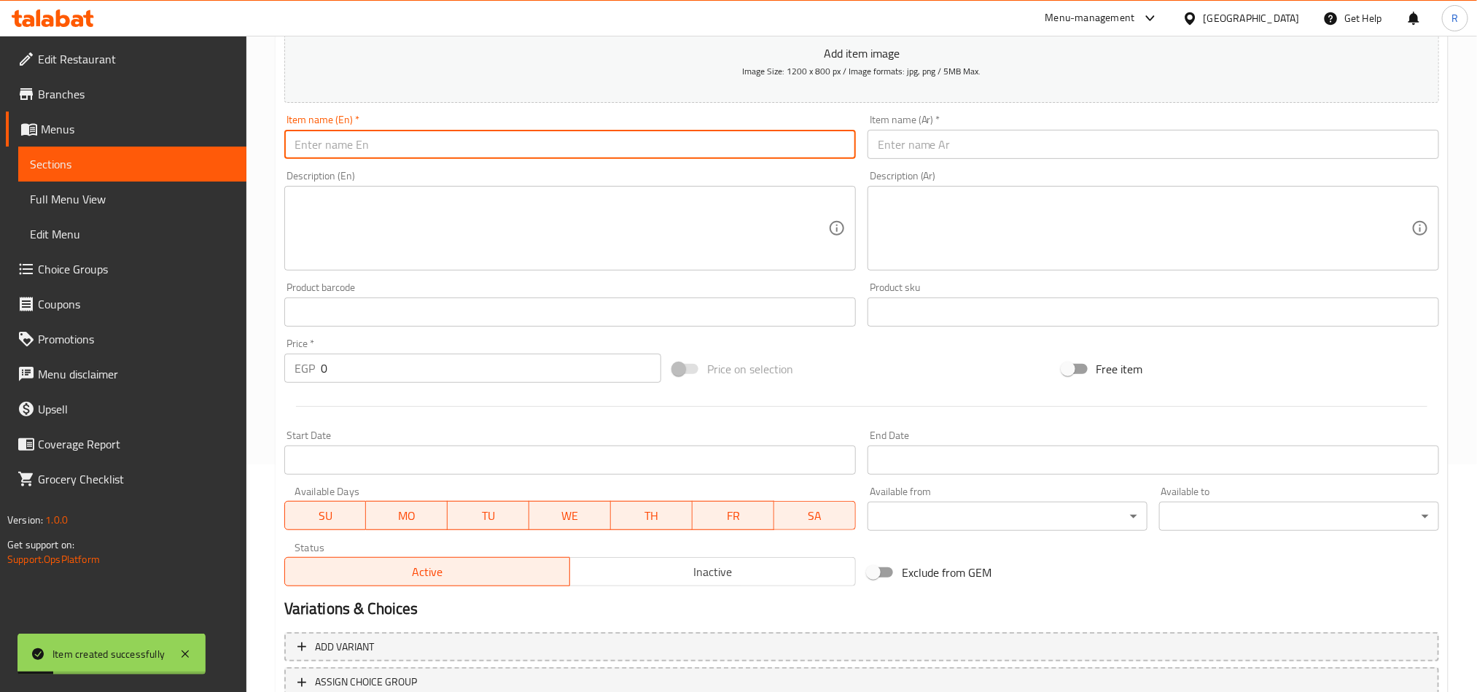
paste input "Emmental Cheddar Croissant"
type input "Emmental Cheddar Croissant"
click at [939, 136] on input "text" at bounding box center [1154, 144] width 572 height 29
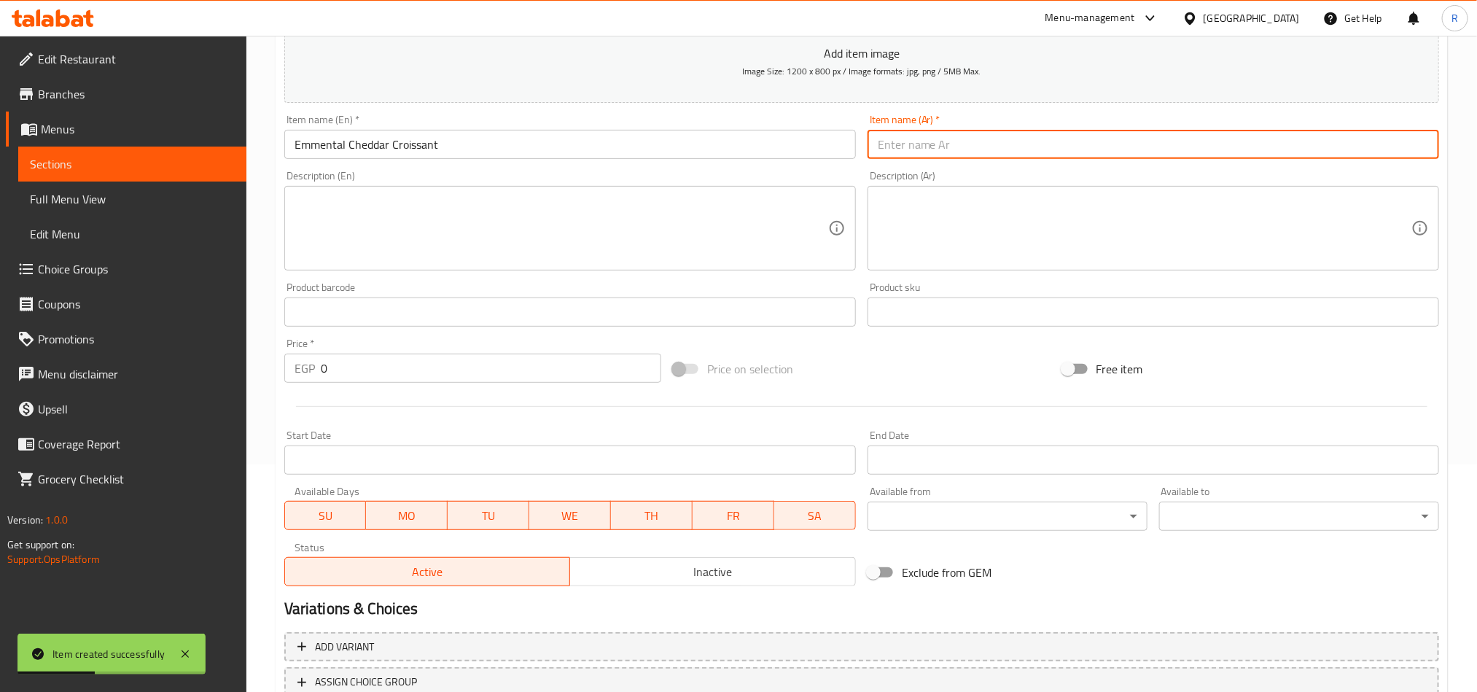
paste input "كرواسون شيدر امينتال"
type input "كرواسون شيدر امينتال"
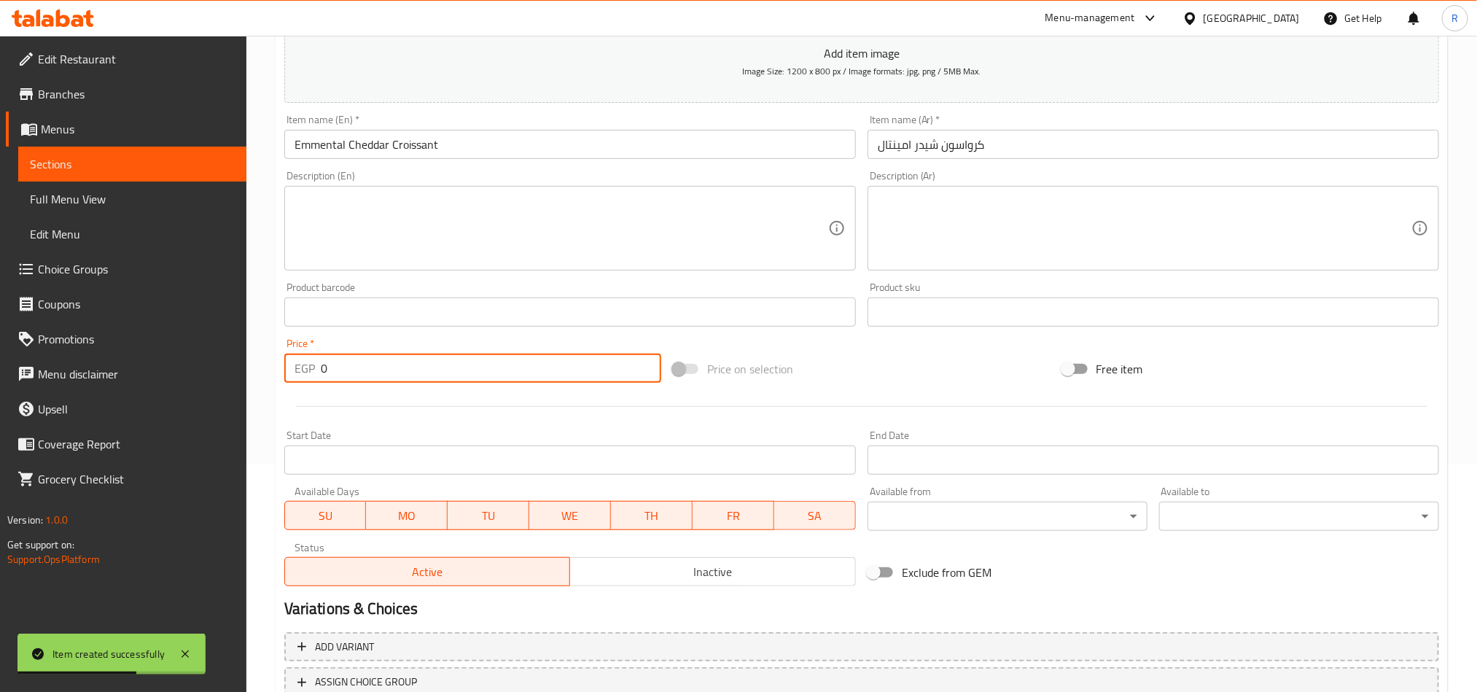
drag, startPoint x: 333, startPoint y: 361, endPoint x: 308, endPoint y: 363, distance: 24.2
click at [308, 363] on div "EGP 0 Price *" at bounding box center [472, 368] width 377 height 29
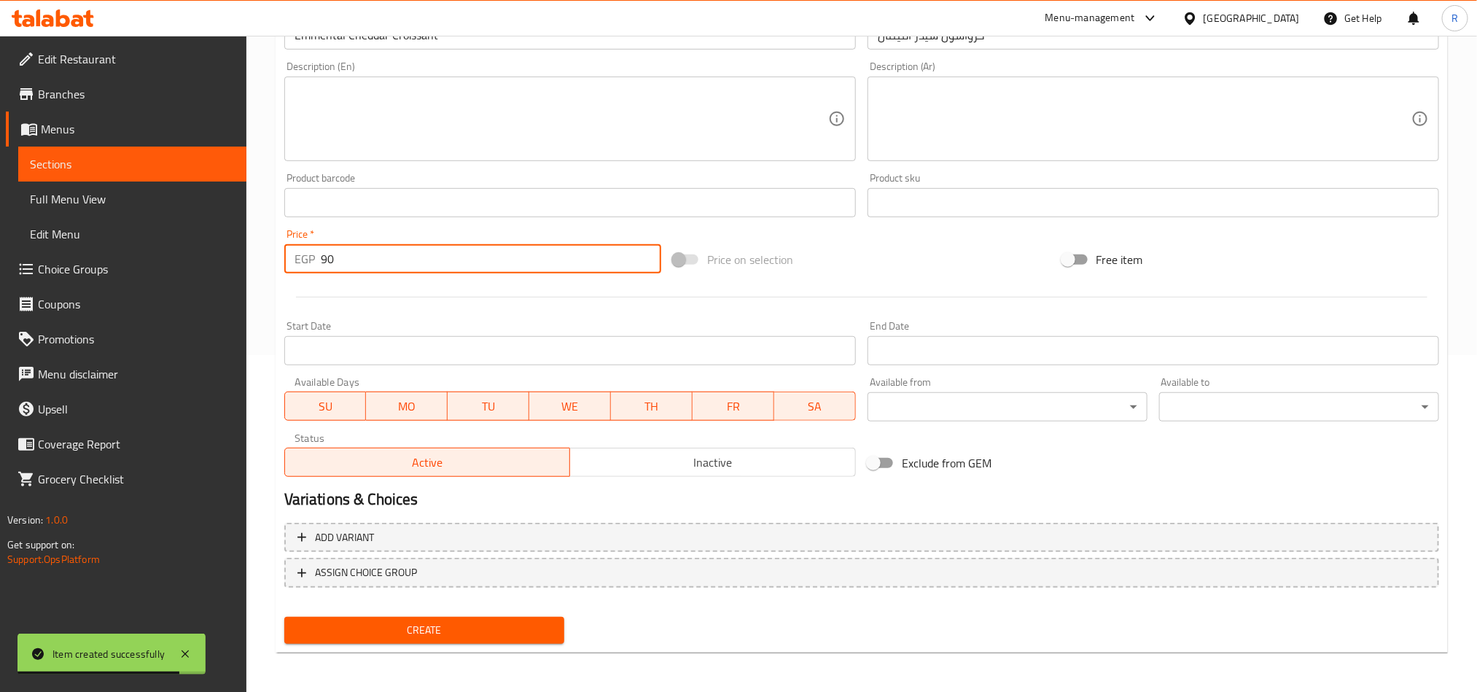
type input "90"
click at [502, 634] on span "Create" at bounding box center [424, 630] width 257 height 18
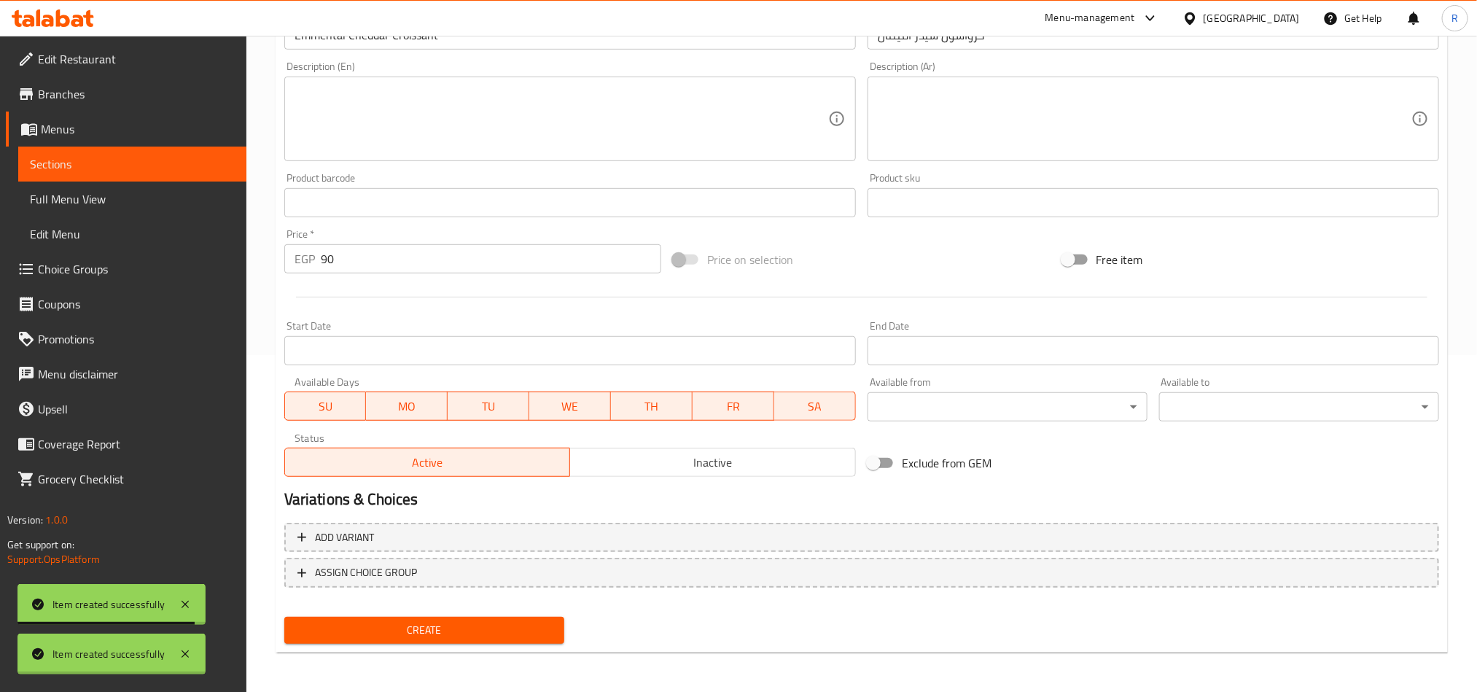
type input "0"
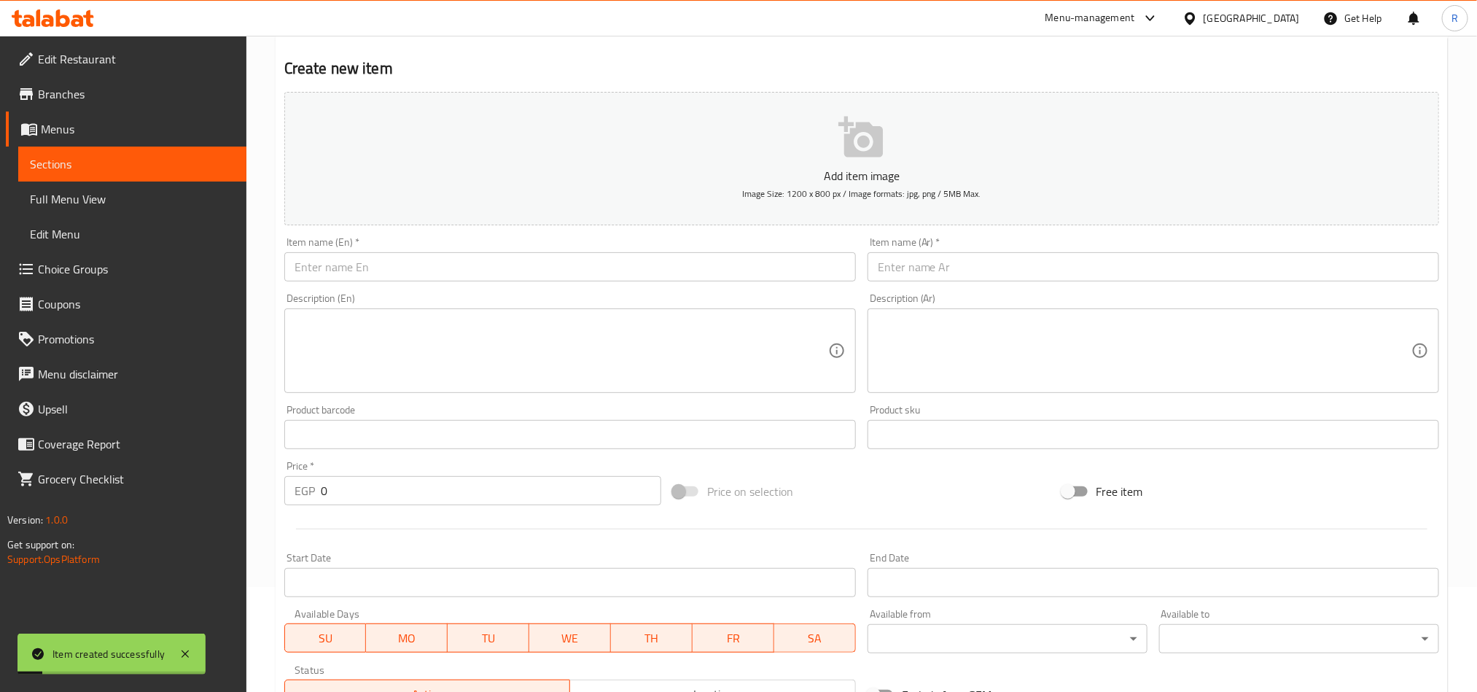
scroll to position [118, 0]
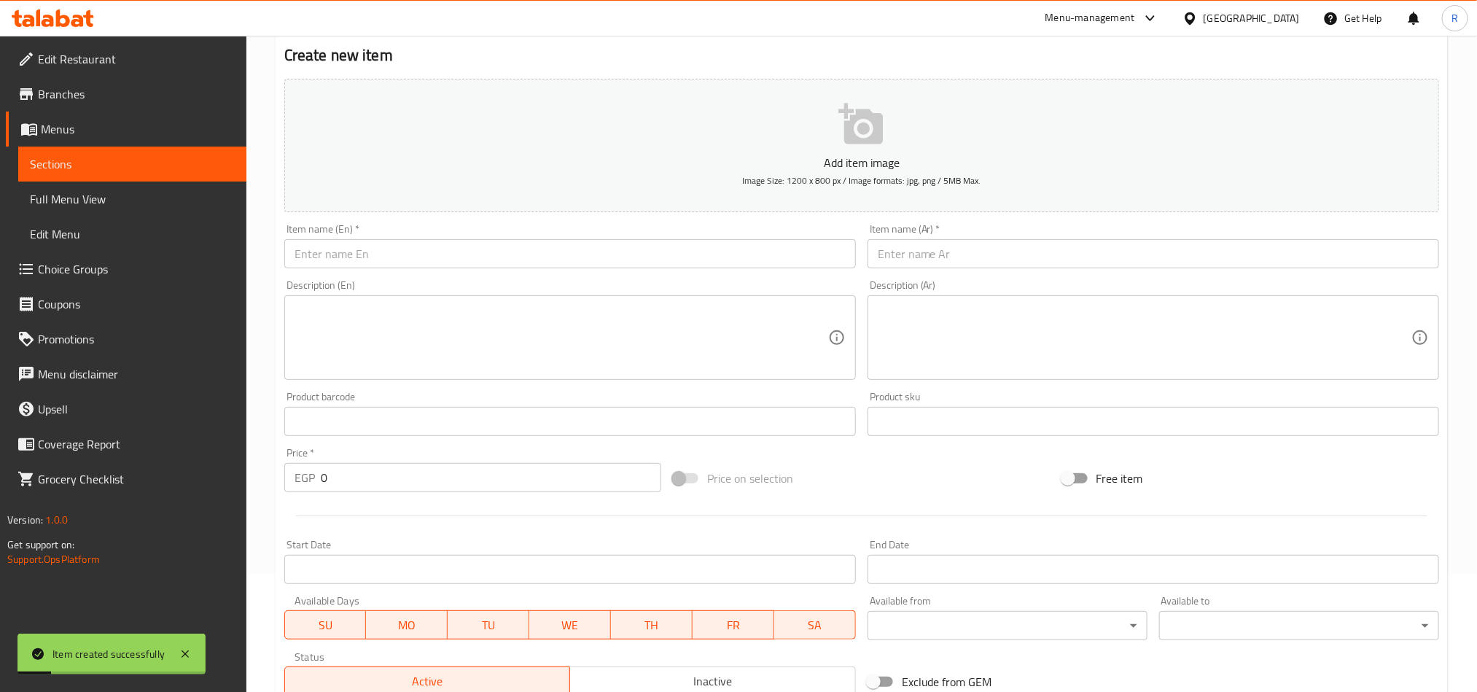
drag, startPoint x: 462, startPoint y: 270, endPoint x: 467, endPoint y: 256, distance: 14.5
click at [462, 269] on div "Item name (En)   * Item name (En) *" at bounding box center [570, 246] width 583 height 56
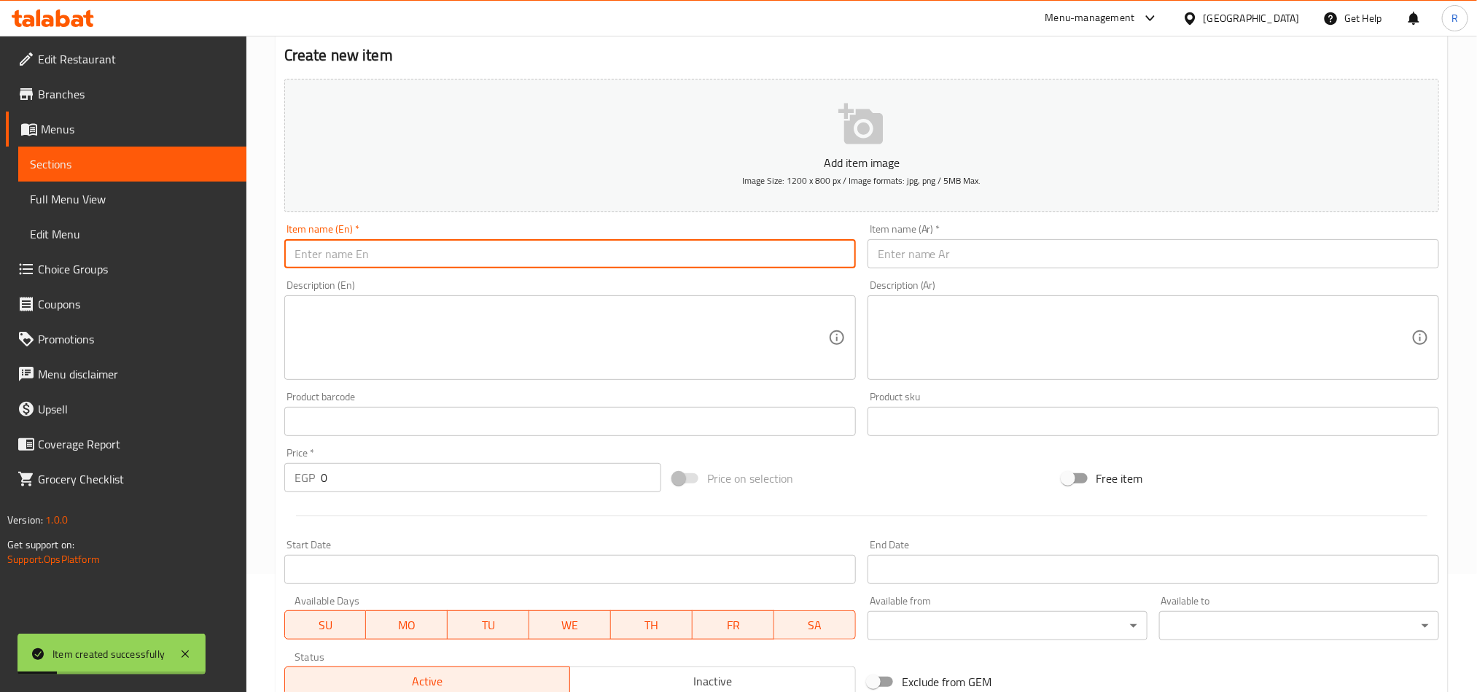
click at [467, 256] on input "text" at bounding box center [570, 253] width 572 height 29
paste input "Pastrami Cheddar Croissant"
type input "Pastrami Cheddar Croissant"
click at [921, 250] on input "text" at bounding box center [1154, 253] width 572 height 29
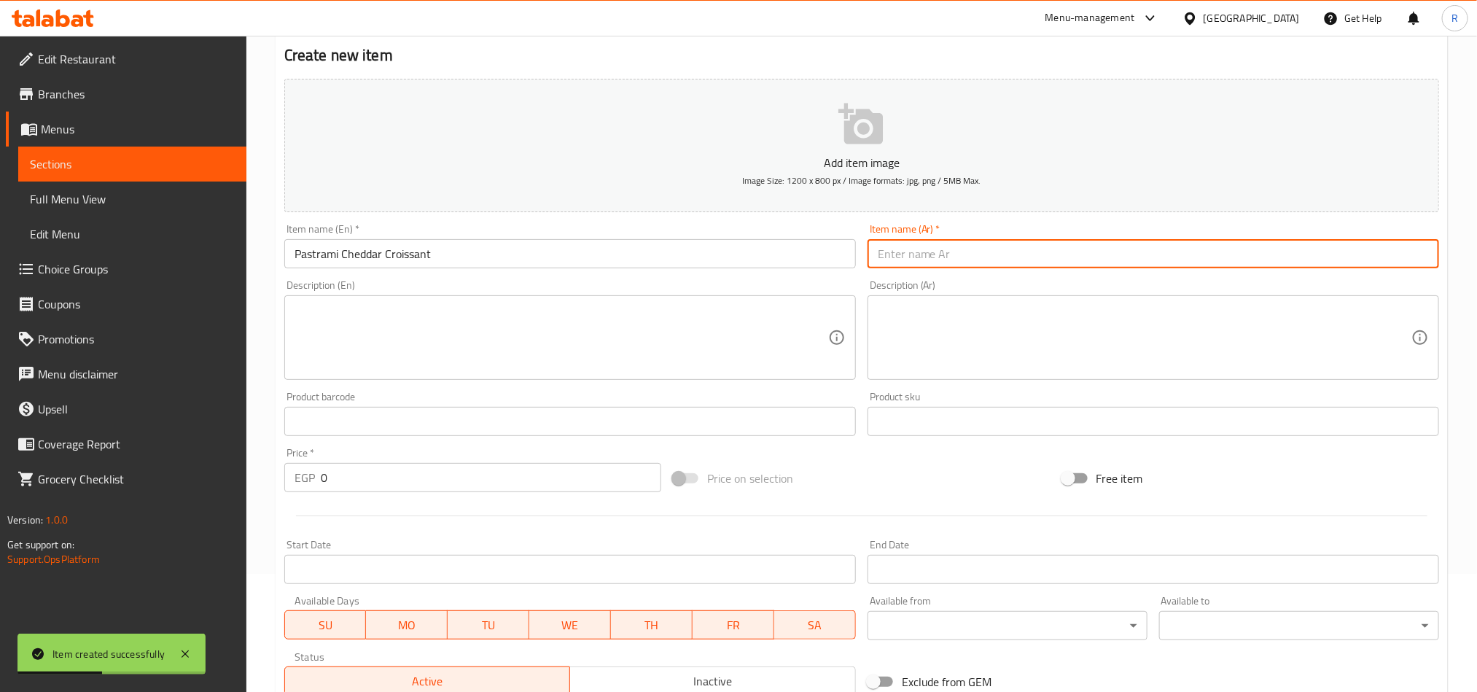
paste input "كرواسون شيدر بسطرمة"
type input "كرواسون شيدر بسطرمة"
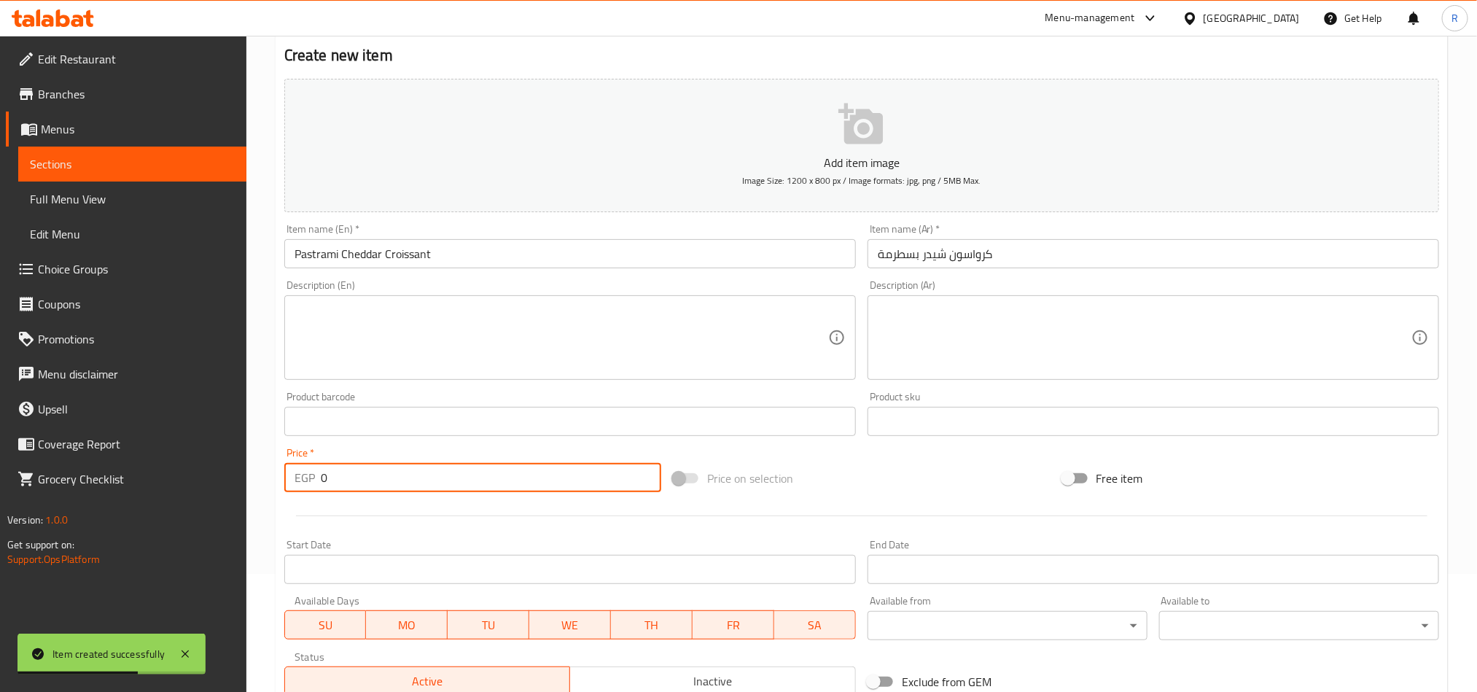
drag, startPoint x: 328, startPoint y: 471, endPoint x: 300, endPoint y: 470, distance: 27.7
click at [300, 471] on div "EGP 0 Price *" at bounding box center [472, 477] width 377 height 29
type input "95"
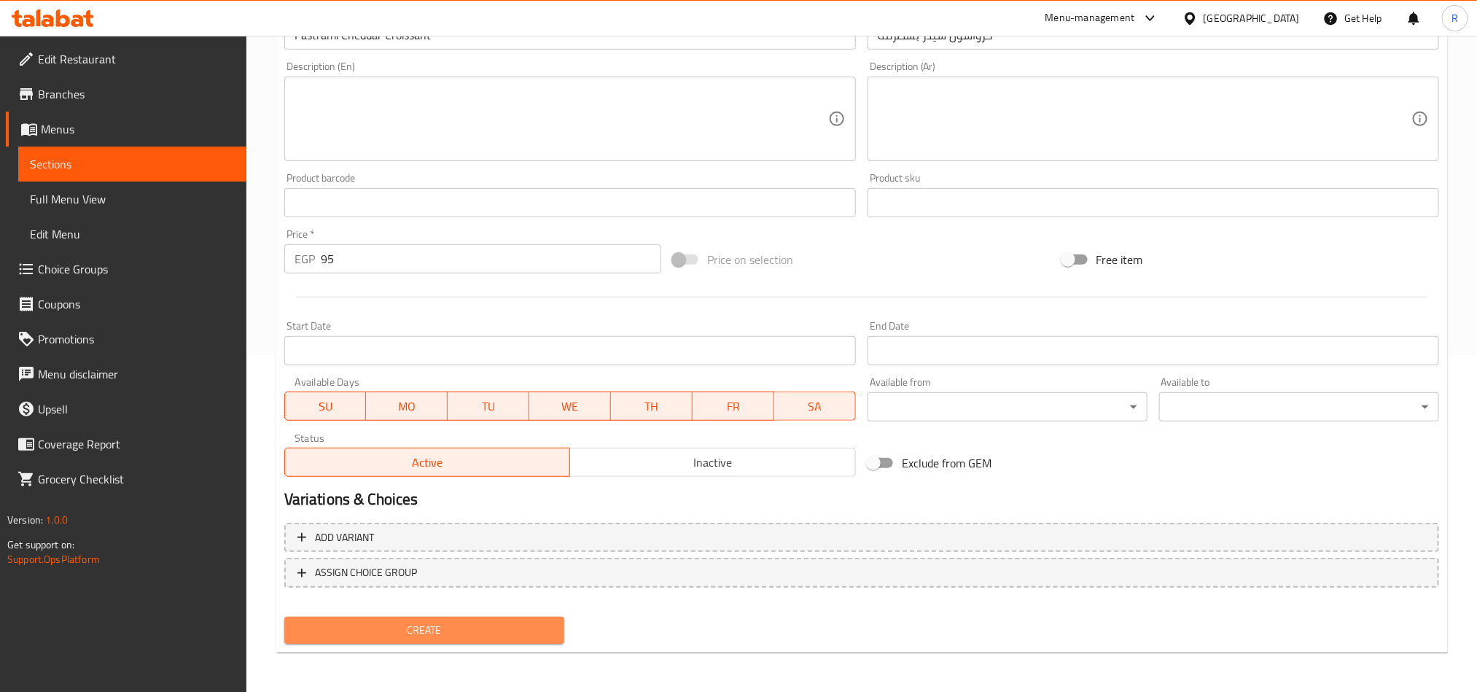
click at [379, 623] on span "Create" at bounding box center [424, 630] width 257 height 18
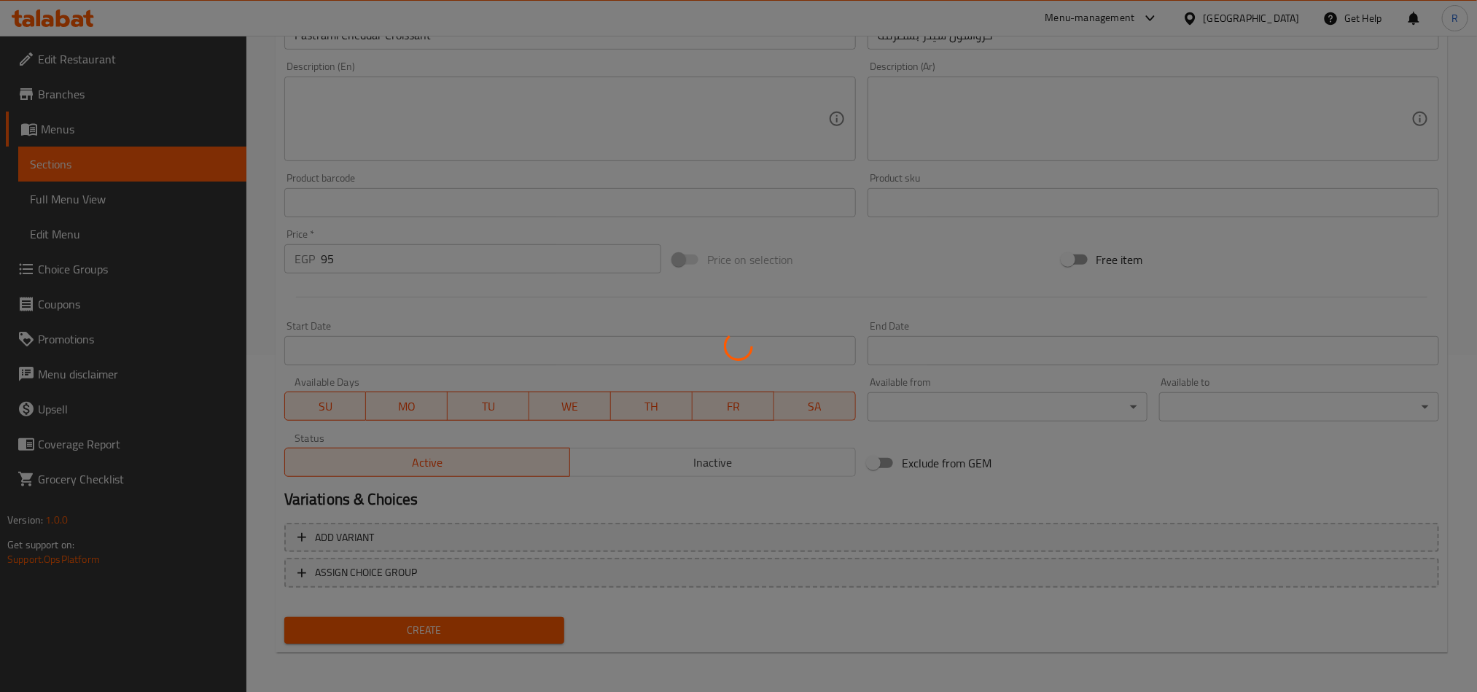
type input "0"
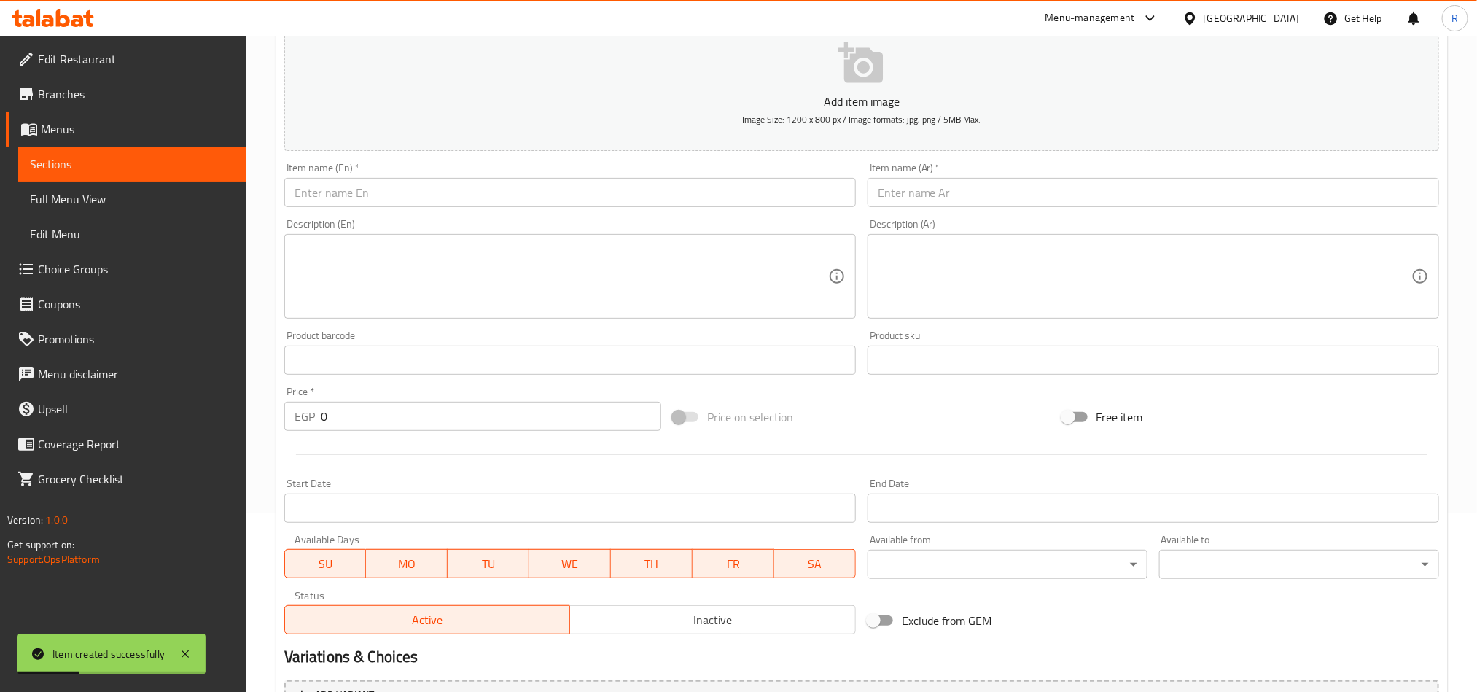
scroll to position [9, 0]
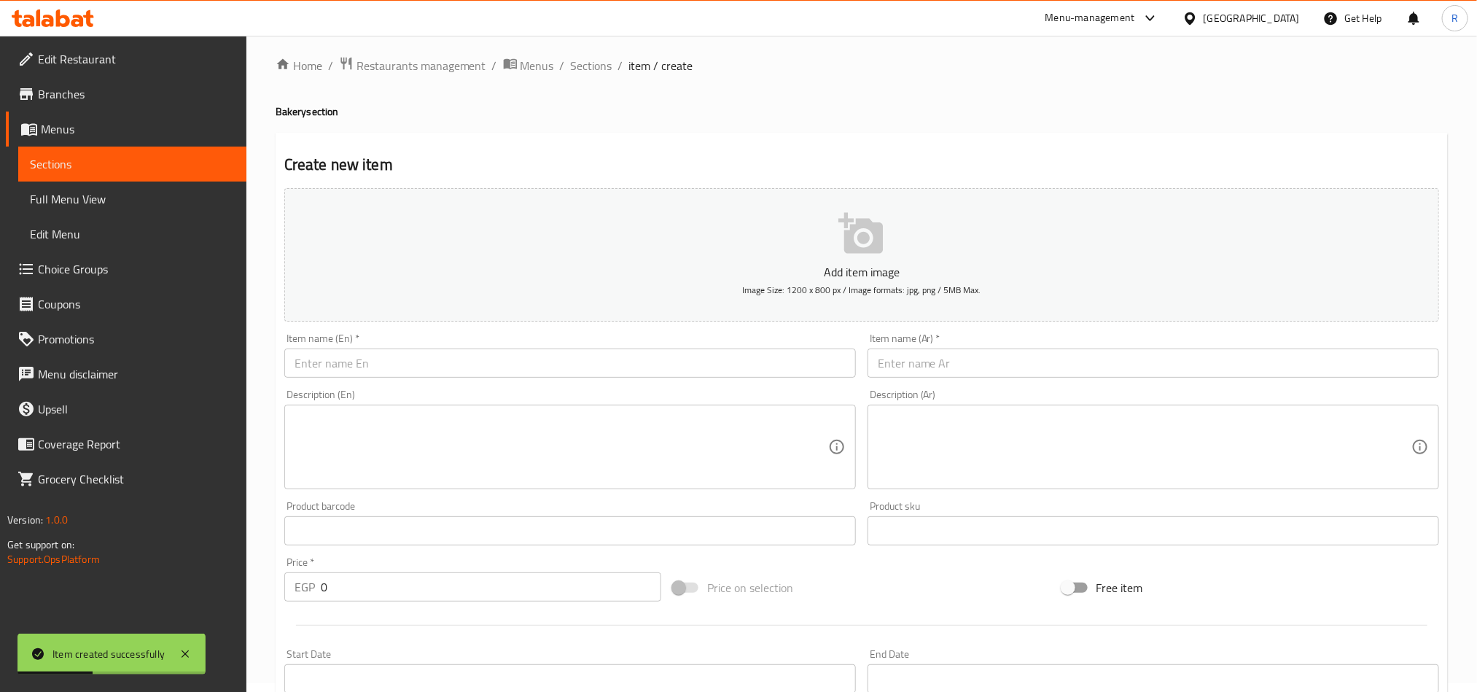
click at [480, 352] on input "text" at bounding box center [570, 363] width 572 height 29
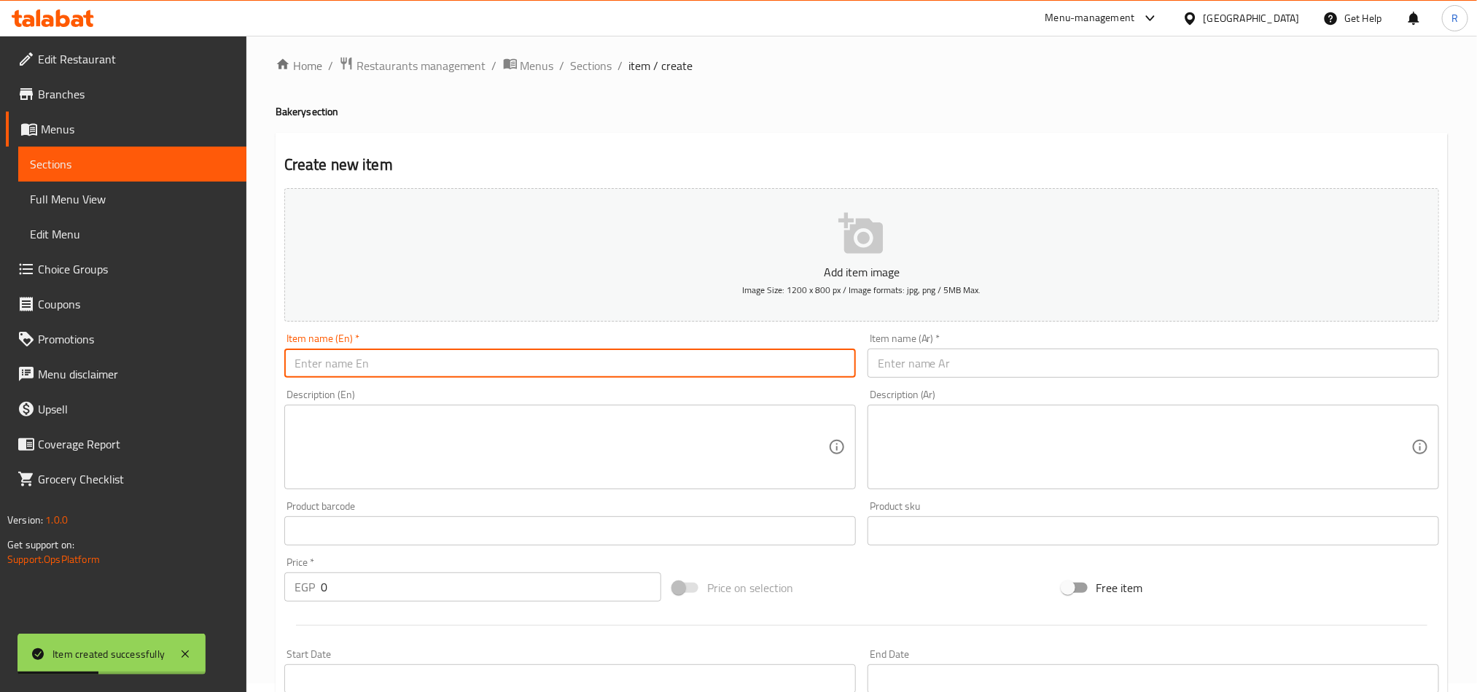
paste input "Nutella Croissant"
type input "Nutella Croissant"
click at [960, 366] on input "text" at bounding box center [1154, 363] width 572 height 29
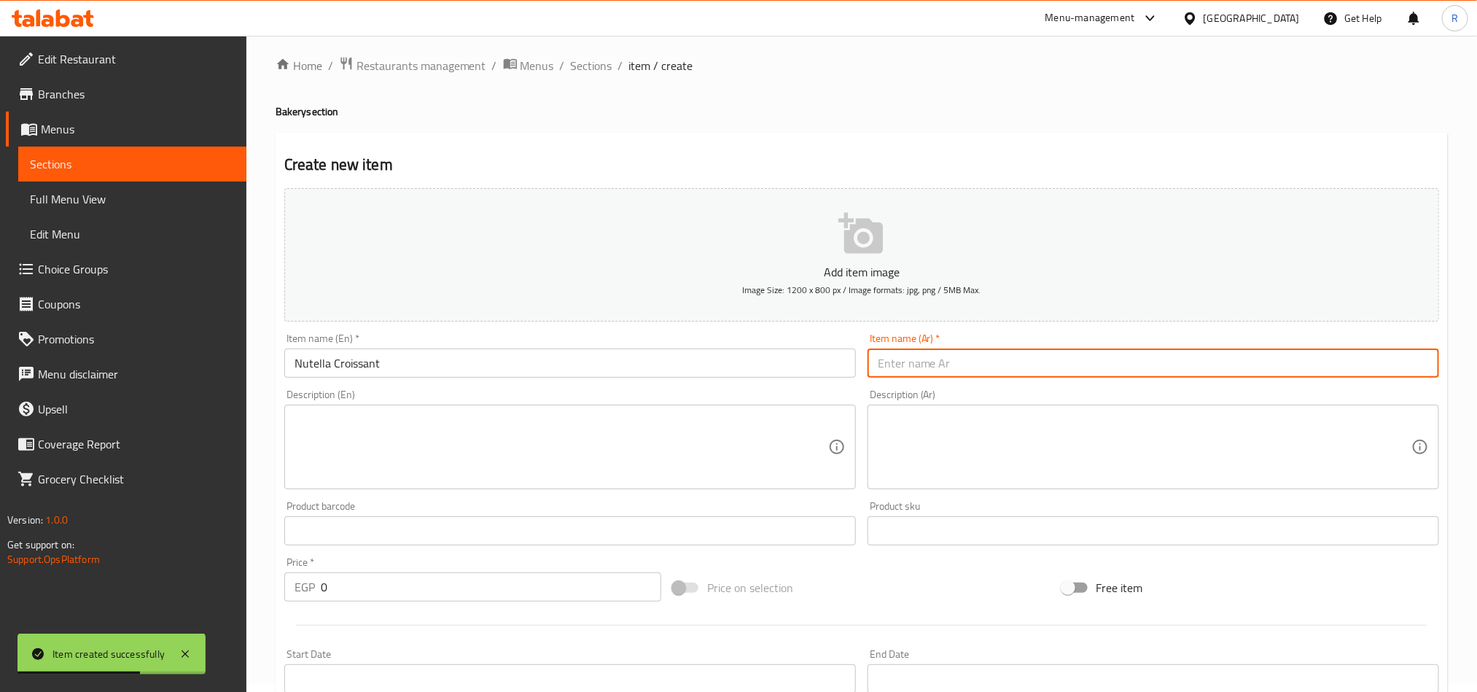
paste input "كرواسون نوتيلا"
type input "كرواسون نوتيلا"
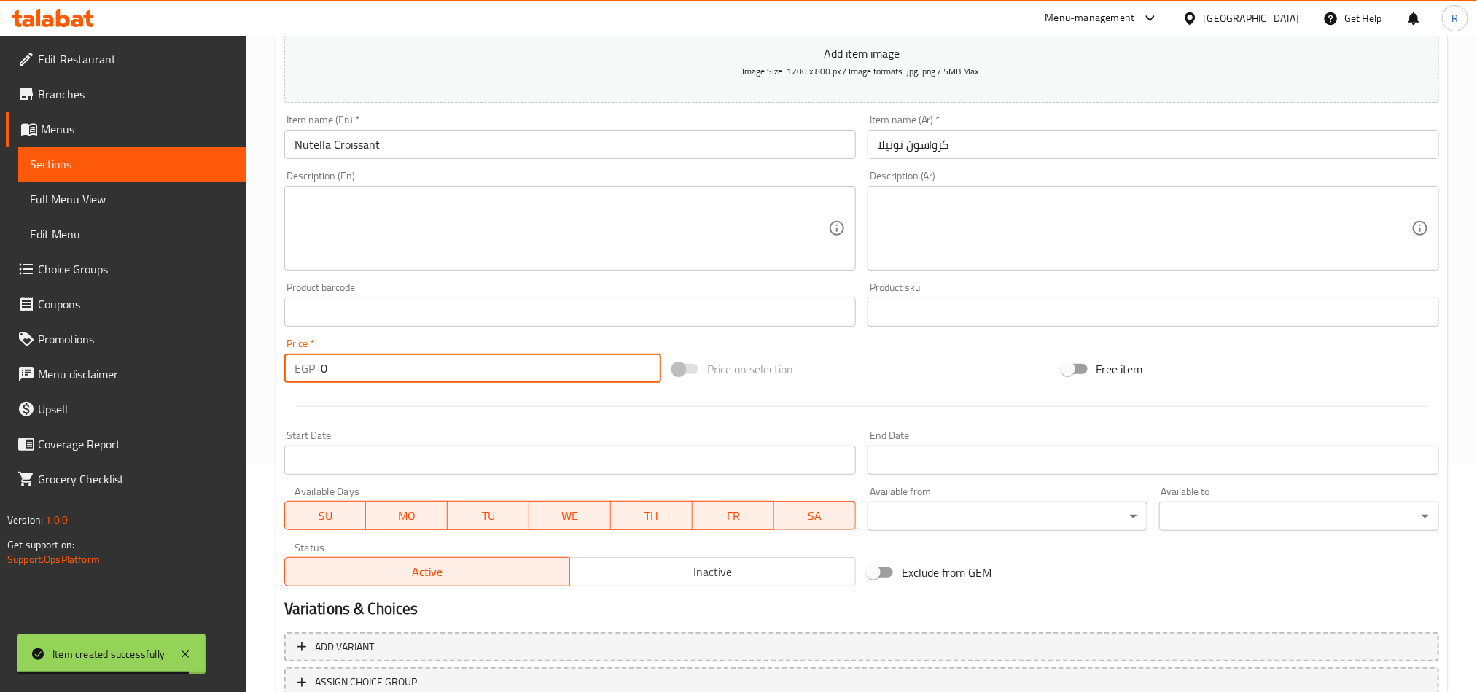
drag, startPoint x: 328, startPoint y: 372, endPoint x: 315, endPoint y: 370, distance: 13.2
click at [315, 370] on div "EGP 0 Price *" at bounding box center [472, 368] width 377 height 29
type input "90"
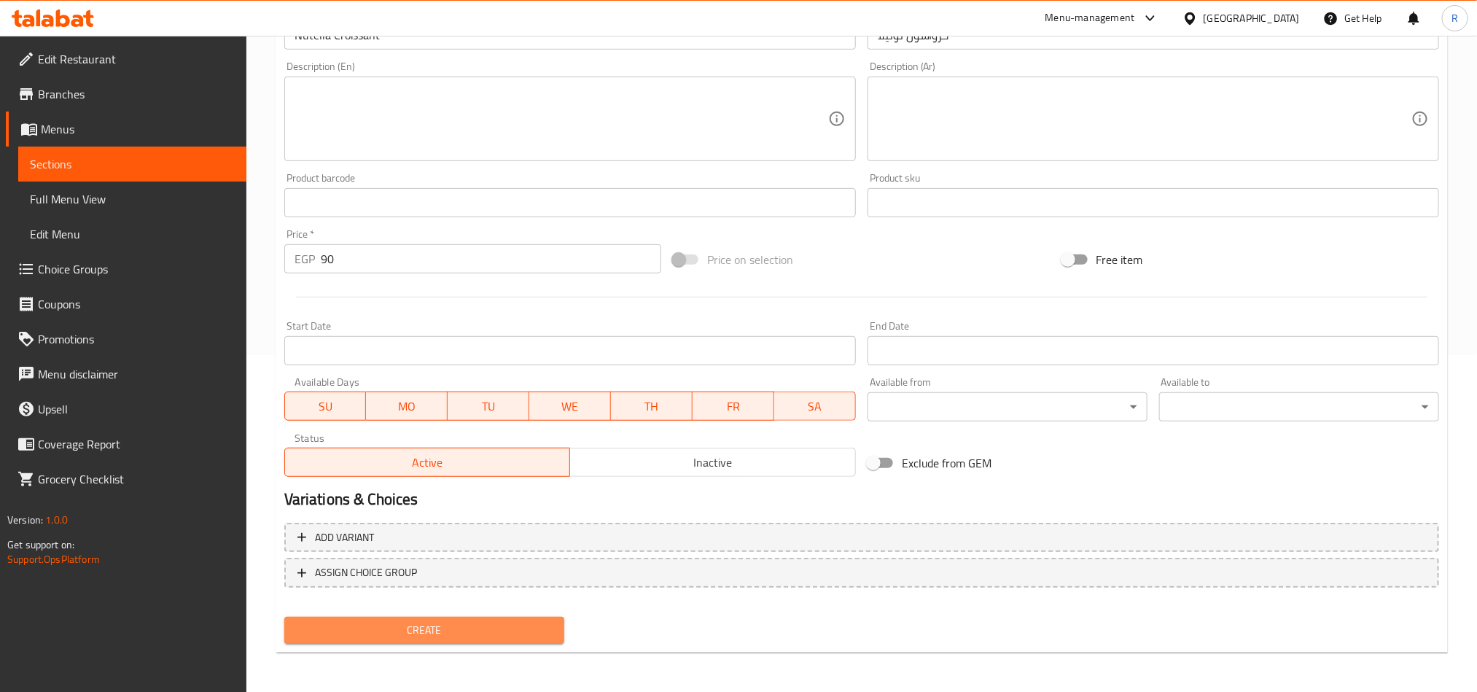
click at [486, 618] on button "Create" at bounding box center [424, 630] width 280 height 27
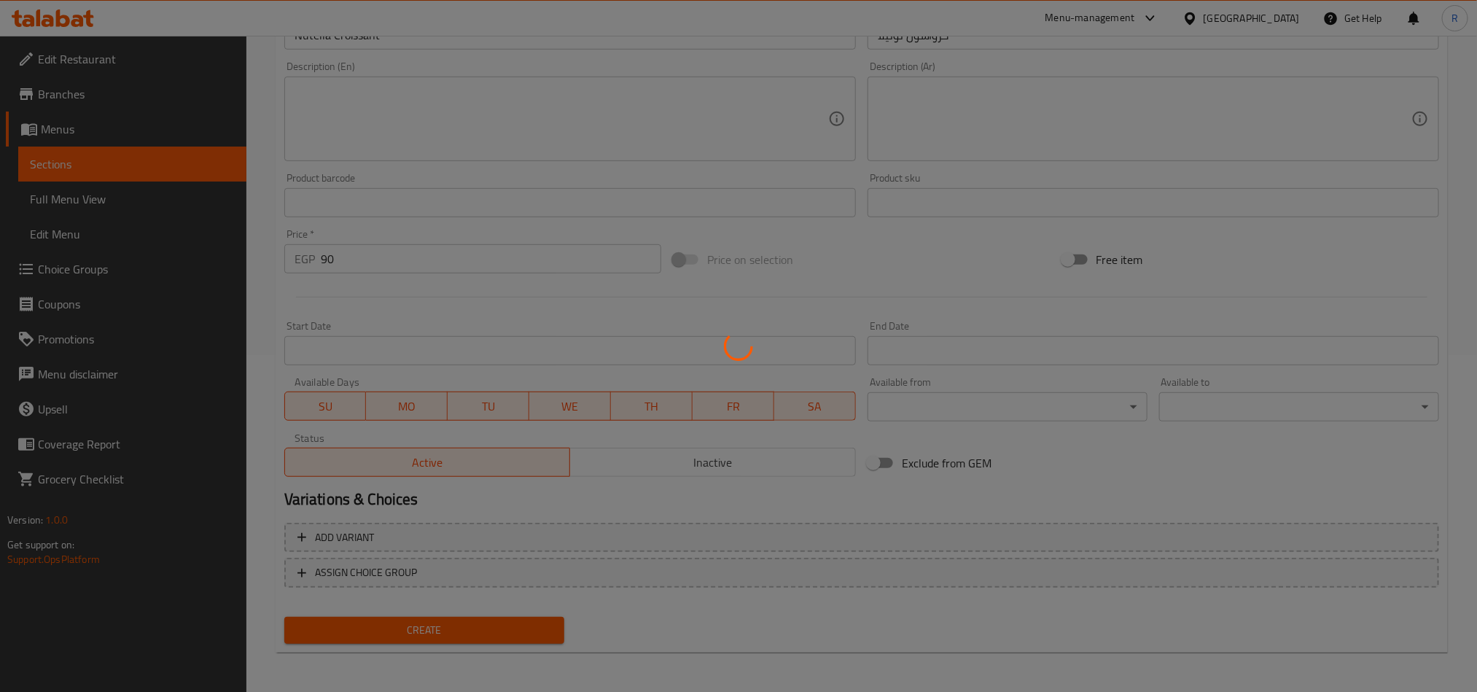
type input "0"
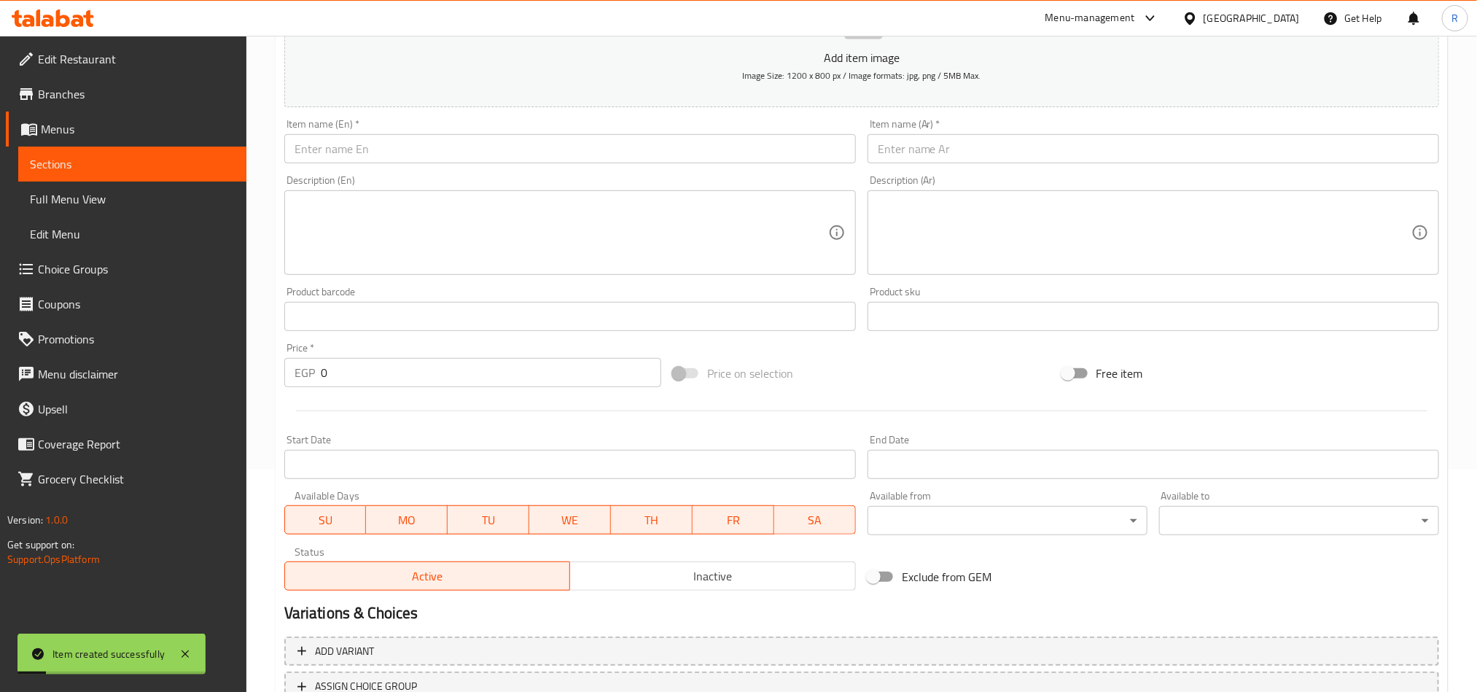
scroll to position [228, 0]
click at [427, 133] on input "text" at bounding box center [570, 144] width 572 height 29
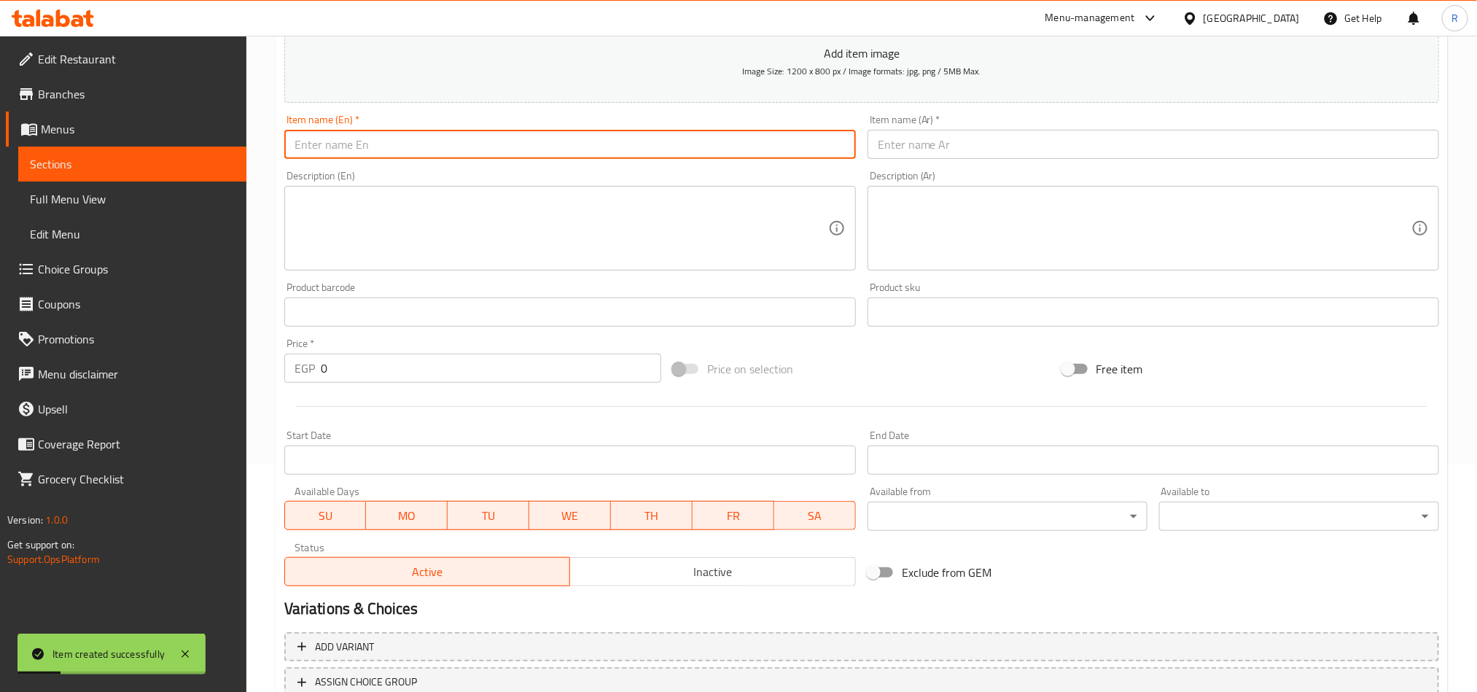
paste input "Oreo Croissant"
type input "Oreo Croissant"
click at [941, 147] on input "text" at bounding box center [1154, 144] width 572 height 29
paste input "كرواسون اوريو"
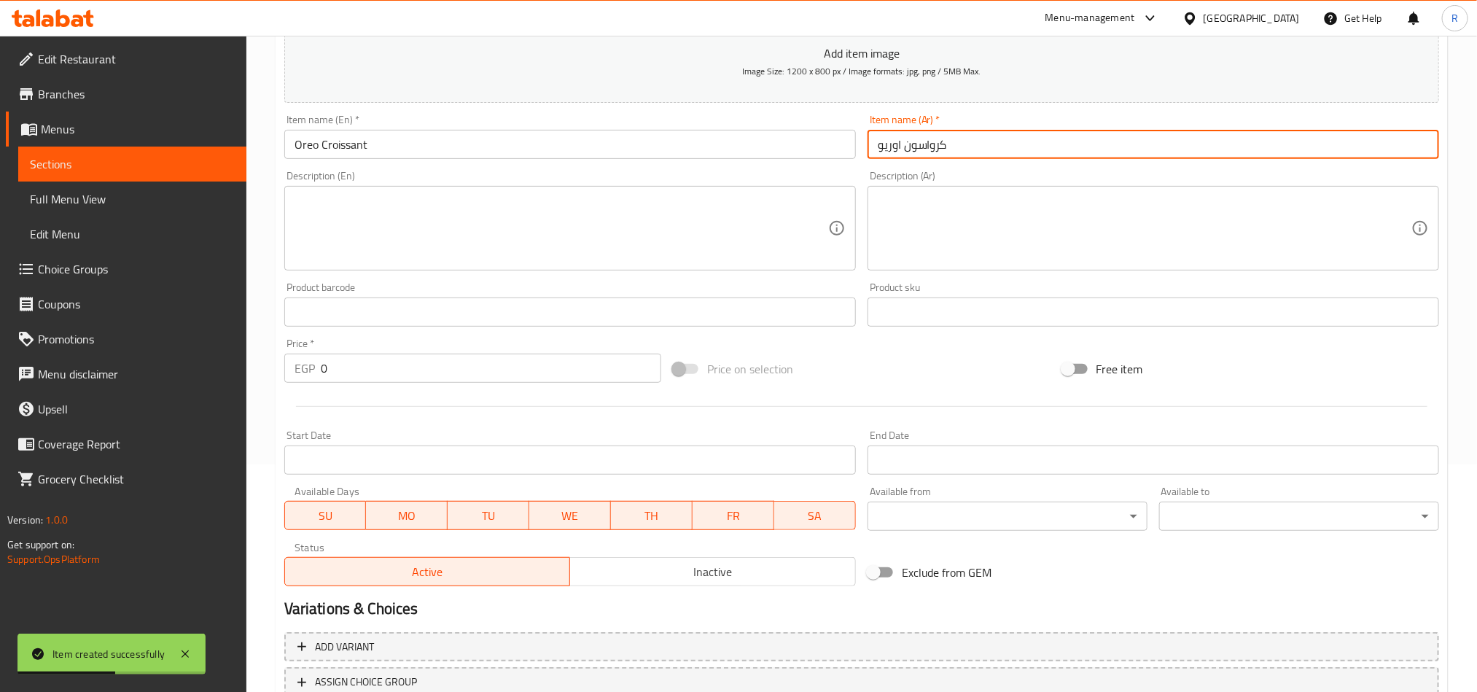
type input "كرواسون اوريو"
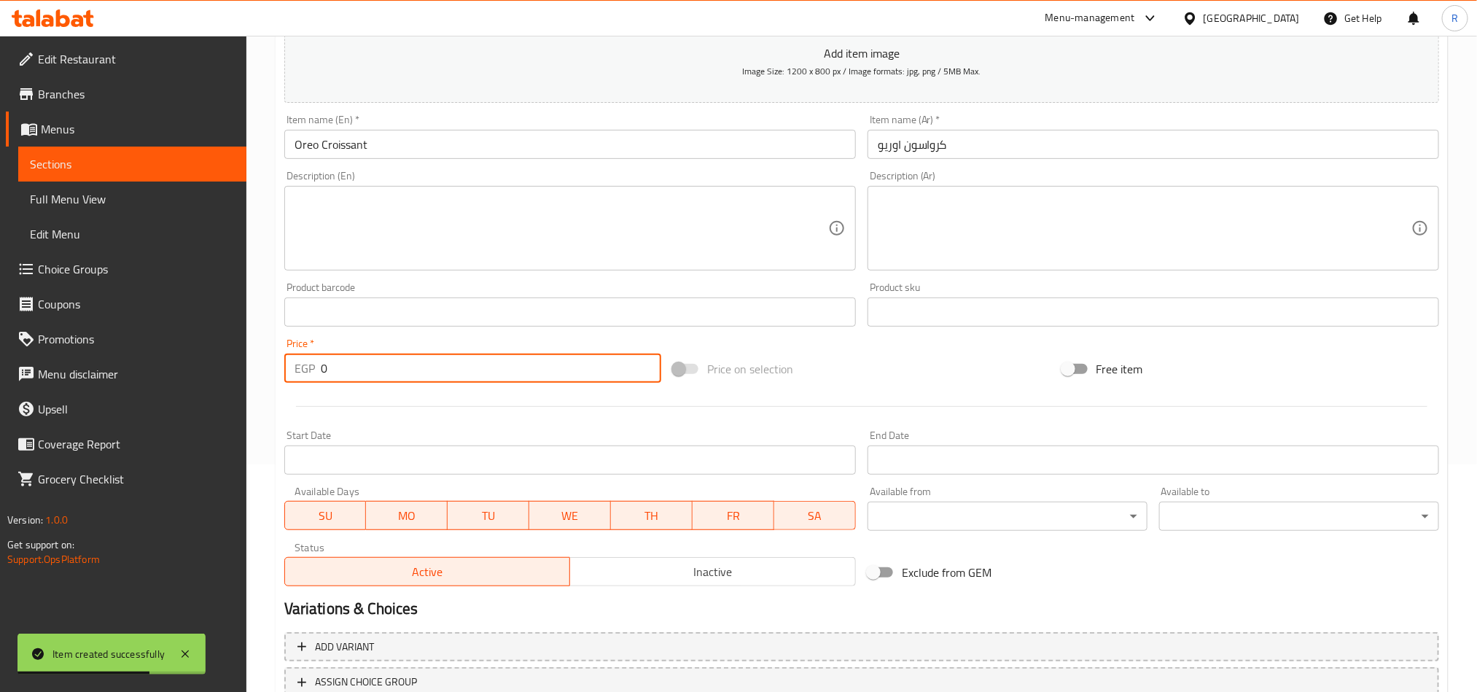
drag, startPoint x: 328, startPoint y: 368, endPoint x: 319, endPoint y: 368, distance: 8.8
click at [319, 368] on div "EGP 0 Price *" at bounding box center [472, 368] width 377 height 29
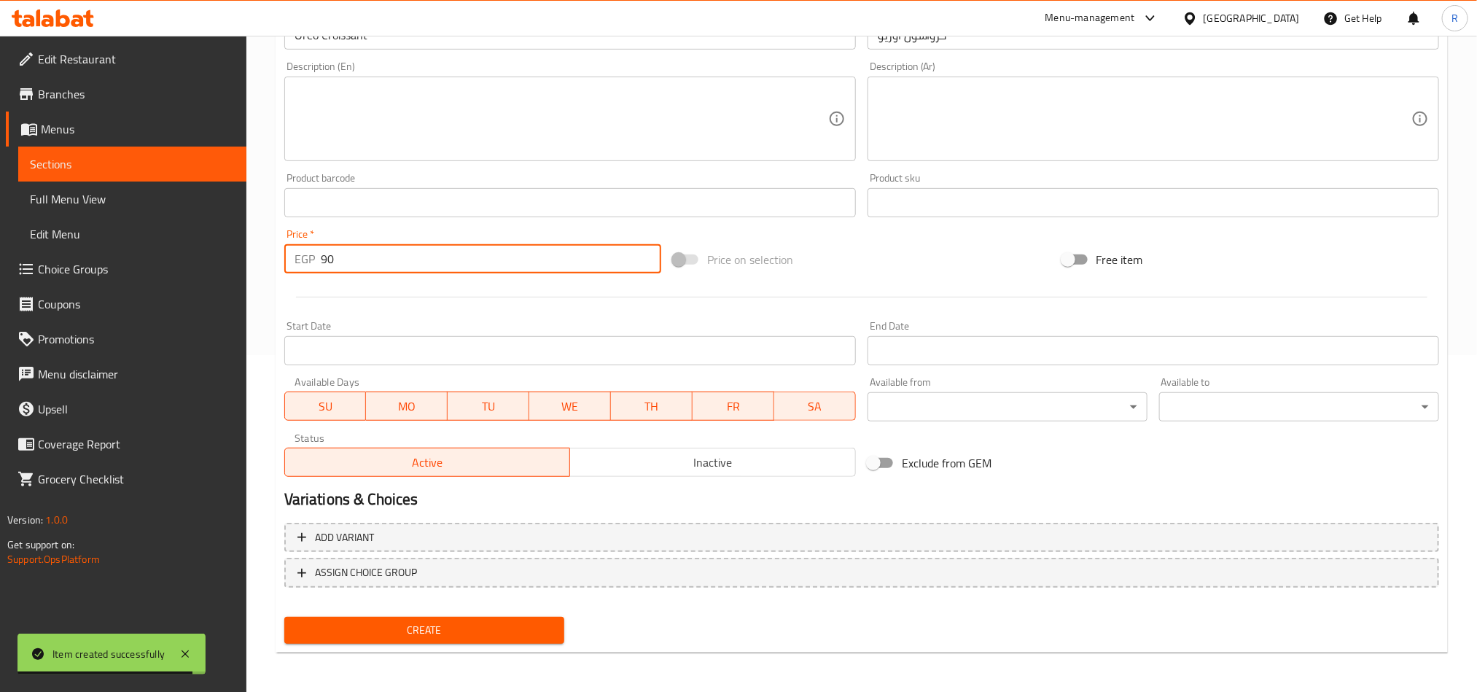
type input "90"
click at [473, 626] on span "Create" at bounding box center [424, 630] width 257 height 18
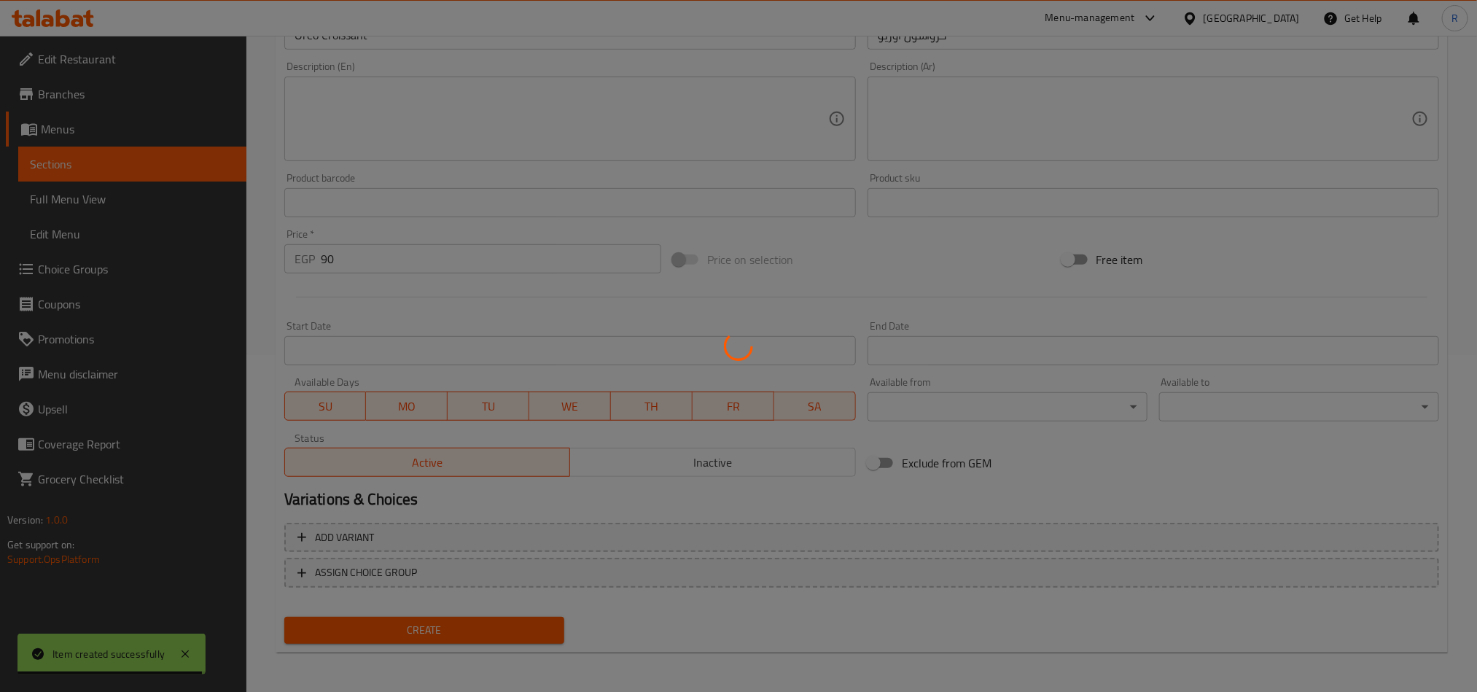
type input "0"
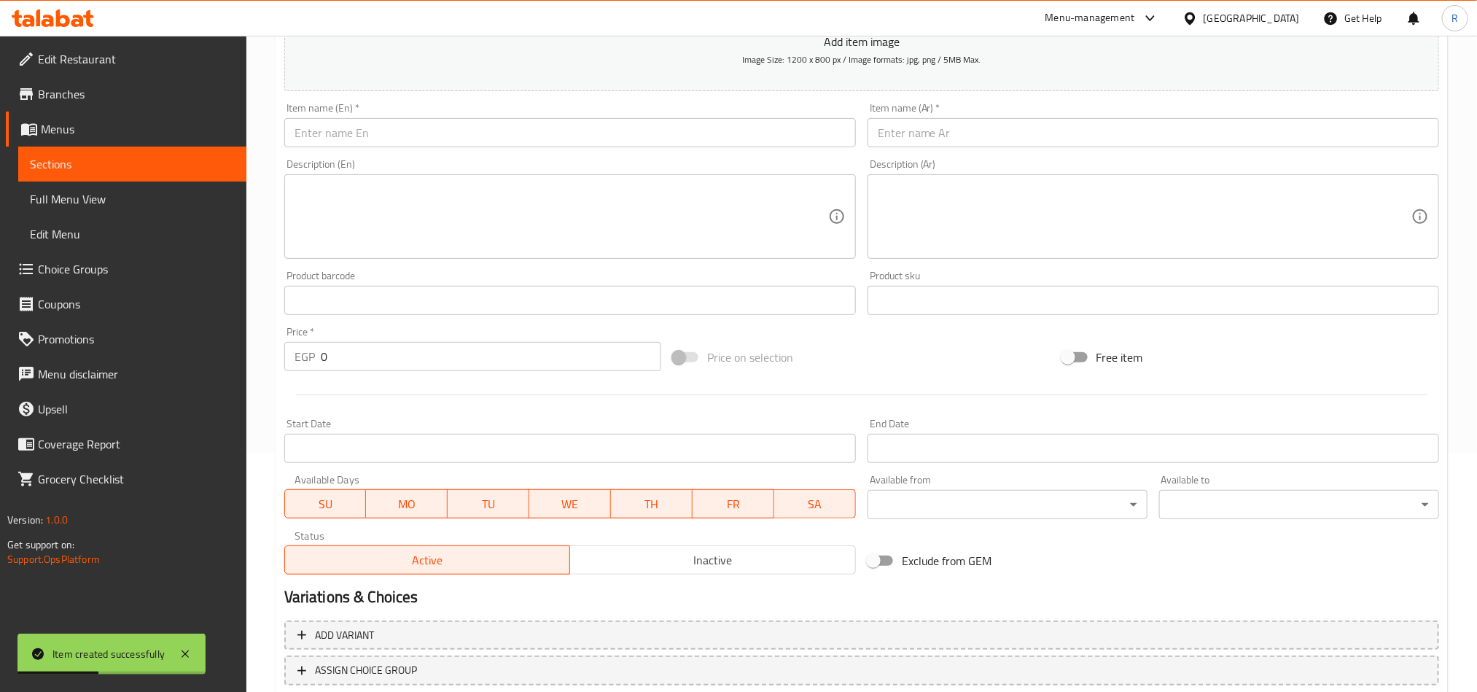
scroll to position [118, 0]
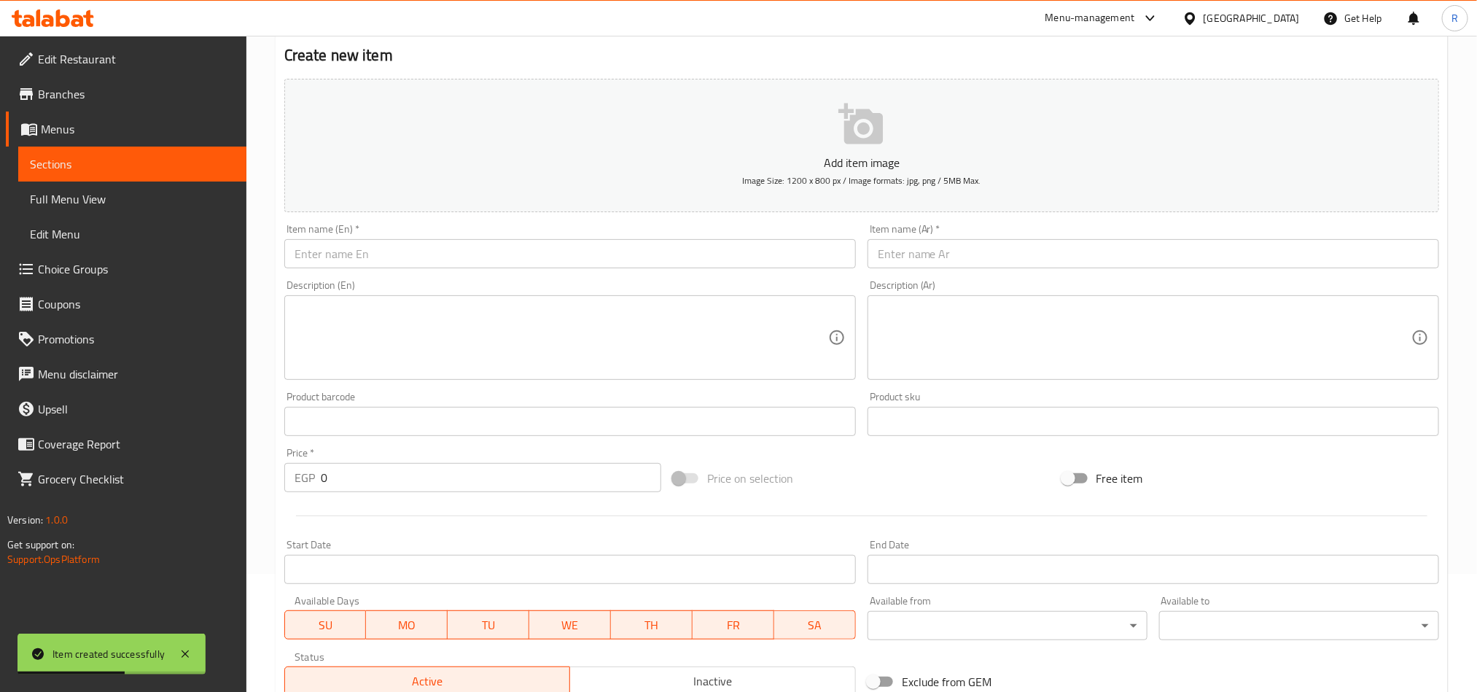
click at [508, 247] on input "text" at bounding box center [570, 253] width 572 height 29
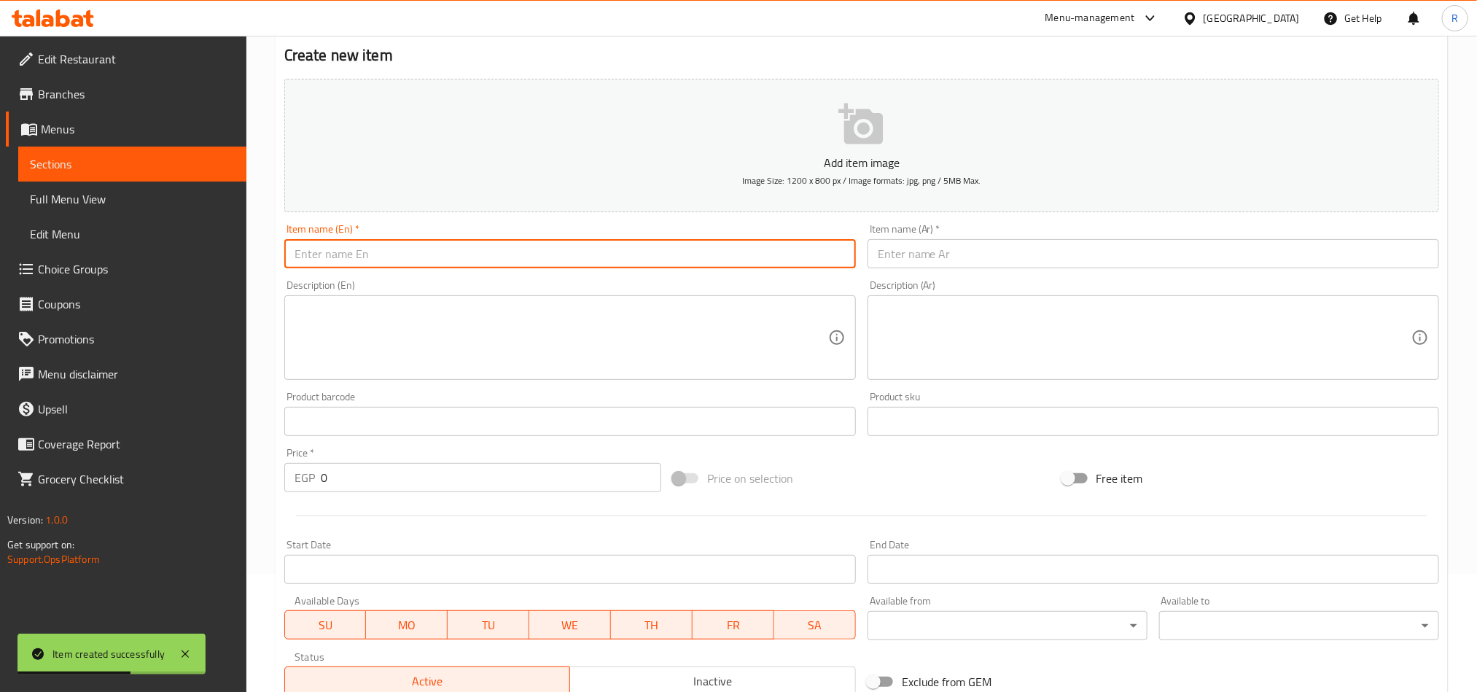
paste input "Danish"
type input "Danish"
click at [939, 232] on div "Item name (Ar)   * Item name (Ar) *" at bounding box center [1154, 246] width 572 height 44
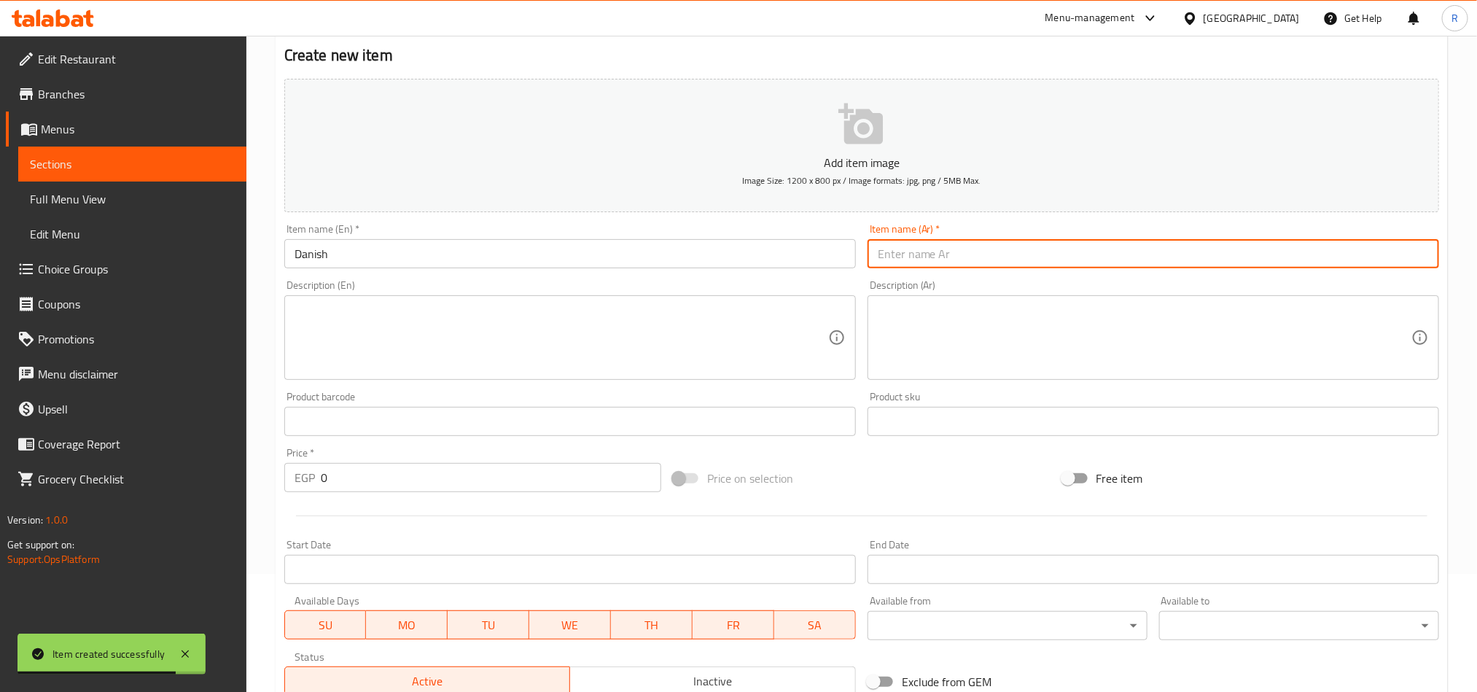
click at [935, 241] on input "text" at bounding box center [1154, 253] width 572 height 29
paste input "دانش"
type input "دانش"
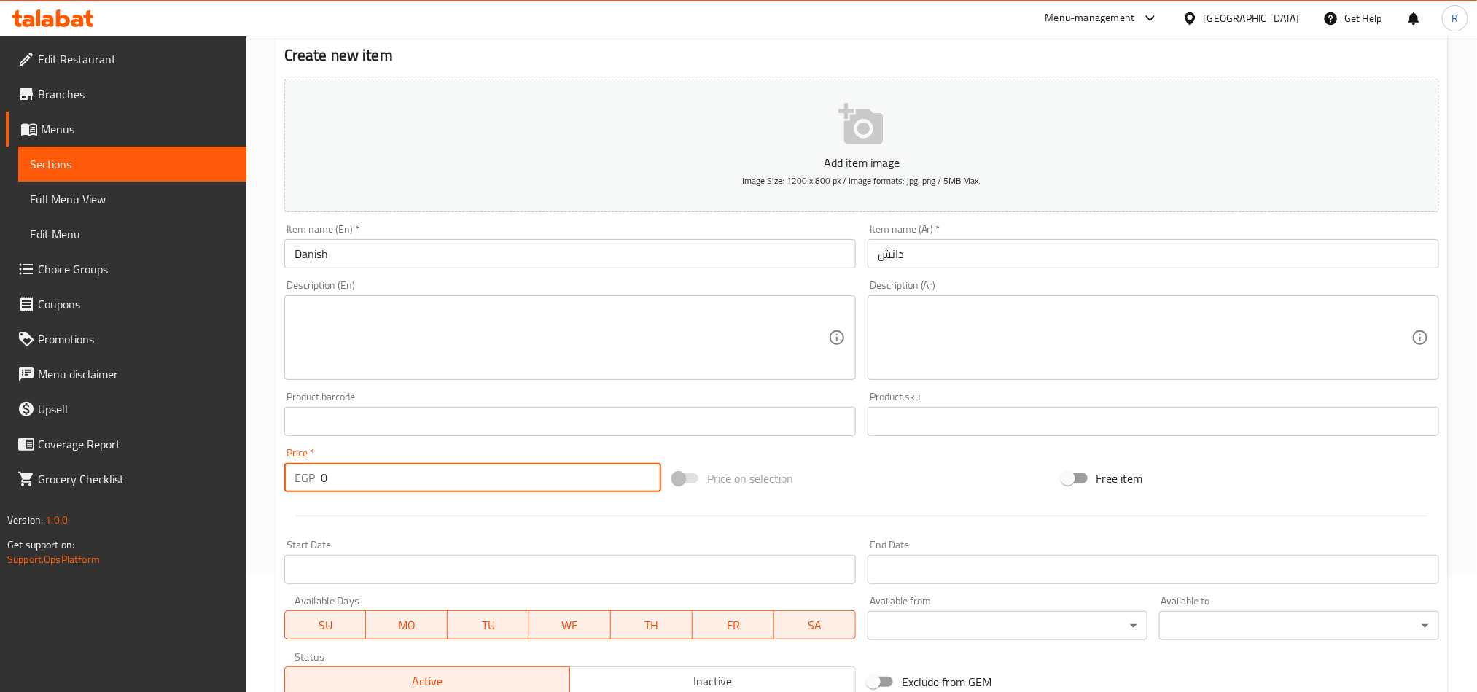
drag, startPoint x: 324, startPoint y: 481, endPoint x: 311, endPoint y: 481, distance: 13.1
click at [311, 481] on div "EGP 0 Price *" at bounding box center [472, 477] width 377 height 29
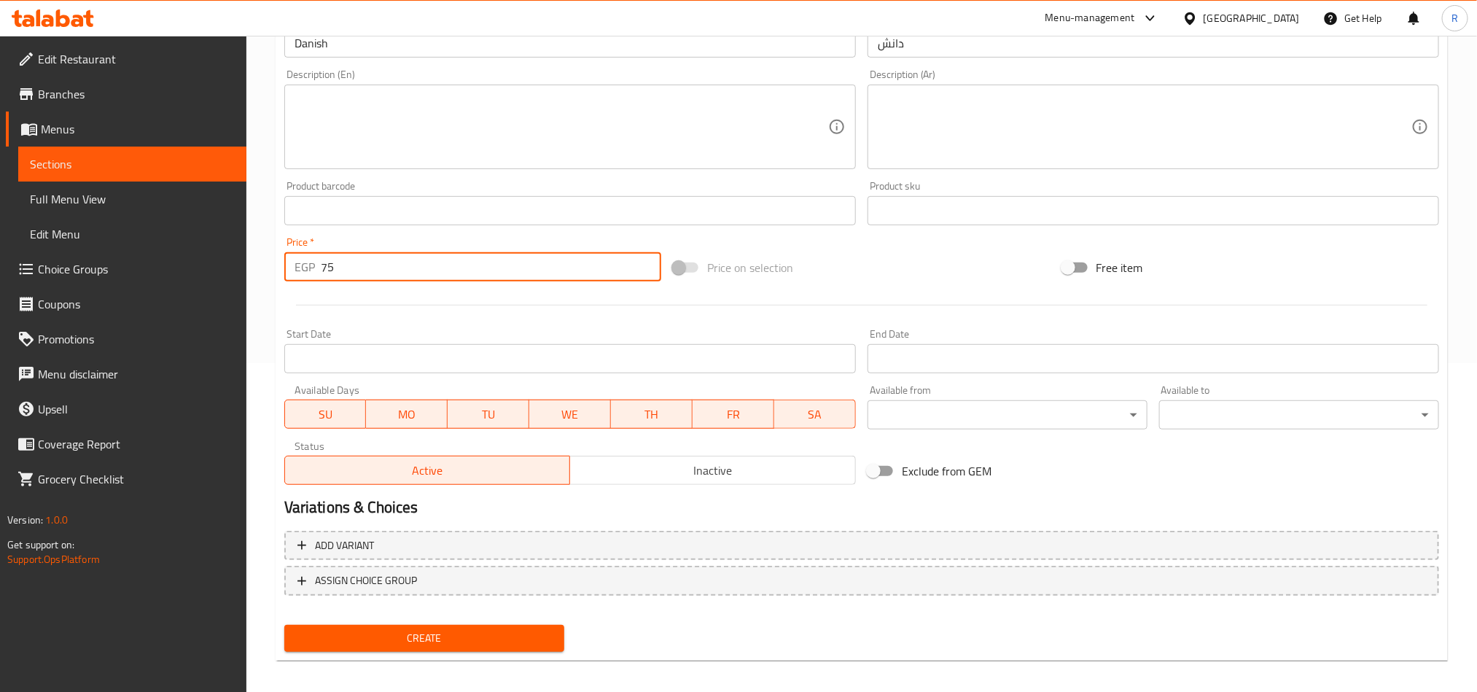
scroll to position [337, 0]
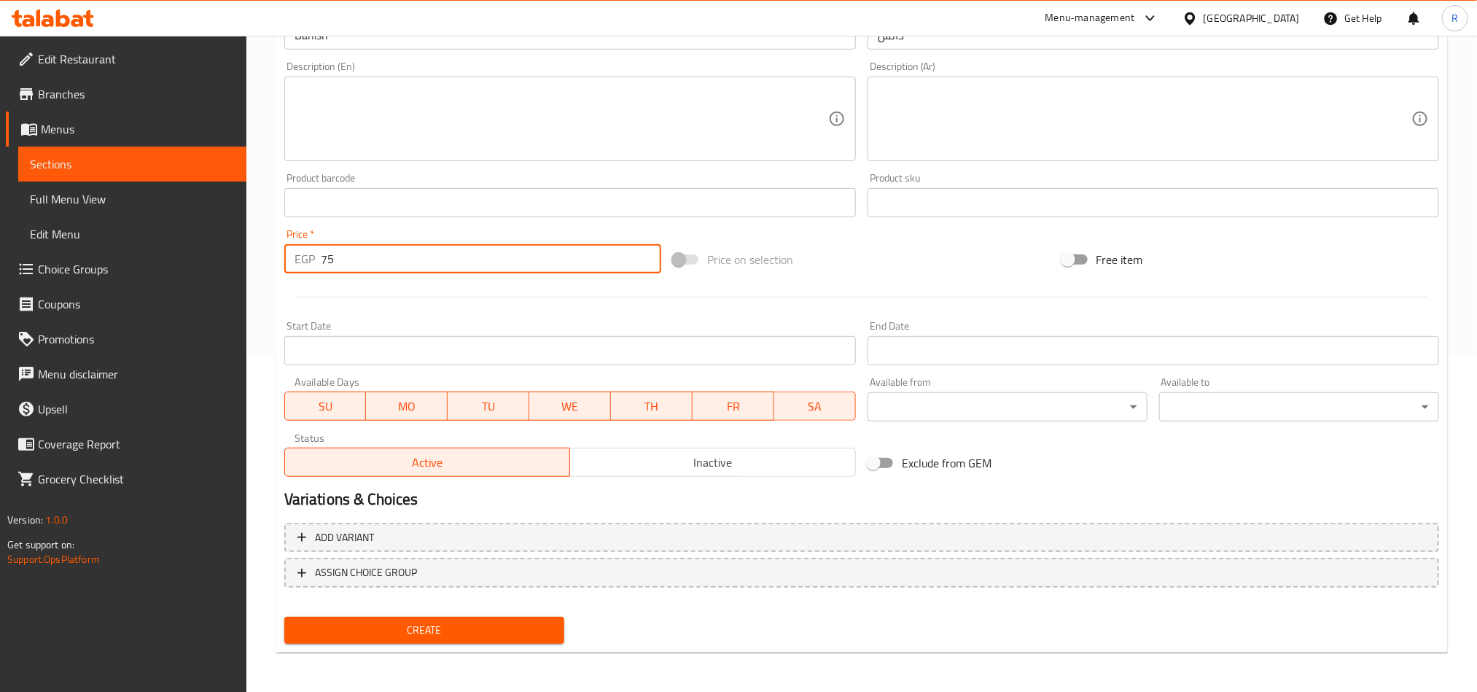
type input "75"
click at [427, 637] on span "Create" at bounding box center [424, 630] width 257 height 18
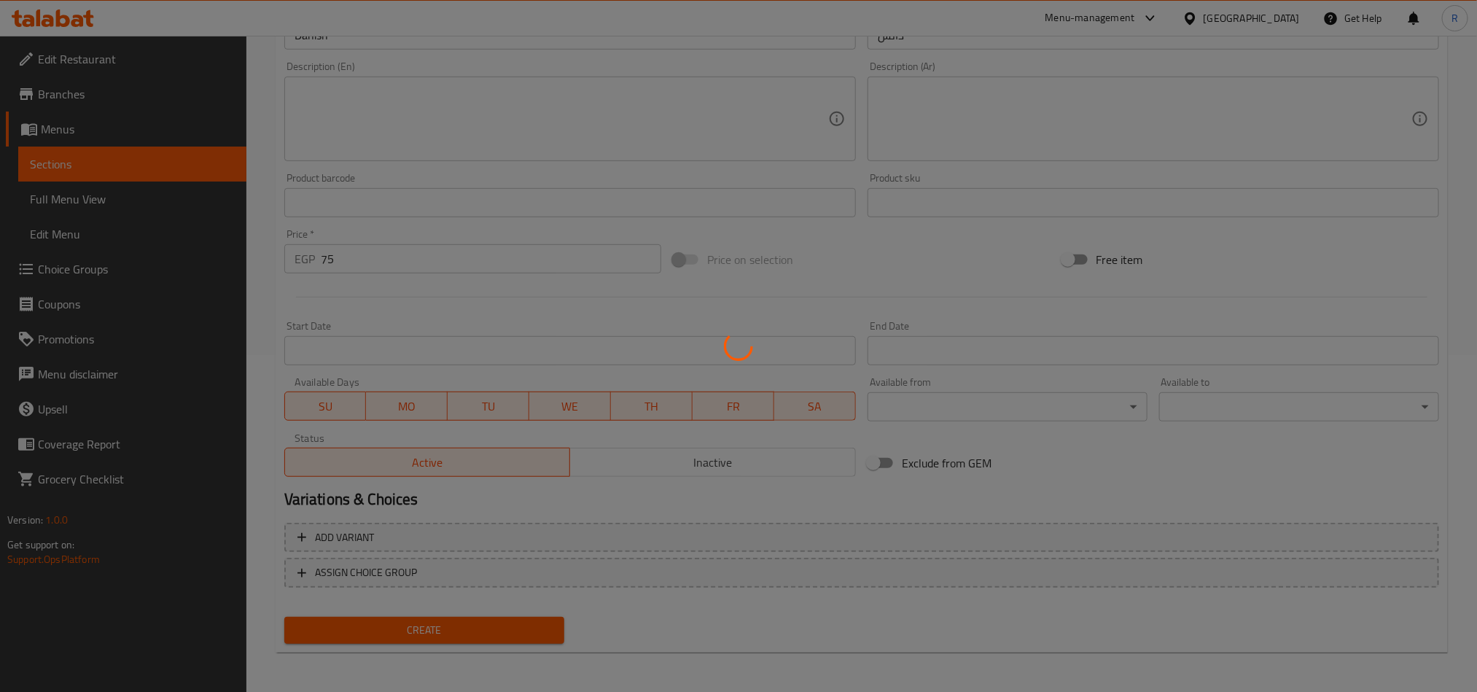
type input "0"
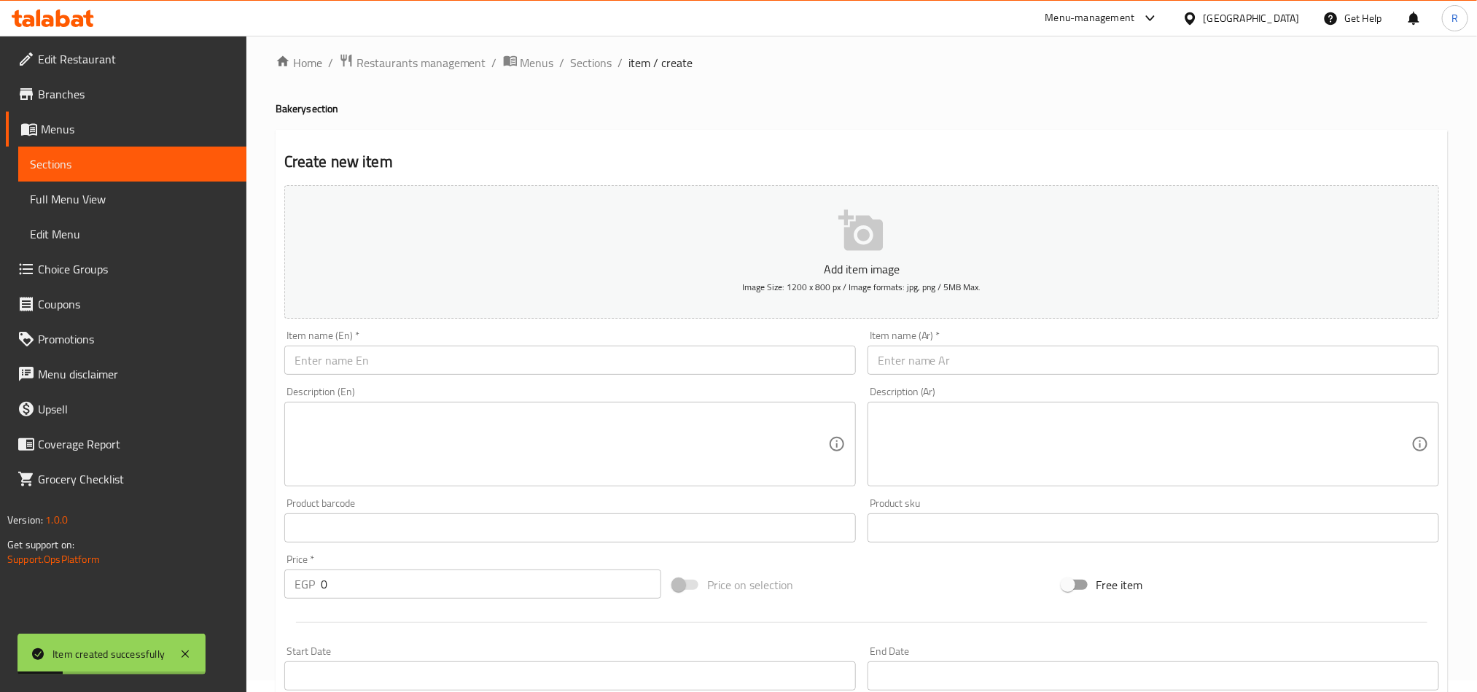
scroll to position [0, 0]
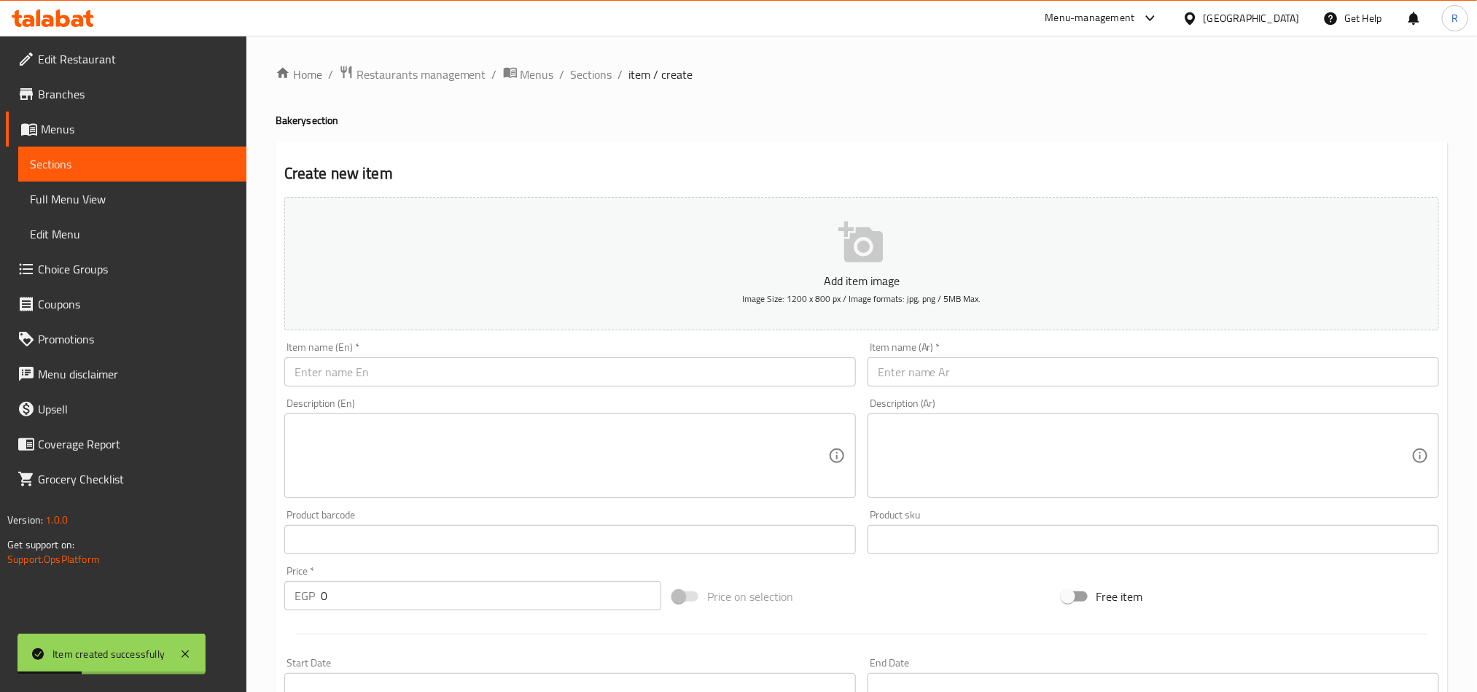
click at [567, 75] on ol "Home / Restaurants management / Menus / Sections / item / create" at bounding box center [862, 74] width 1173 height 19
click at [578, 74] on span "Sections" at bounding box center [592, 75] width 42 height 18
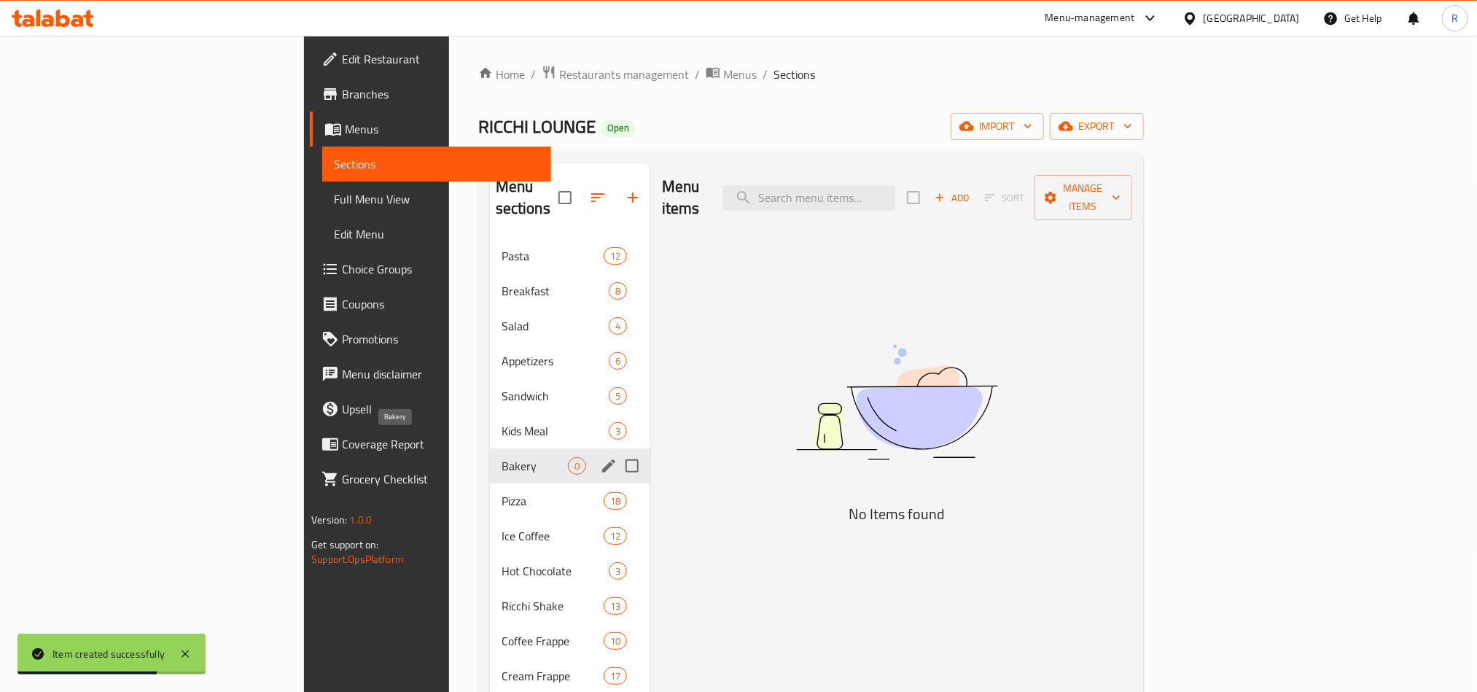
click at [502, 457] on span "Bakery" at bounding box center [535, 466] width 66 height 18
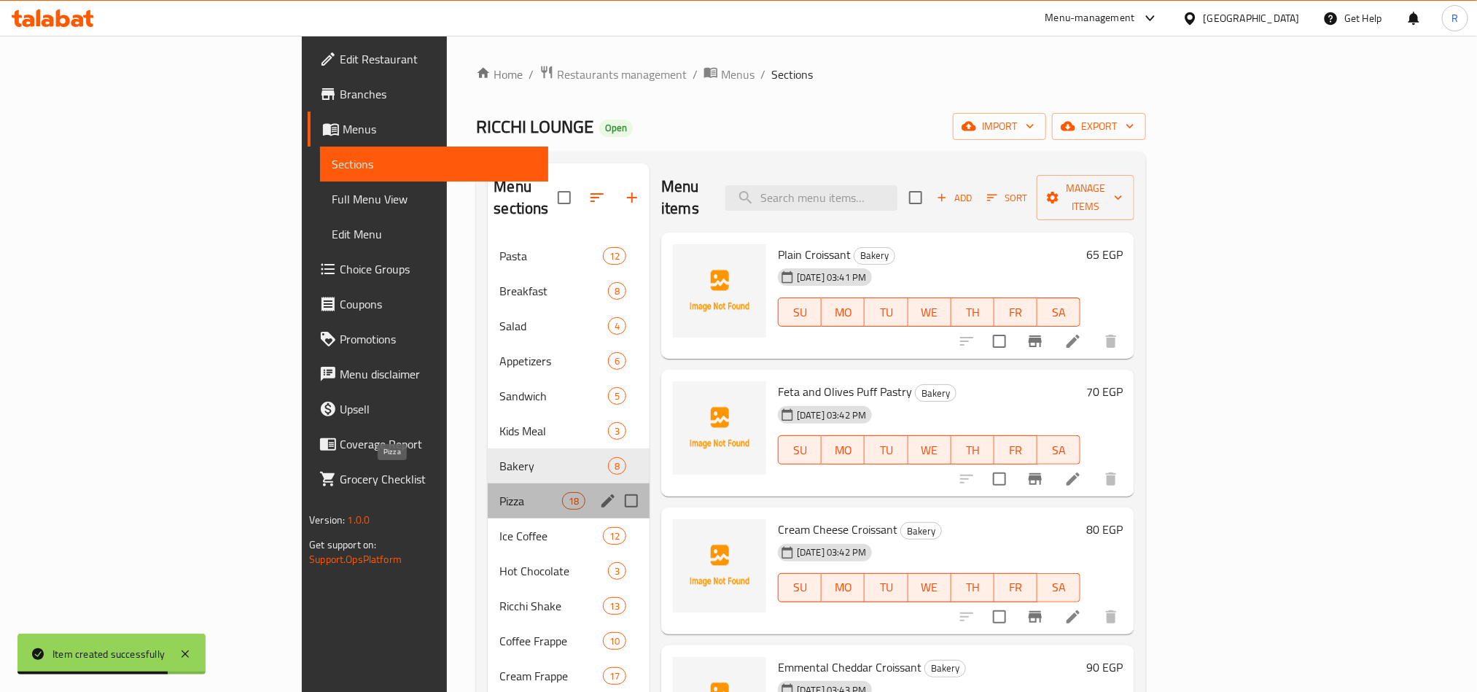
click at [499, 492] on span "Pizza" at bounding box center [530, 501] width 62 height 18
click at [499, 457] on span "Bakery" at bounding box center [553, 466] width 109 height 18
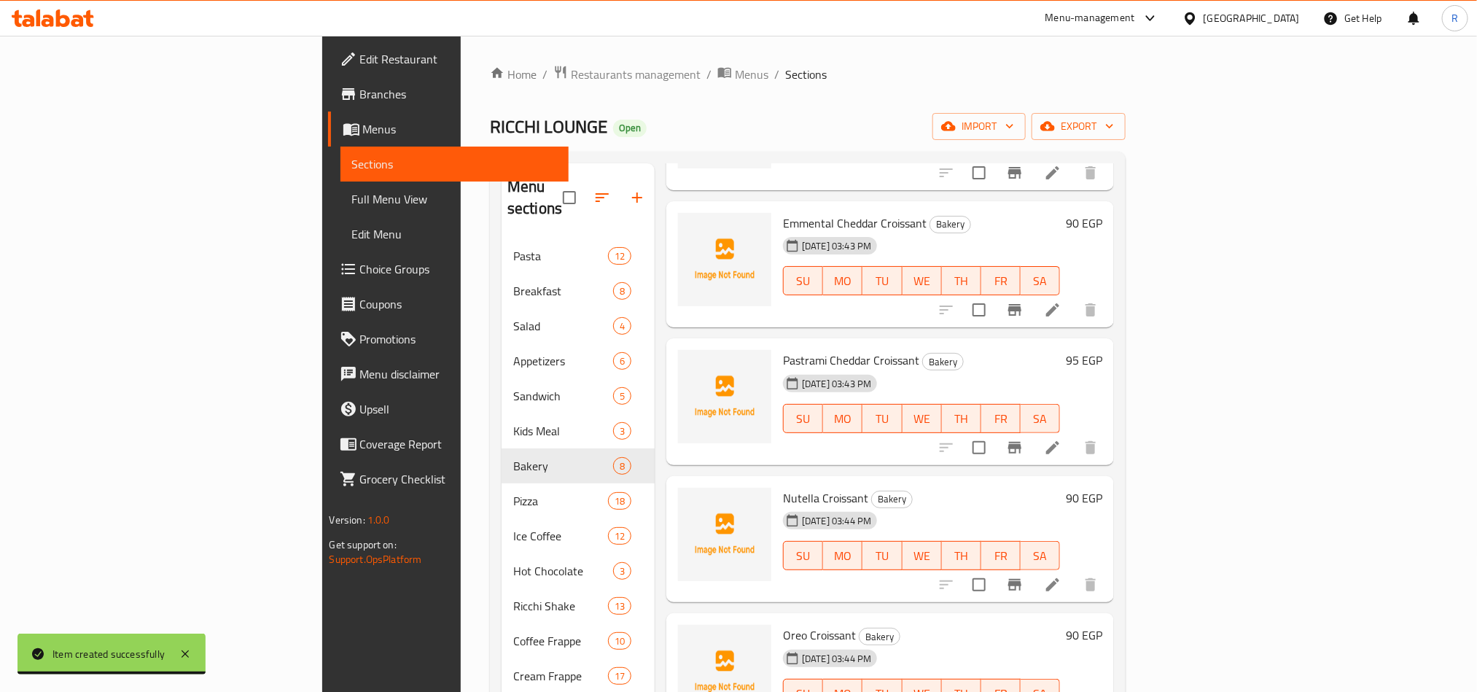
scroll to position [204, 0]
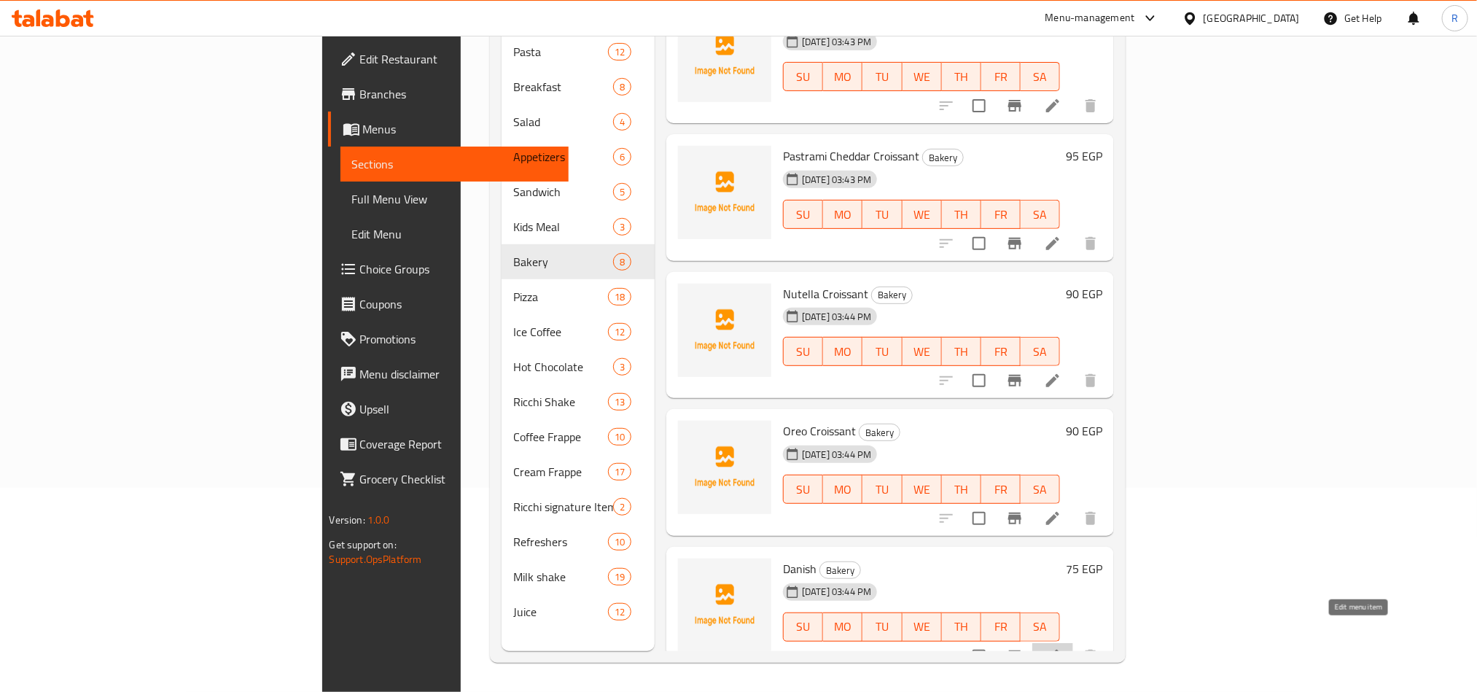
click at [1060, 650] on icon at bounding box center [1052, 656] width 13 height 13
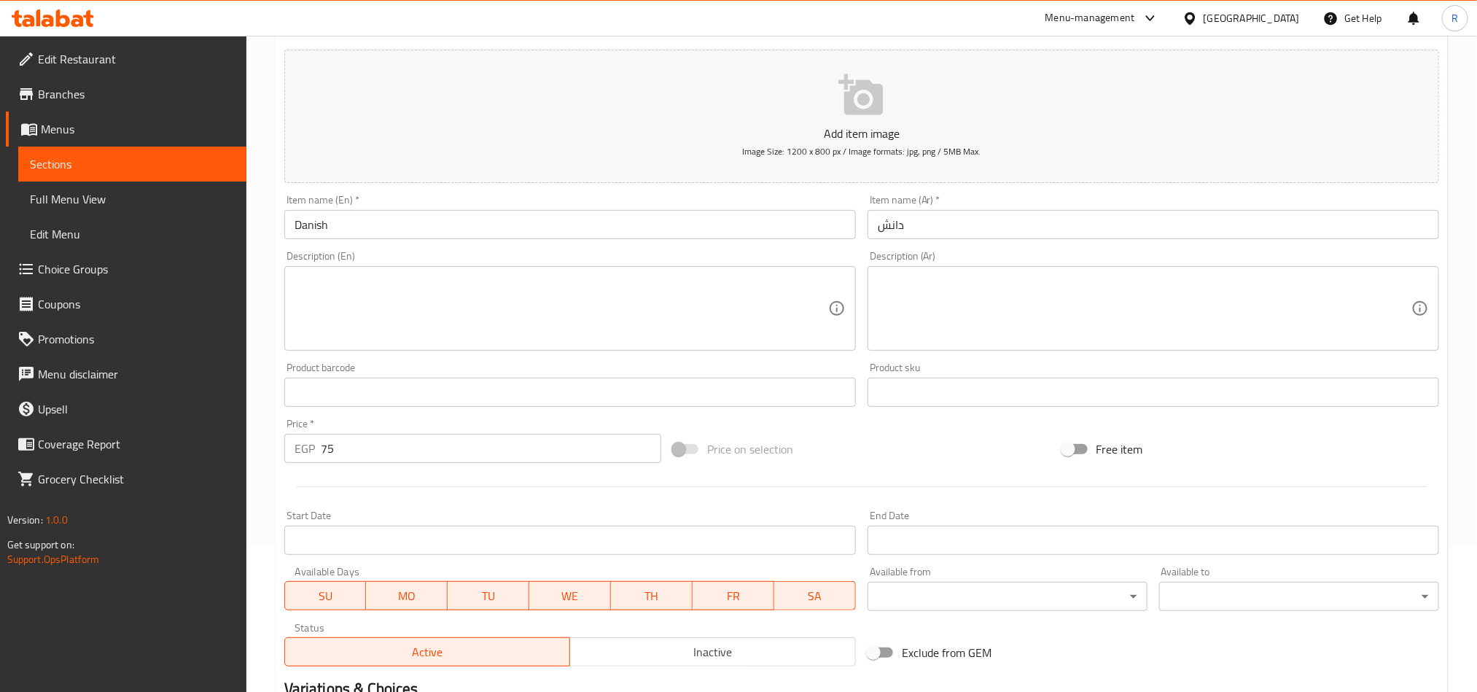
scroll to position [328, 0]
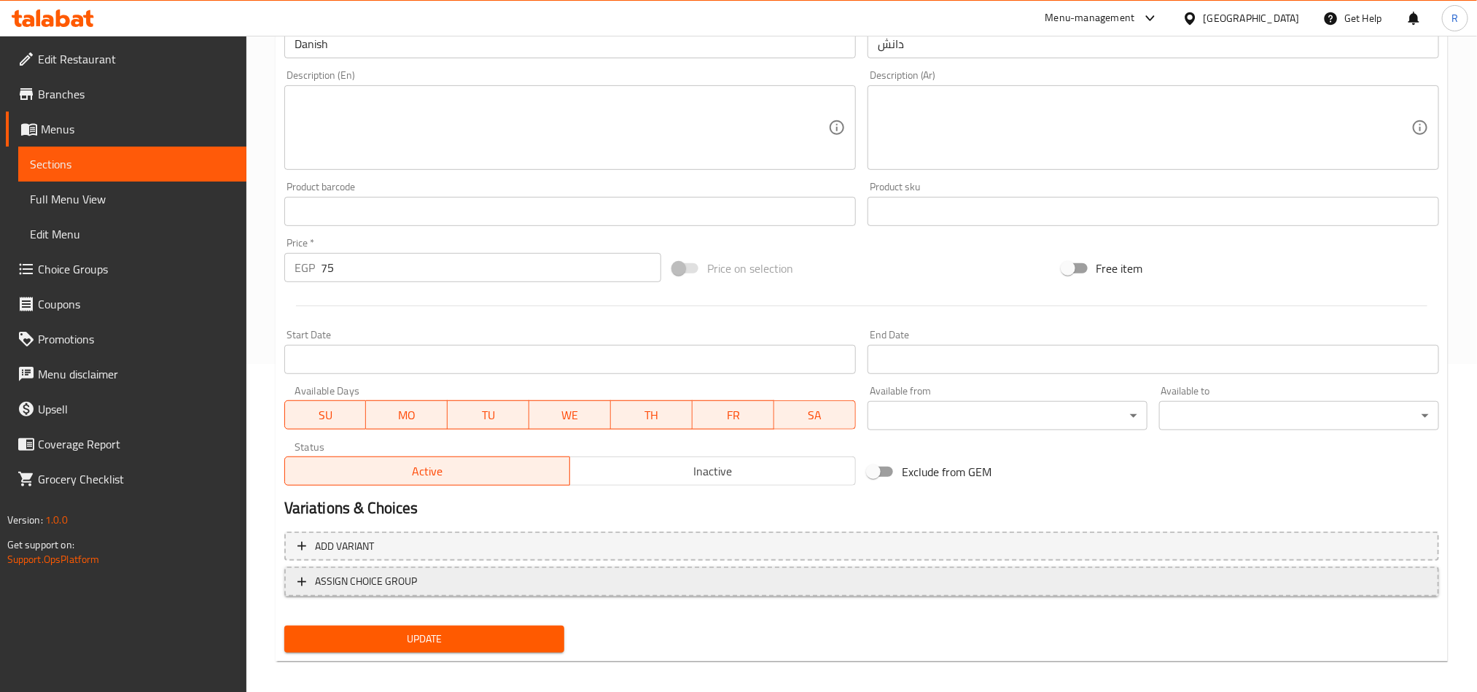
click at [411, 580] on span "ASSIGN CHOICE GROUP" at bounding box center [366, 581] width 102 height 18
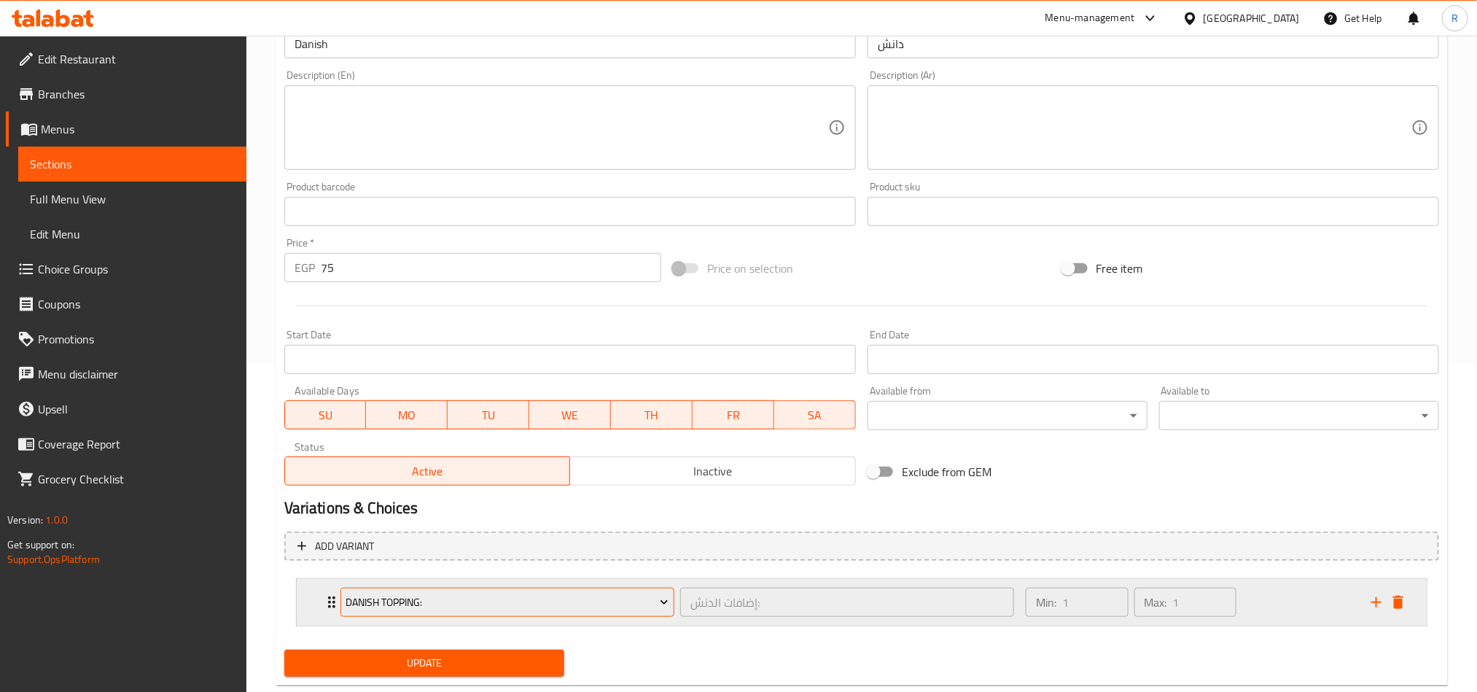
click at [534, 606] on span "Danish Topping:" at bounding box center [507, 603] width 323 height 18
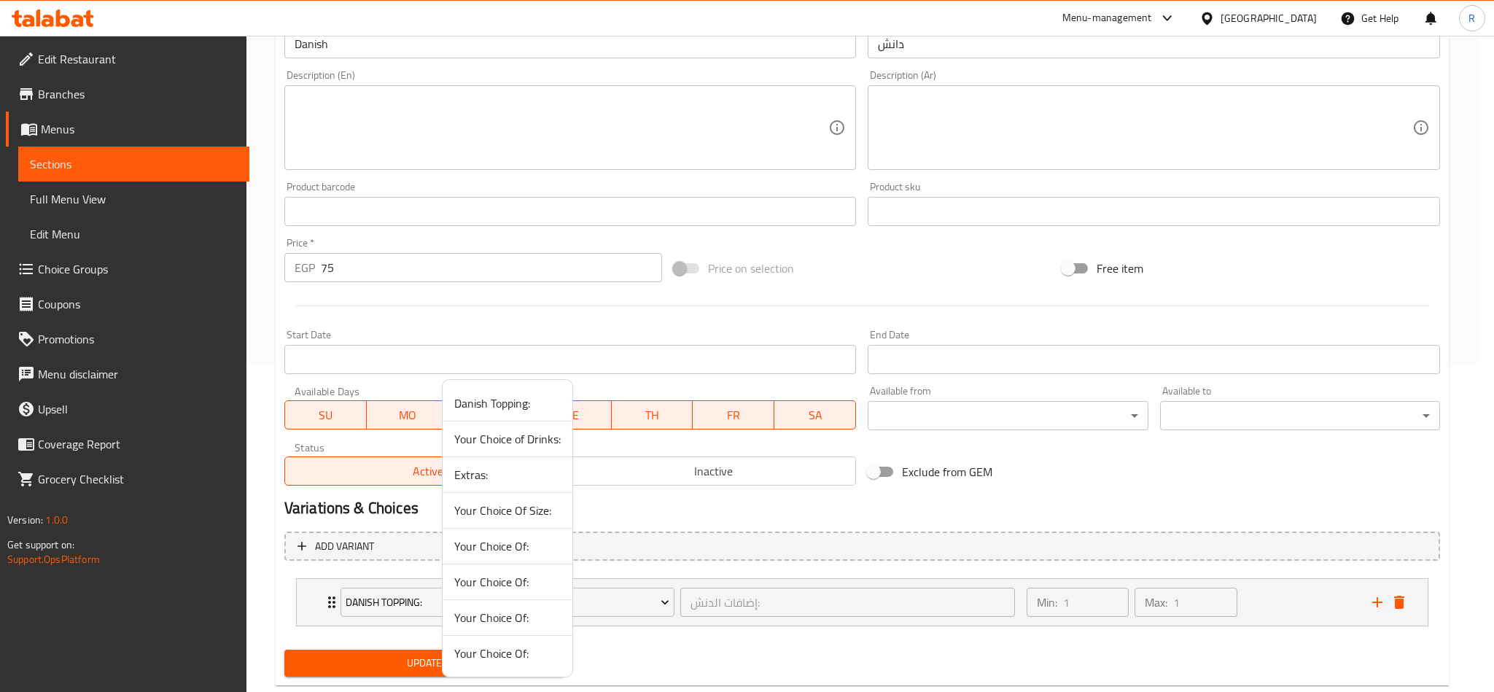
click at [1046, 648] on div at bounding box center [747, 346] width 1494 height 692
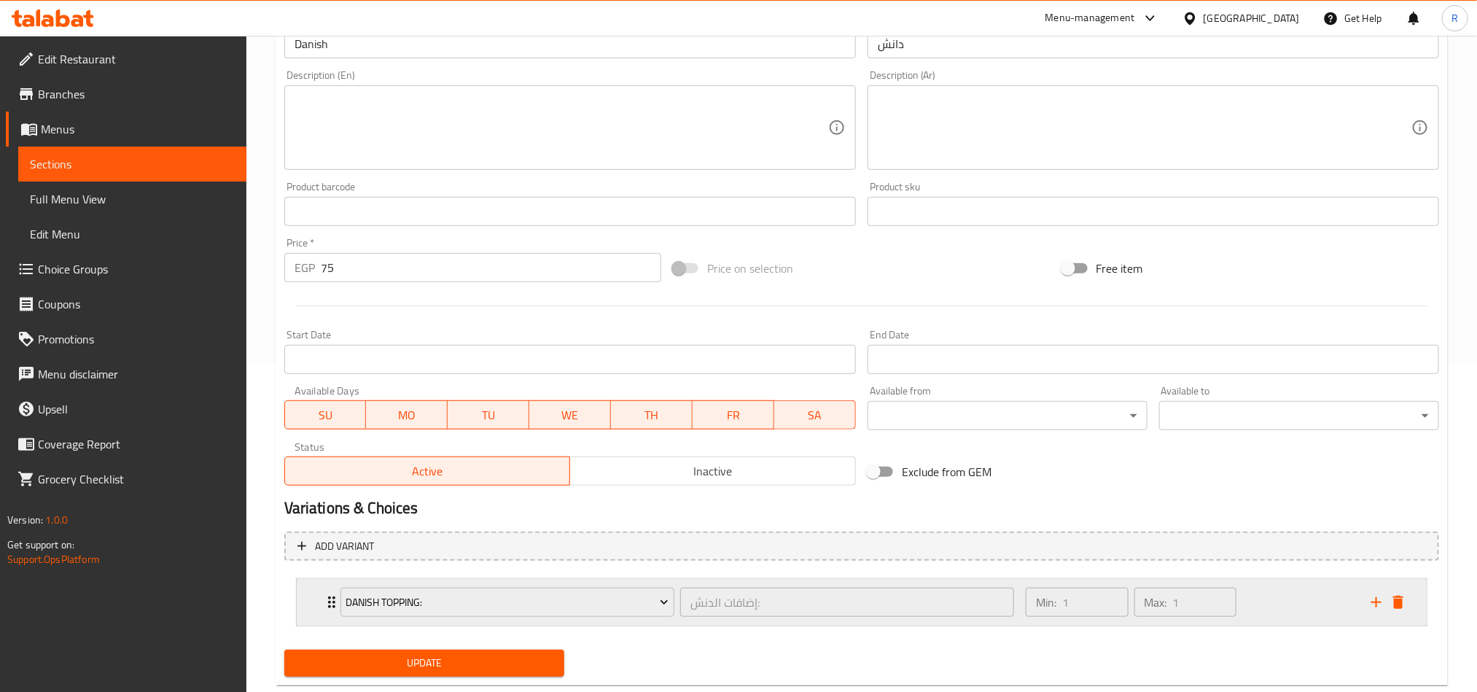
click at [1280, 608] on div "Min: 1 ​ Max: 1 ​" at bounding box center [1190, 602] width 346 height 47
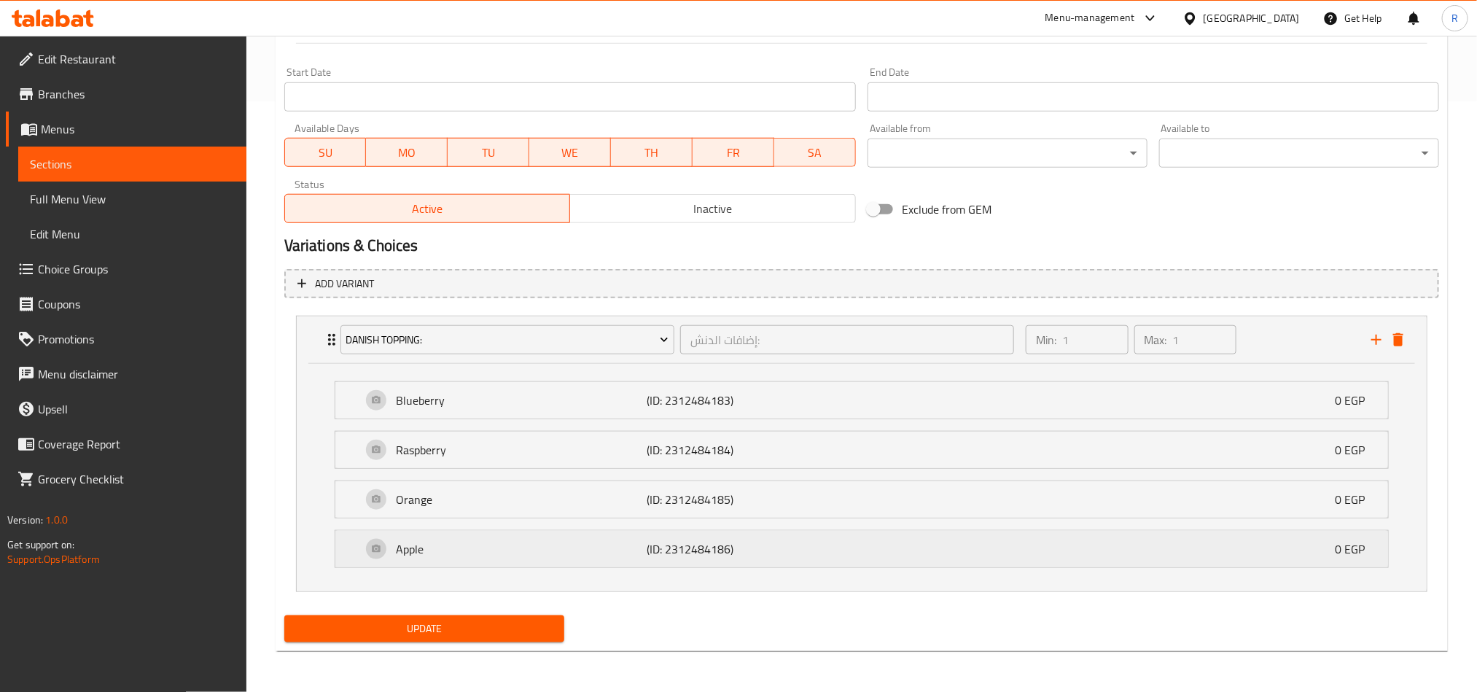
scroll to position [594, 0]
click at [494, 623] on span "Update" at bounding box center [424, 629] width 257 height 18
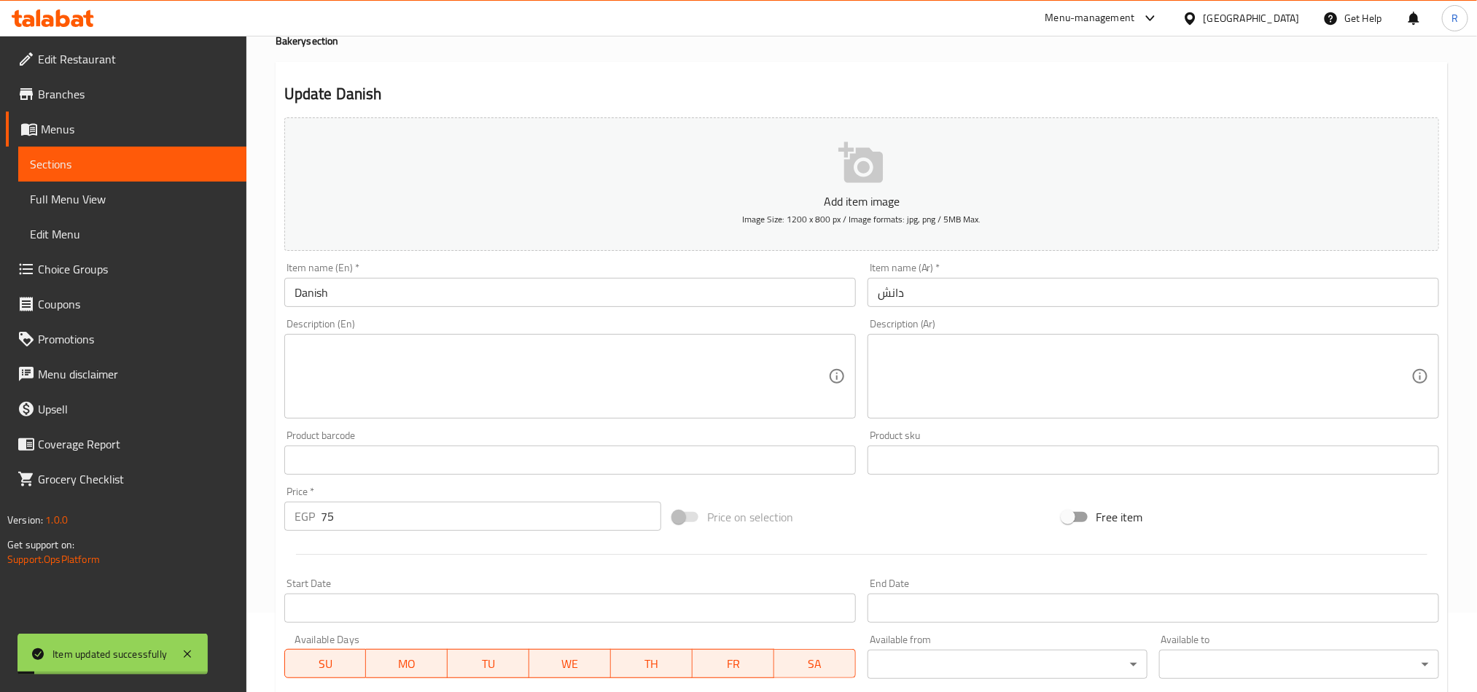
scroll to position [0, 0]
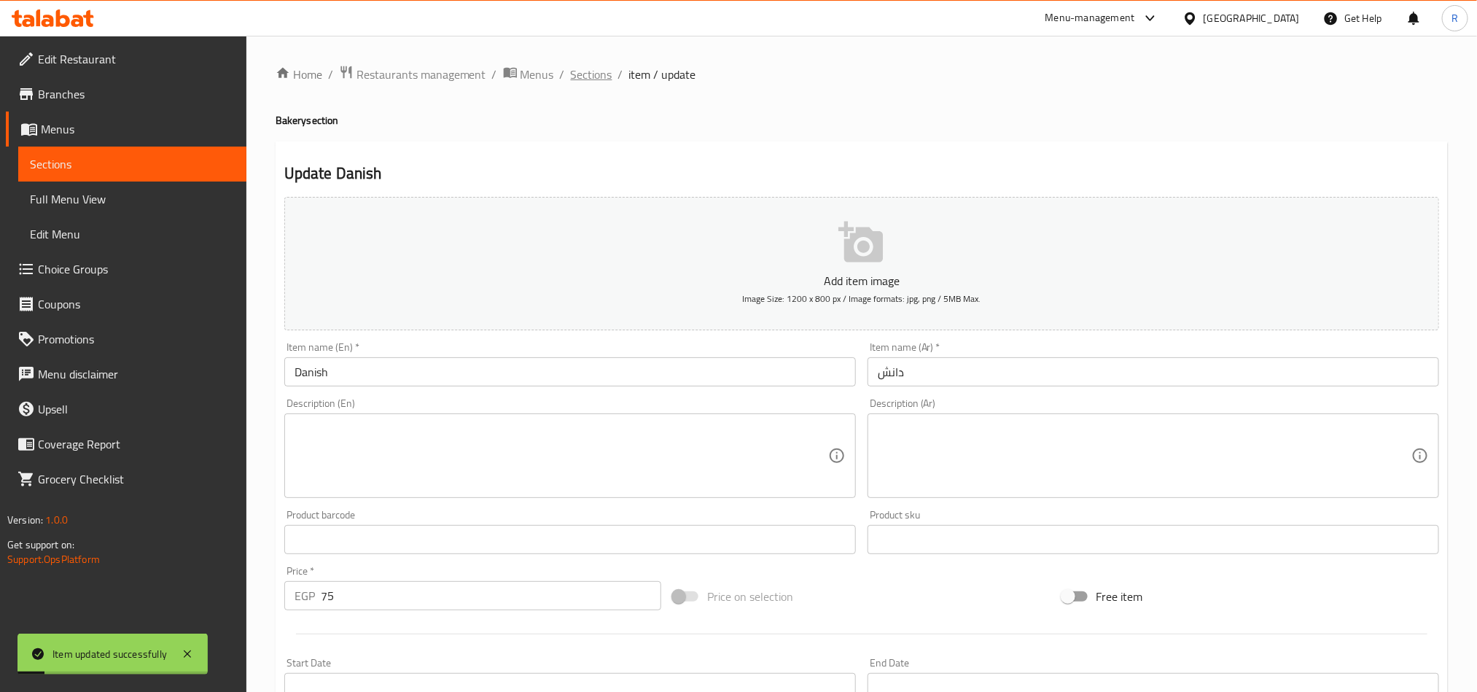
click at [597, 83] on span "Sections" at bounding box center [592, 75] width 42 height 18
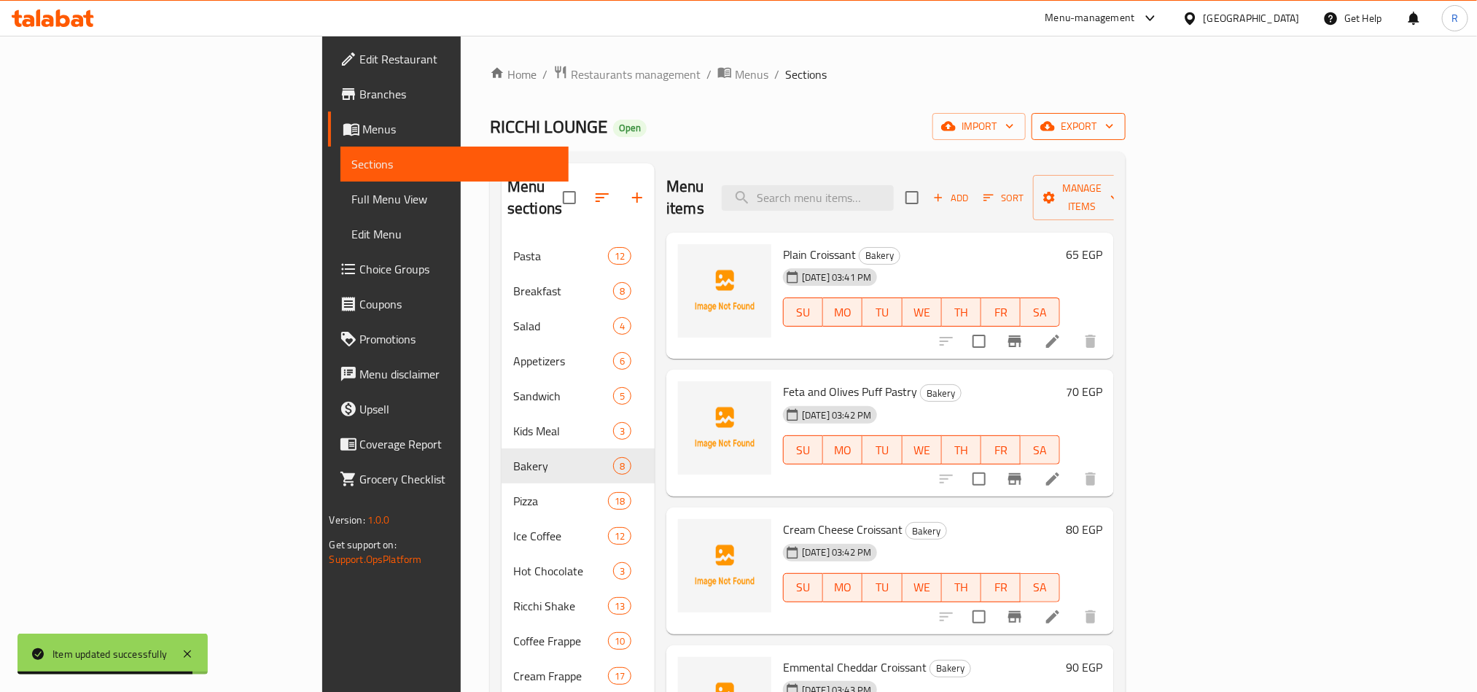
click at [1114, 123] on span "export" at bounding box center [1078, 126] width 71 height 18
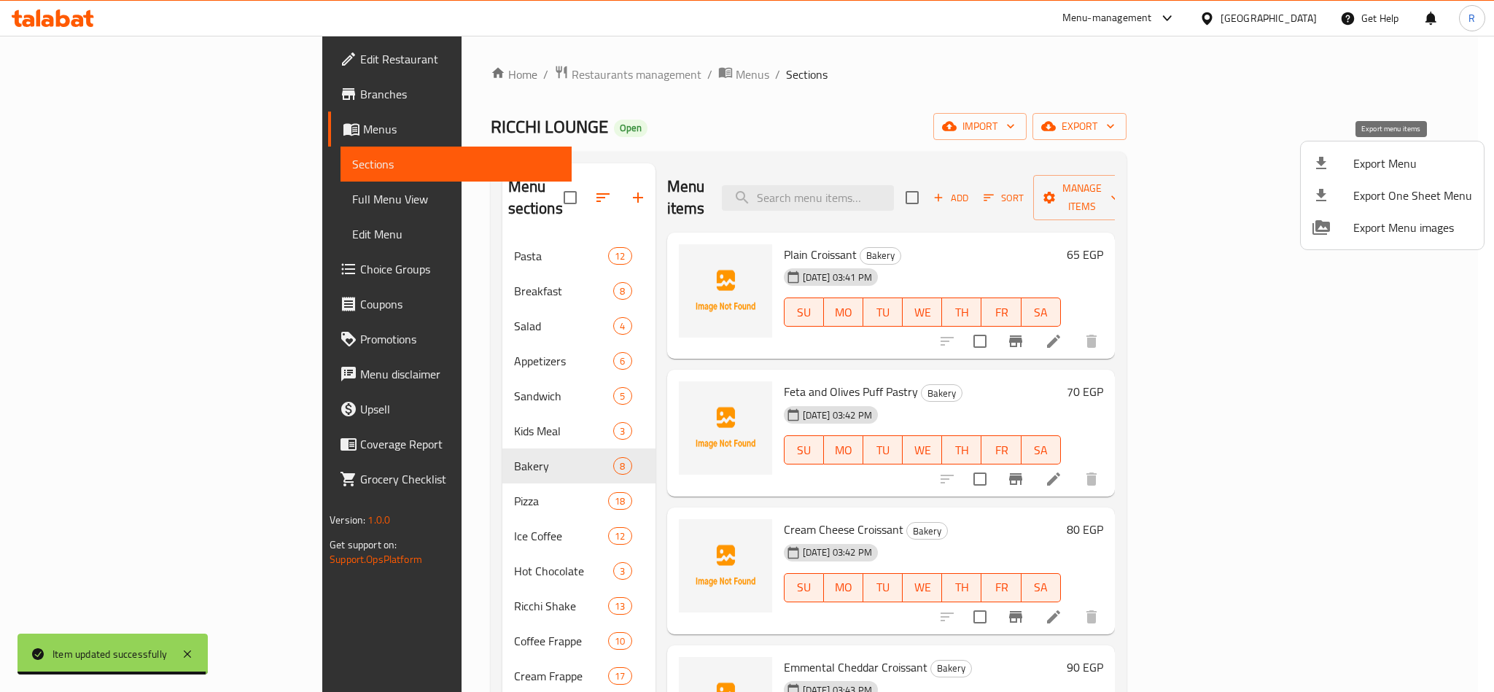
click at [1352, 155] on div at bounding box center [1333, 164] width 41 height 18
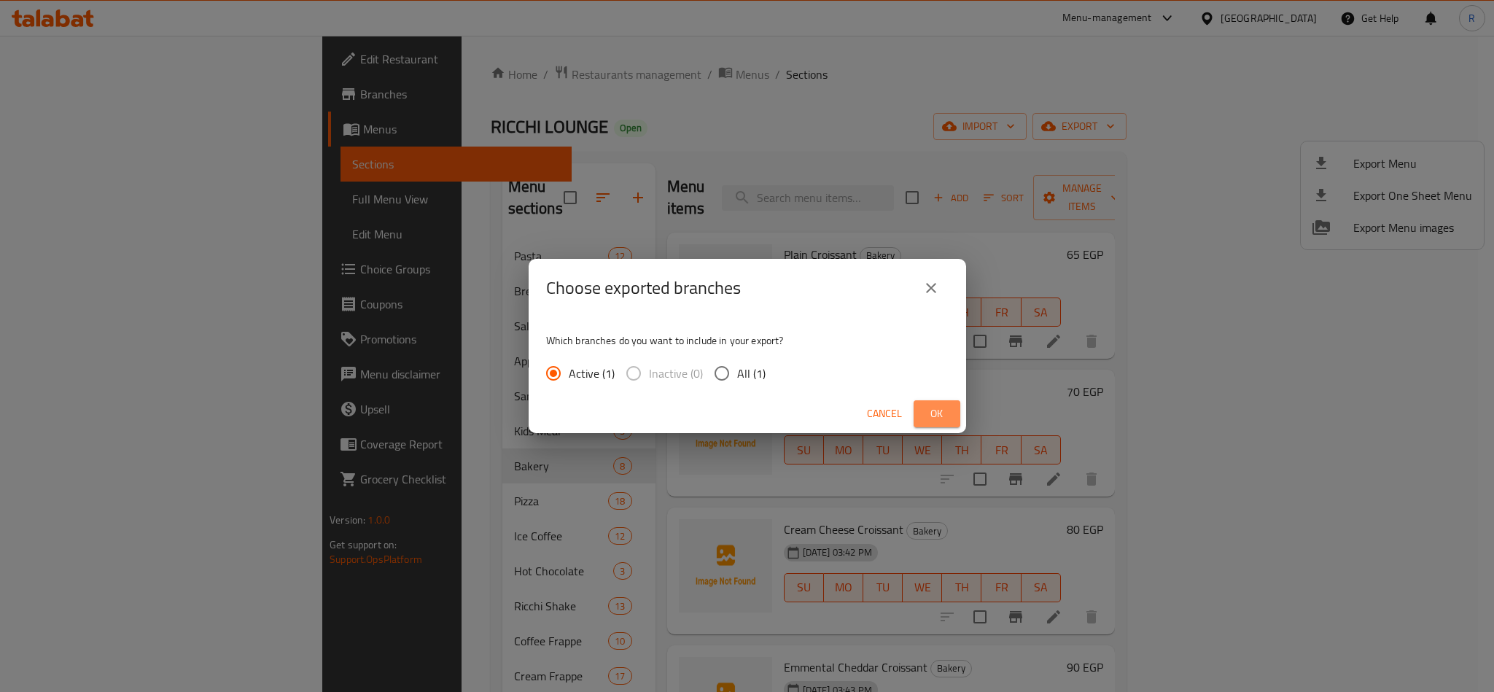
click at [936, 405] on span "Ok" at bounding box center [936, 414] width 23 height 18
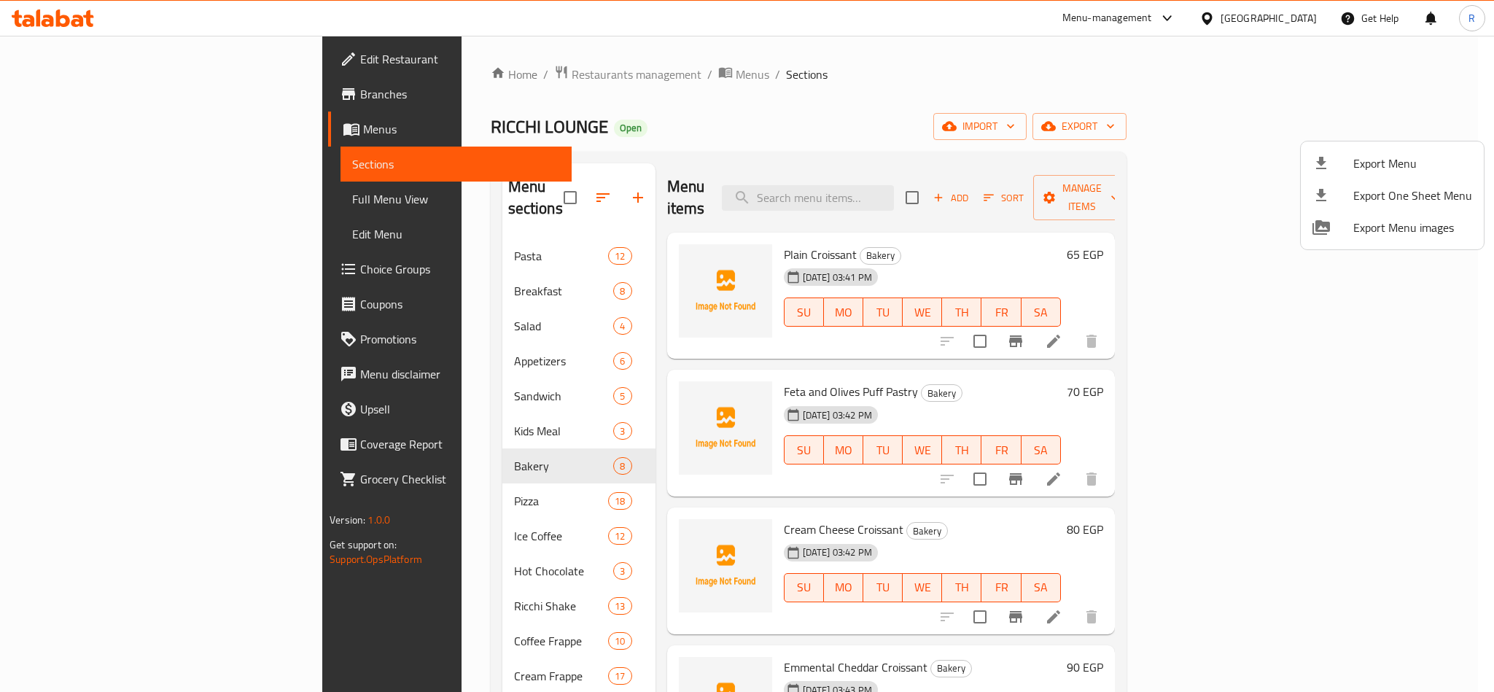
click at [1202, 82] on div at bounding box center [747, 346] width 1494 height 692
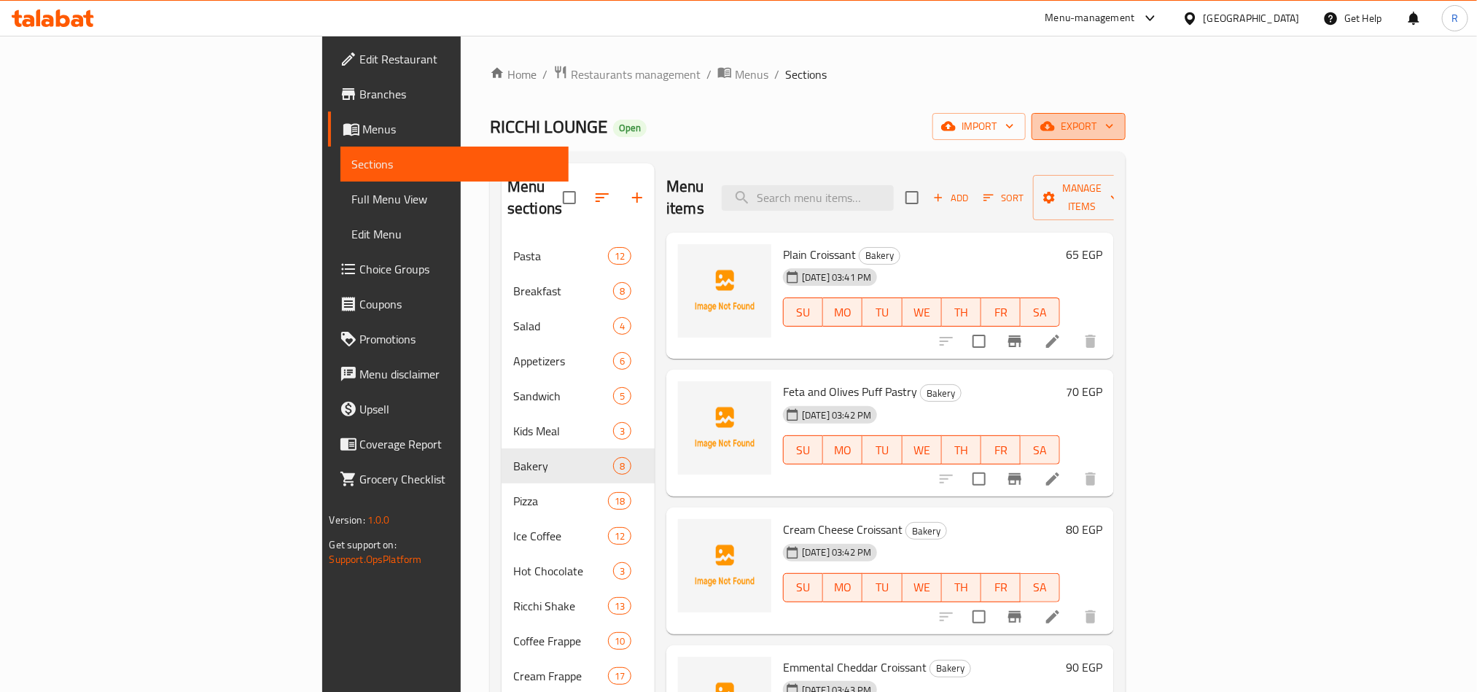
click at [1126, 114] on button "export" at bounding box center [1079, 126] width 94 height 27
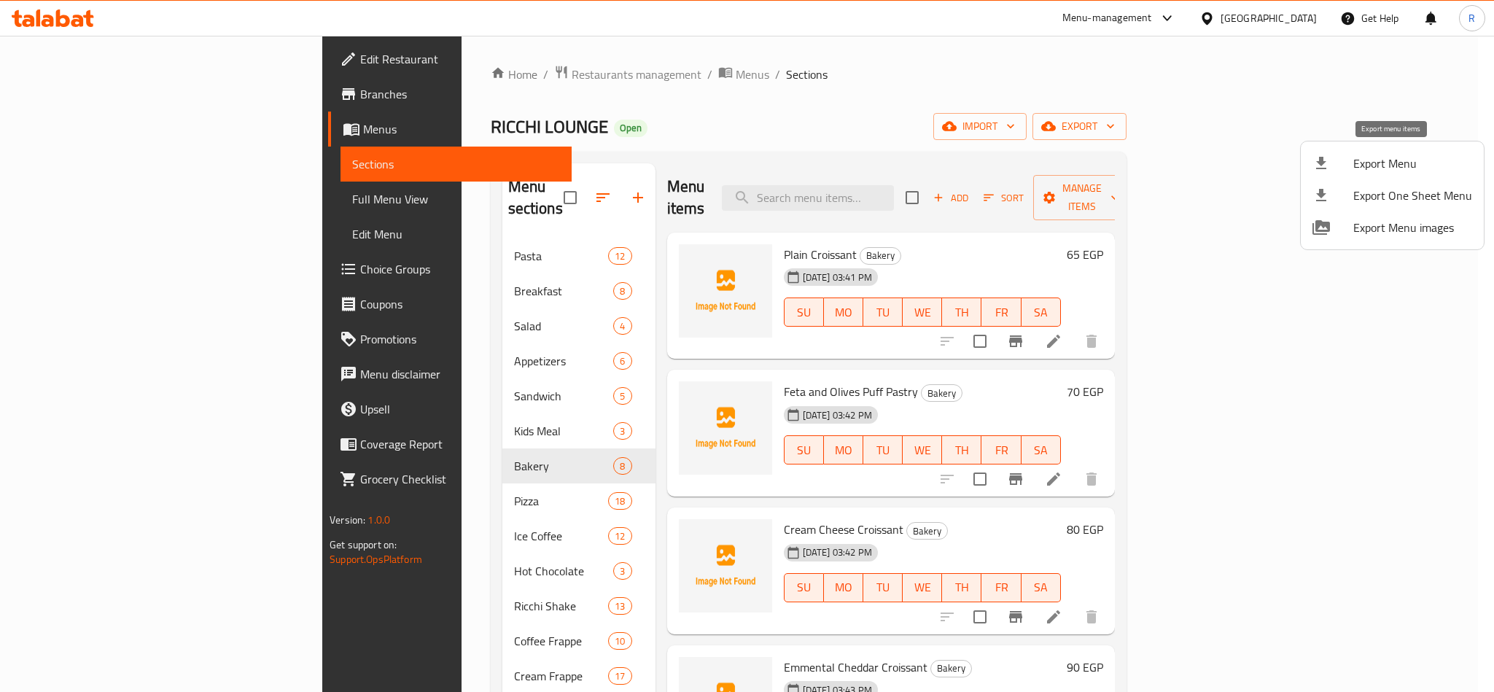
click at [1365, 171] on span "Export Menu" at bounding box center [1412, 164] width 119 height 18
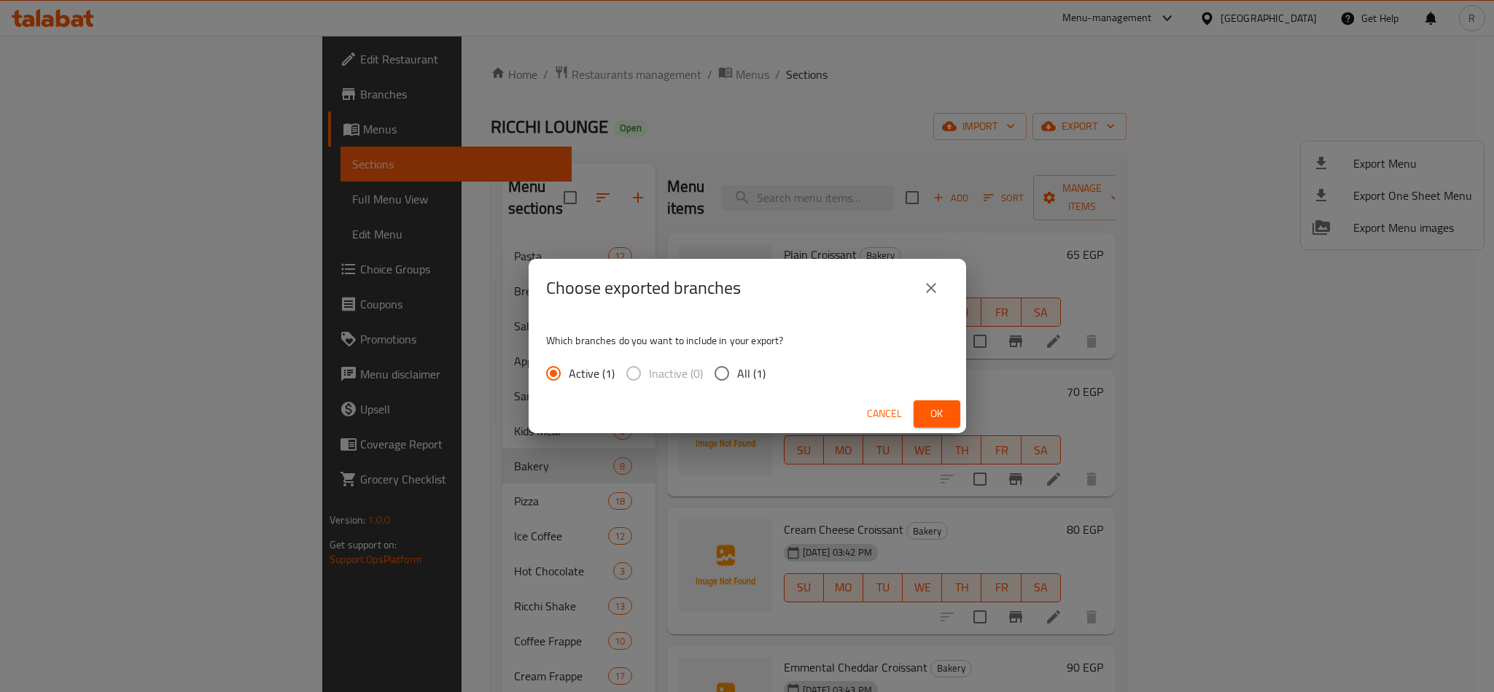
click at [949, 424] on button "Ok" at bounding box center [937, 413] width 47 height 27
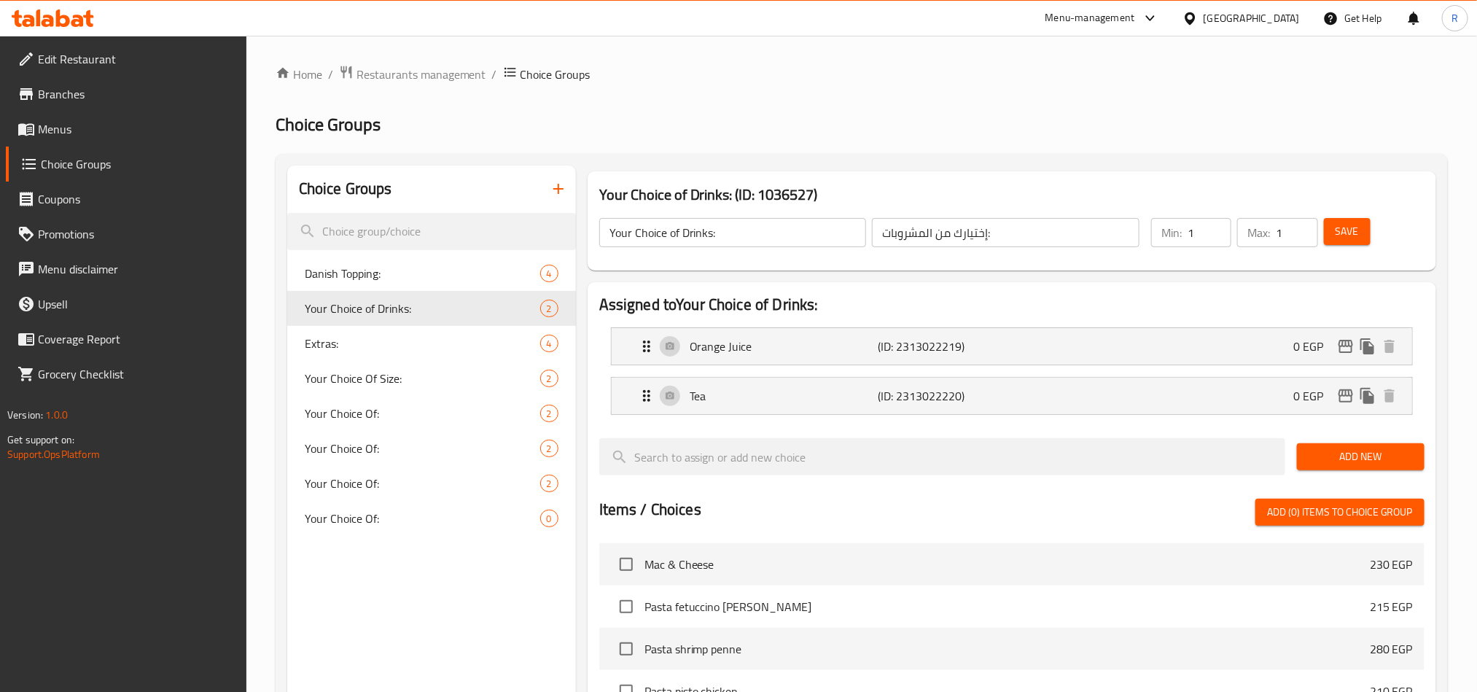
click at [66, 107] on link "Branches" at bounding box center [126, 94] width 241 height 35
